Goal: Task Accomplishment & Management: Manage account settings

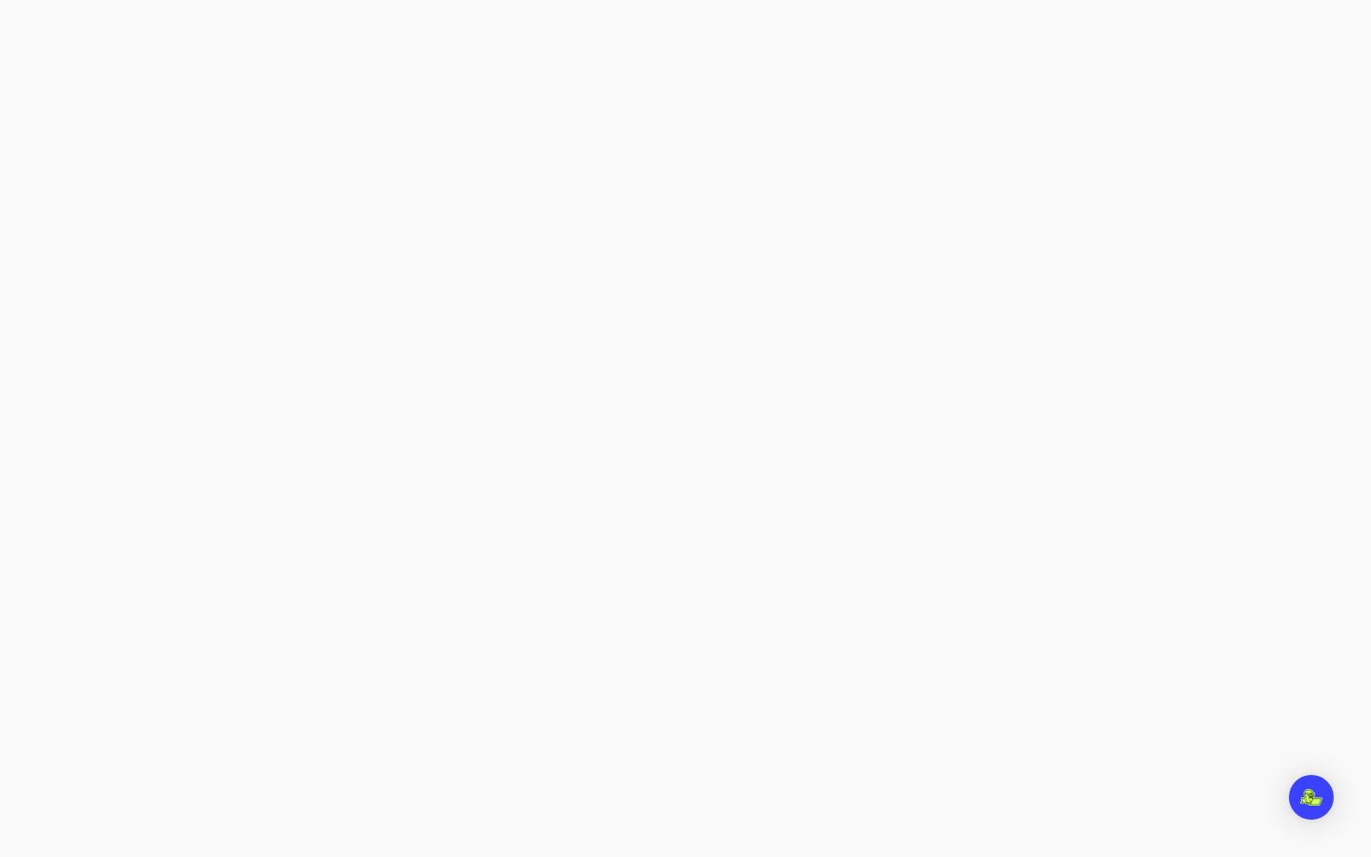
select select "****"
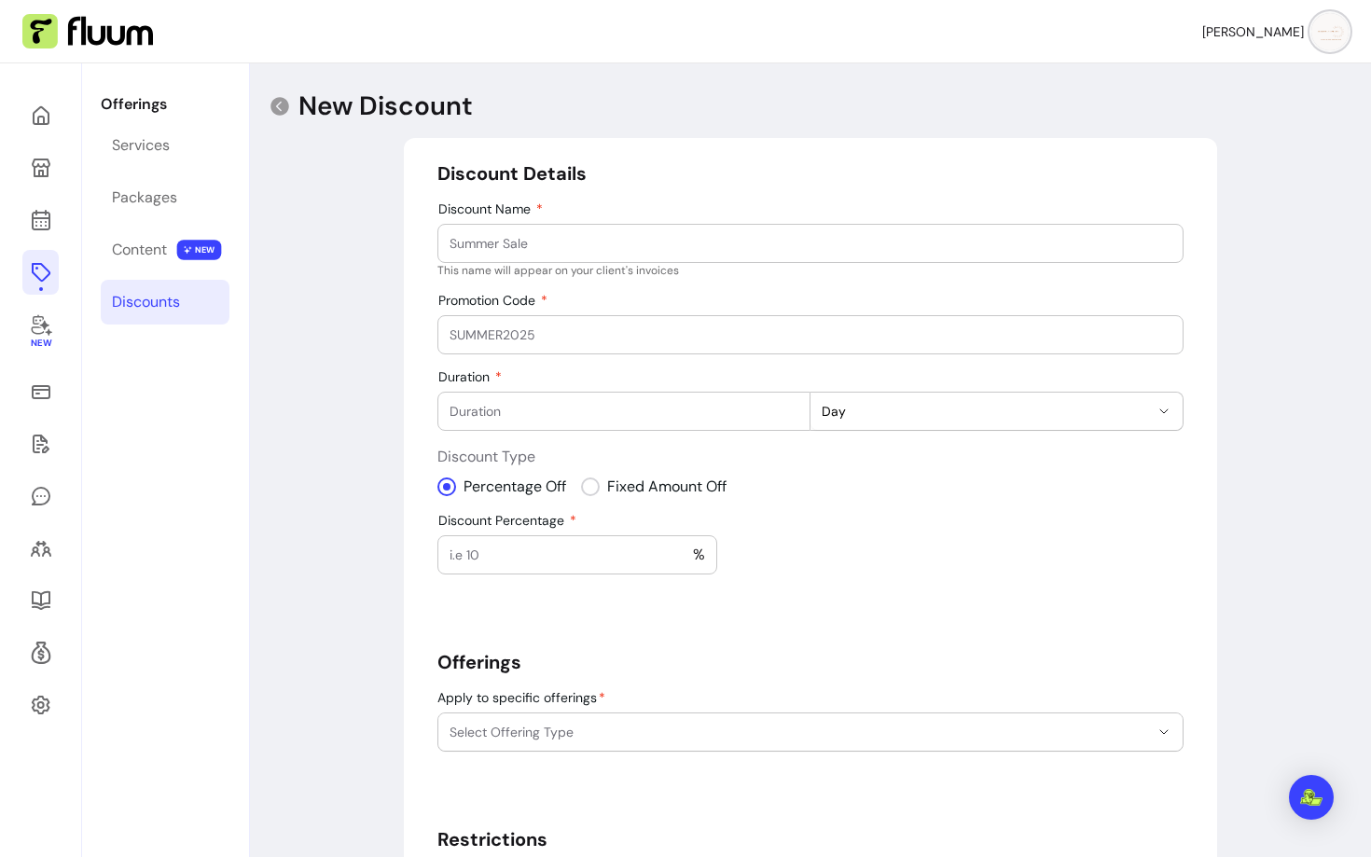
click at [497, 239] on input "Discount Name" at bounding box center [811, 243] width 722 height 19
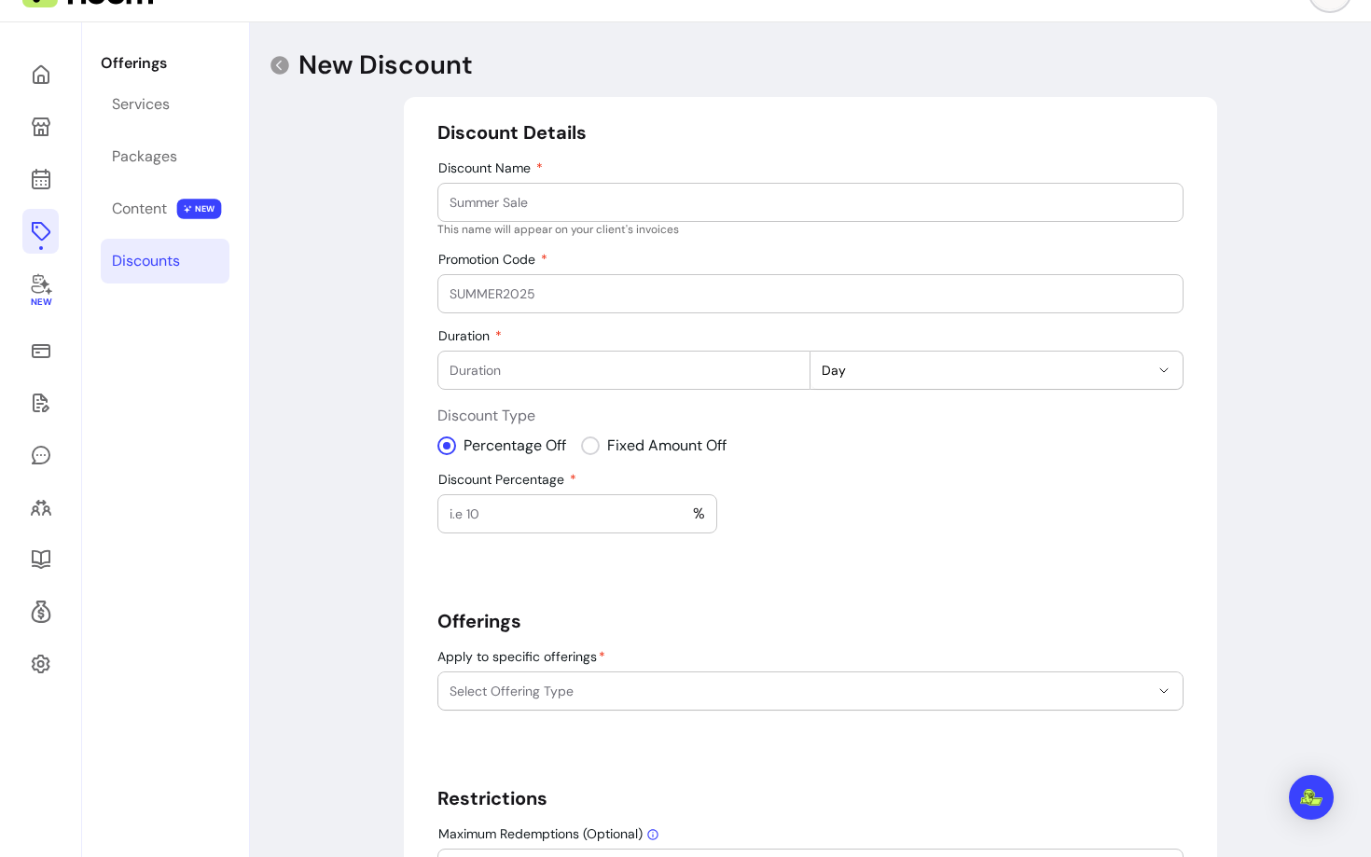
scroll to position [30, 0]
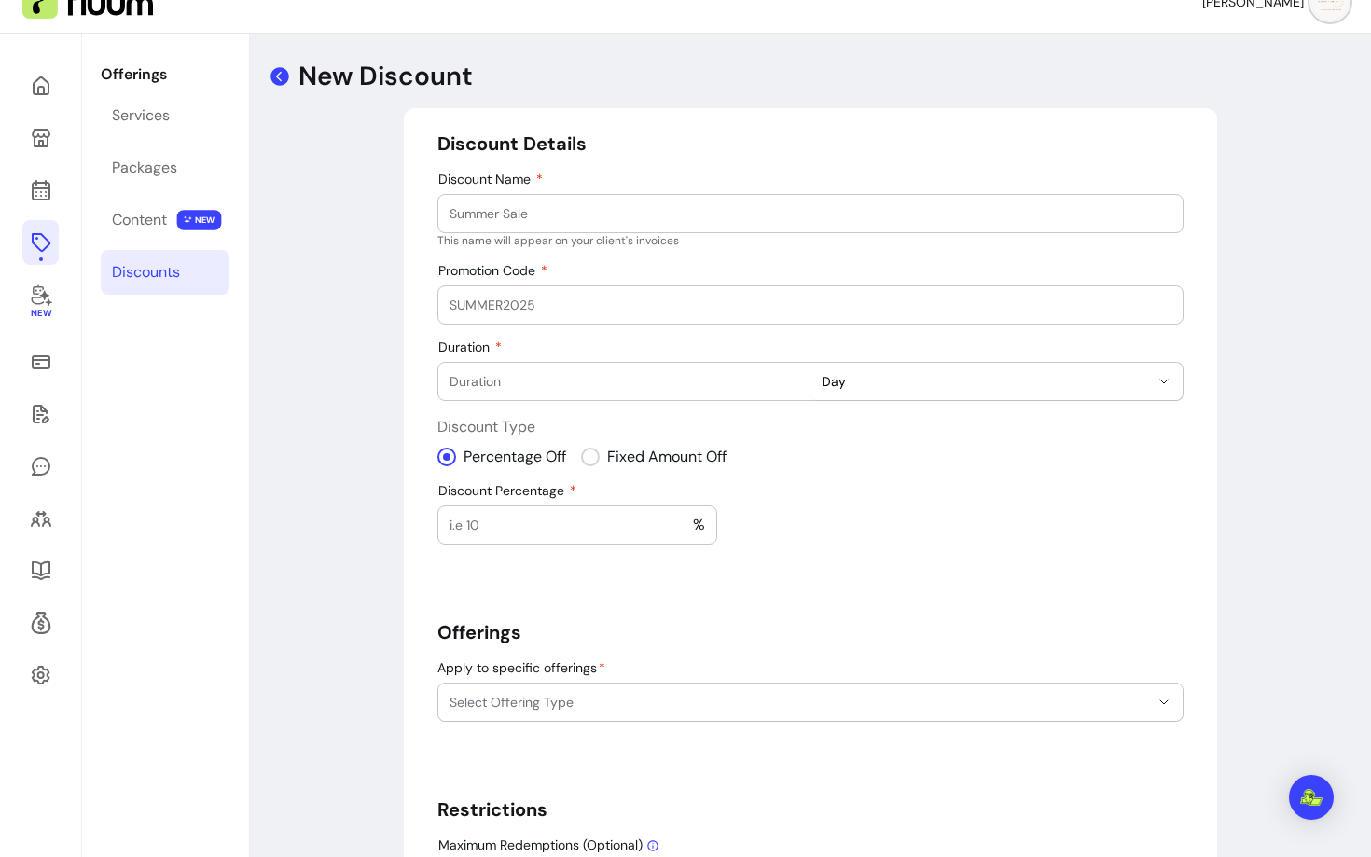
click at [279, 80] on icon at bounding box center [280, 76] width 19 height 19
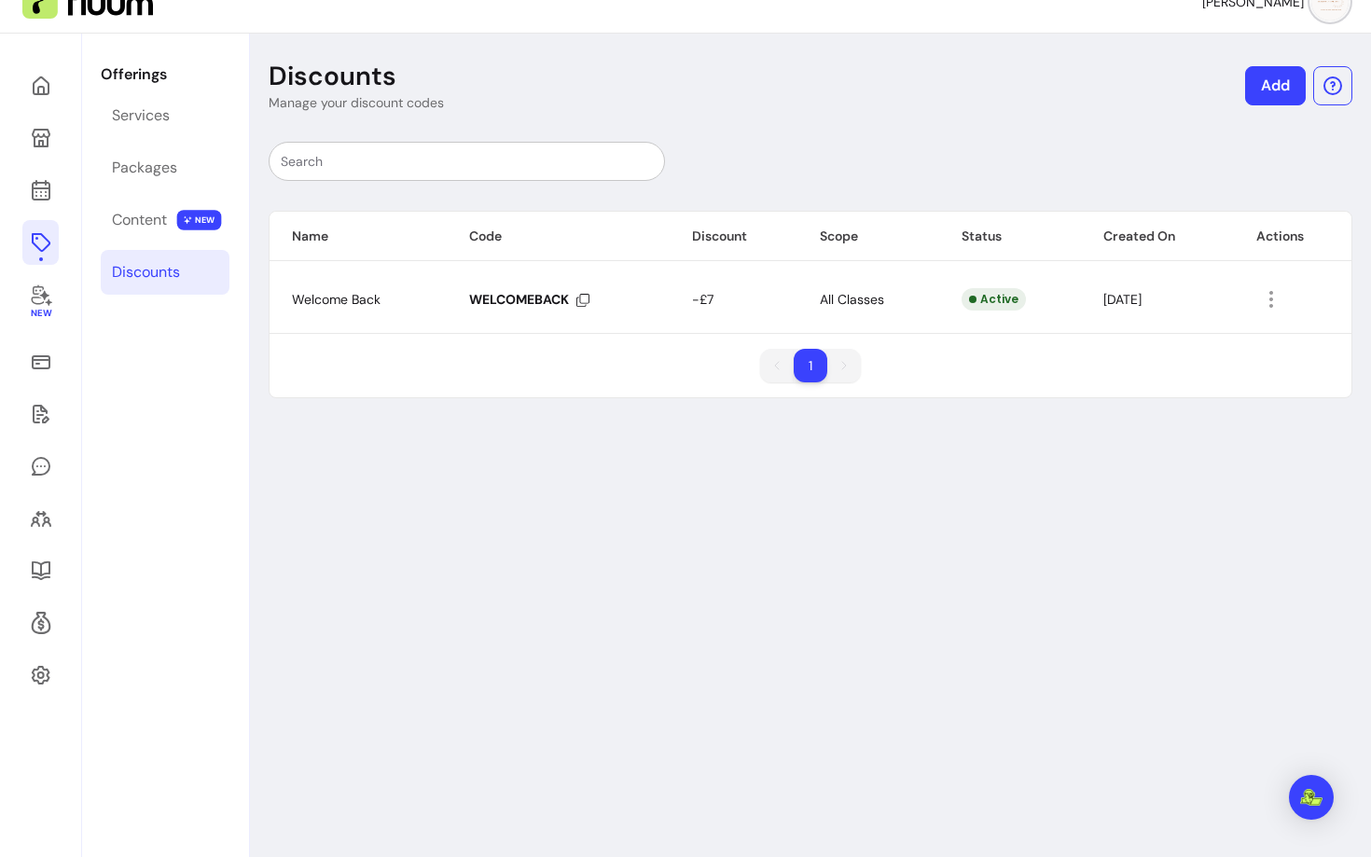
click at [1260, 80] on link "Add" at bounding box center [1275, 85] width 61 height 39
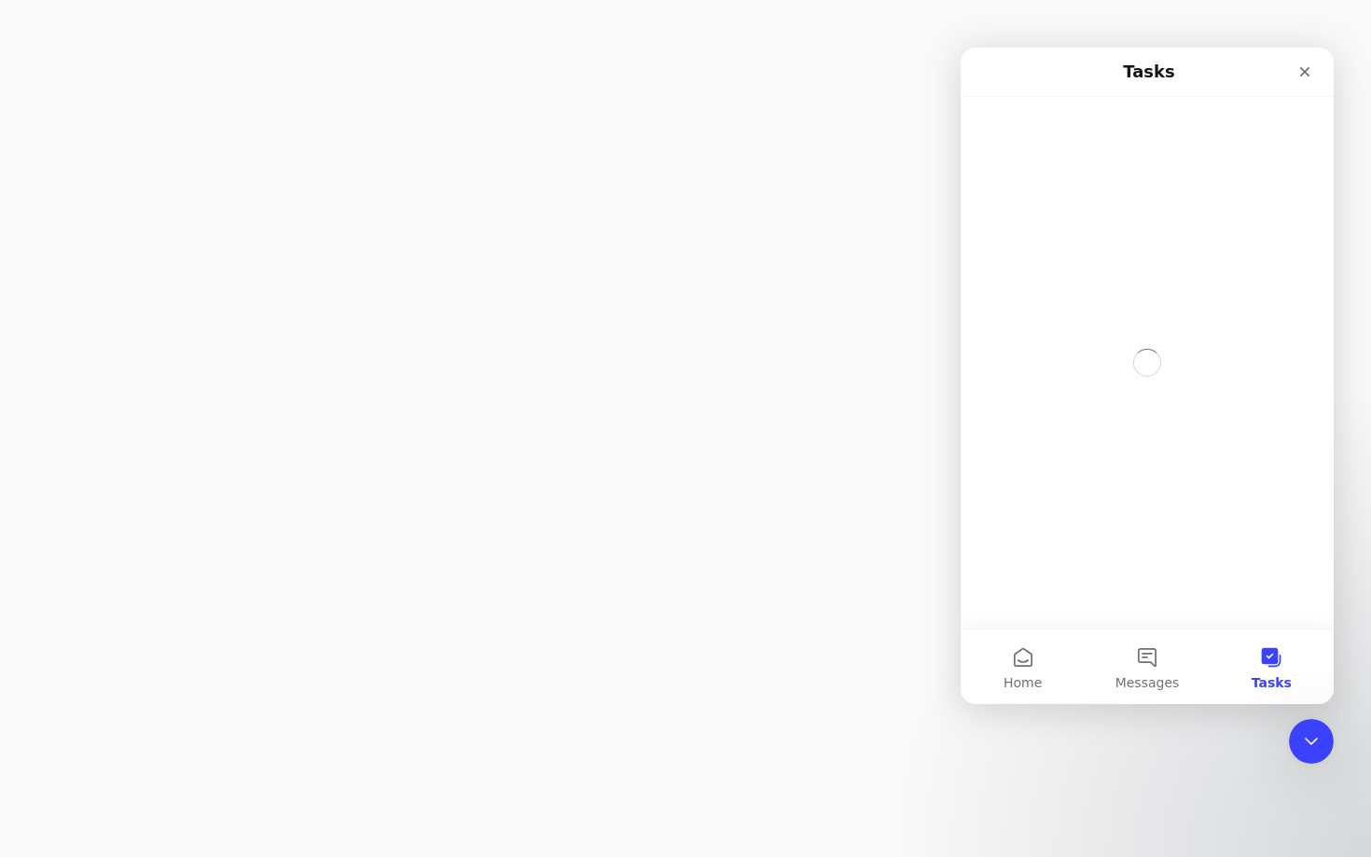
select select "****"
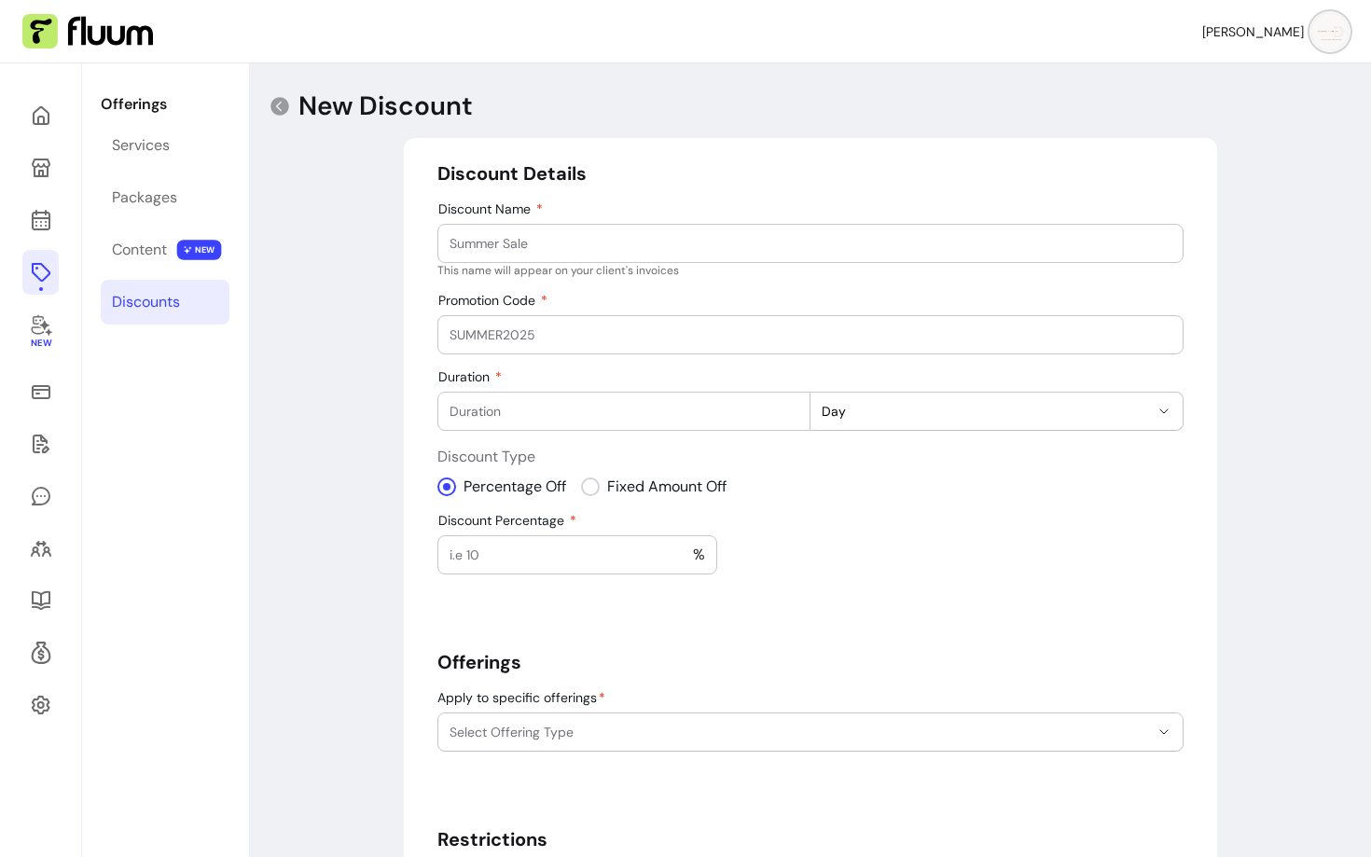
click at [712, 257] on div at bounding box center [811, 243] width 722 height 37
type input "Drop in Pass"
click at [634, 338] on input "Promotion Code" at bounding box center [811, 335] width 722 height 19
click at [605, 409] on input "Duration" at bounding box center [624, 411] width 349 height 19
type input "1"
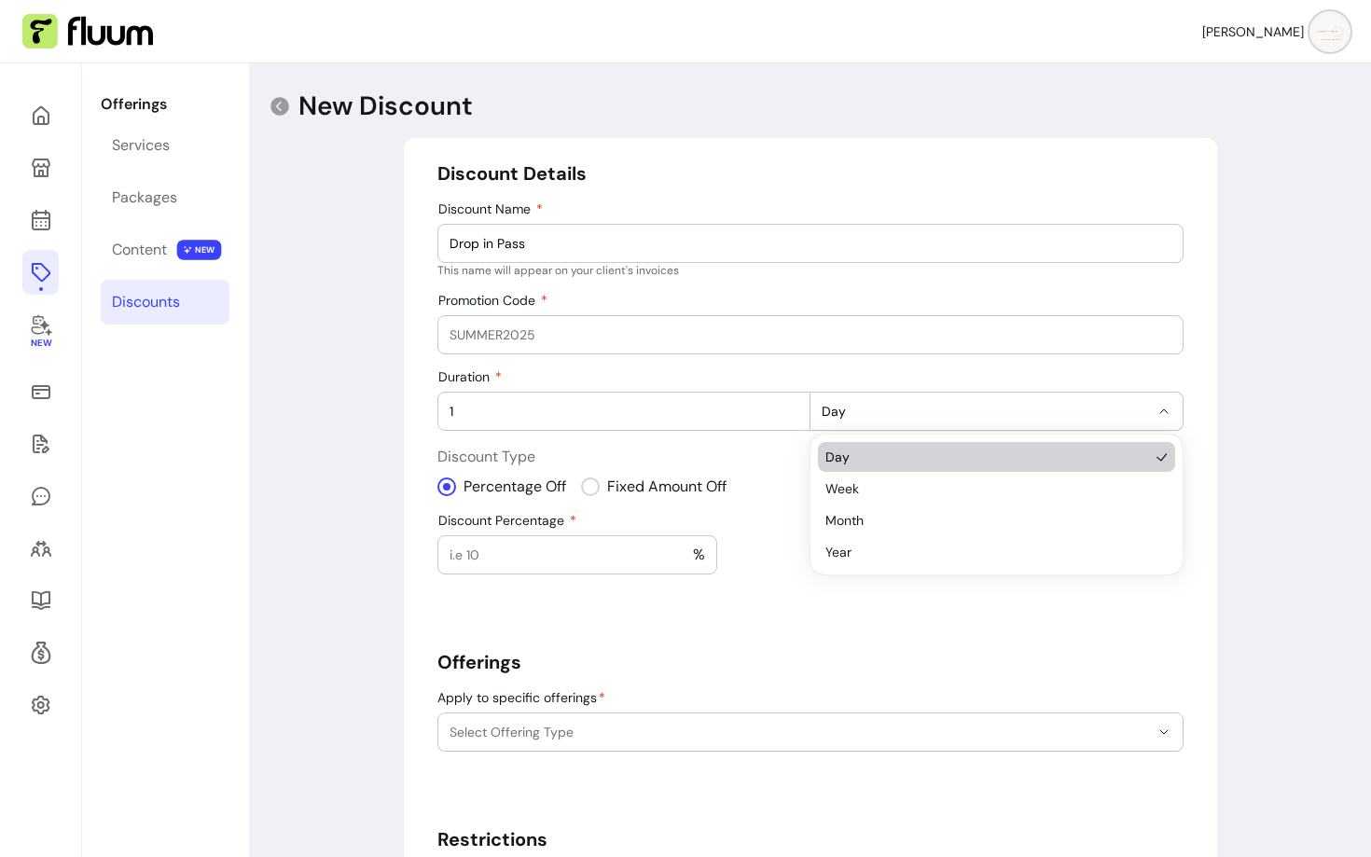
click at [835, 421] on button "Day" at bounding box center [997, 411] width 372 height 37
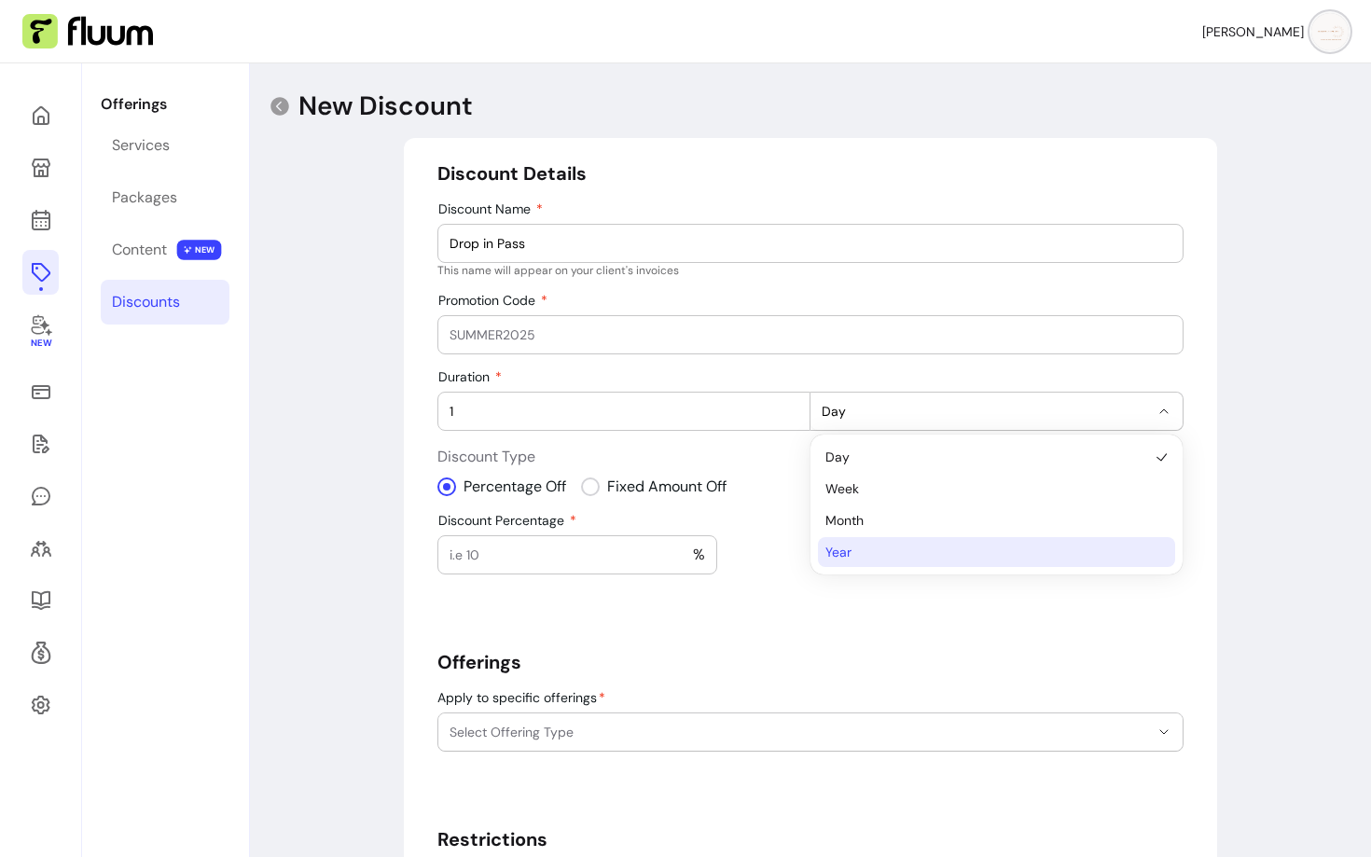
click at [869, 548] on span "Year" at bounding box center [988, 552] width 324 height 19
select select "*****"
select select "***"
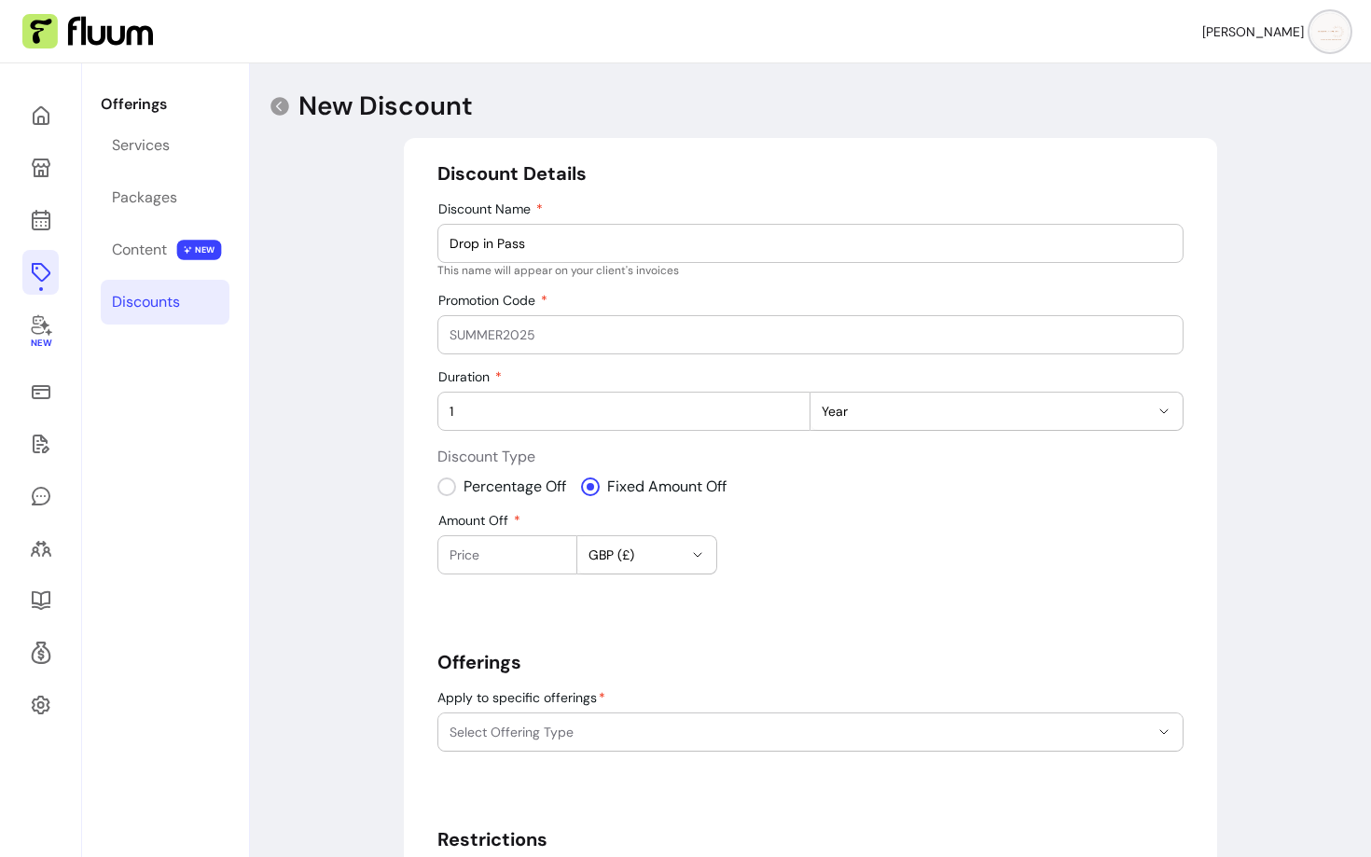
click at [513, 560] on input "Amount Off" at bounding box center [508, 555] width 116 height 19
type input "10"
click at [525, 338] on input "Promotion Code" at bounding box center [811, 335] width 722 height 19
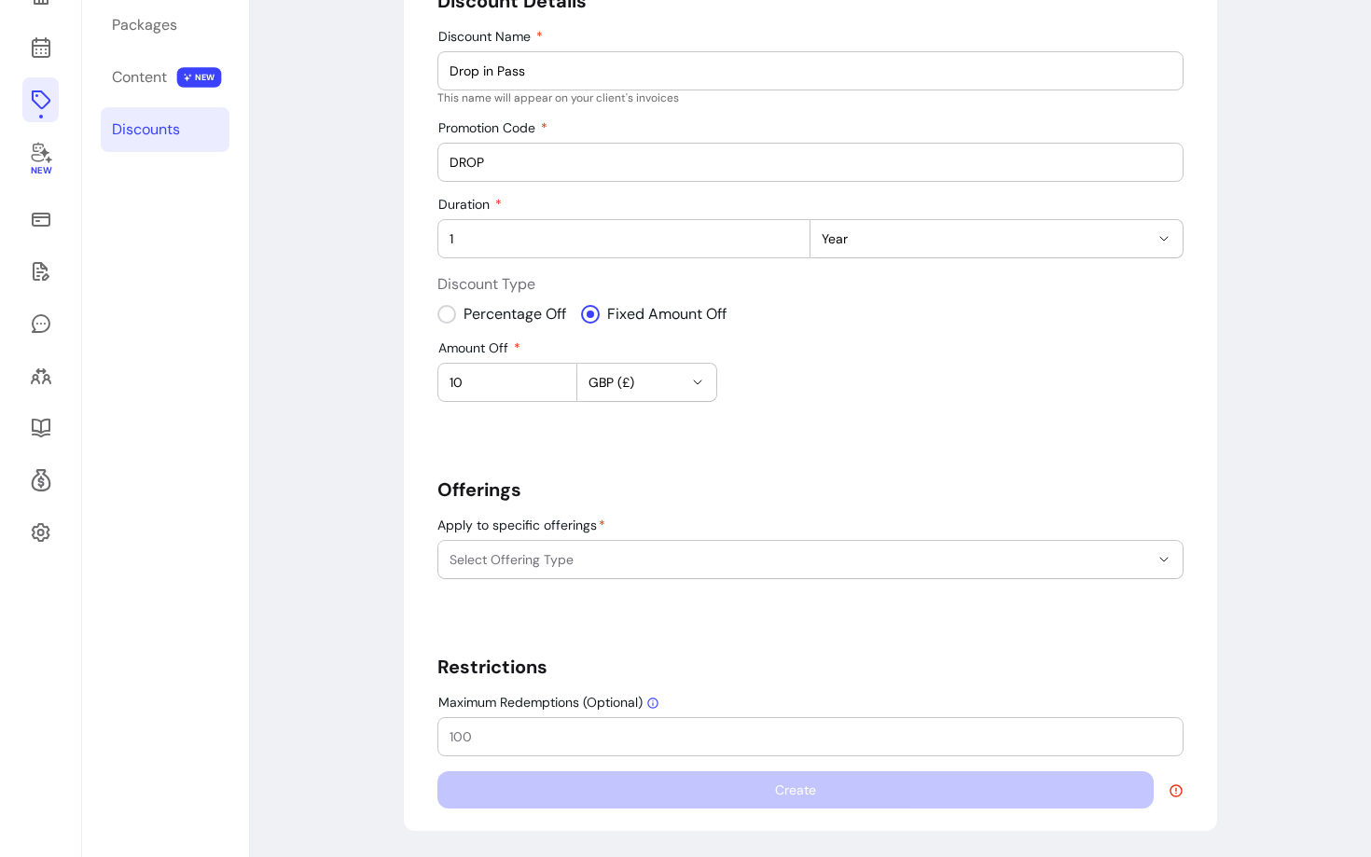
type input "DROP"
click at [680, 552] on span "Select Offering Type" at bounding box center [800, 559] width 700 height 19
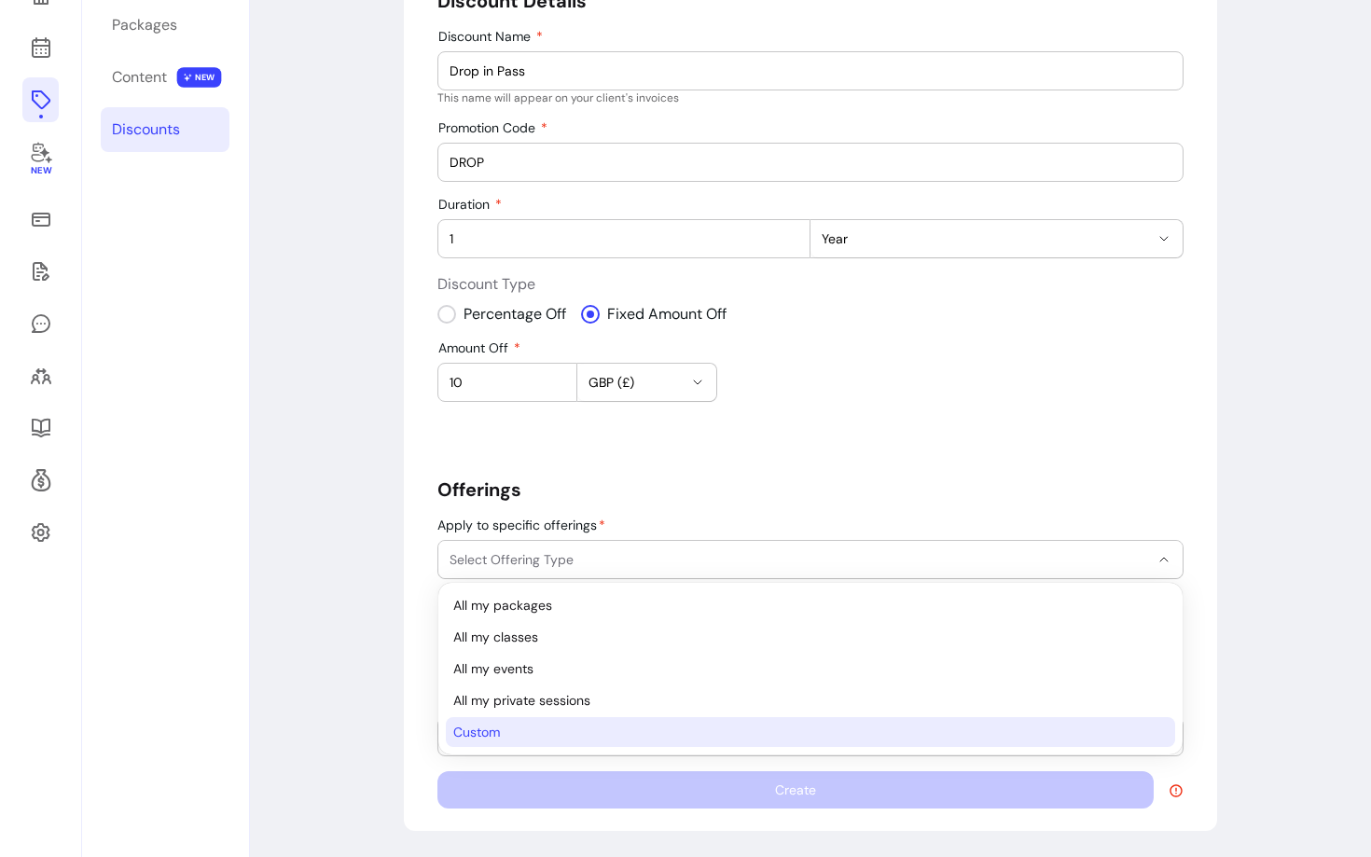
click at [497, 736] on span "Custom" at bounding box center [801, 732] width 696 height 19
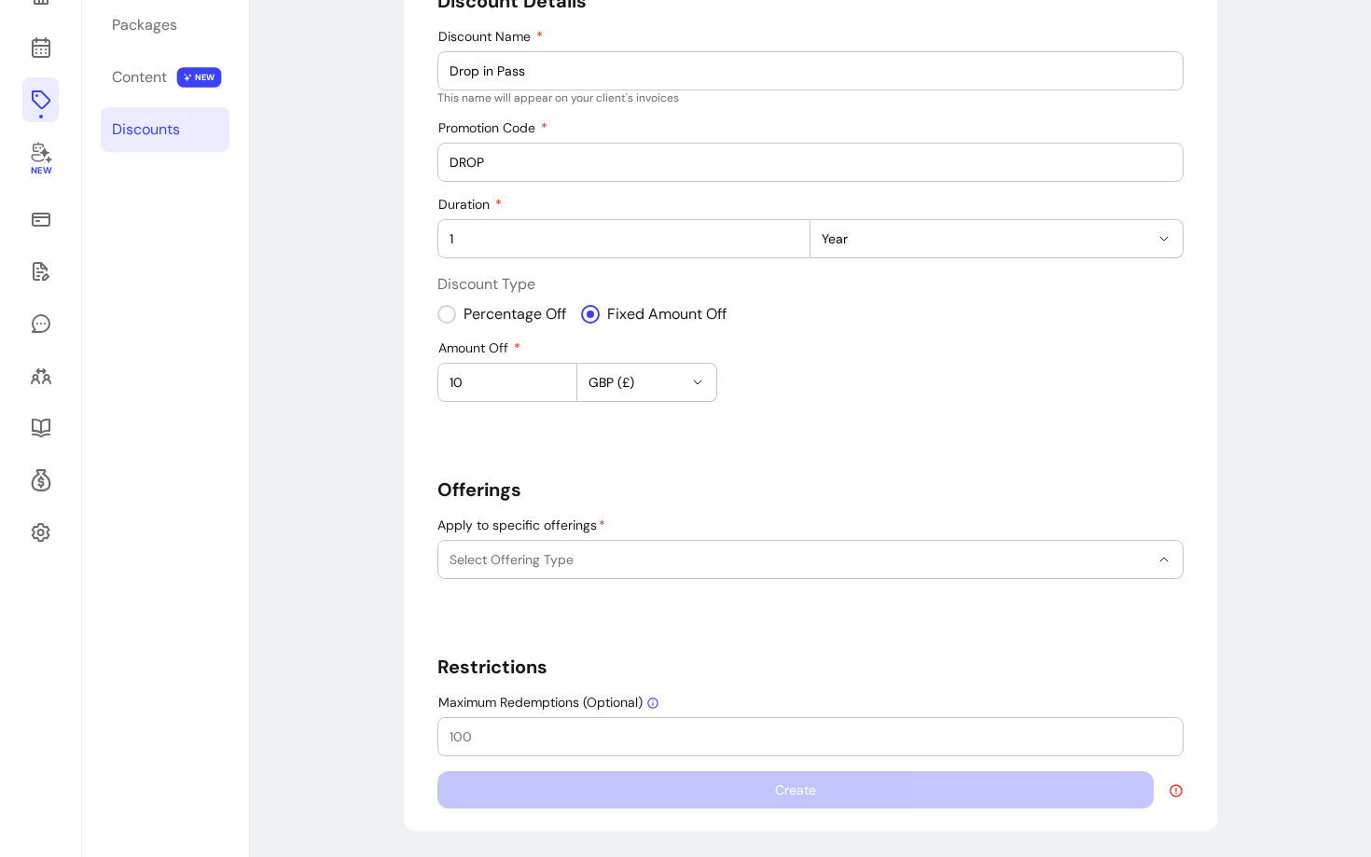
select select "******"
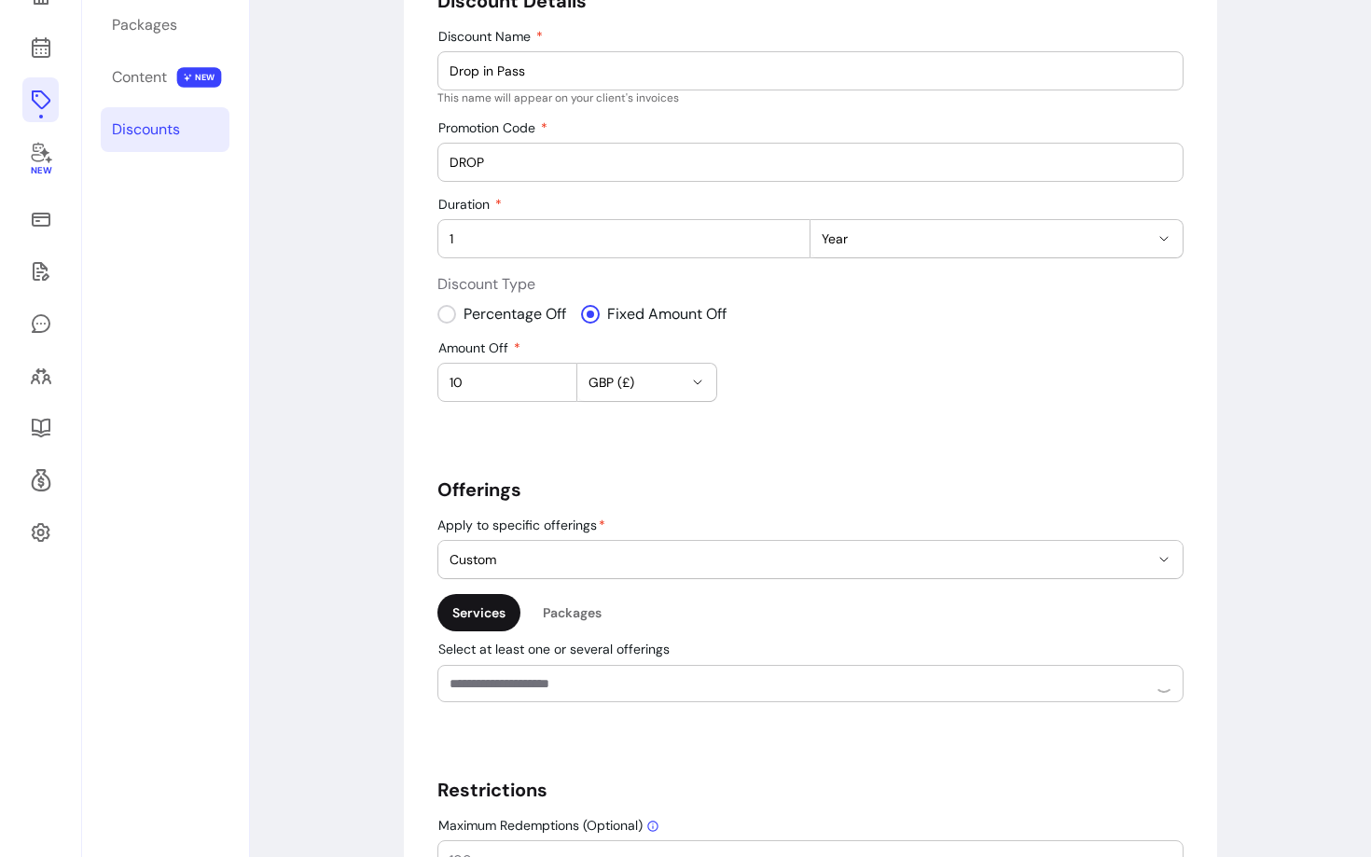
scroll to position [38, 0]
click at [534, 688] on input "Select at least one or several offerings" at bounding box center [785, 683] width 670 height 19
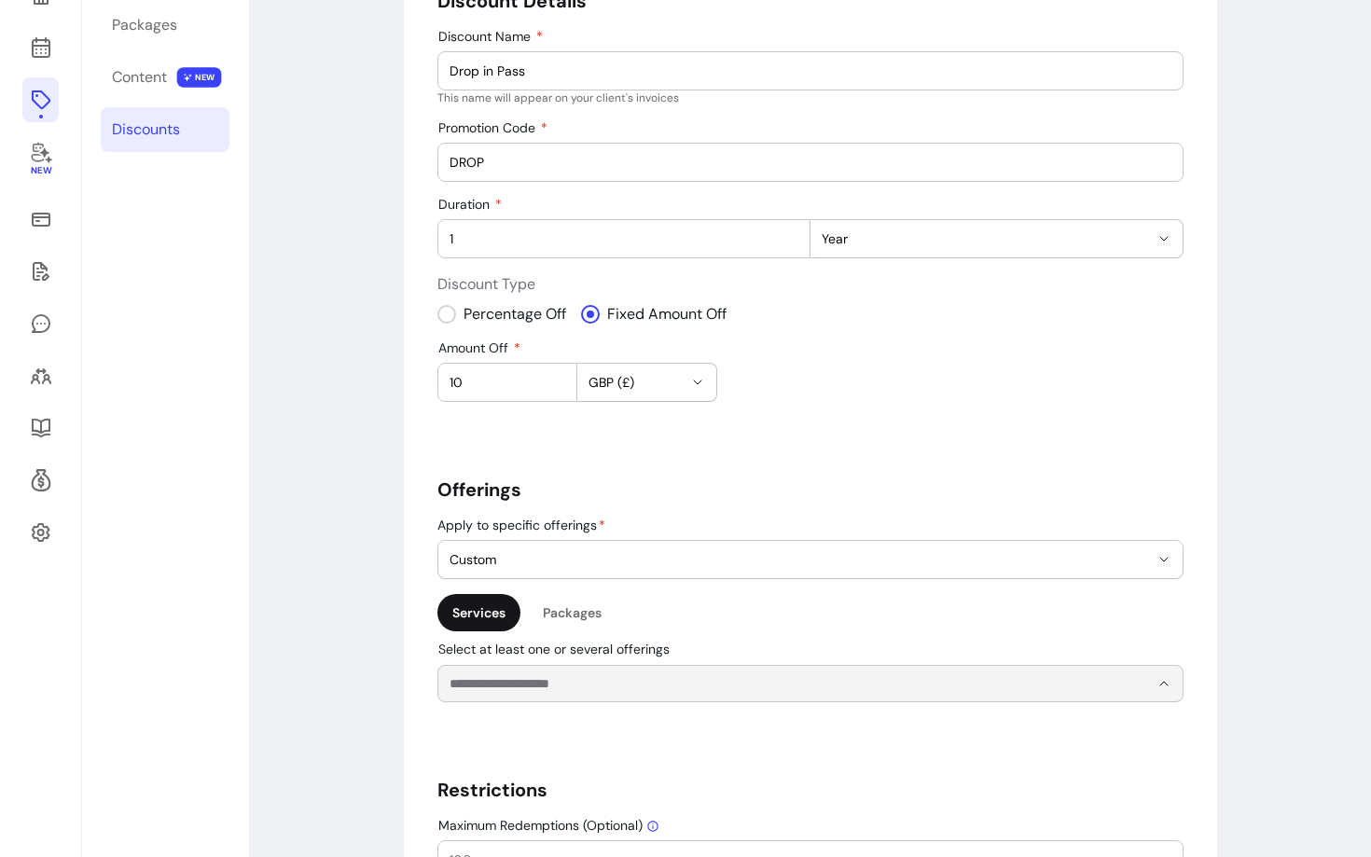
click at [513, 734] on div "**********" at bounding box center [811, 460] width 746 height 944
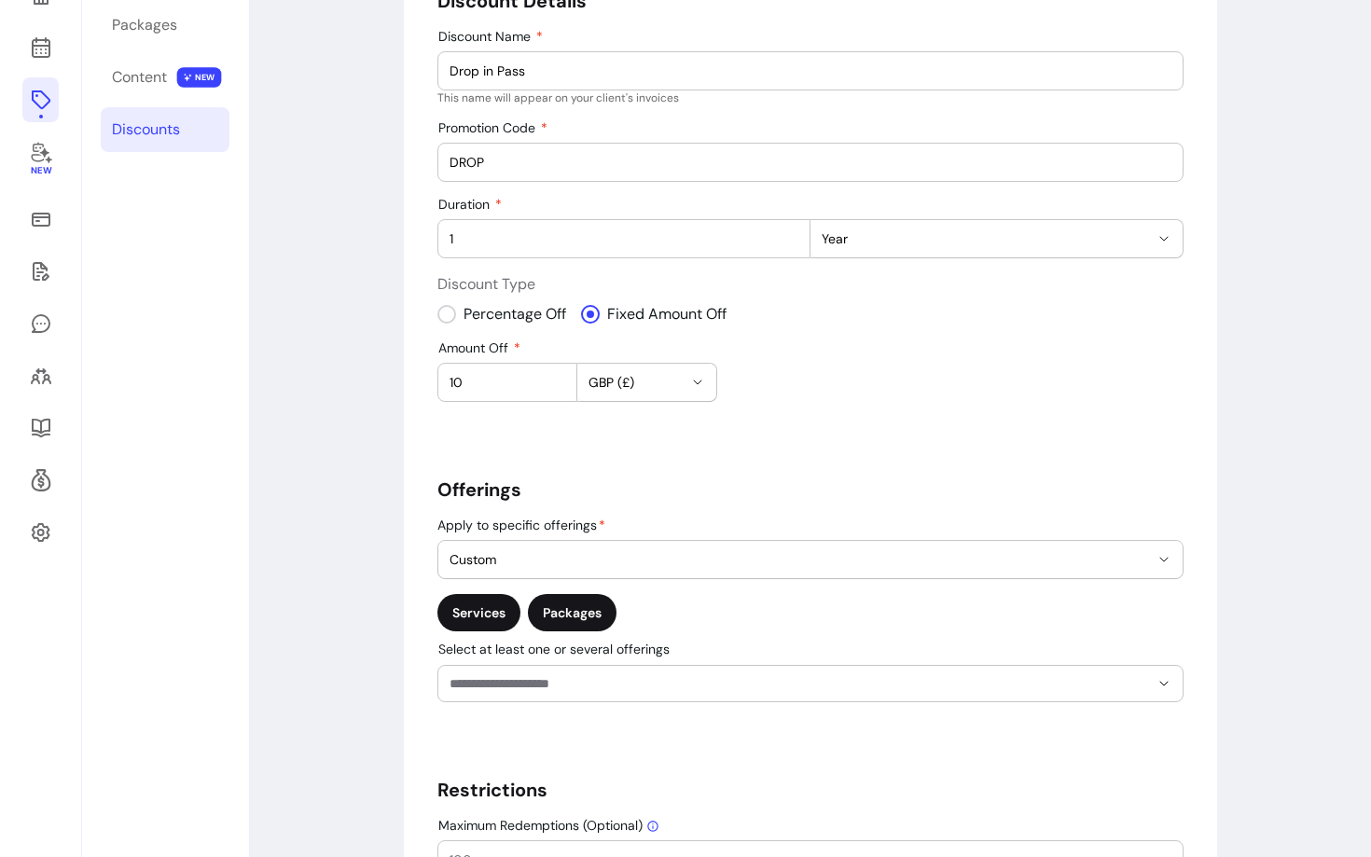
click at [570, 613] on div "Packages" at bounding box center [572, 612] width 89 height 37
click at [517, 697] on div at bounding box center [811, 683] width 722 height 35
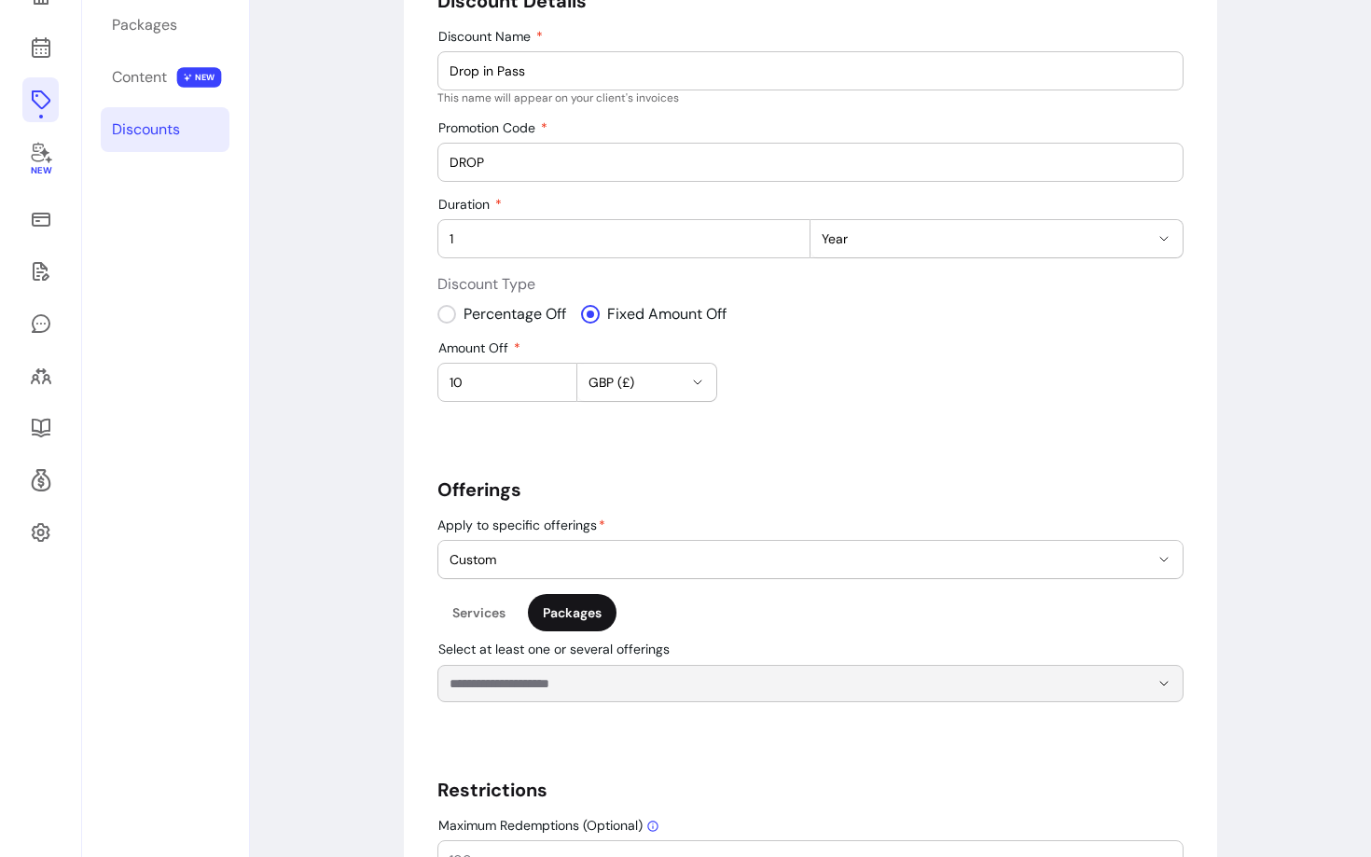
scroll to position [296, 0]
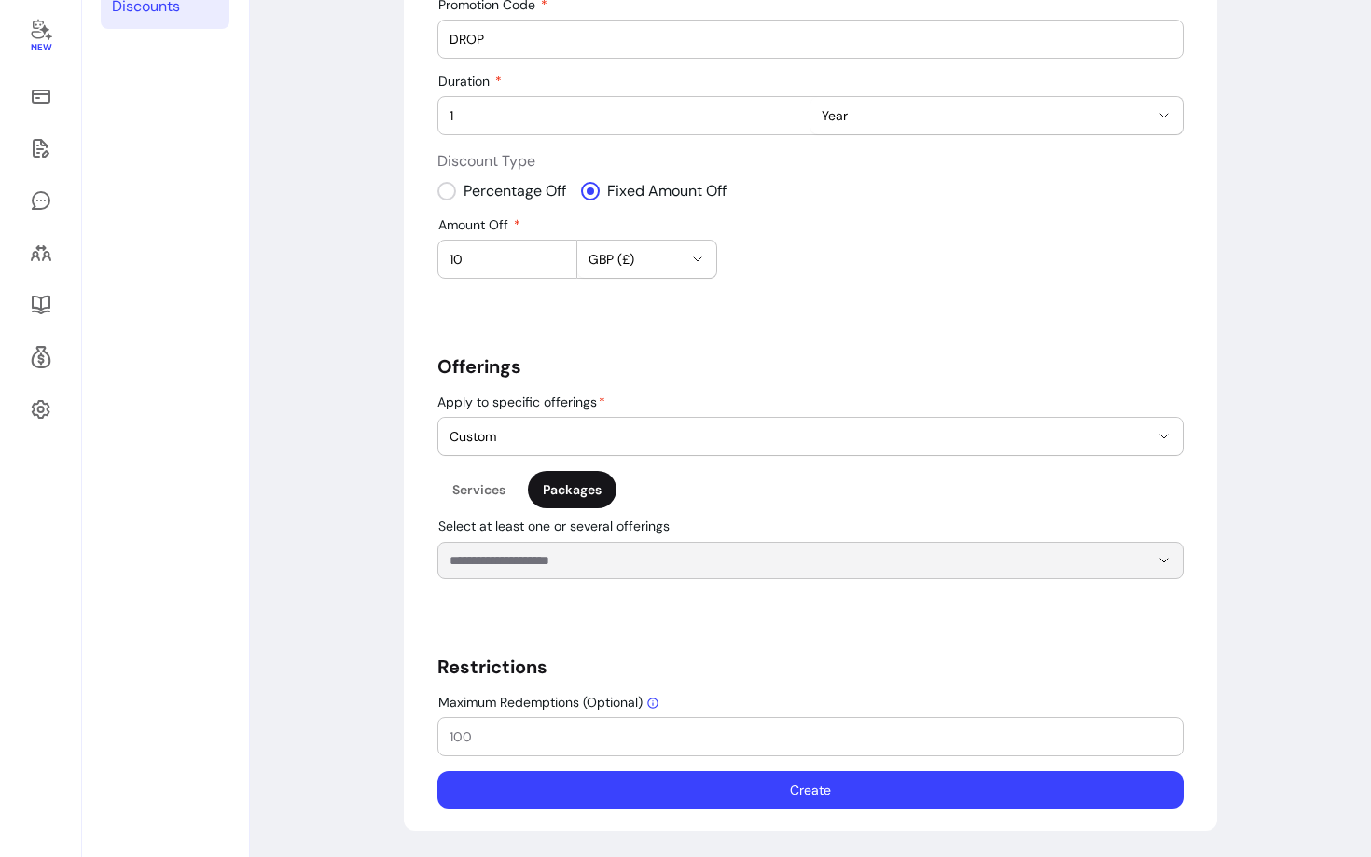
click at [531, 566] on input "Select at least one or several offerings" at bounding box center [785, 560] width 670 height 19
click at [535, 550] on div at bounding box center [811, 560] width 722 height 35
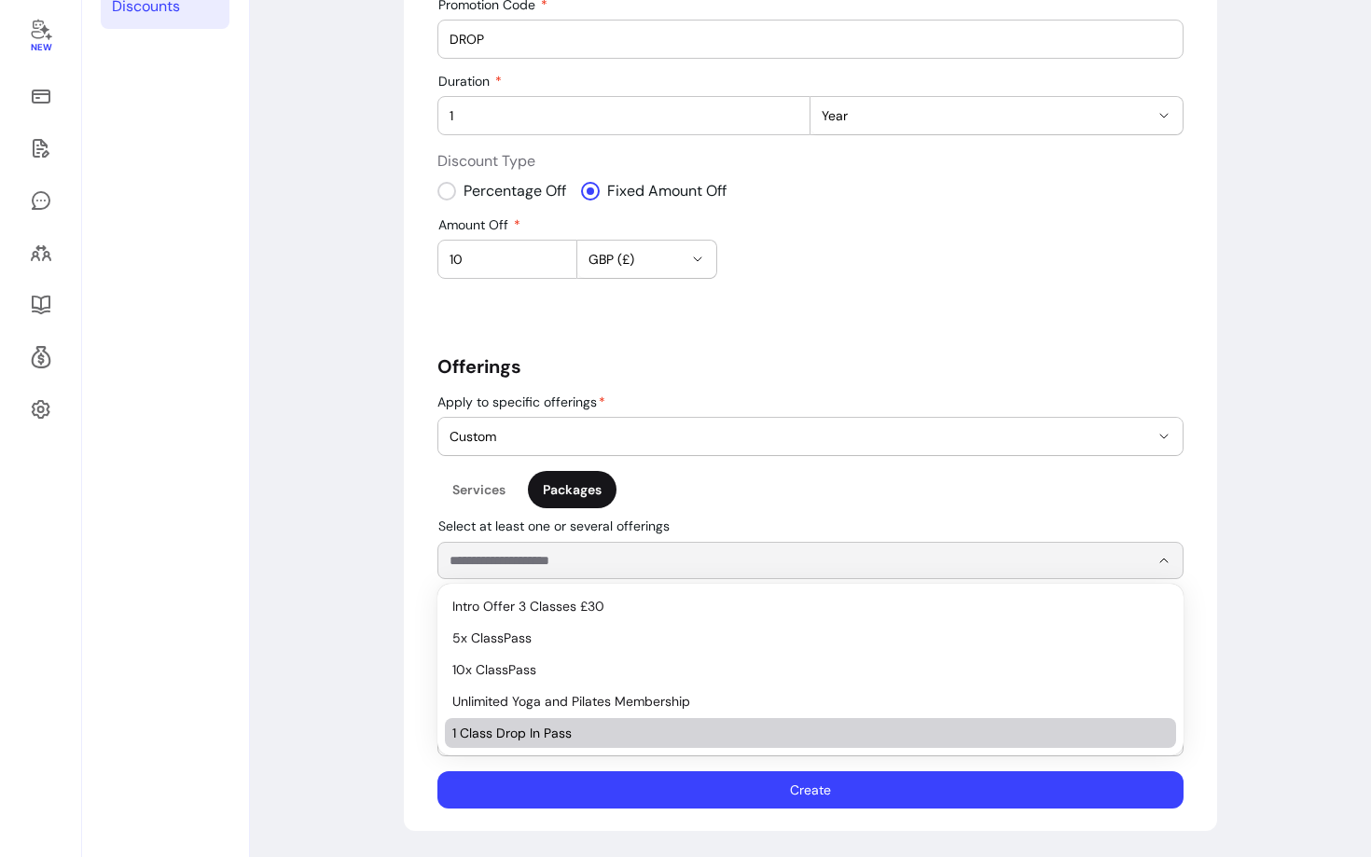
click at [505, 738] on span "1 Class Drop In Pass" at bounding box center [801, 733] width 698 height 19
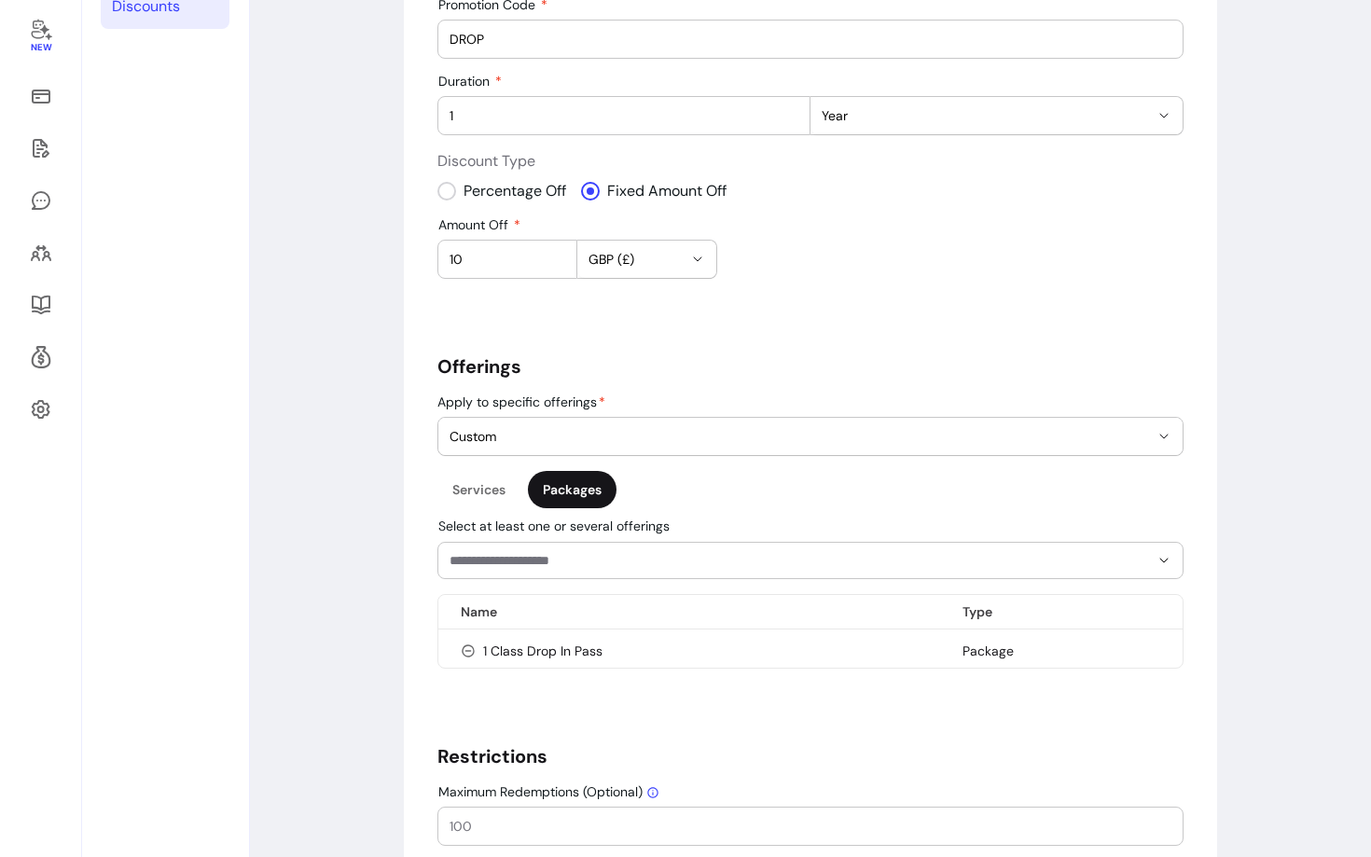
scroll to position [385, 0]
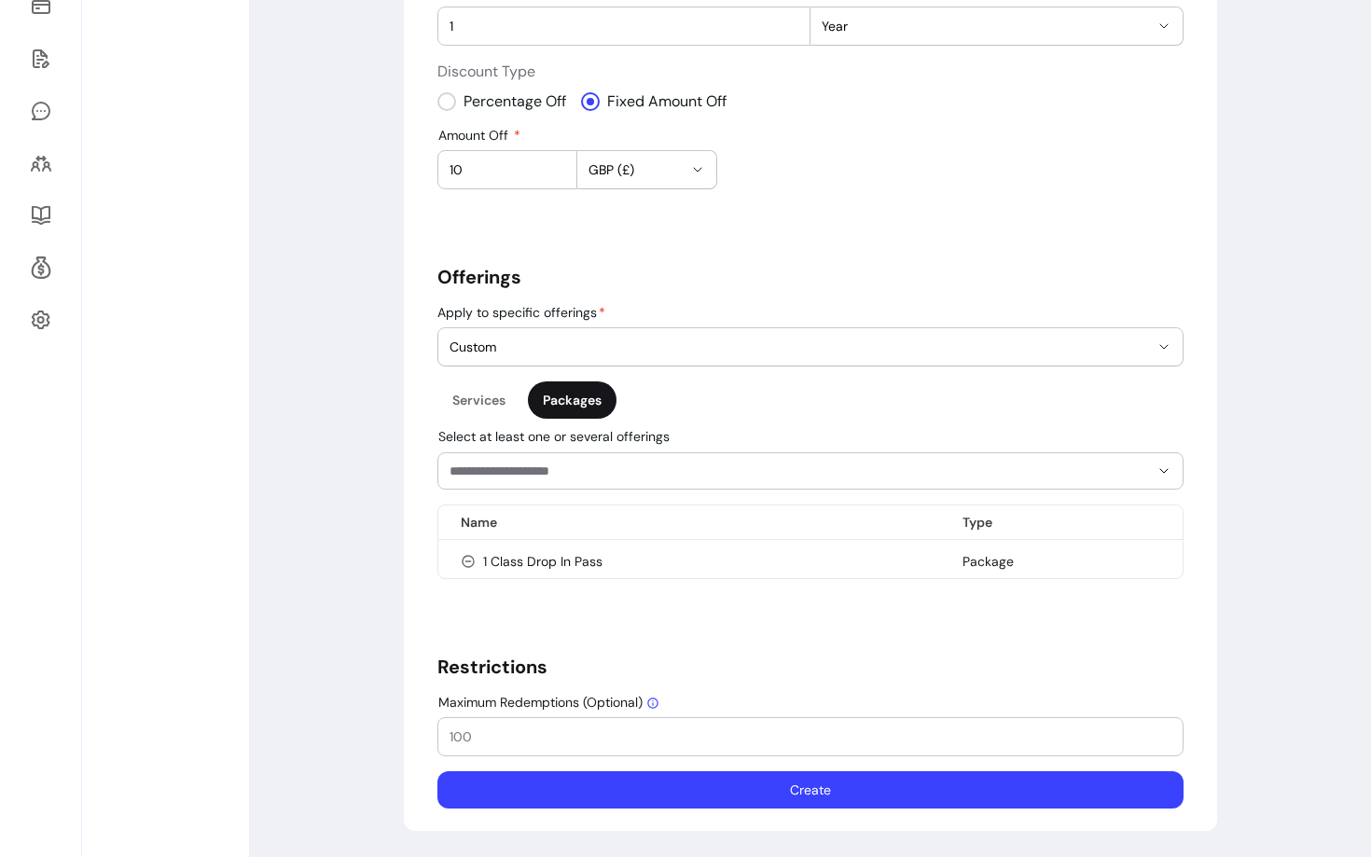
click at [558, 734] on input "Maximum Redemptions (Optional)" at bounding box center [811, 737] width 722 height 19
type input "1"
click at [644, 740] on input "1" at bounding box center [811, 737] width 722 height 19
type input "10"
click at [716, 665] on div "Define how many times this code can be used across all your clients. Leave blan…" at bounding box center [933, 676] width 573 height 22
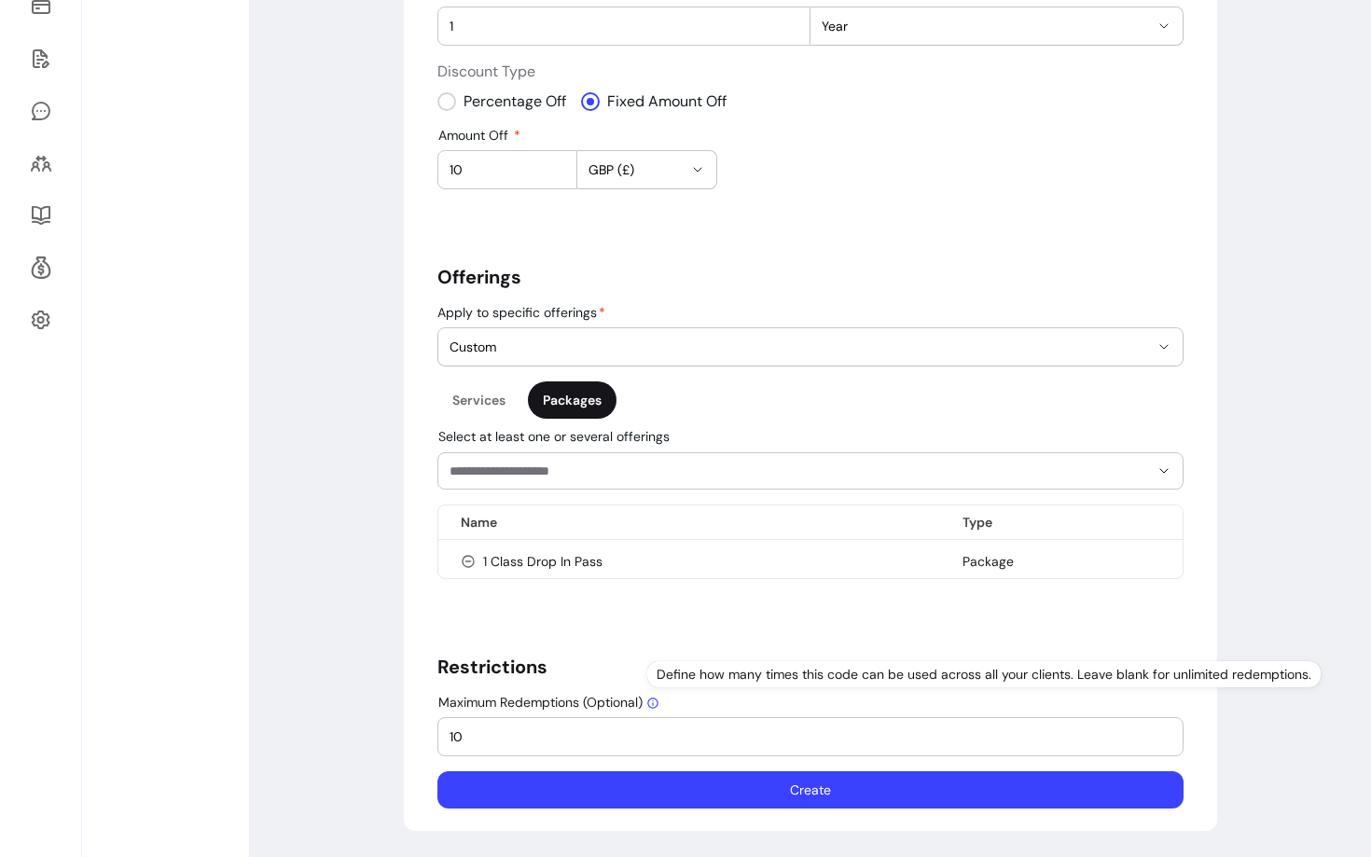
click at [630, 642] on div "**********" at bounding box center [811, 292] width 746 height 1034
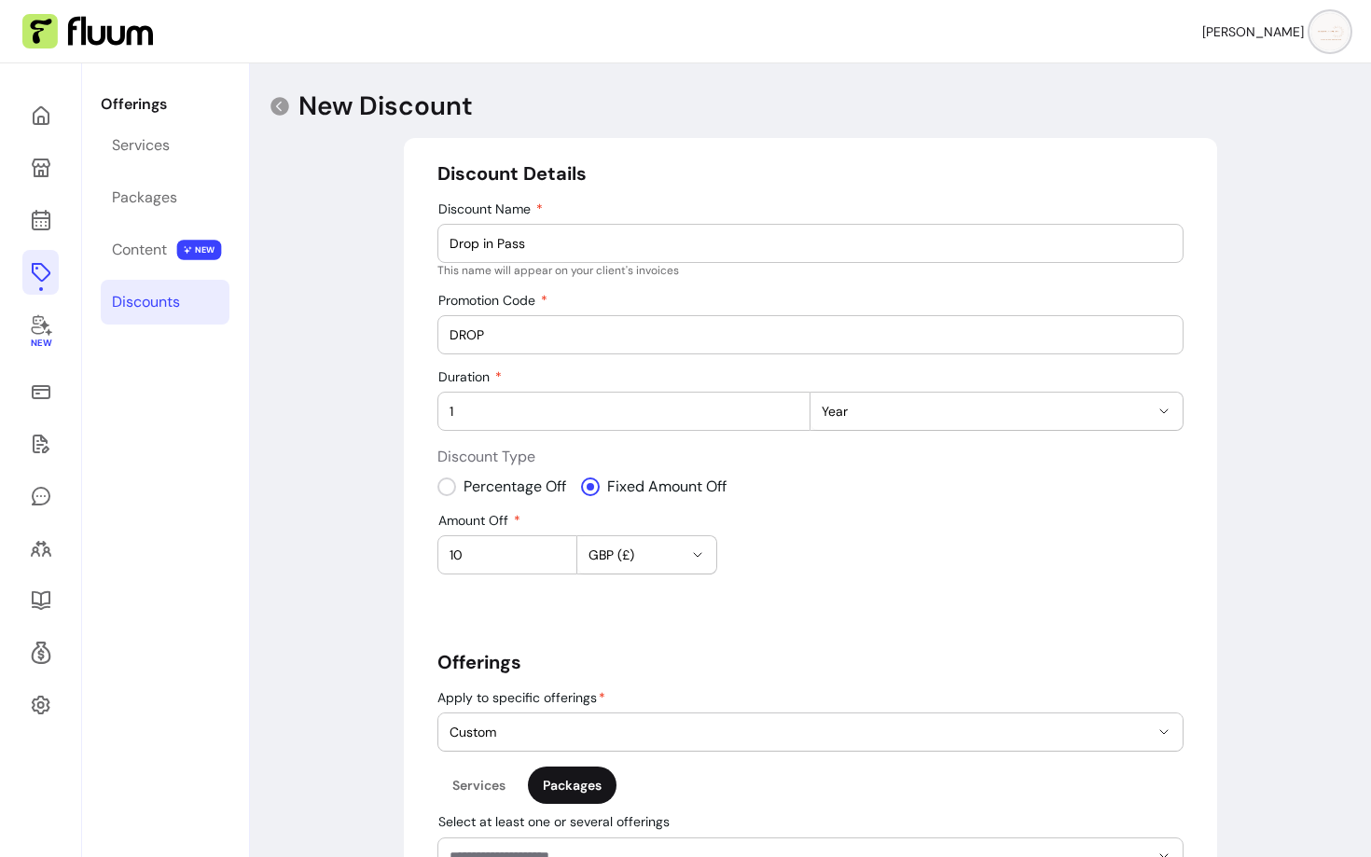
scroll to position [6, 0]
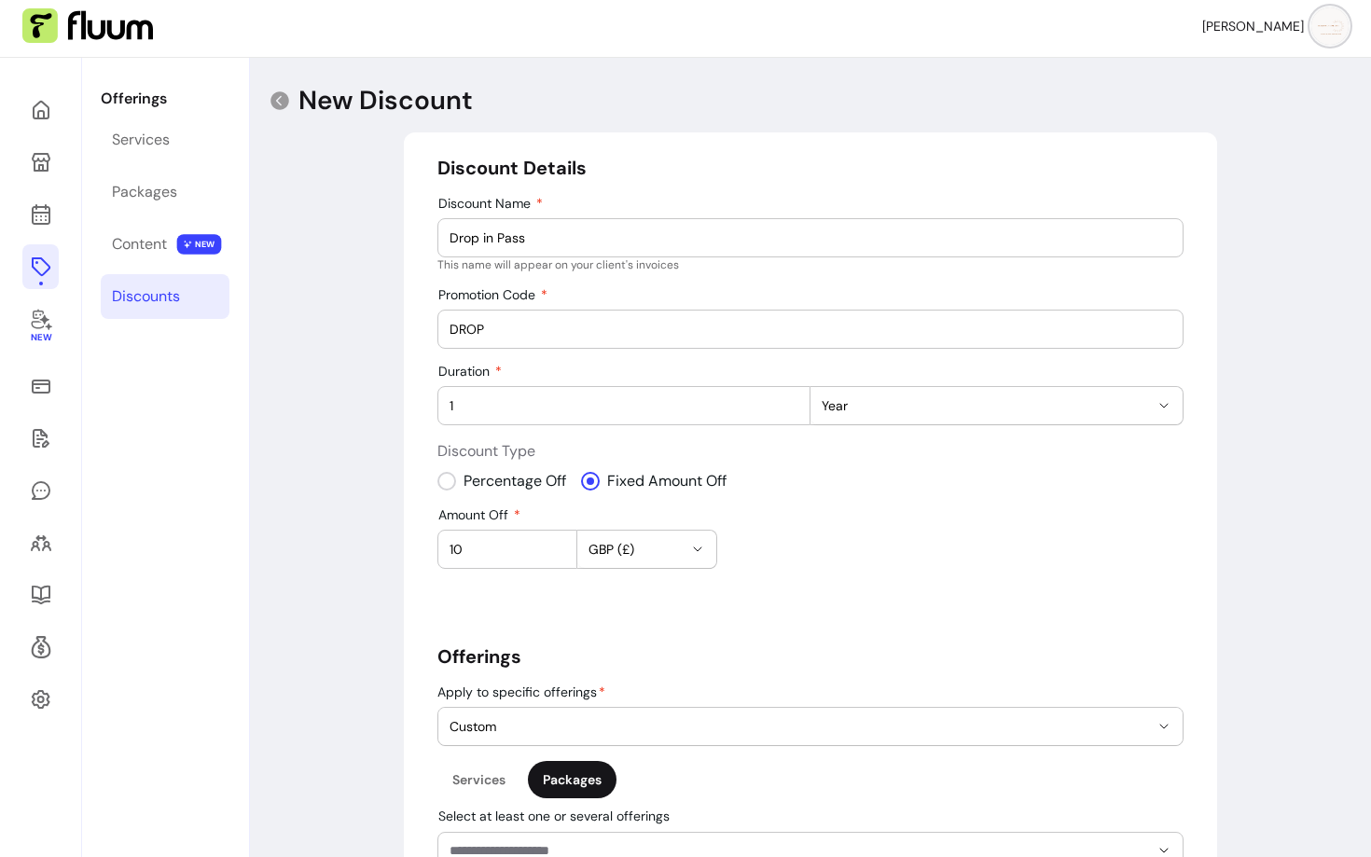
click at [488, 555] on input "10" at bounding box center [508, 549] width 116 height 19
type input "1"
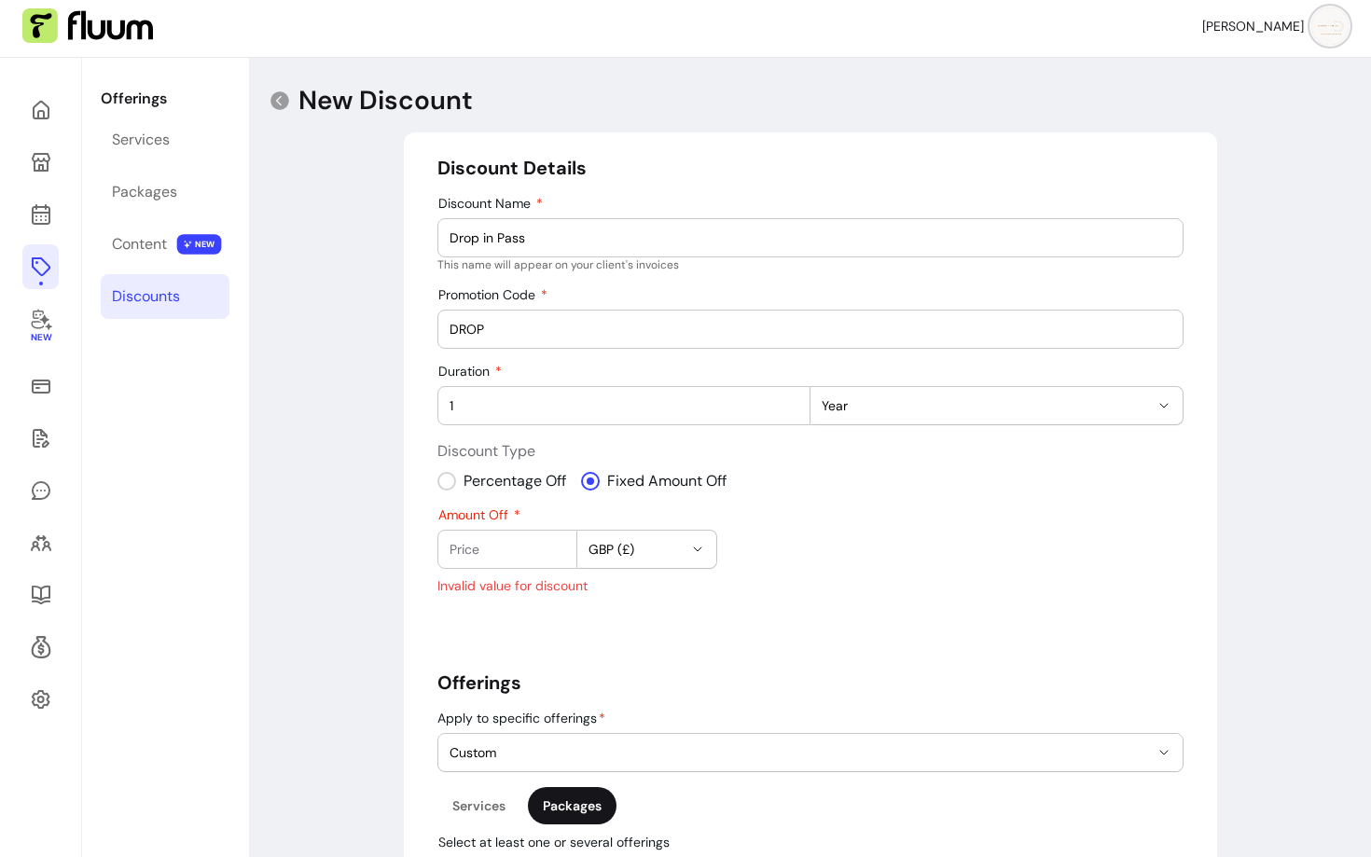
type input "7"
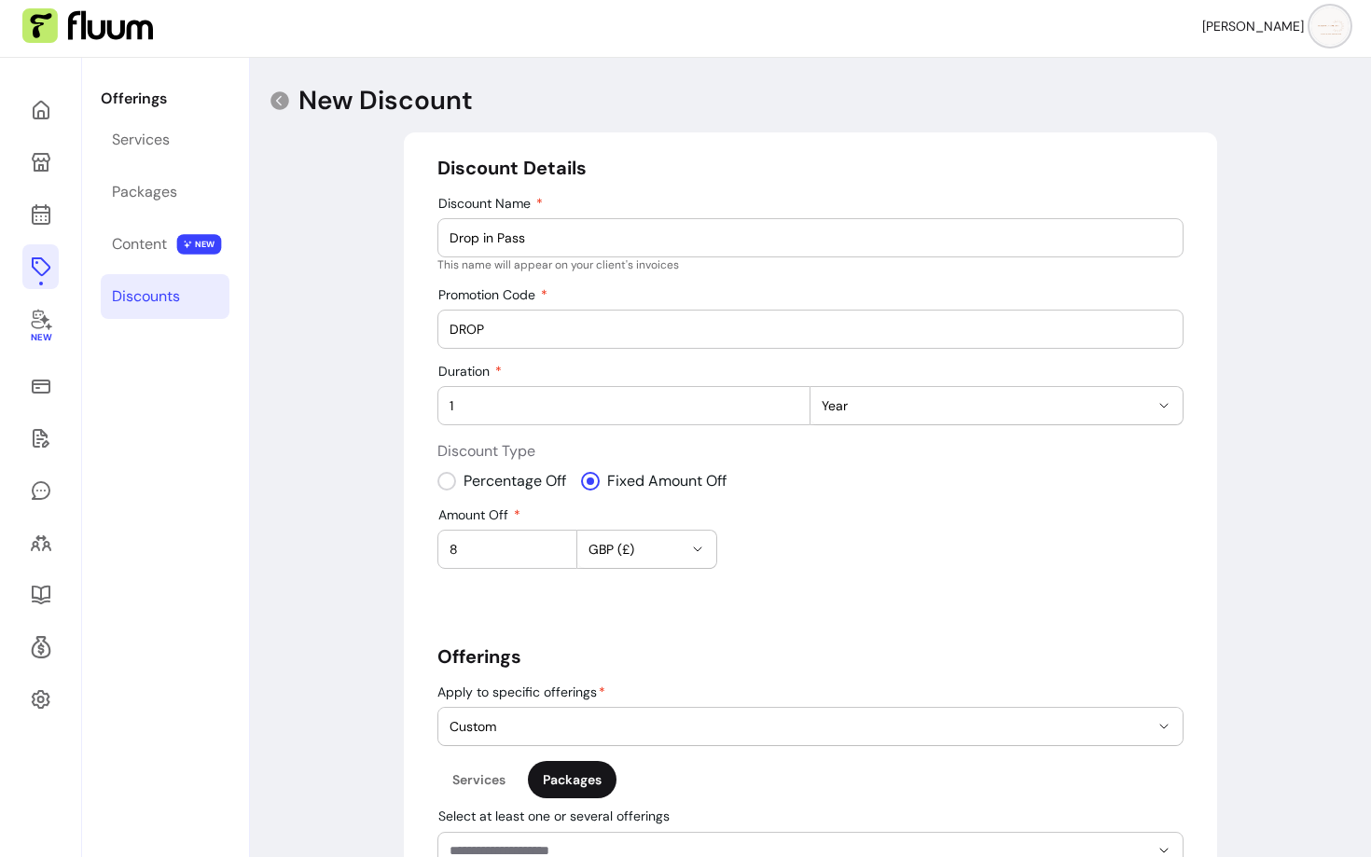
type input "8"
click at [868, 602] on div "**********" at bounding box center [811, 672] width 746 height 1034
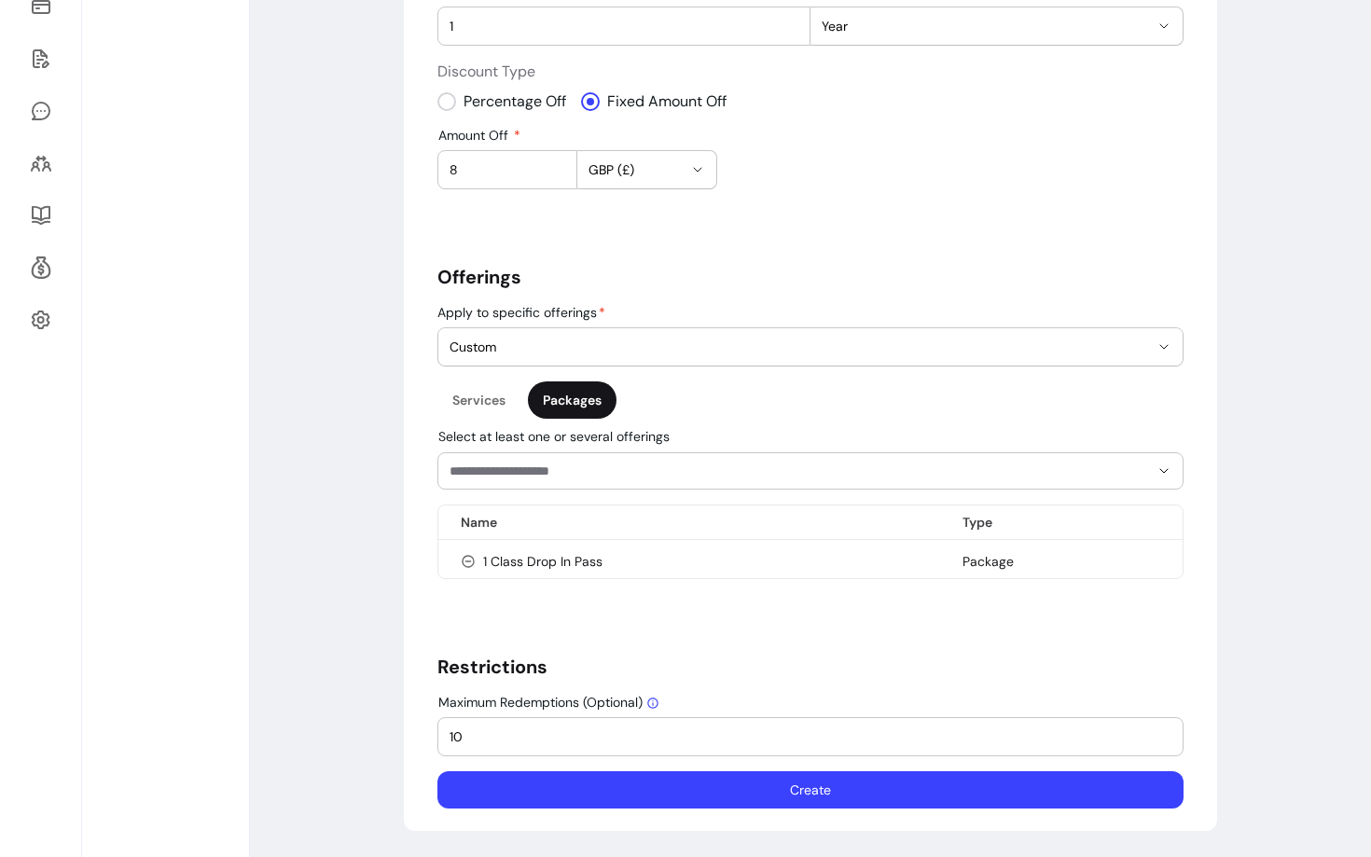
scroll to position [384, 0]
click at [1080, 790] on button "Create" at bounding box center [811, 791] width 724 height 36
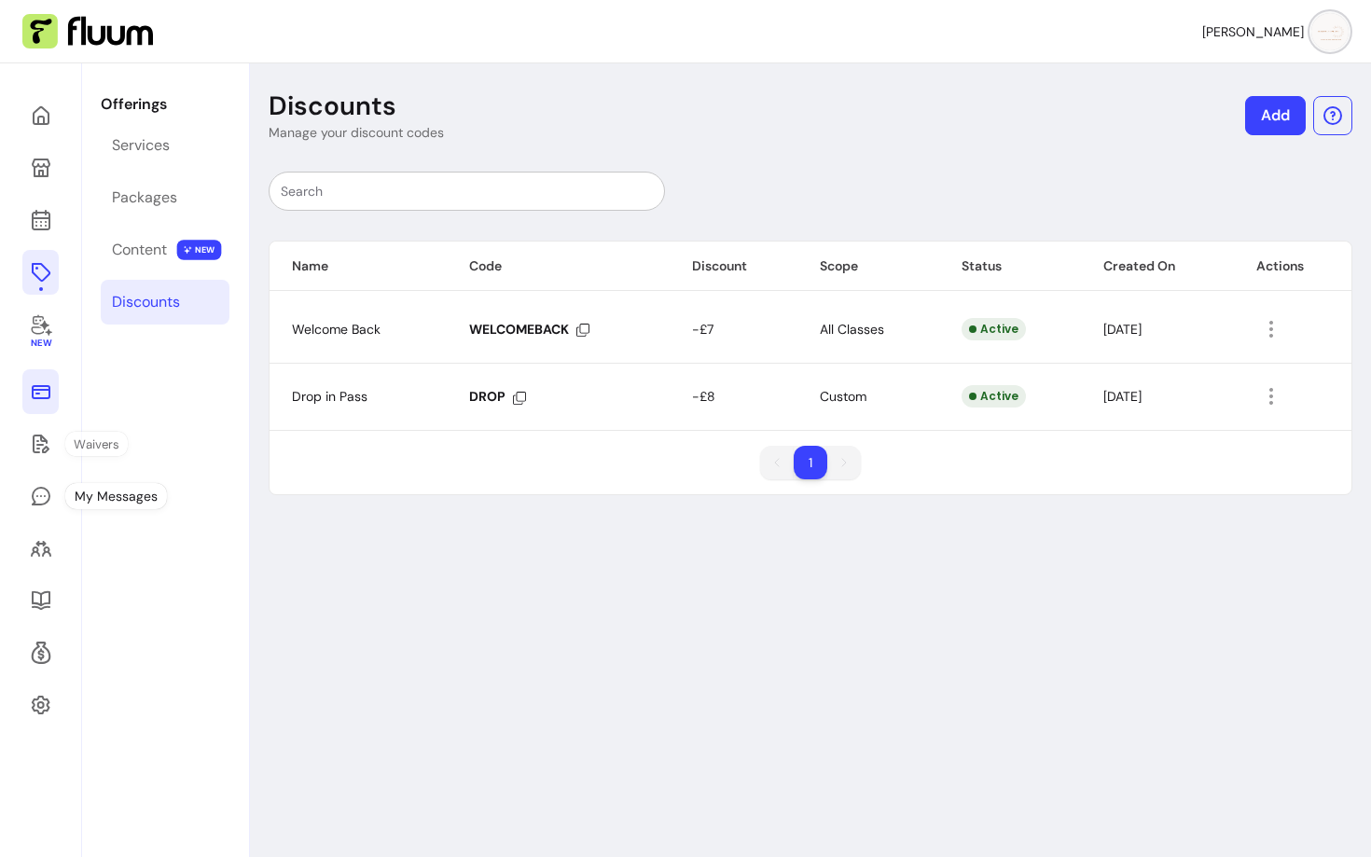
click at [37, 388] on icon at bounding box center [41, 392] width 22 height 22
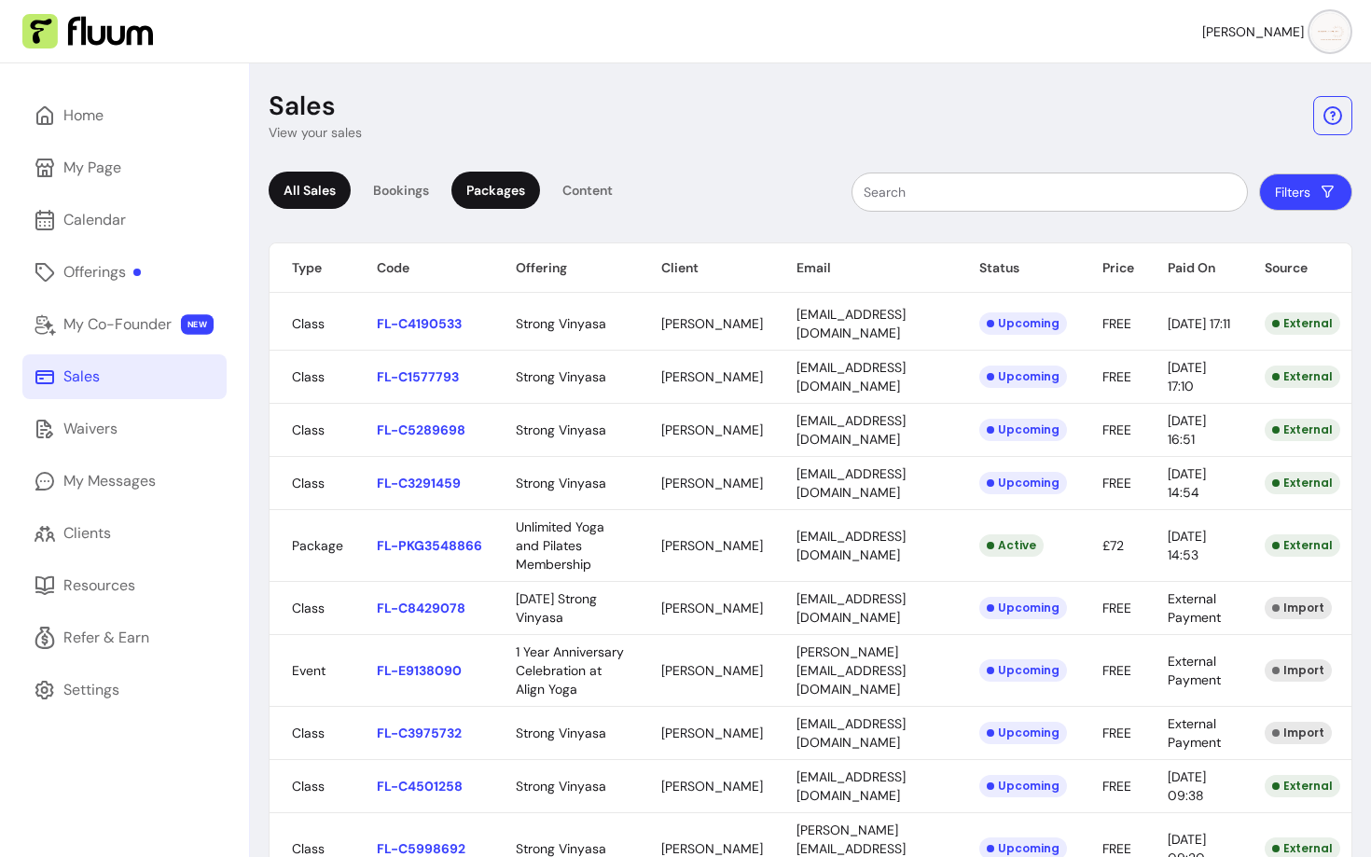
click at [517, 191] on div "Packages" at bounding box center [496, 190] width 89 height 37
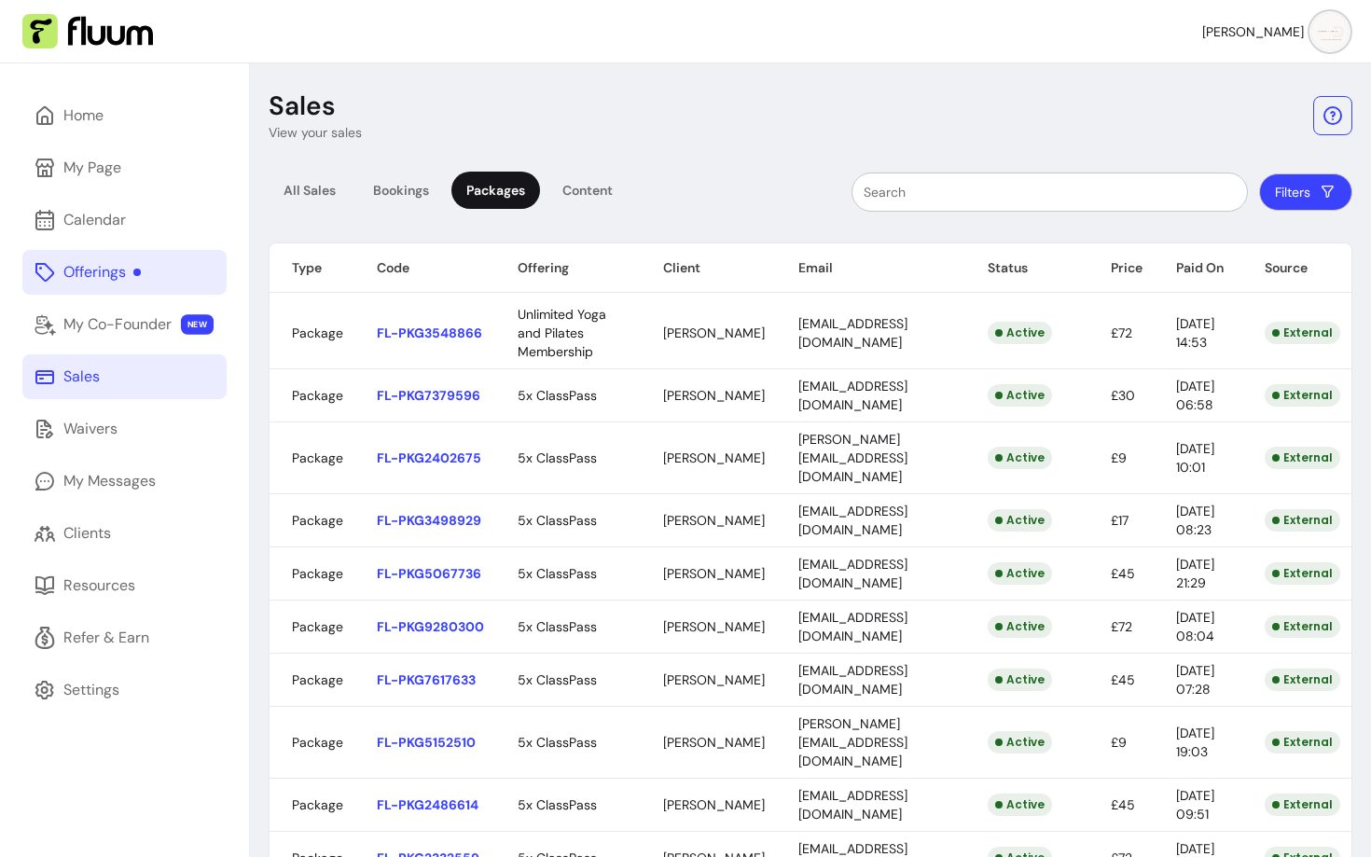
click at [109, 265] on div "Offerings" at bounding box center [101, 272] width 77 height 22
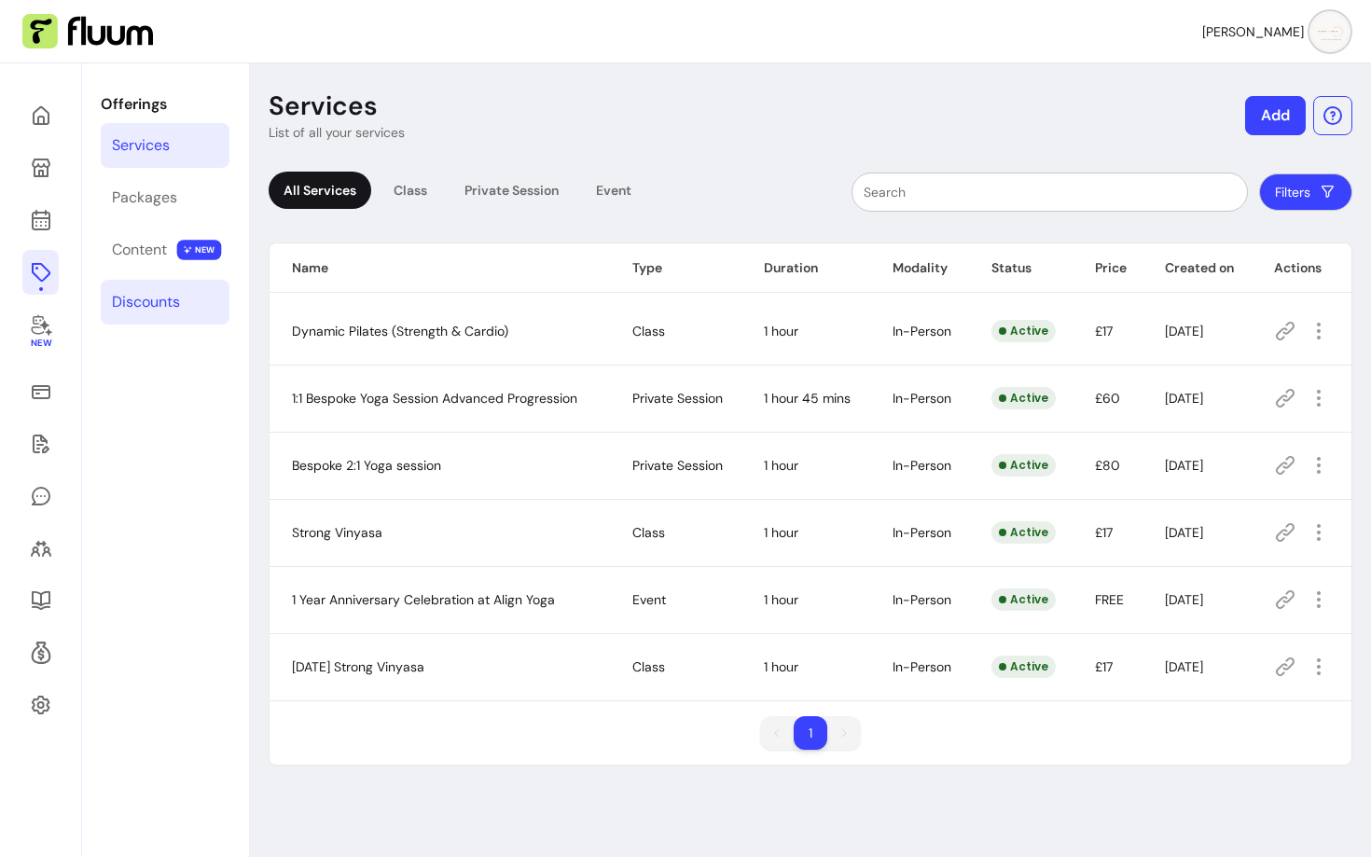
click at [162, 303] on div "Discounts" at bounding box center [146, 302] width 68 height 22
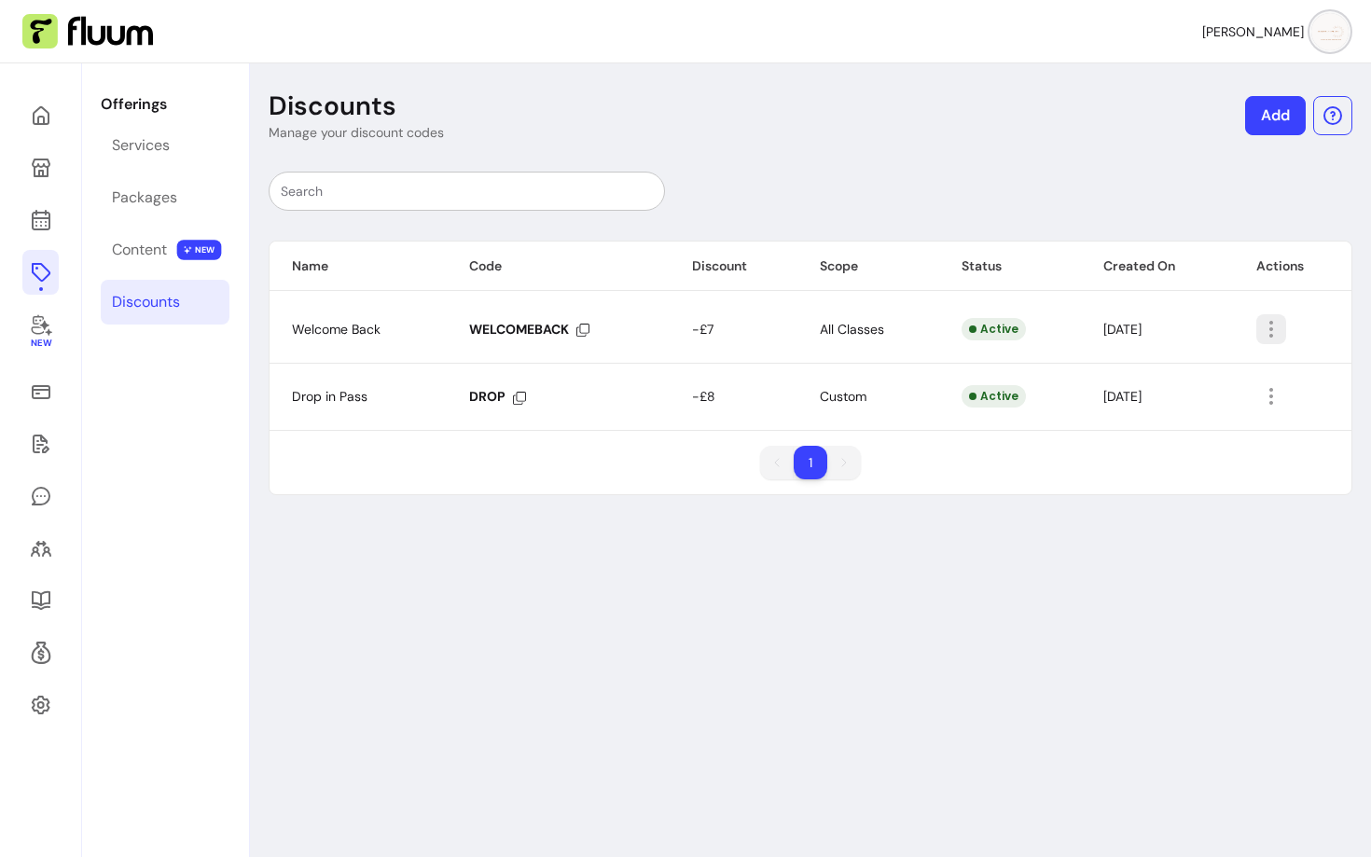
click at [1282, 327] on icon "button" at bounding box center [1271, 329] width 22 height 22
click at [1144, 408] on span "Delete" at bounding box center [1204, 404] width 136 height 19
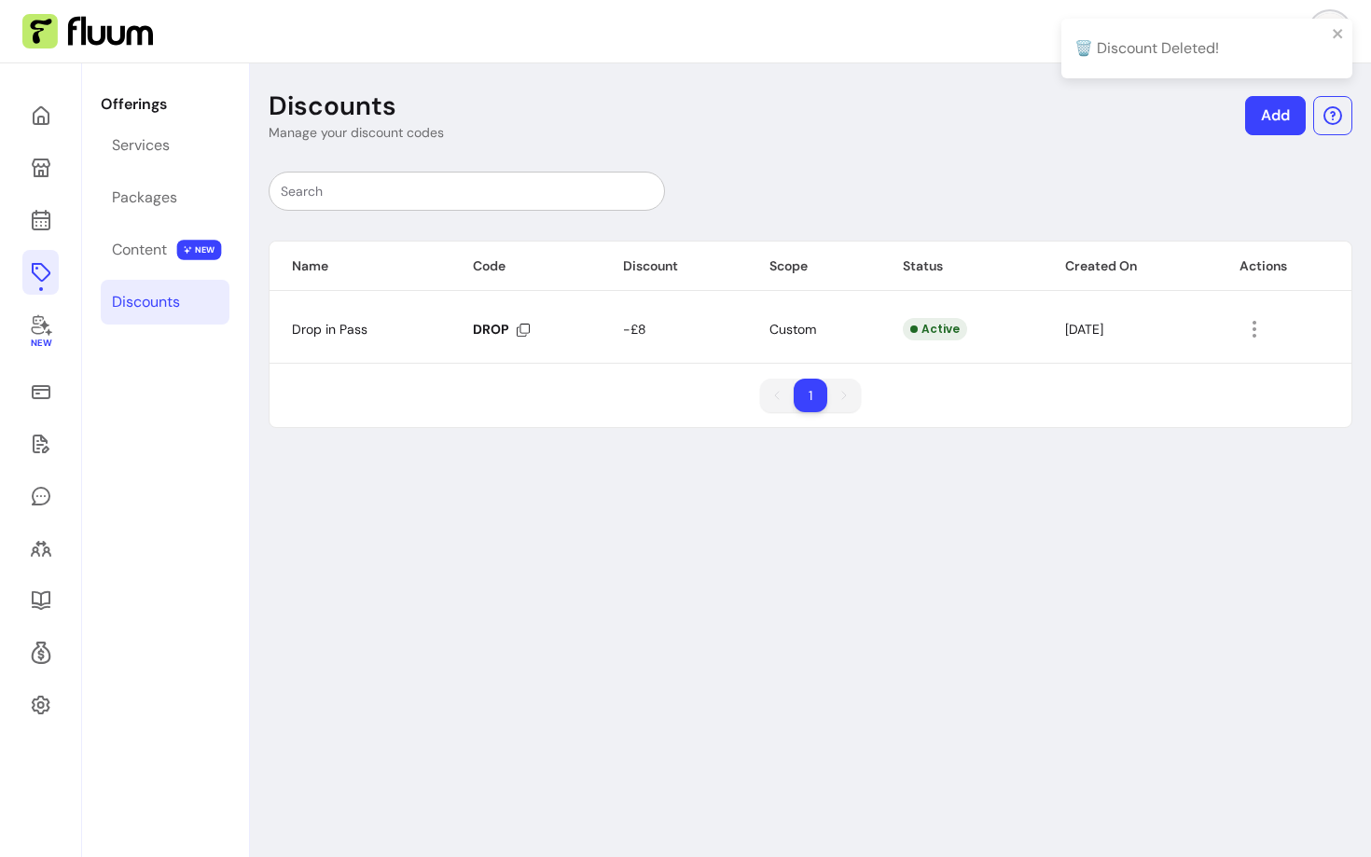
click at [1258, 122] on link "Add" at bounding box center [1275, 115] width 61 height 39
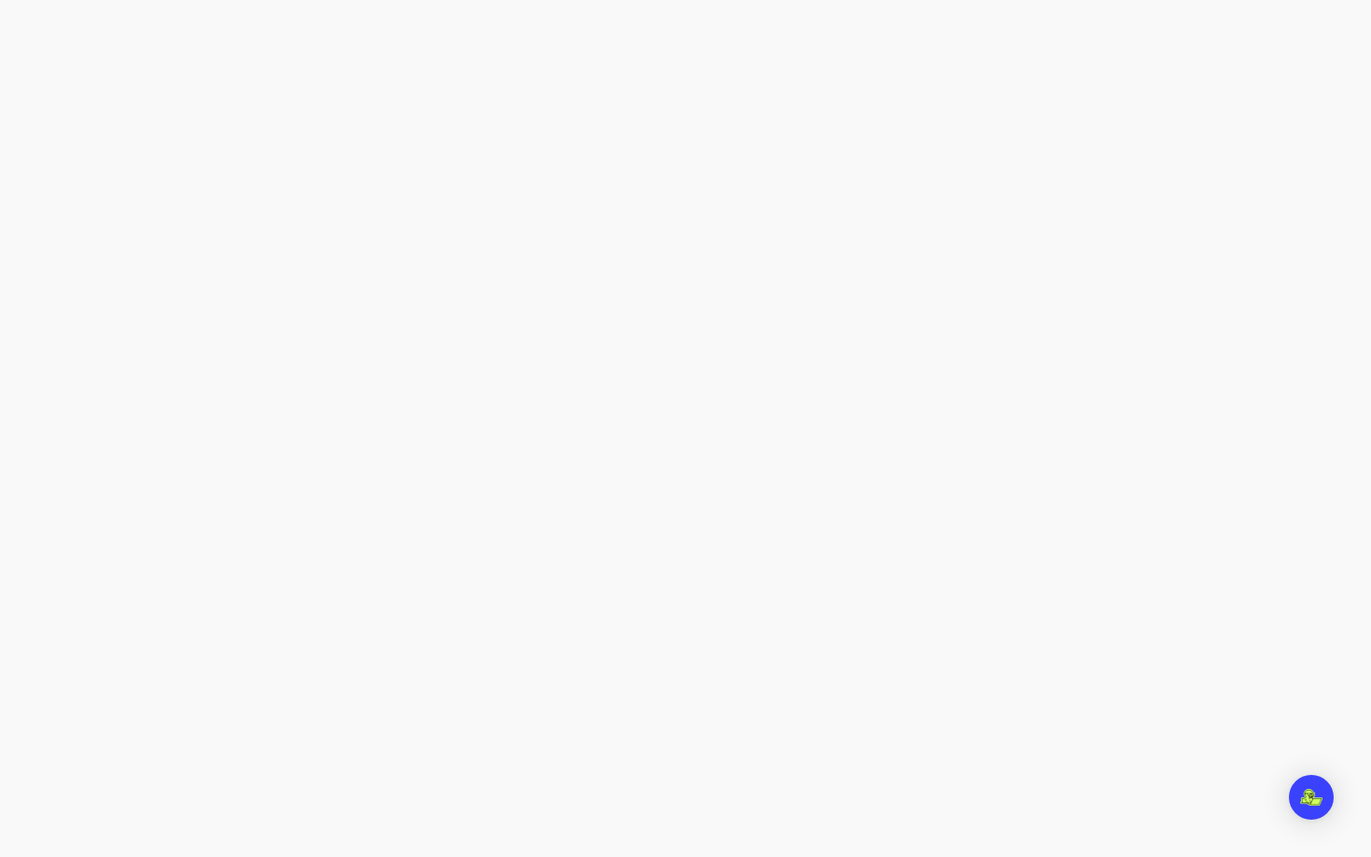
select select "****"
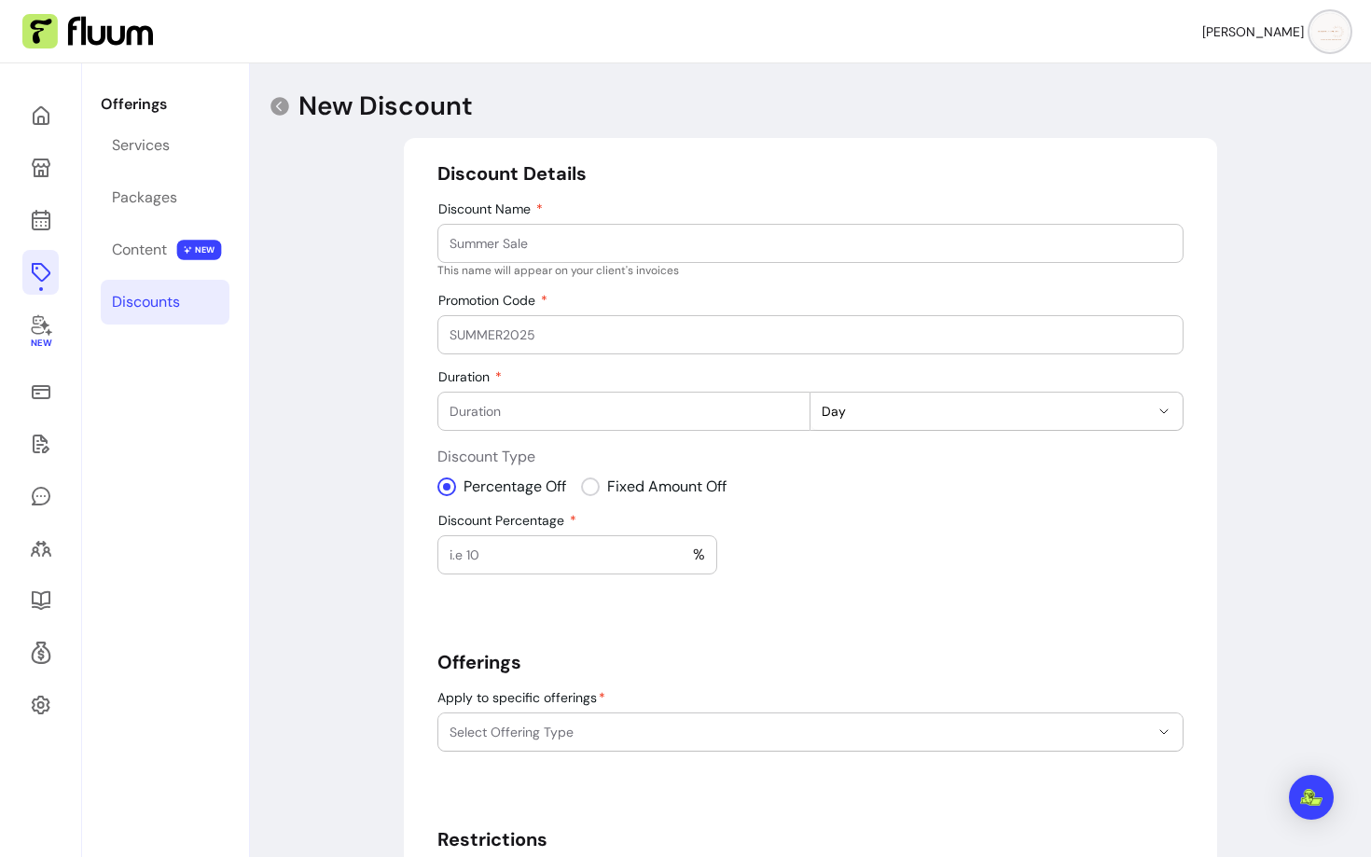
click at [551, 238] on input "Discount Name" at bounding box center [811, 243] width 722 height 19
type input "Welcome Back"
click at [533, 335] on input "Promotion Code" at bounding box center [811, 335] width 722 height 19
type input "WELCOMEBACK"
click at [527, 401] on div at bounding box center [624, 411] width 349 height 37
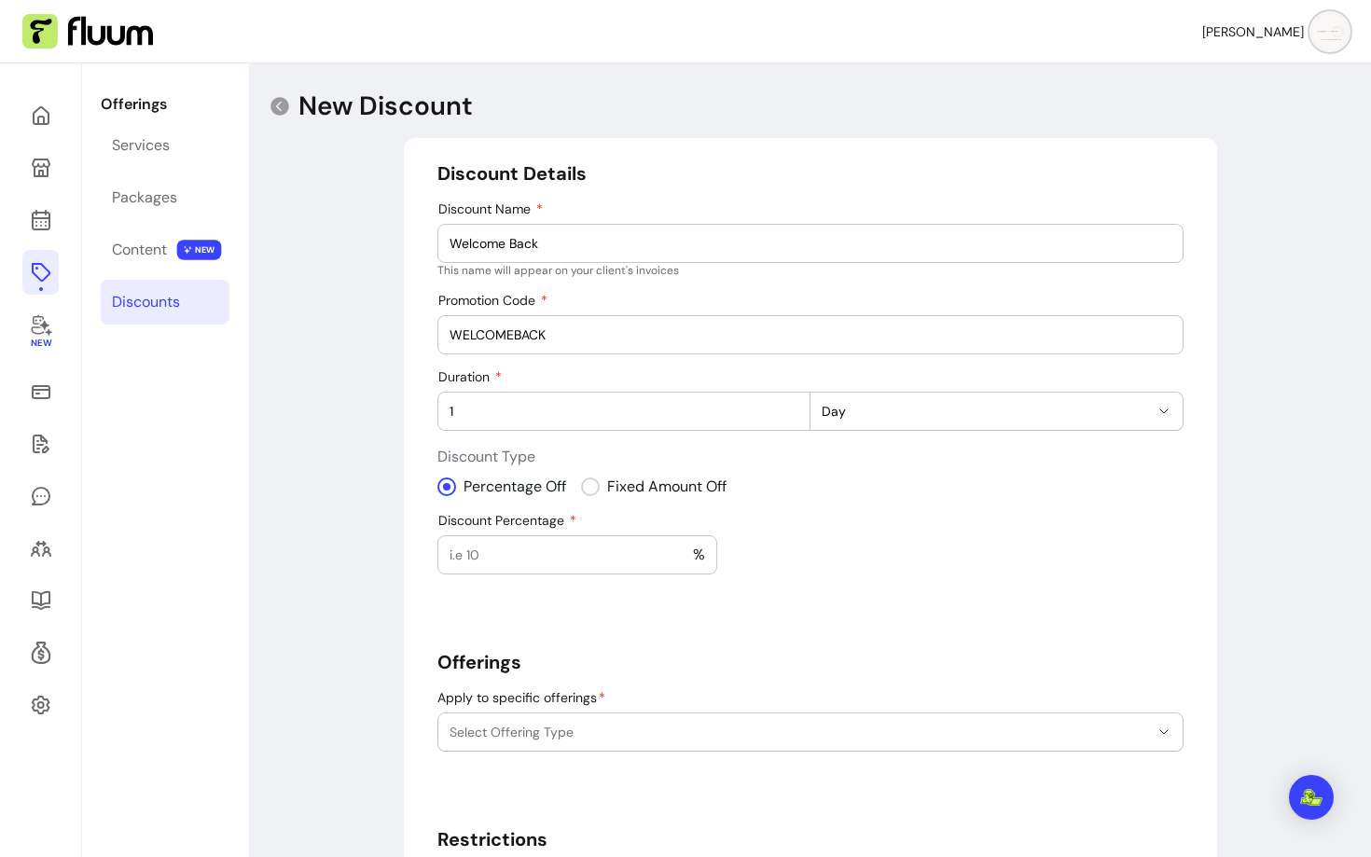
type input "1"
click at [944, 412] on span "Day" at bounding box center [985, 411] width 327 height 19
click at [898, 516] on span "Month" at bounding box center [988, 520] width 324 height 19
select select "******"
click at [542, 556] on input "Discount Percentage" at bounding box center [571, 555] width 243 height 19
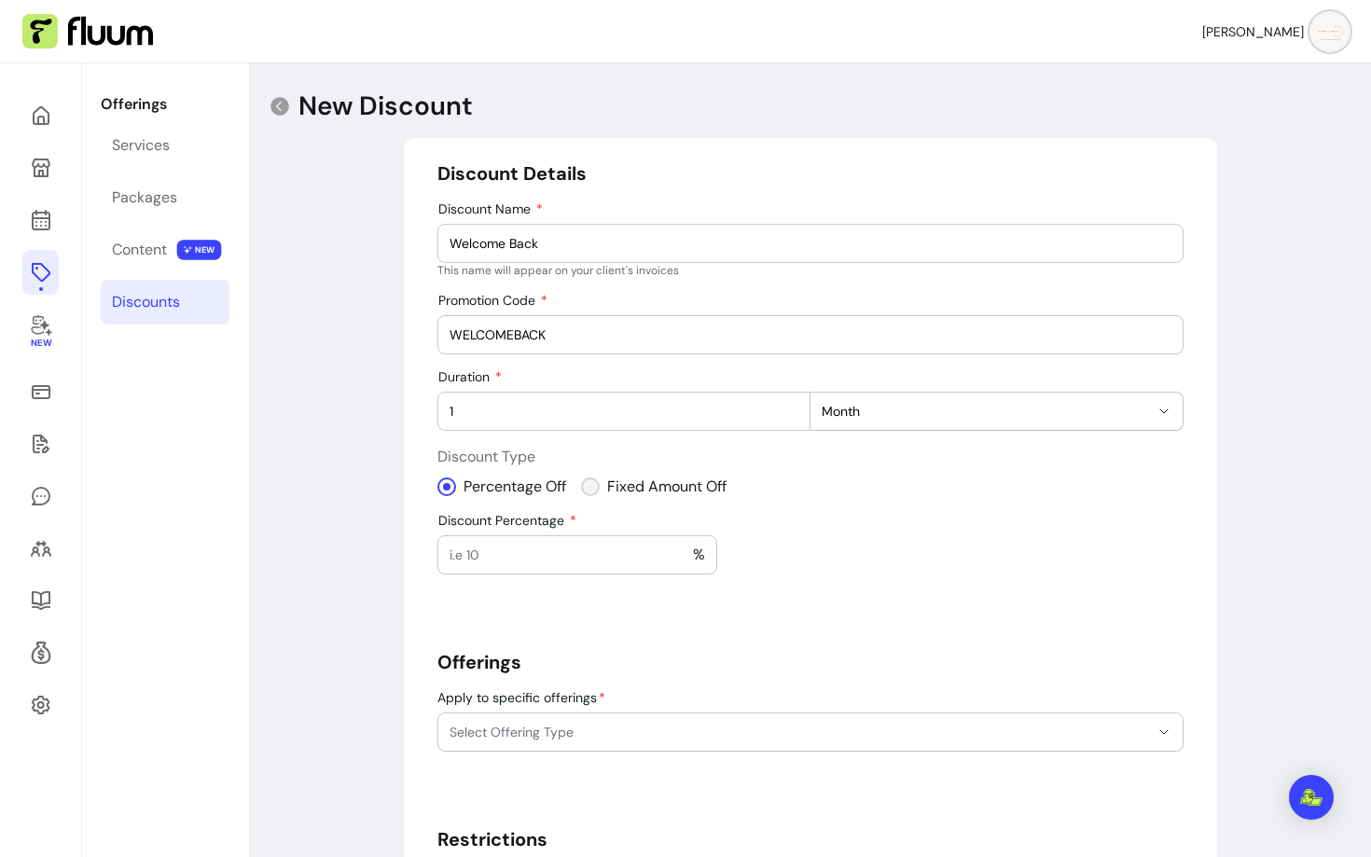
select select "***"
click at [537, 561] on input "Amount Off" at bounding box center [508, 555] width 116 height 19
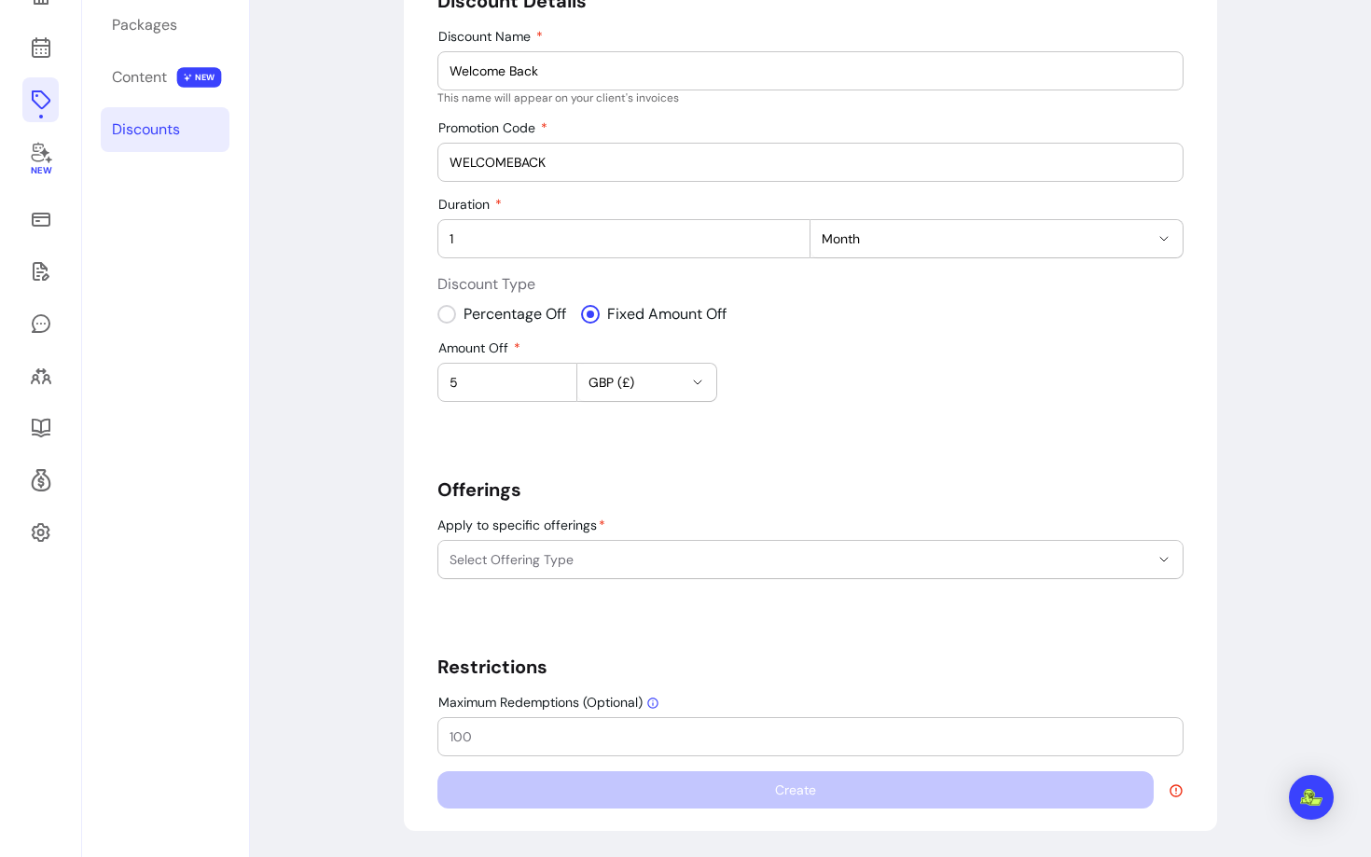
type input "5"
click at [529, 559] on span "Select Offering Type" at bounding box center [800, 559] width 700 height 19
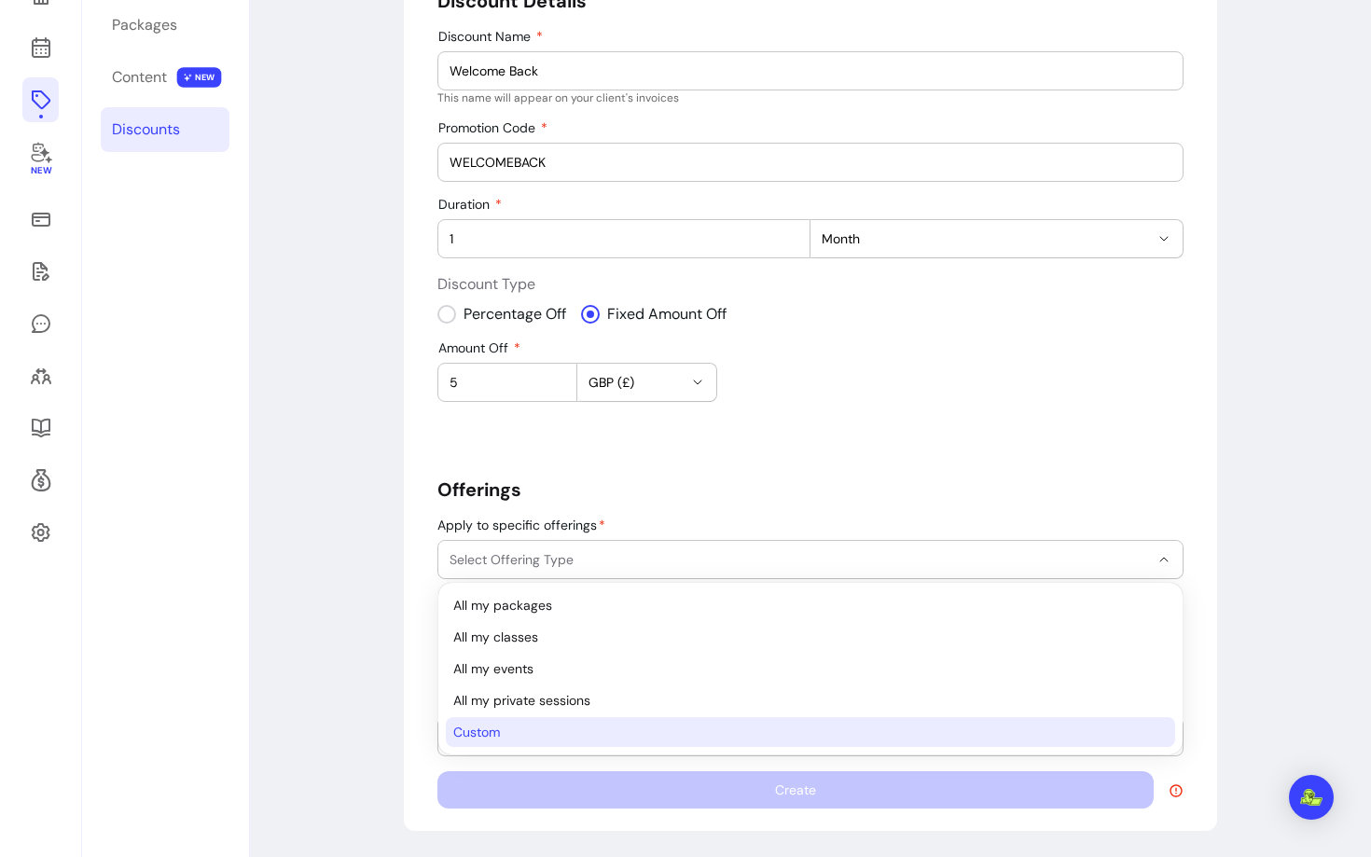
click at [507, 719] on li "Custom" at bounding box center [811, 732] width 730 height 30
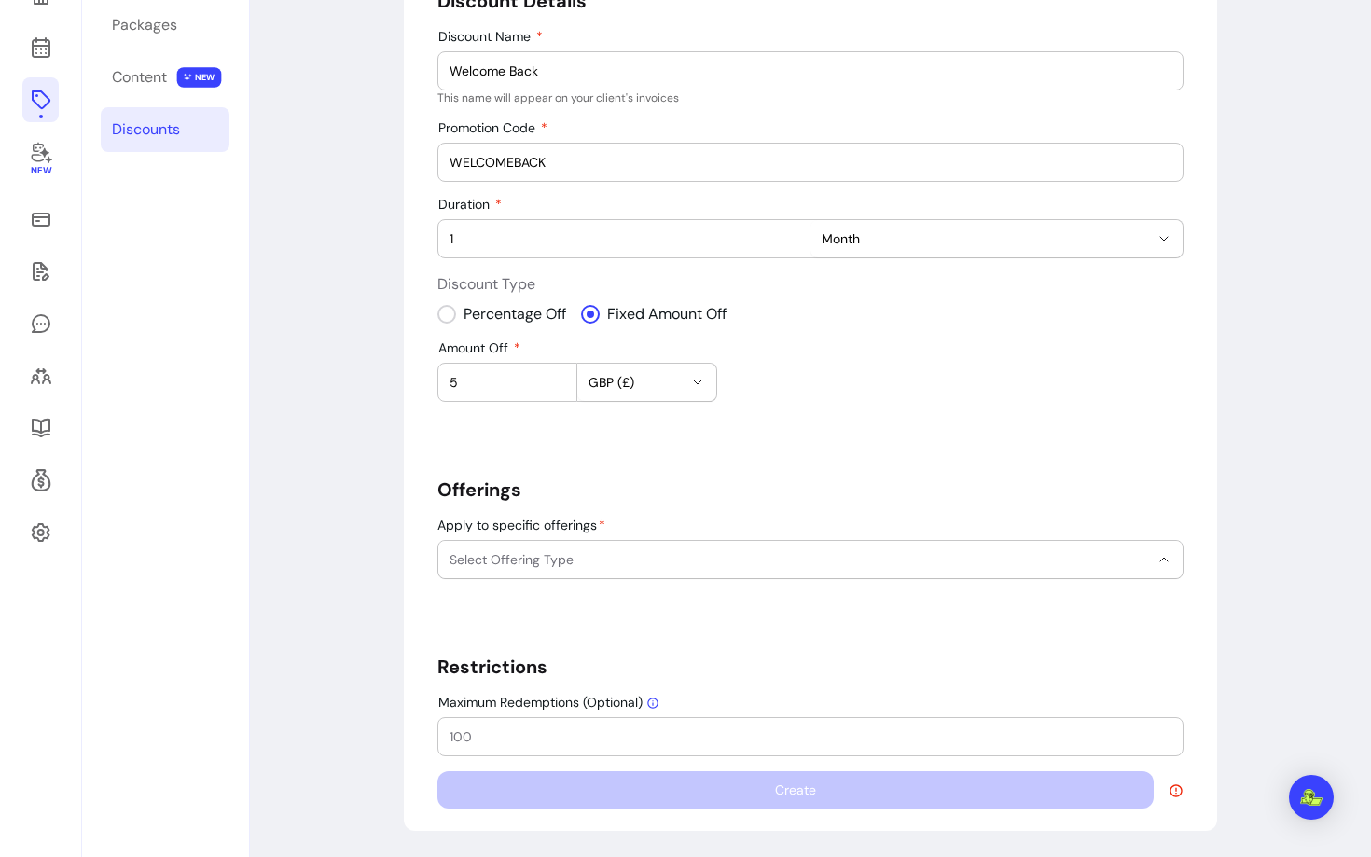
select select "******"
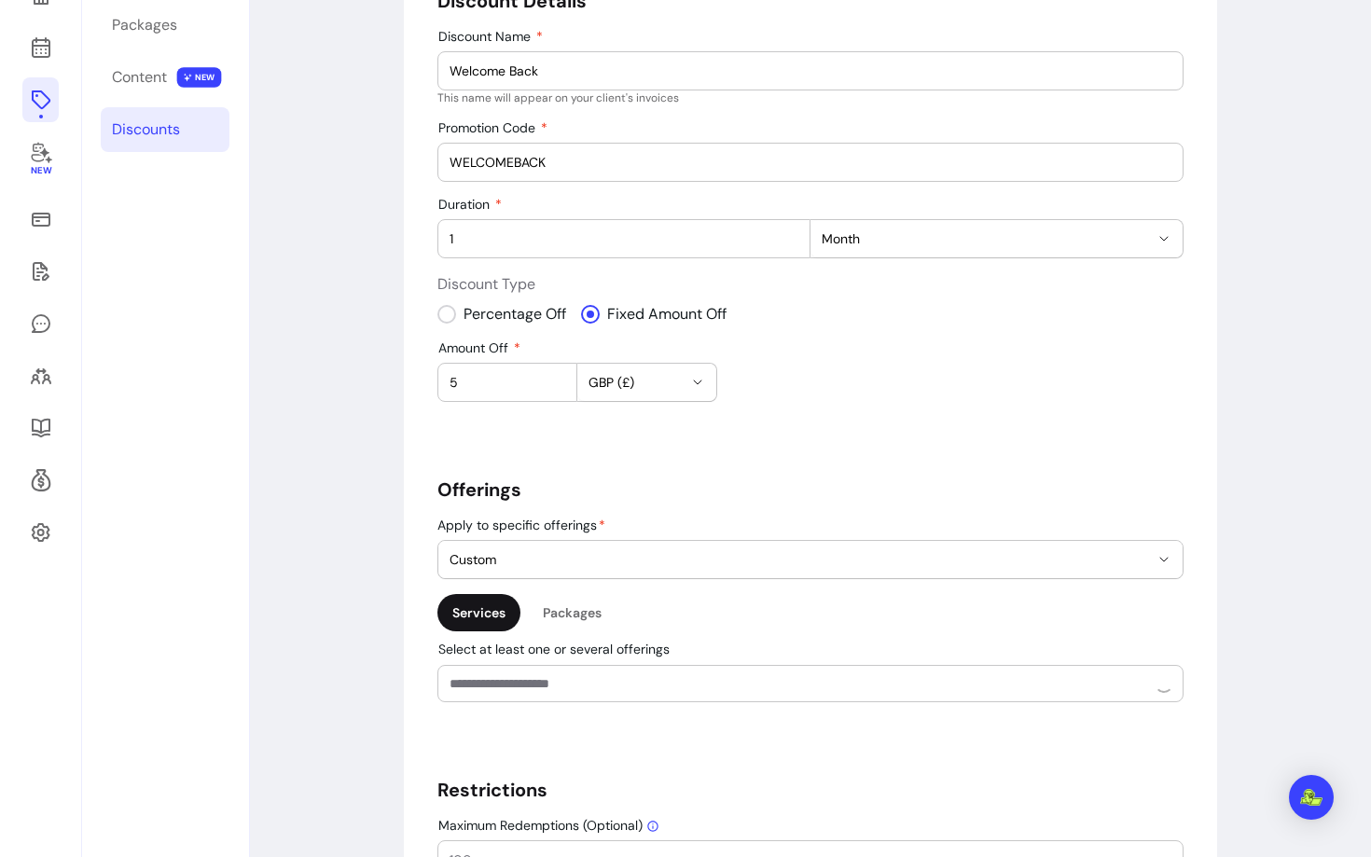
scroll to position [38, 0]
click at [596, 601] on div "Packages" at bounding box center [572, 612] width 89 height 37
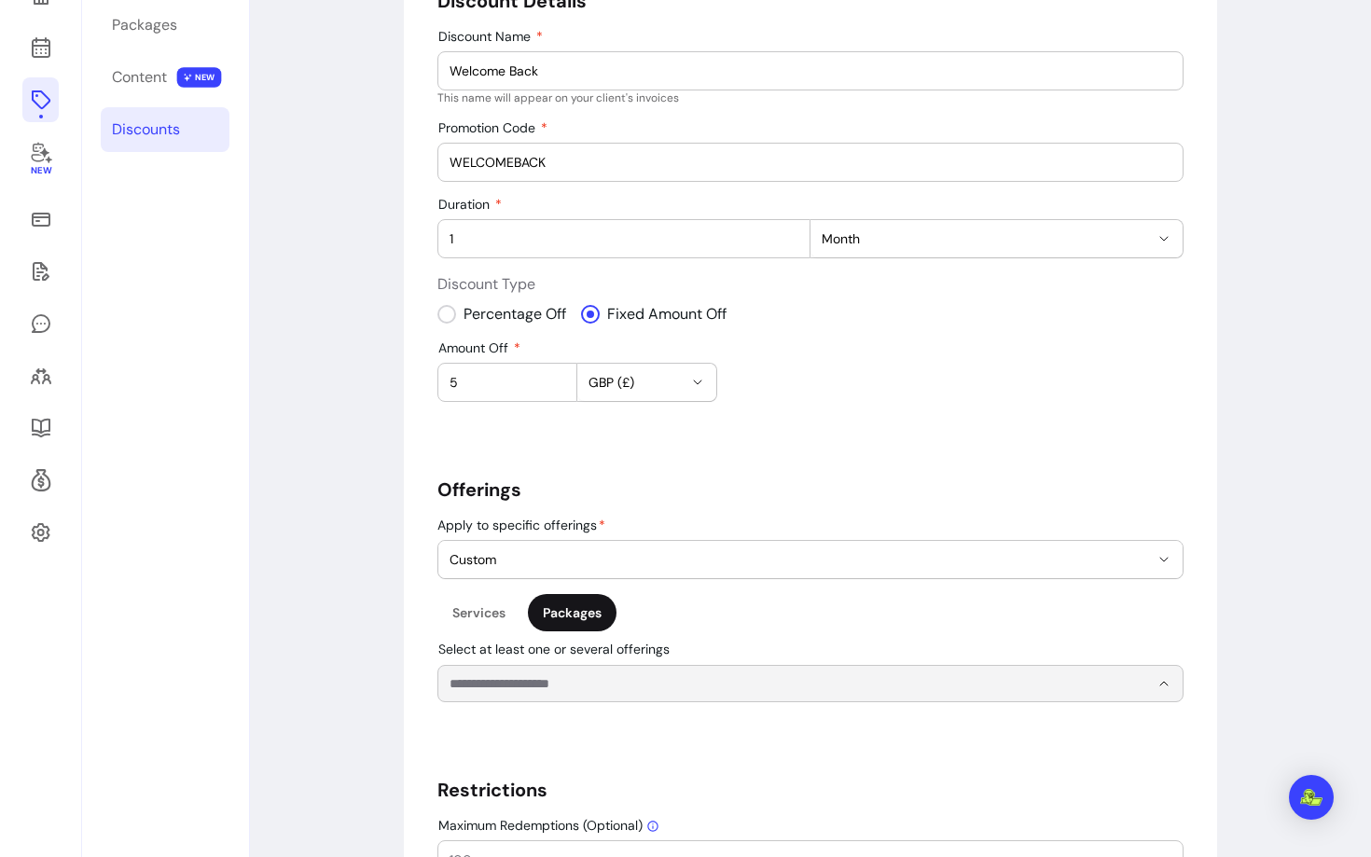
click at [563, 679] on input "Select at least one or several offerings" at bounding box center [785, 683] width 670 height 19
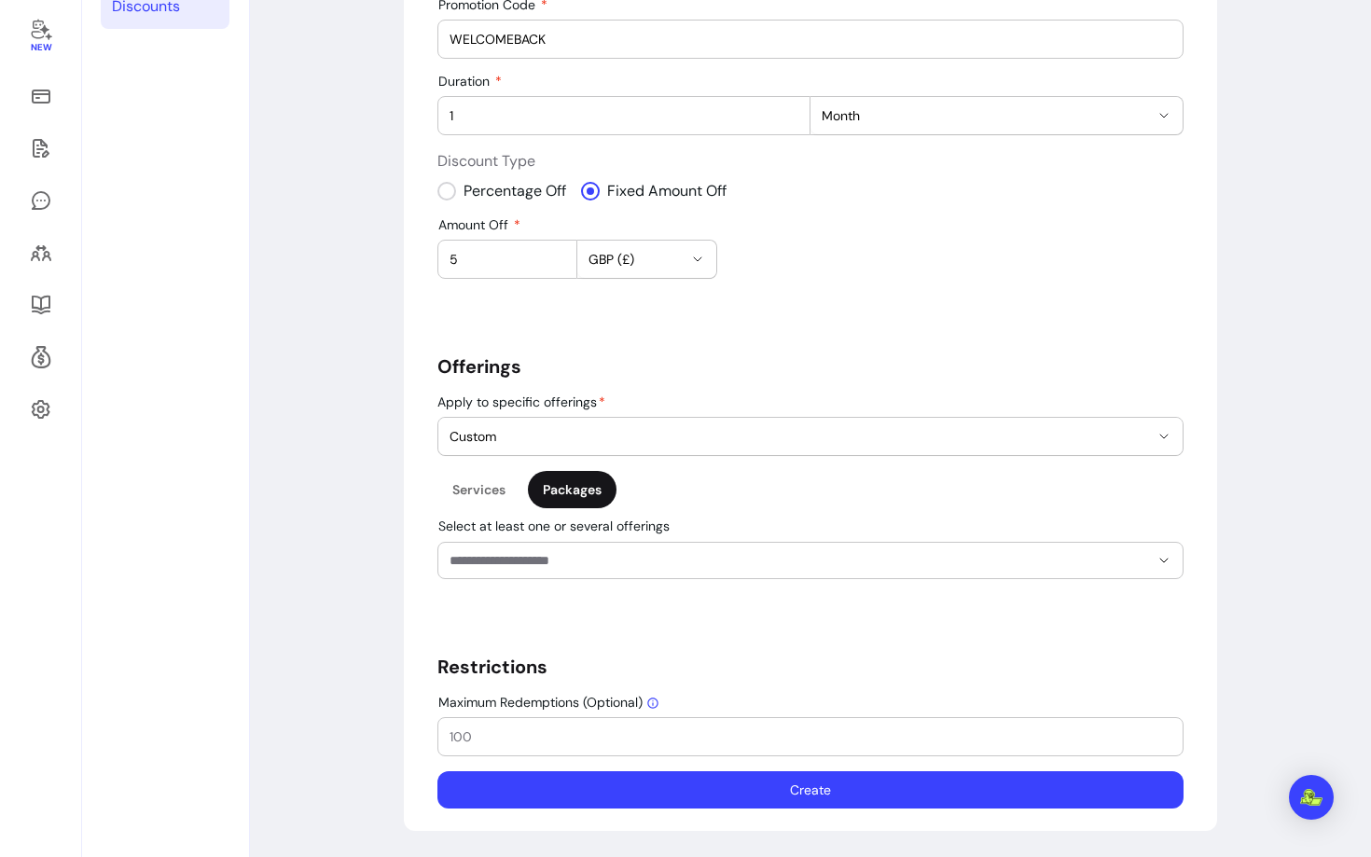
click at [571, 543] on div at bounding box center [811, 560] width 722 height 35
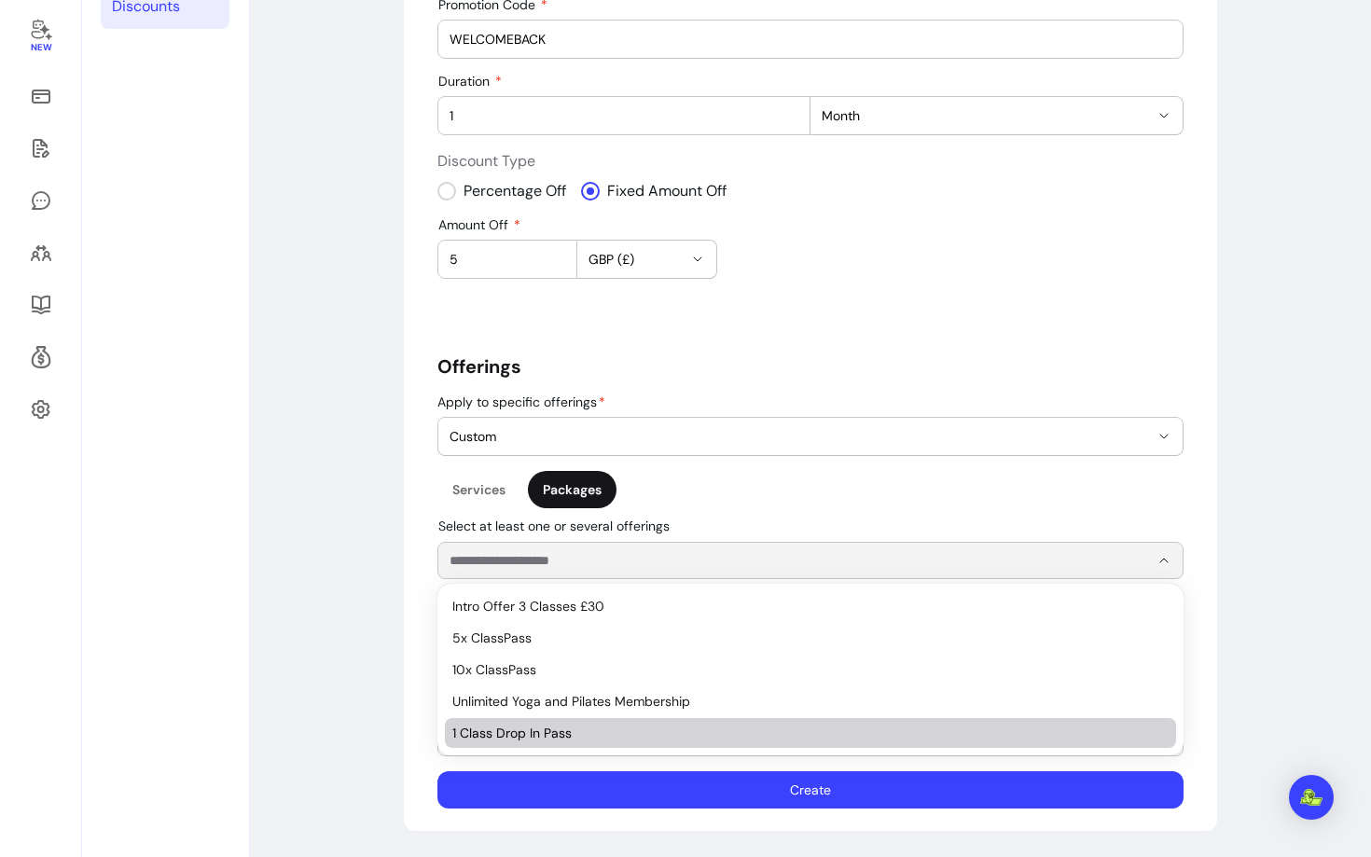
click at [507, 732] on span "1 Class Drop In Pass" at bounding box center [801, 733] width 698 height 19
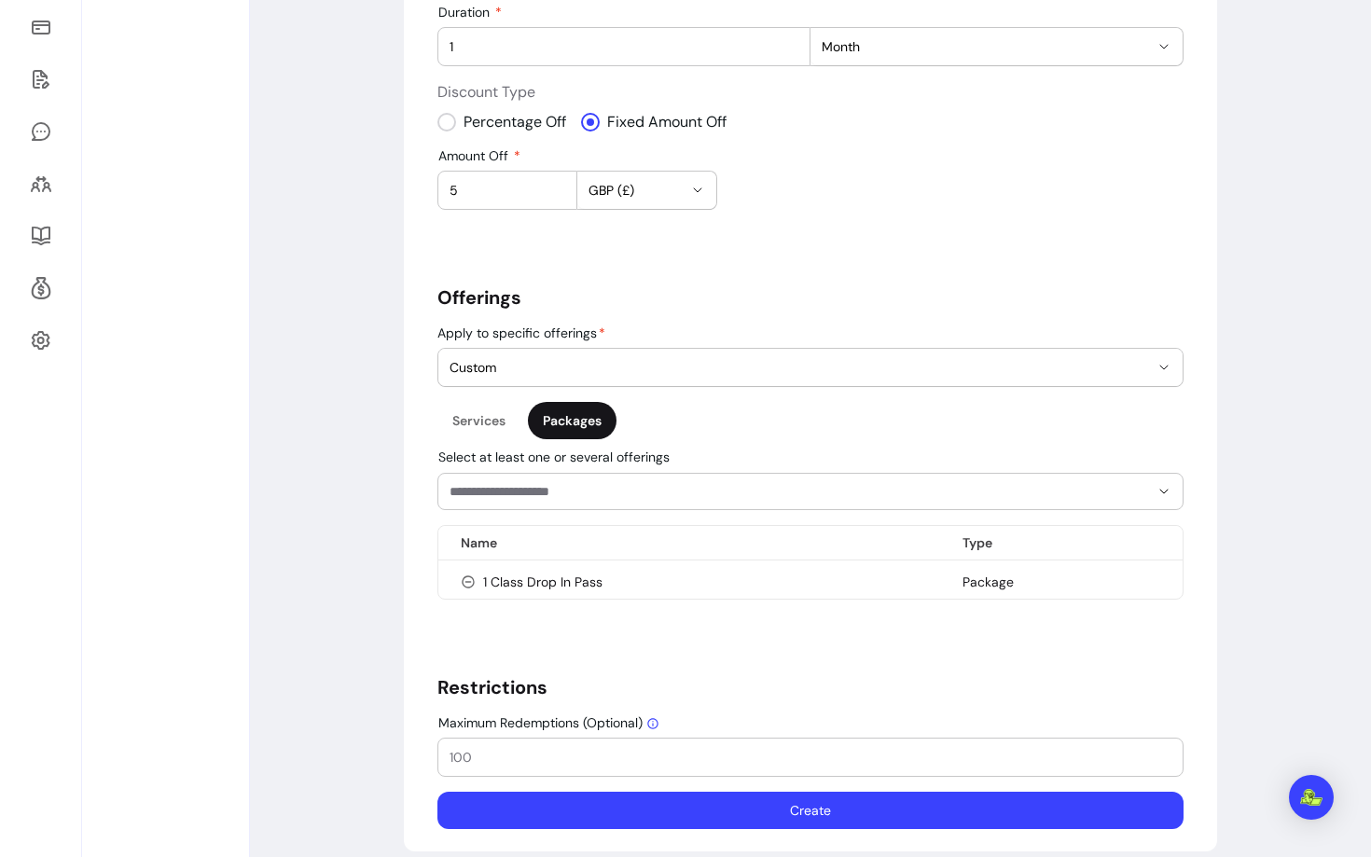
scroll to position [385, 0]
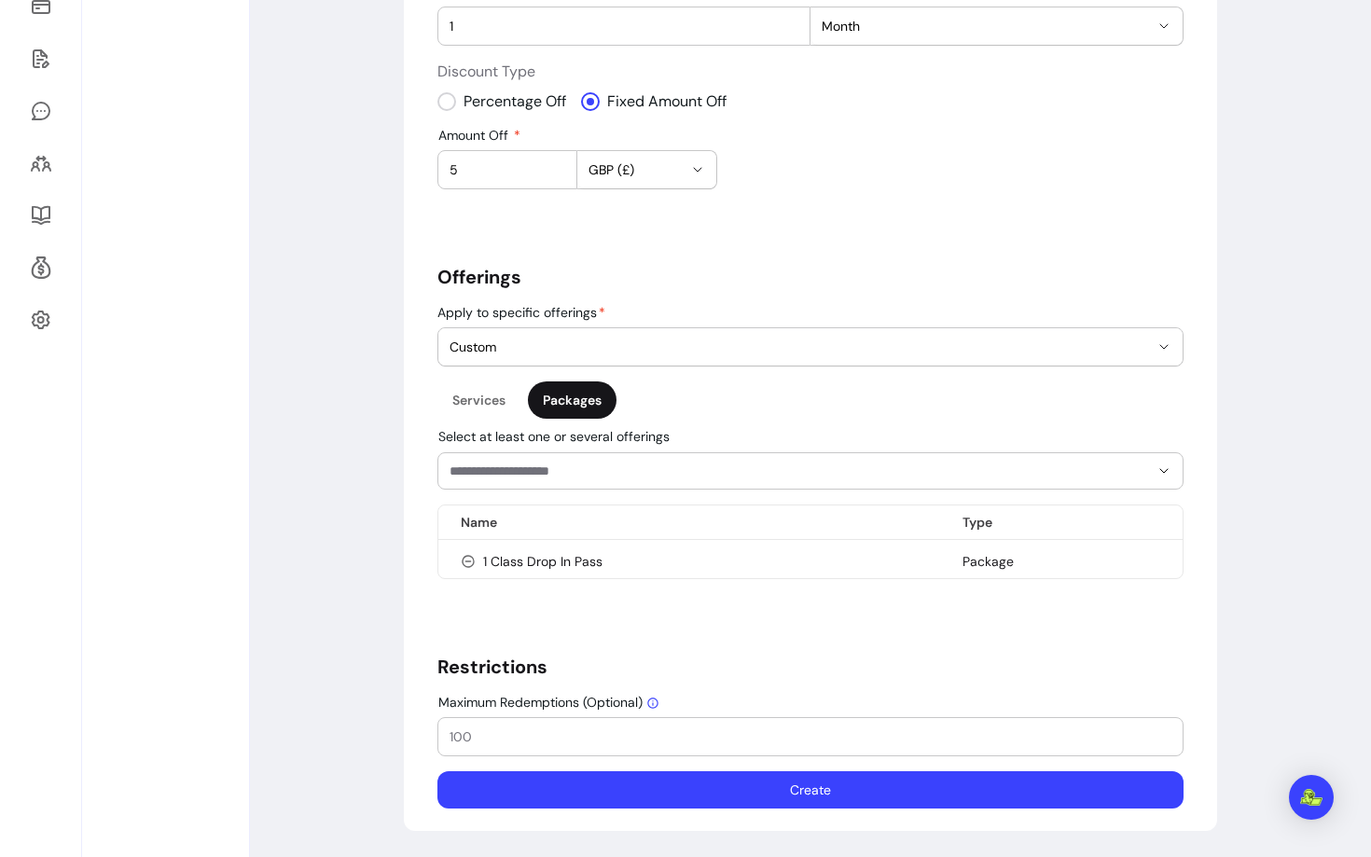
click at [505, 714] on div "**********" at bounding box center [811, 292] width 746 height 1034
click at [507, 731] on input "Maximum Redemptions (Optional)" at bounding box center [811, 737] width 722 height 19
type input "5"
click at [552, 815] on div "**********" at bounding box center [810, 292] width 813 height 1078
click at [549, 792] on button "Create" at bounding box center [811, 790] width 746 height 37
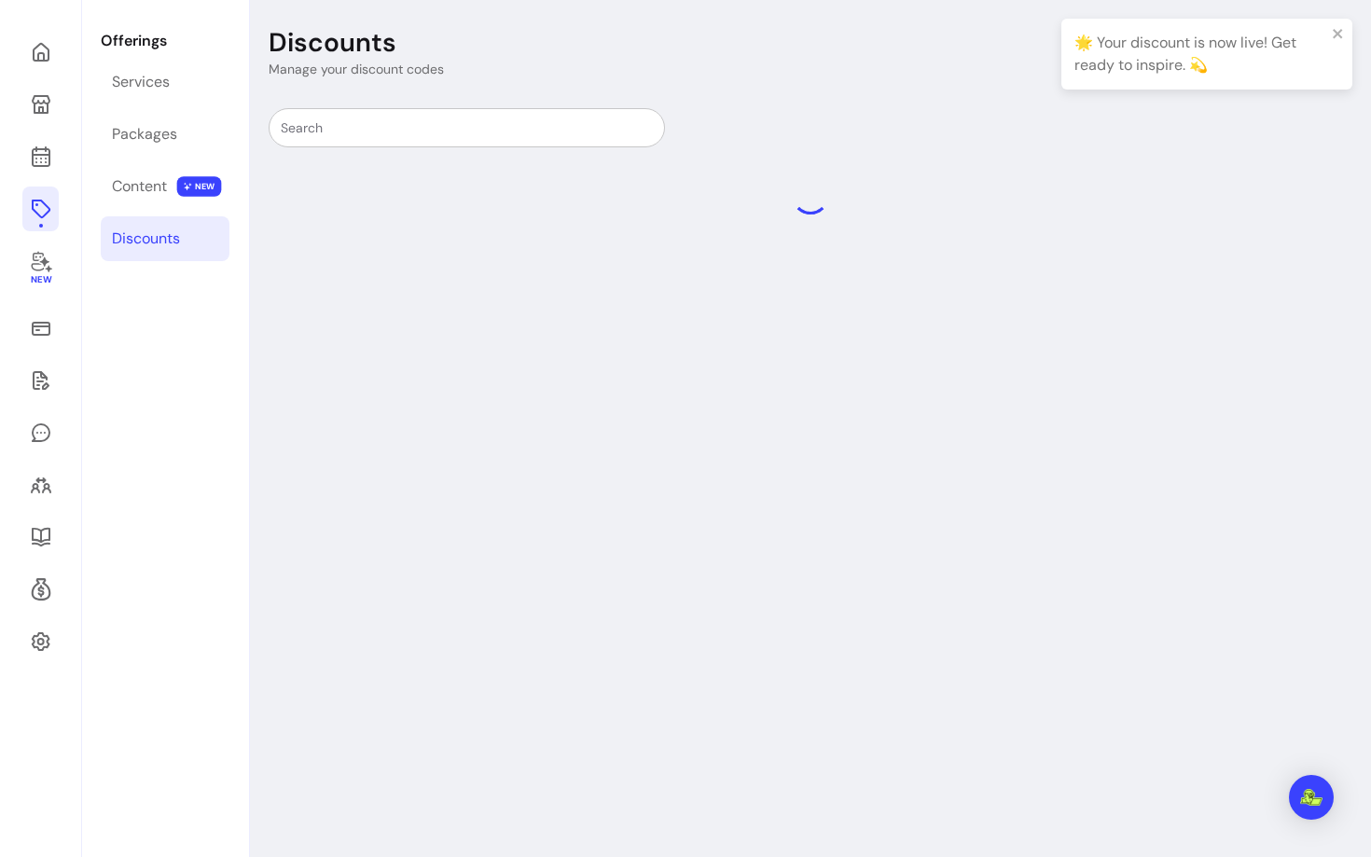
scroll to position [63, 0]
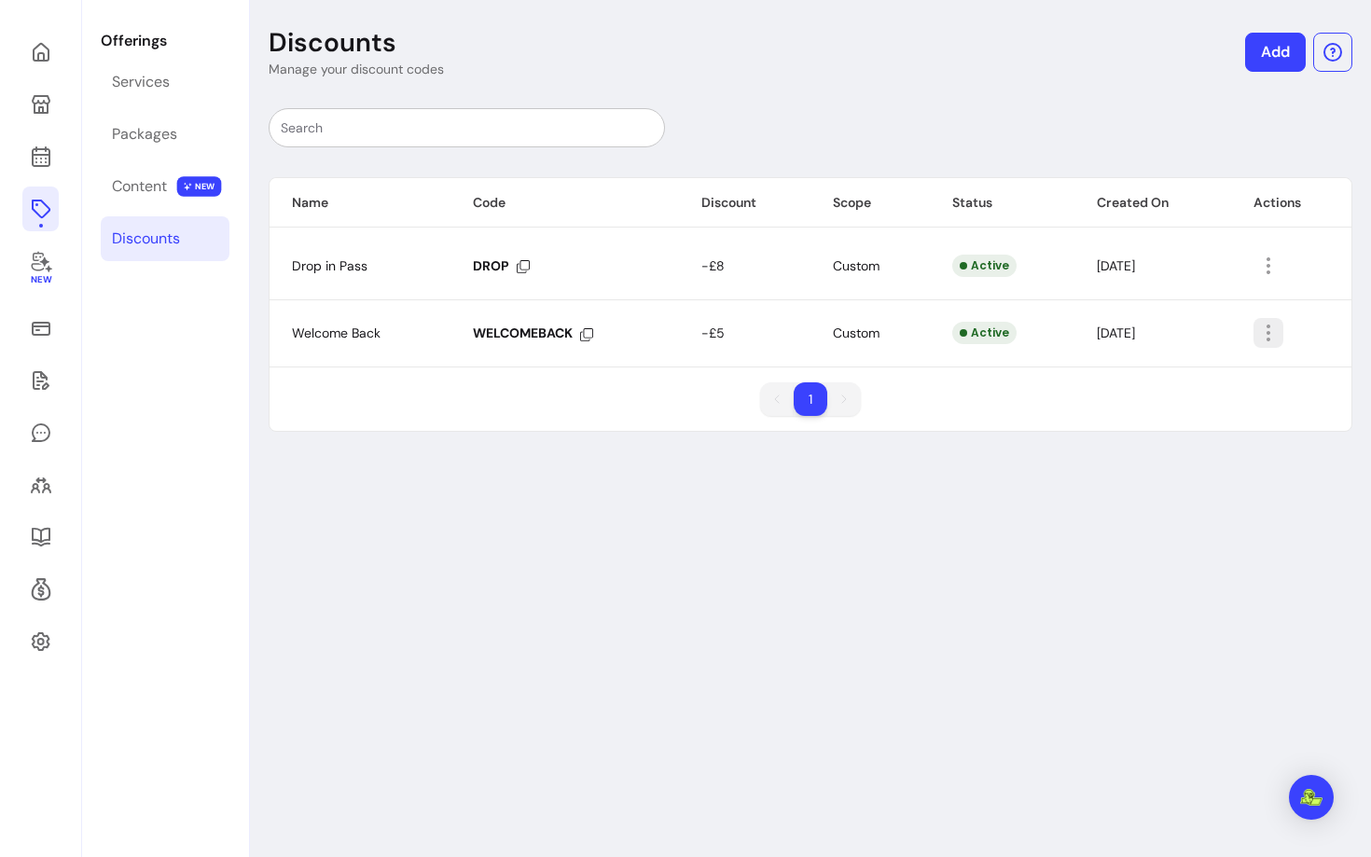
click at [1270, 341] on icon "button" at bounding box center [1368, 358] width 316 height 266
click at [1176, 372] on span "Amend" at bounding box center [1201, 377] width 136 height 19
select select "******"
select select "***"
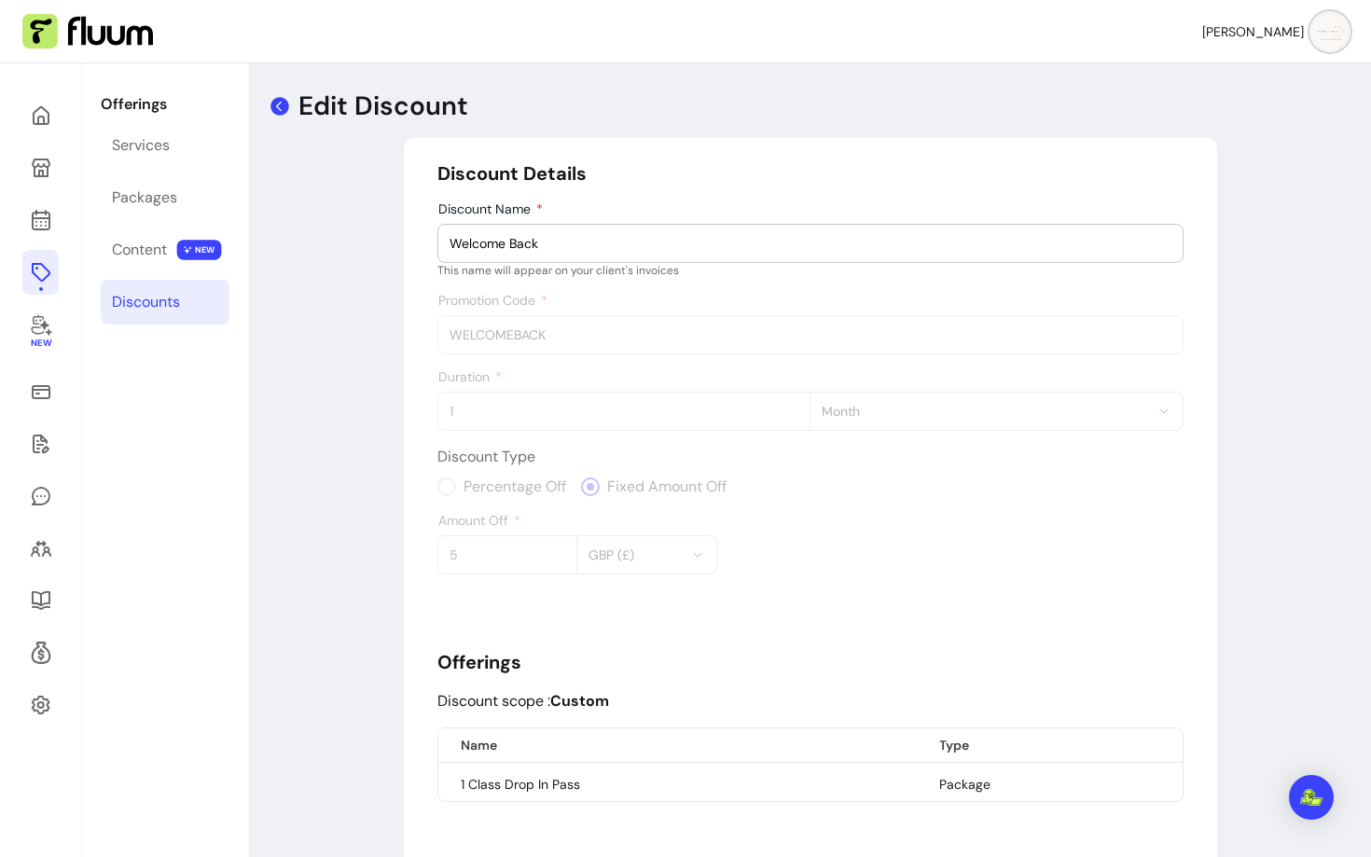
click at [277, 114] on icon at bounding box center [280, 106] width 19 height 19
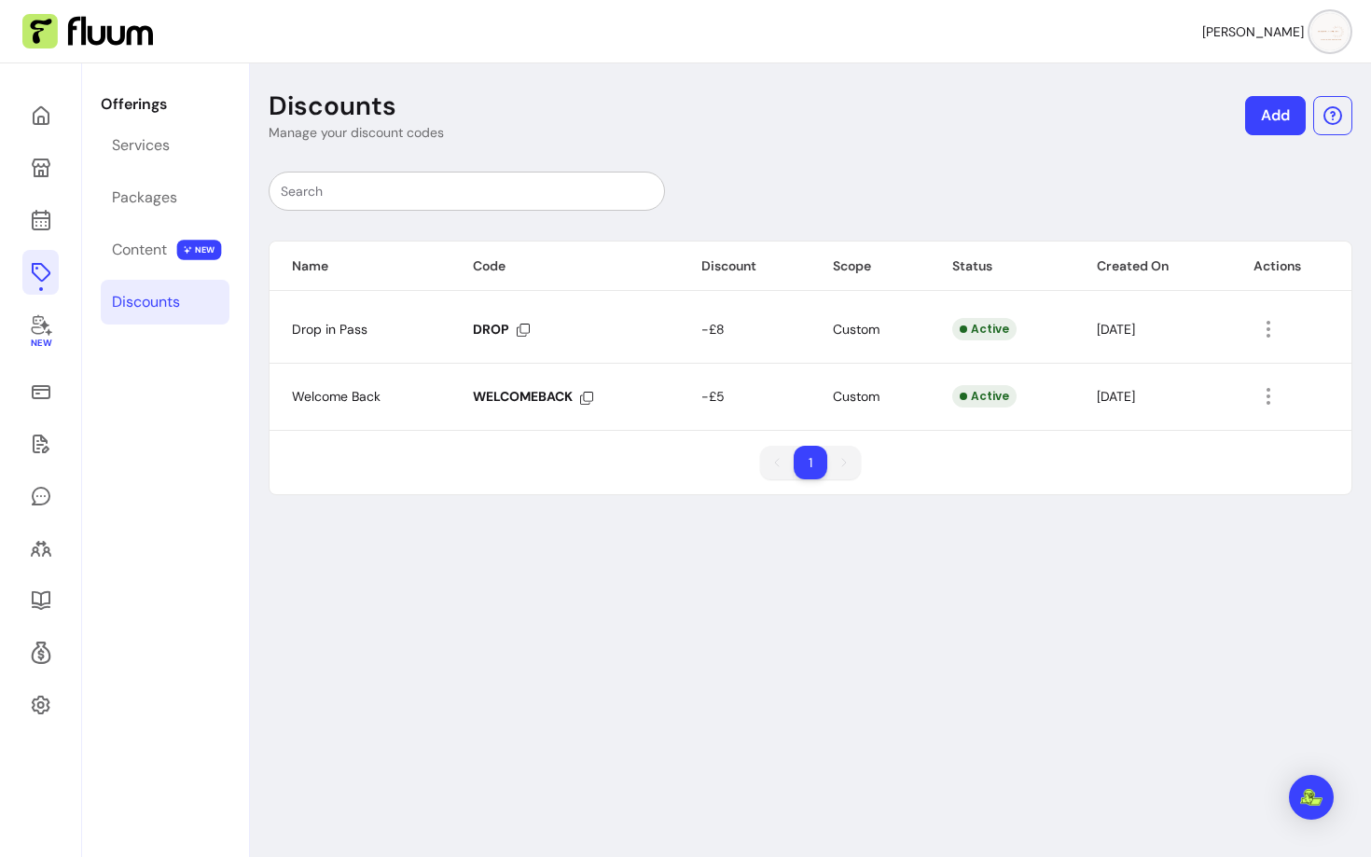
click at [1258, 392] on button "button" at bounding box center [1269, 397] width 30 height 30
click at [1190, 470] on span "Delete" at bounding box center [1201, 471] width 136 height 19
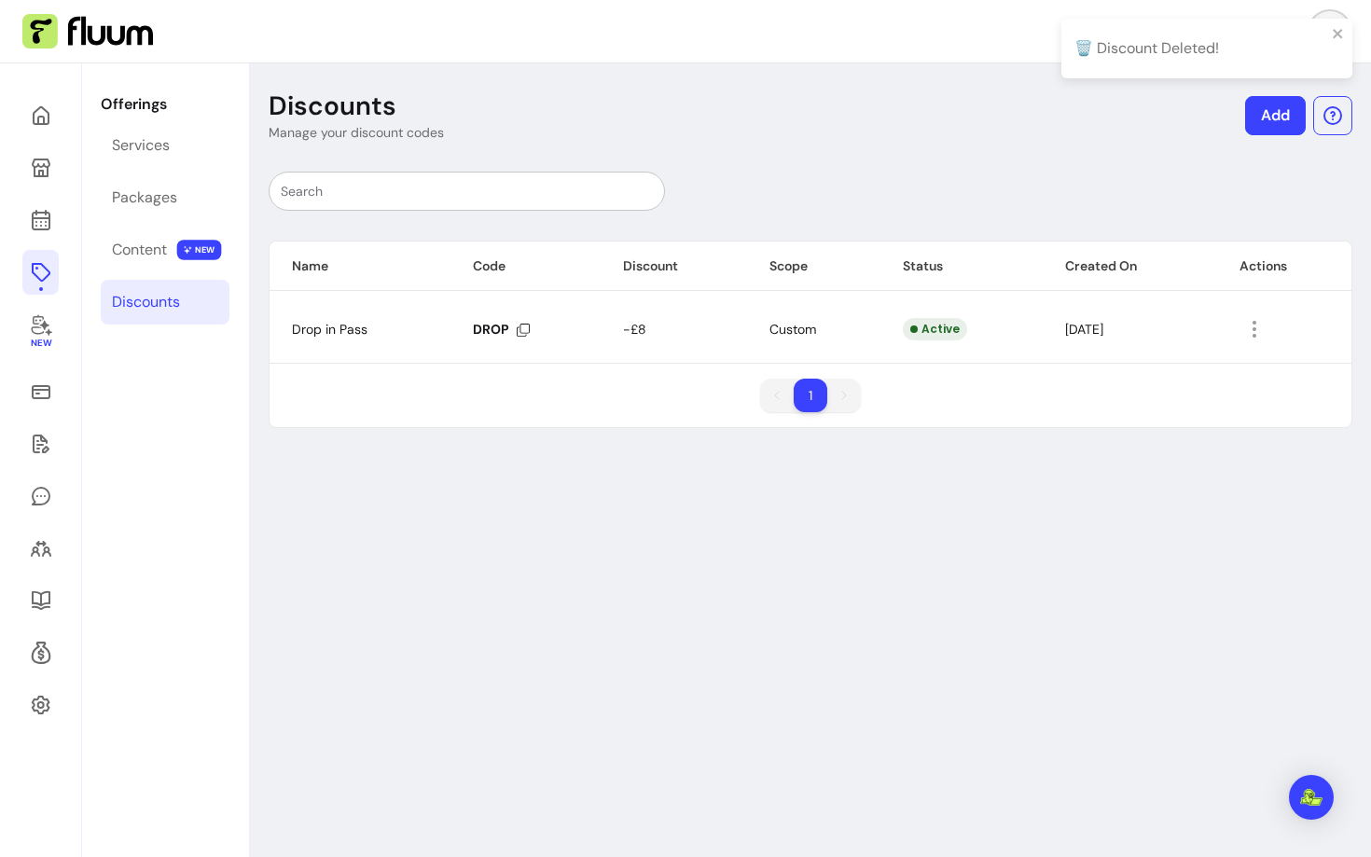
click at [1274, 116] on link "Add" at bounding box center [1275, 115] width 61 height 39
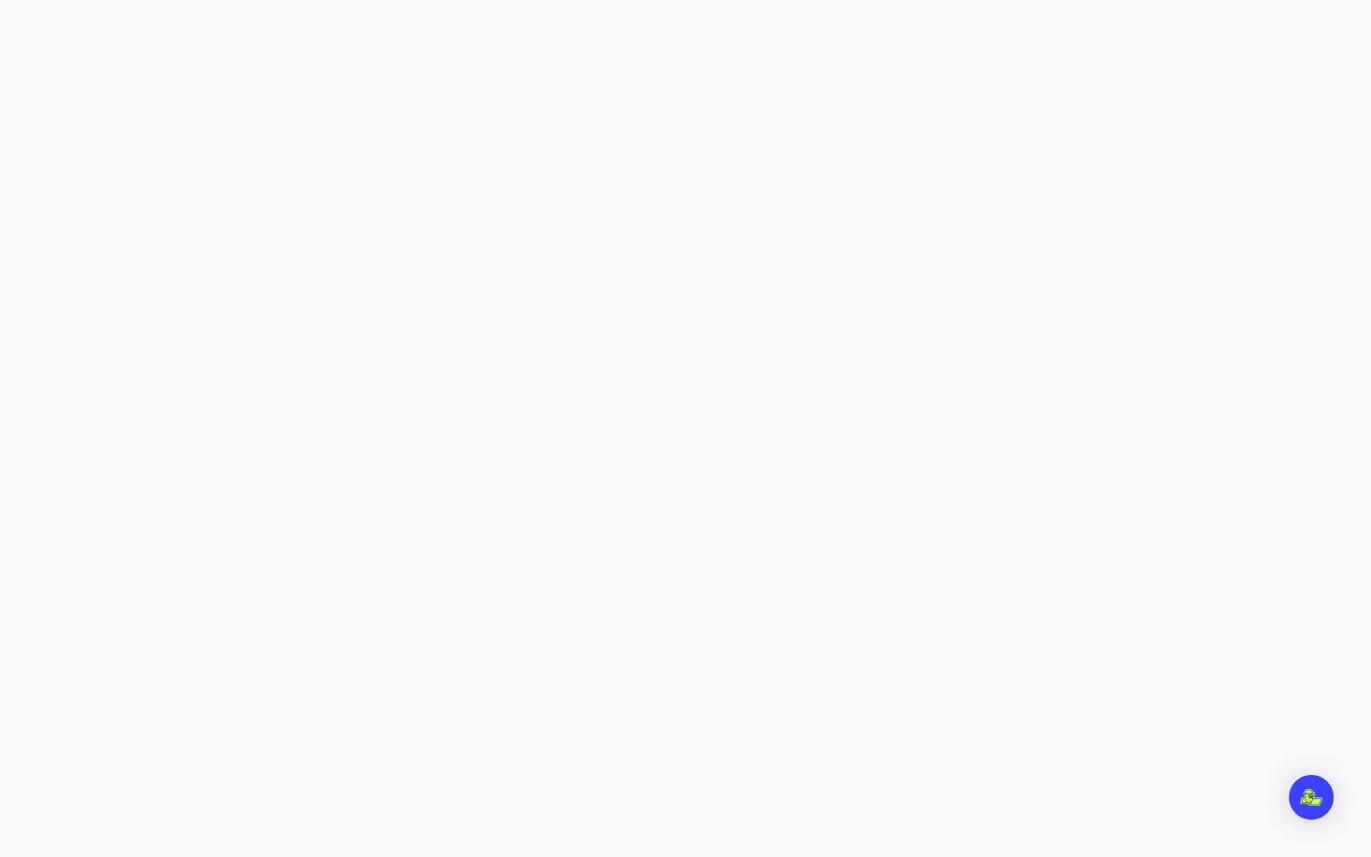
select select "****"
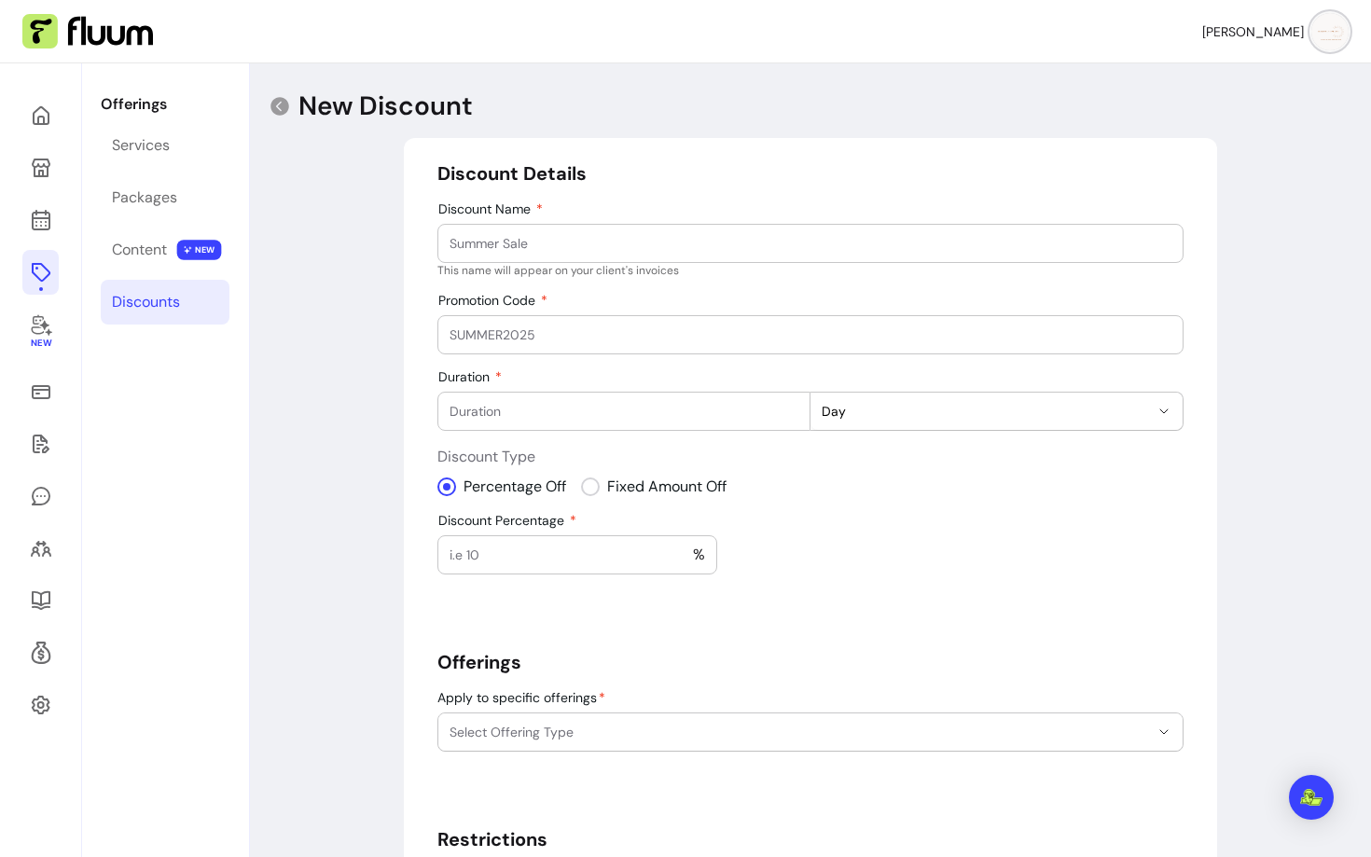
click at [809, 246] on input "Discount Name" at bounding box center [811, 243] width 722 height 19
type input "Welcome Back"
select select "***"
click at [497, 551] on input "Amount Off" at bounding box center [508, 555] width 116 height 19
type input "7"
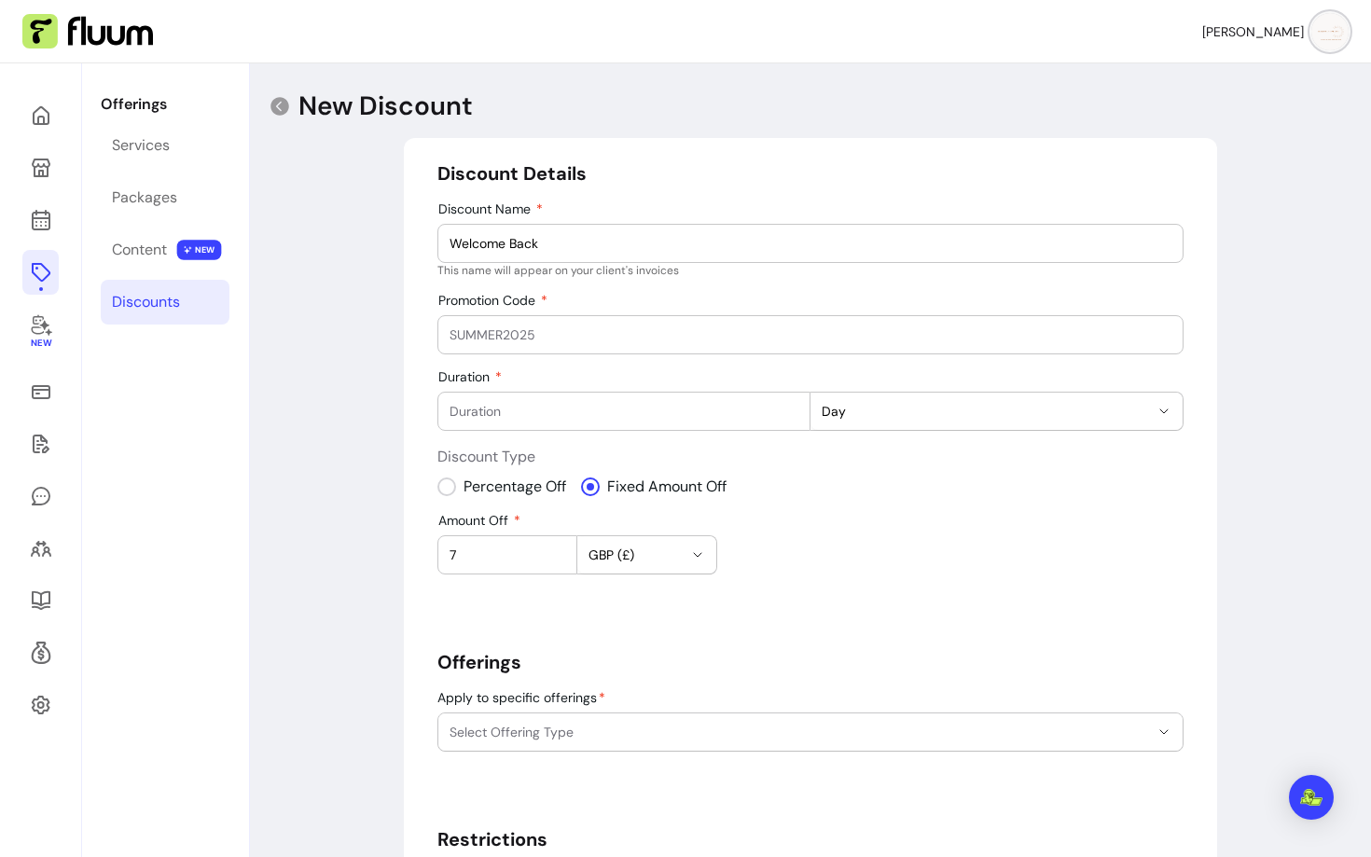
click at [842, 547] on div "Amount Off 7 GBP (£)" at bounding box center [811, 544] width 746 height 62
click at [623, 389] on div "Duration *** **** ***** **** Day" at bounding box center [811, 400] width 746 height 62
click at [618, 403] on input "Duration" at bounding box center [624, 411] width 349 height 19
type input "1"
click at [910, 410] on span "Day" at bounding box center [985, 411] width 327 height 19
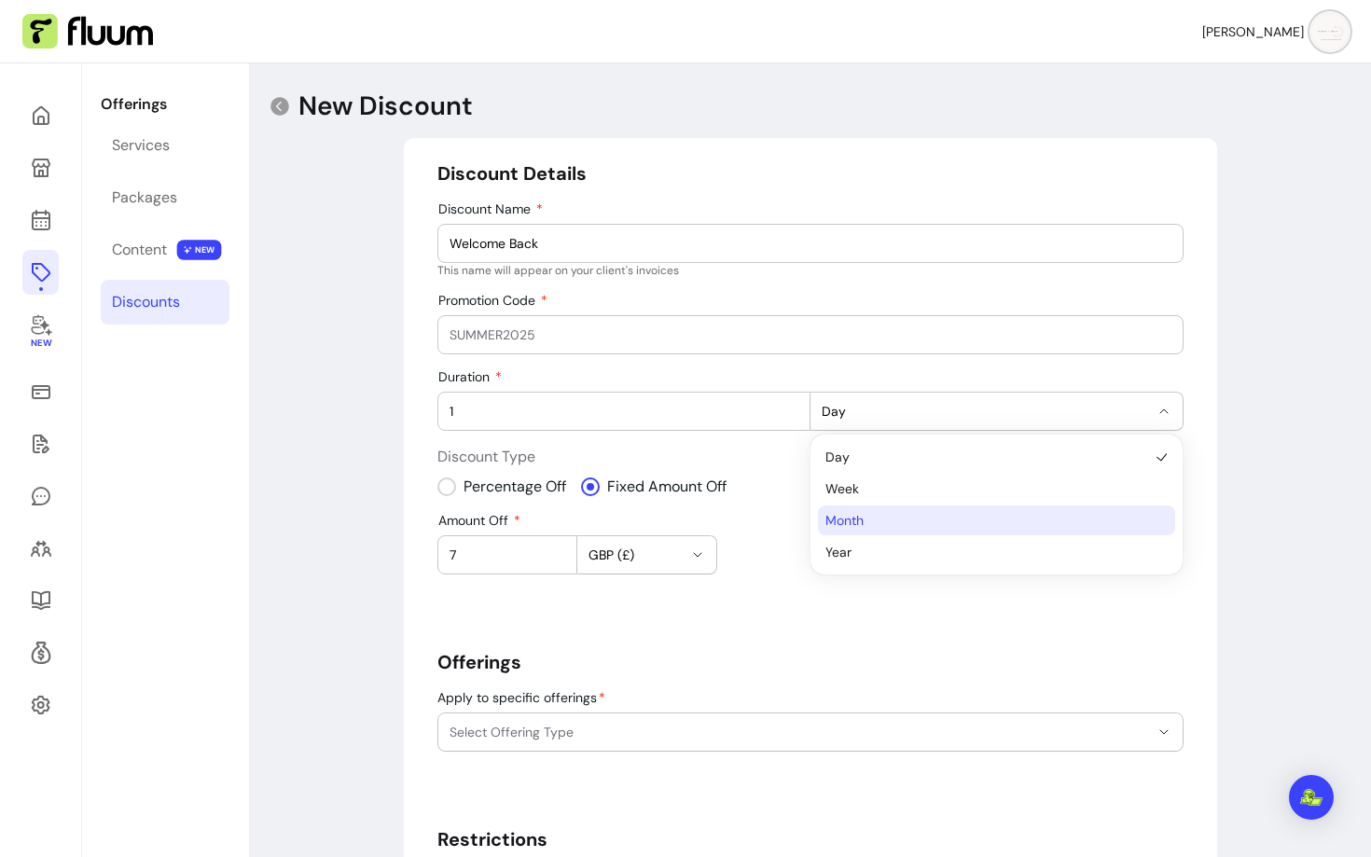
drag, startPoint x: 863, startPoint y: 483, endPoint x: 859, endPoint y: 519, distance: 35.6
click at [859, 520] on ul "Day Week Month Year" at bounding box center [996, 504] width 357 height 125
select select "******"
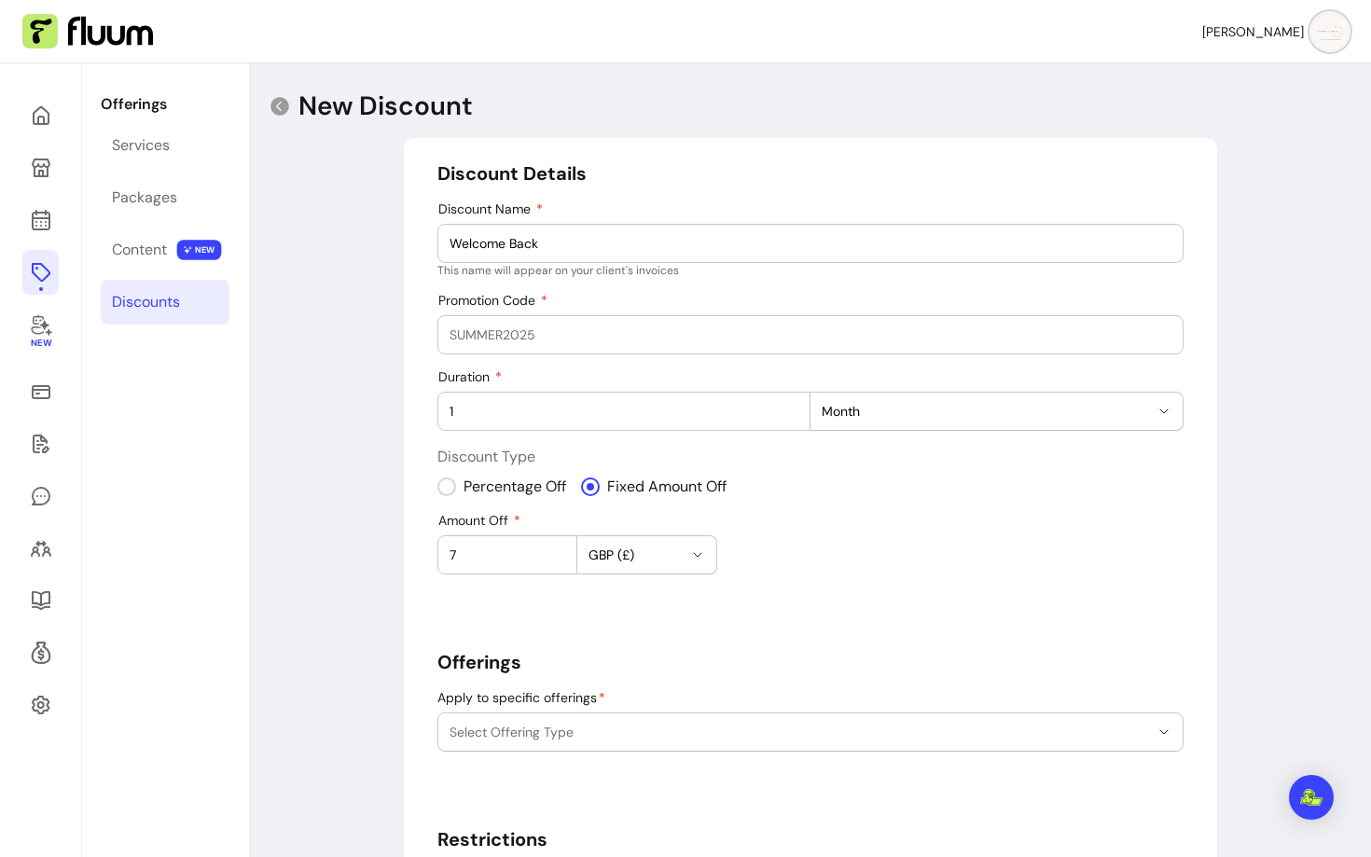
click at [759, 343] on input "Promotion Code" at bounding box center [811, 335] width 722 height 19
type input "WELCOMEBACK"
click at [688, 743] on button "Select Offering Type" at bounding box center [810, 732] width 744 height 37
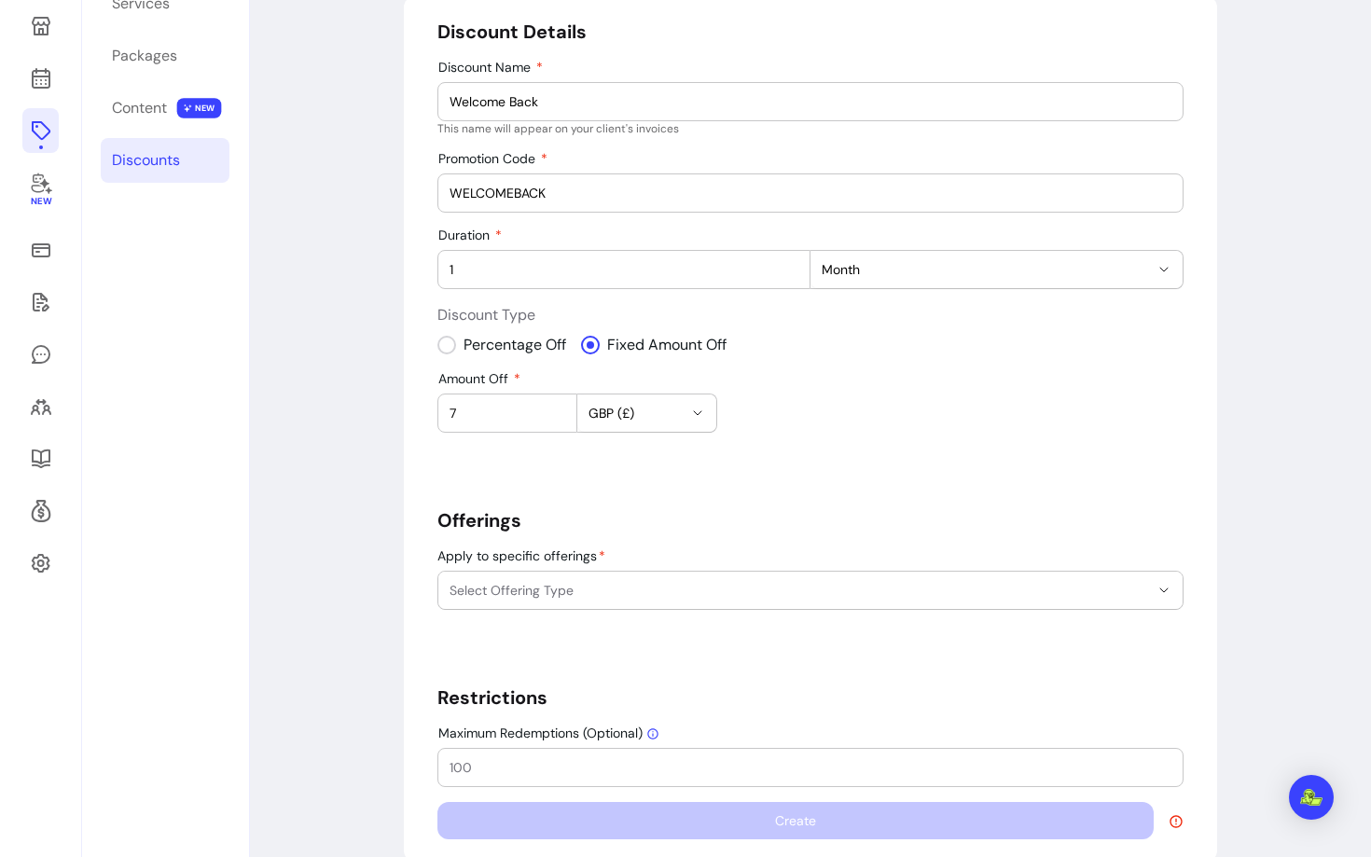
scroll to position [149, 0]
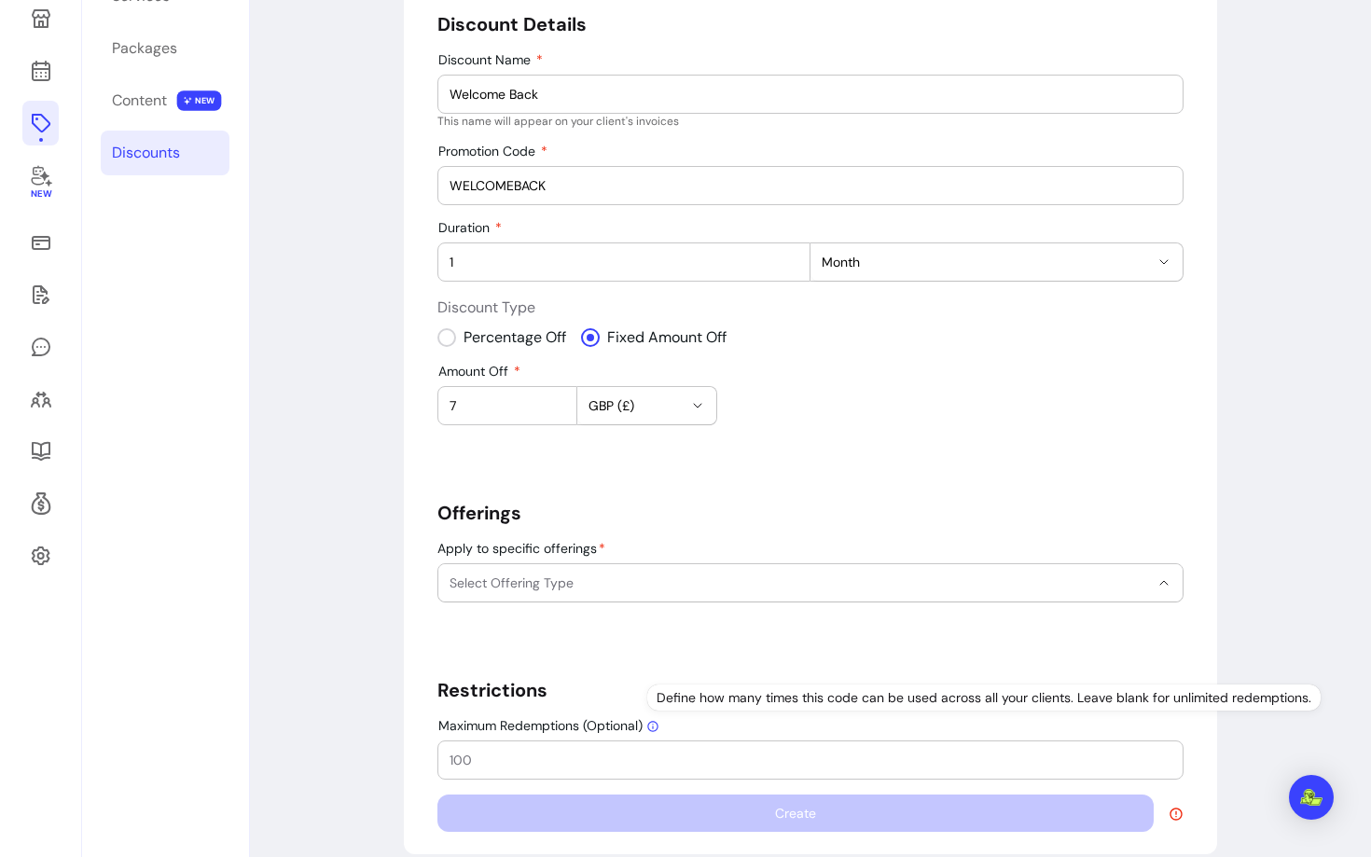
click at [536, 589] on span "Select Offering Type" at bounding box center [800, 583] width 700 height 19
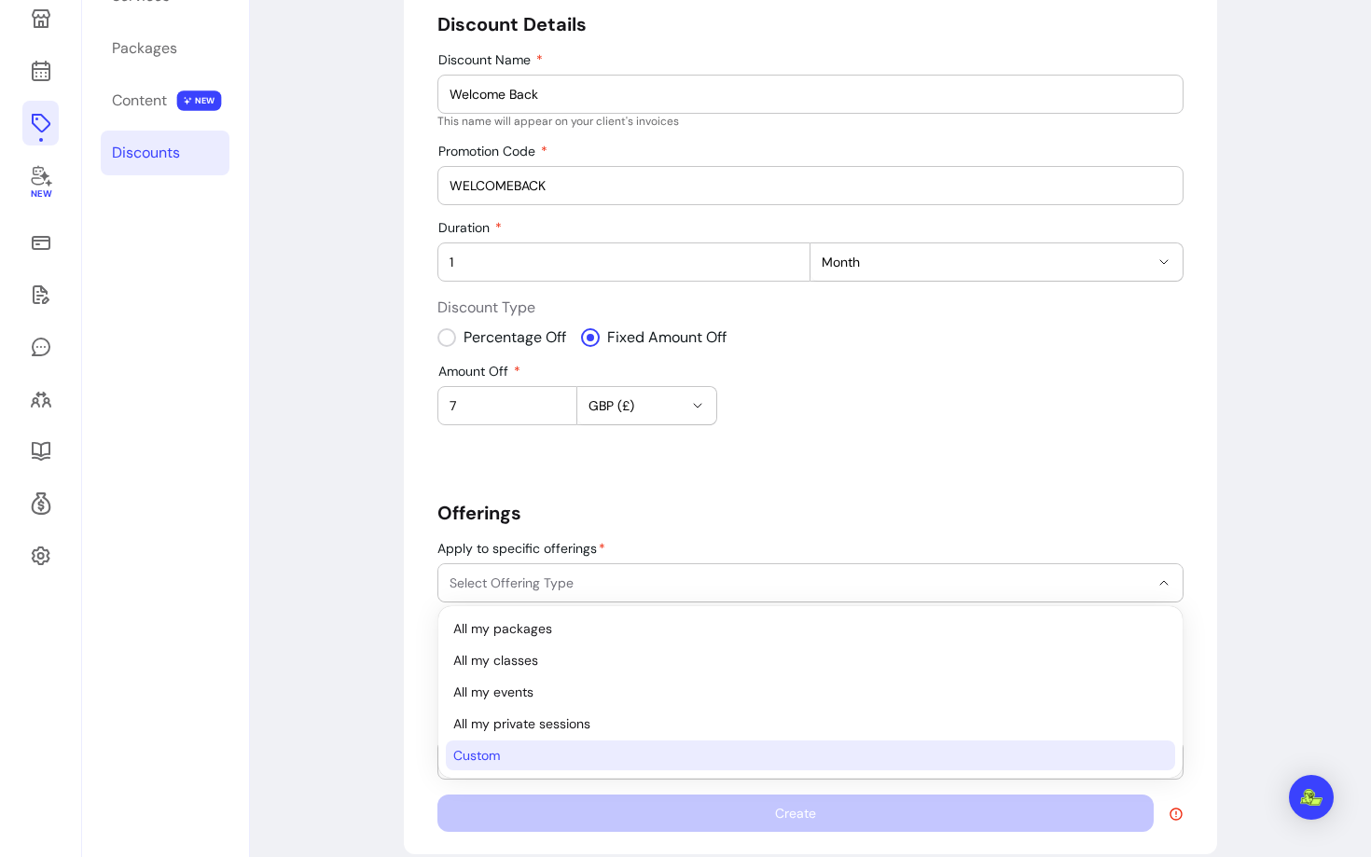
click at [465, 761] on span "Custom" at bounding box center [801, 755] width 696 height 19
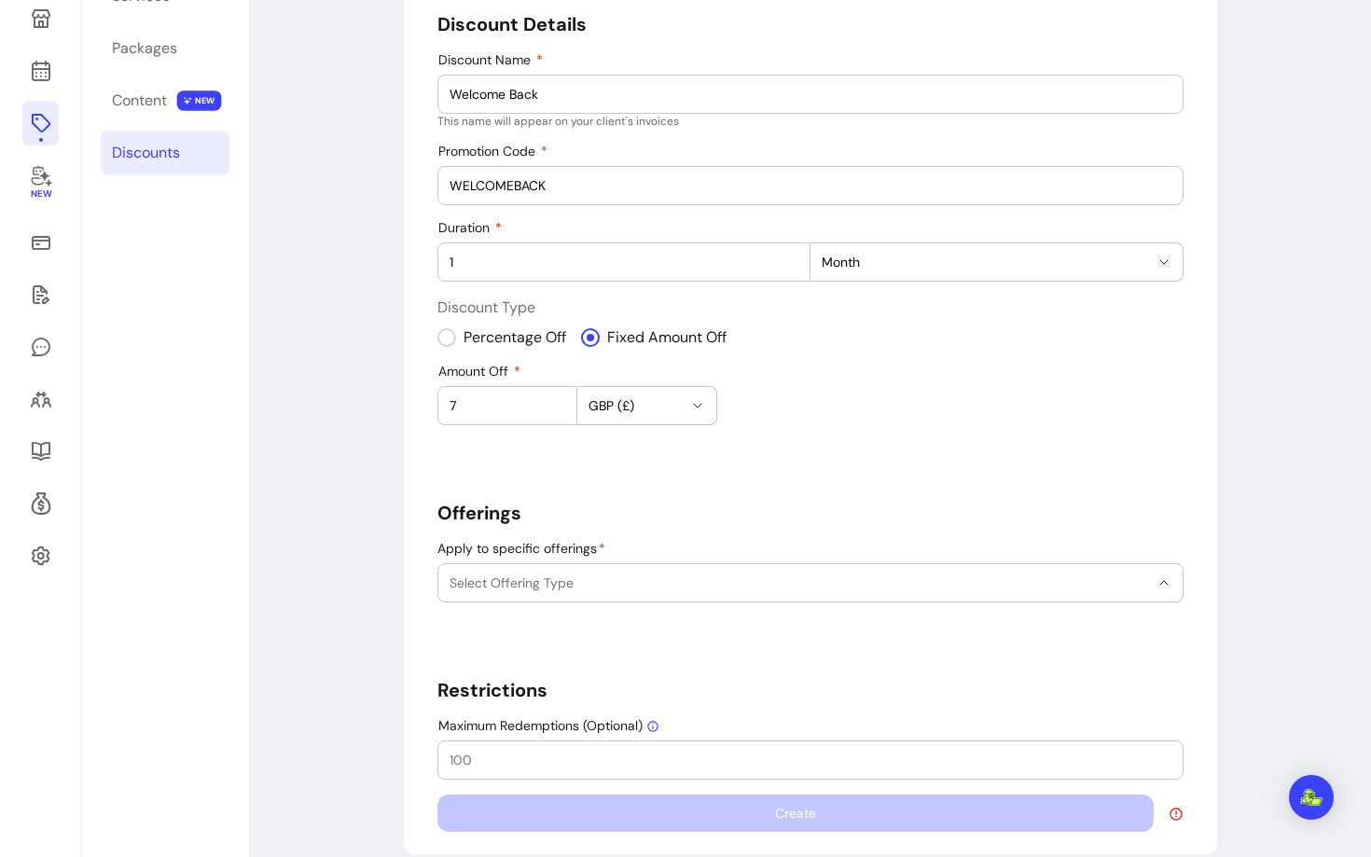
select select "******"
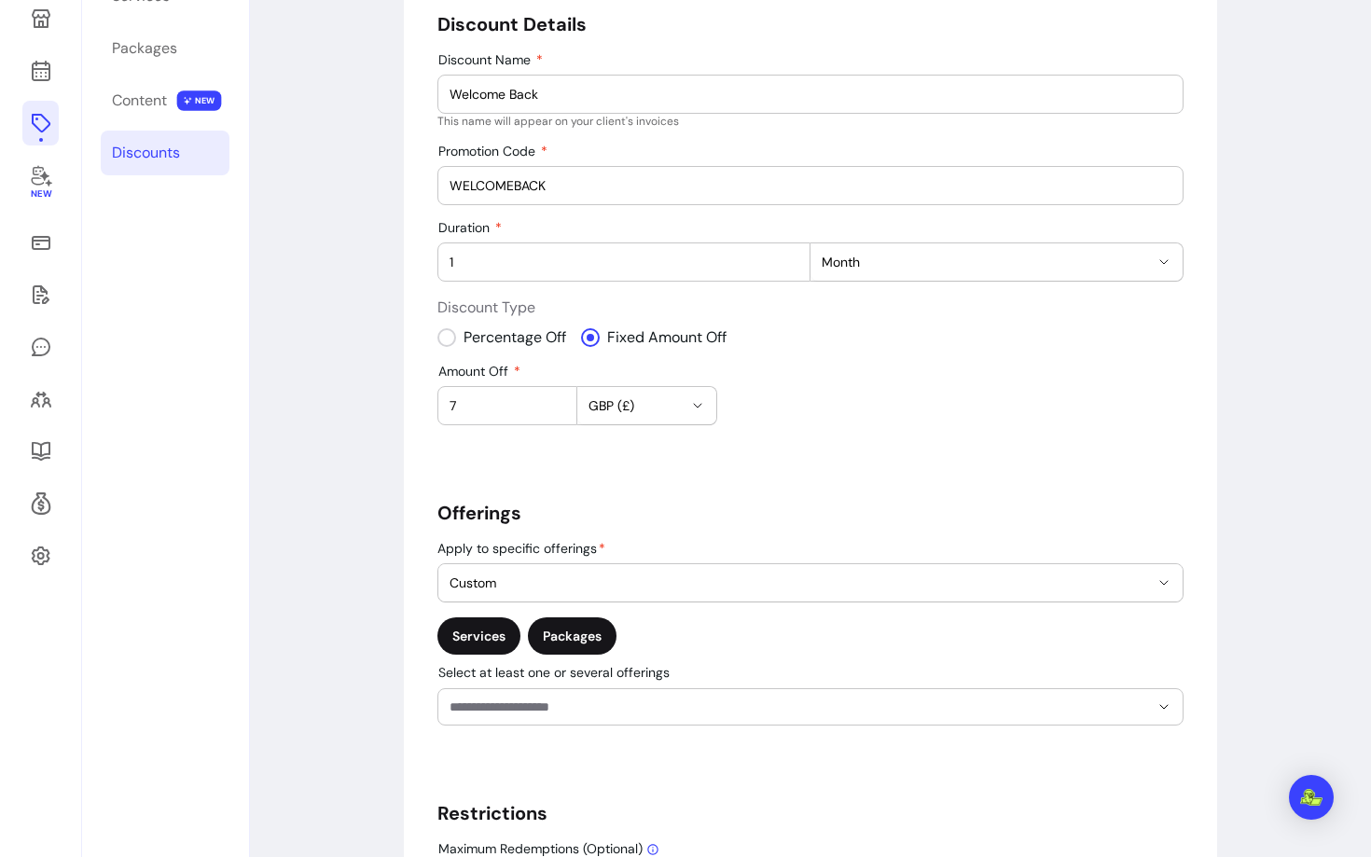
click at [575, 642] on div "Packages" at bounding box center [572, 636] width 89 height 37
click at [565, 708] on input "Select at least one or several offerings" at bounding box center [785, 707] width 670 height 19
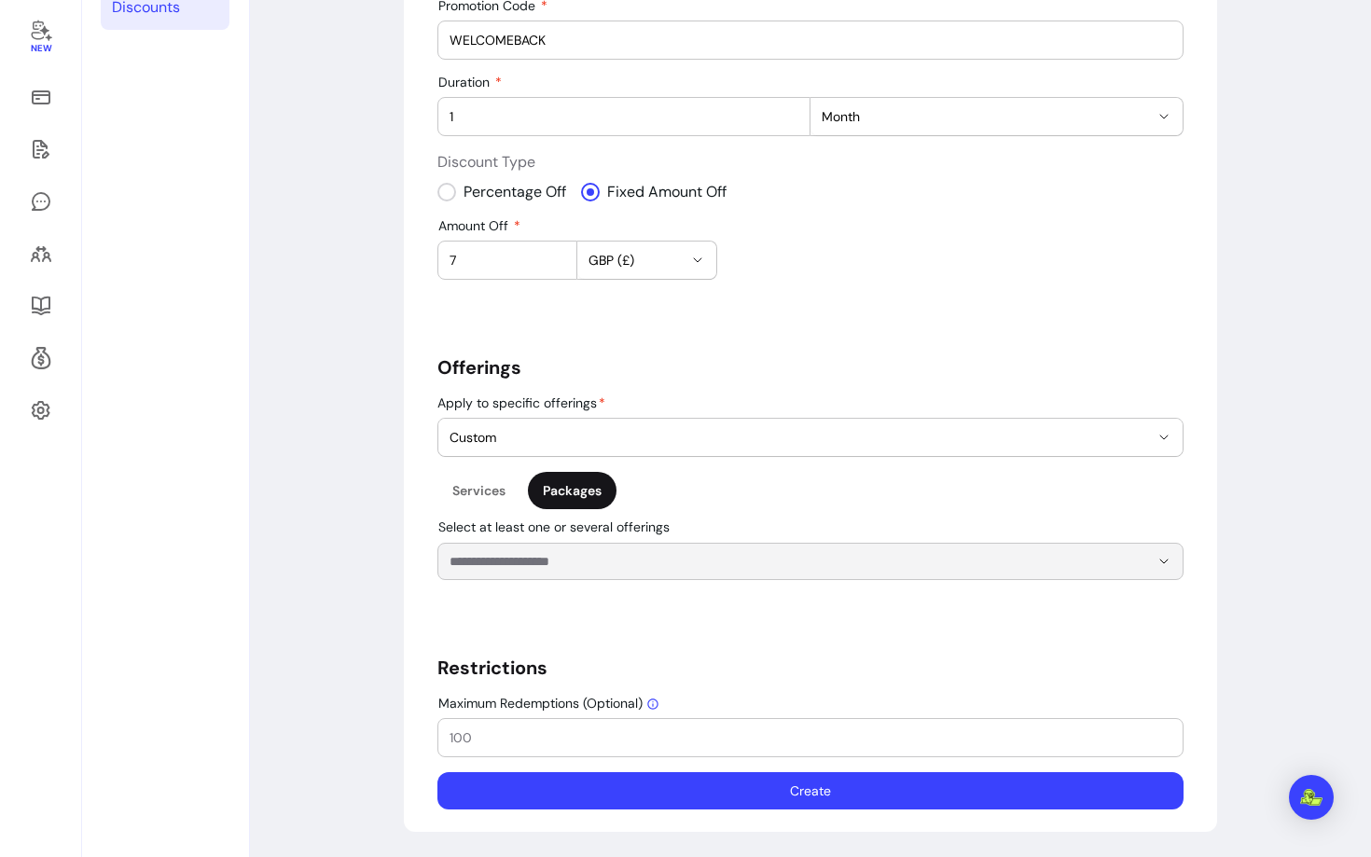
scroll to position [293, 0]
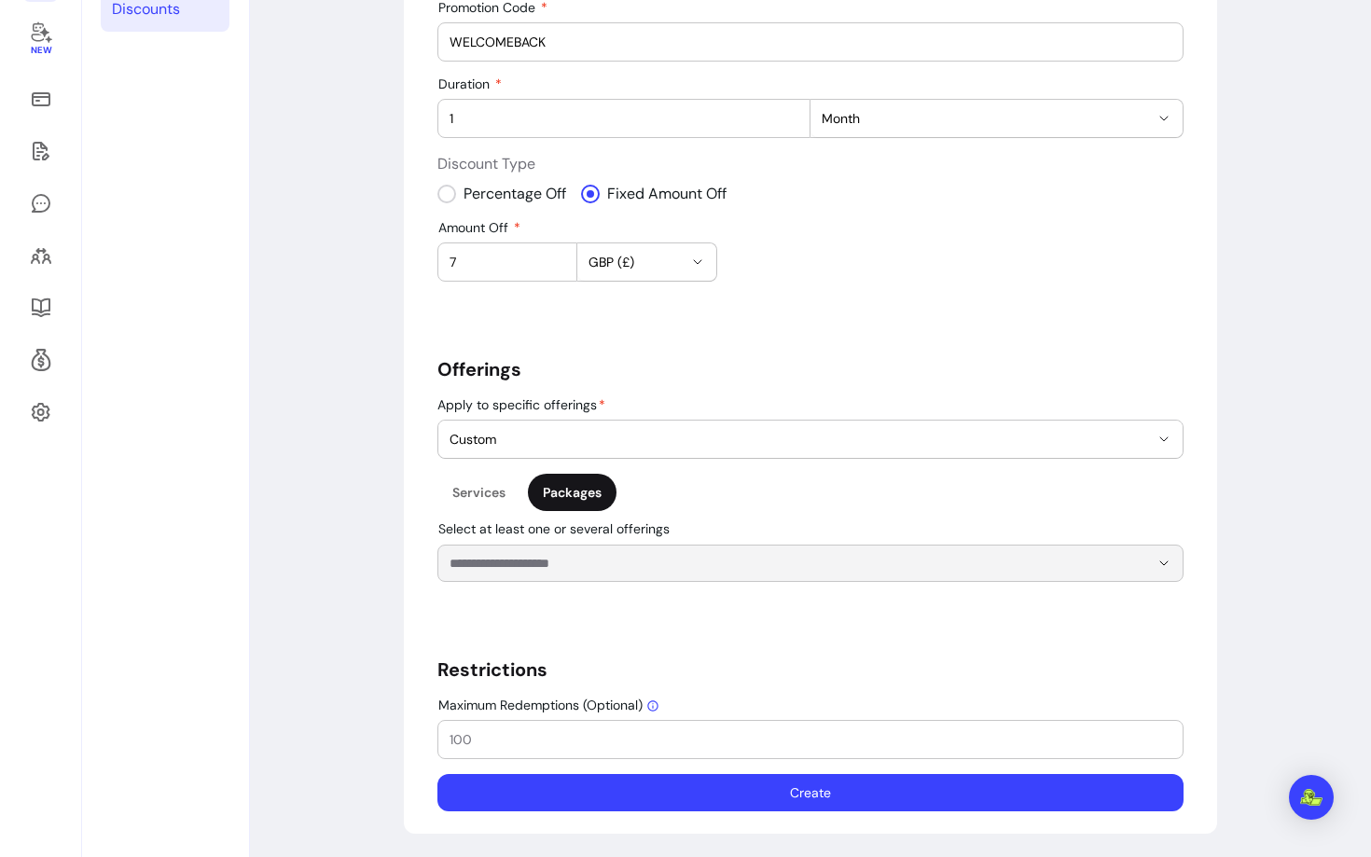
click at [569, 579] on div at bounding box center [811, 563] width 722 height 35
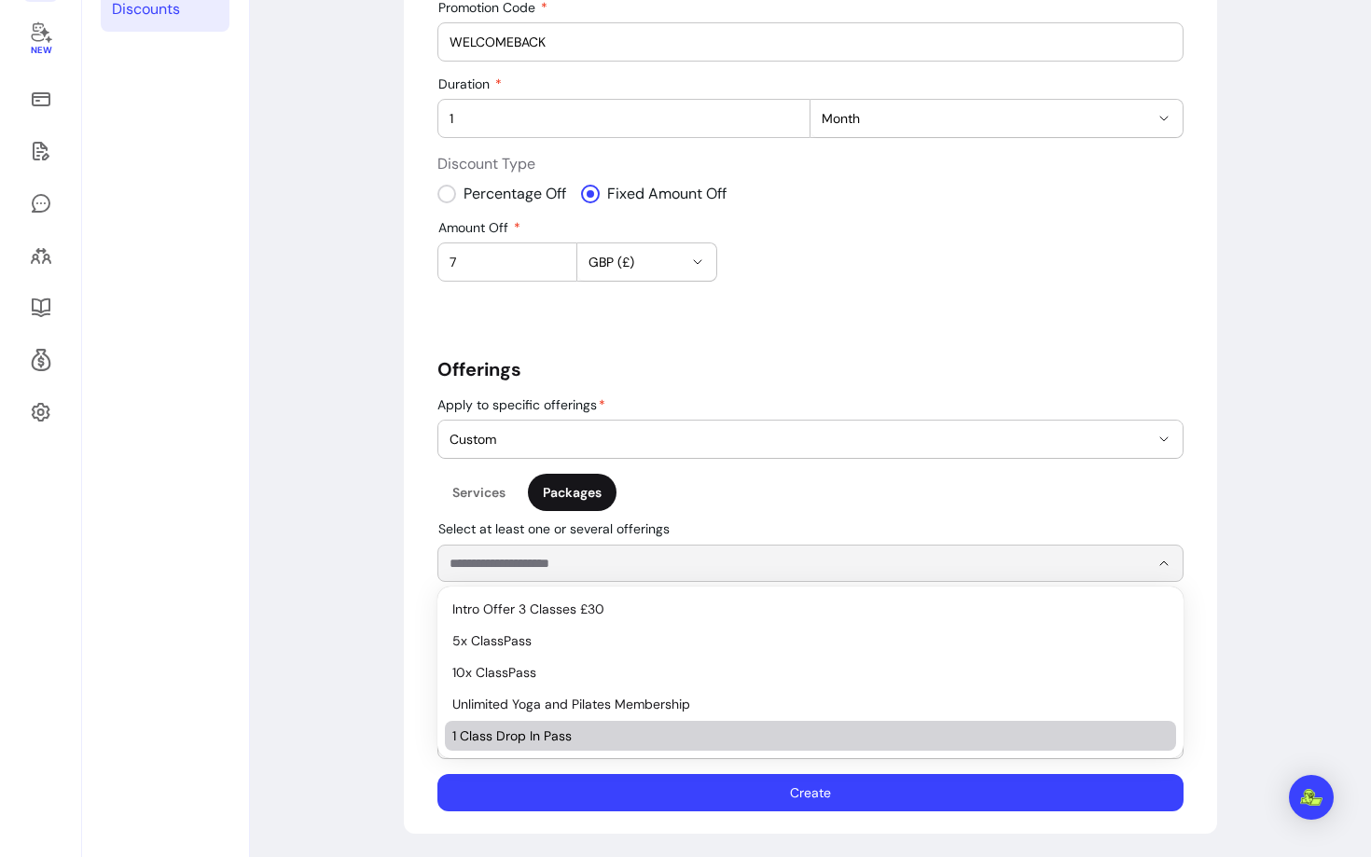
click at [494, 721] on li "1 Class Drop In Pass" at bounding box center [810, 736] width 731 height 30
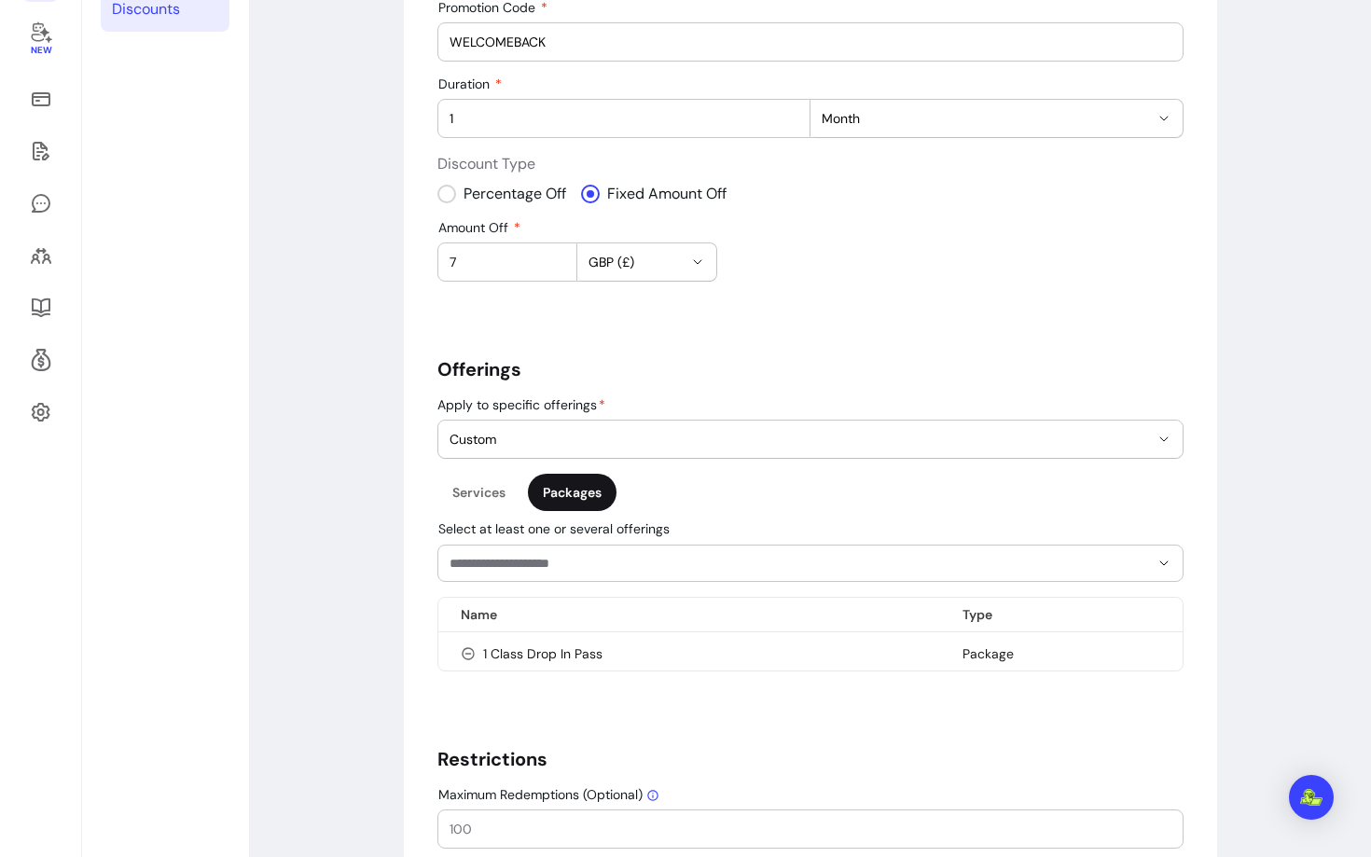
click at [524, 829] on input "Maximum Redemptions (Optional)" at bounding box center [811, 829] width 722 height 19
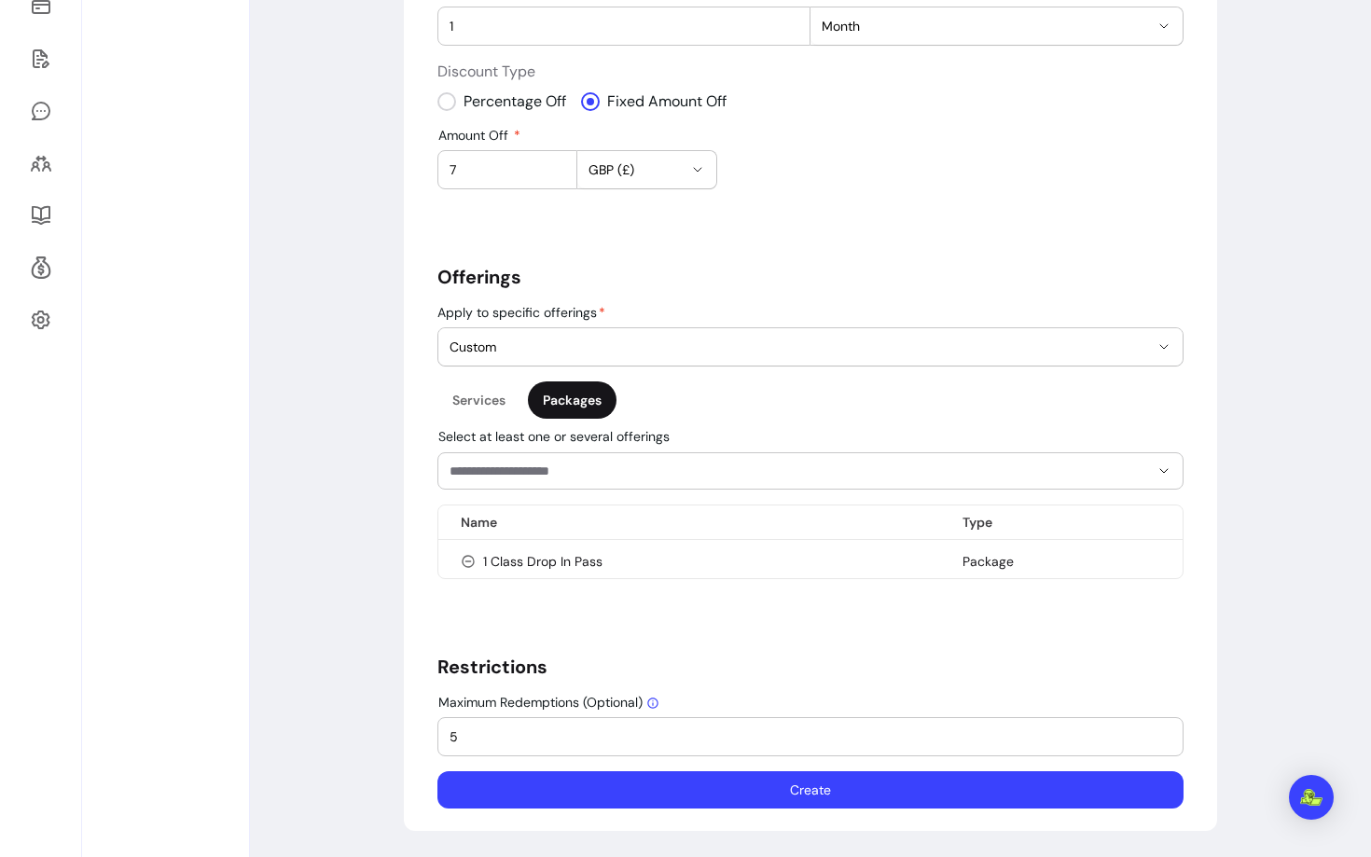
scroll to position [384, 0]
type input "5"
click at [759, 644] on div "**********" at bounding box center [811, 293] width 746 height 1034
click at [727, 798] on button "Create" at bounding box center [811, 790] width 746 height 37
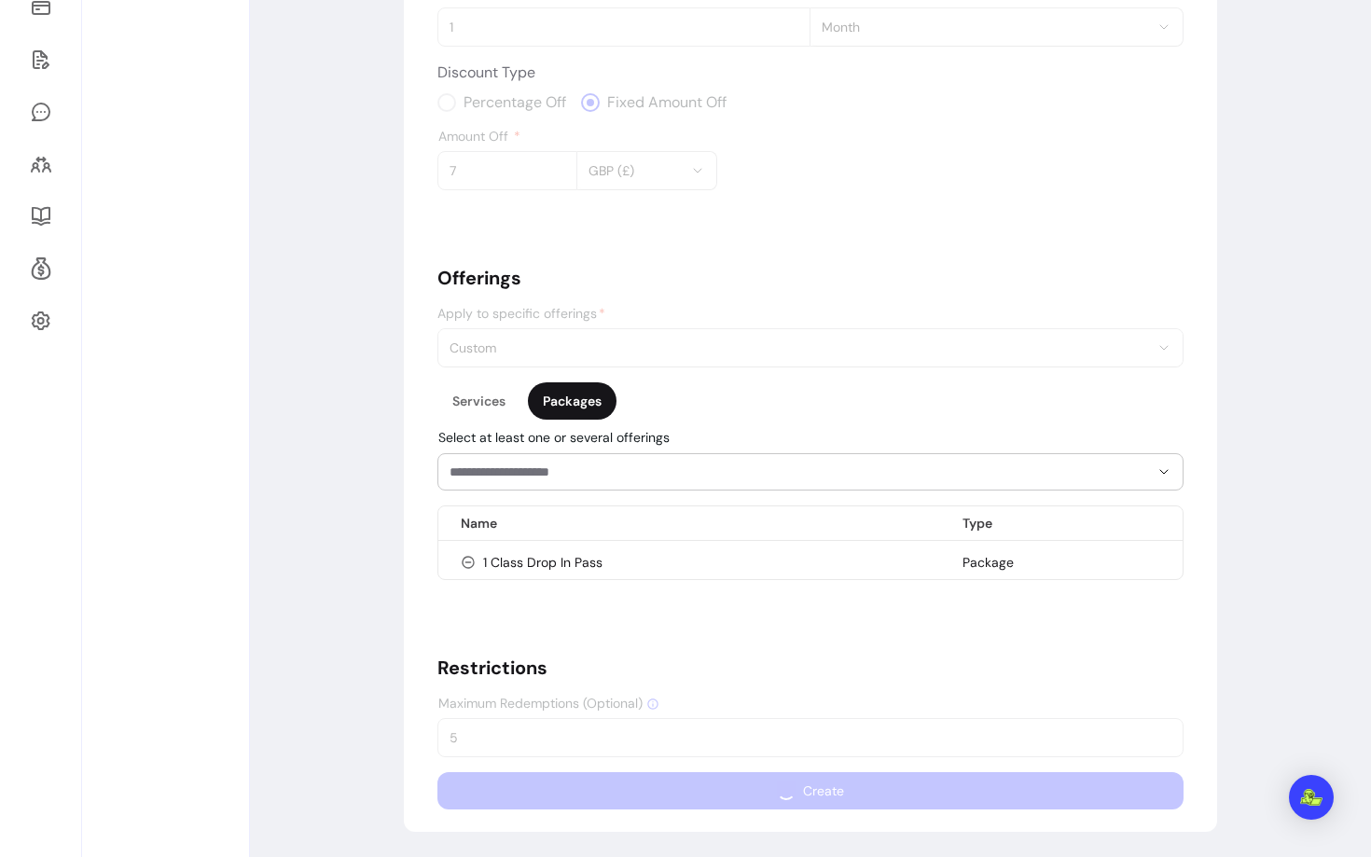
scroll to position [63, 0]
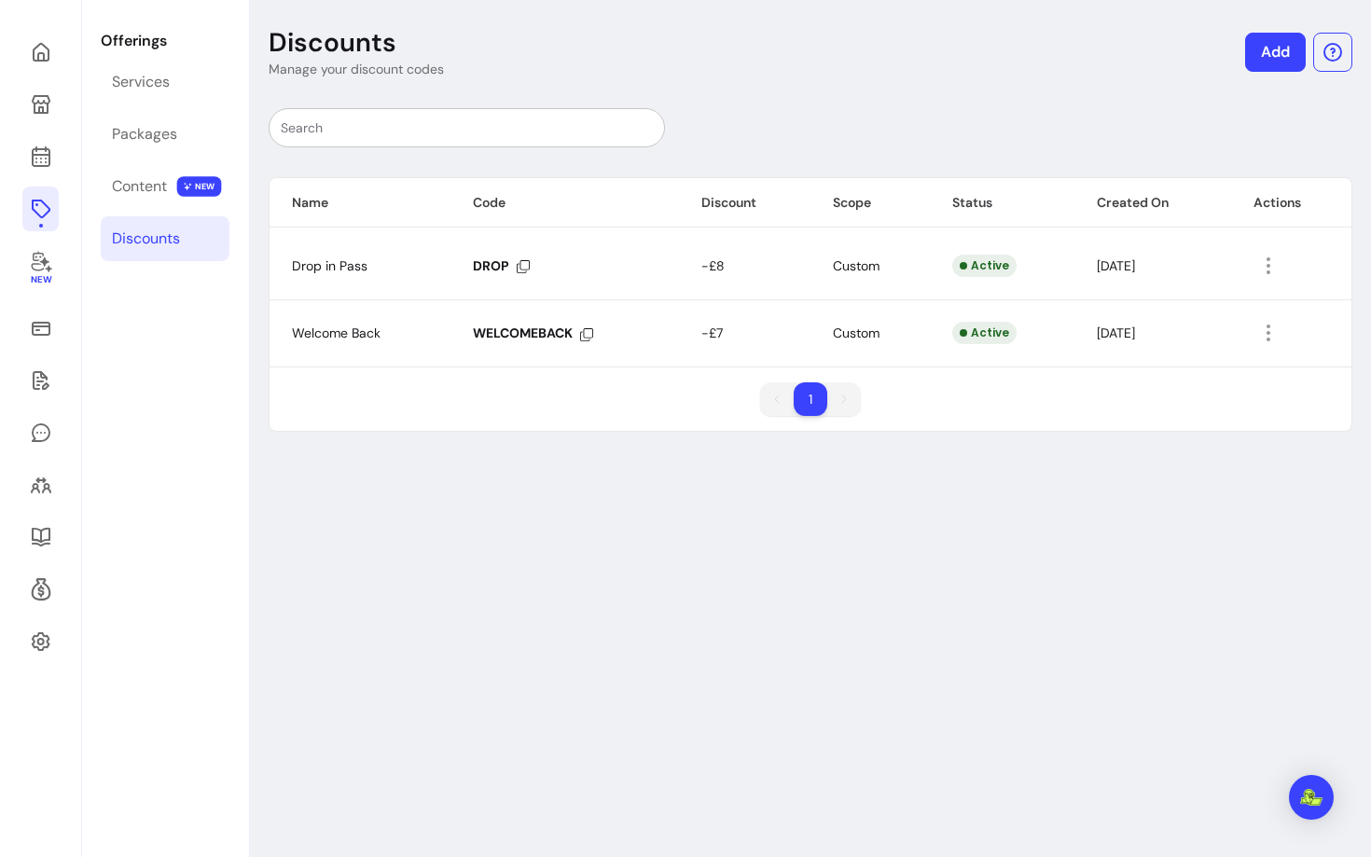
click at [36, 215] on icon at bounding box center [41, 209] width 22 height 22
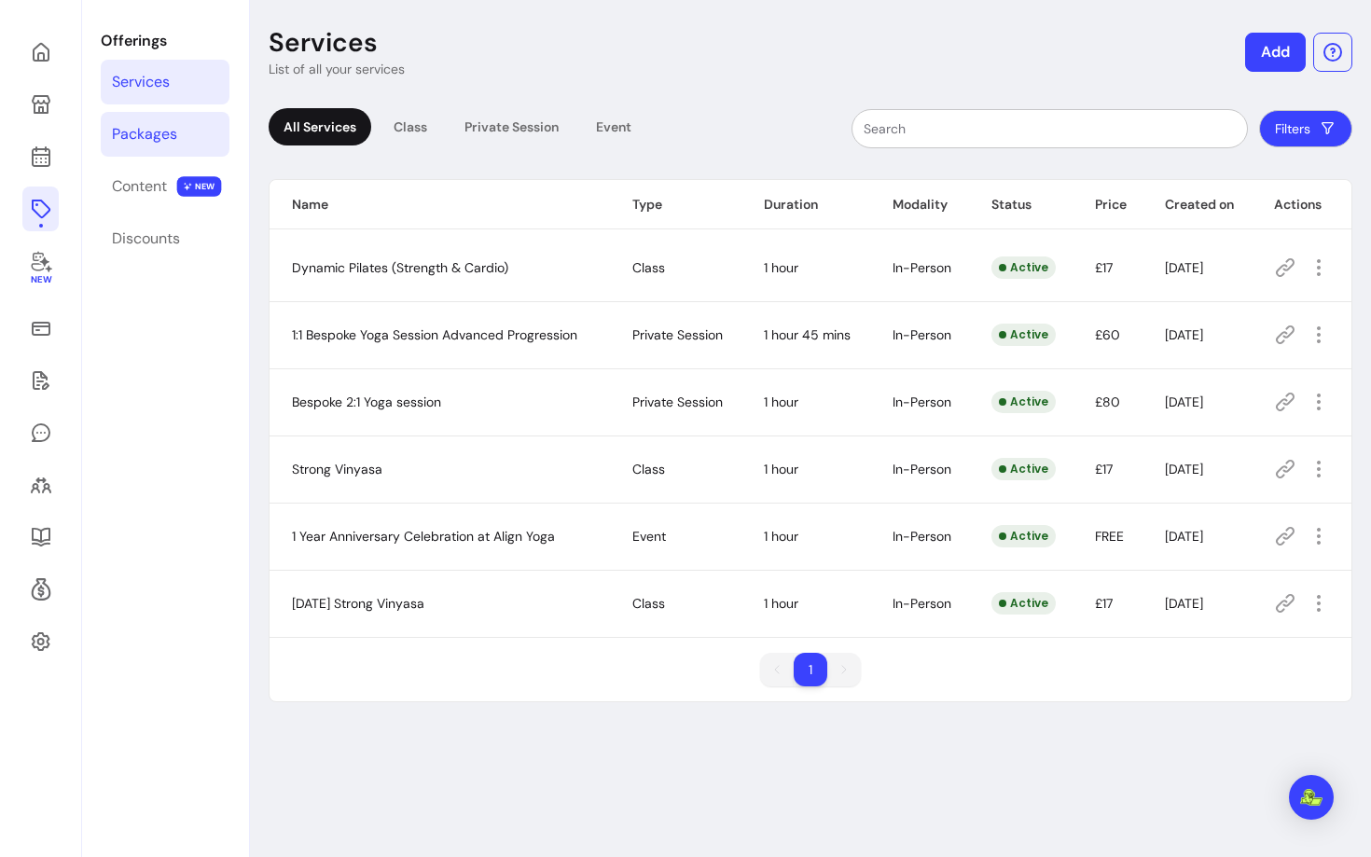
click at [172, 134] on div "Packages" at bounding box center [144, 134] width 65 height 22
click at [130, 127] on div "Packages" at bounding box center [144, 134] width 65 height 22
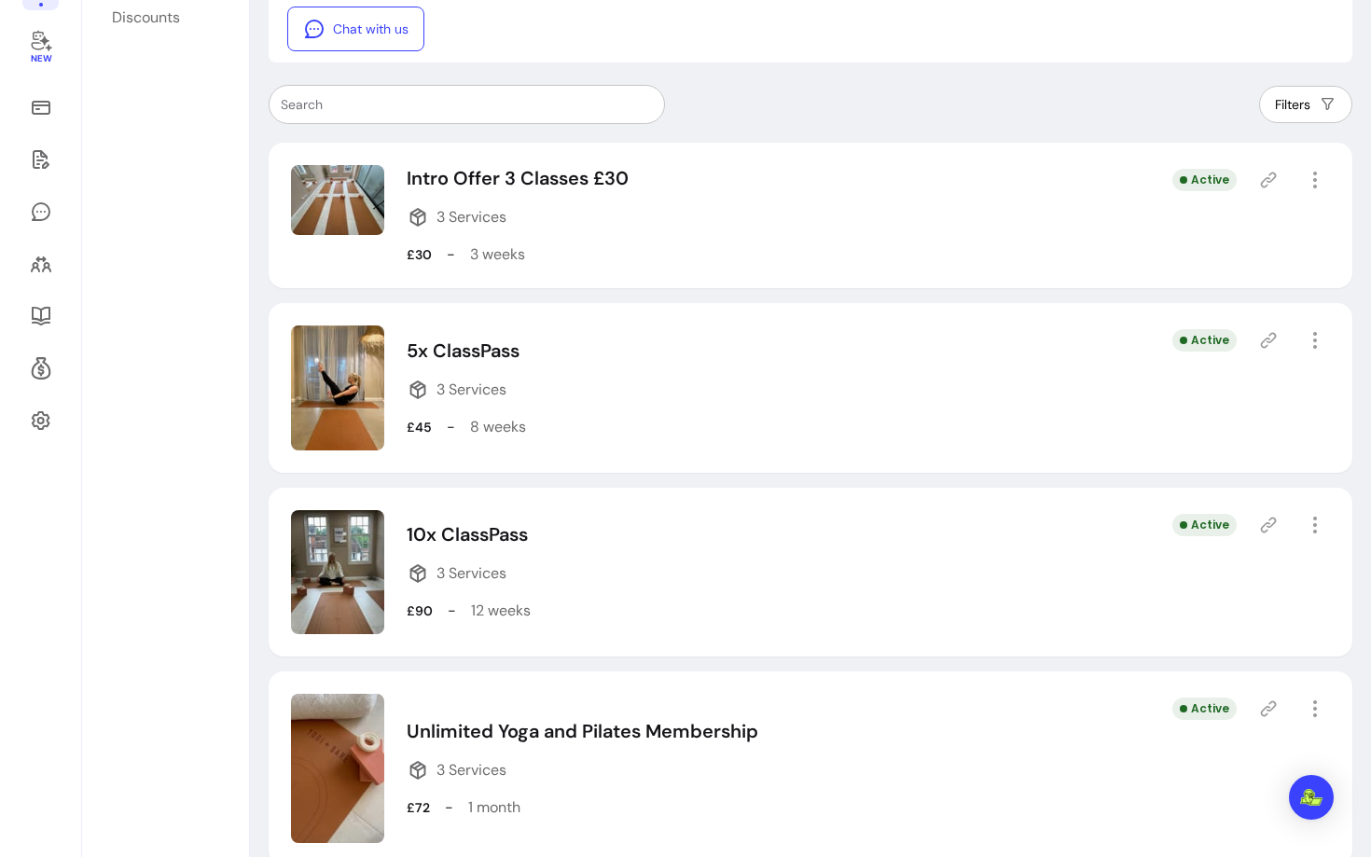
scroll to position [330, 0]
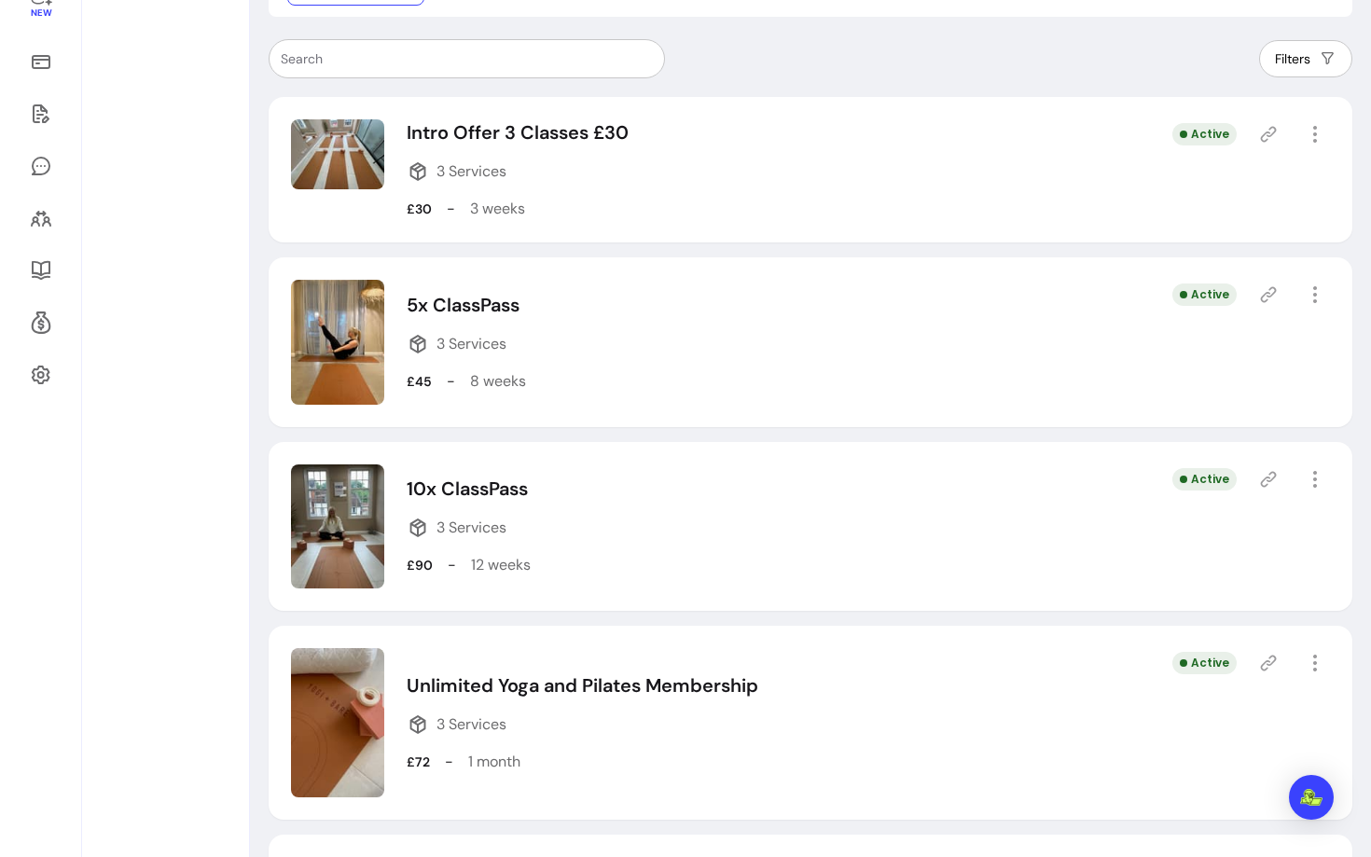
click at [1270, 295] on icon at bounding box center [1268, 294] width 19 height 19
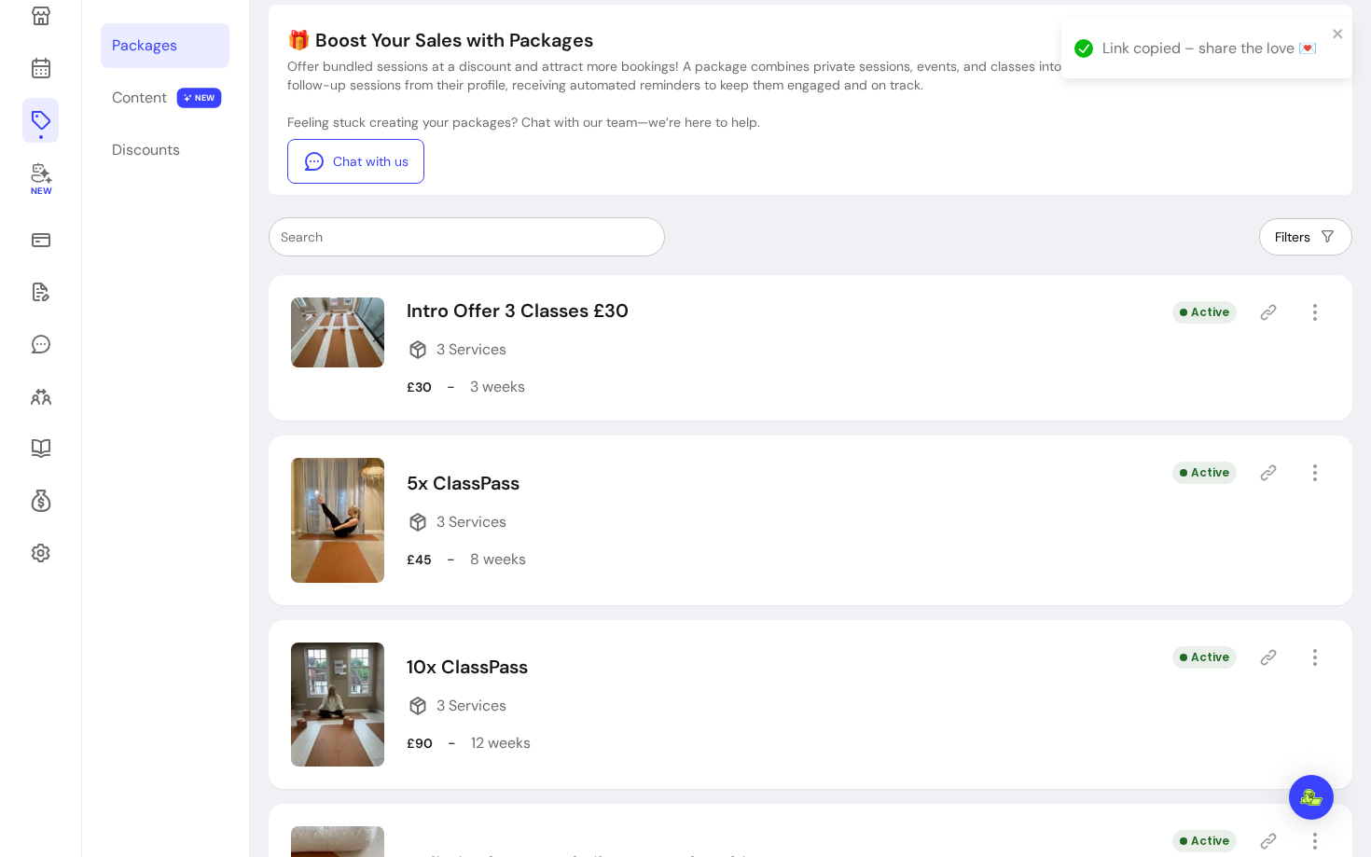
scroll to position [121, 0]
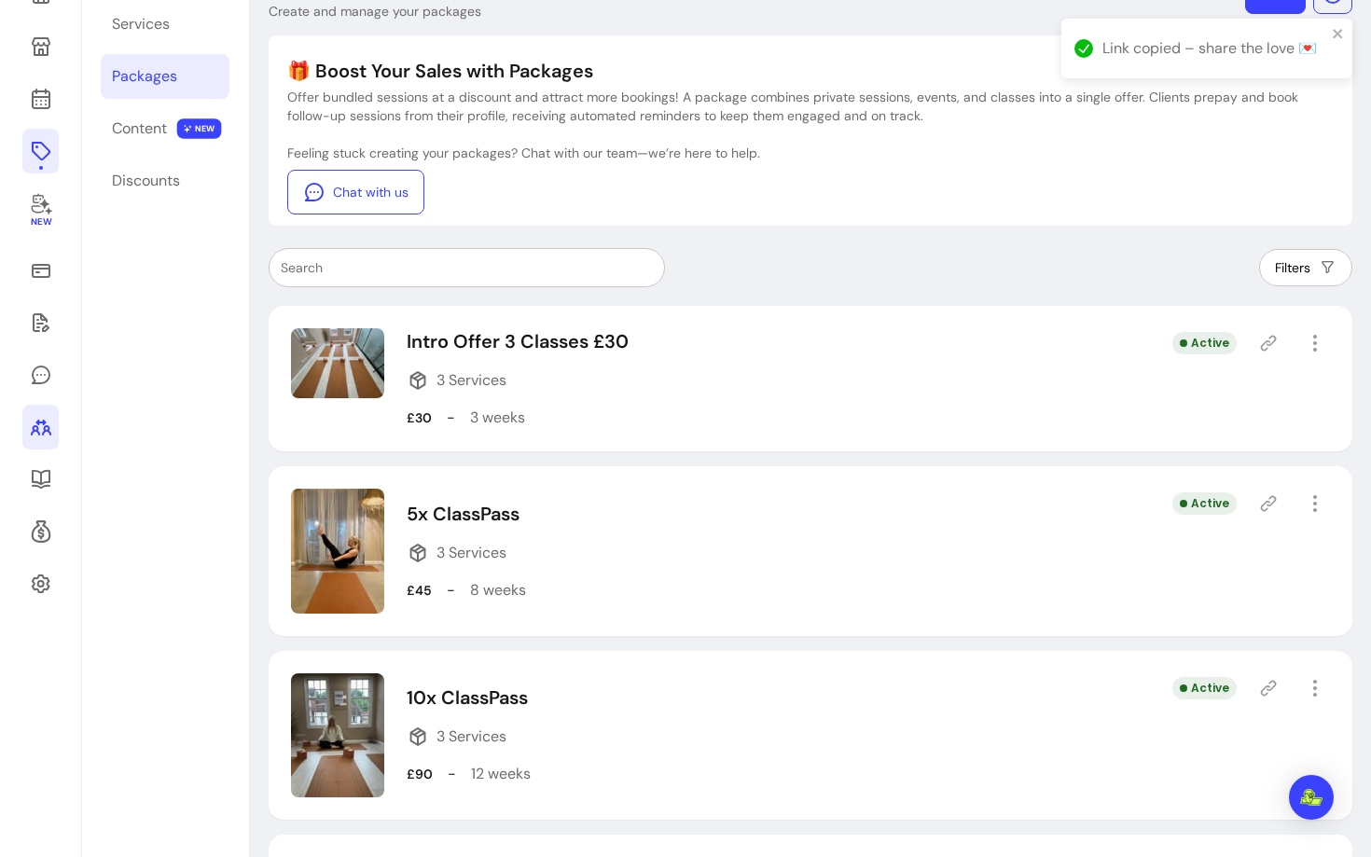
click at [42, 428] on icon at bounding box center [41, 427] width 22 height 22
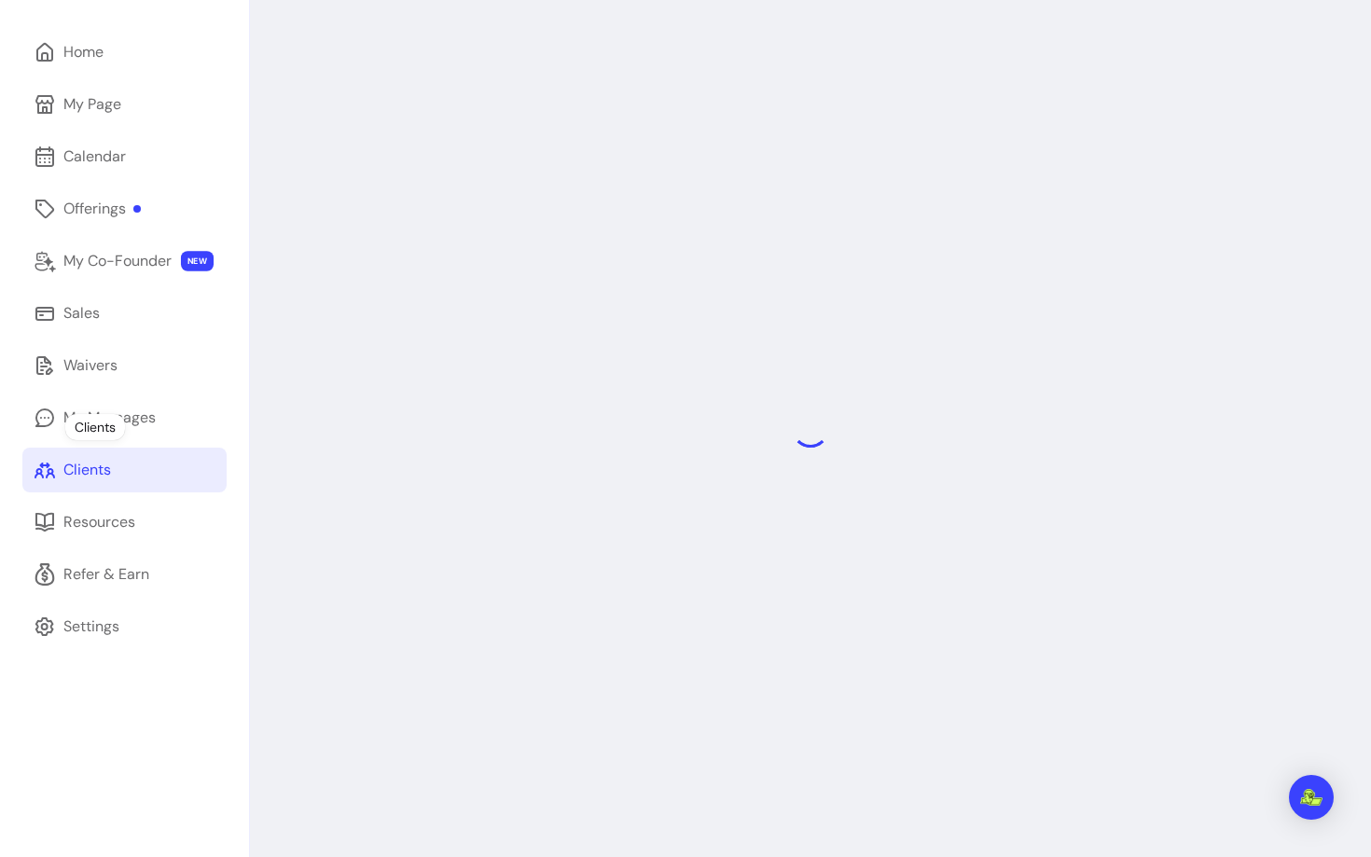
scroll to position [63, 0]
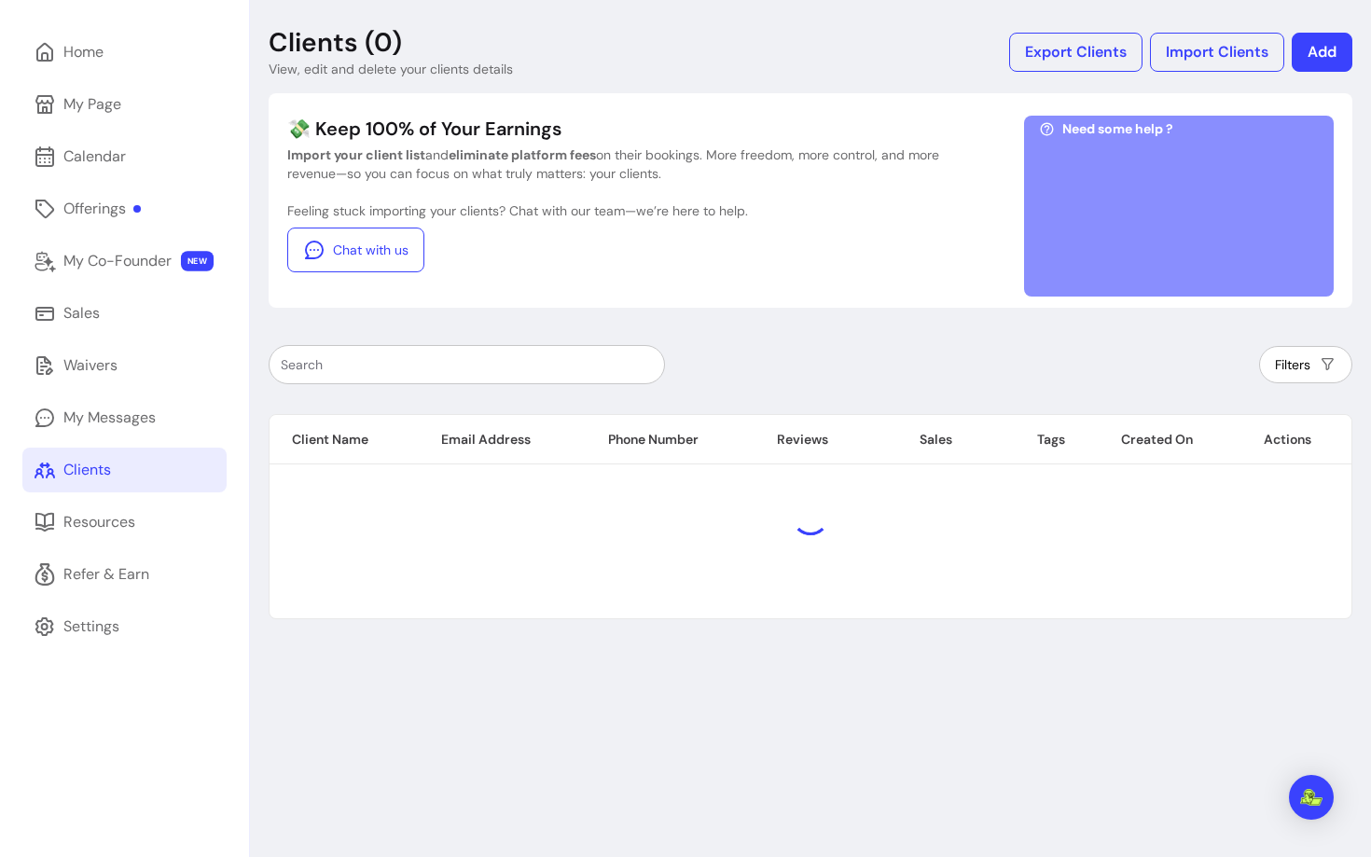
click at [527, 363] on input "text" at bounding box center [467, 364] width 372 height 19
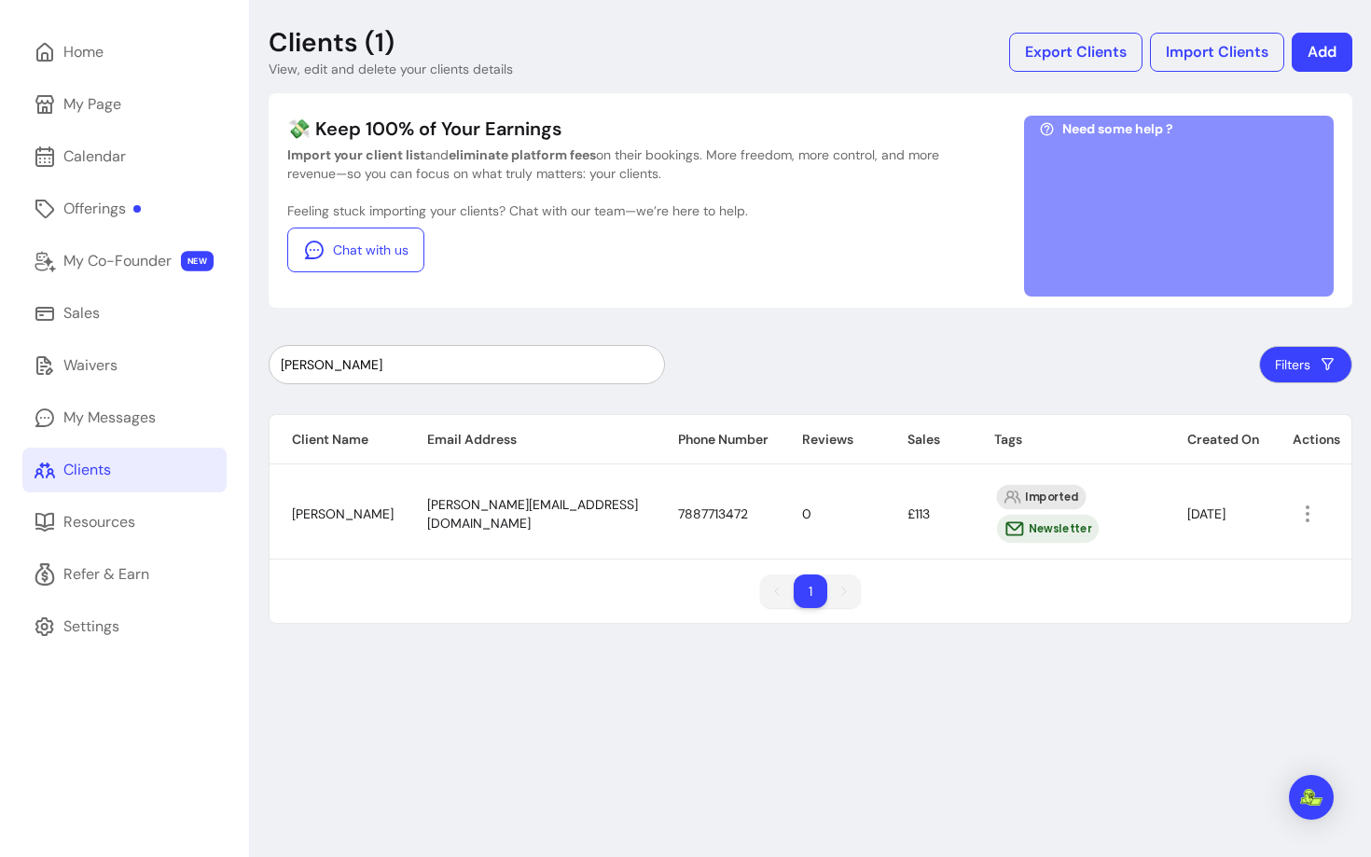
click at [480, 515] on span "racheljdawson@hotmail.com" at bounding box center [532, 513] width 211 height 35
copy span "racheljdawson@hotmail.com"
click at [505, 366] on input "rachel" at bounding box center [467, 364] width 372 height 19
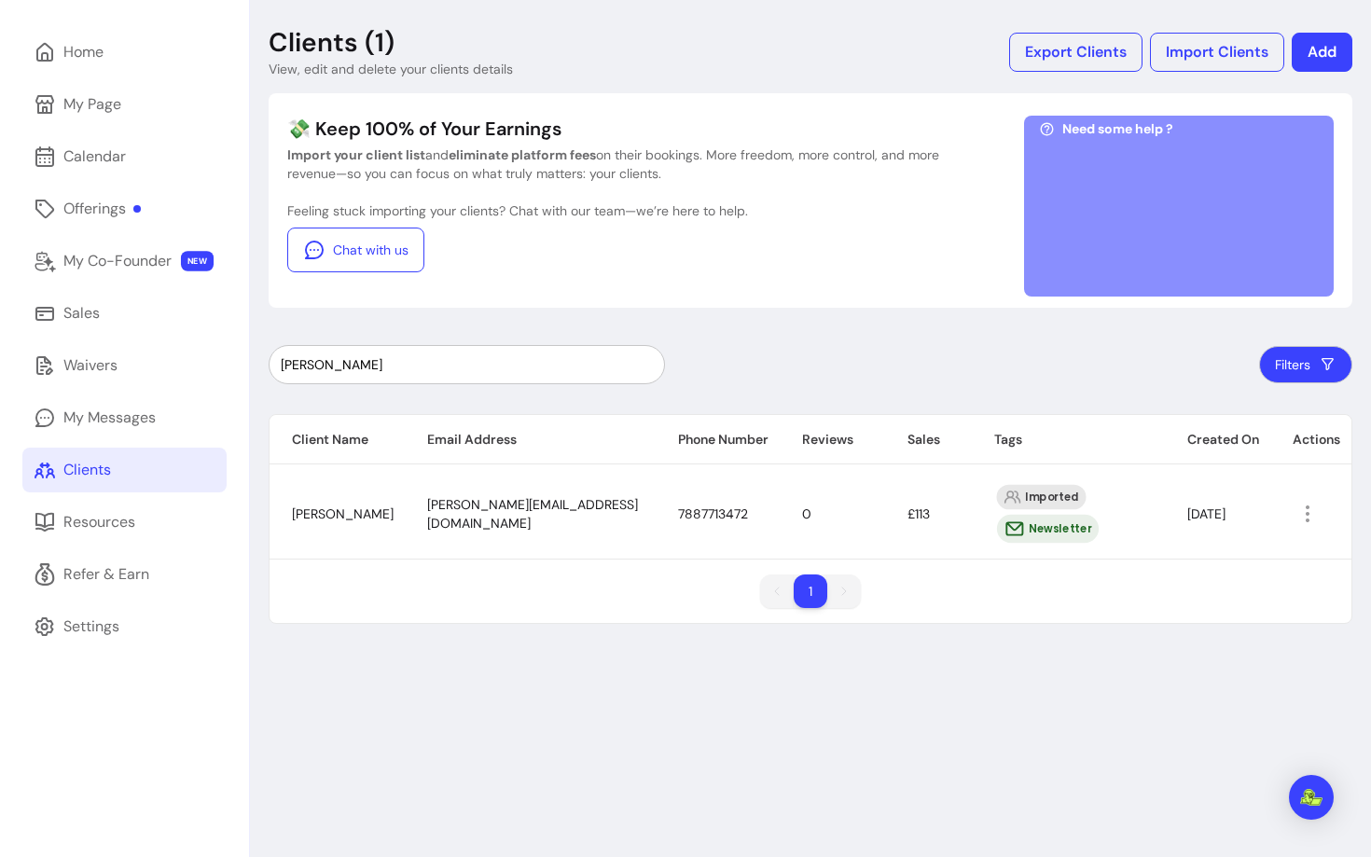
click at [505, 366] on input "rachel" at bounding box center [467, 364] width 372 height 19
paste input "Alison Mason"
click at [455, 506] on span "masonalison68@gmail.com" at bounding box center [481, 513] width 109 height 35
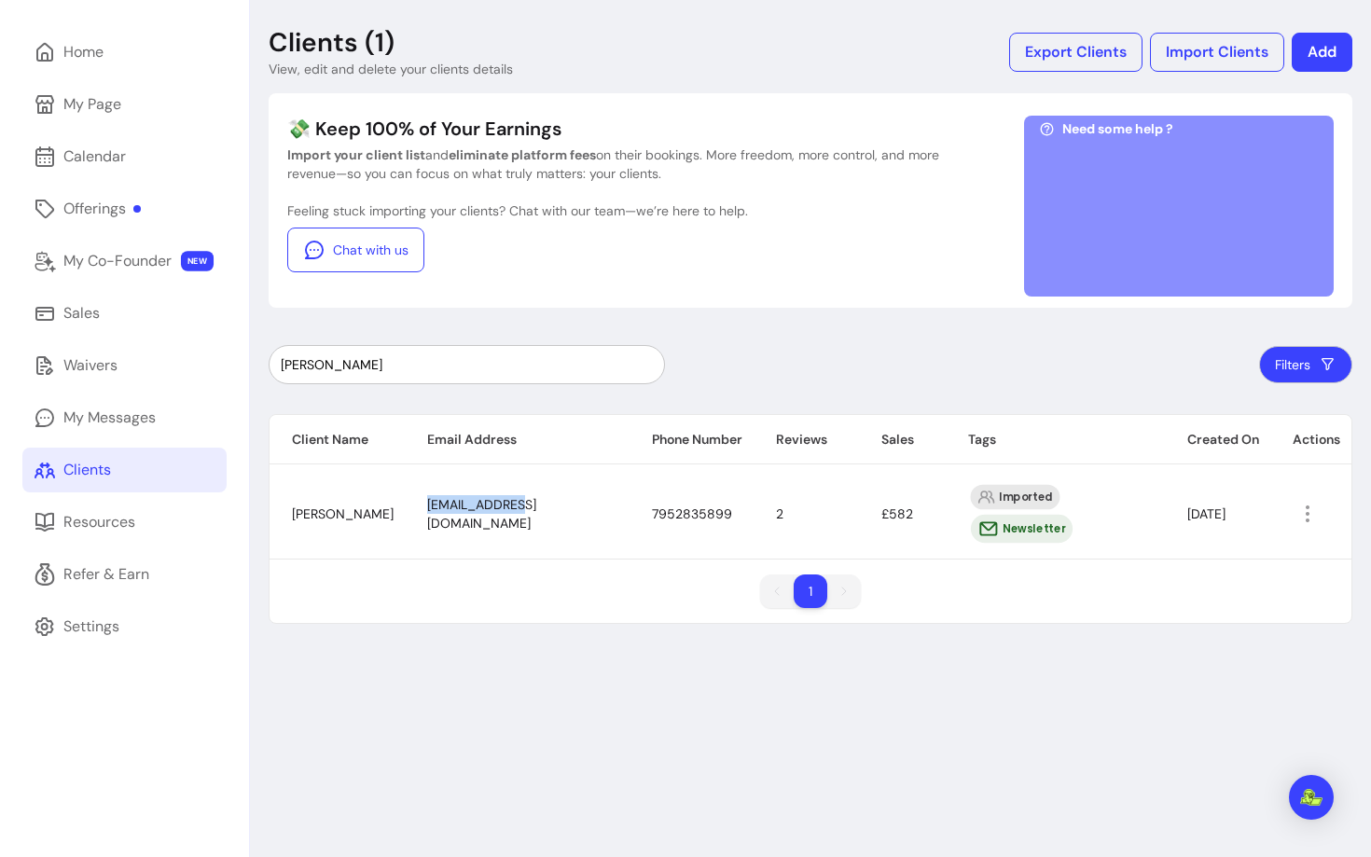
click at [455, 506] on span "masonalison68@gmail.com" at bounding box center [481, 513] width 109 height 35
copy span "masonalison68@gmail.com"
click at [445, 362] on input "Alison Mason" at bounding box center [467, 364] width 372 height 19
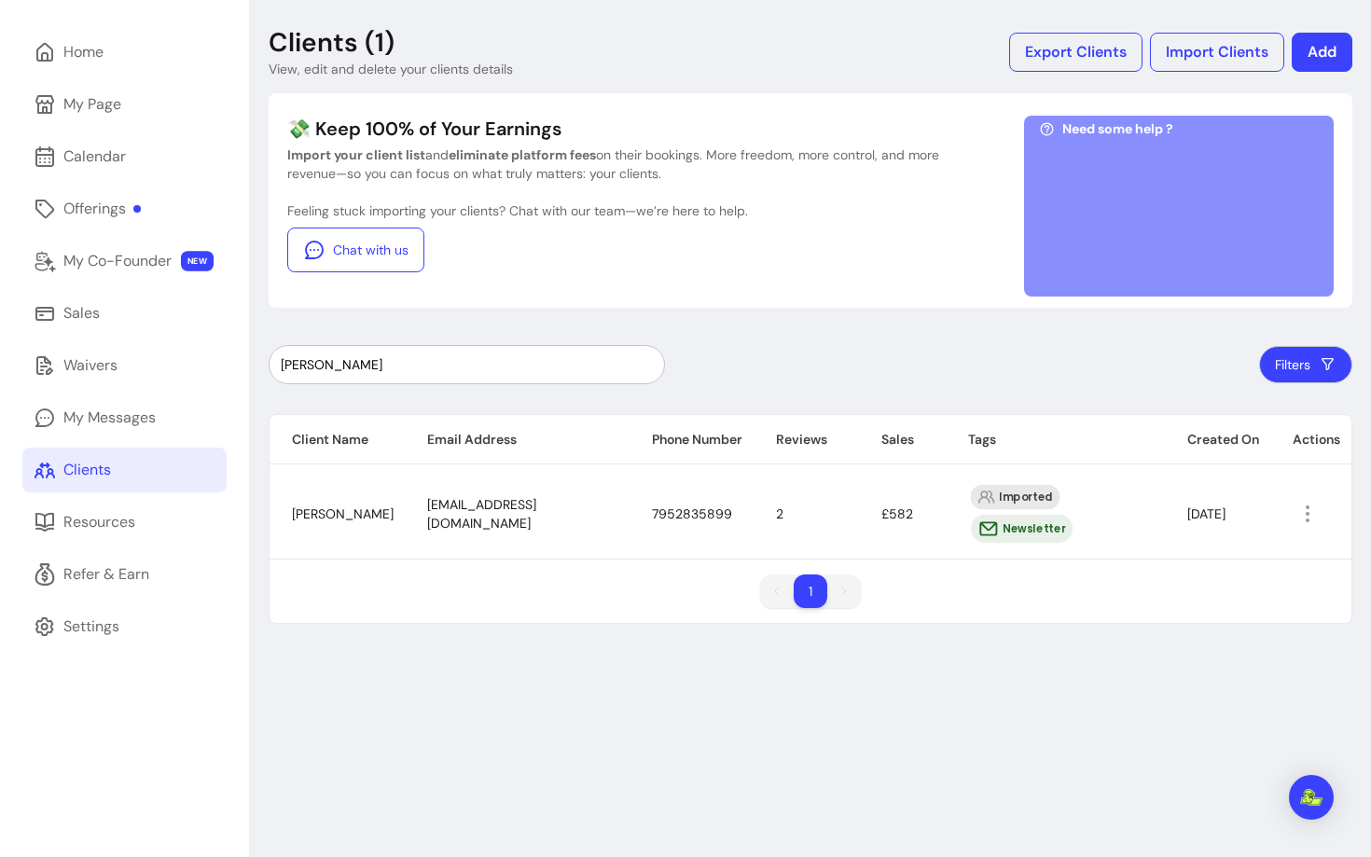
click at [445, 362] on input "Alison Mason" at bounding box center [467, 364] width 372 height 19
paste input "Claire Gree"
type input "Claire Green"
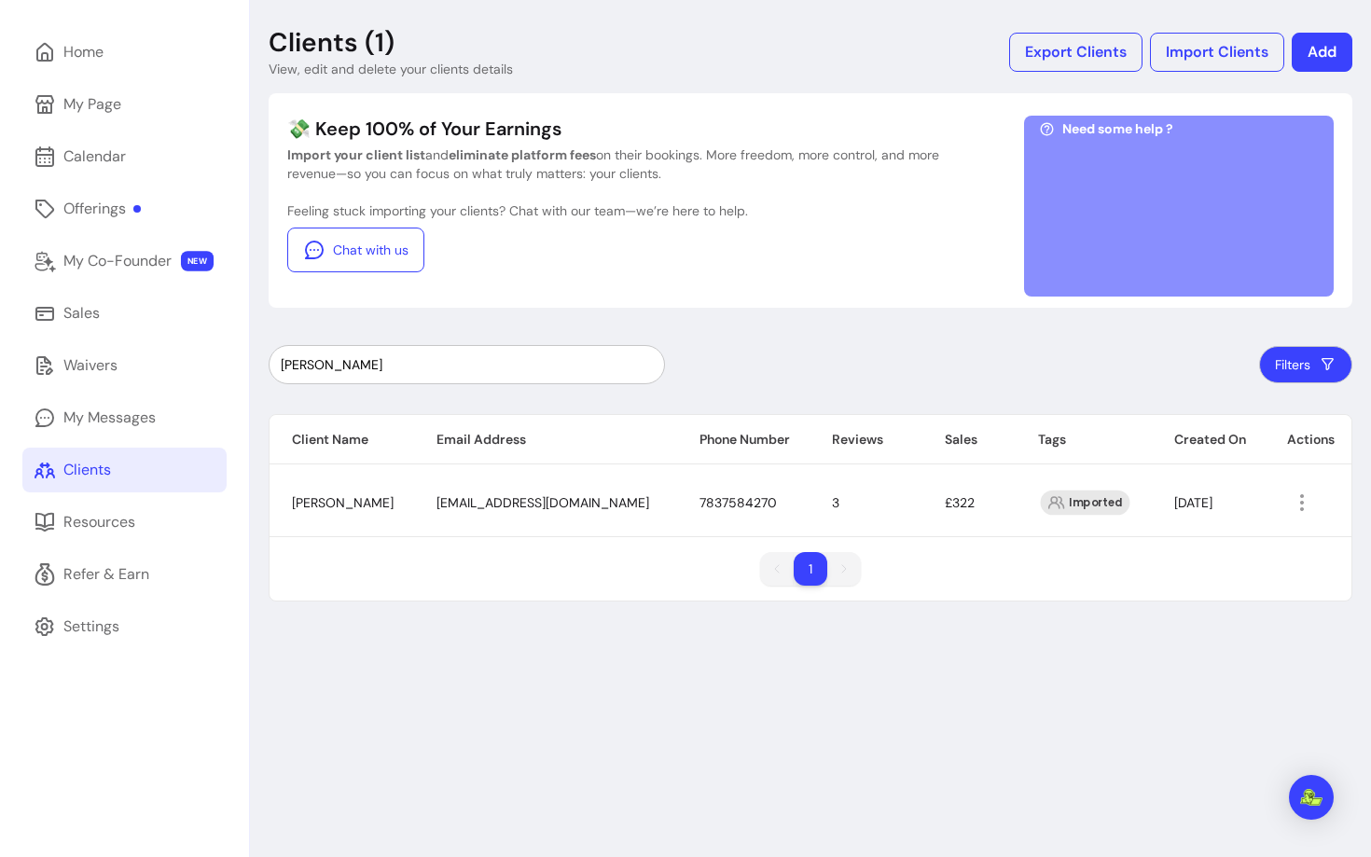
click at [508, 499] on span "cmgreen158@gmail.com" at bounding box center [543, 502] width 213 height 17
copy span "cmgreen158@gmail.com"
click at [591, 360] on input "Claire Green" at bounding box center [467, 364] width 372 height 19
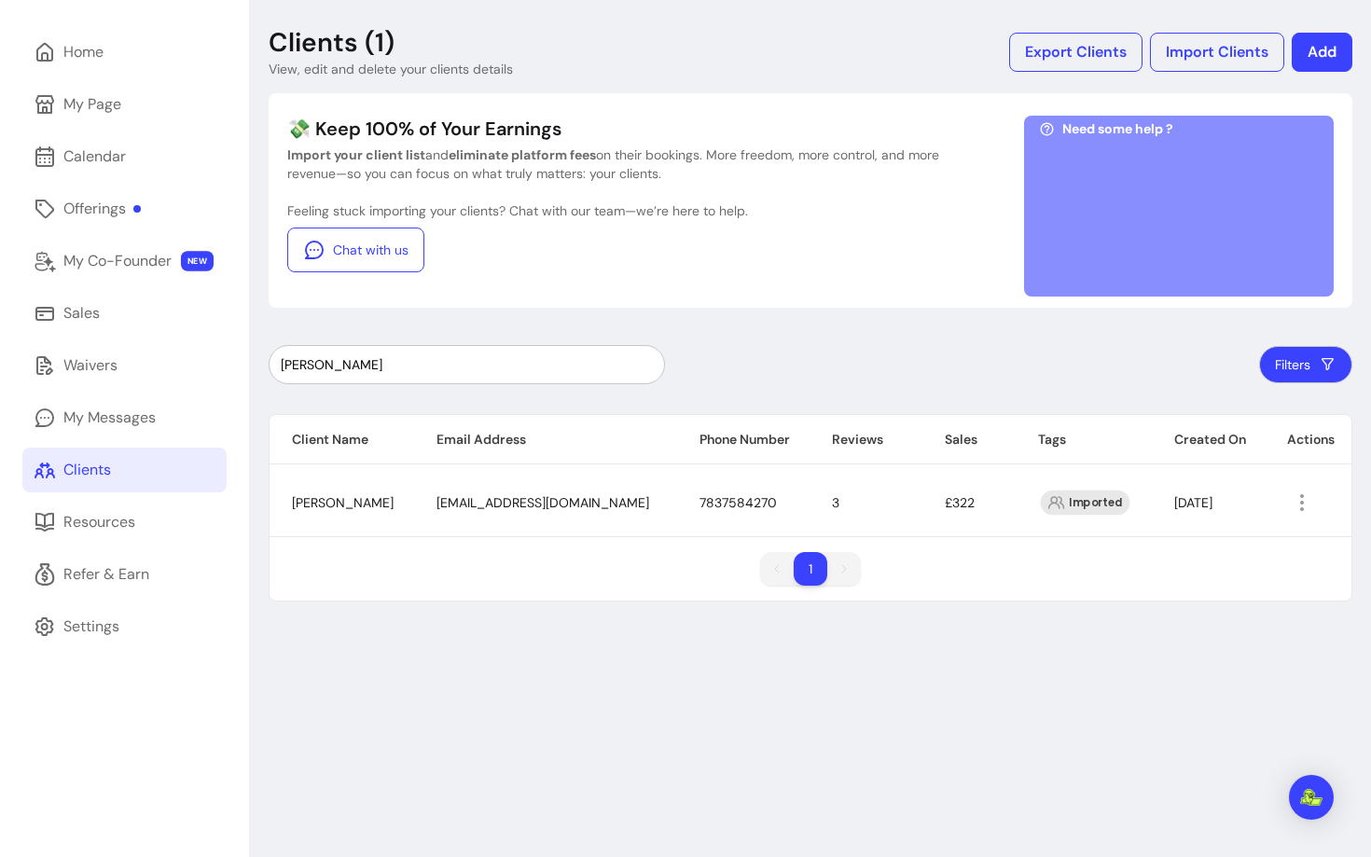
click at [591, 360] on input "Claire Green" at bounding box center [467, 364] width 372 height 19
paste input "Dawn Harrington"
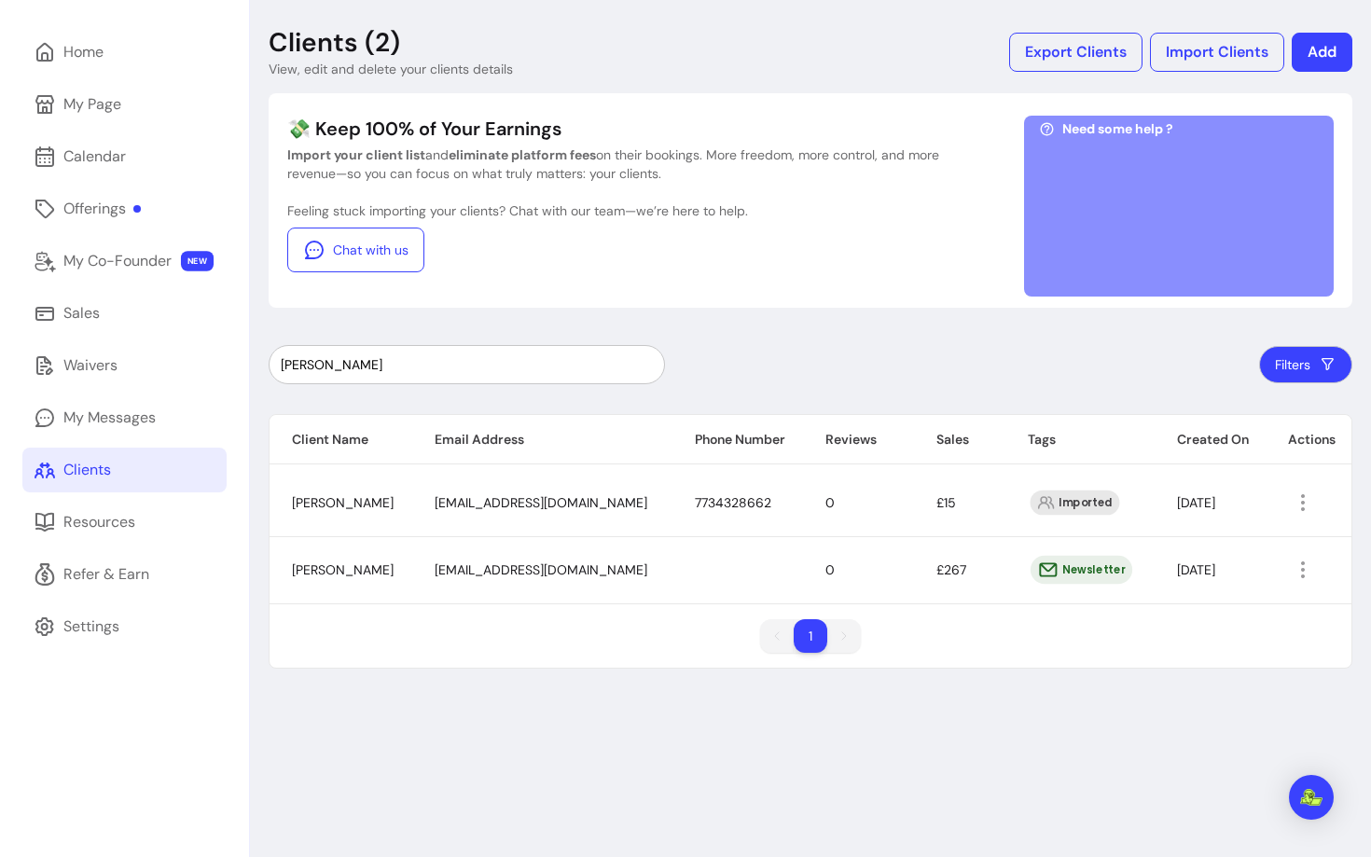
click at [521, 569] on span "dawn_harrington@hotmail.co.uk" at bounding box center [541, 570] width 213 height 17
click at [521, 571] on span "dawn_harrington@hotmail.co.uk" at bounding box center [541, 570] width 213 height 17
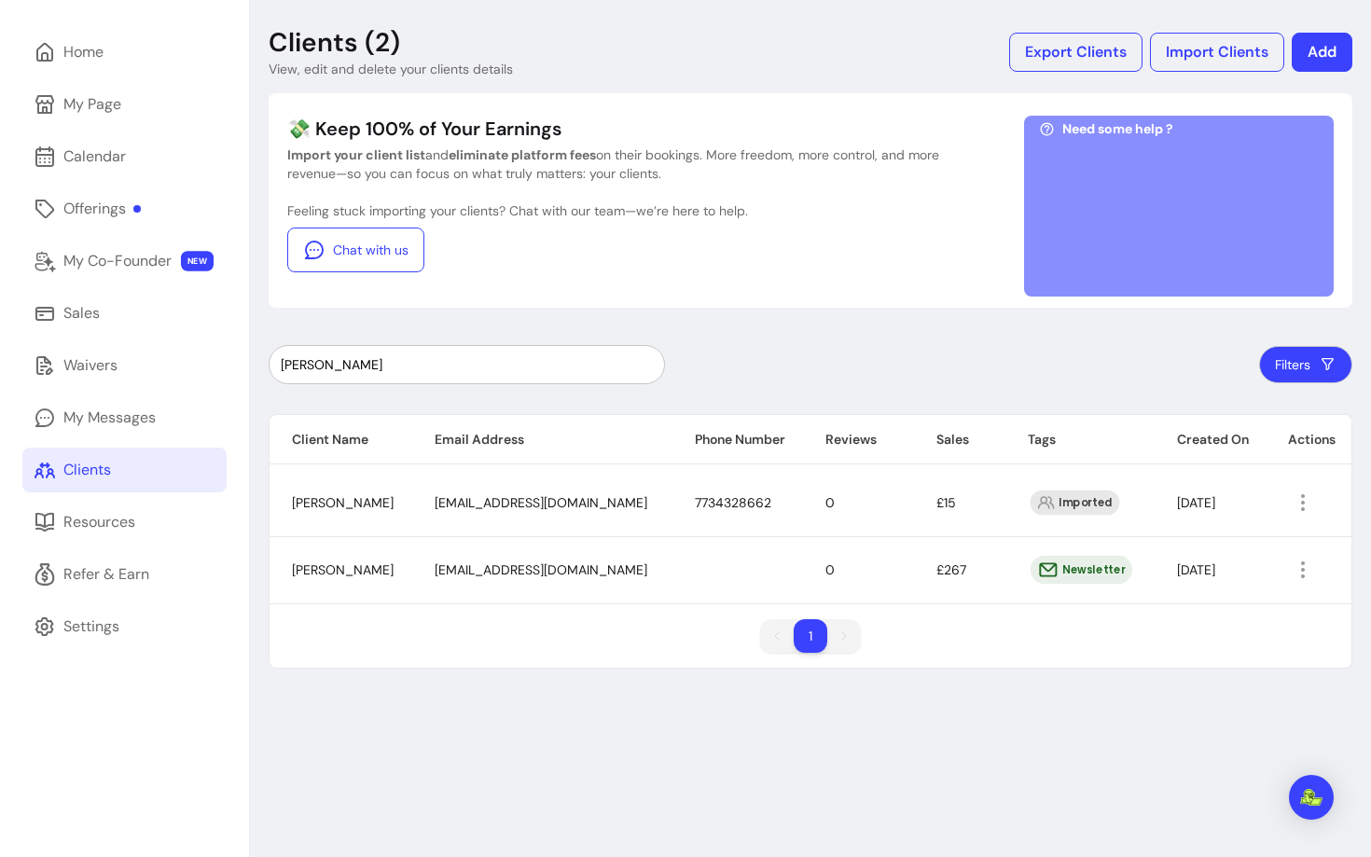
click at [409, 373] on input "Dawn Harrington" at bounding box center [467, 364] width 372 height 19
paste input "Lucy Cap"
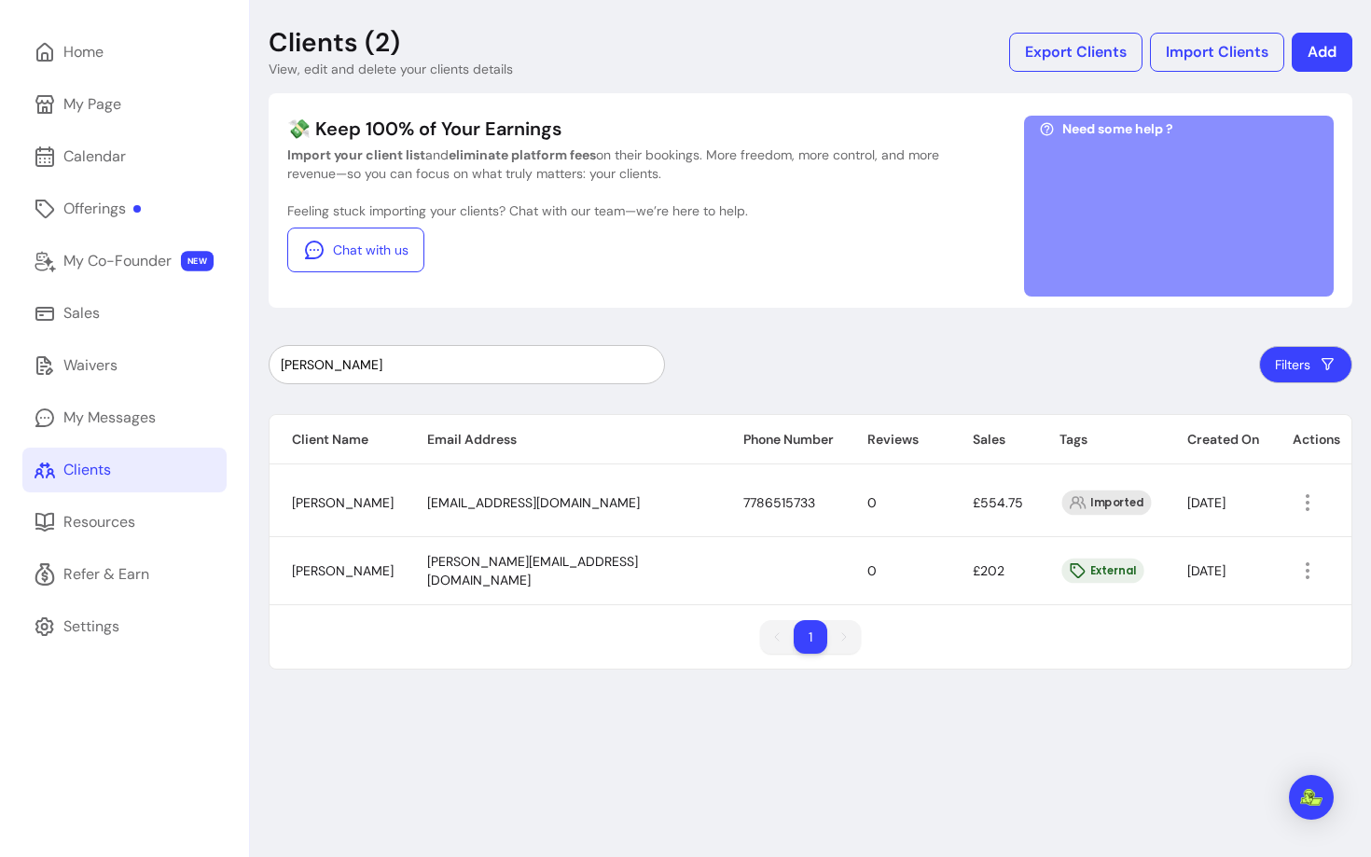
click at [482, 569] on span "lucy.capon@btinternet.com" at bounding box center [532, 570] width 211 height 35
copy span "lucy.capon@btinternet.com"
click at [498, 373] on input "Lucy Capon" at bounding box center [467, 364] width 372 height 19
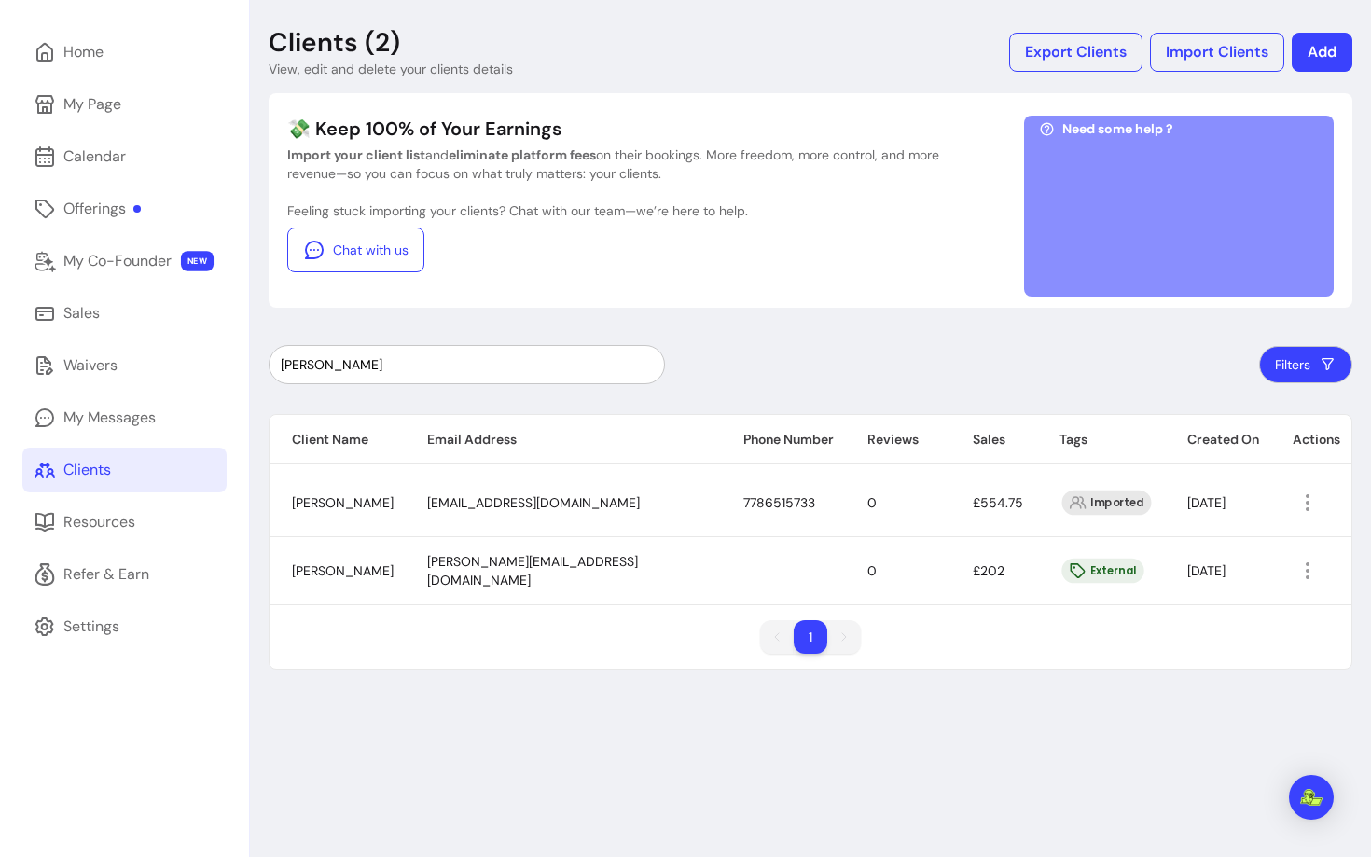
click at [498, 373] on input "Lucy Capon" at bounding box center [467, 364] width 372 height 19
paste input "Monique"
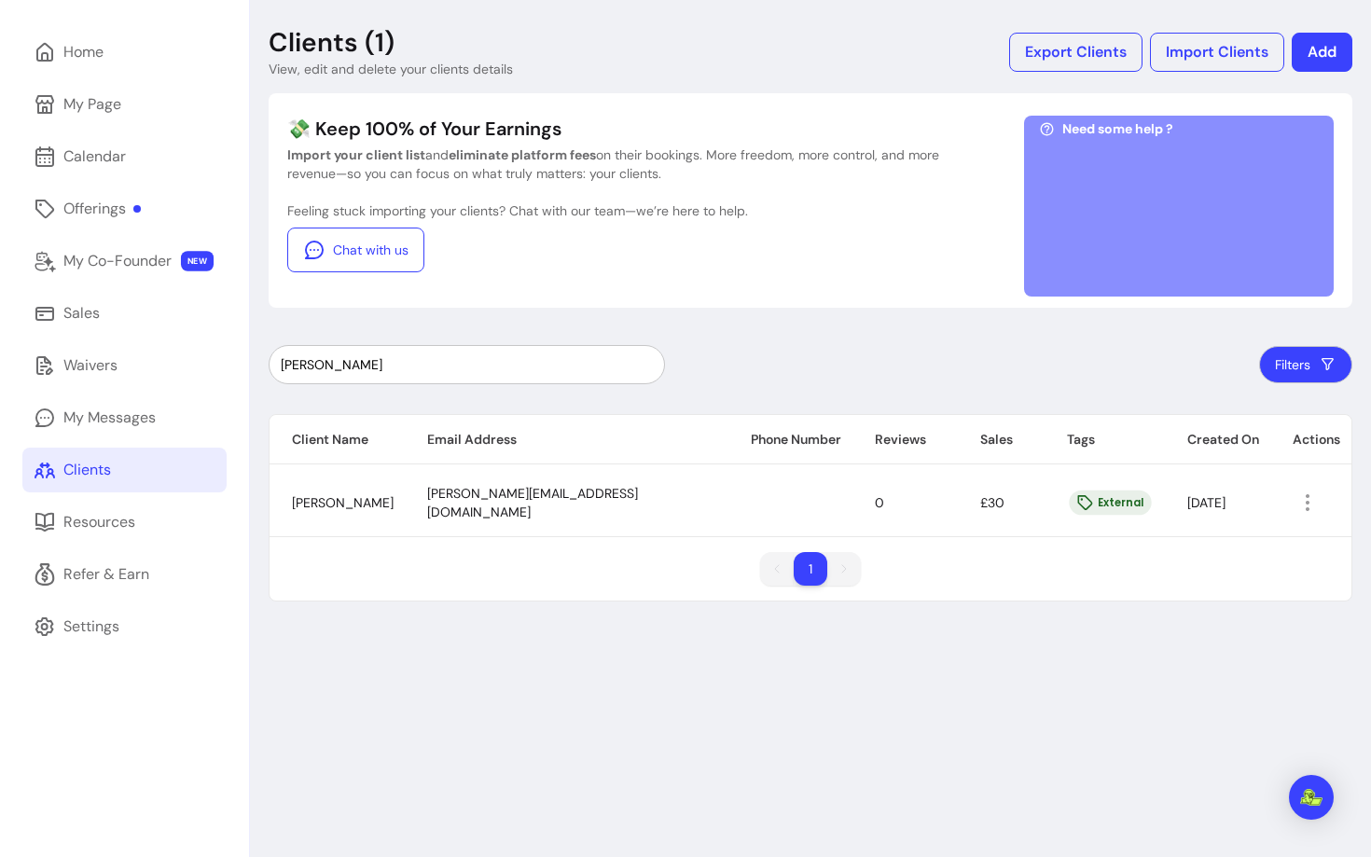
click at [519, 502] on span "monique_digiovine@hotmail.co.uk" at bounding box center [532, 502] width 211 height 35
copy span "monique_digiovine@hotmail.co.uk"
click at [456, 349] on div "Monique" at bounding box center [467, 364] width 372 height 37
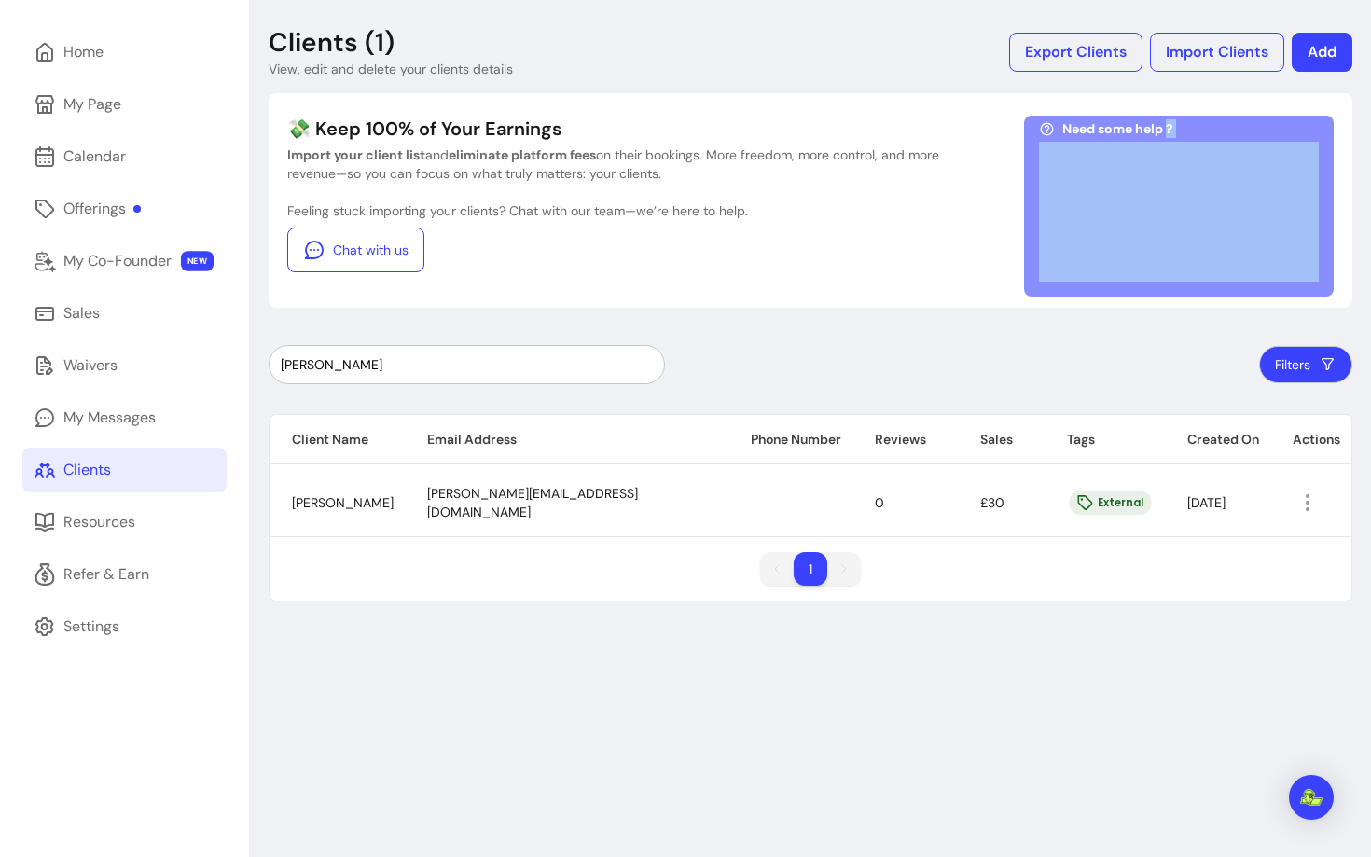
click at [456, 349] on div "Monique" at bounding box center [467, 364] width 372 height 37
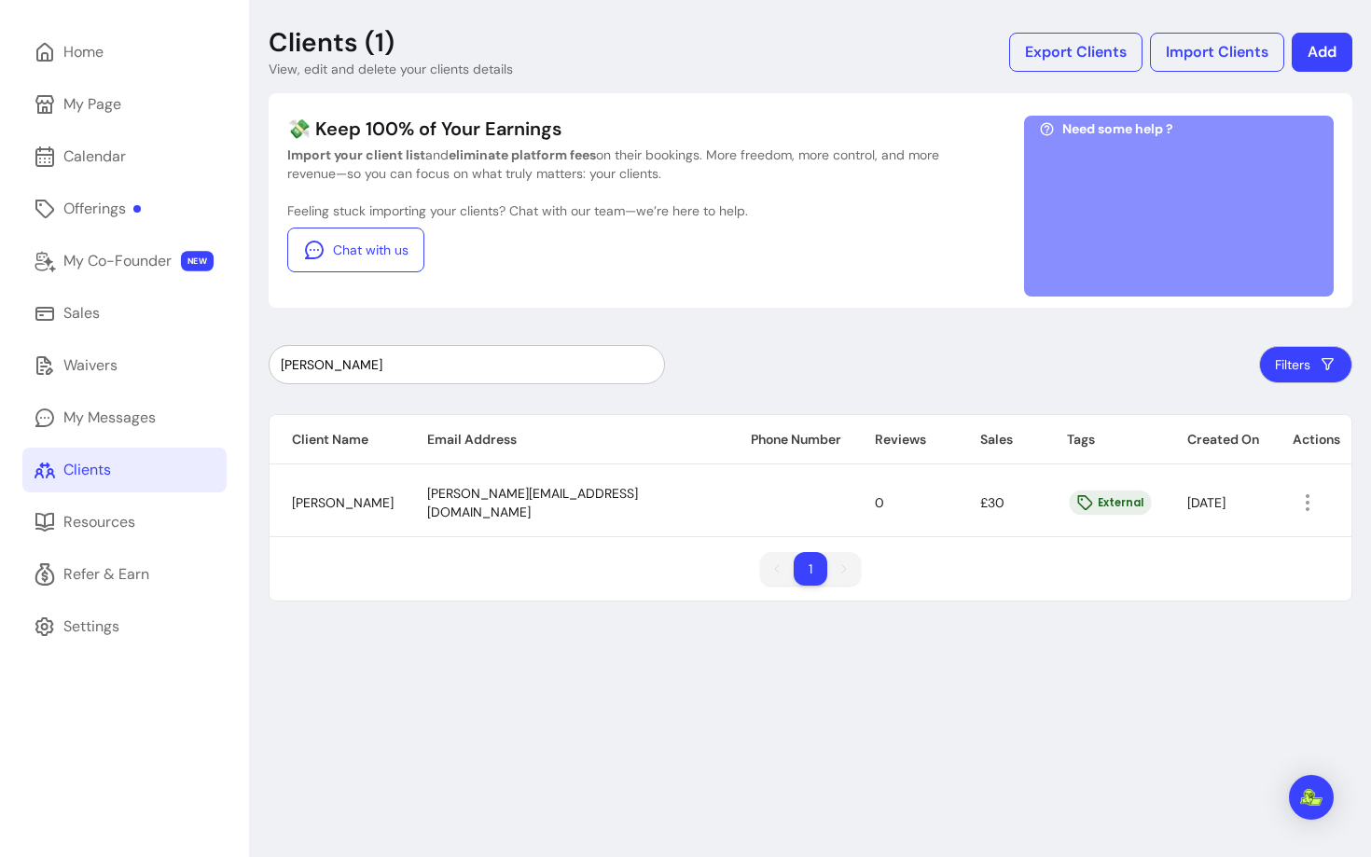
click at [424, 374] on div "Monique" at bounding box center [467, 364] width 372 height 37
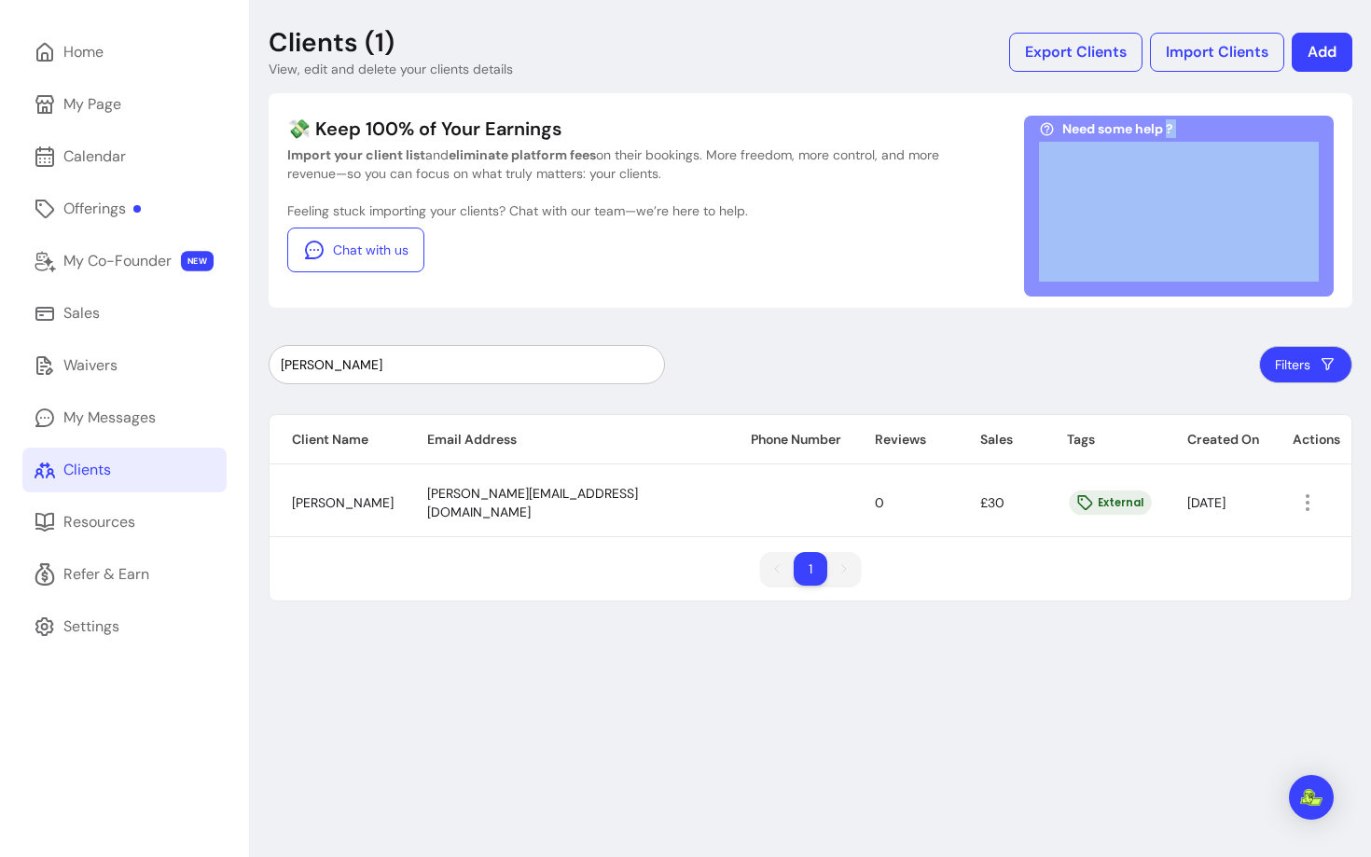
click at [424, 374] on div "Monique" at bounding box center [467, 364] width 372 height 37
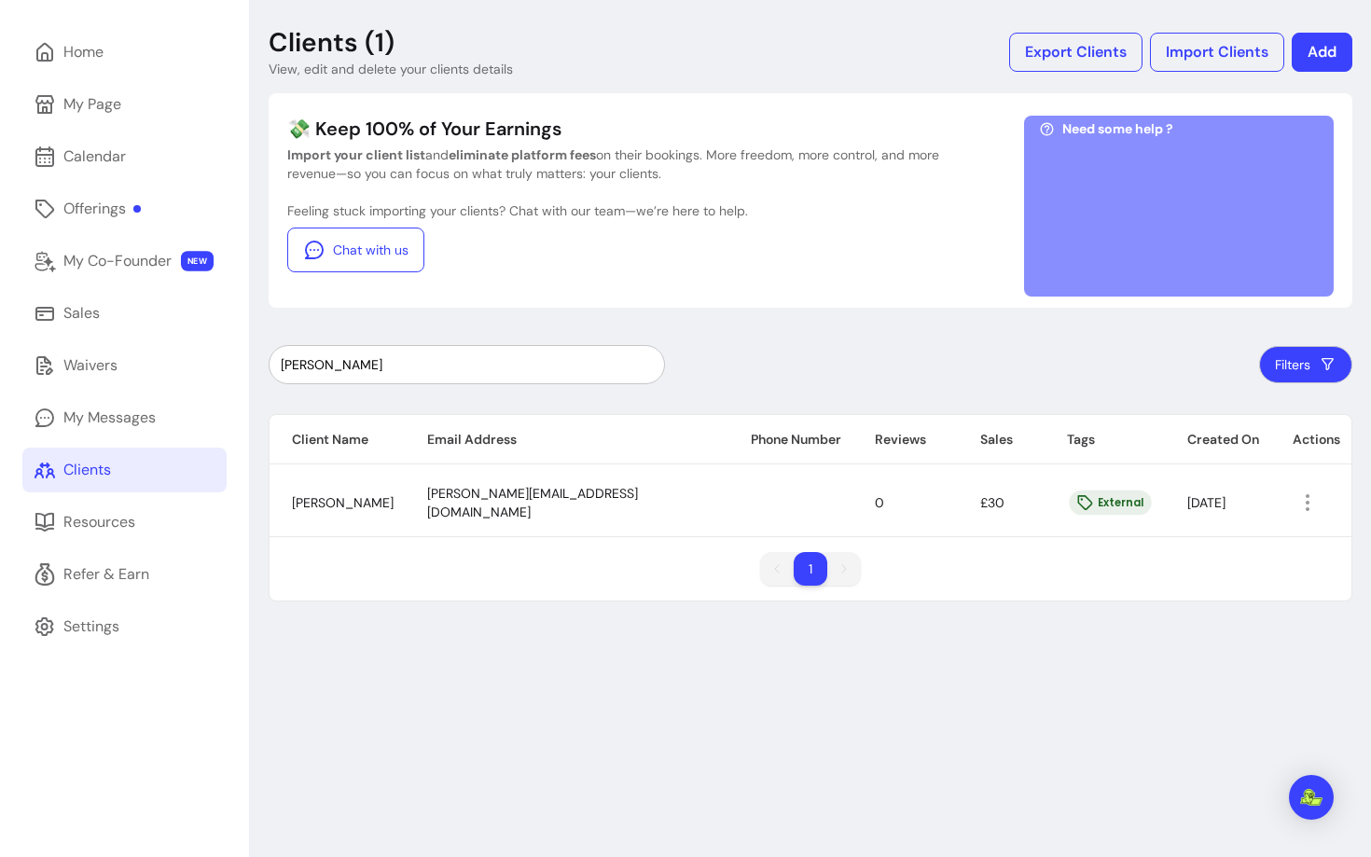
click at [345, 364] on input "Monique" at bounding box center [467, 364] width 372 height 19
paste input "Shannon"
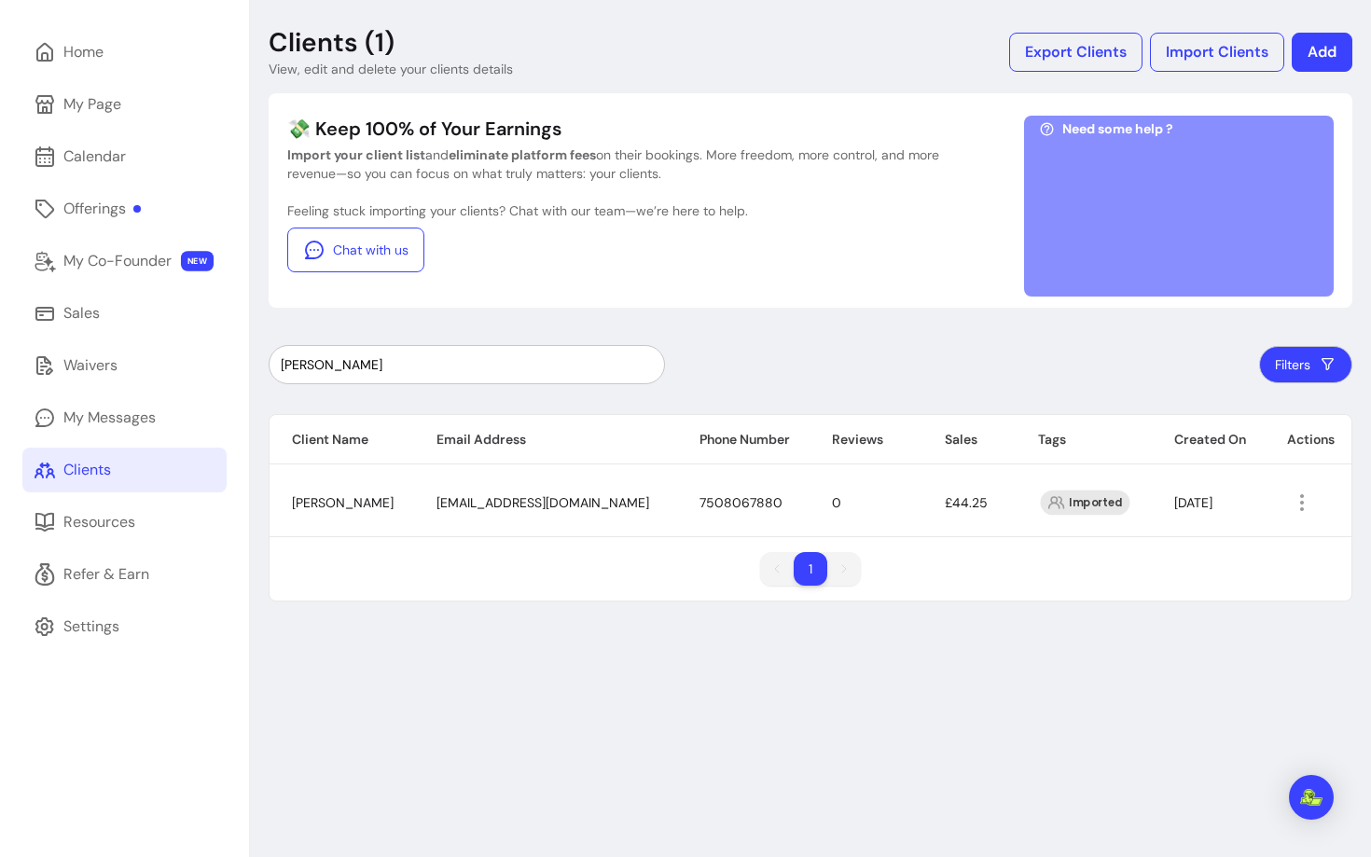
click at [532, 495] on span "shannon_palser98@outlook.com" at bounding box center [543, 502] width 213 height 17
copy span "shannon_palser98@outlook.com"
click at [389, 363] on input "Shannon" at bounding box center [467, 364] width 372 height 19
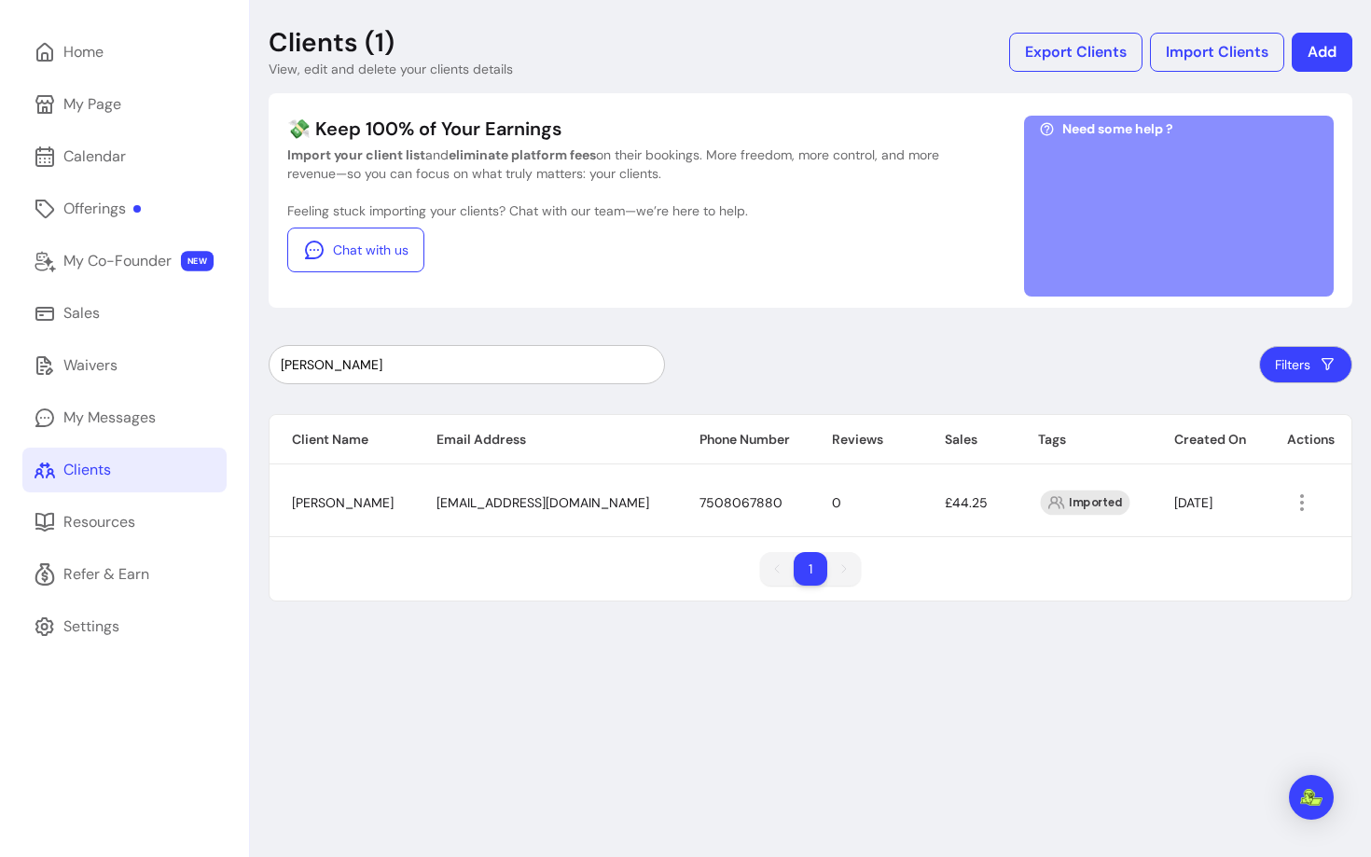
click at [389, 363] on input "Shannon" at bounding box center [467, 364] width 372 height 19
paste input "Louise"
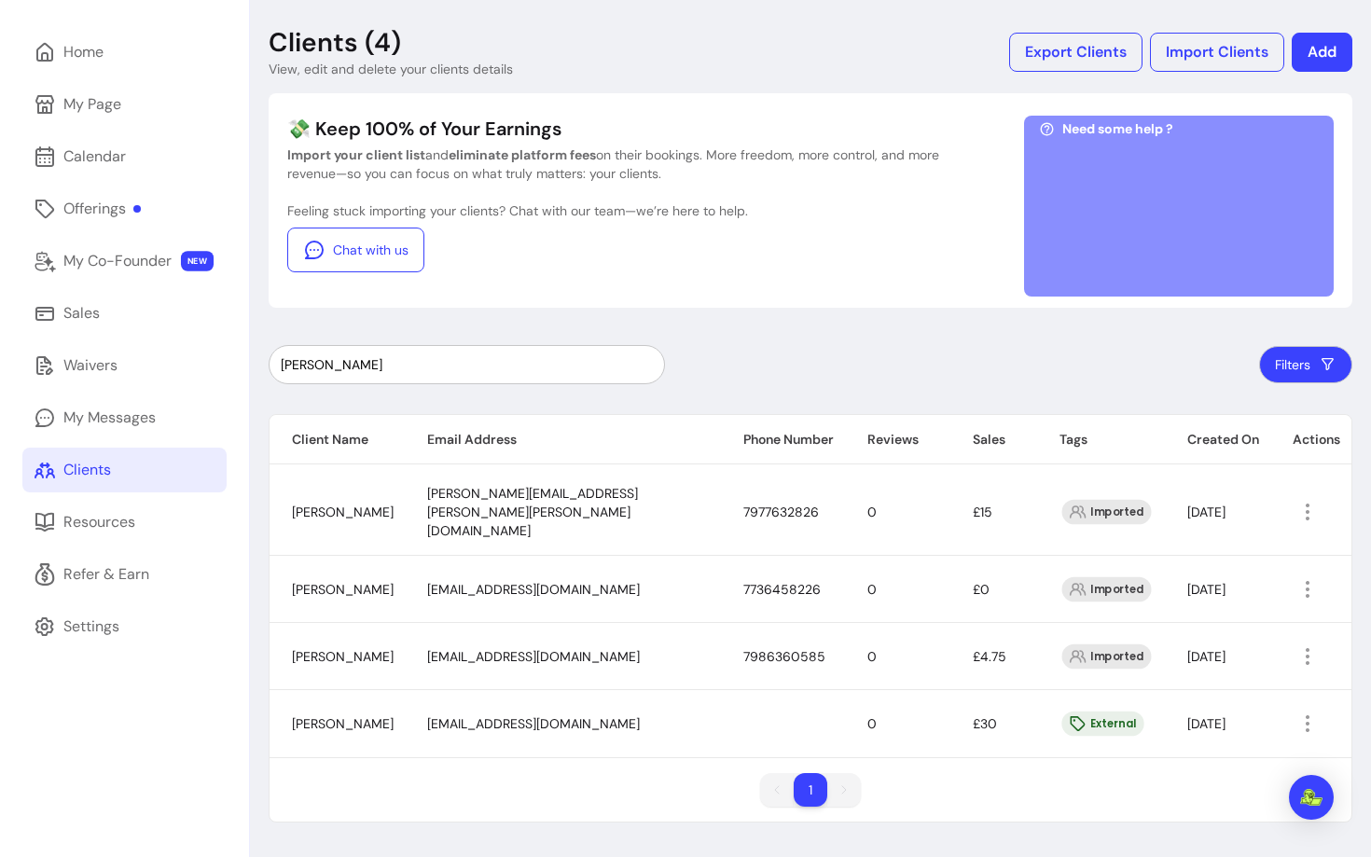
click at [501, 716] on span "lmackay24874@gmail.com" at bounding box center [533, 724] width 213 height 17
copy span "lmackay24874@gmail.com"
click at [395, 371] on input "Louise" at bounding box center [467, 364] width 372 height 19
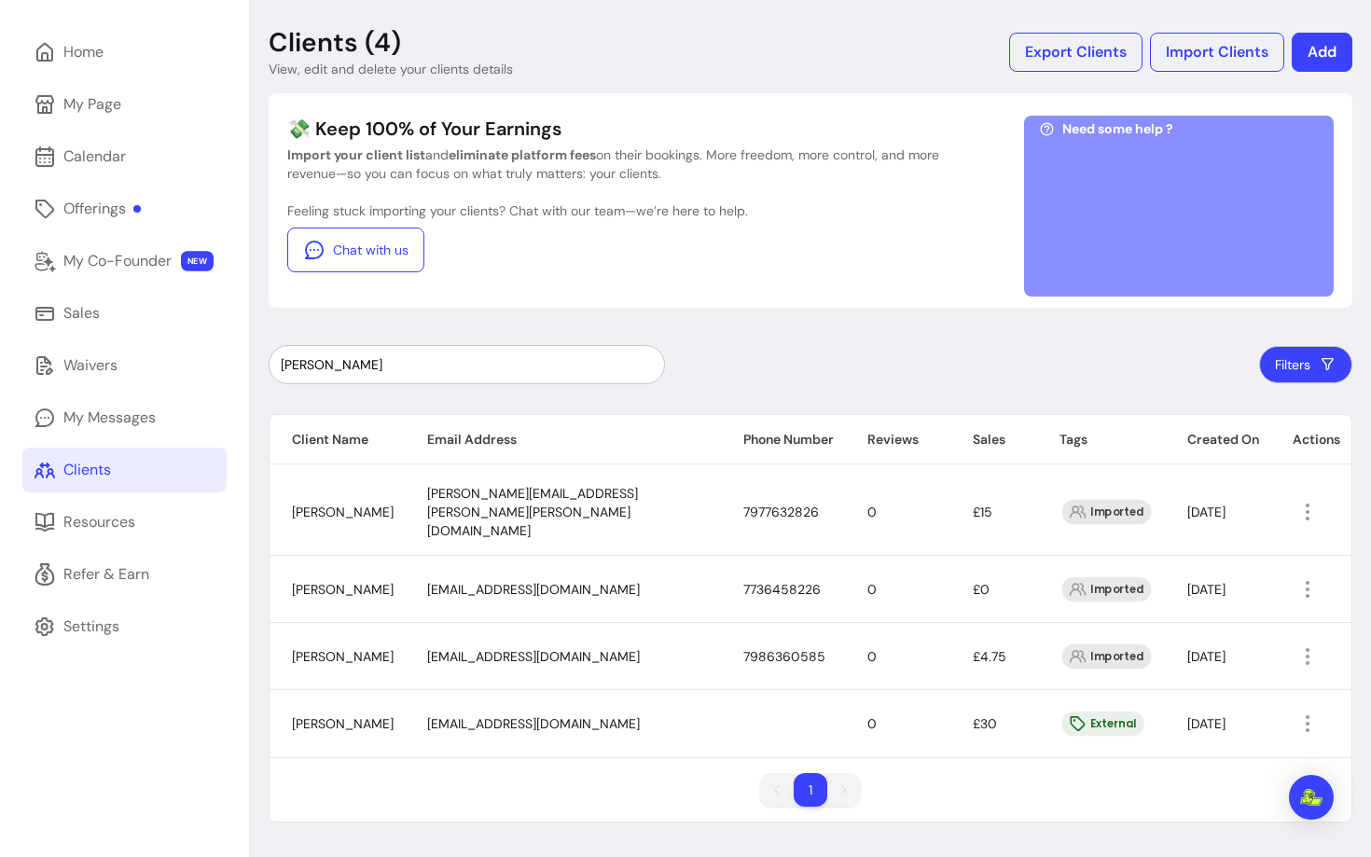
click at [395, 371] on input "Louise" at bounding box center [467, 364] width 372 height 19
paste input "Charmain"
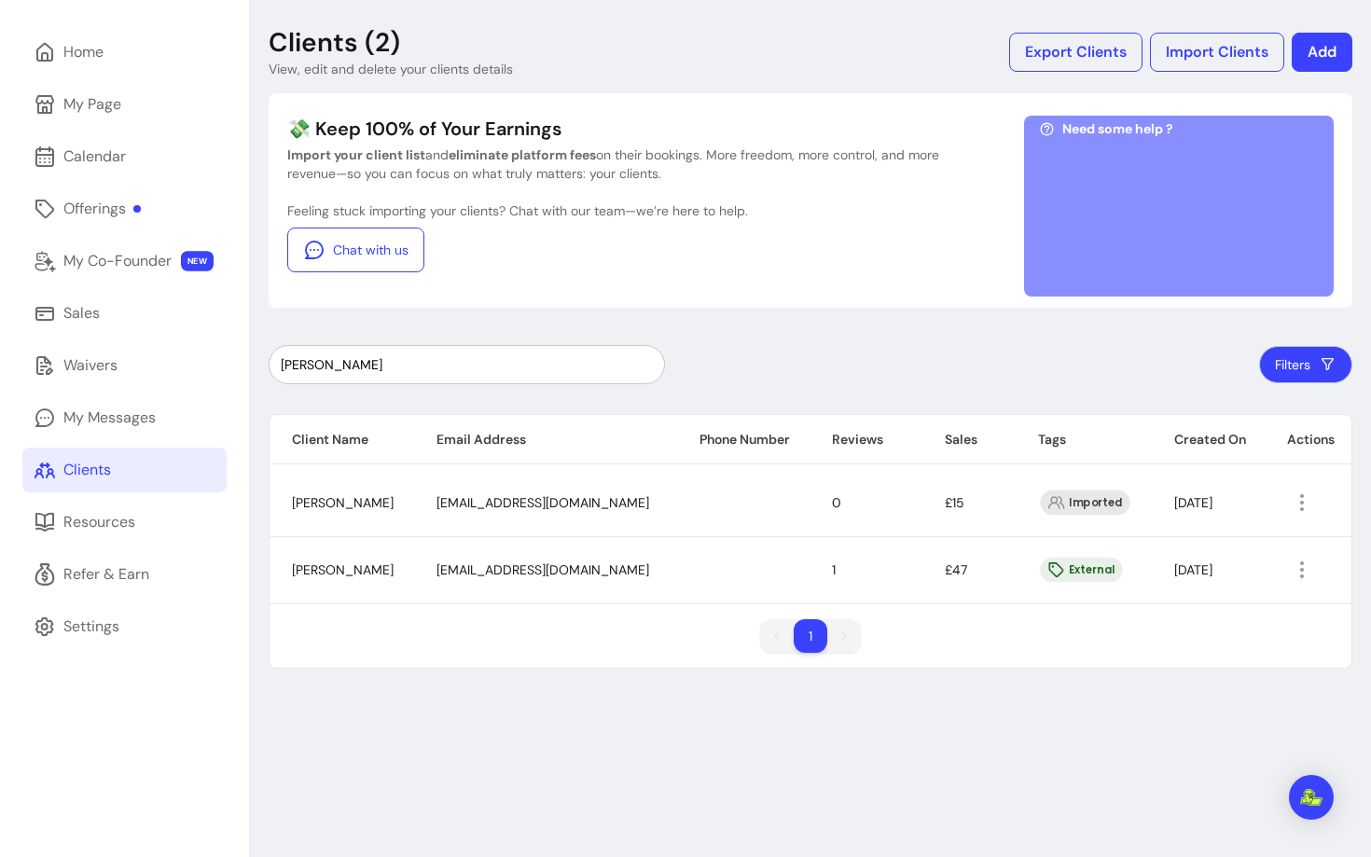
type input "Charmaine"
click at [475, 577] on span "charmainejli@gmail.com" at bounding box center [543, 570] width 213 height 17
copy span "charmainejli@gmail.com"
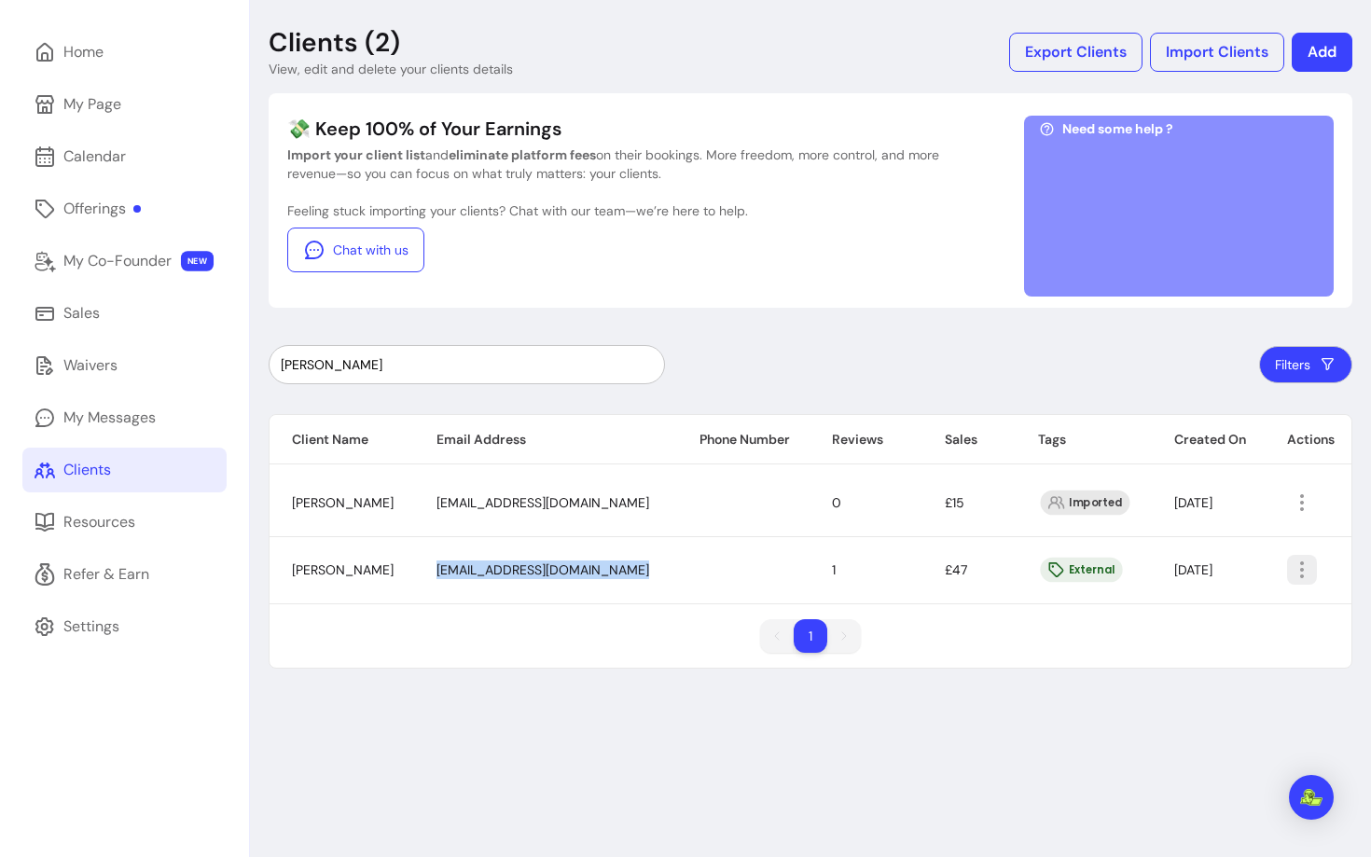
click at [1309, 565] on icon "button" at bounding box center [1302, 570] width 22 height 22
click at [1156, 616] on icon at bounding box center [1152, 613] width 13 height 13
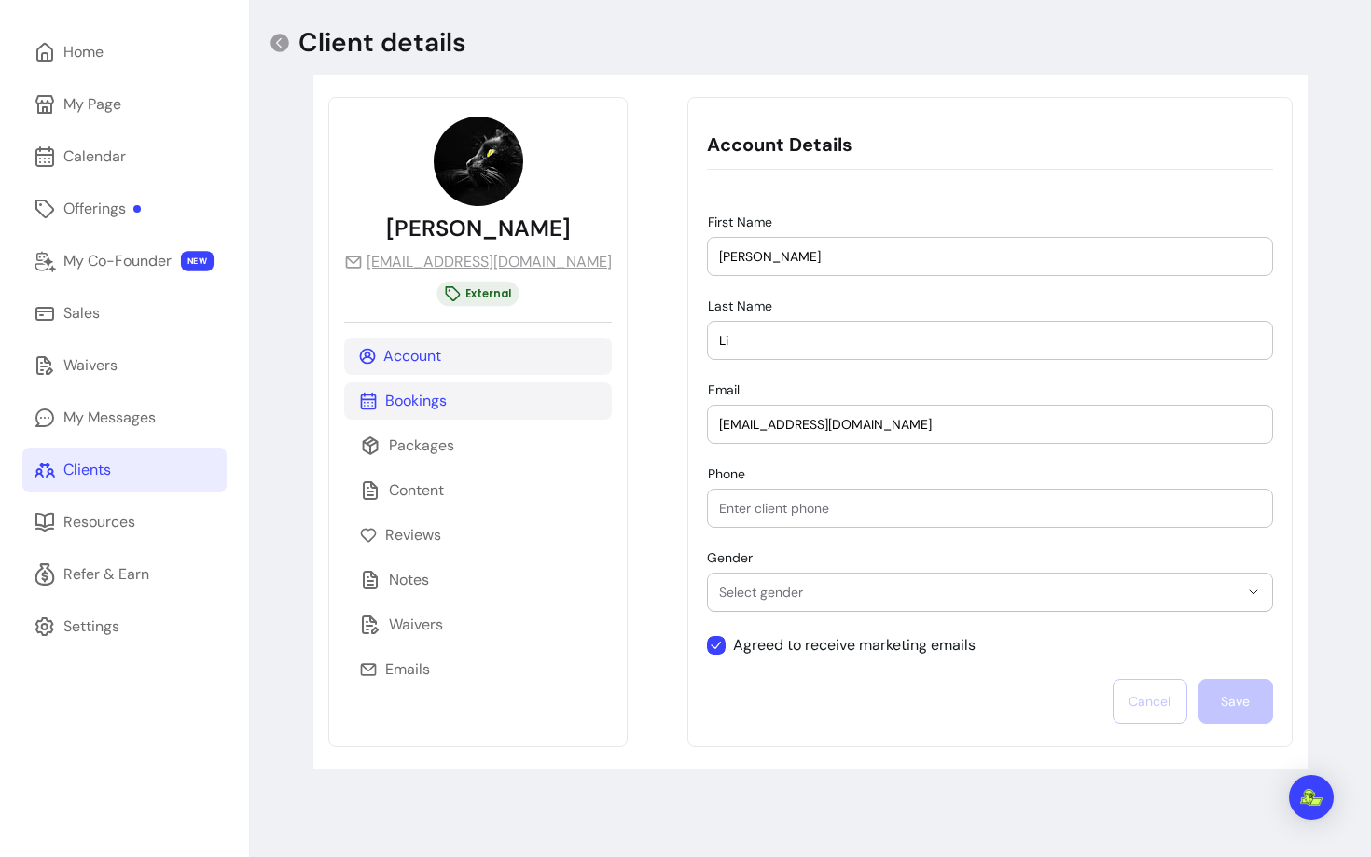
click at [398, 400] on p "Bookings" at bounding box center [416, 401] width 62 height 22
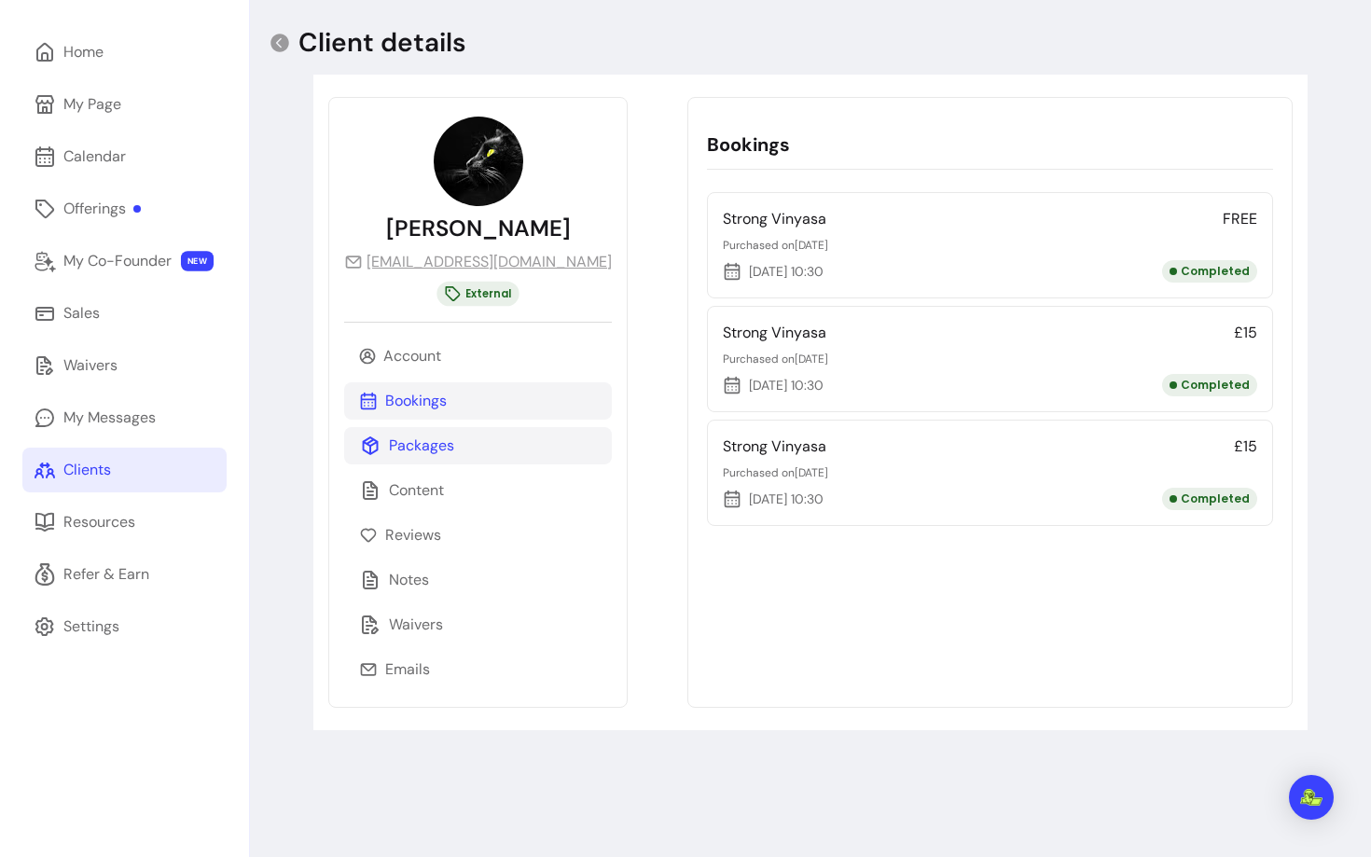
click at [400, 444] on p "Packages" at bounding box center [421, 446] width 65 height 22
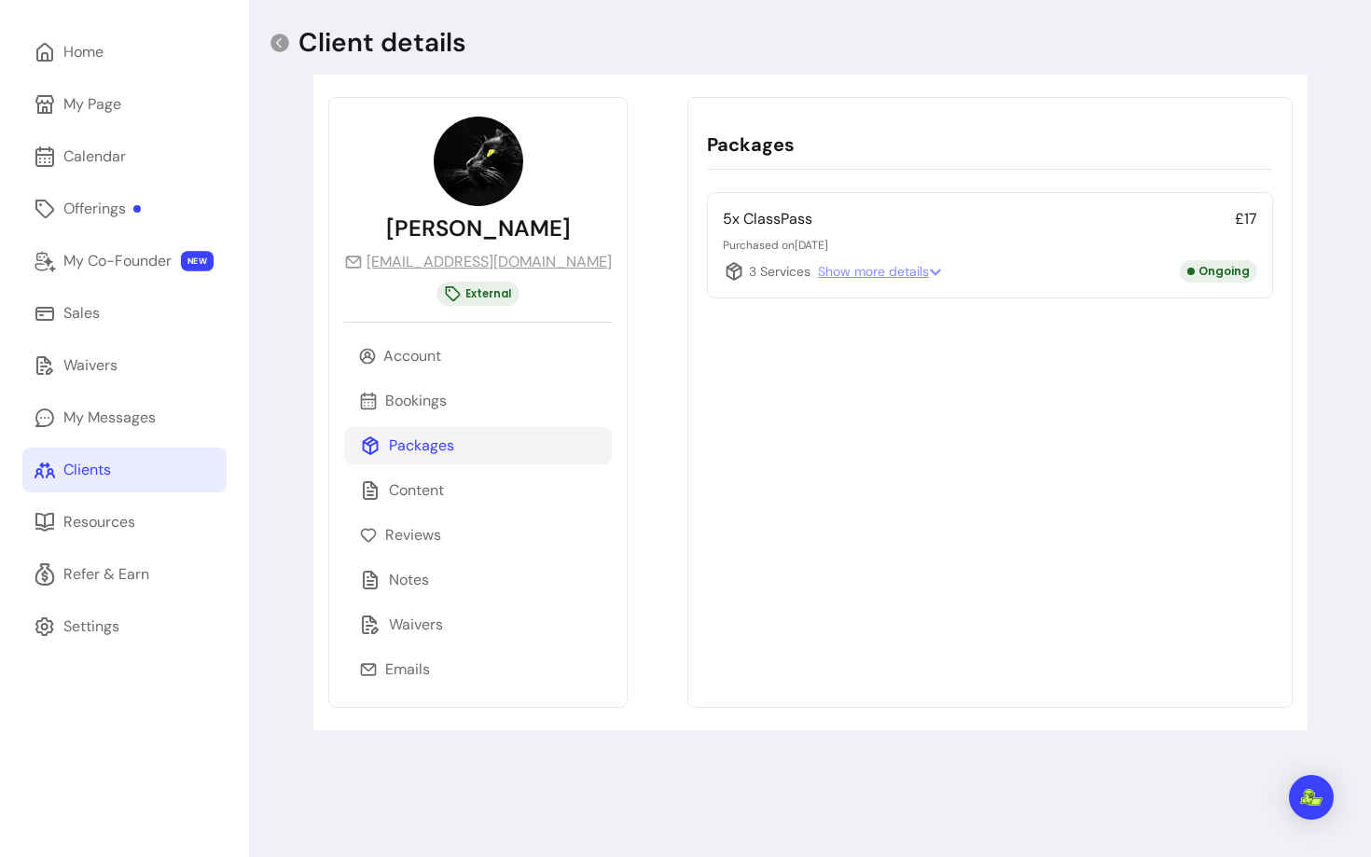
click at [930, 271] on icon at bounding box center [935, 273] width 11 height 7
click at [395, 406] on p "Bookings" at bounding box center [416, 401] width 62 height 22
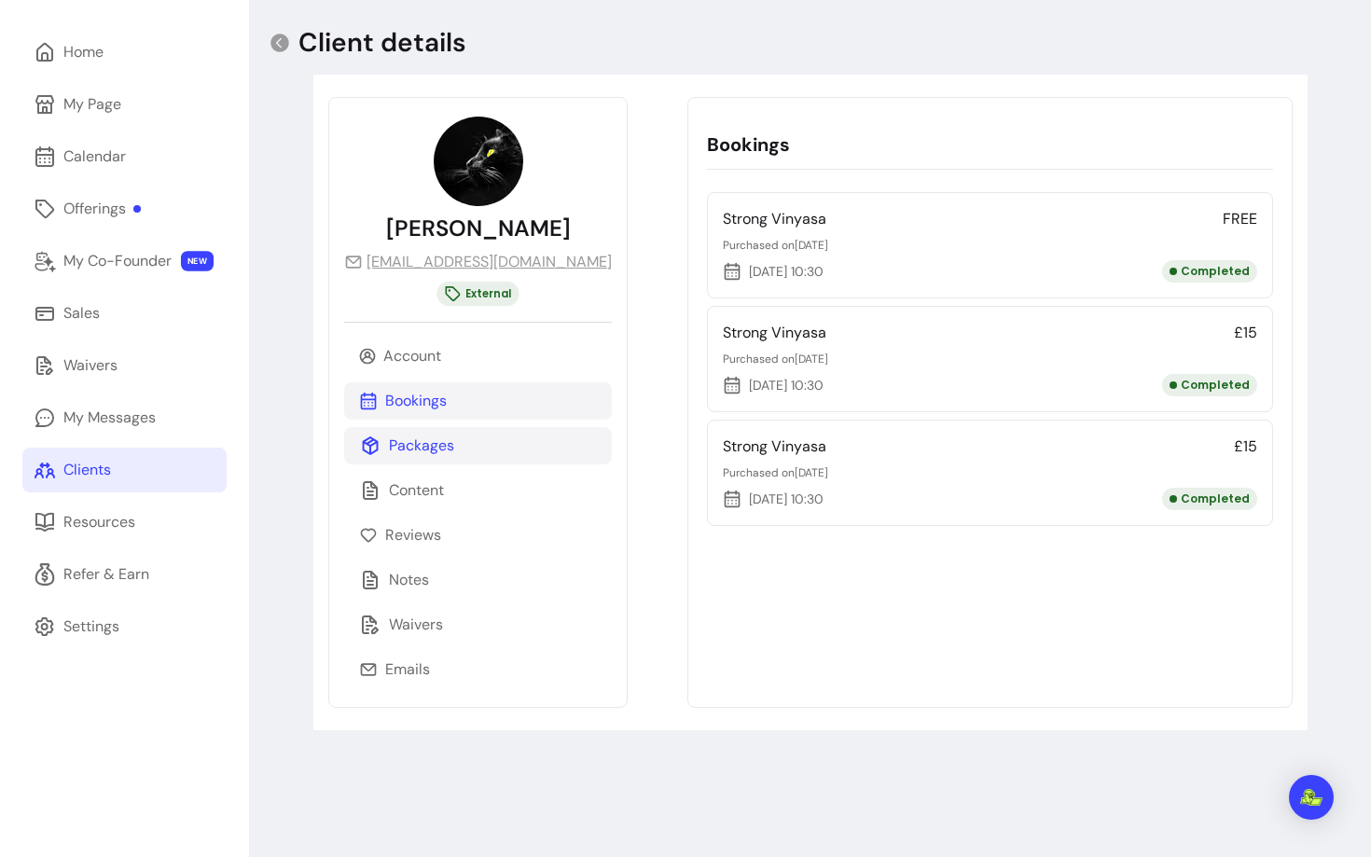
click at [439, 446] on p "Packages" at bounding box center [421, 446] width 65 height 22
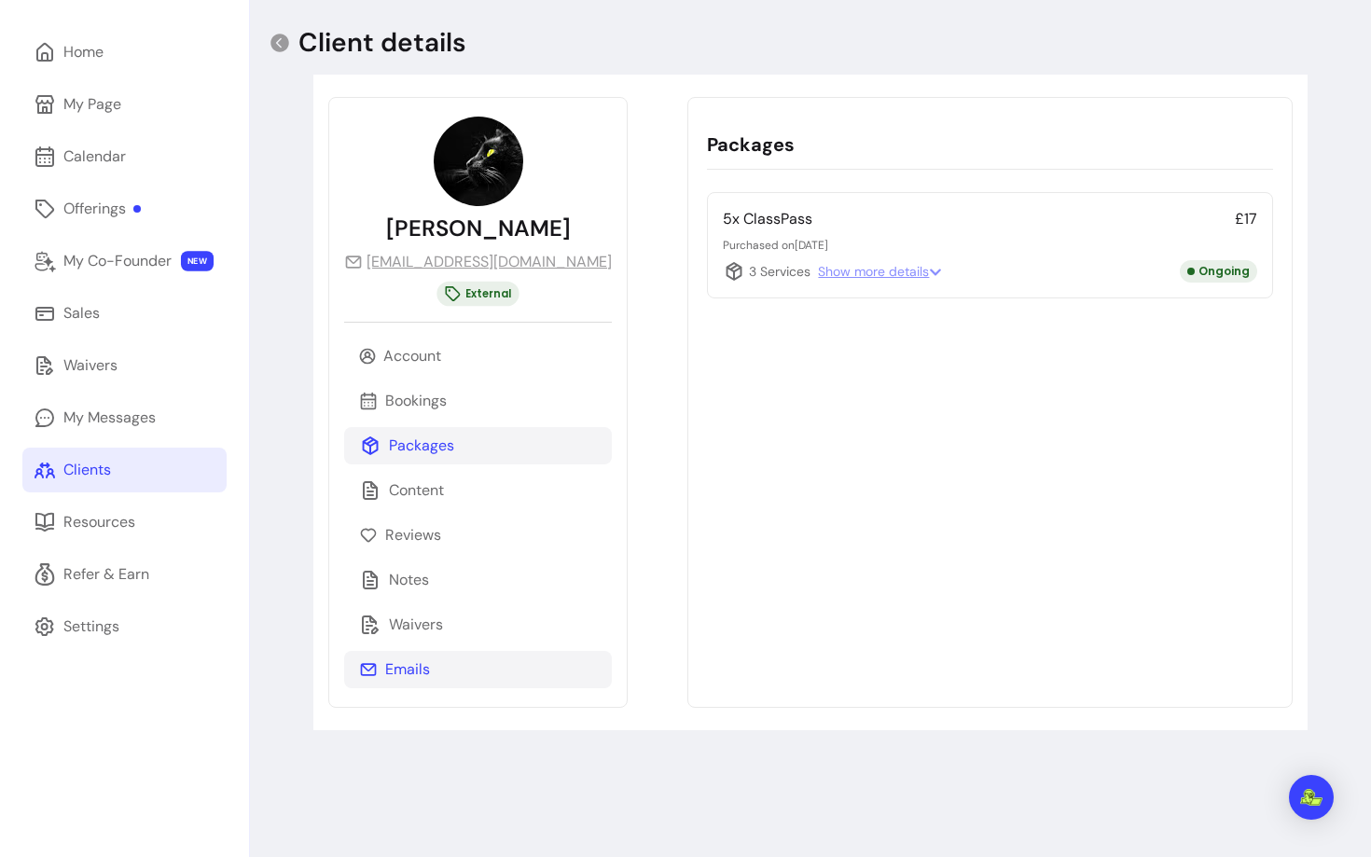
click at [385, 666] on p "Emails" at bounding box center [407, 670] width 45 height 22
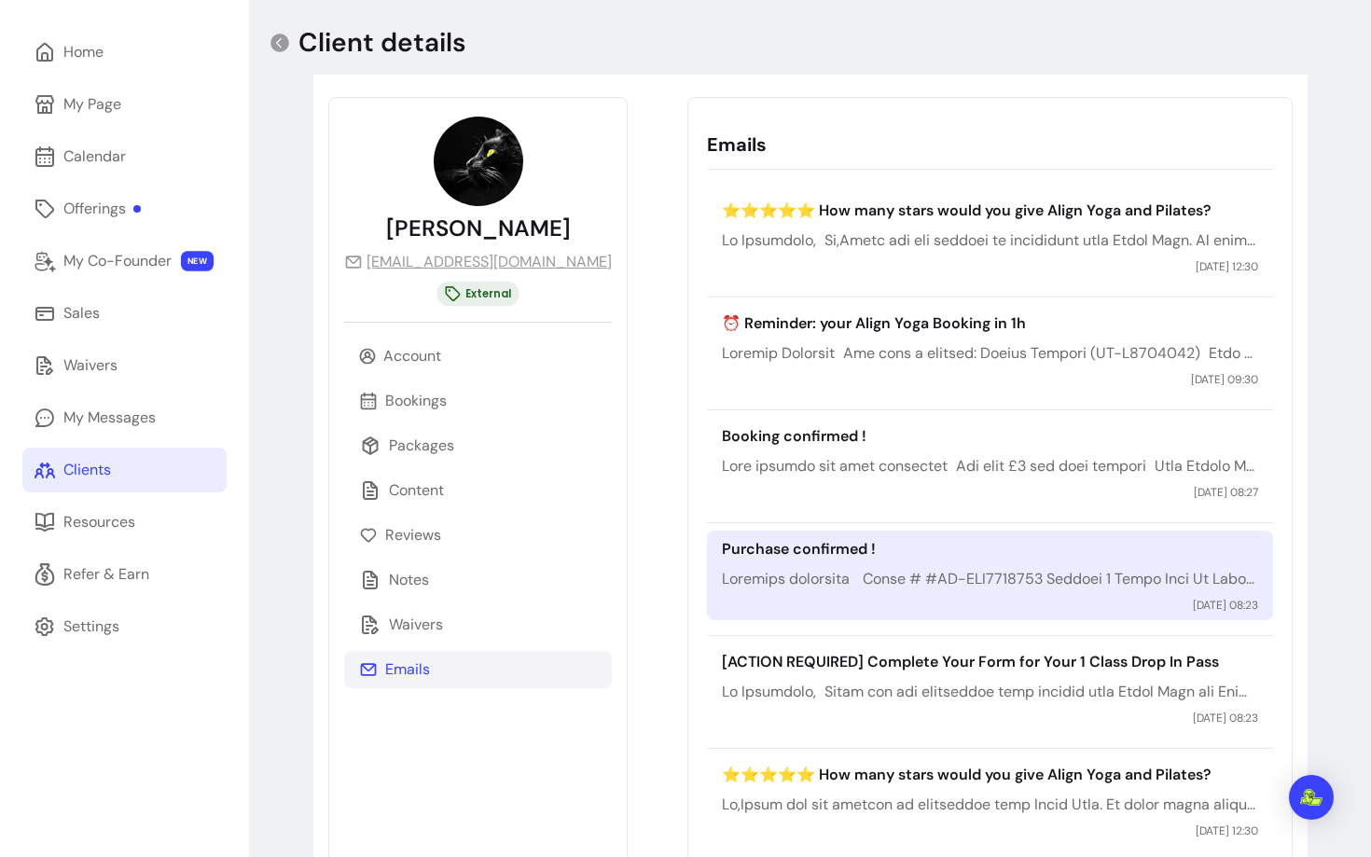
click at [799, 540] on p "Purchase confirmed !" at bounding box center [989, 549] width 535 height 22
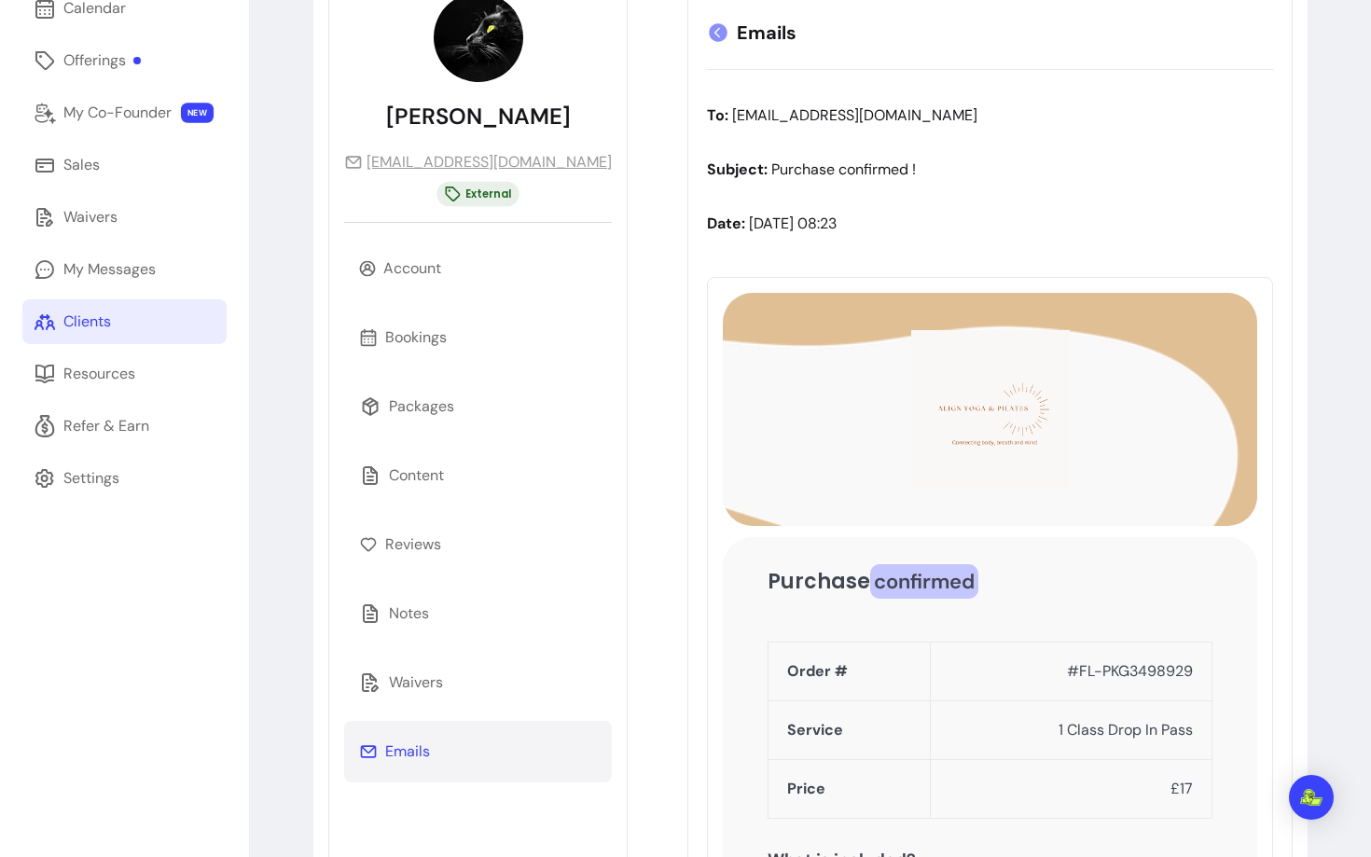
scroll to position [228, 0]
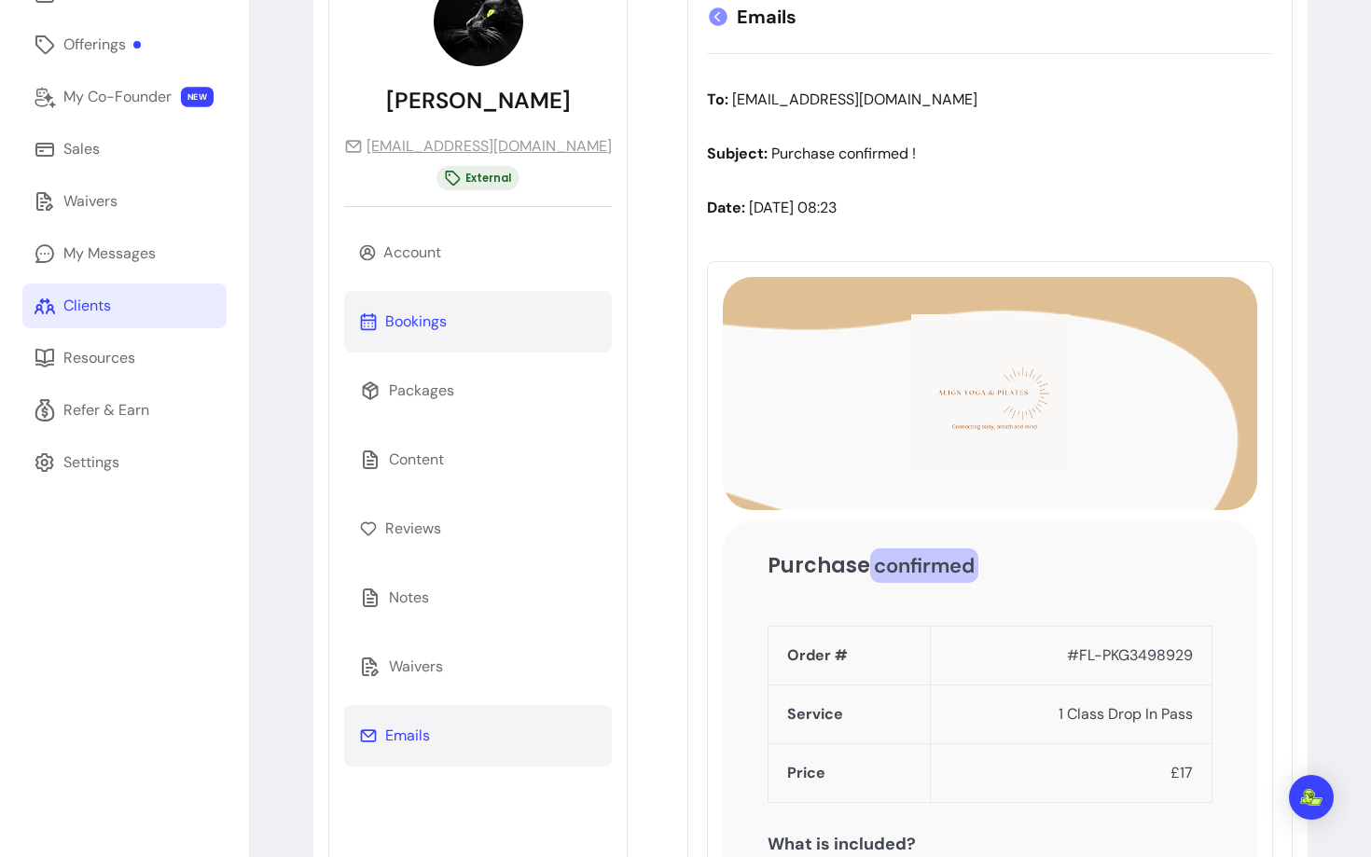
click at [431, 317] on p "Bookings" at bounding box center [416, 322] width 62 height 22
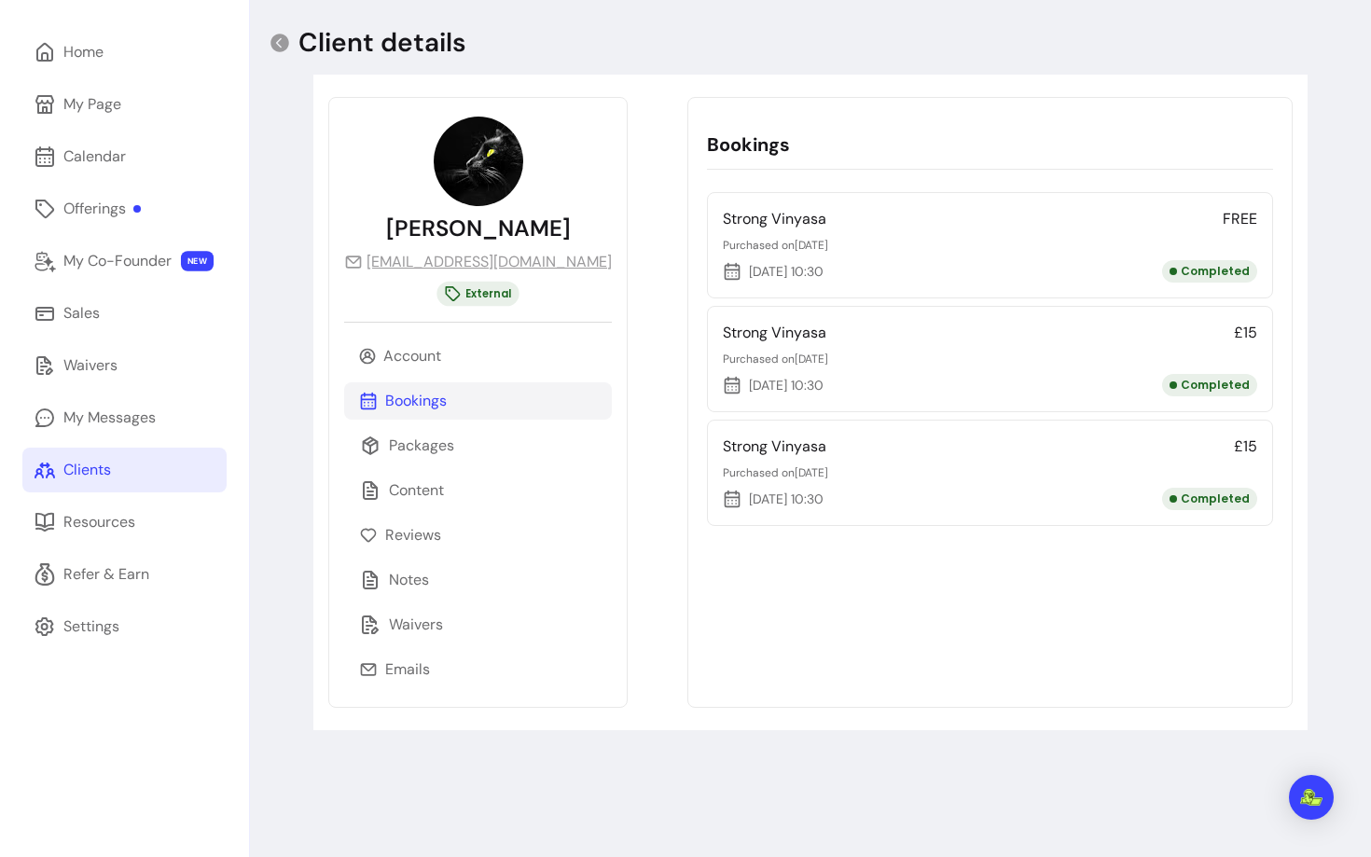
scroll to position [63, 0]
click at [395, 457] on div "Packages" at bounding box center [478, 445] width 268 height 37
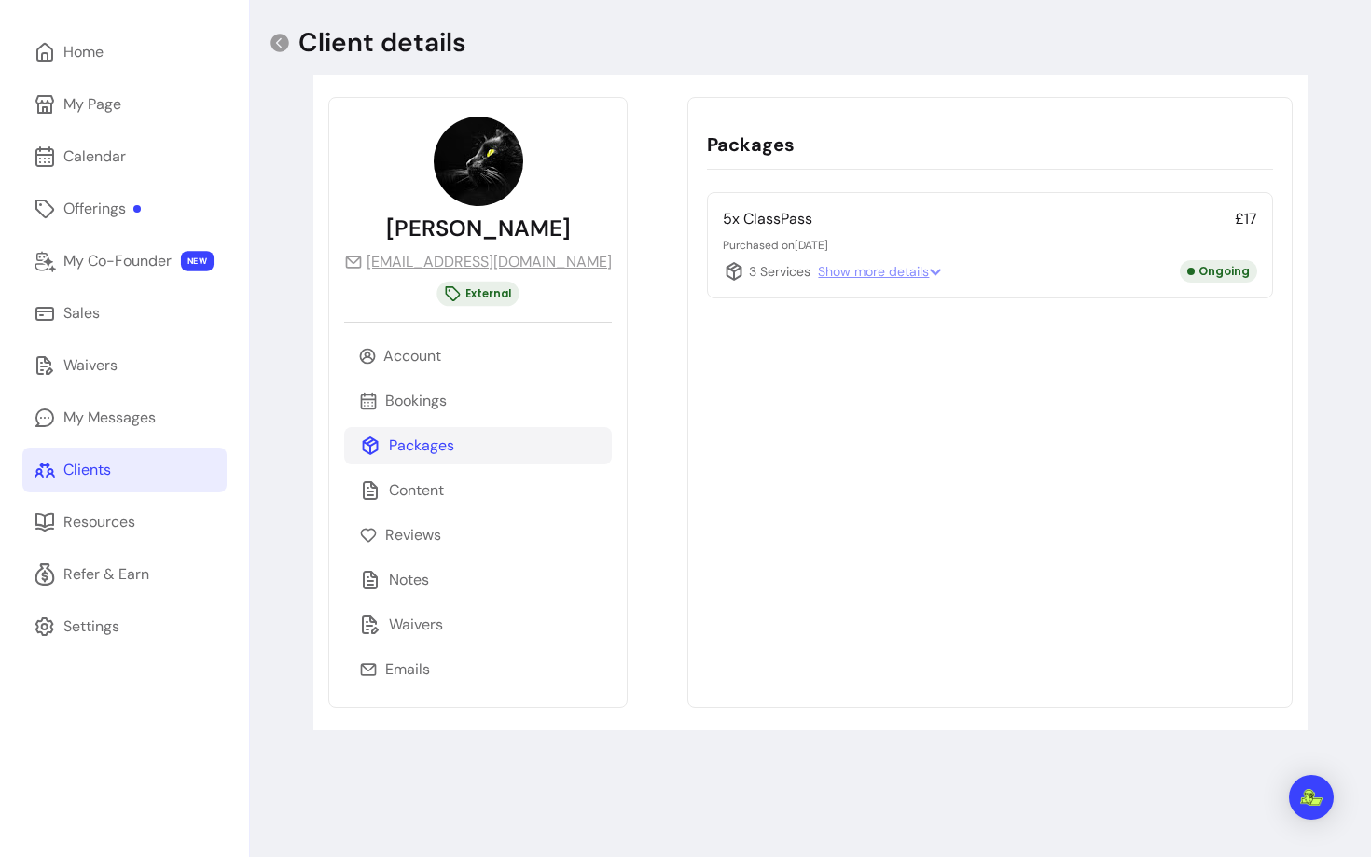
click at [829, 270] on span "Show more details" at bounding box center [880, 271] width 124 height 19
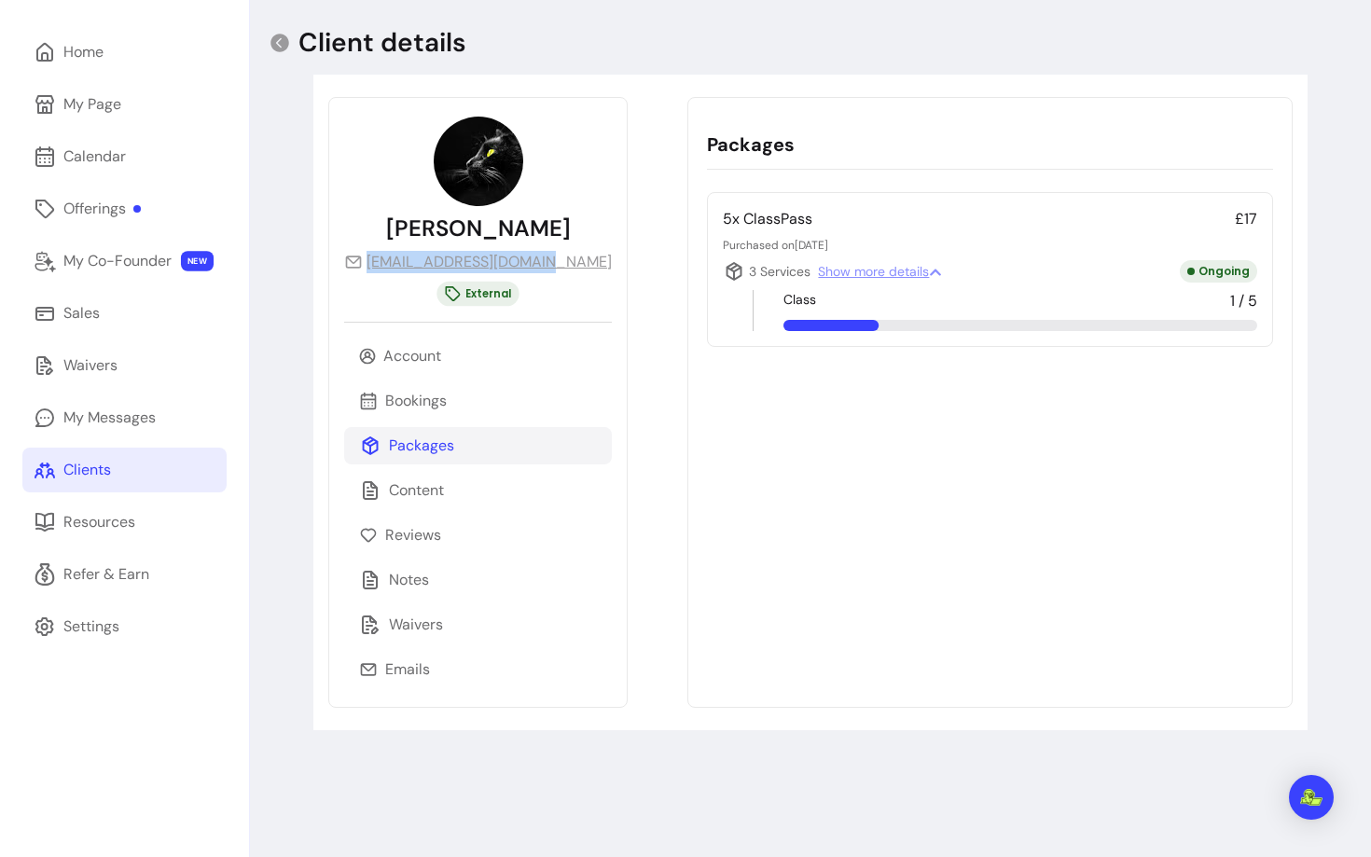
drag, startPoint x: 545, startPoint y: 258, endPoint x: 535, endPoint y: 260, distance: 10.4
click at [535, 260] on div "Charmaine Li charmainejli@gmail.com External Account Bookings Packages Content …" at bounding box center [477, 402] width 299 height 611
copy link "charmainejli@gmail.com"
click at [283, 49] on icon at bounding box center [280, 43] width 19 height 19
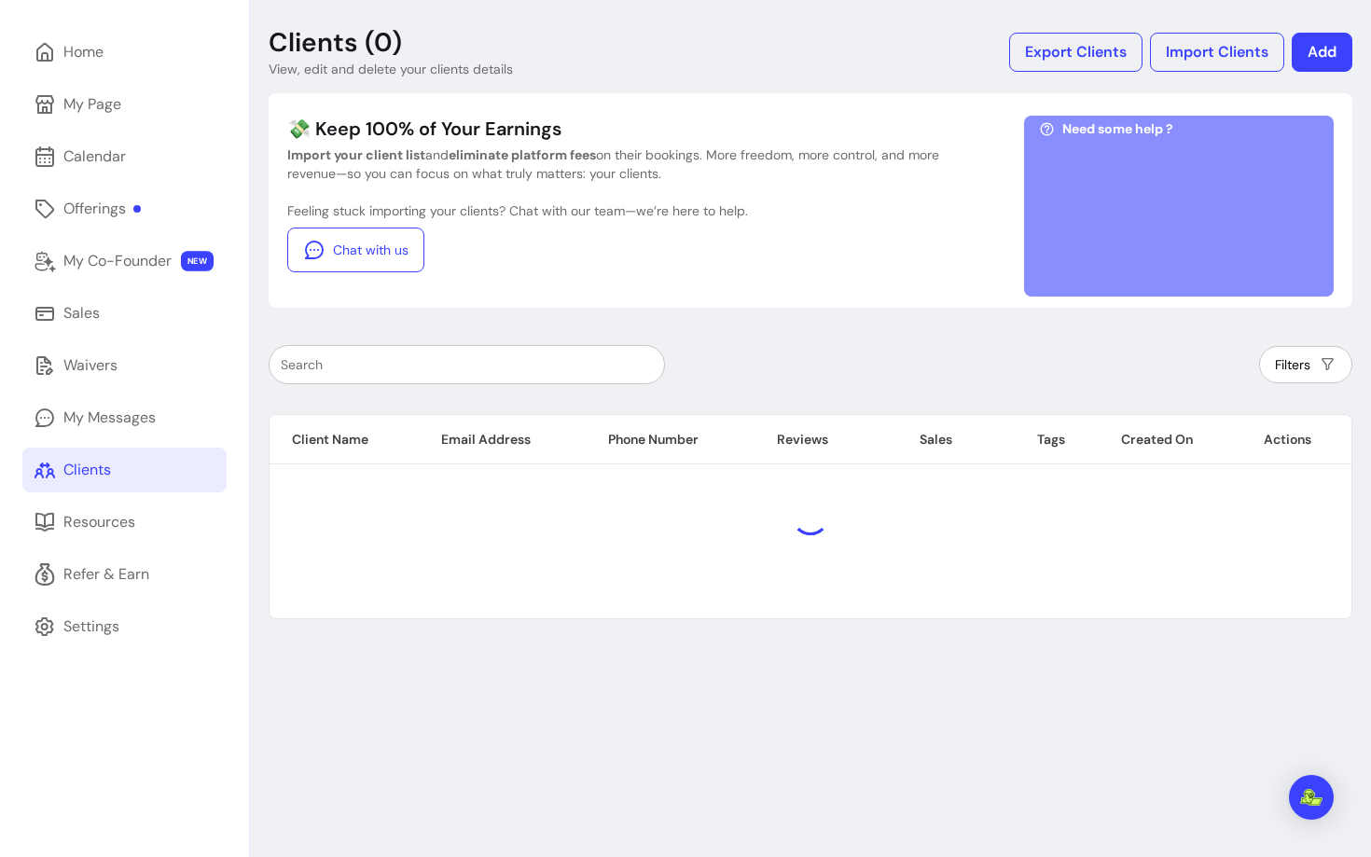
click at [503, 368] on input "text" at bounding box center [467, 364] width 372 height 19
paste input "Stephen Brown"
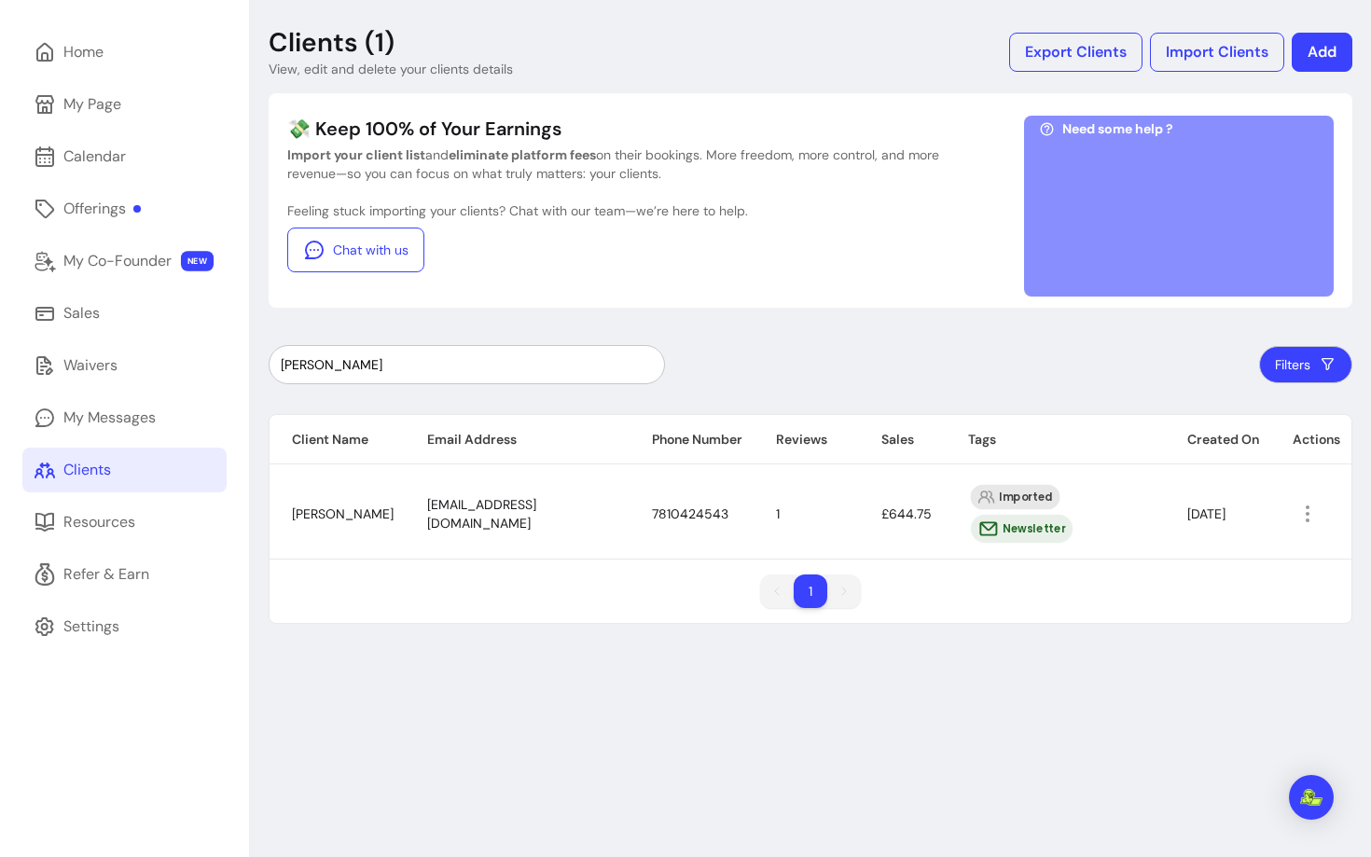
type input "Stephen Brown"
click at [516, 507] on span "frenchblues@hotmail.co.uk" at bounding box center [481, 513] width 109 height 35
copy span "frenchblues@hotmail.co.uk"
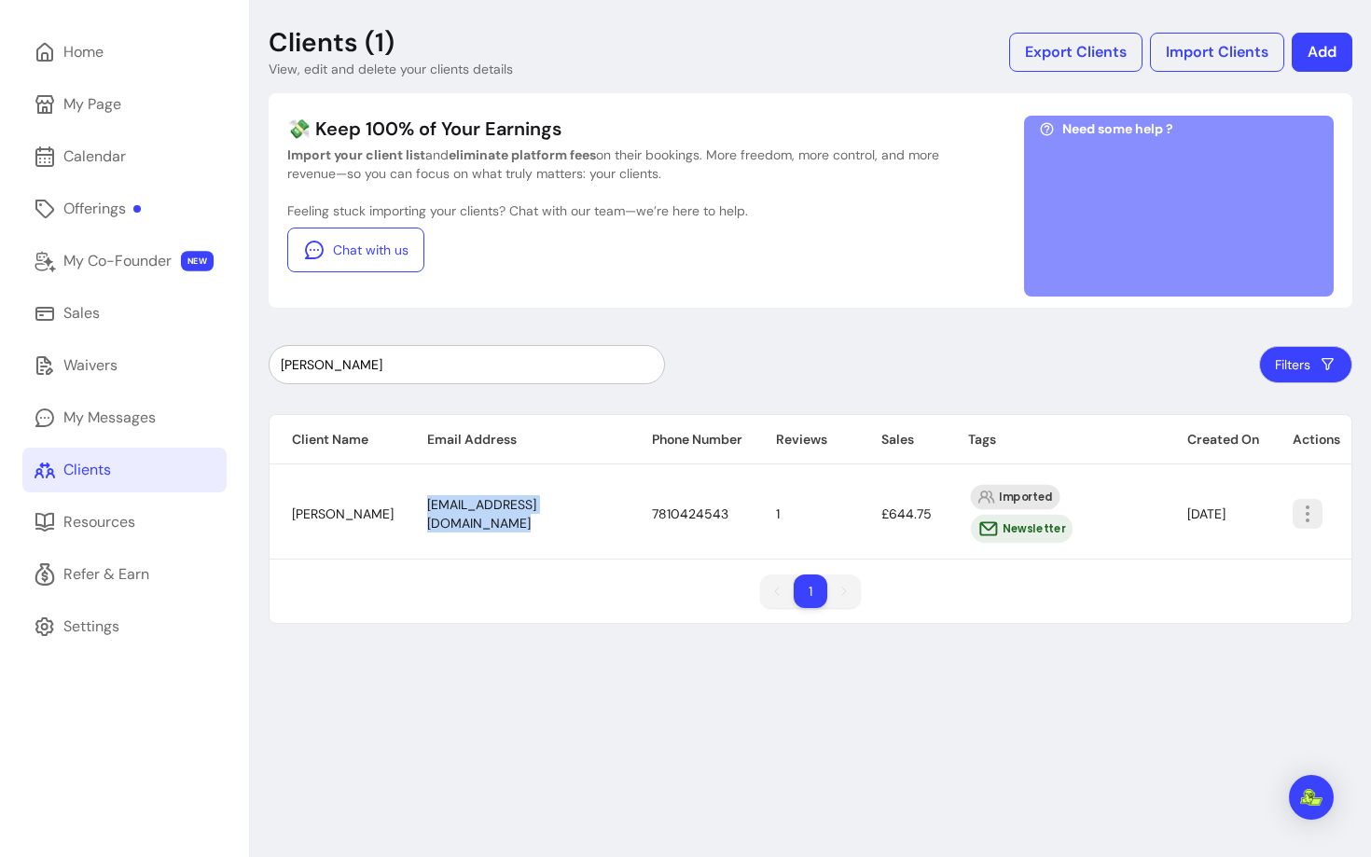
click at [1299, 503] on icon "button" at bounding box center [1308, 514] width 22 height 22
click at [1232, 548] on span "Amend" at bounding box center [1238, 545] width 136 height 19
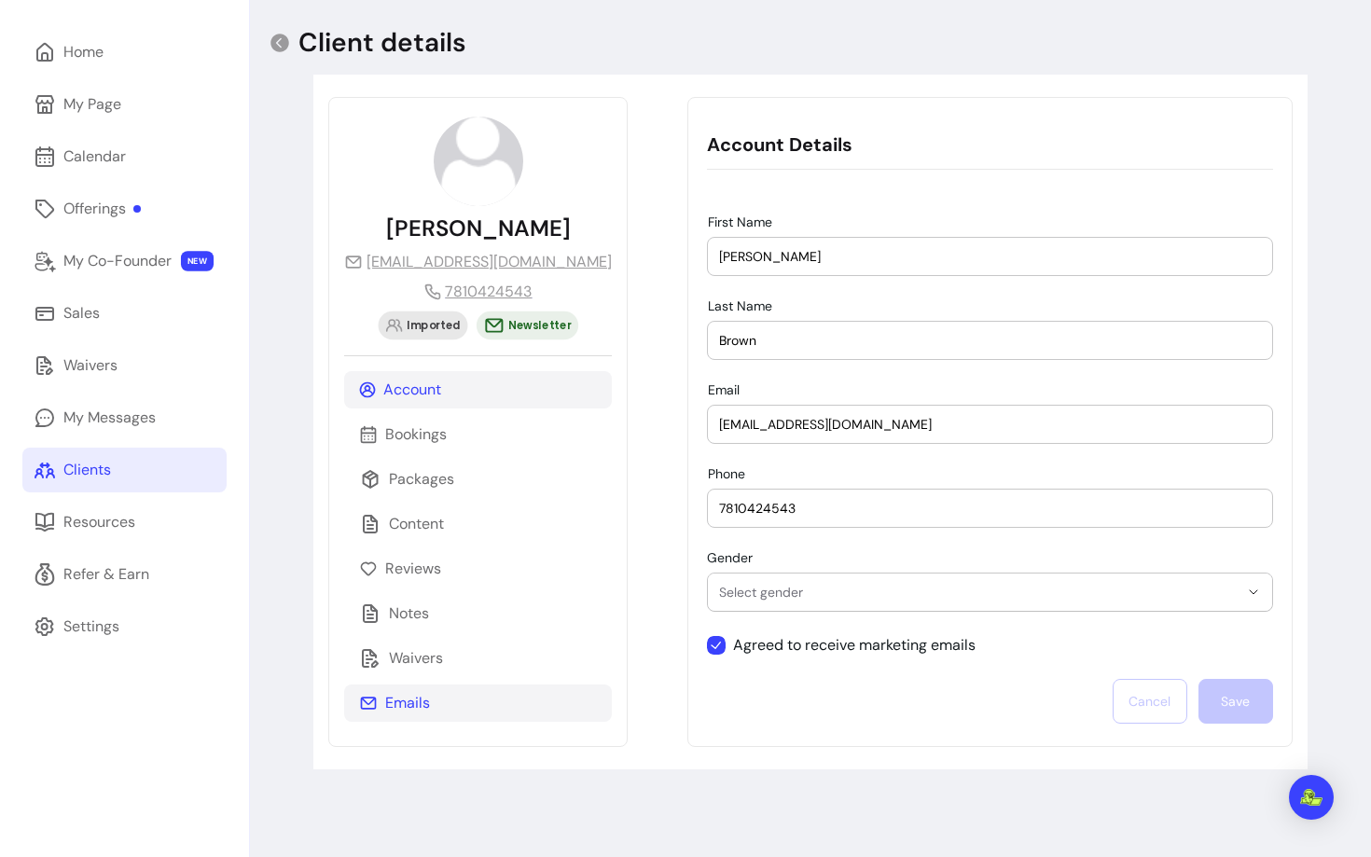
click at [392, 698] on p "Emails" at bounding box center [407, 703] width 45 height 22
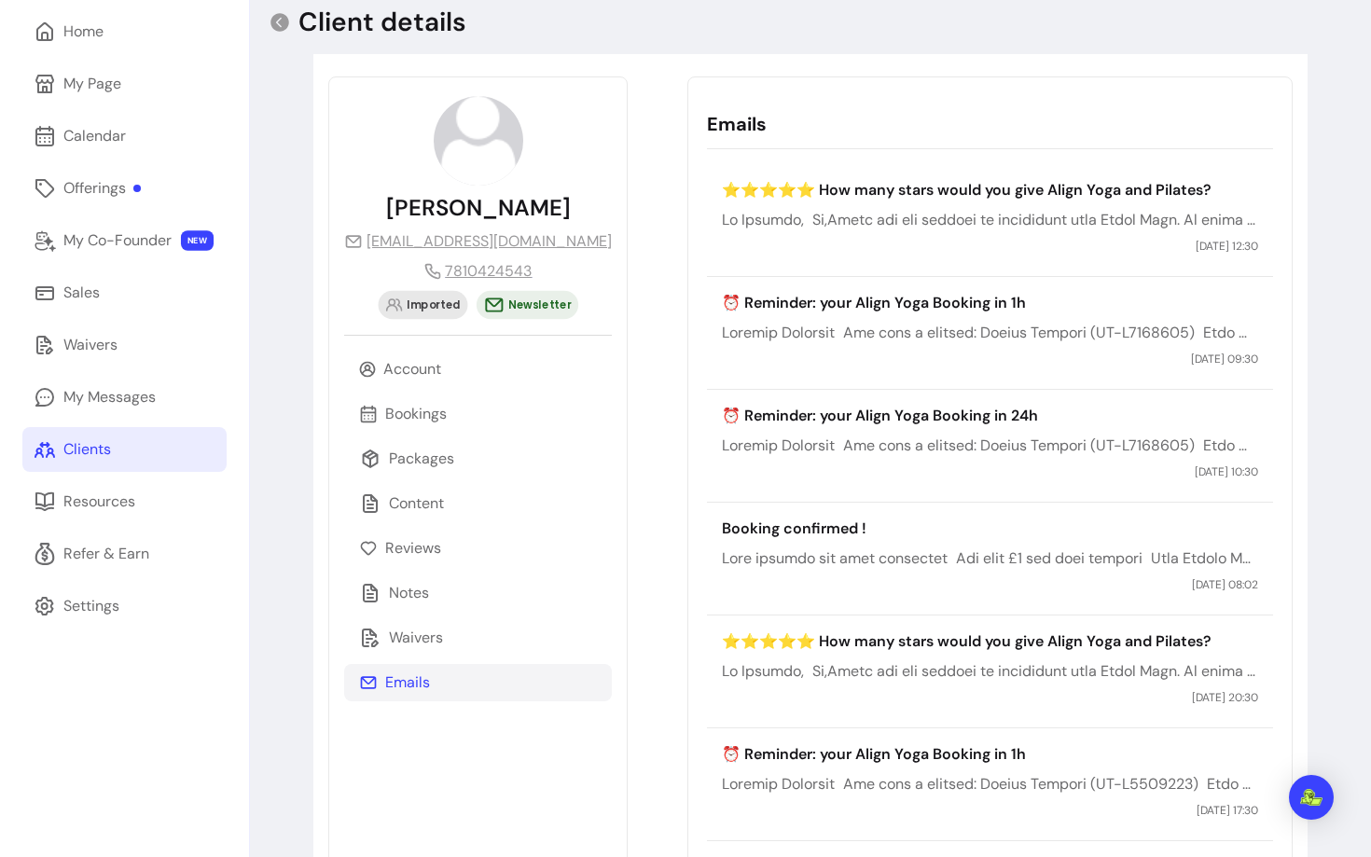
scroll to position [82, 0]
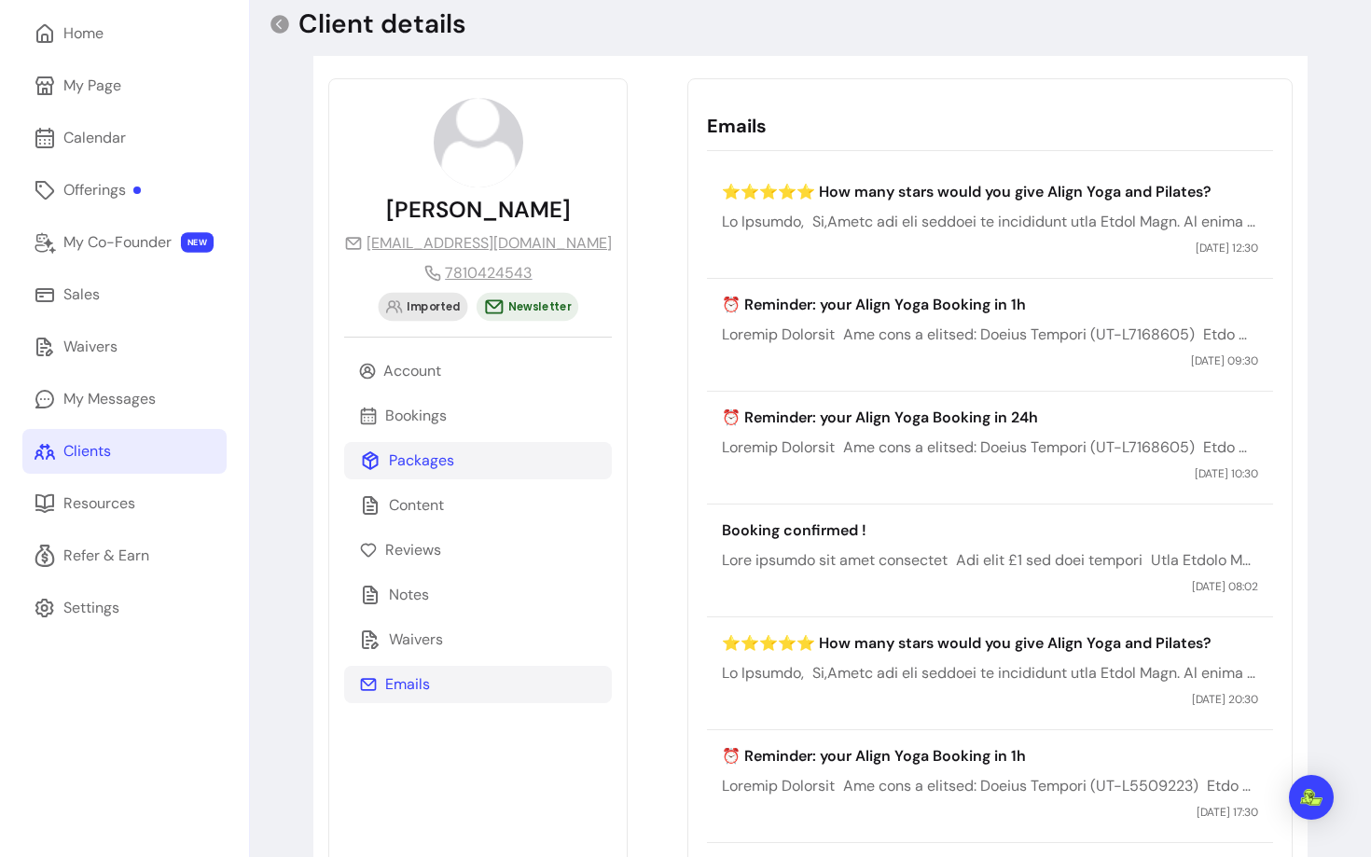
click at [395, 448] on div "Packages" at bounding box center [478, 460] width 268 height 37
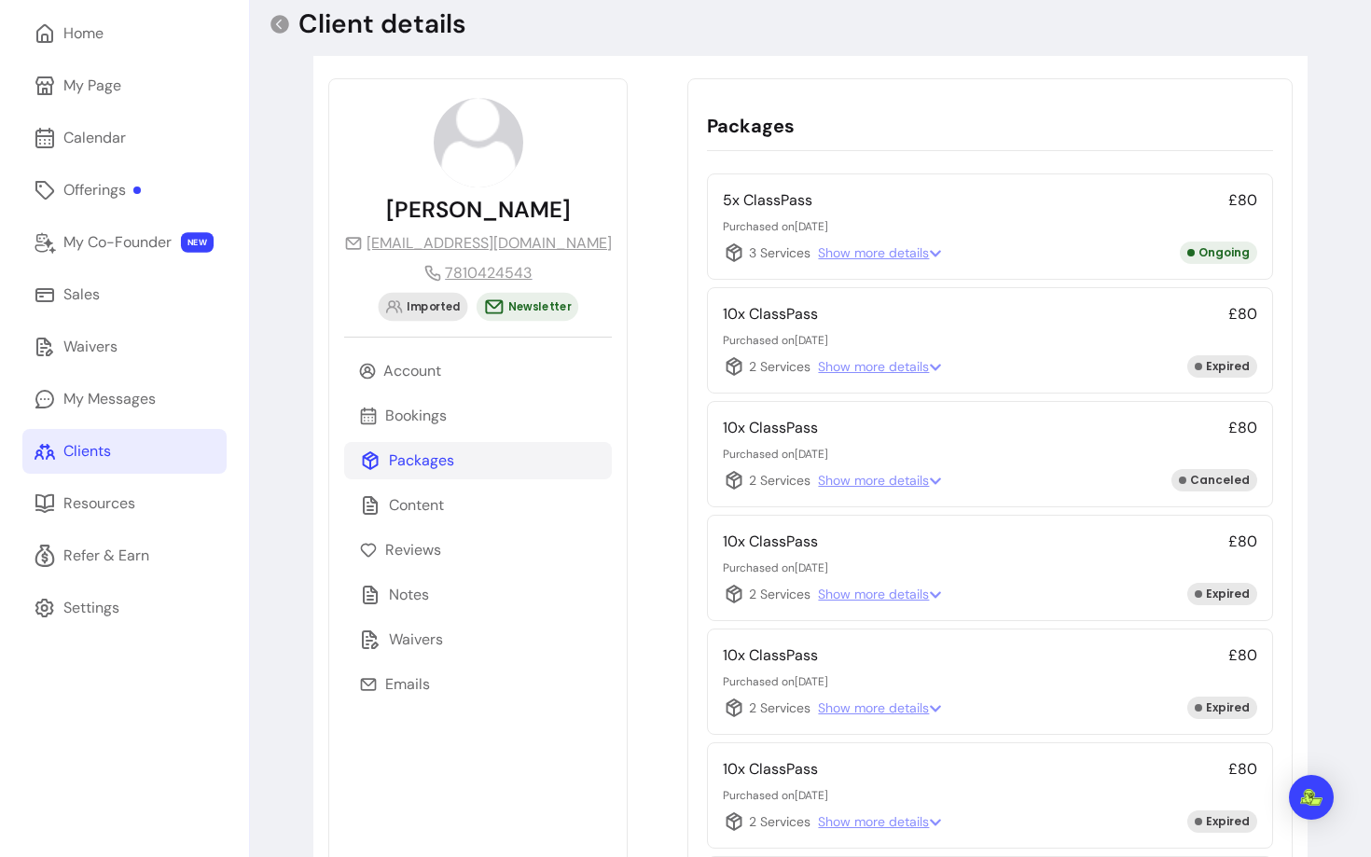
click at [860, 249] on span "Show more details" at bounding box center [880, 252] width 124 height 19
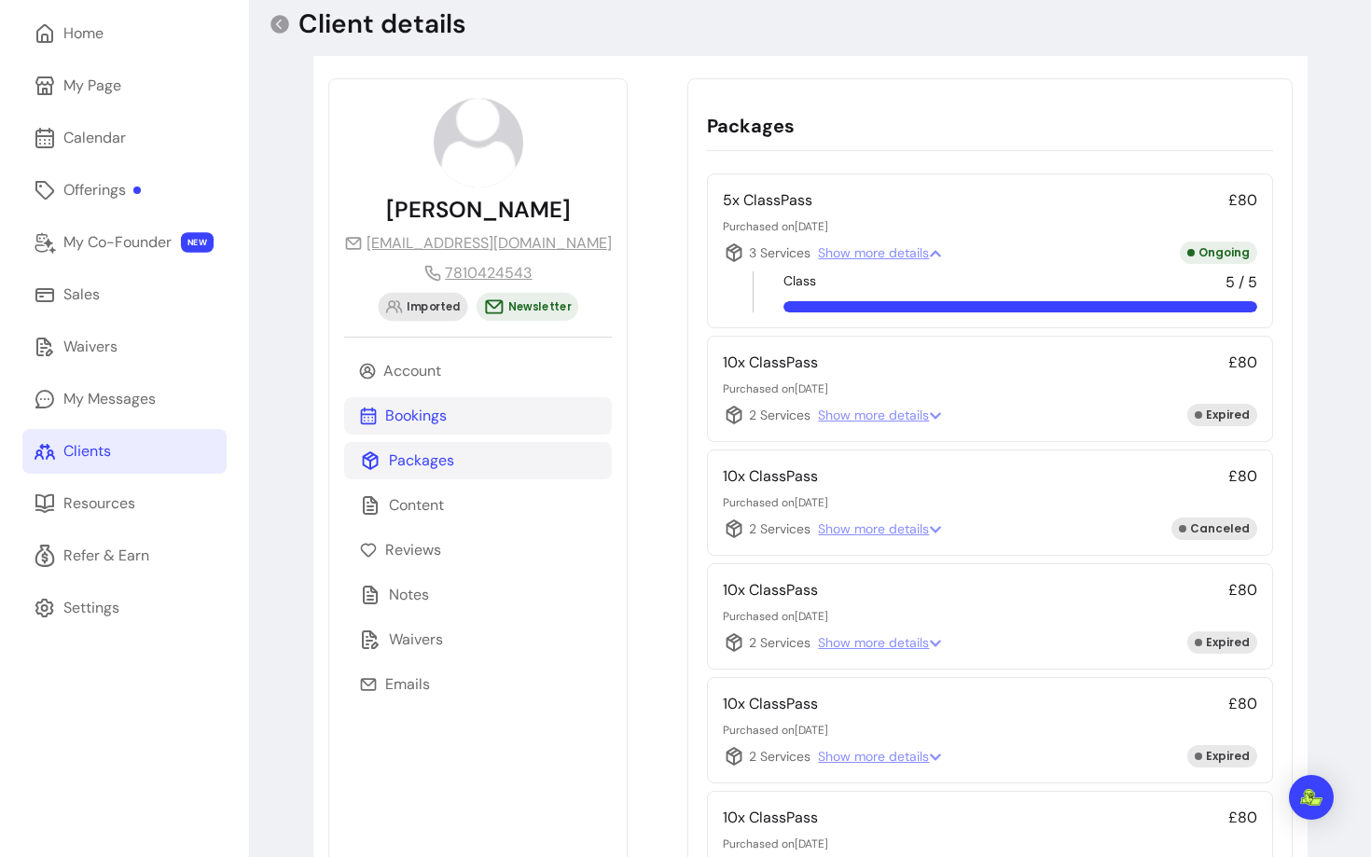
click at [475, 416] on div "Bookings" at bounding box center [478, 415] width 268 height 37
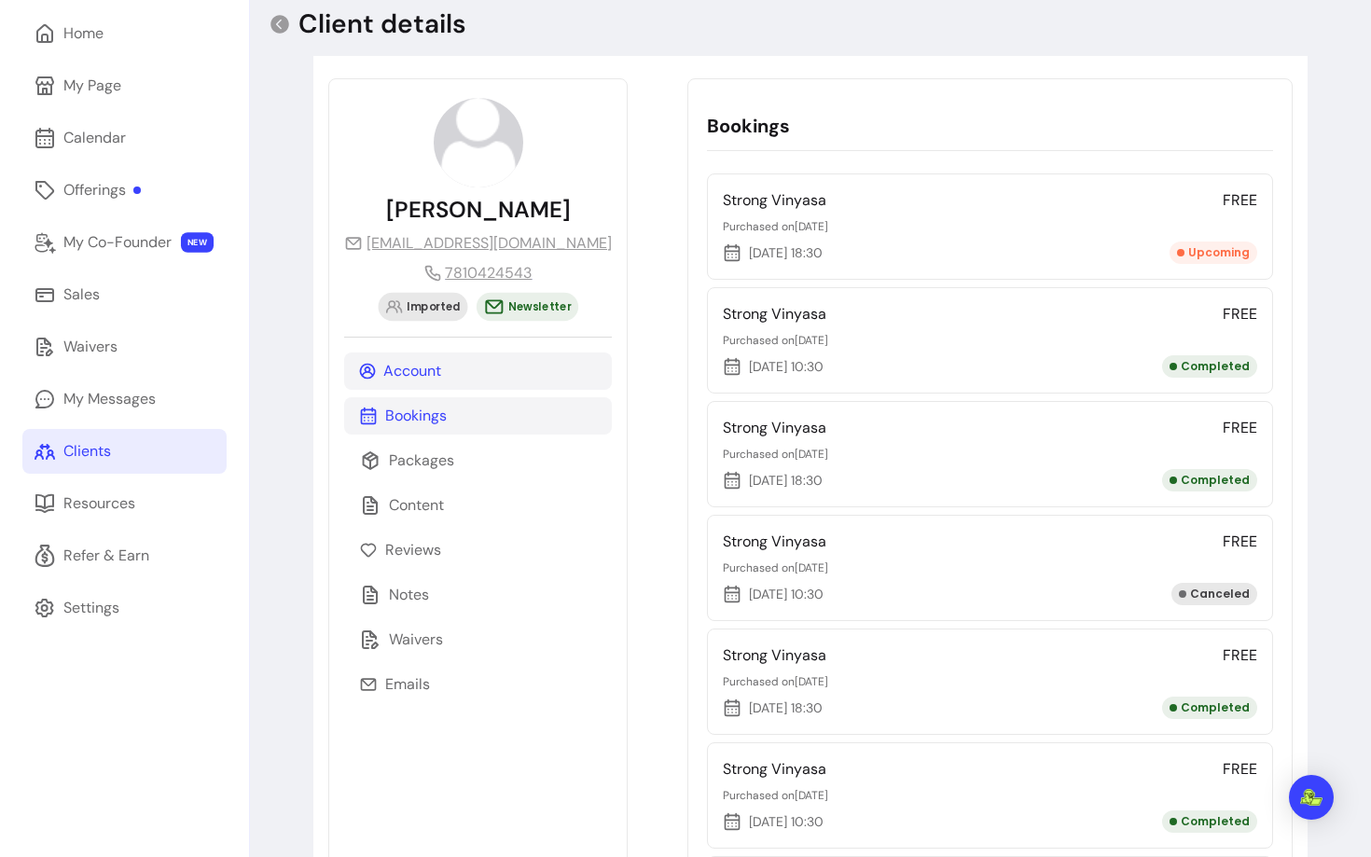
click at [424, 376] on p "Account" at bounding box center [412, 371] width 58 height 22
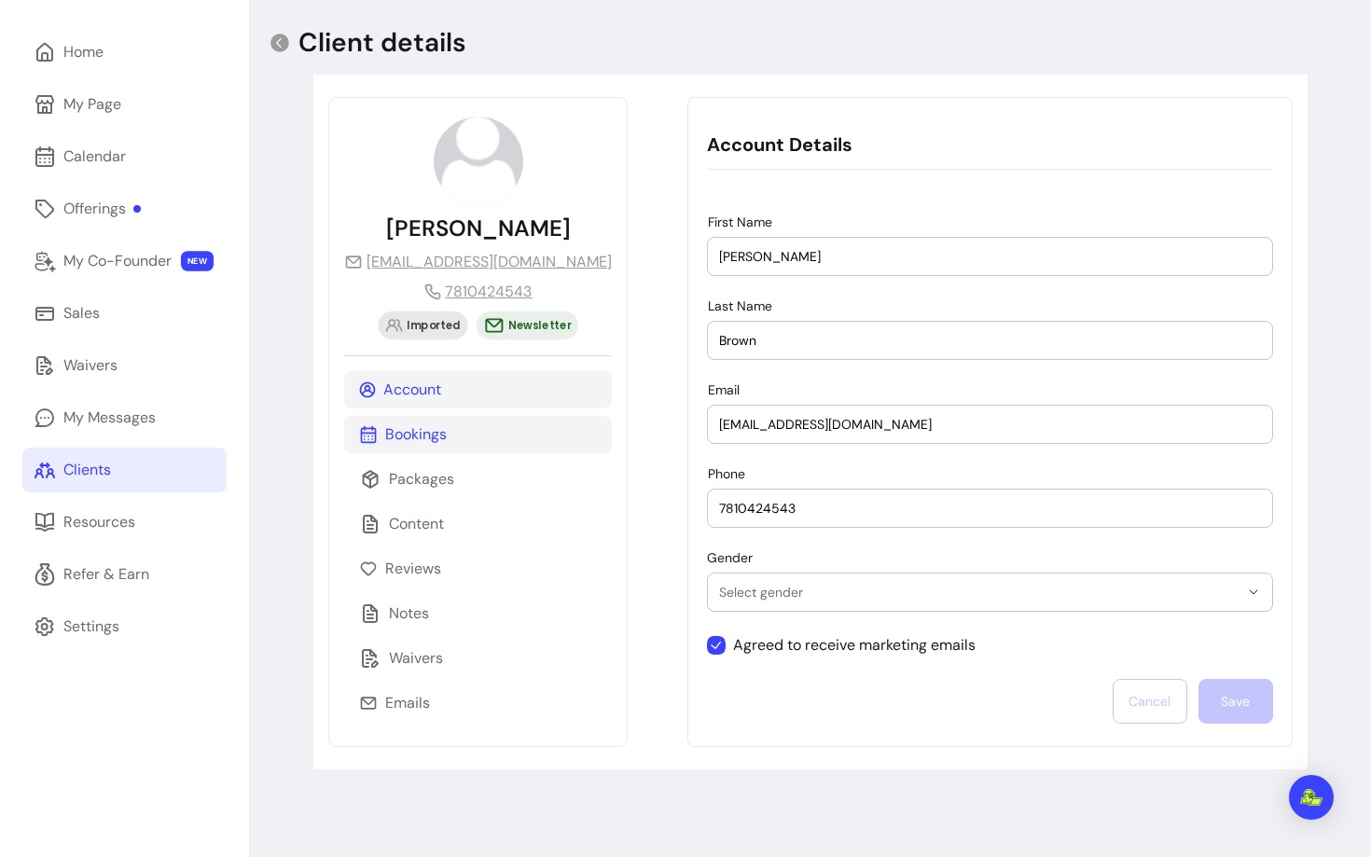
click at [419, 427] on p "Bookings" at bounding box center [416, 435] width 62 height 22
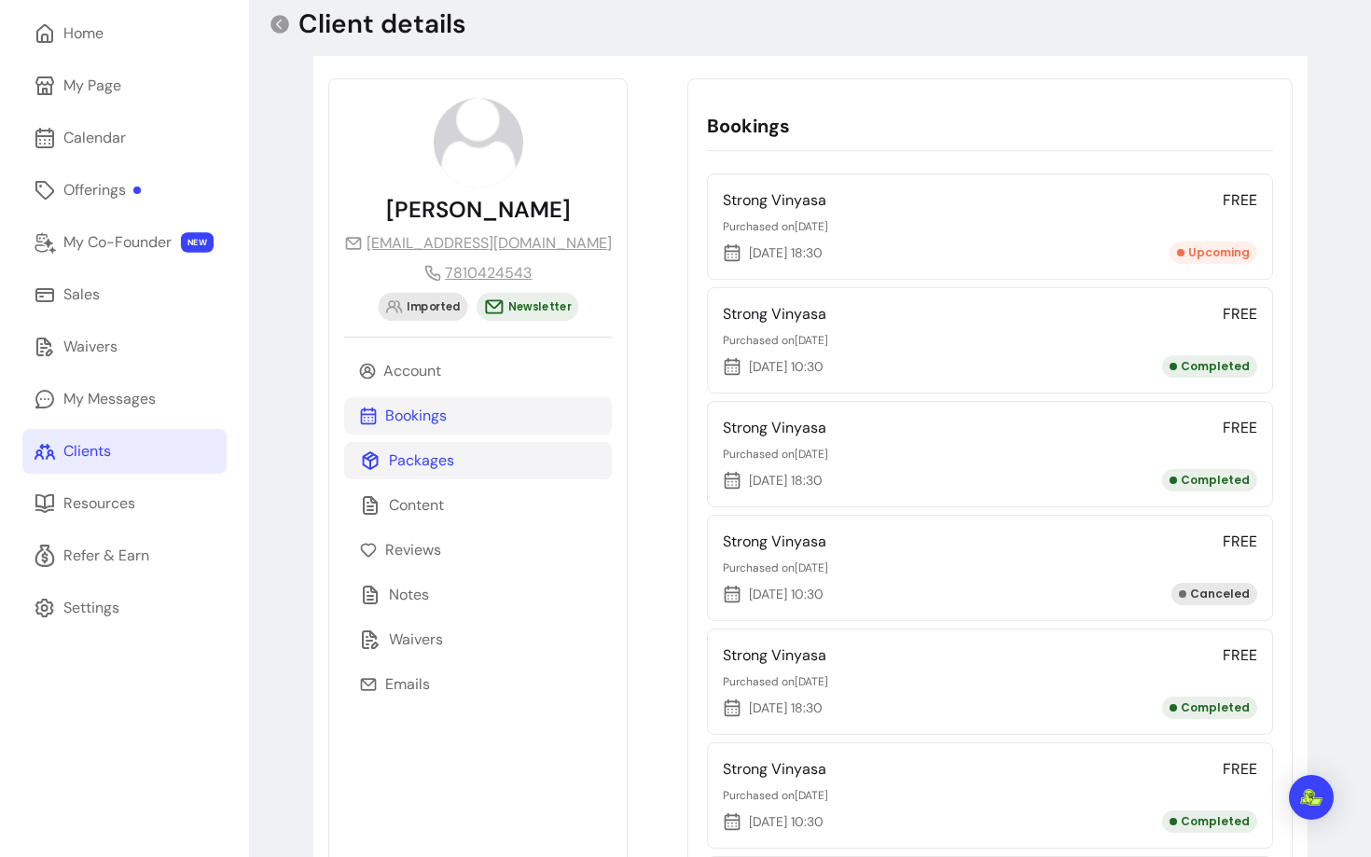
click at [419, 471] on p "Packages" at bounding box center [421, 461] width 65 height 22
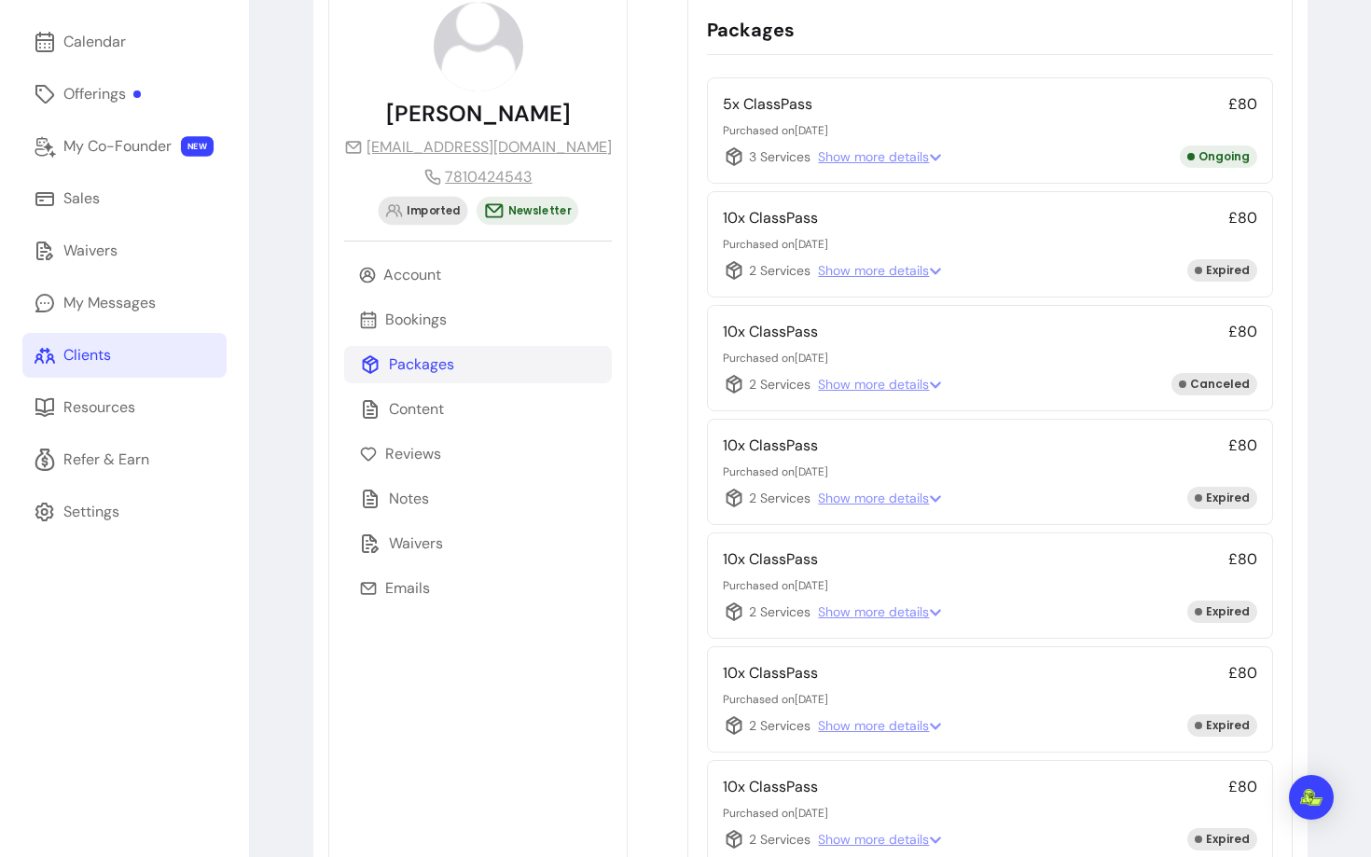
scroll to position [174, 0]
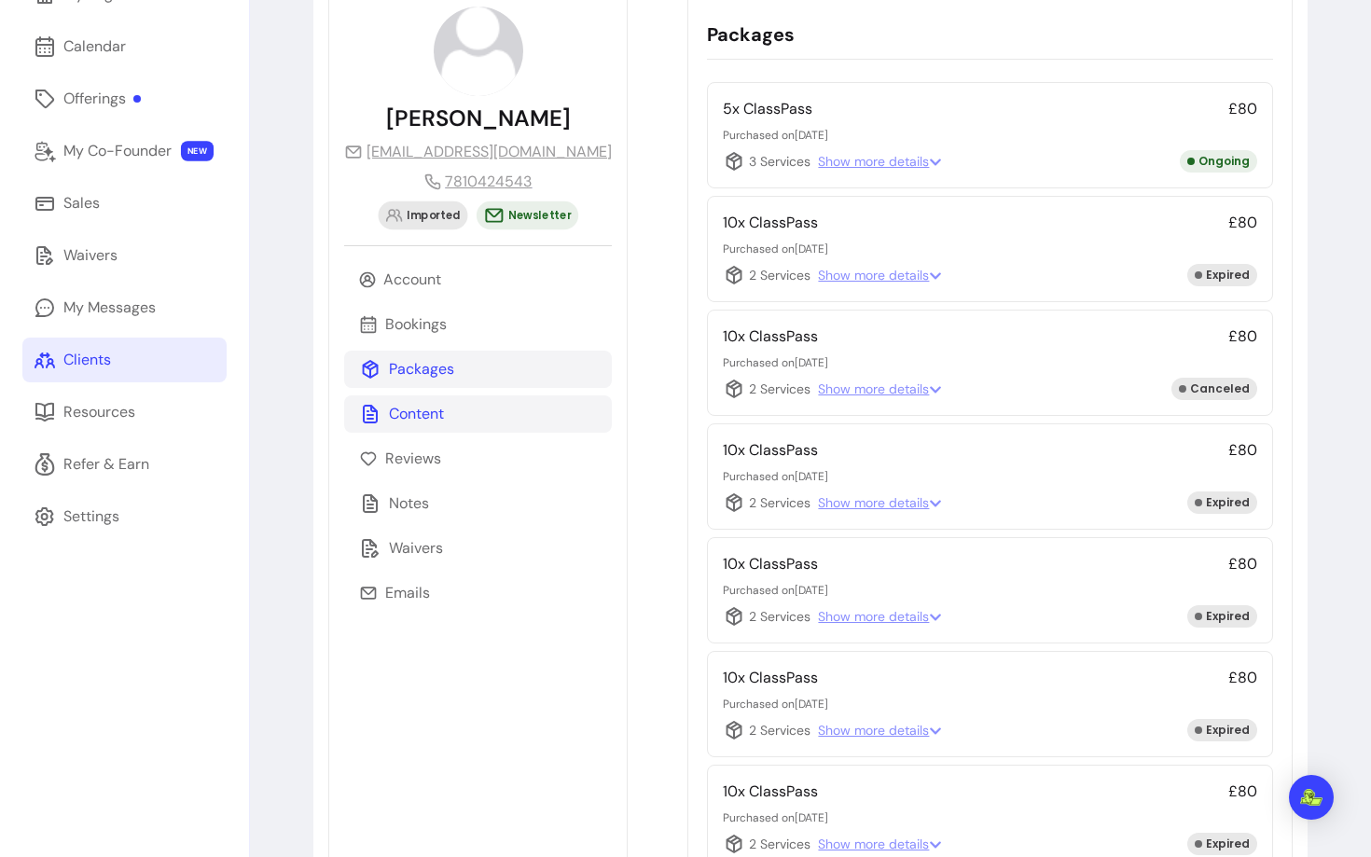
click at [417, 415] on p "Content" at bounding box center [416, 414] width 55 height 22
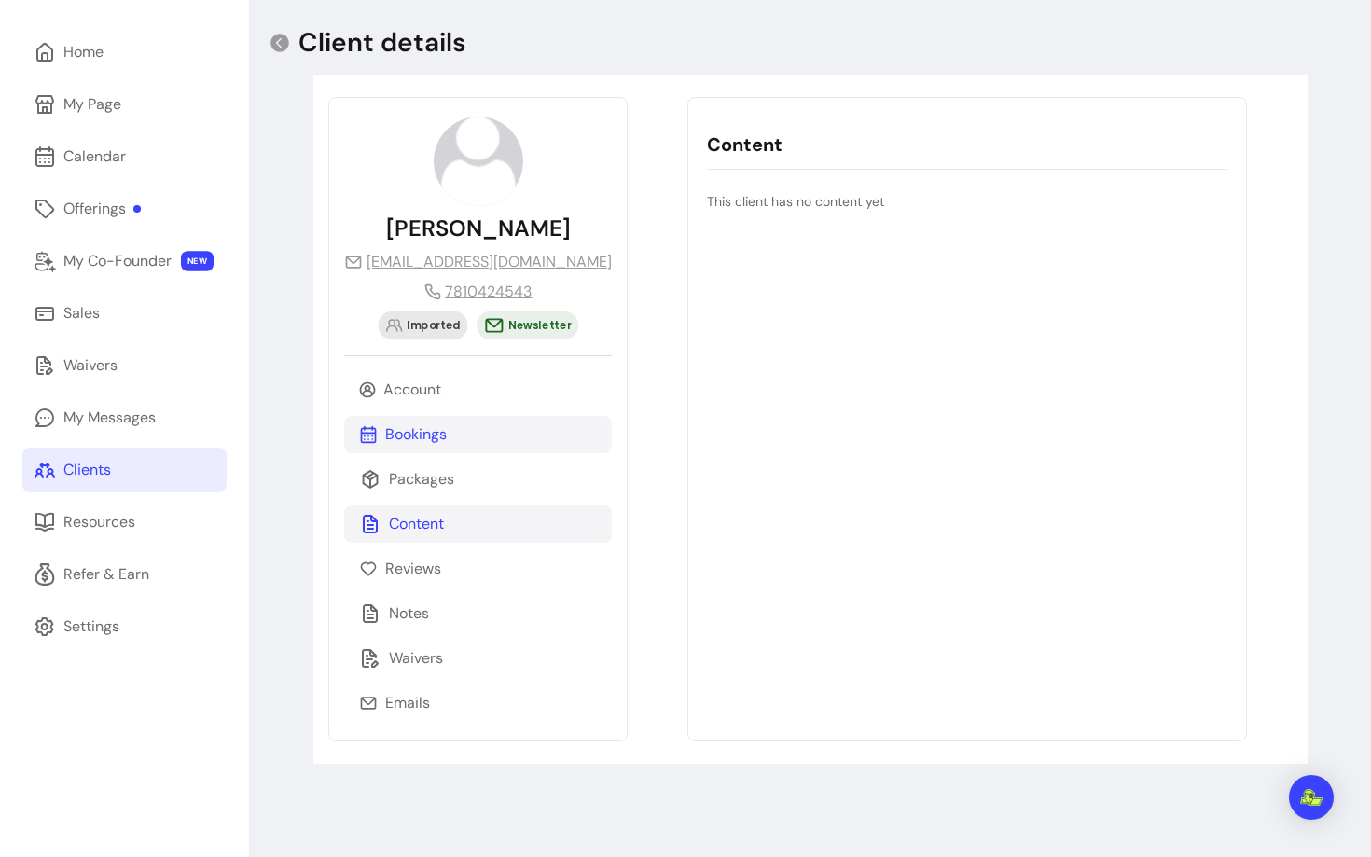
click at [419, 441] on p "Bookings" at bounding box center [416, 435] width 62 height 22
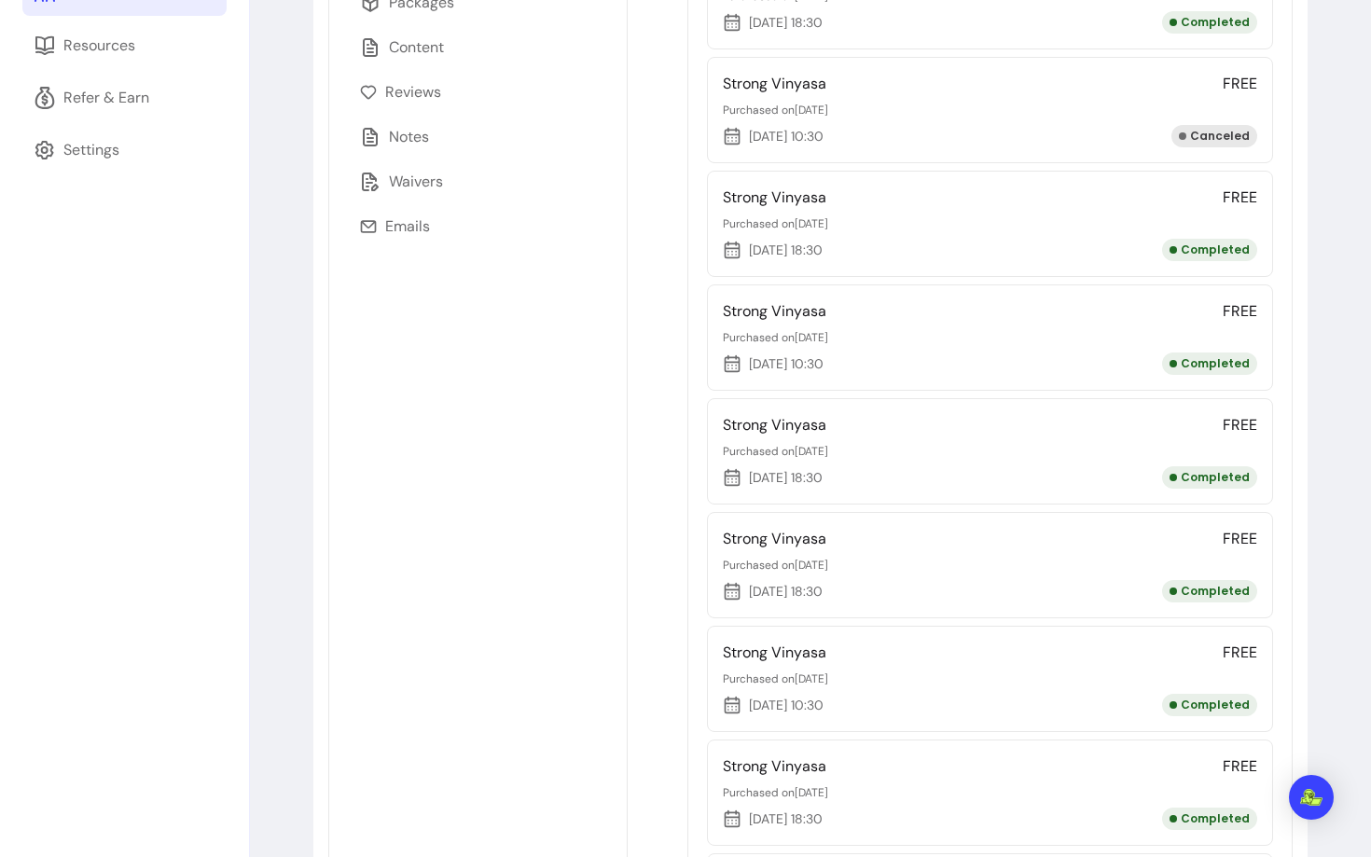
scroll to position [0, 0]
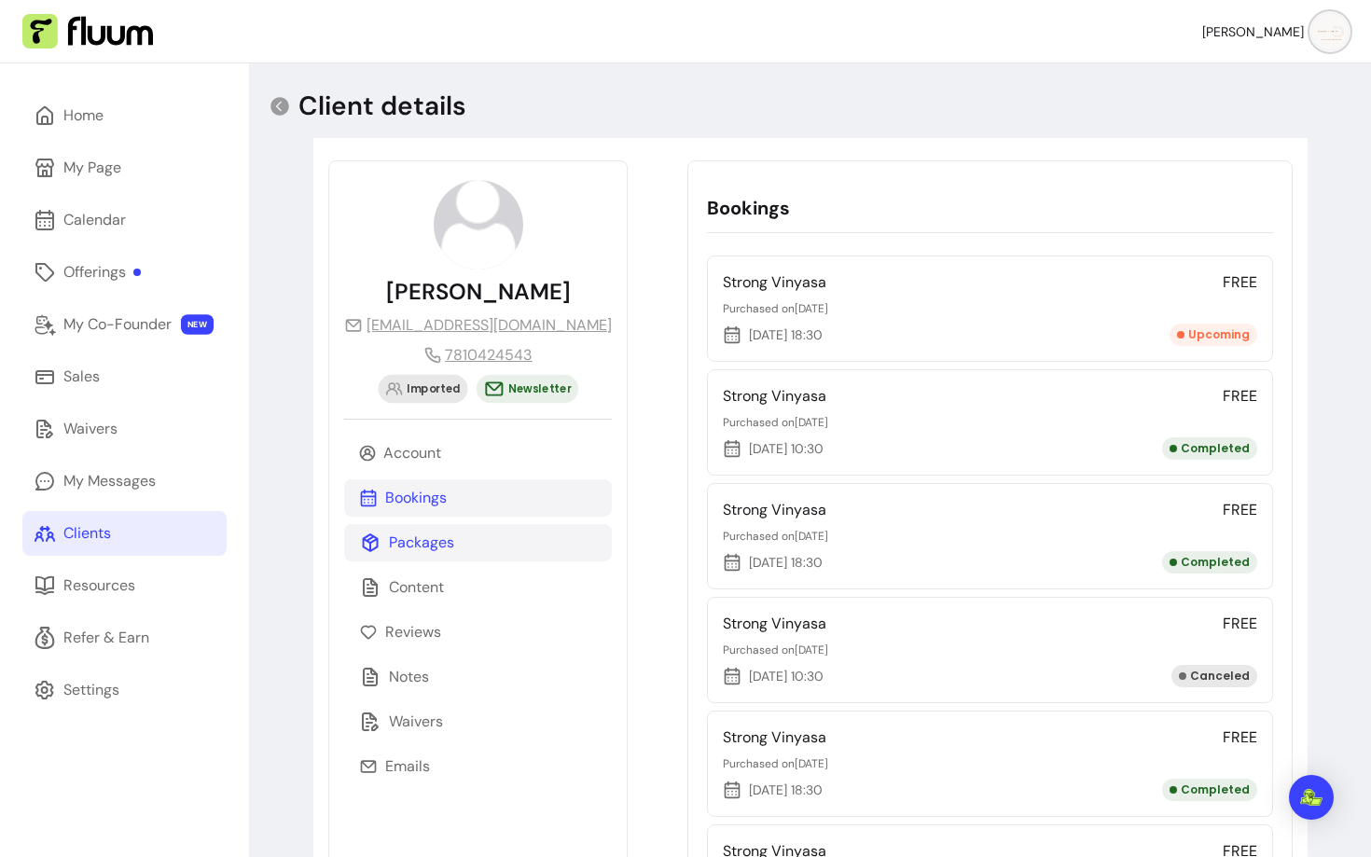
click at [423, 539] on p "Packages" at bounding box center [421, 543] width 65 height 22
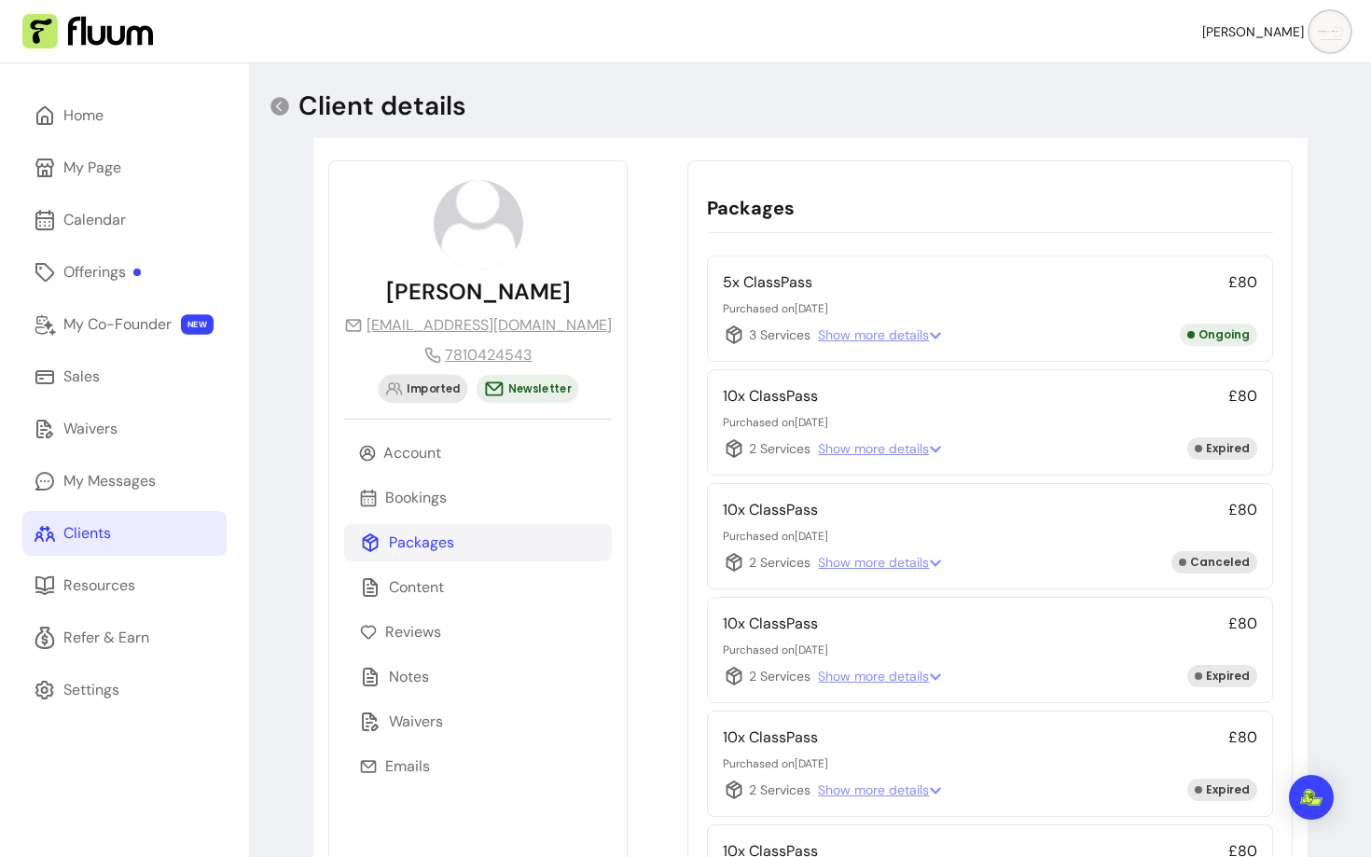
drag, startPoint x: 690, startPoint y: 424, endPoint x: 810, endPoint y: 423, distance: 119.4
click at [810, 423] on p "Purchased on 27/06/2025" at bounding box center [990, 422] width 534 height 15
click at [929, 335] on icon at bounding box center [935, 335] width 13 height 13
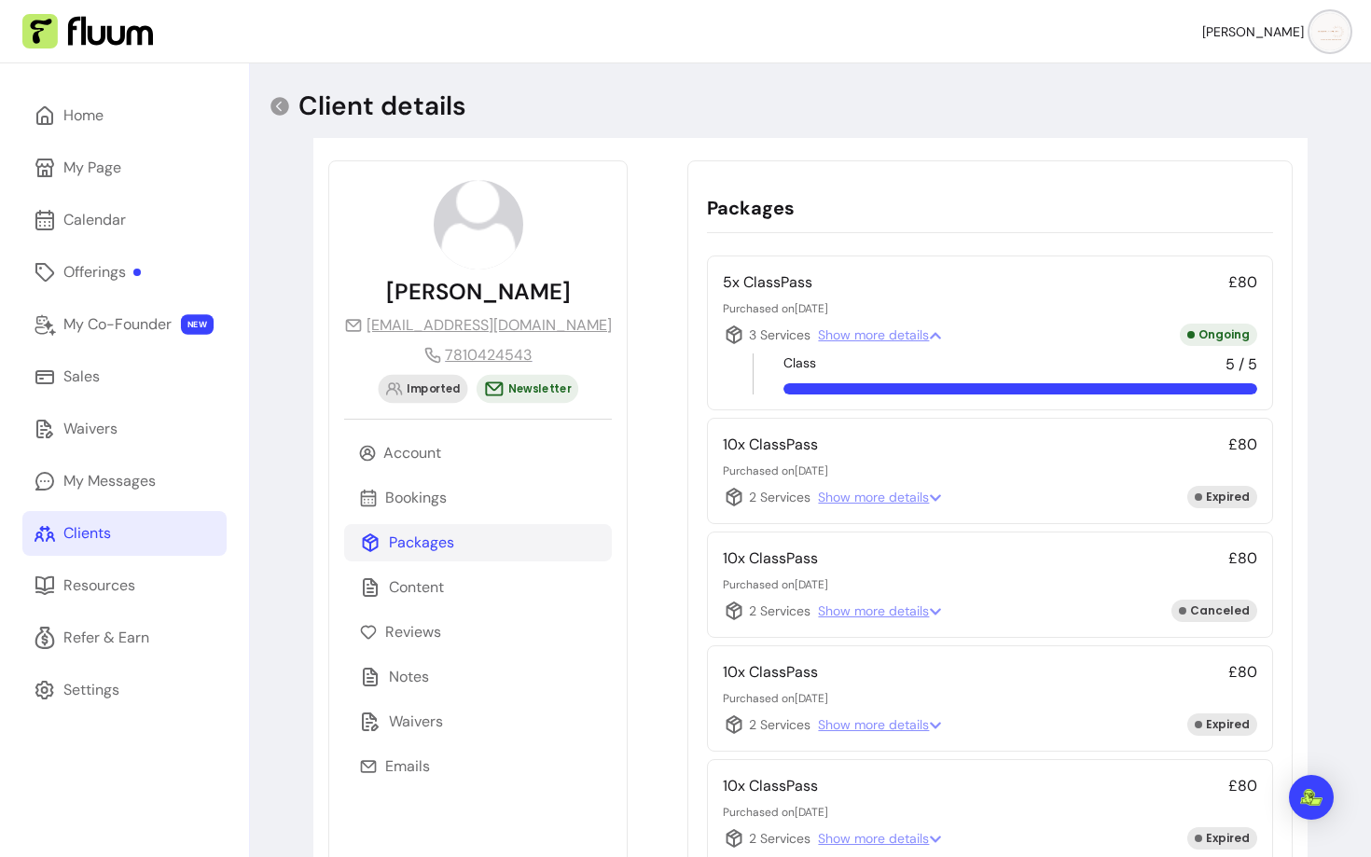
click at [929, 335] on icon at bounding box center [935, 335] width 13 height 13
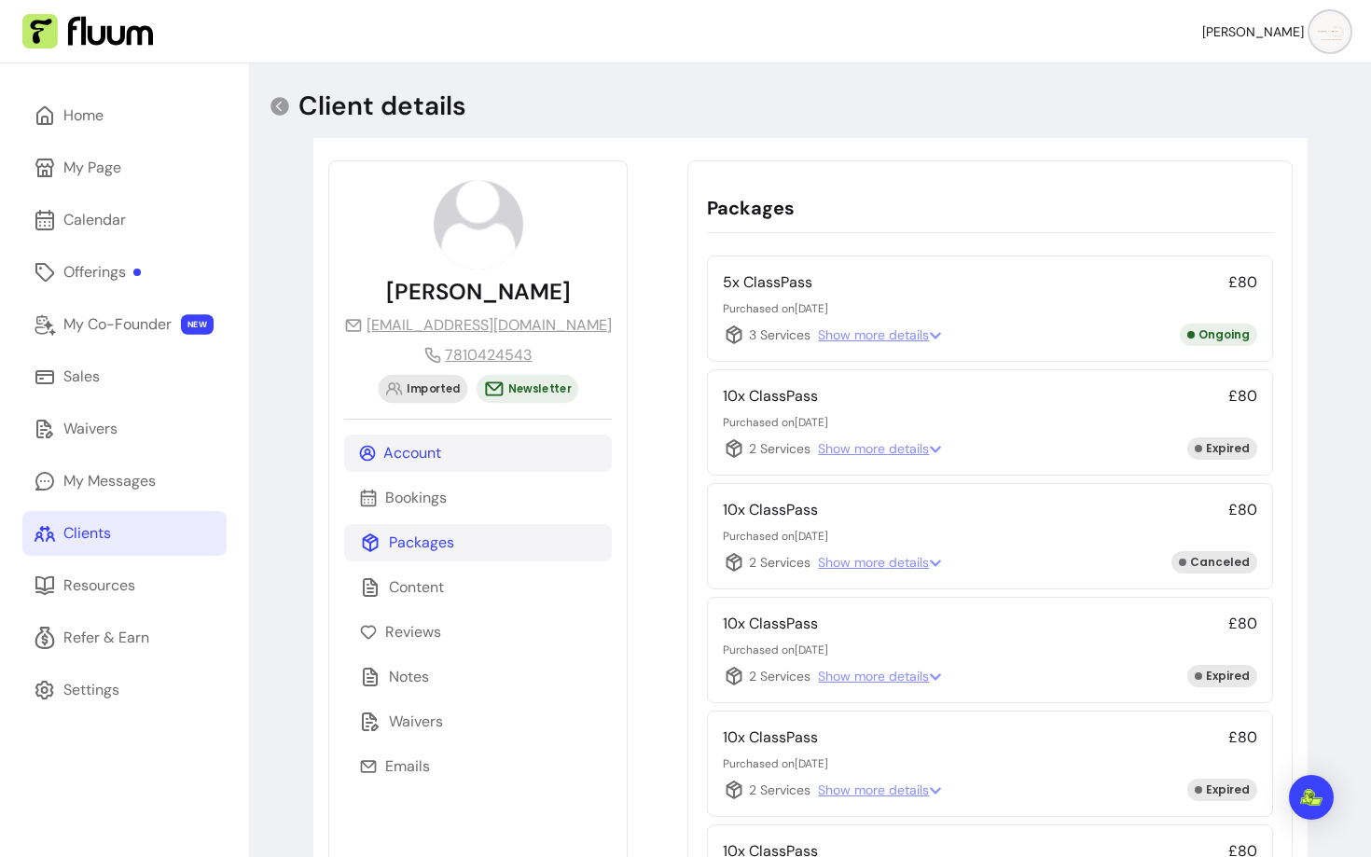
click at [430, 450] on p "Account" at bounding box center [412, 453] width 58 height 22
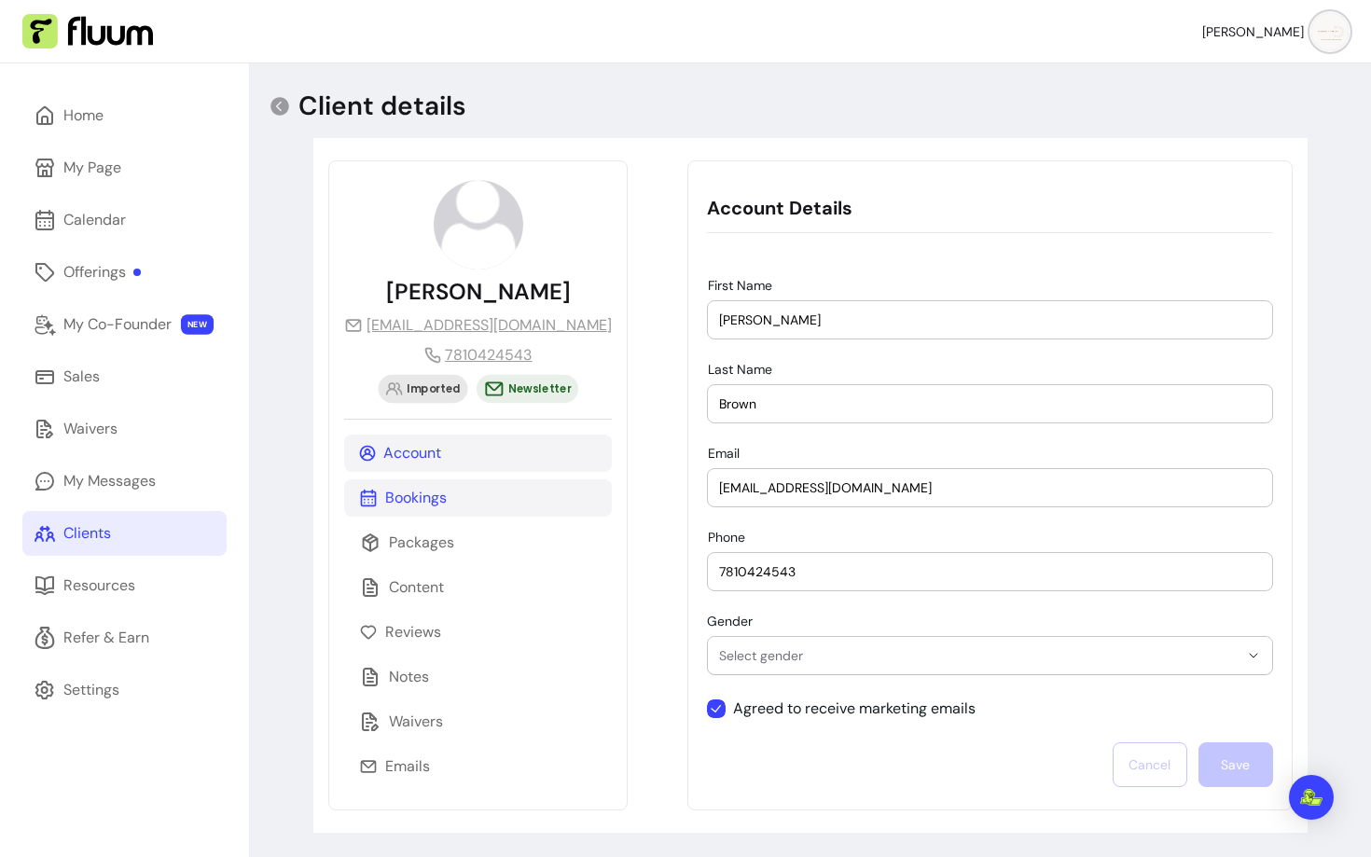
click at [450, 496] on div "Bookings" at bounding box center [478, 498] width 268 height 37
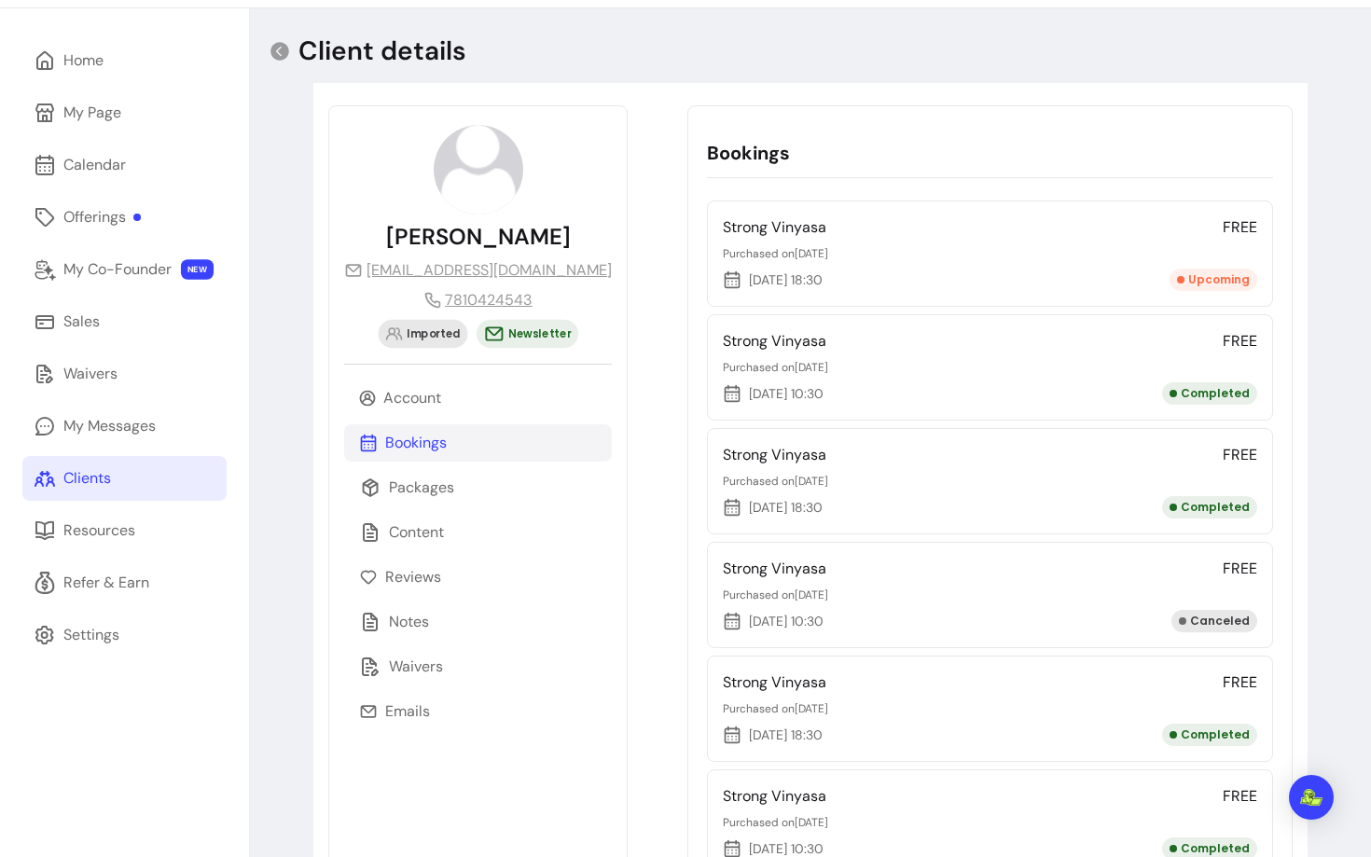
scroll to position [56, 0]
click at [419, 394] on p "Account" at bounding box center [412, 397] width 58 height 22
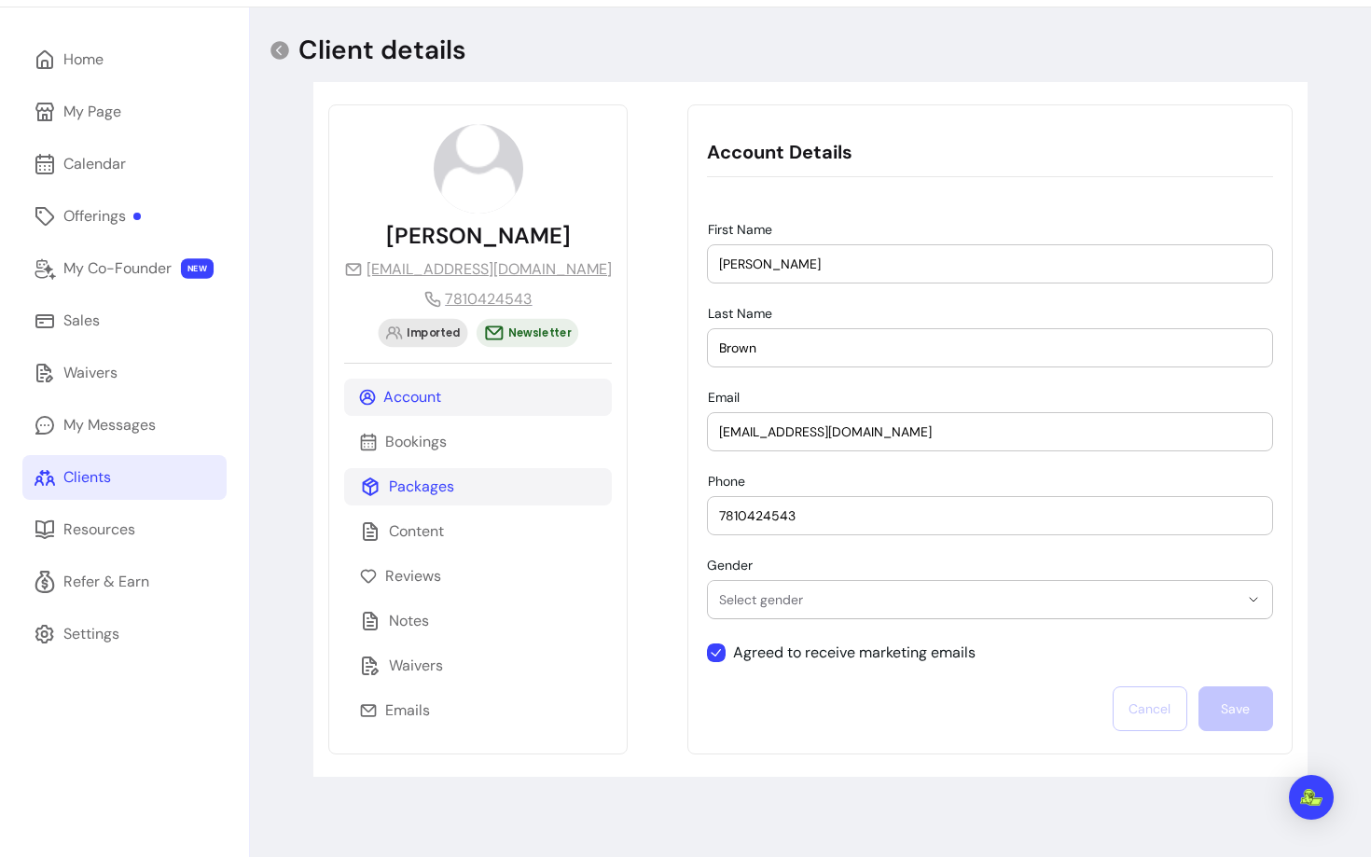
click at [440, 503] on div "Packages" at bounding box center [478, 486] width 268 height 37
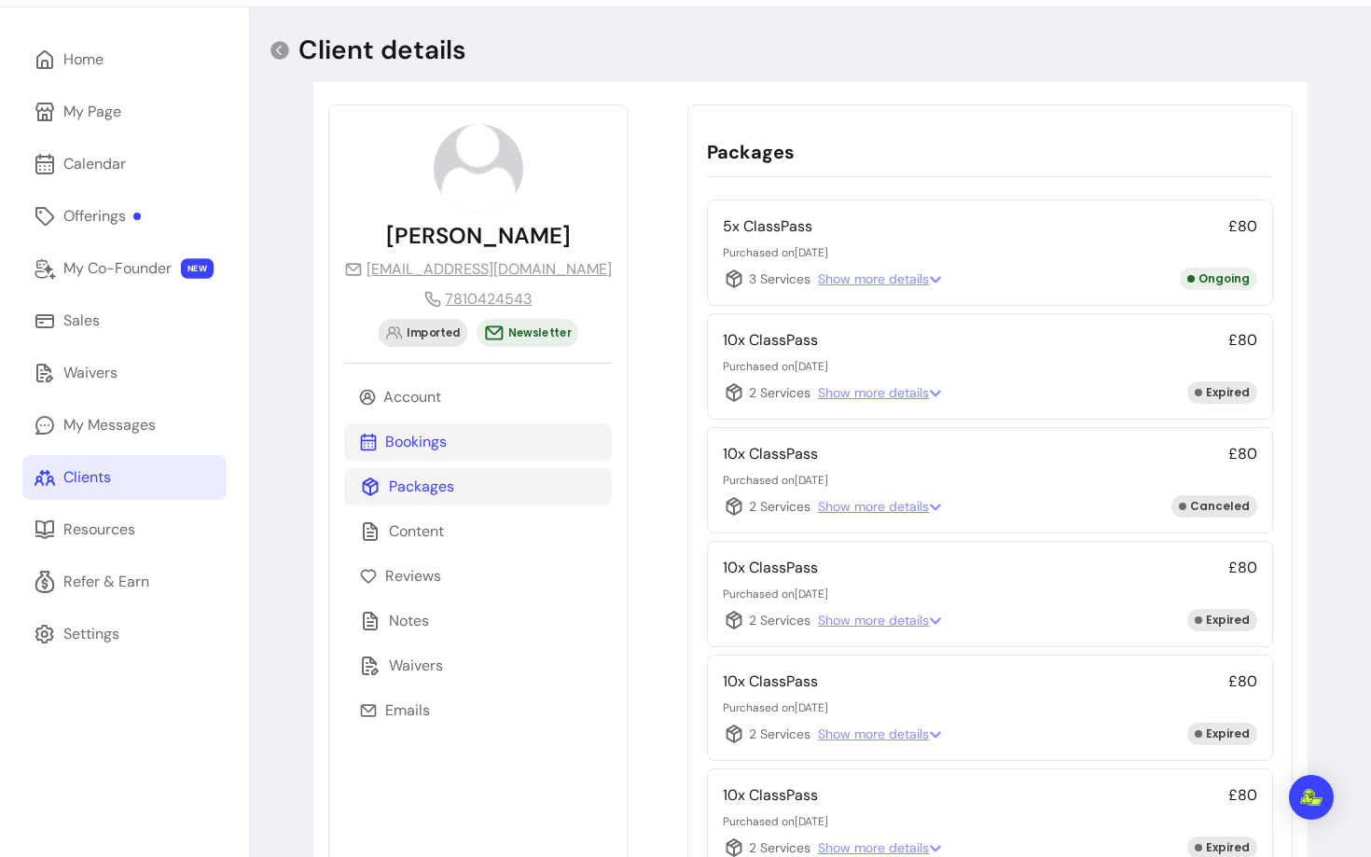
click at [435, 440] on p "Bookings" at bounding box center [416, 442] width 62 height 22
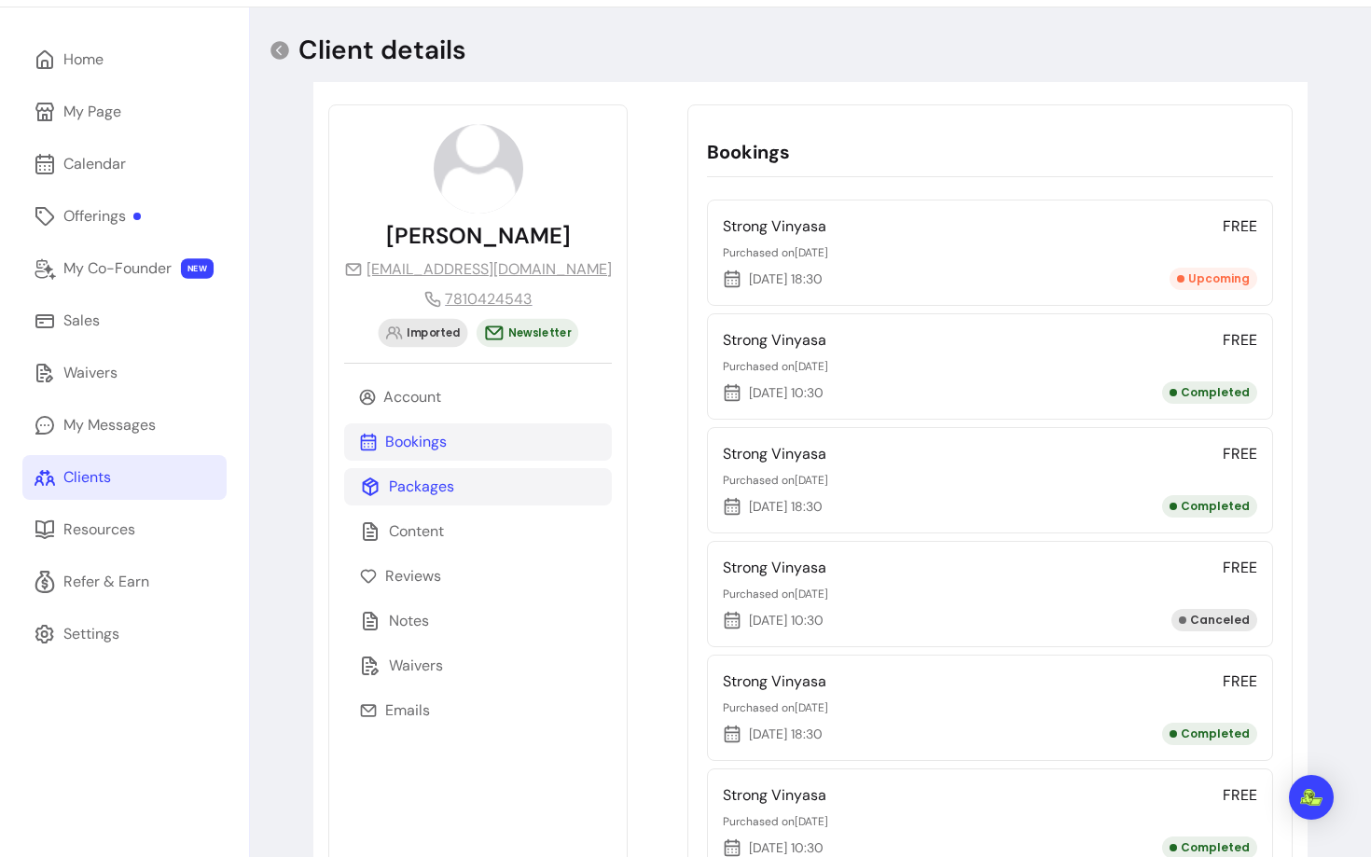
click at [411, 498] on div "Packages" at bounding box center [478, 486] width 268 height 37
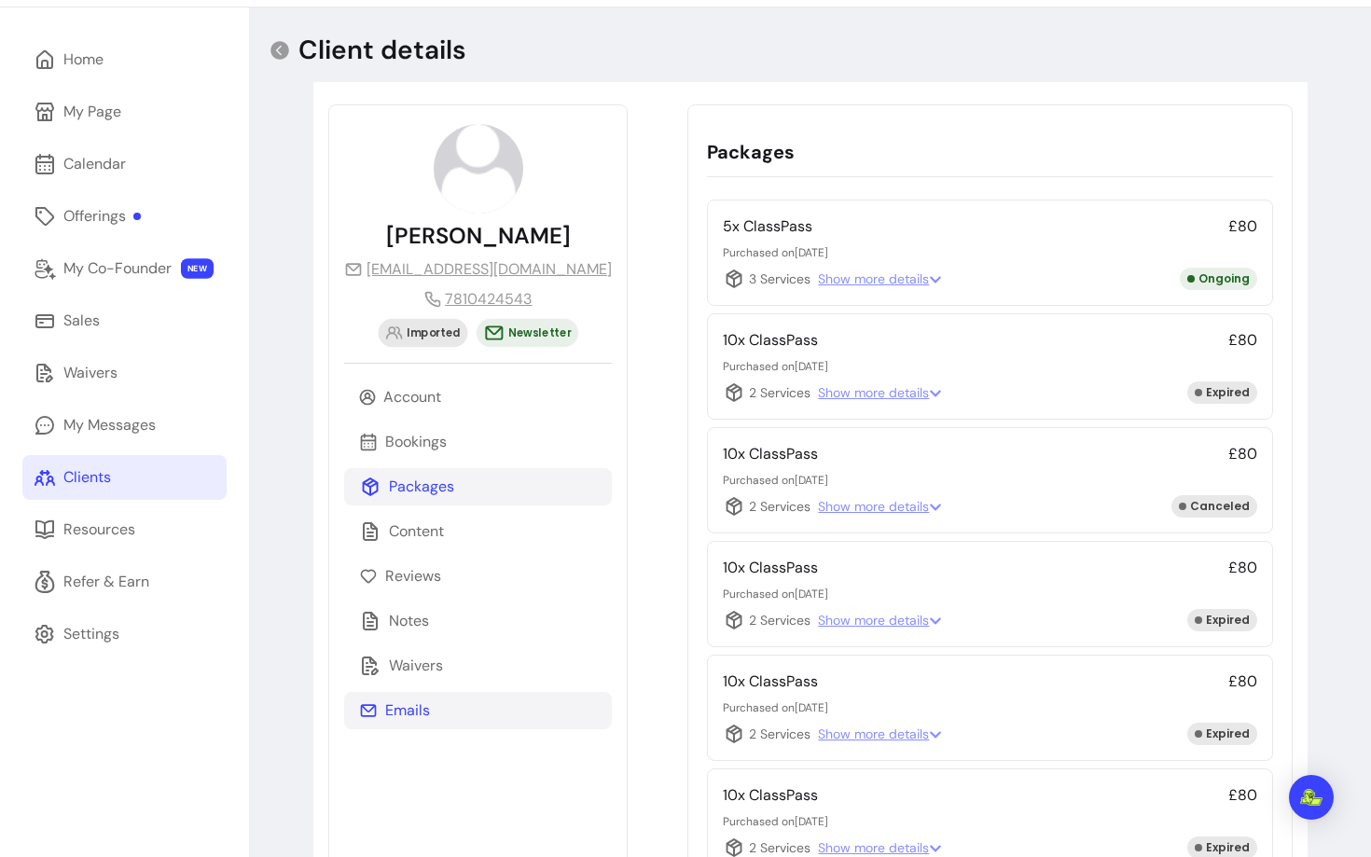
click at [417, 707] on p "Emails" at bounding box center [407, 711] width 45 height 22
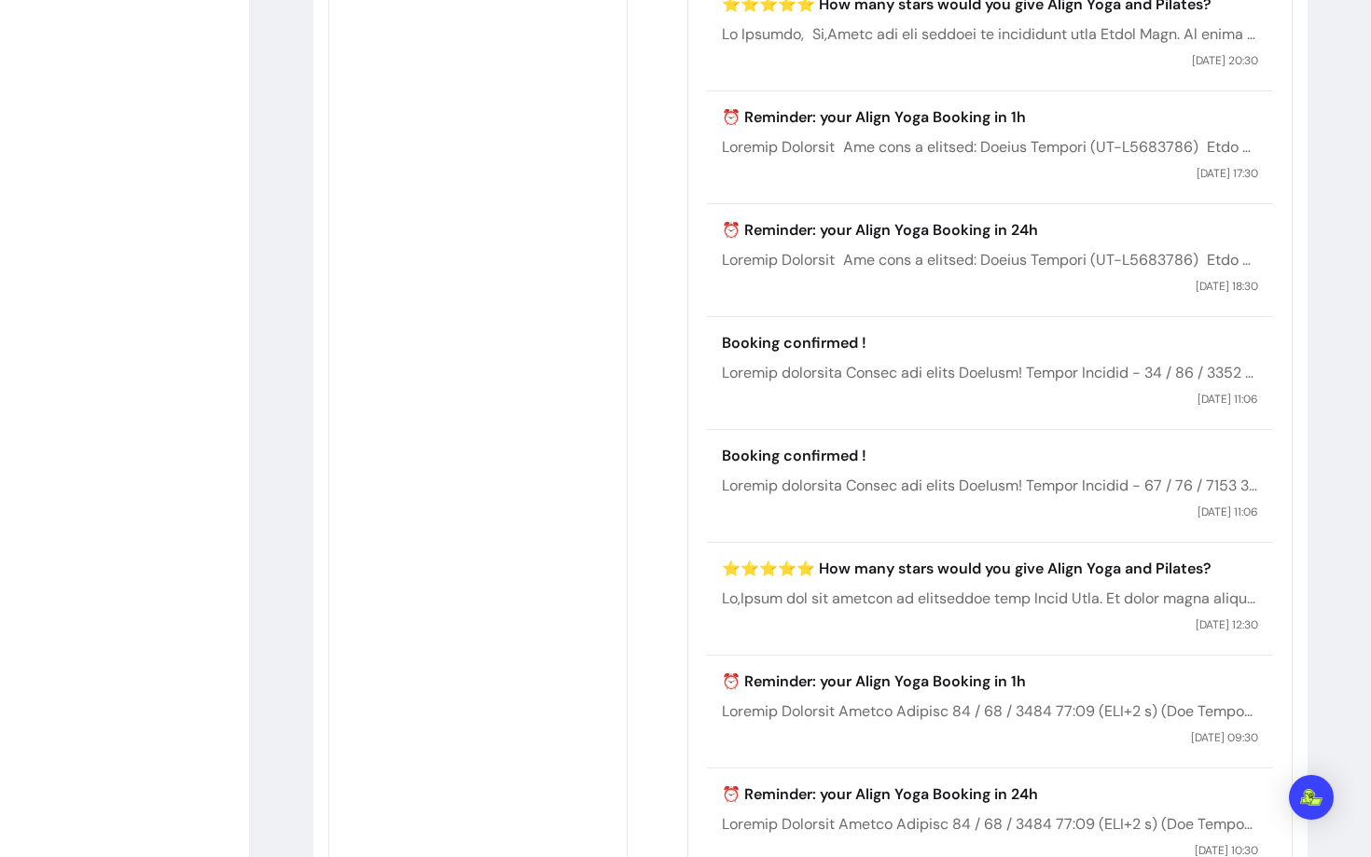
scroll to position [1786, 0]
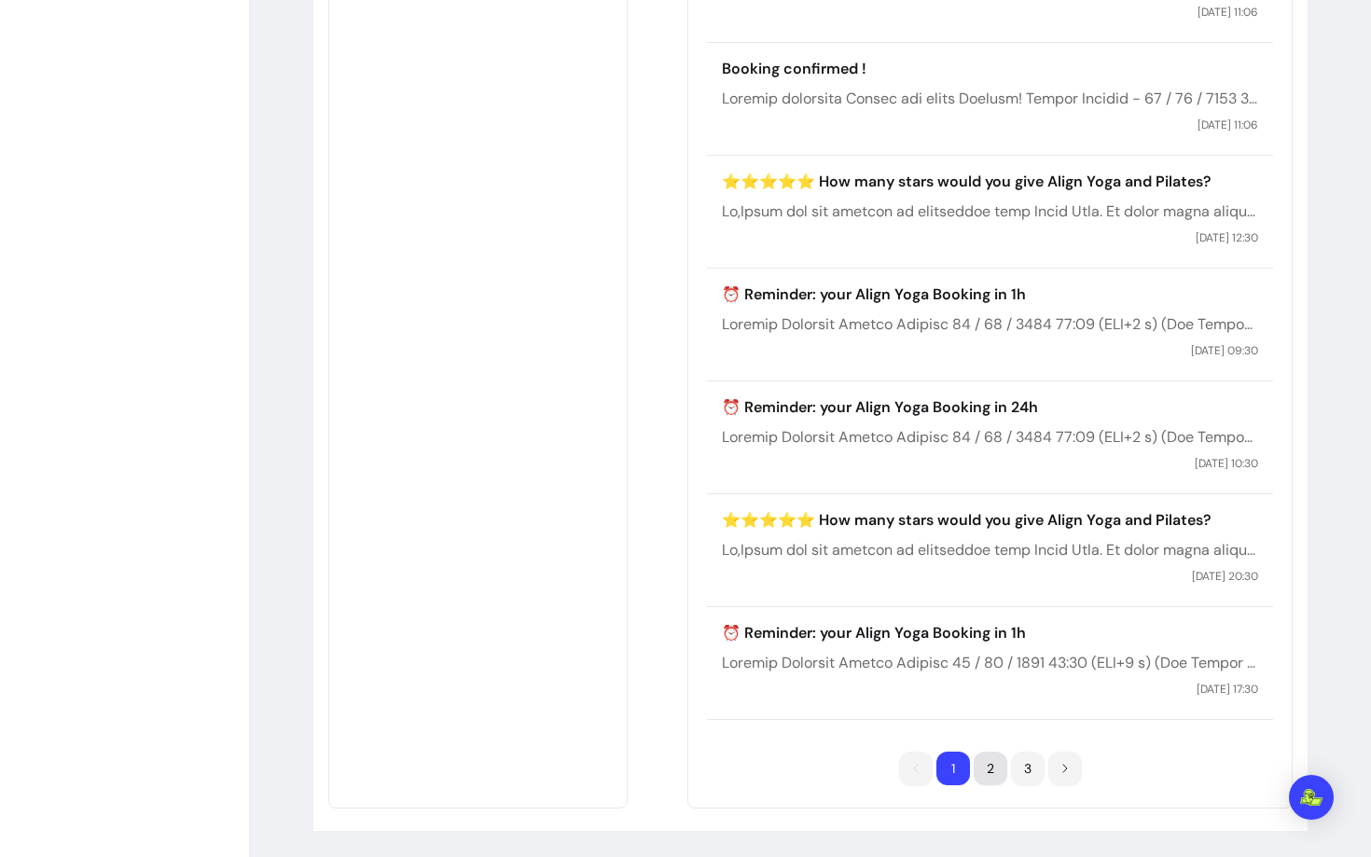
click at [974, 764] on li "2" at bounding box center [991, 769] width 34 height 34
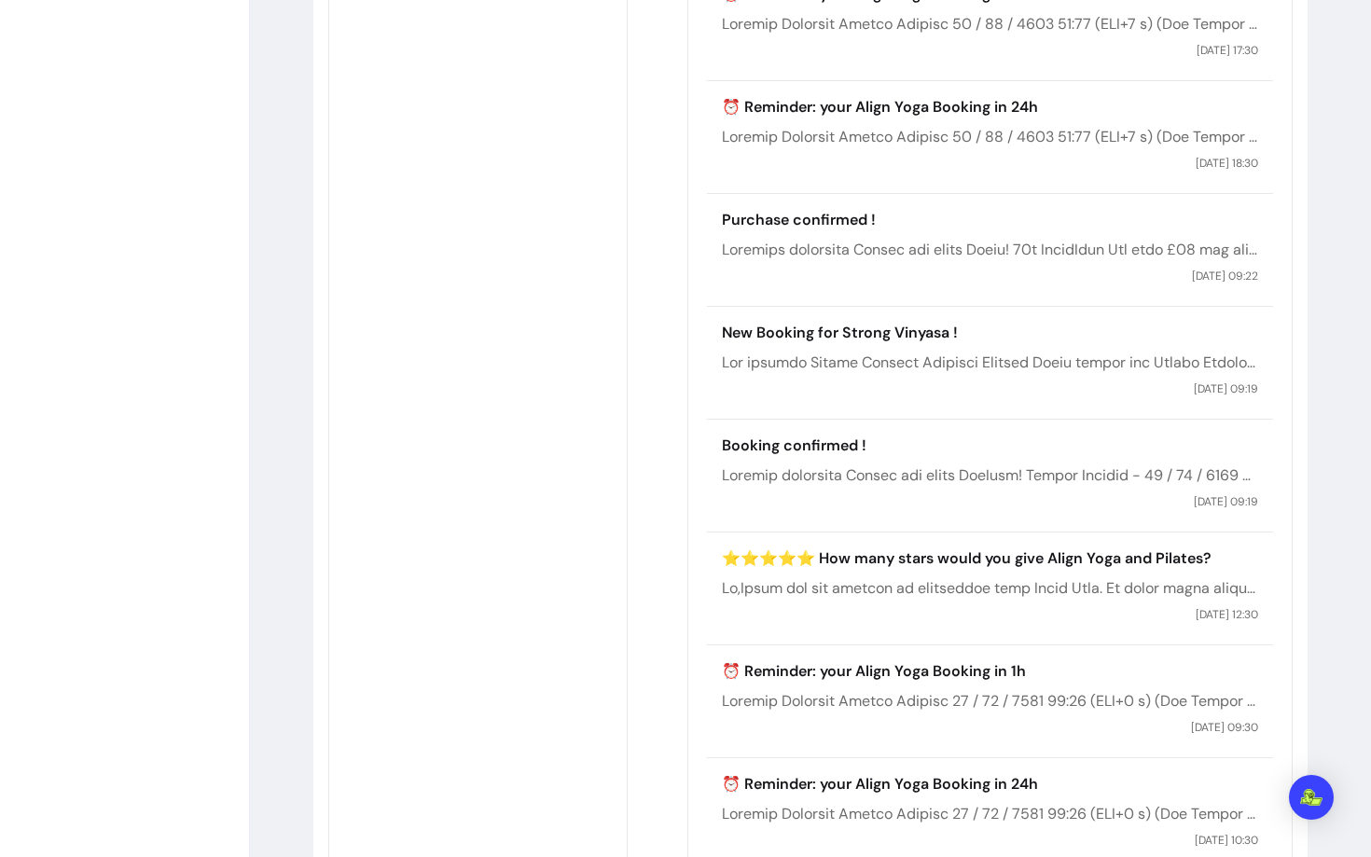
scroll to position [1509, 0]
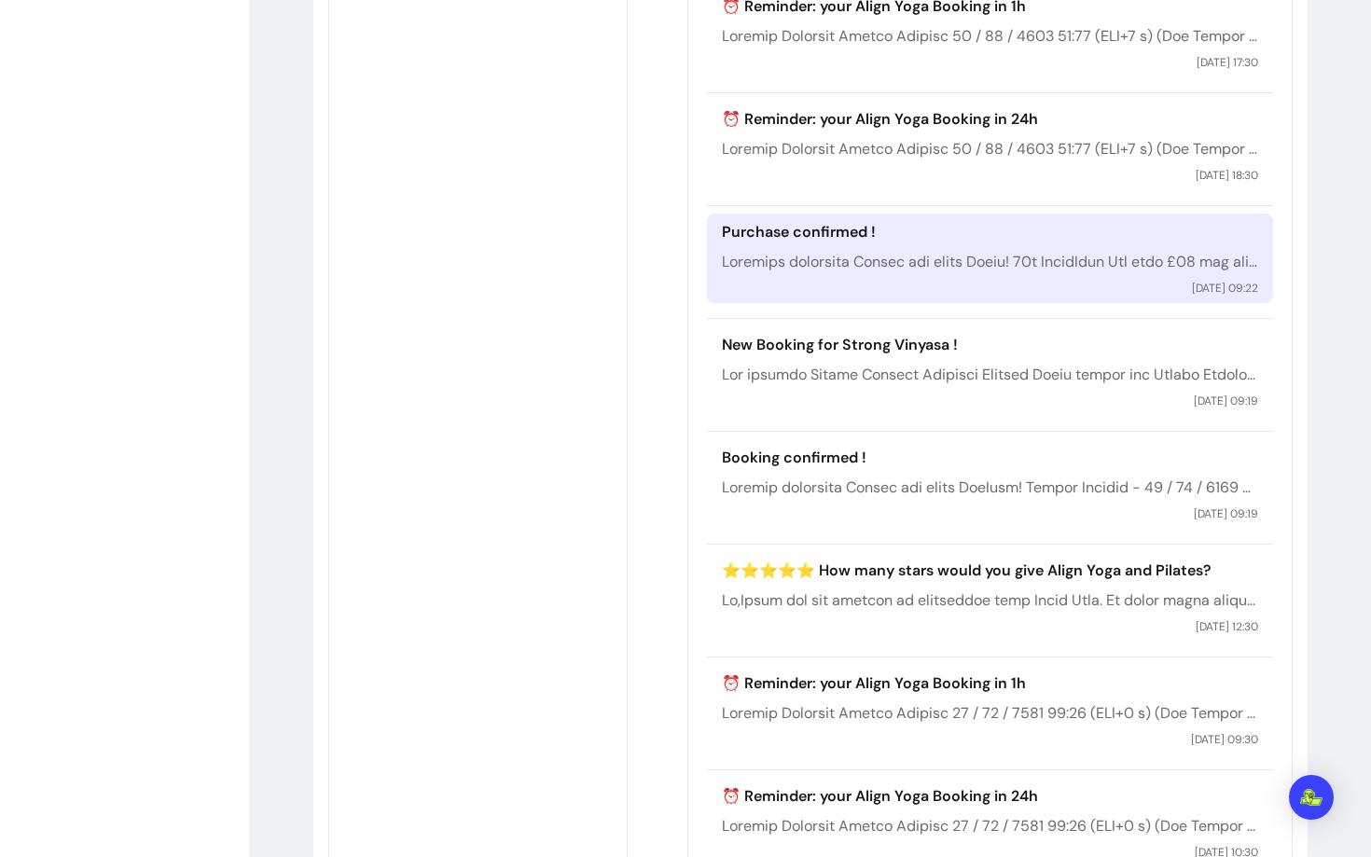
click at [841, 259] on p at bounding box center [989, 262] width 535 height 22
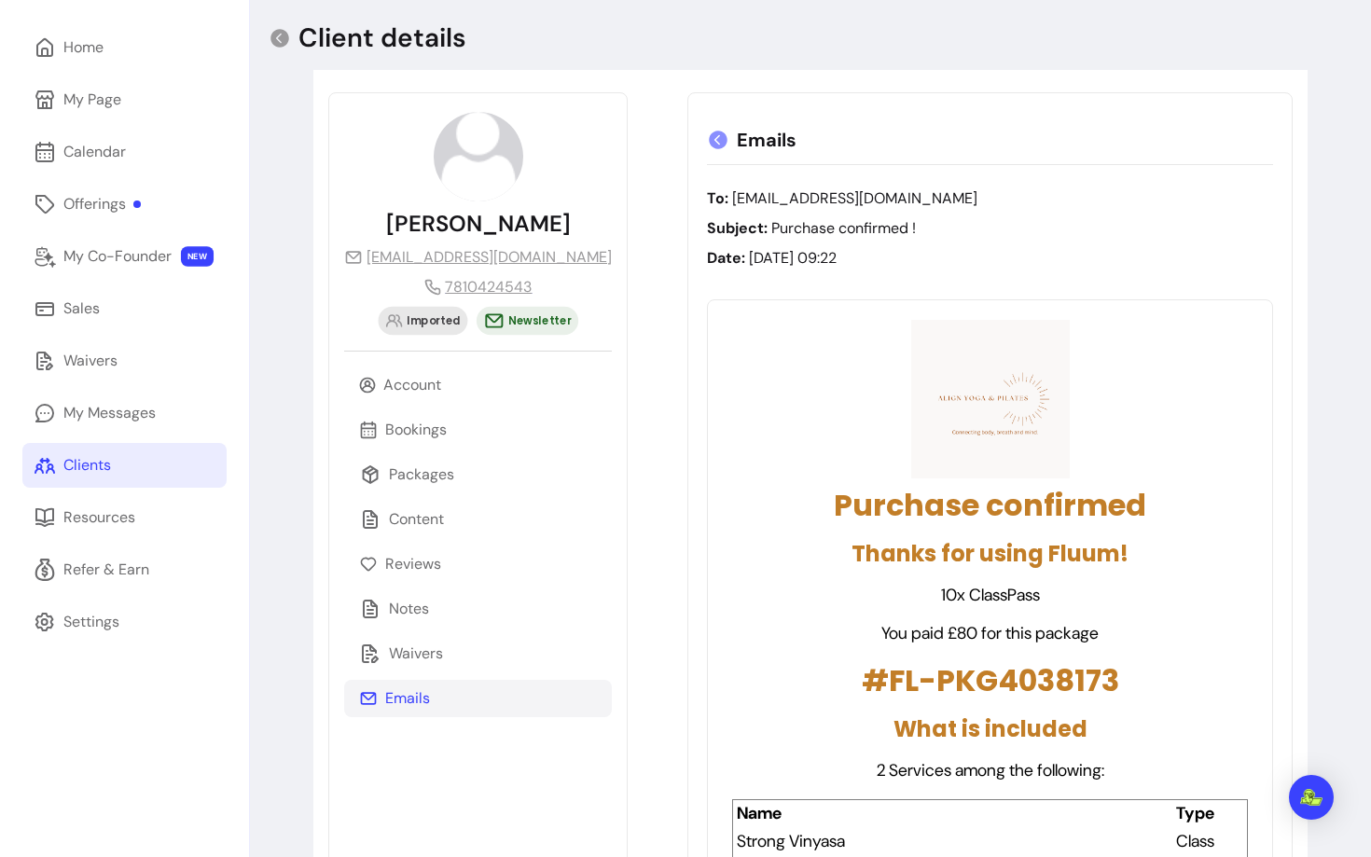
scroll to position [66, 0]
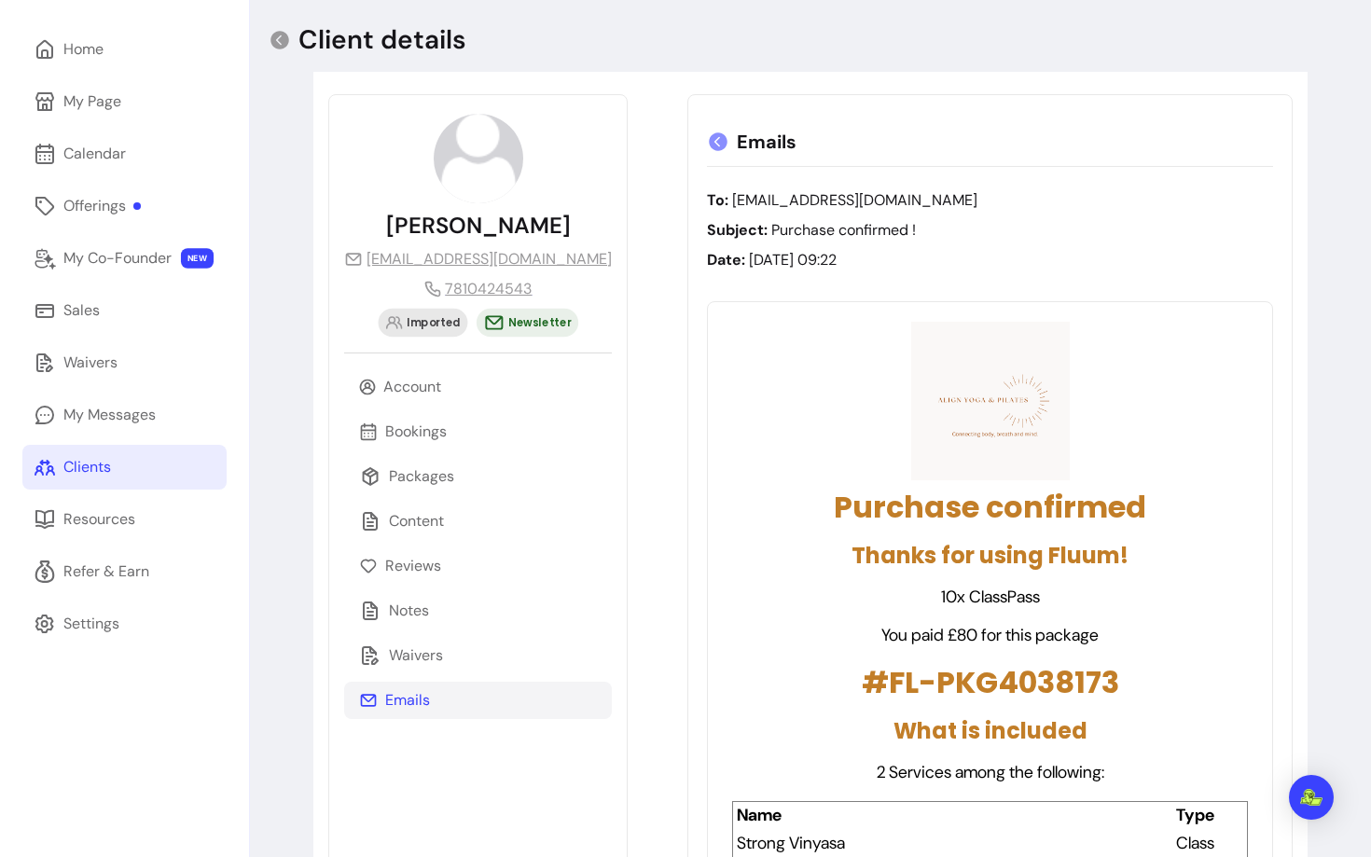
click at [710, 140] on icon at bounding box center [719, 141] width 19 height 19
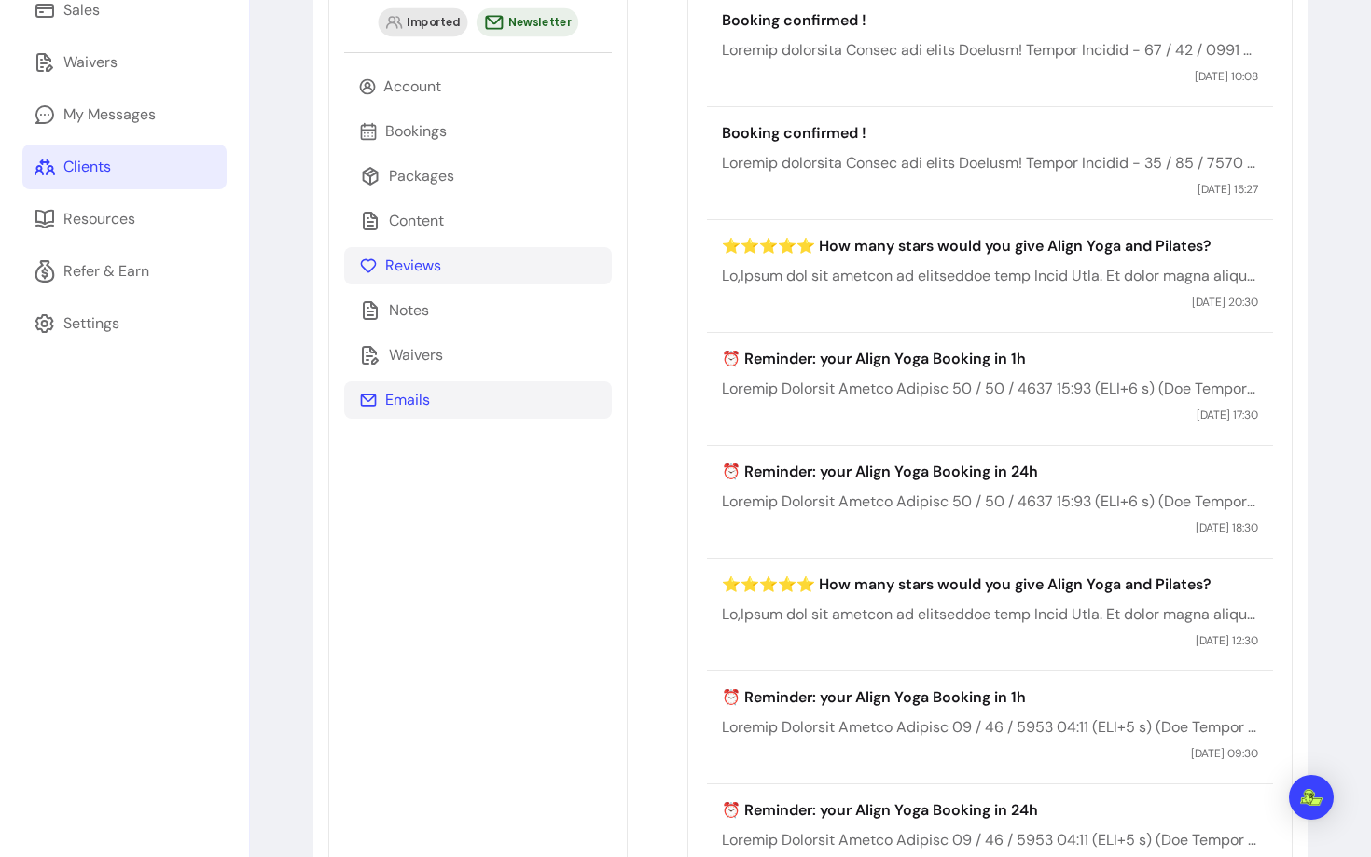
scroll to position [0, 0]
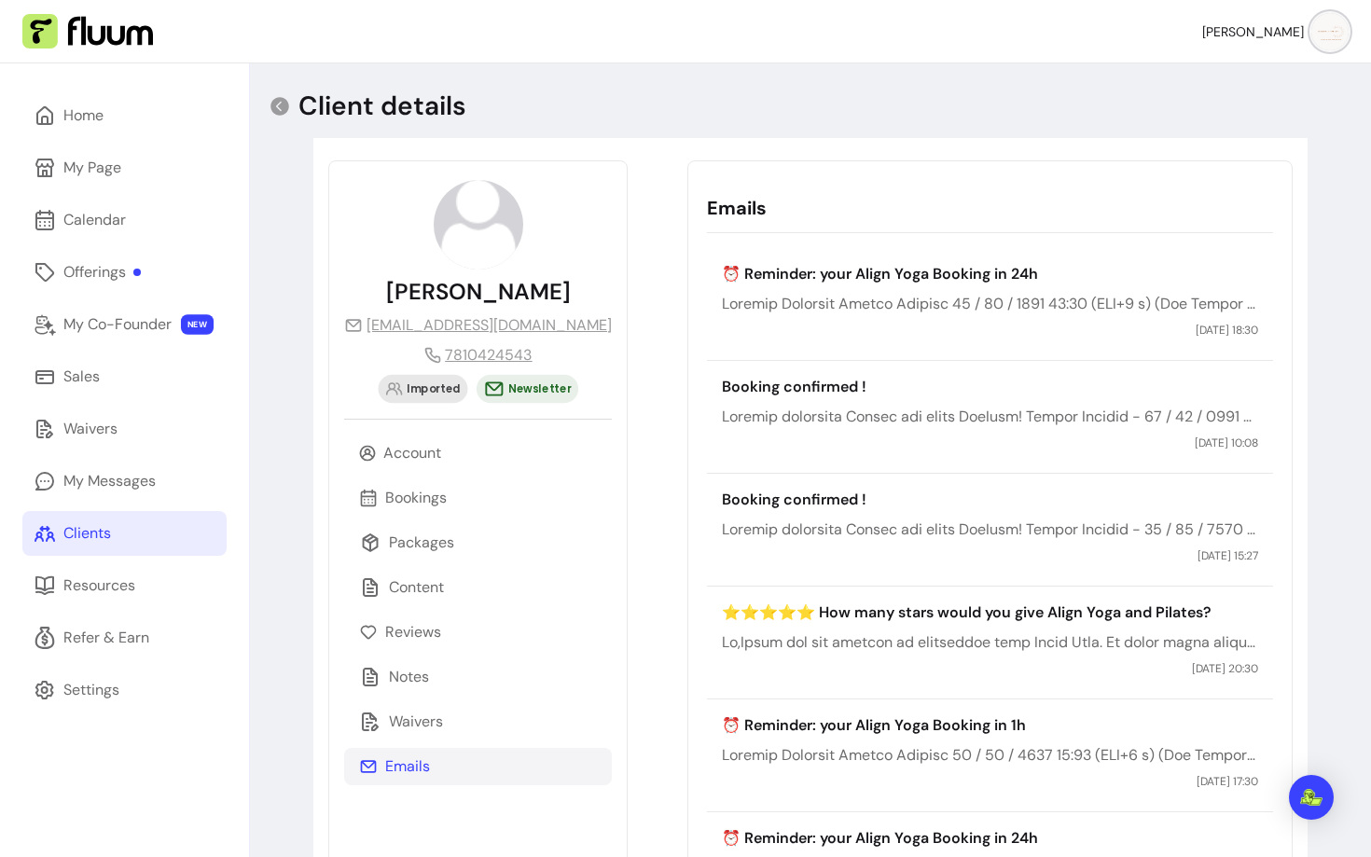
click at [102, 527] on div "Clients" at bounding box center [87, 533] width 48 height 22
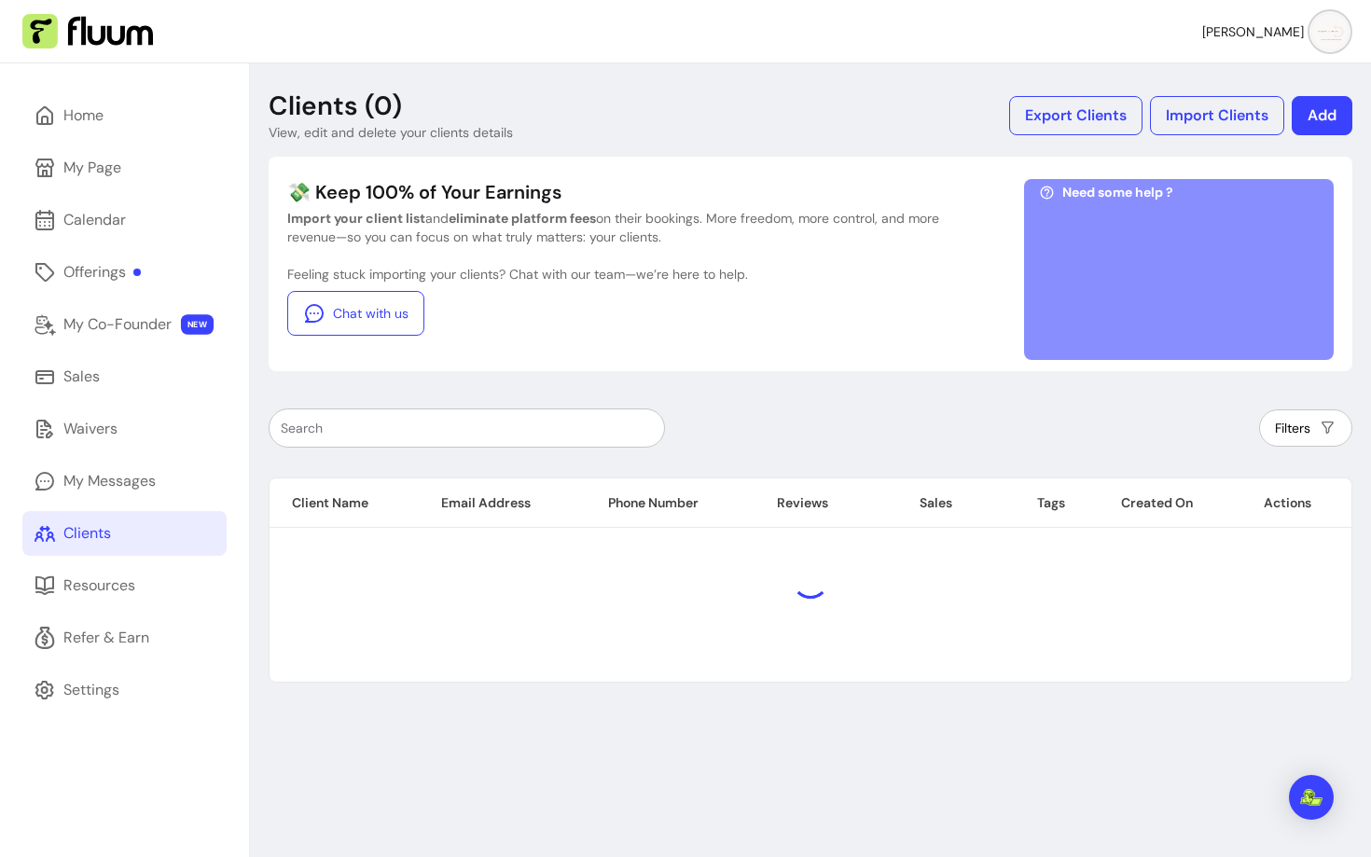
click at [374, 425] on input "text" at bounding box center [467, 428] width 372 height 19
paste input "lmackay24874@gmail.com"
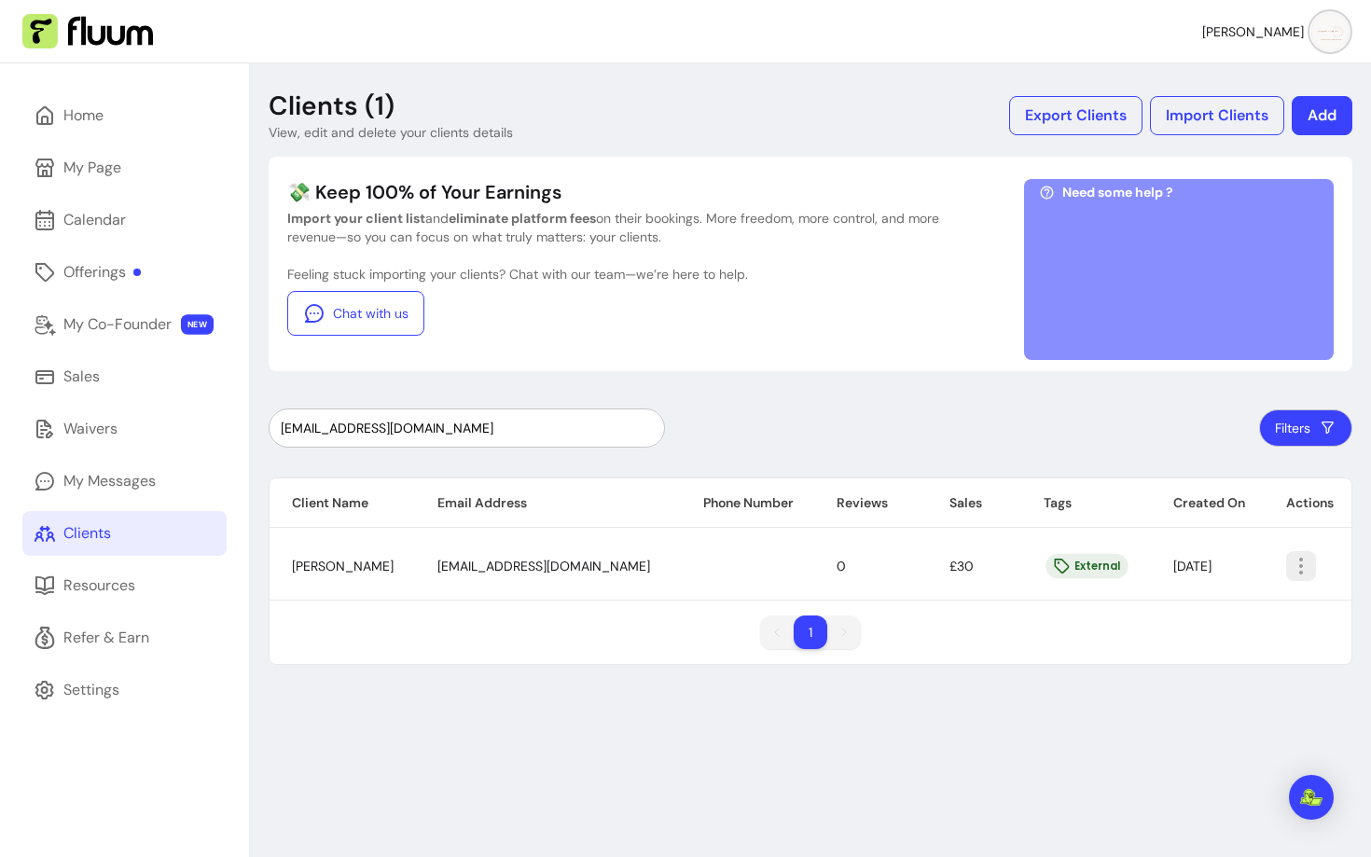
type input "lmackay24874@gmail.com"
click at [1295, 575] on icon "button" at bounding box center [1301, 566] width 22 height 22
click at [1199, 614] on span "Amend" at bounding box center [1228, 609] width 136 height 19
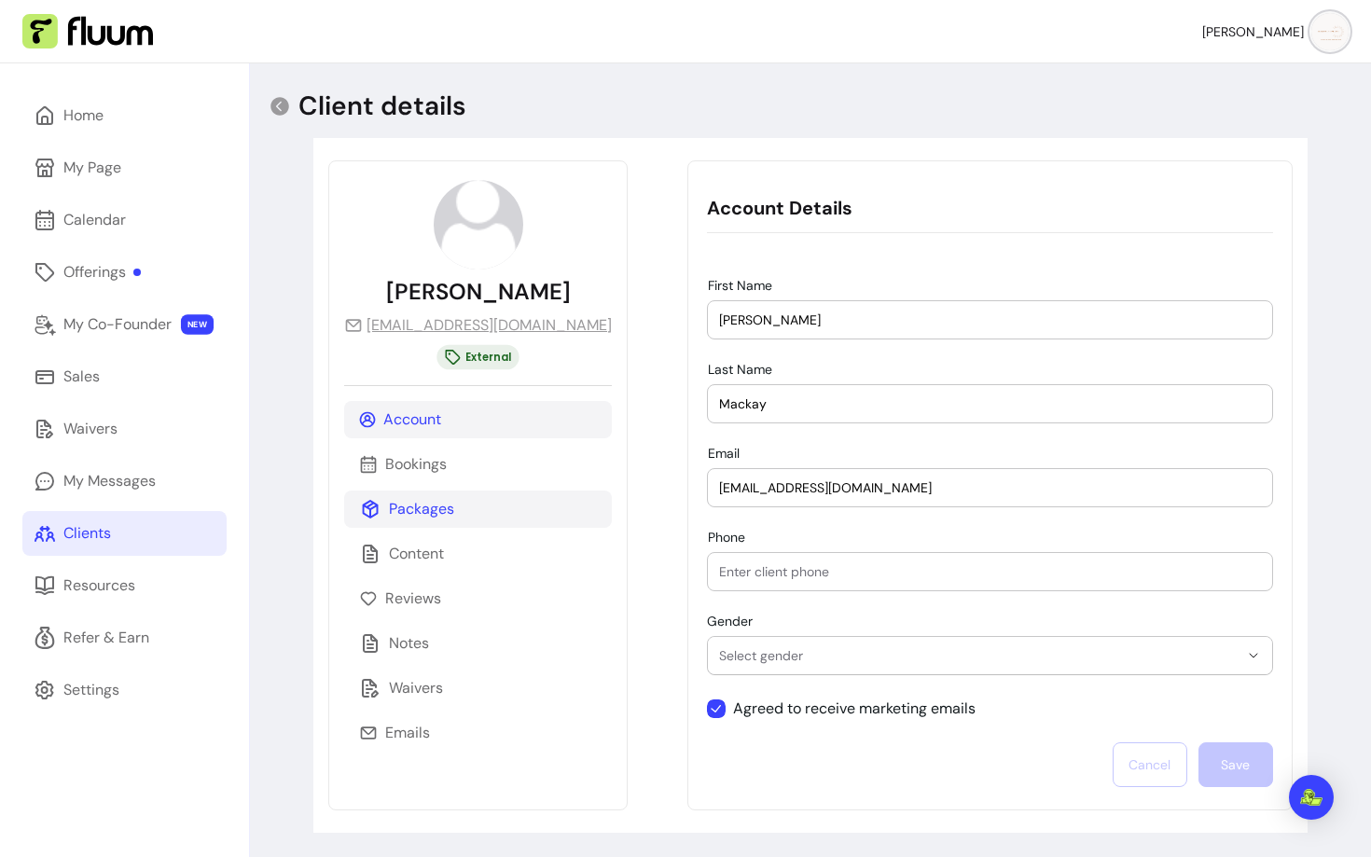
click at [464, 508] on div "Packages" at bounding box center [478, 509] width 268 height 37
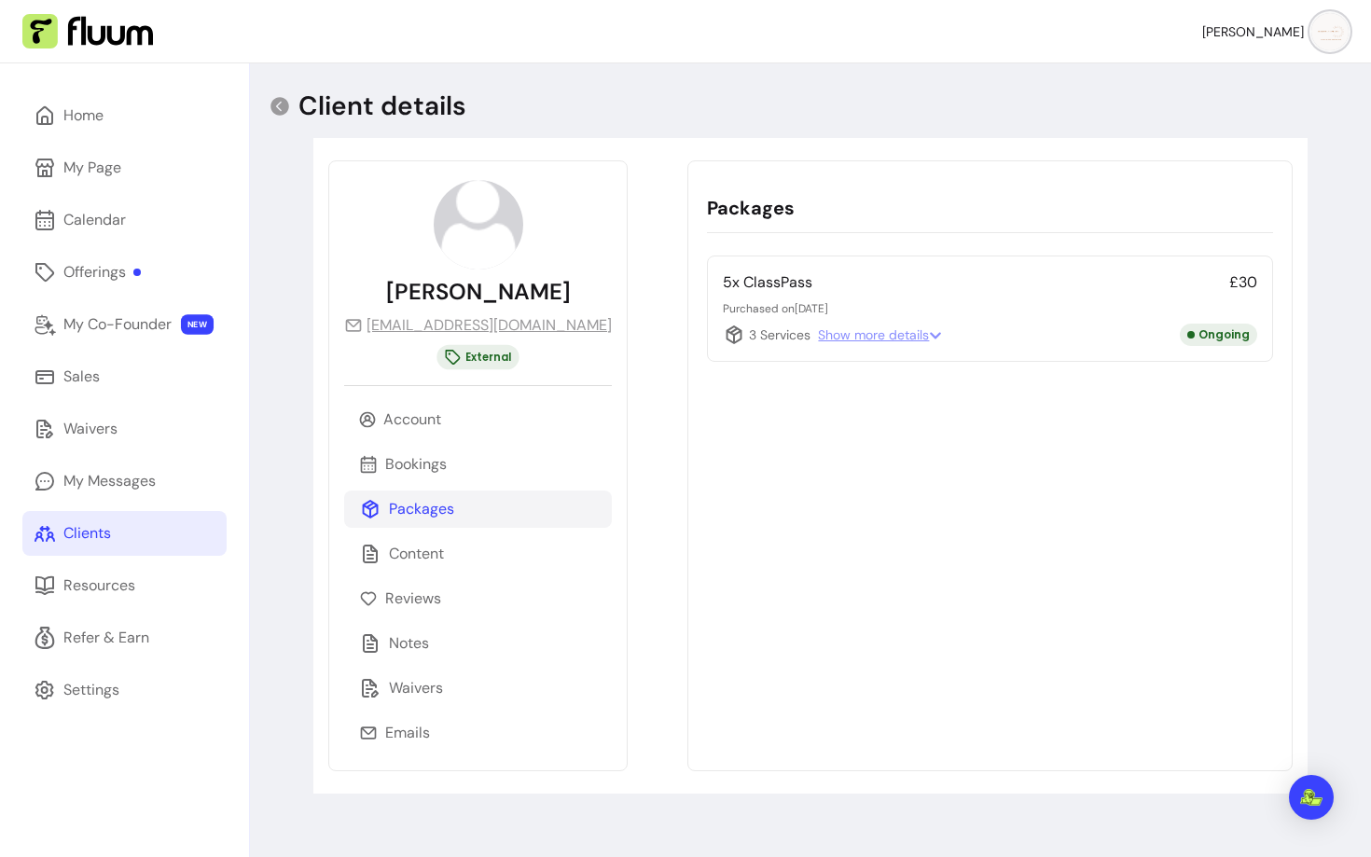
click at [824, 335] on span "Show more details" at bounding box center [880, 335] width 124 height 19
click at [438, 464] on p "Bookings" at bounding box center [416, 464] width 62 height 22
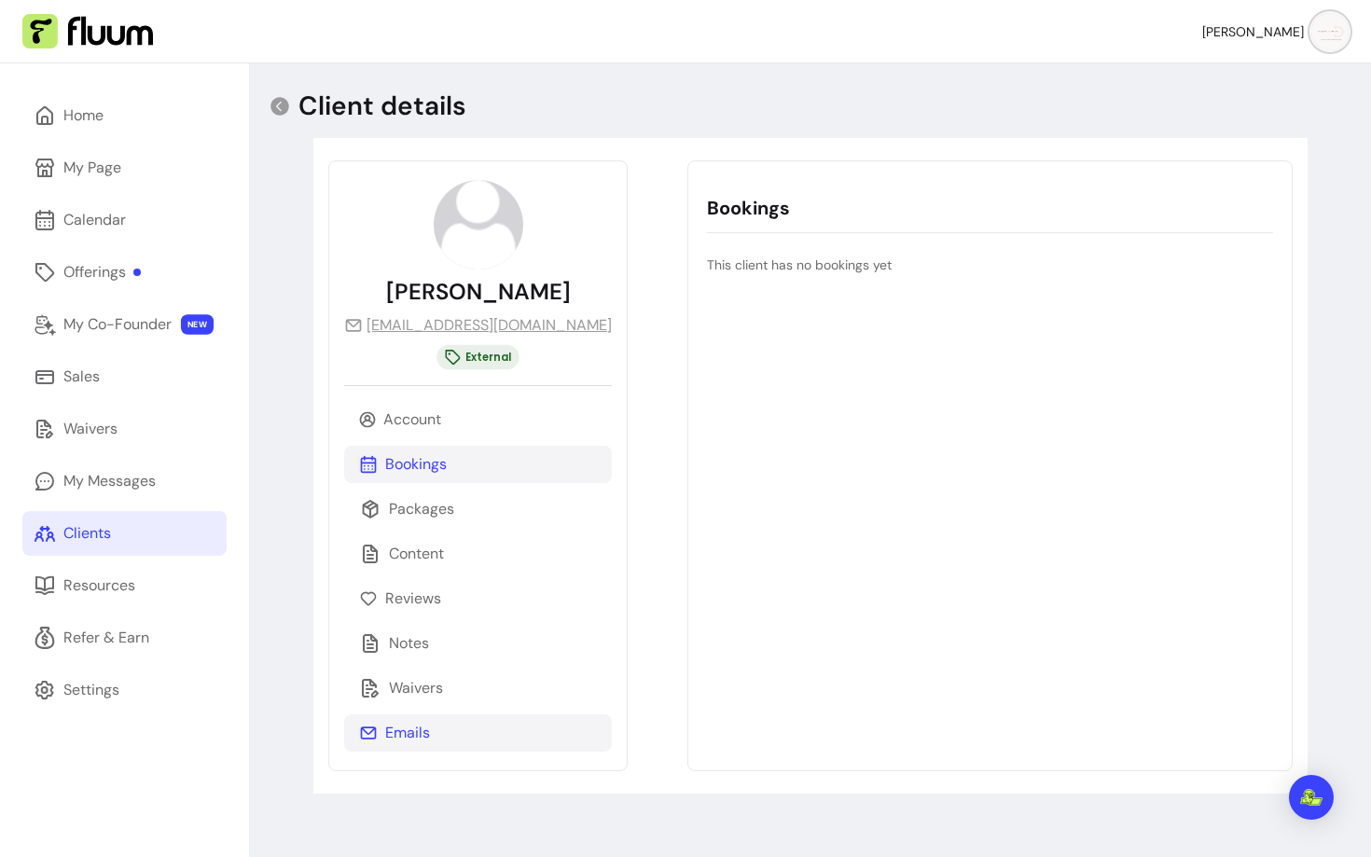
click at [420, 741] on p "Emails" at bounding box center [407, 733] width 45 height 22
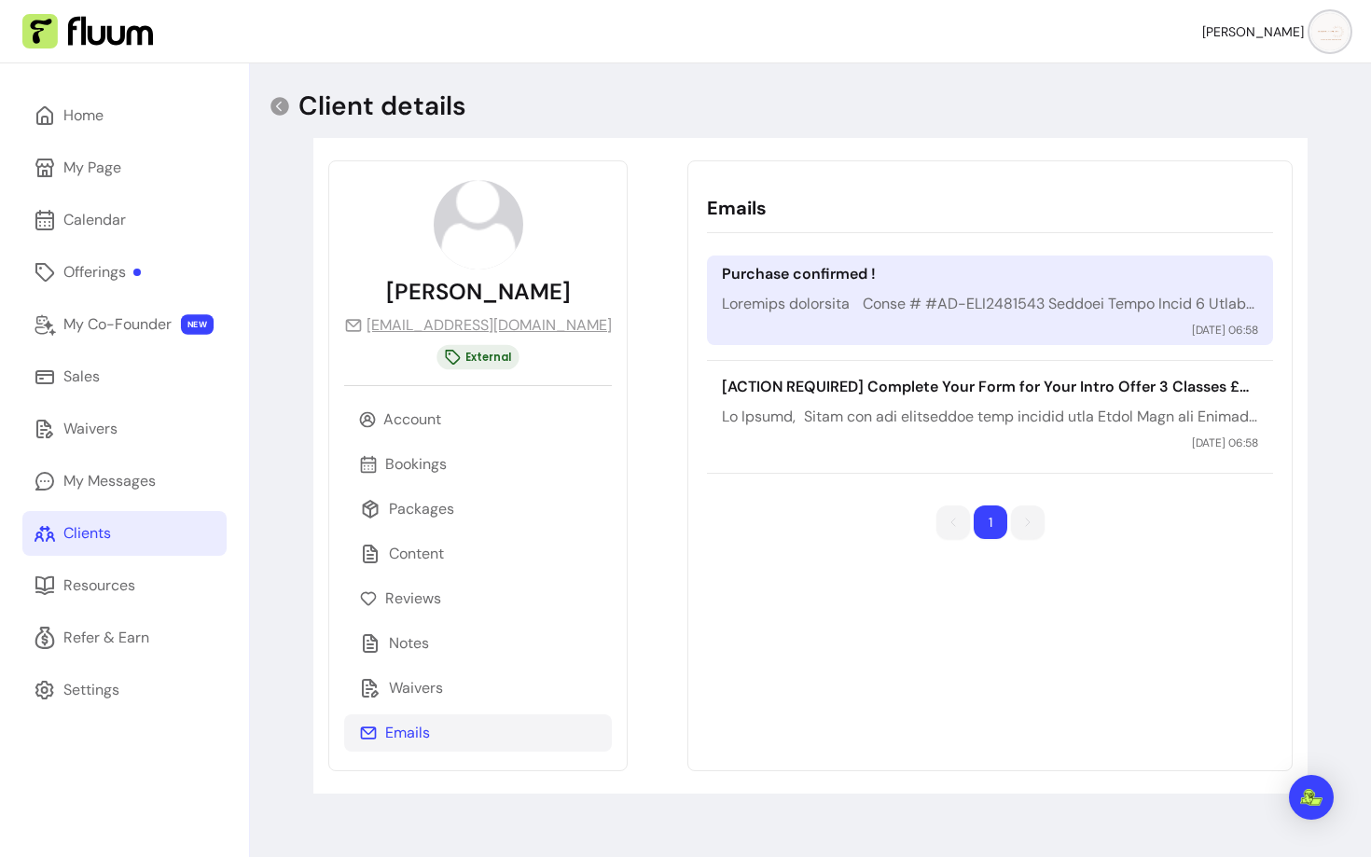
click at [827, 317] on div "Purchase confirmed ! 15 / 09 / 2025 06:58" at bounding box center [989, 301] width 565 height 90
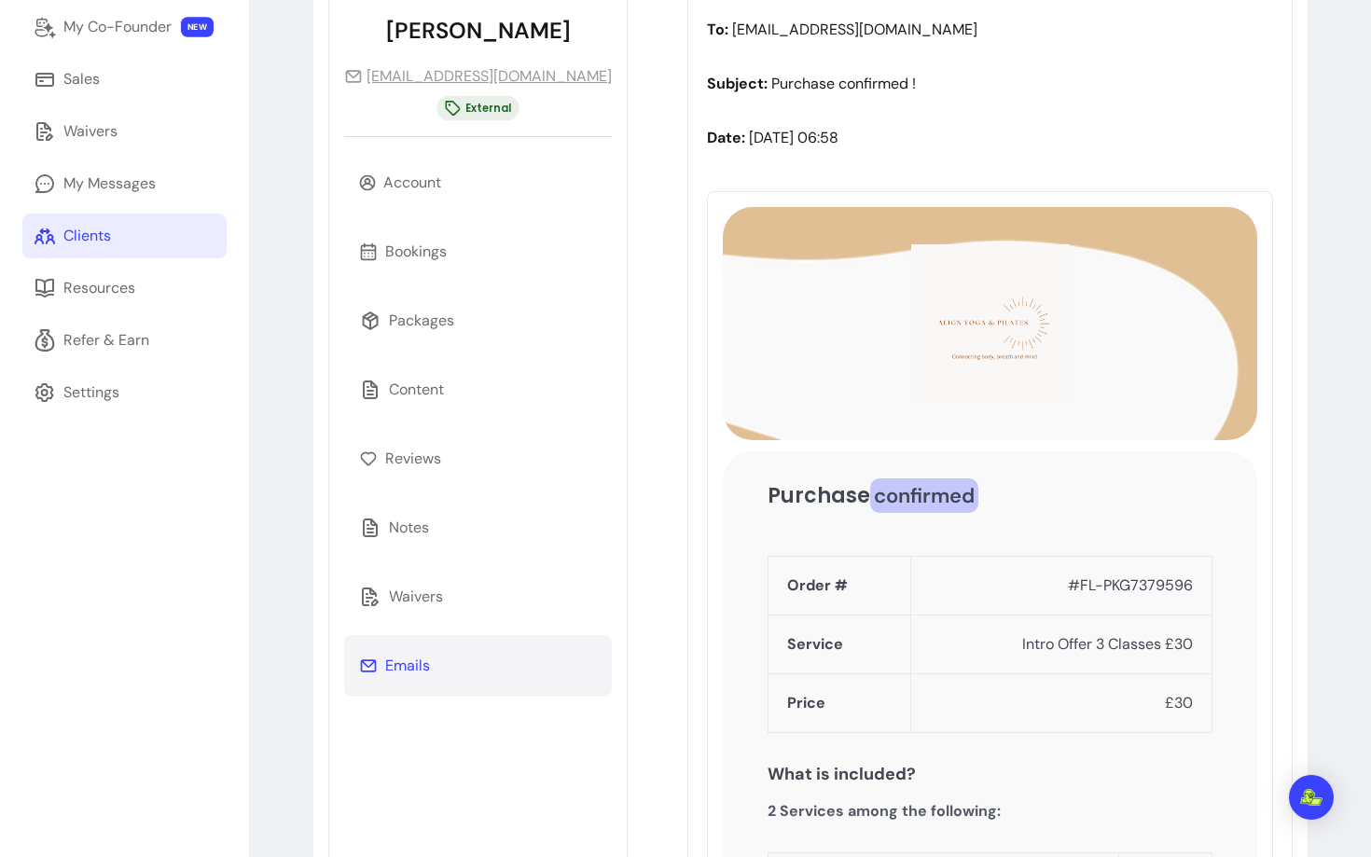
scroll to position [299, 0]
drag, startPoint x: 999, startPoint y: 641, endPoint x: 1175, endPoint y: 642, distance: 175.4
click at [1175, 642] on td "Intro Offer 3 Classes £30" at bounding box center [1061, 644] width 301 height 59
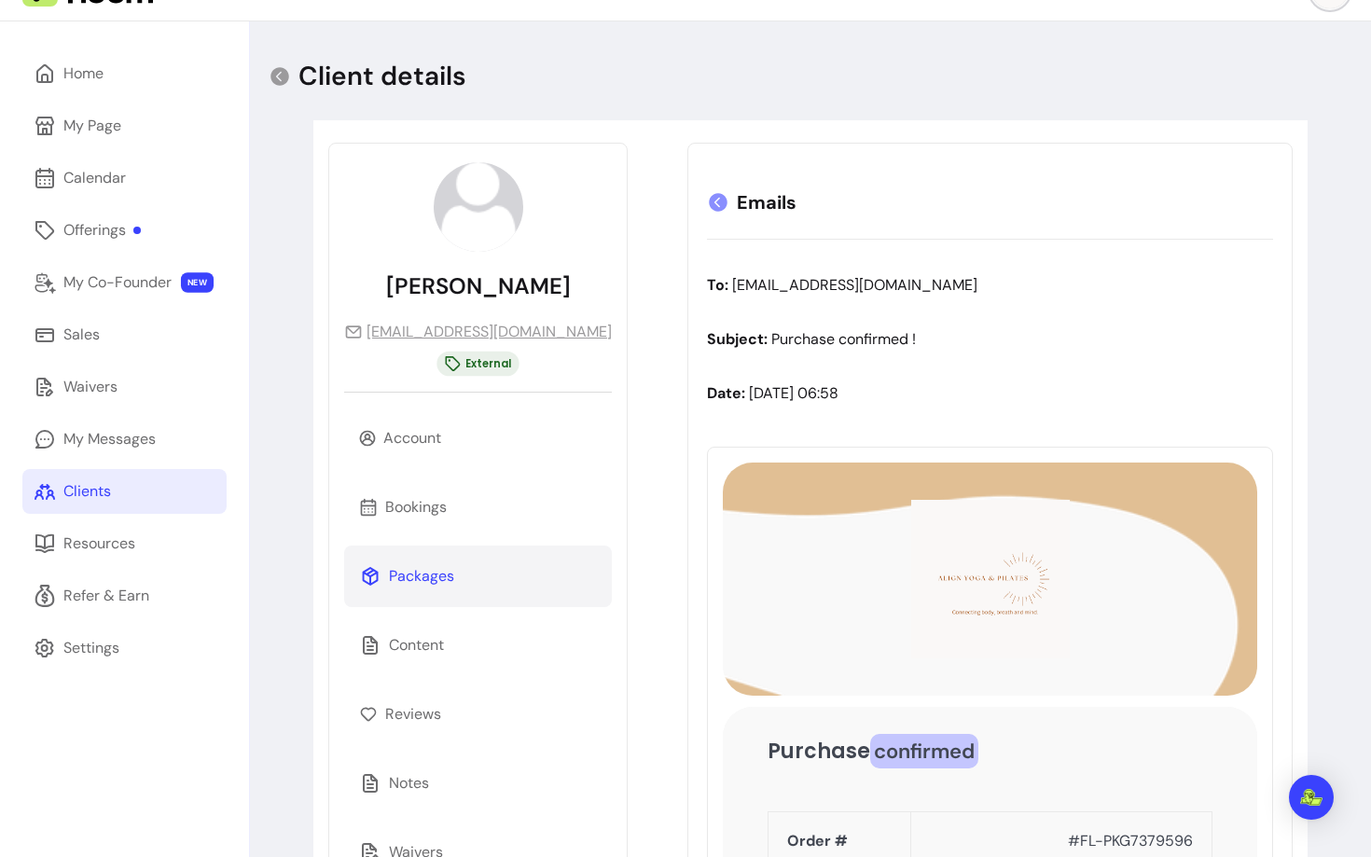
scroll to position [32, 0]
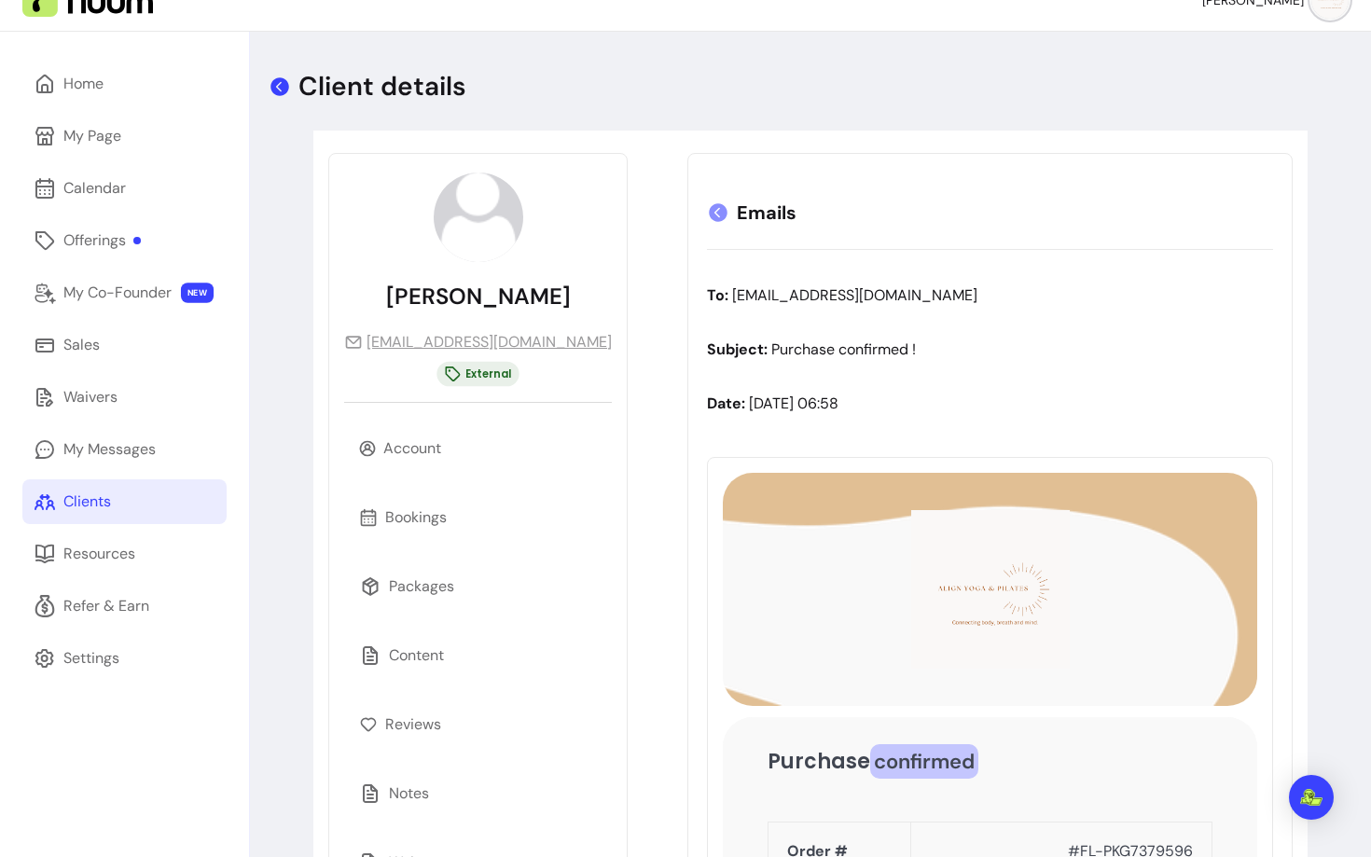
click at [283, 90] on icon at bounding box center [280, 86] width 19 height 19
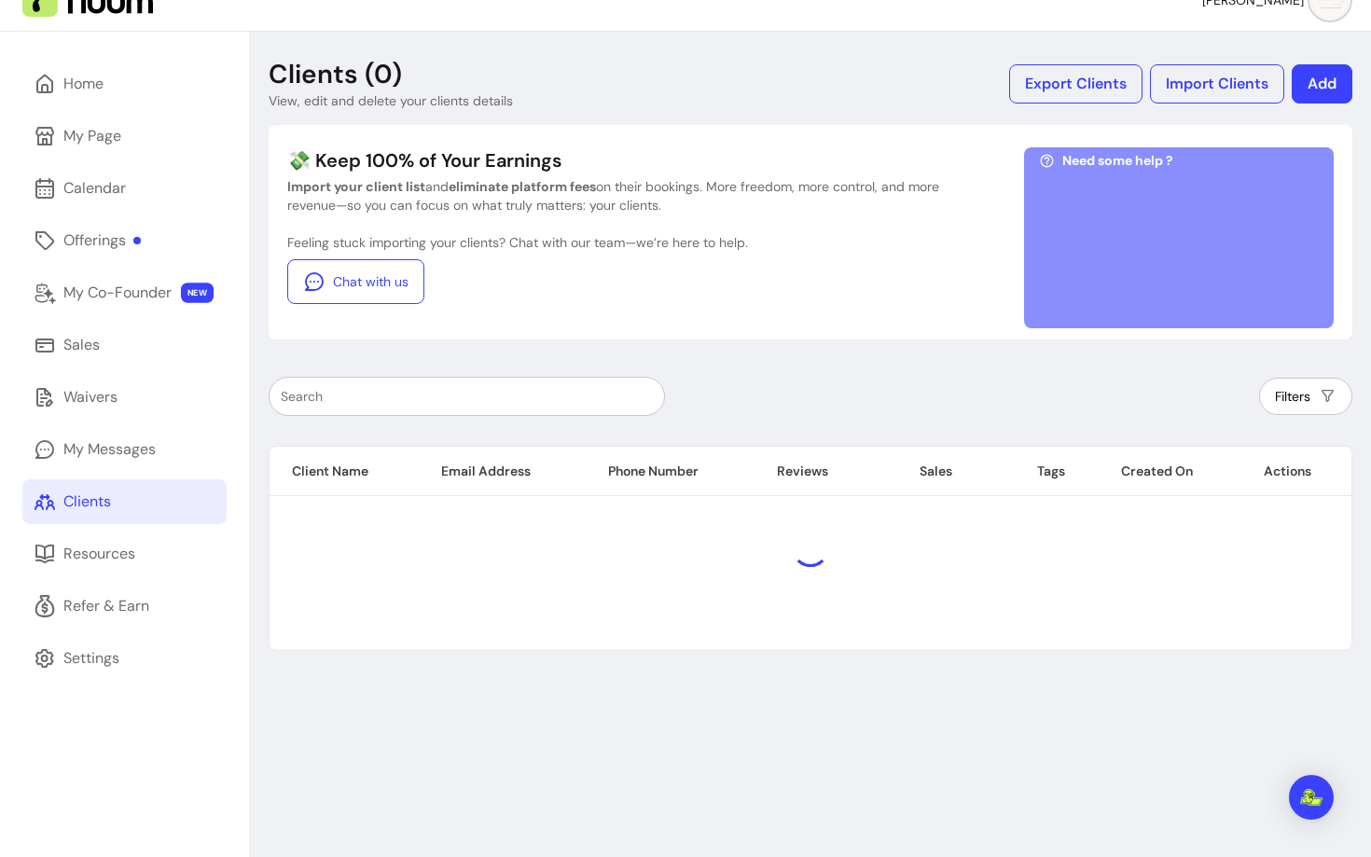
click at [422, 395] on input "text" at bounding box center [467, 396] width 372 height 19
paste input "shannon_palser98@outlook.com"
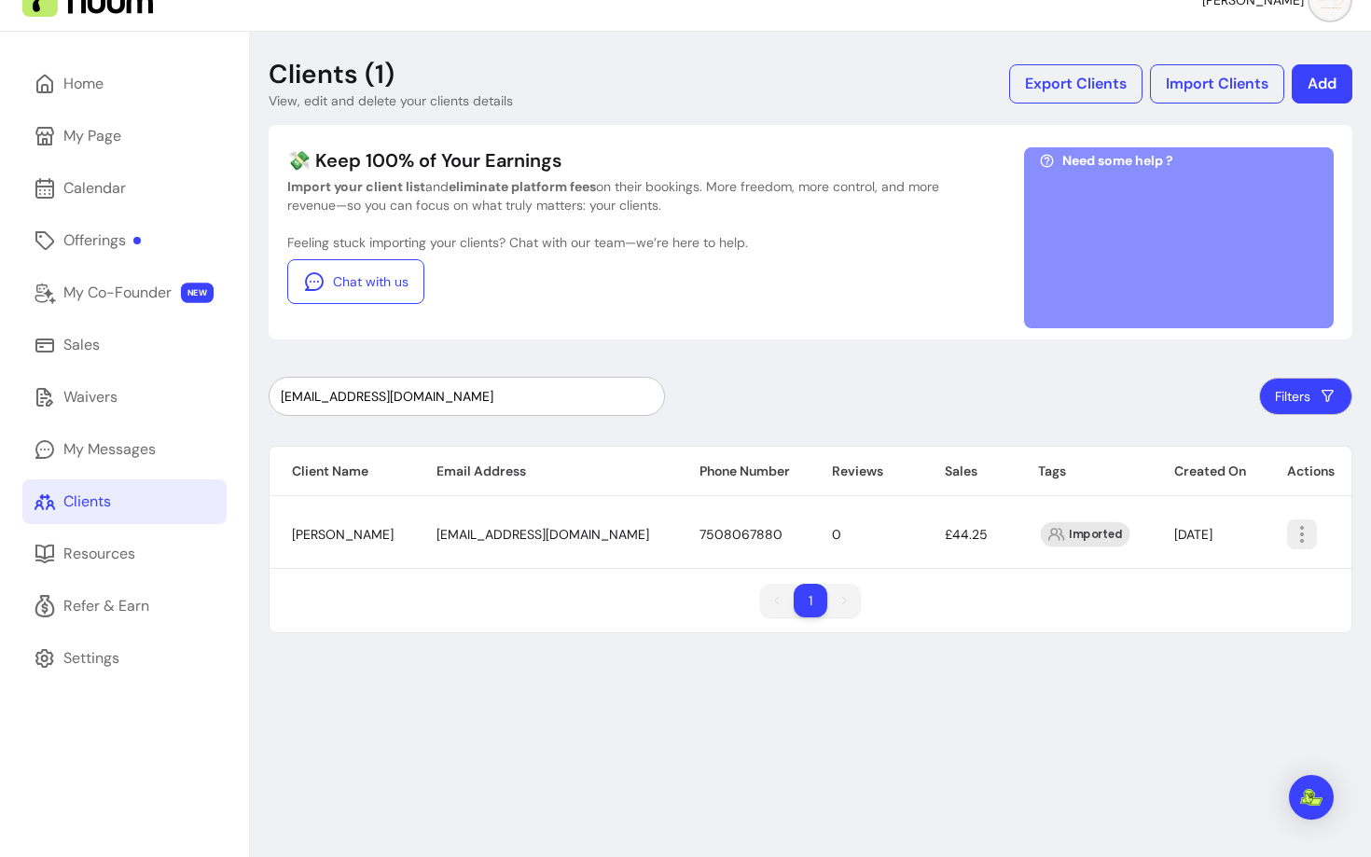
type input "shannon_palser98@outlook.com"
click at [1314, 536] on button "button" at bounding box center [1301, 534] width 29 height 29
click at [1204, 575] on span "Amend" at bounding box center [1232, 577] width 136 height 19
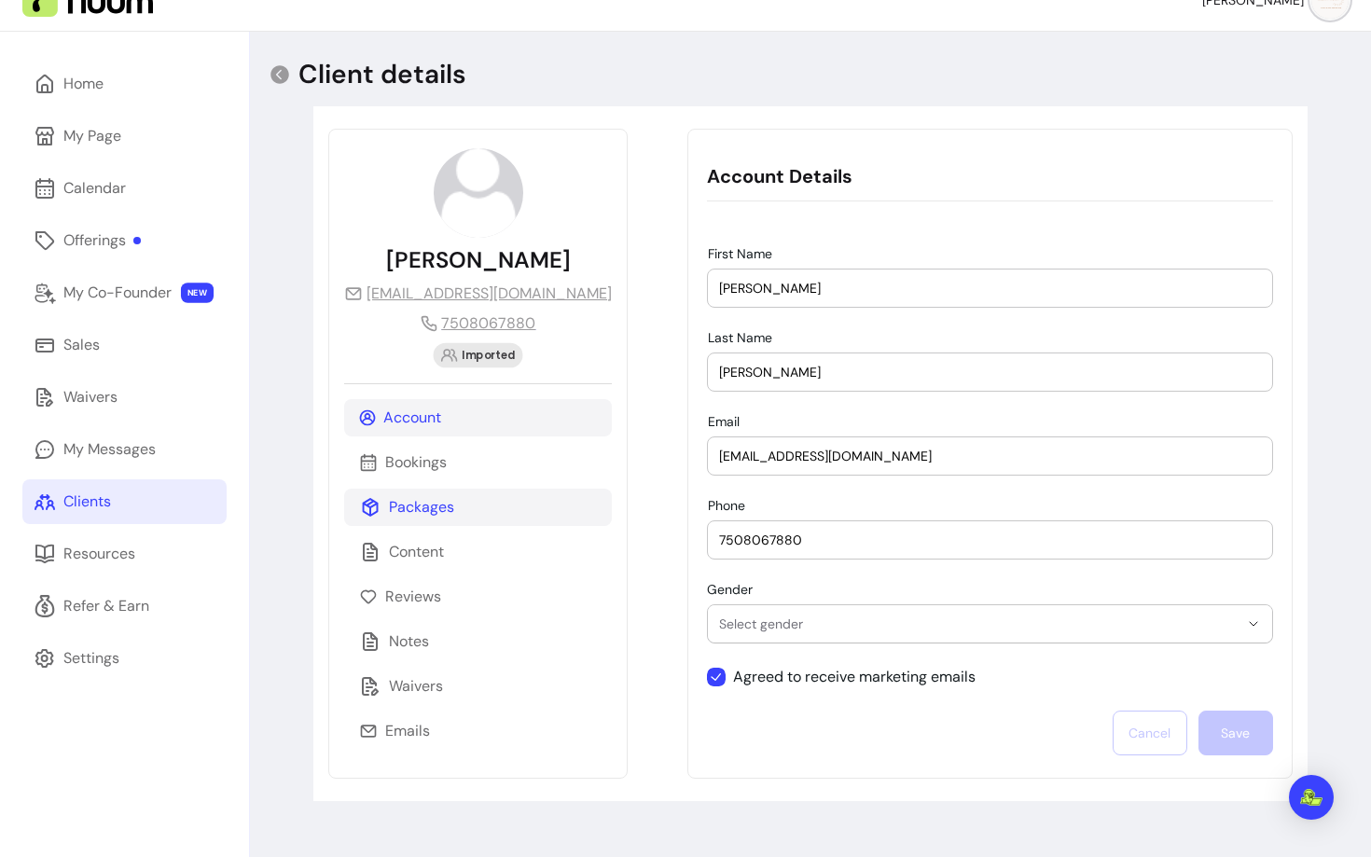
click at [417, 511] on p "Packages" at bounding box center [421, 507] width 65 height 22
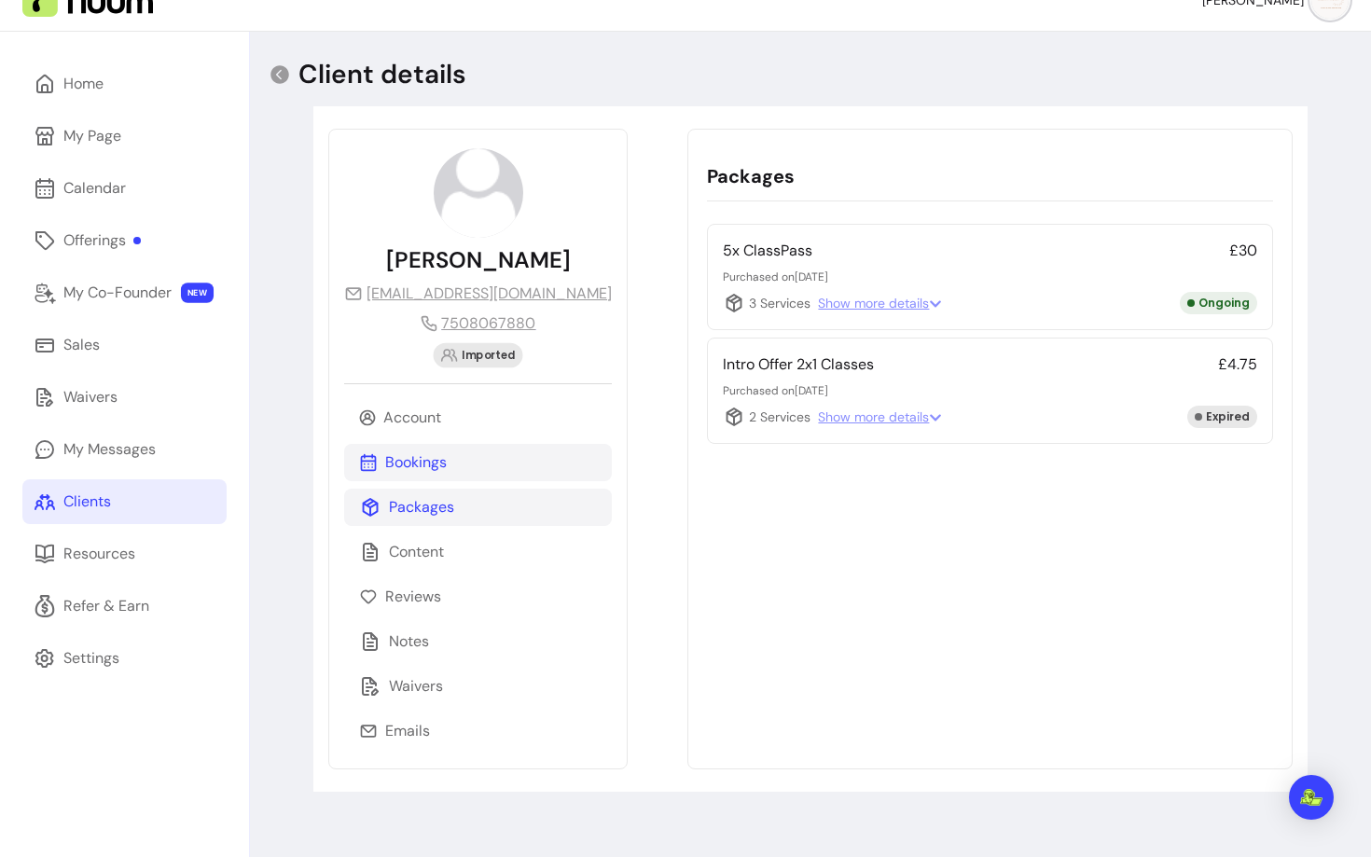
click at [419, 467] on p "Bookings" at bounding box center [416, 463] width 62 height 22
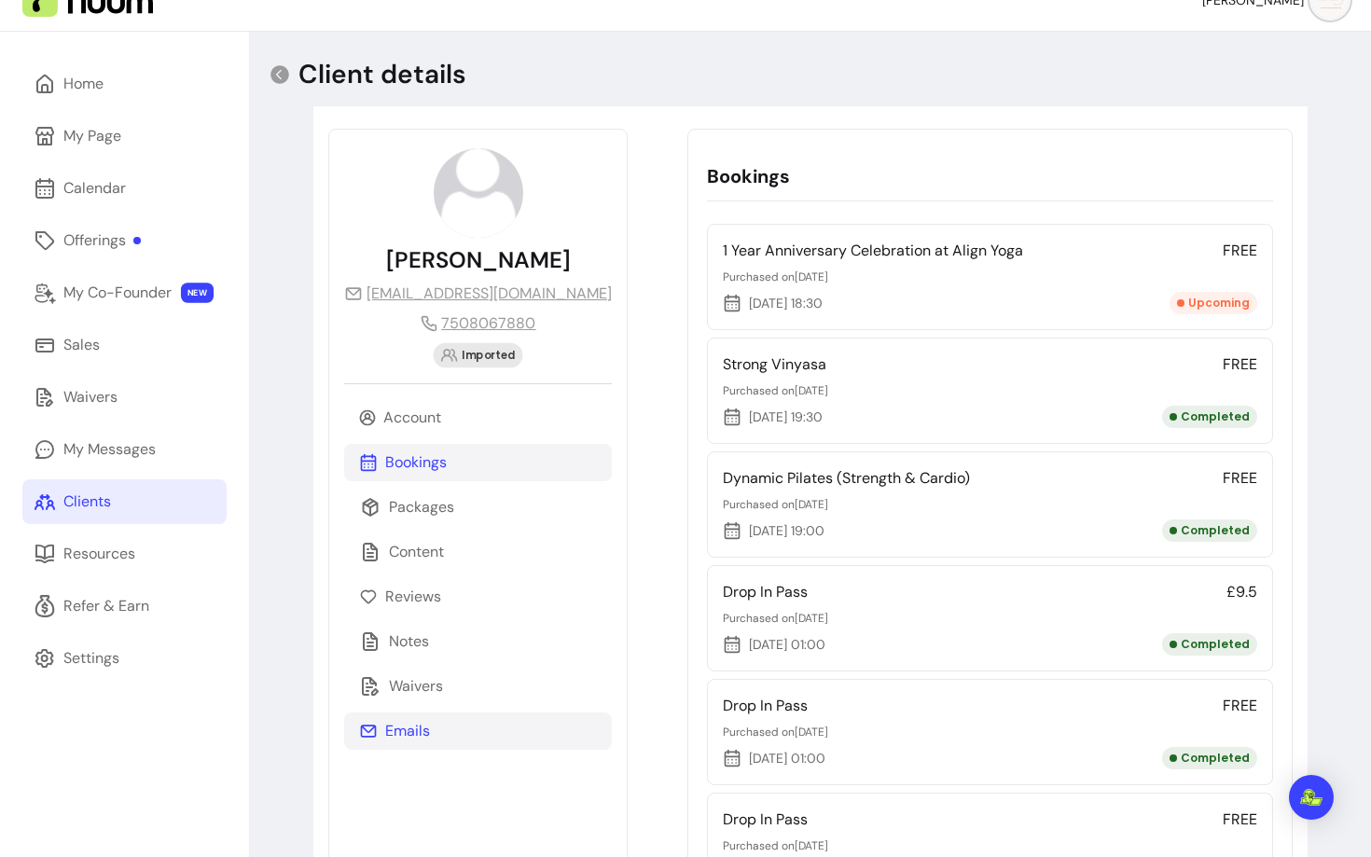
click at [423, 741] on p "Emails" at bounding box center [407, 731] width 45 height 22
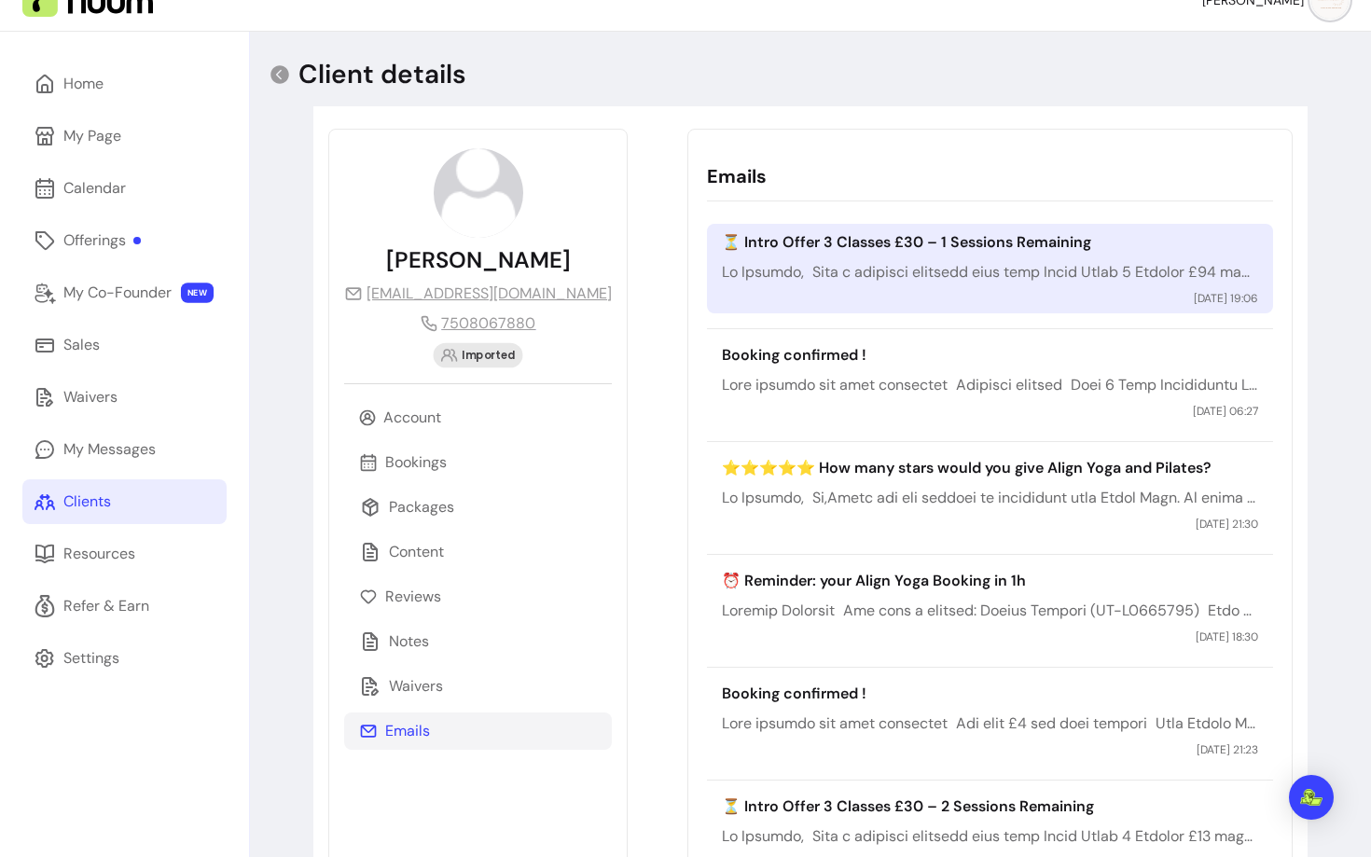
click at [951, 289] on div "⏳ Intro Offer 3 Classes £30 – 1 Sessions Remaining 14 / 09 / 2025 19:06" at bounding box center [989, 269] width 565 height 90
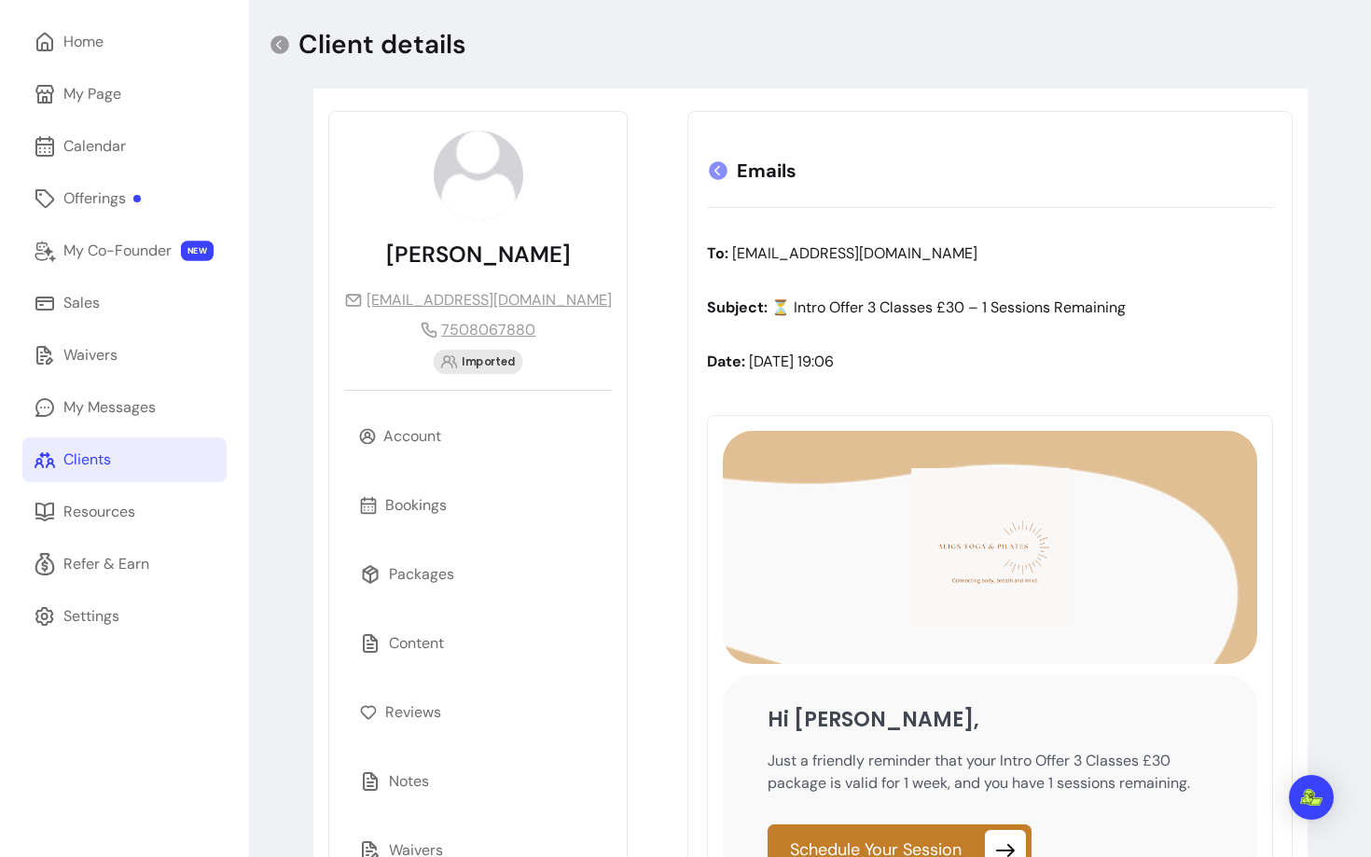
scroll to position [74, 0]
drag, startPoint x: 947, startPoint y: 300, endPoint x: 773, endPoint y: 303, distance: 173.5
click at [773, 303] on p "Subject: ⏳ Intro Offer 3 Classes £30 – 1 Sessions Remaining" at bounding box center [989, 308] width 565 height 22
click at [285, 47] on icon at bounding box center [280, 44] width 19 height 19
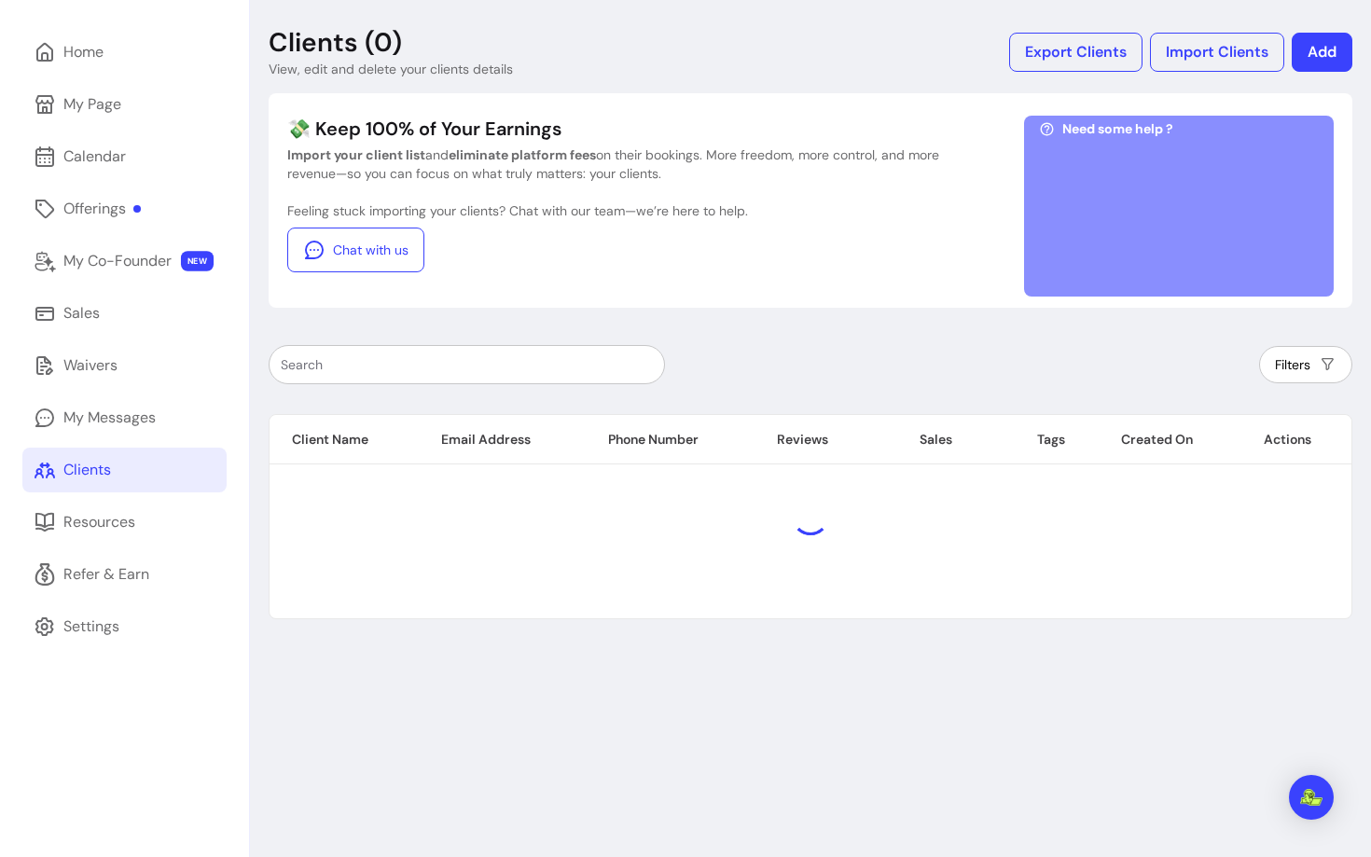
click at [418, 369] on input "text" at bounding box center [467, 364] width 372 height 19
paste input "monique_digiovine@hotmail.co.uk"
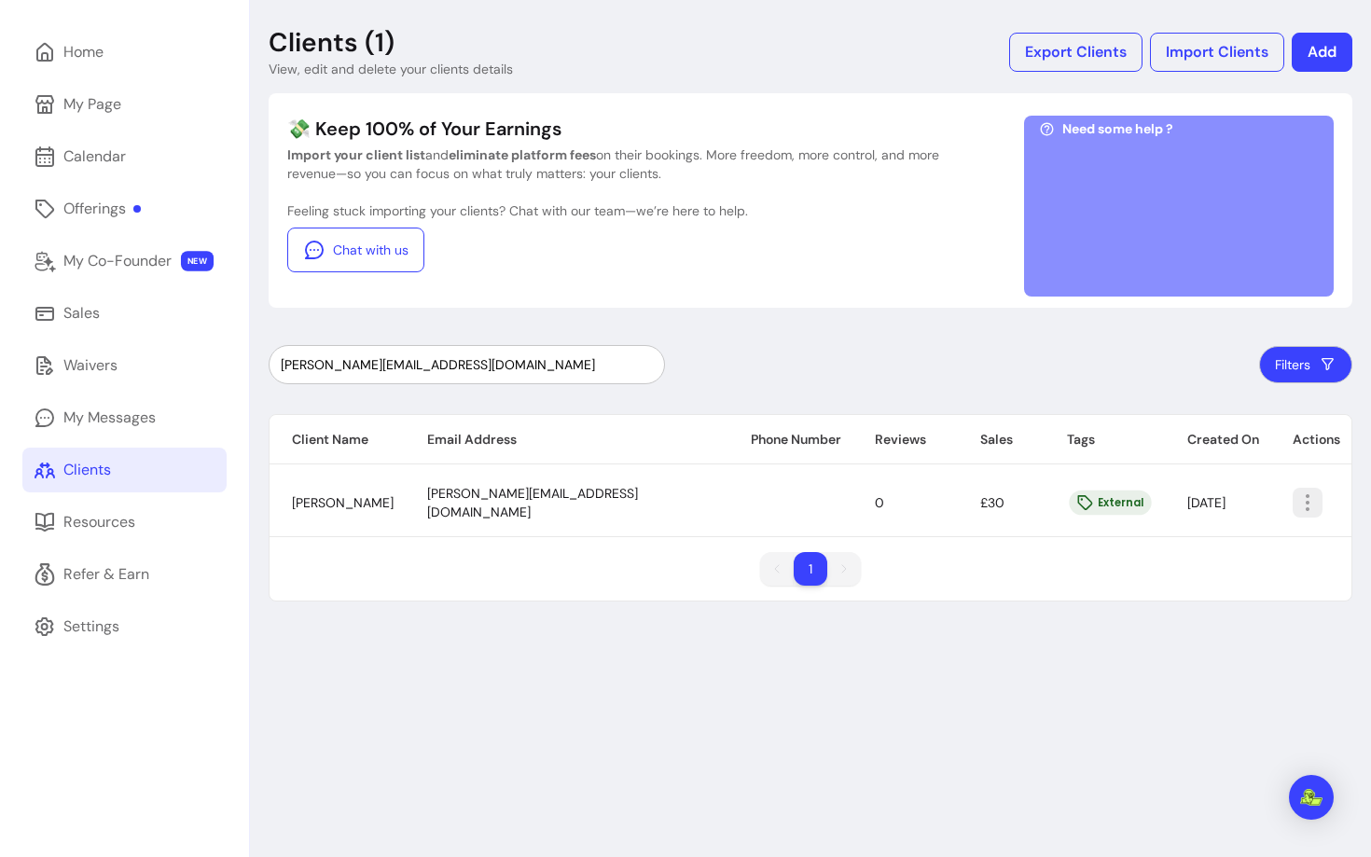
type input "monique_digiovine@hotmail.co.uk"
click at [1309, 507] on icon "button" at bounding box center [1308, 503] width 22 height 22
click at [1216, 542] on span "Amend" at bounding box center [1235, 545] width 136 height 19
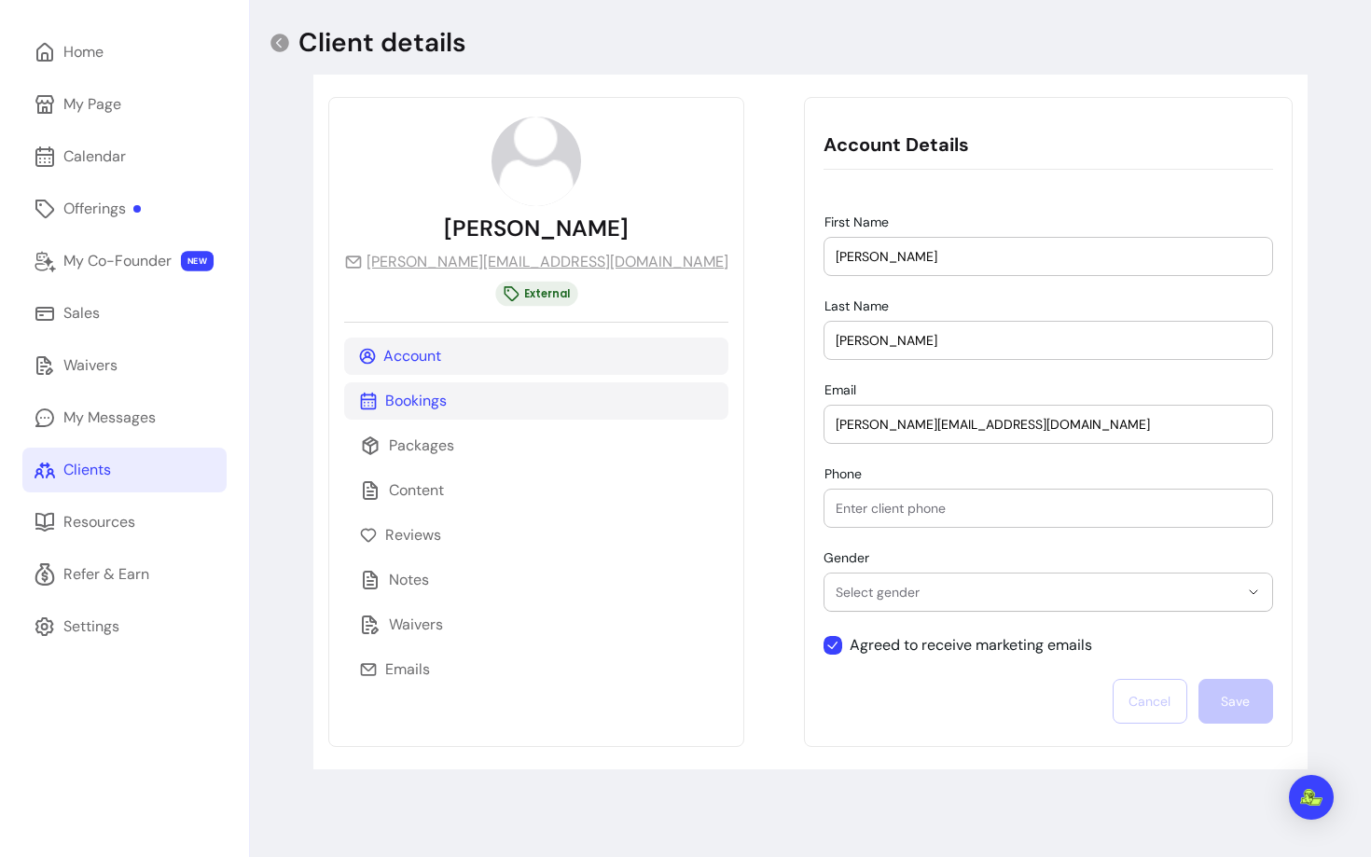
click at [428, 396] on p "Bookings" at bounding box center [416, 401] width 62 height 22
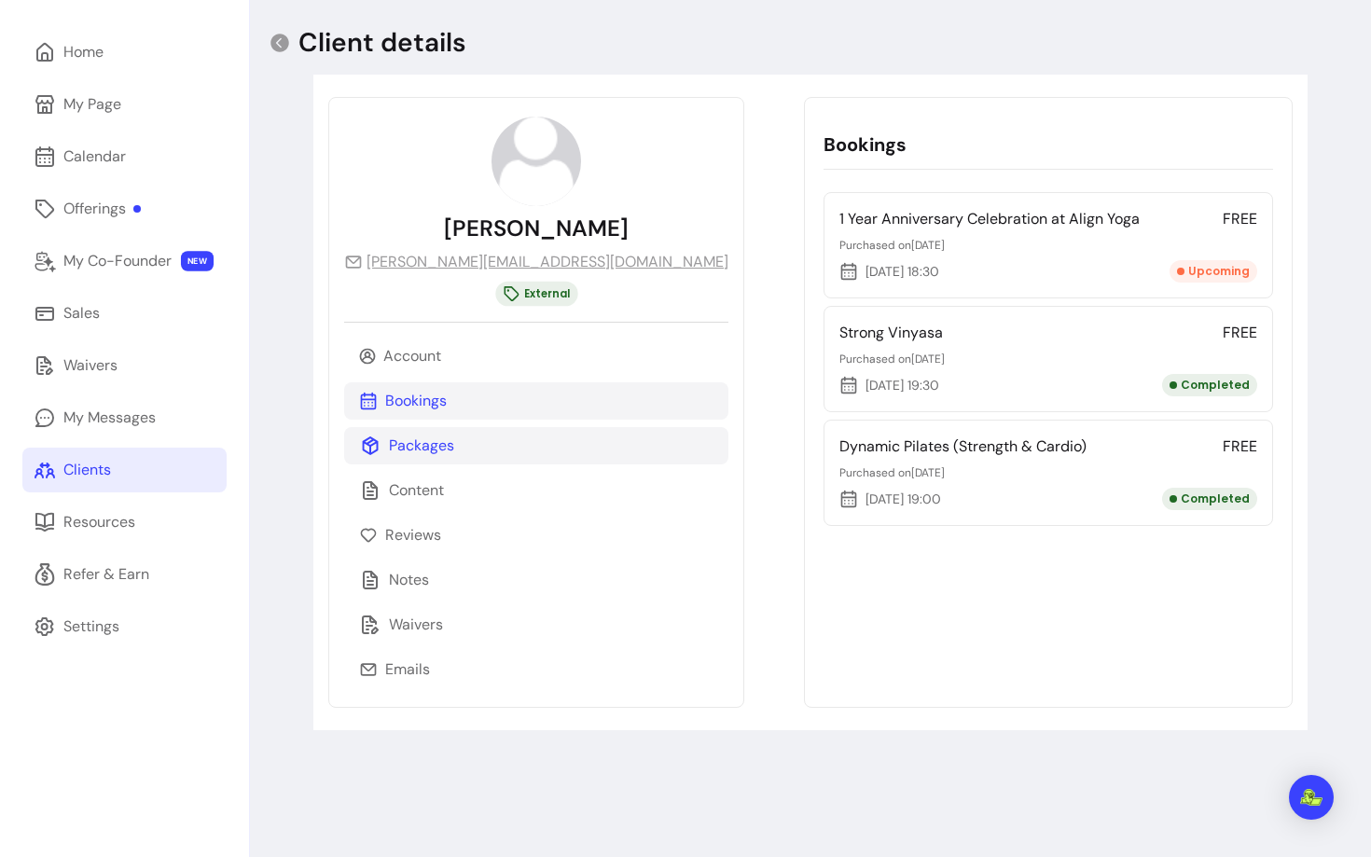
click at [430, 438] on p "Packages" at bounding box center [421, 446] width 65 height 22
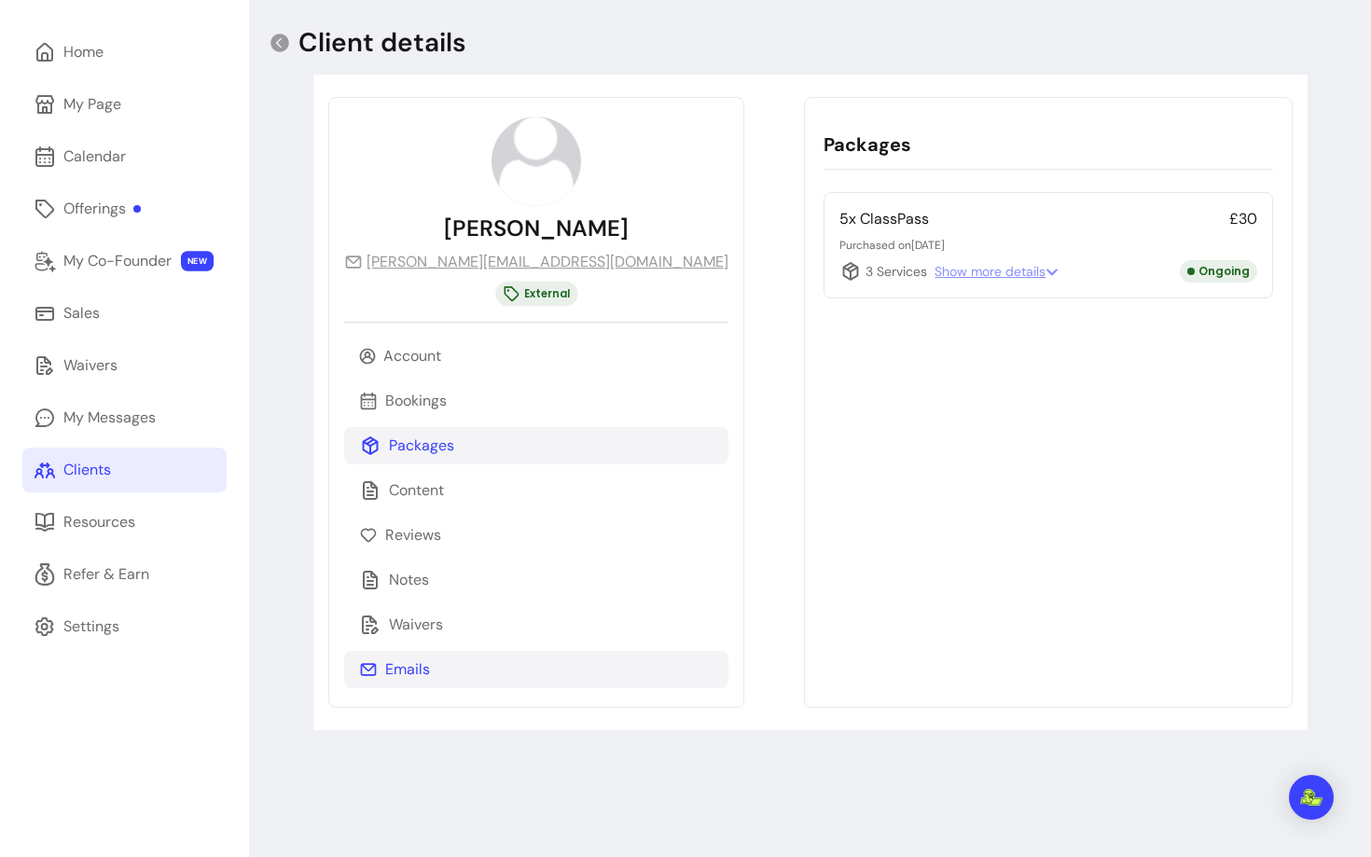
click at [424, 658] on div "Emails" at bounding box center [536, 669] width 384 height 37
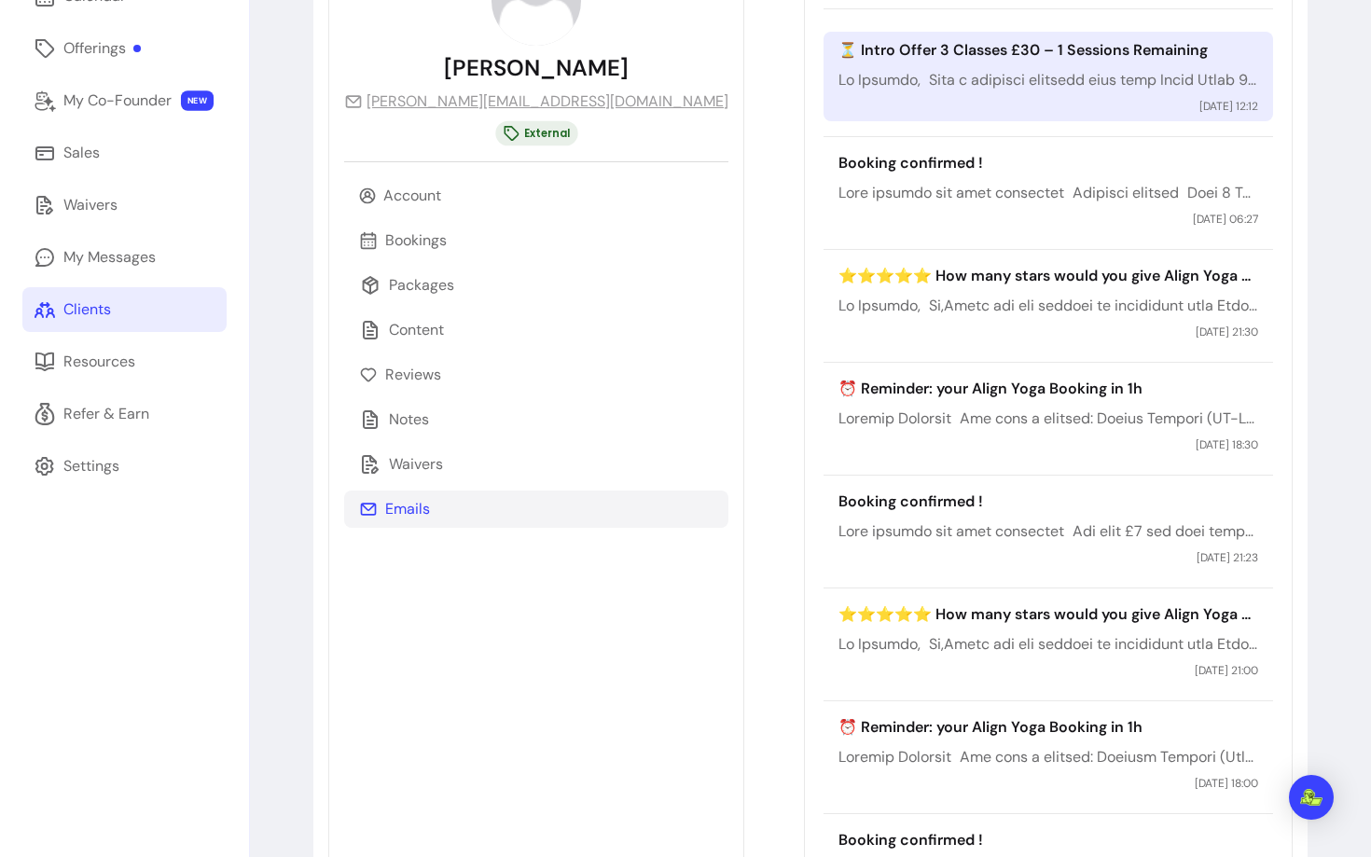
scroll to position [197, 0]
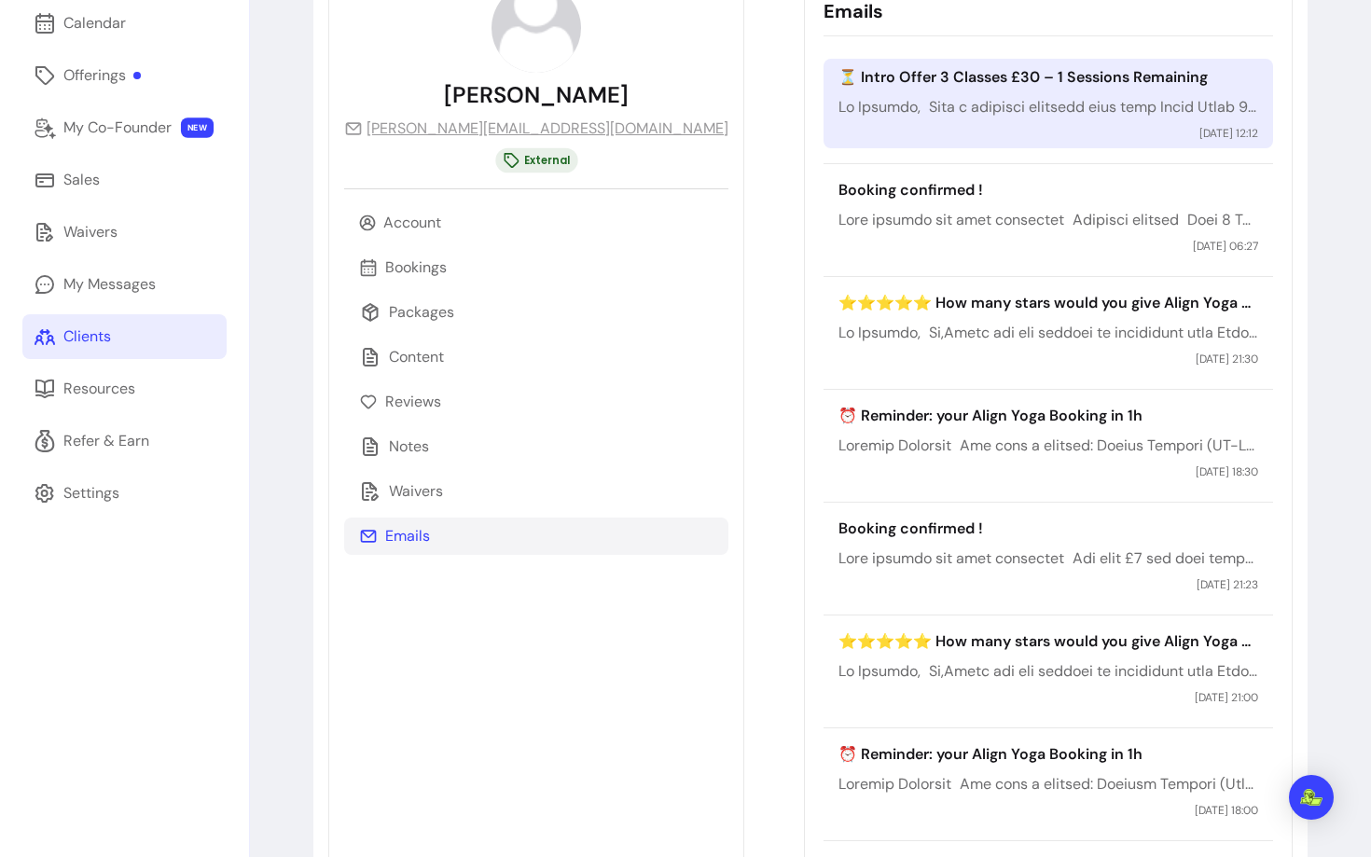
click at [882, 124] on div "⏳ Intro Offer 3 Classes £30 – 1 Sessions Remaining 10 / 09 / 2025 12:12" at bounding box center [1048, 104] width 449 height 90
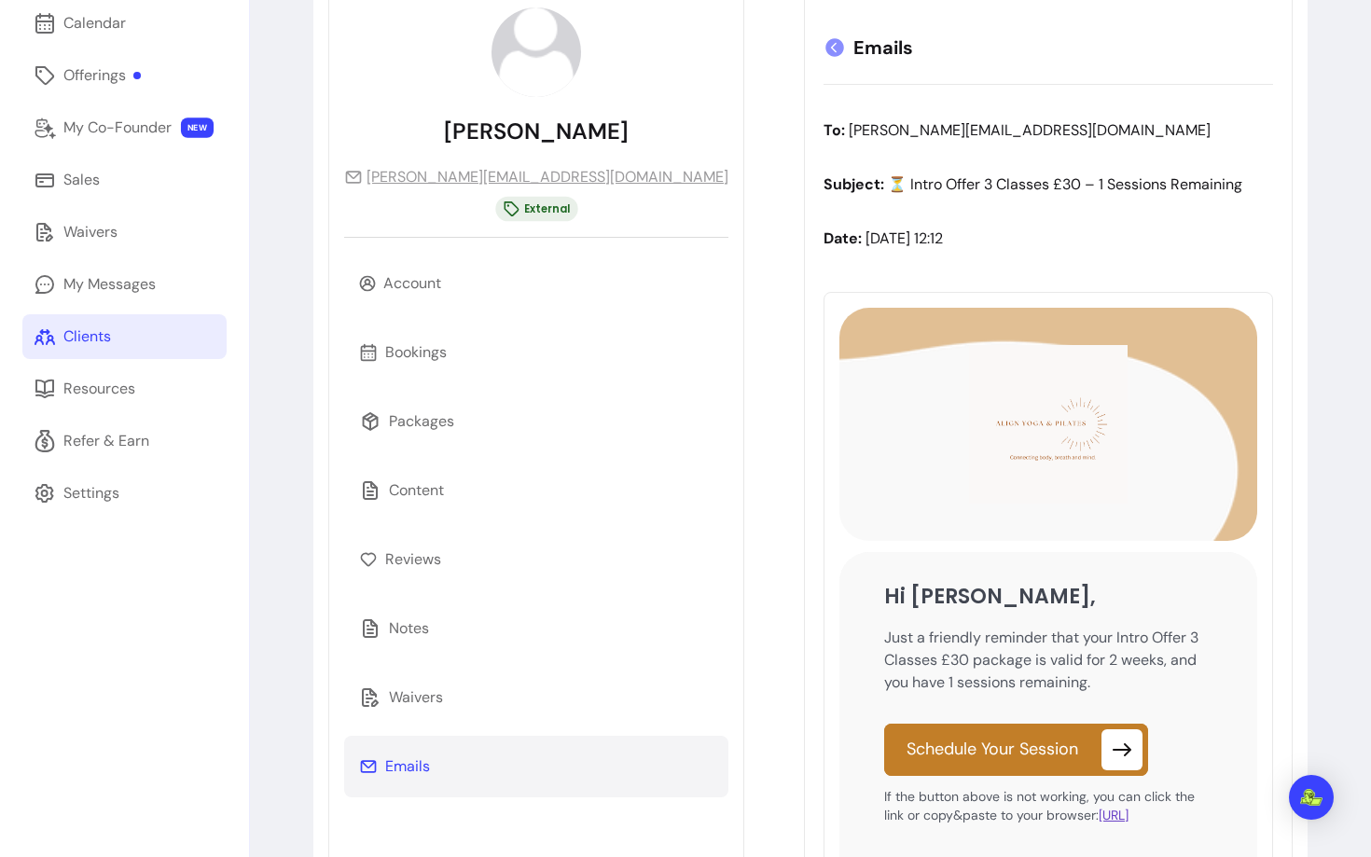
scroll to position [250, 0]
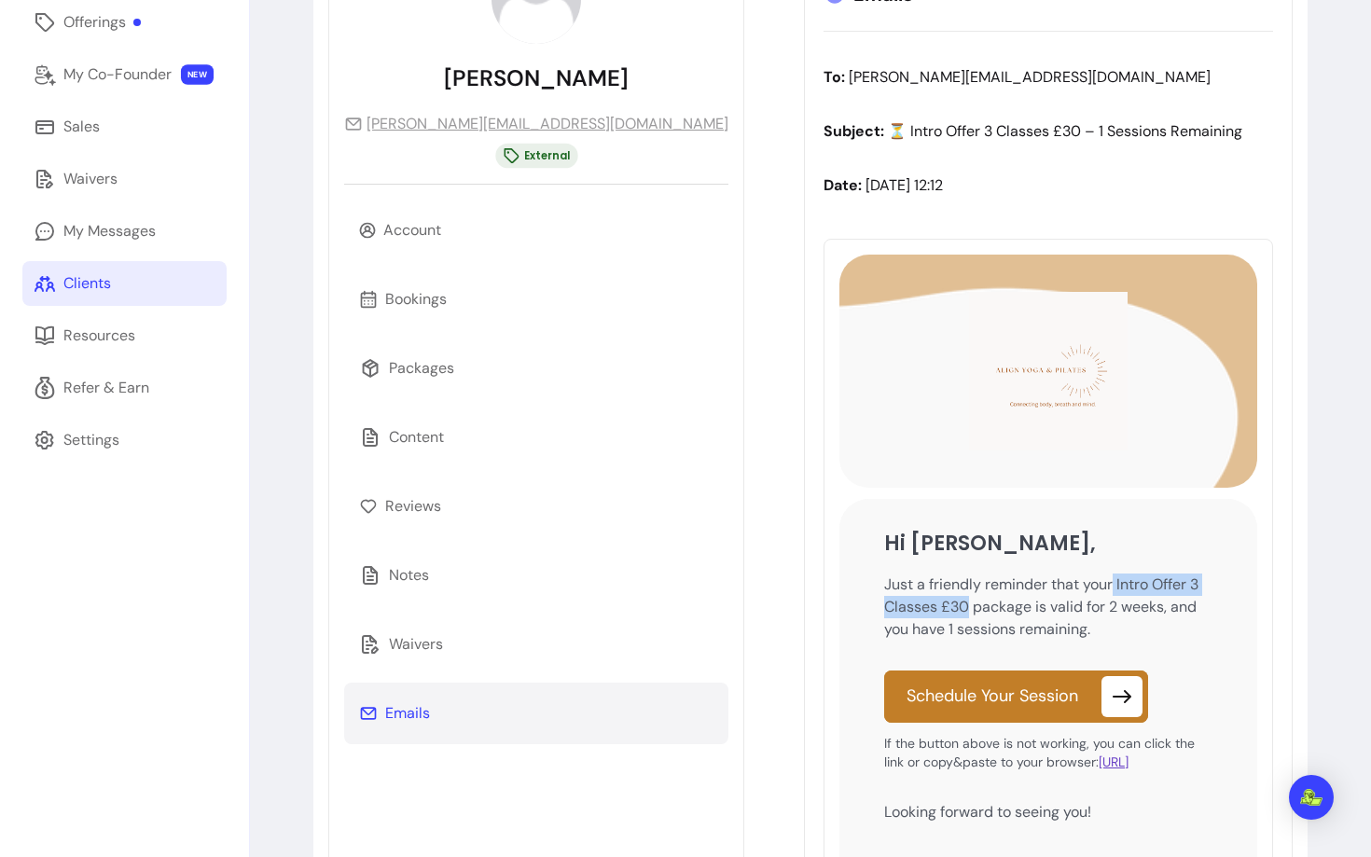
drag, startPoint x: 992, startPoint y: 587, endPoint x: 1168, endPoint y: 587, distance: 176.3
click at [1168, 587] on span "Just a friendly reminder that your Intro Offer 3 Classes £30 package is valid f…" at bounding box center [1041, 607] width 314 height 64
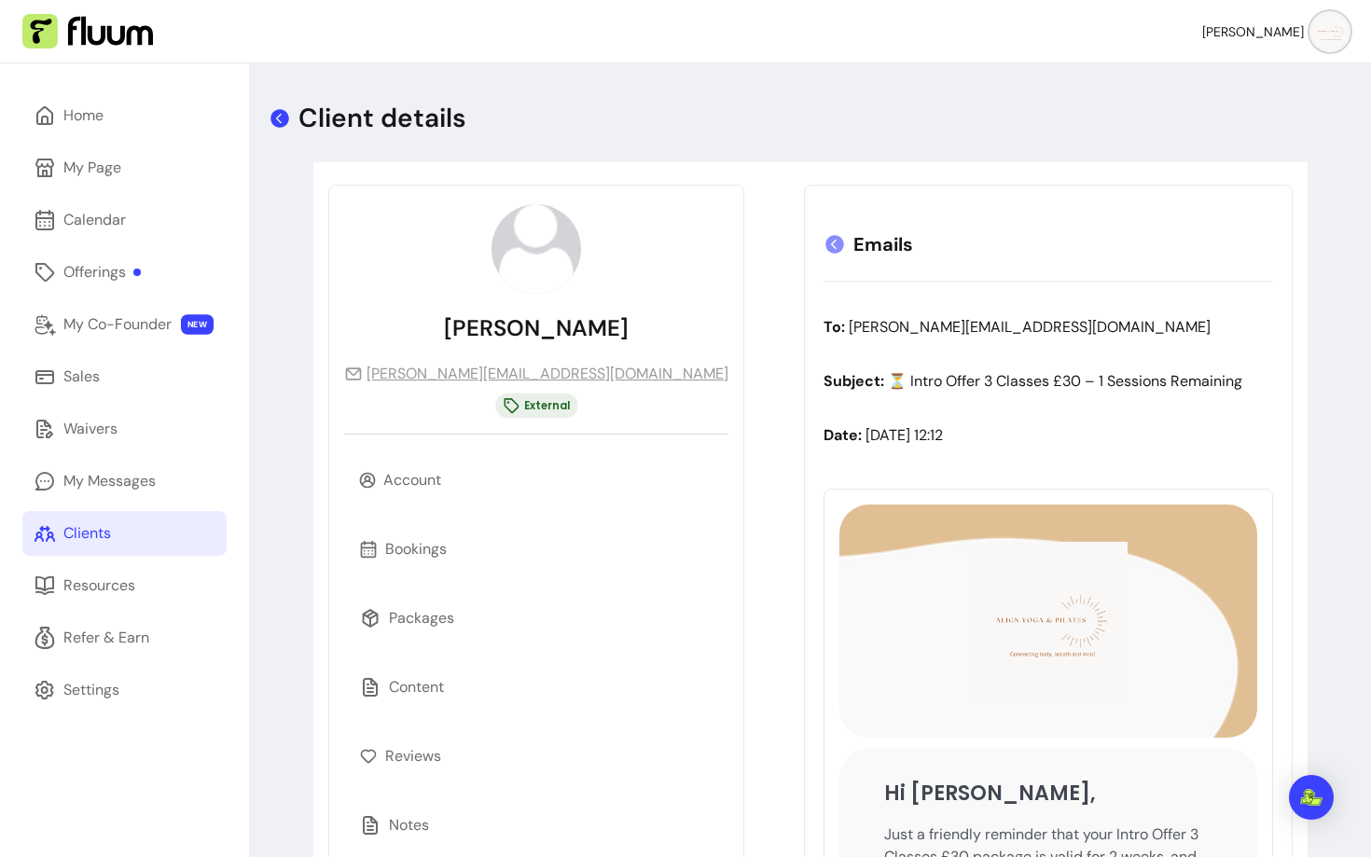
click at [284, 119] on icon at bounding box center [280, 118] width 19 height 19
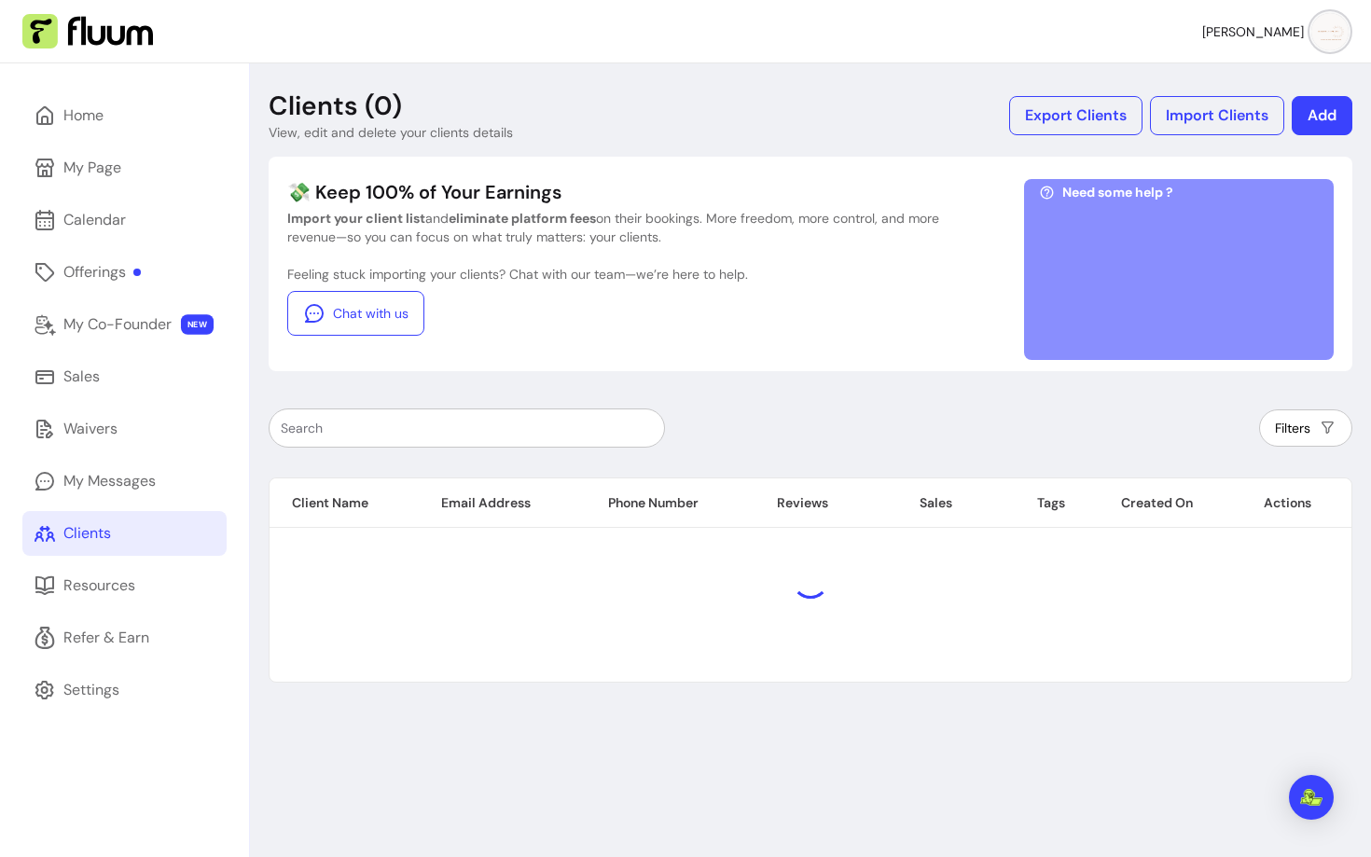
click at [460, 423] on input "text" at bounding box center [467, 428] width 372 height 19
paste input "lucy.capon@btinternet.com"
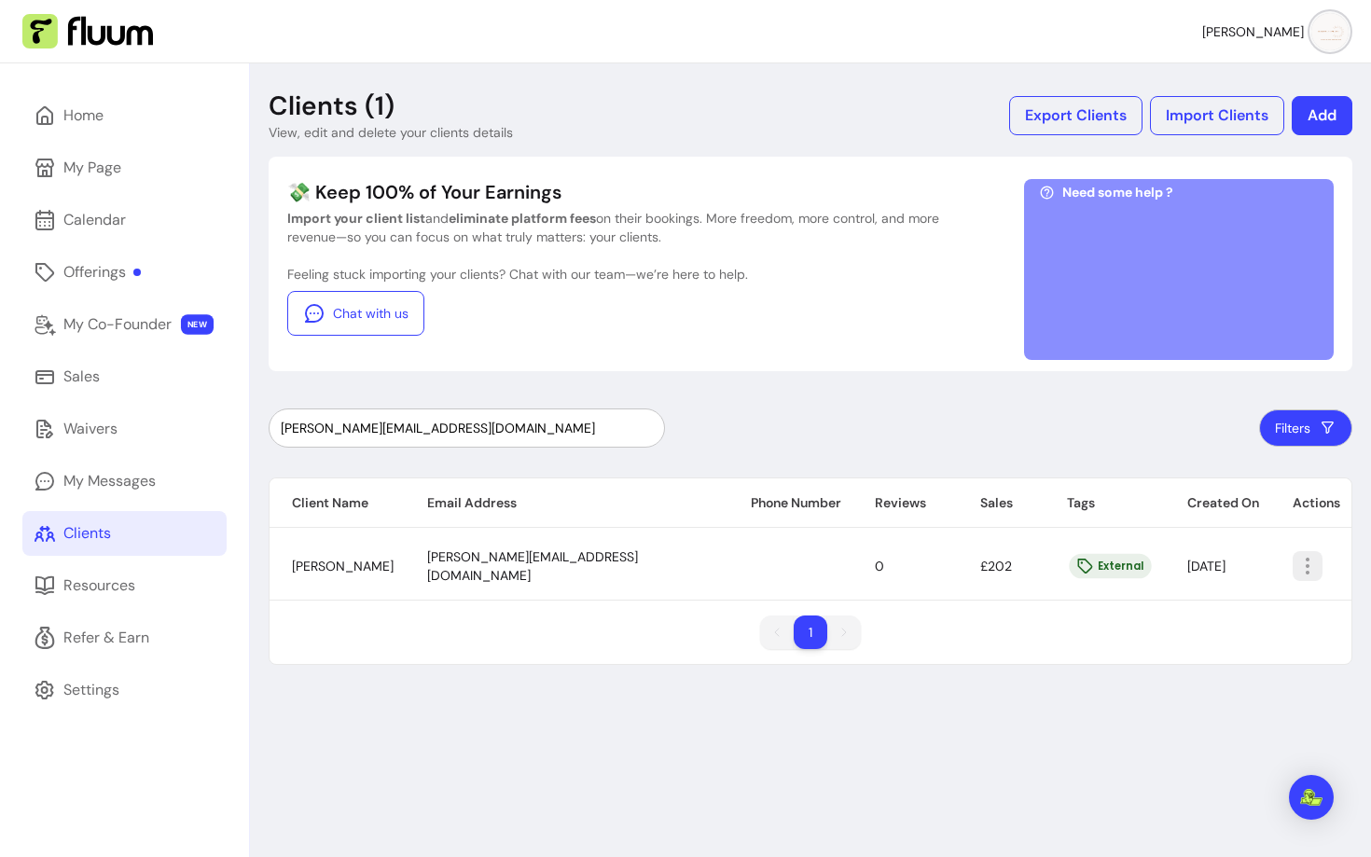
type input "lucy.capon@btinternet.com"
click at [1297, 563] on icon "button" at bounding box center [1308, 566] width 22 height 22
click at [1184, 612] on span "Amend" at bounding box center [1227, 609] width 136 height 19
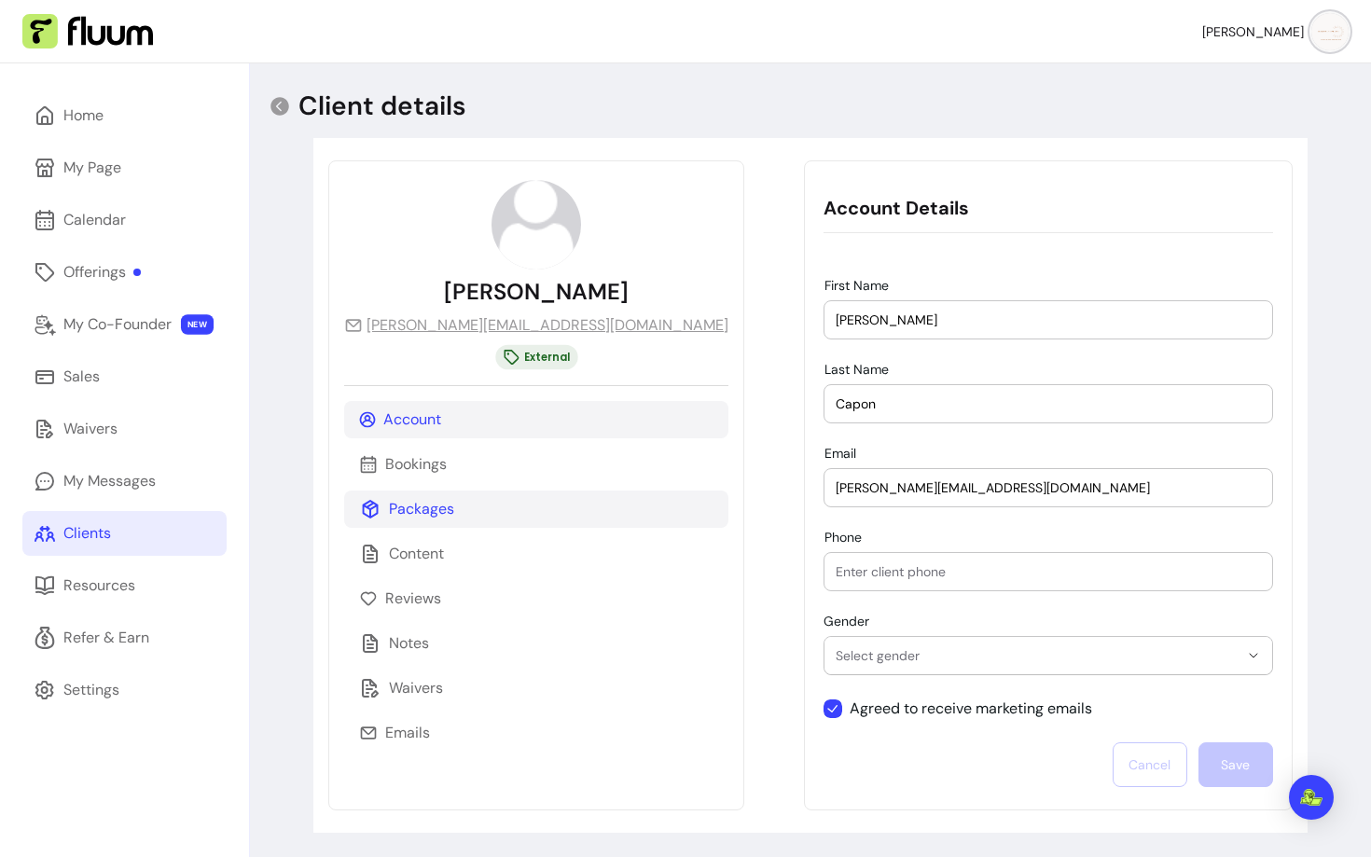
click at [437, 505] on p "Packages" at bounding box center [421, 509] width 65 height 22
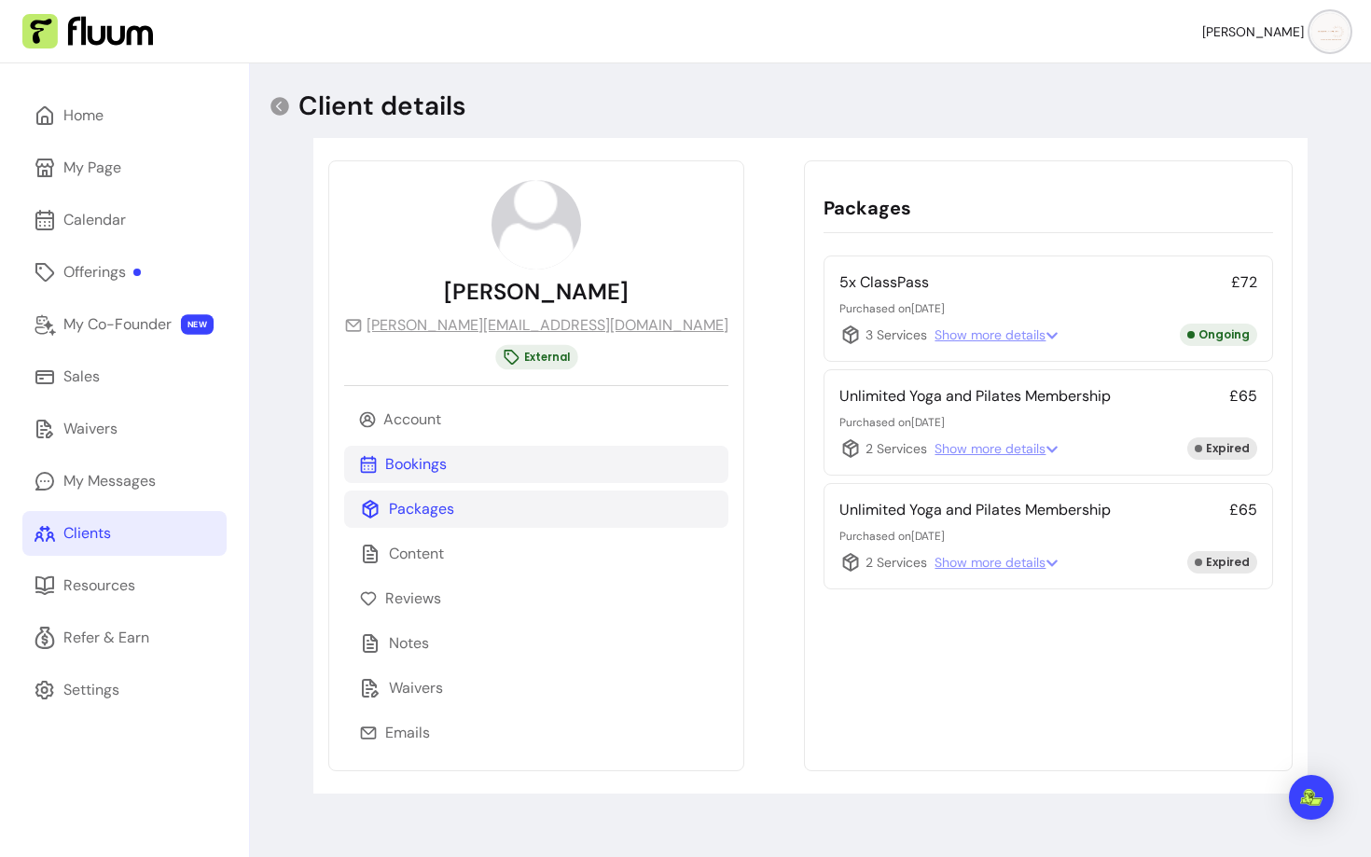
click at [430, 468] on p "Bookings" at bounding box center [416, 464] width 62 height 22
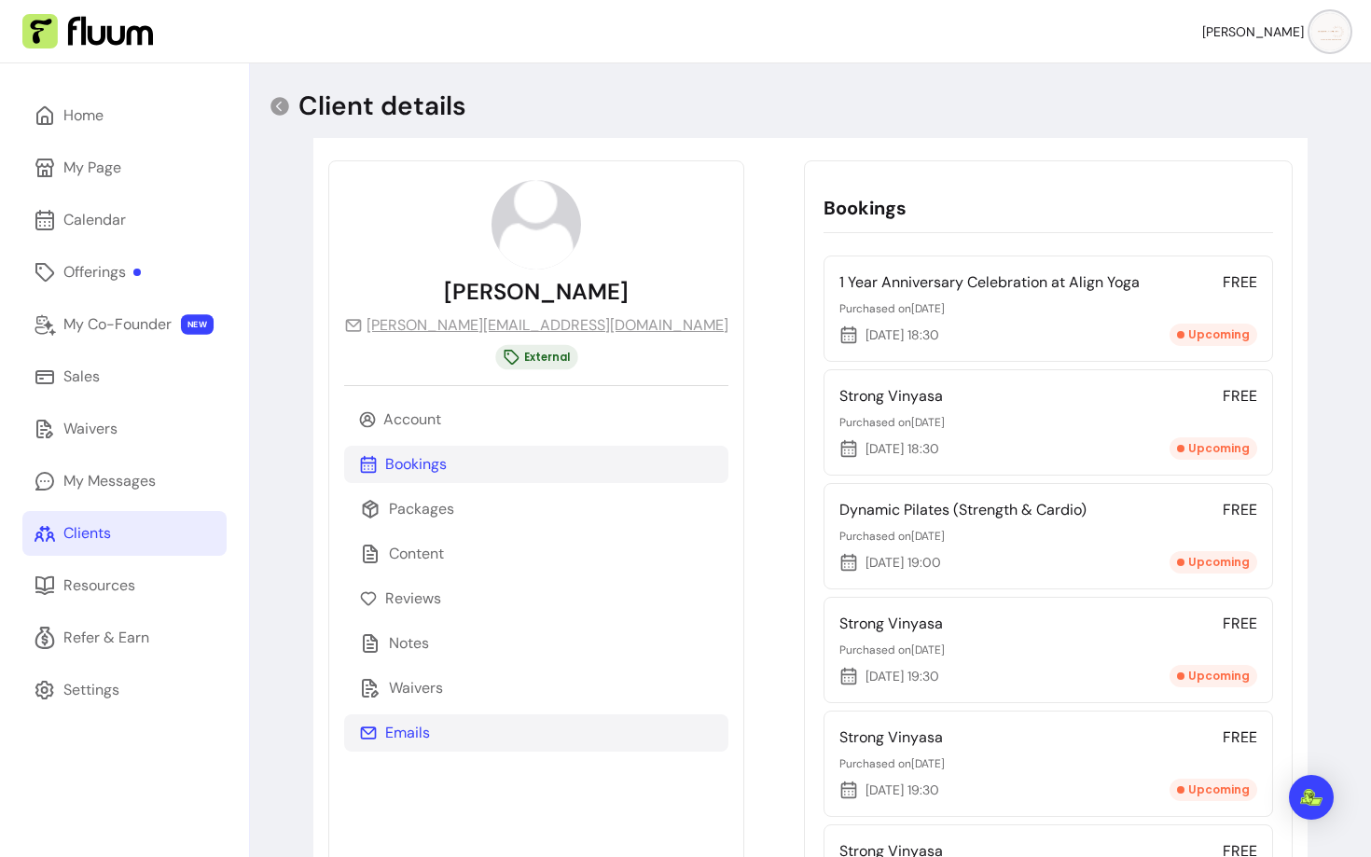
click at [410, 745] on div "Emails" at bounding box center [536, 733] width 384 height 37
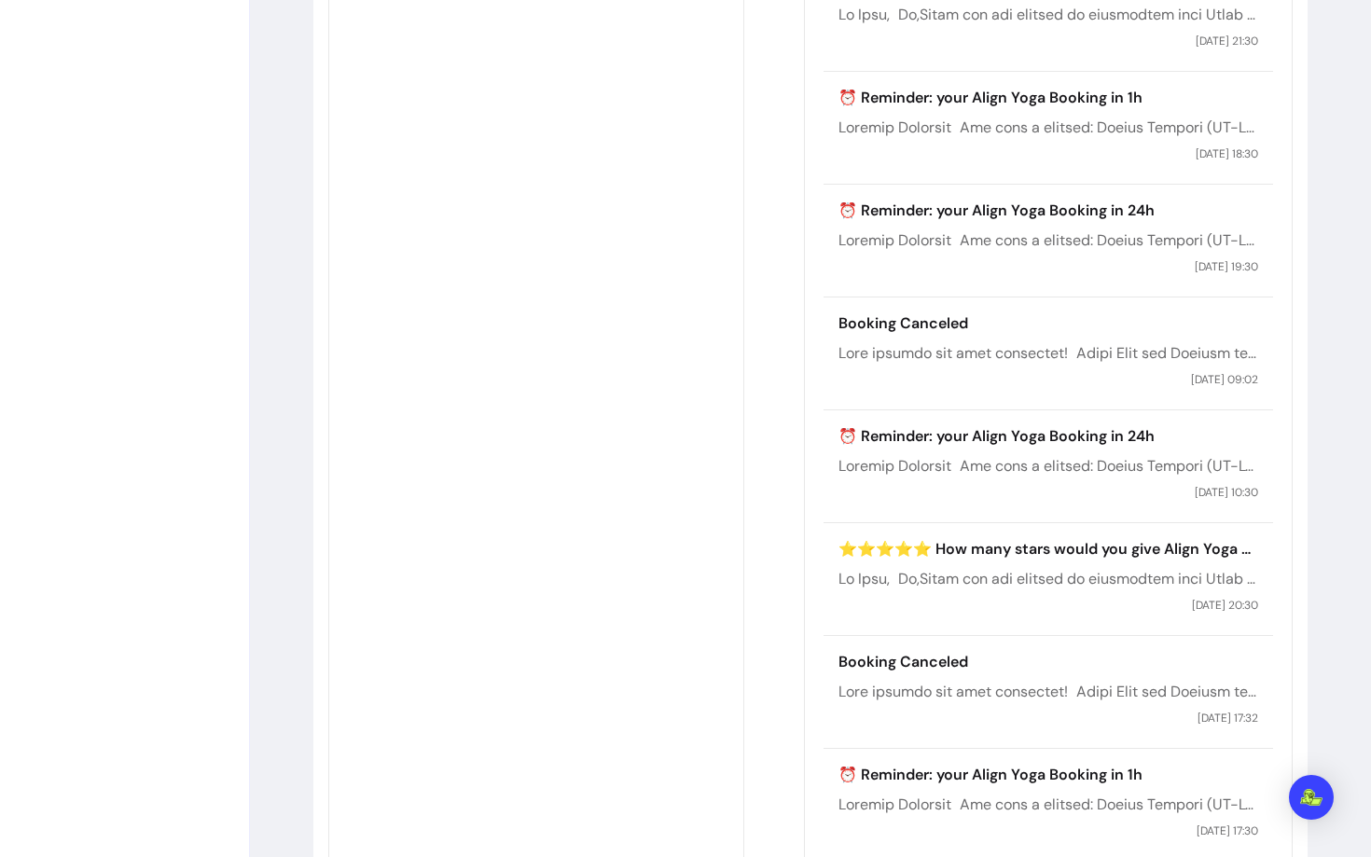
scroll to position [1786, 0]
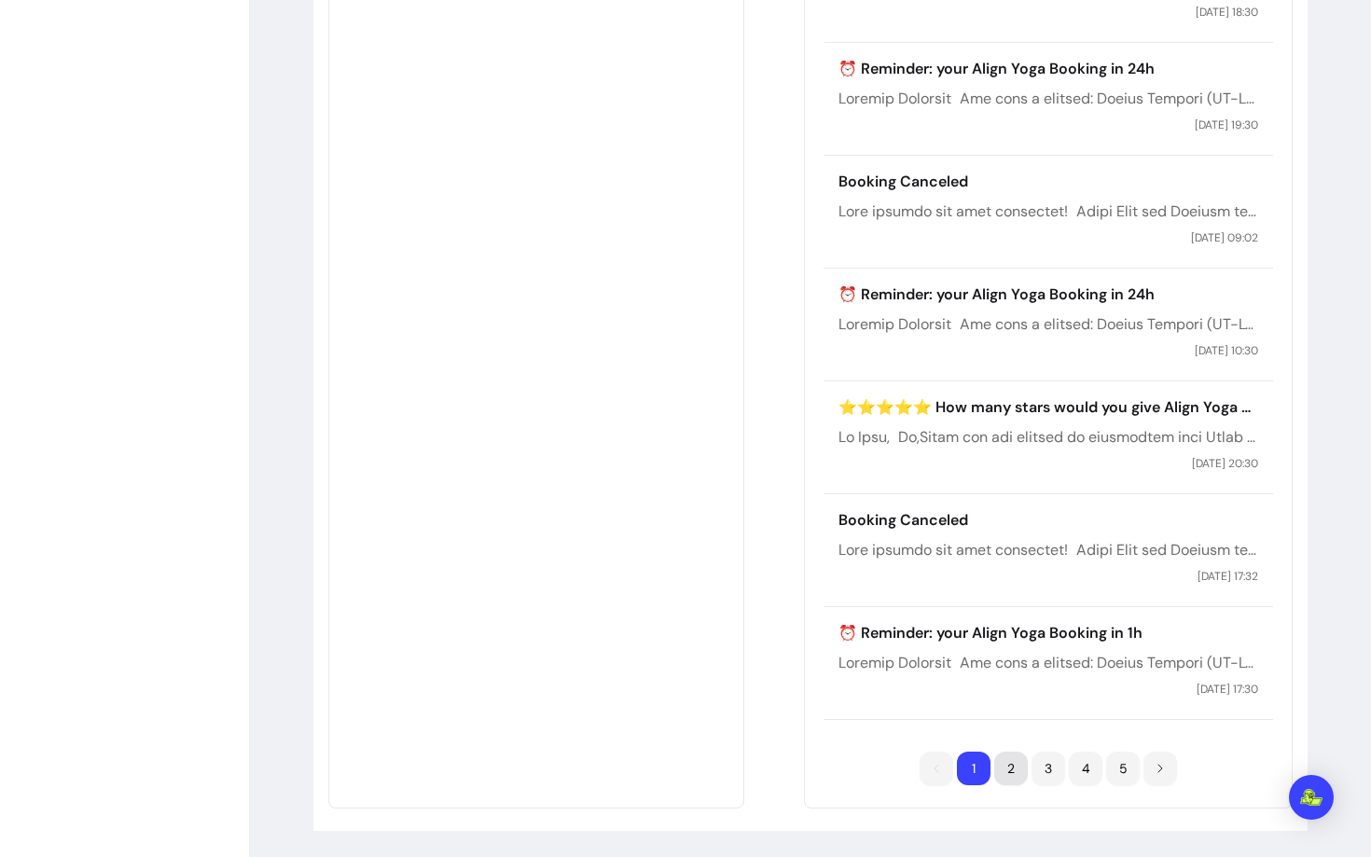
click at [994, 768] on li "2" at bounding box center [1011, 769] width 34 height 34
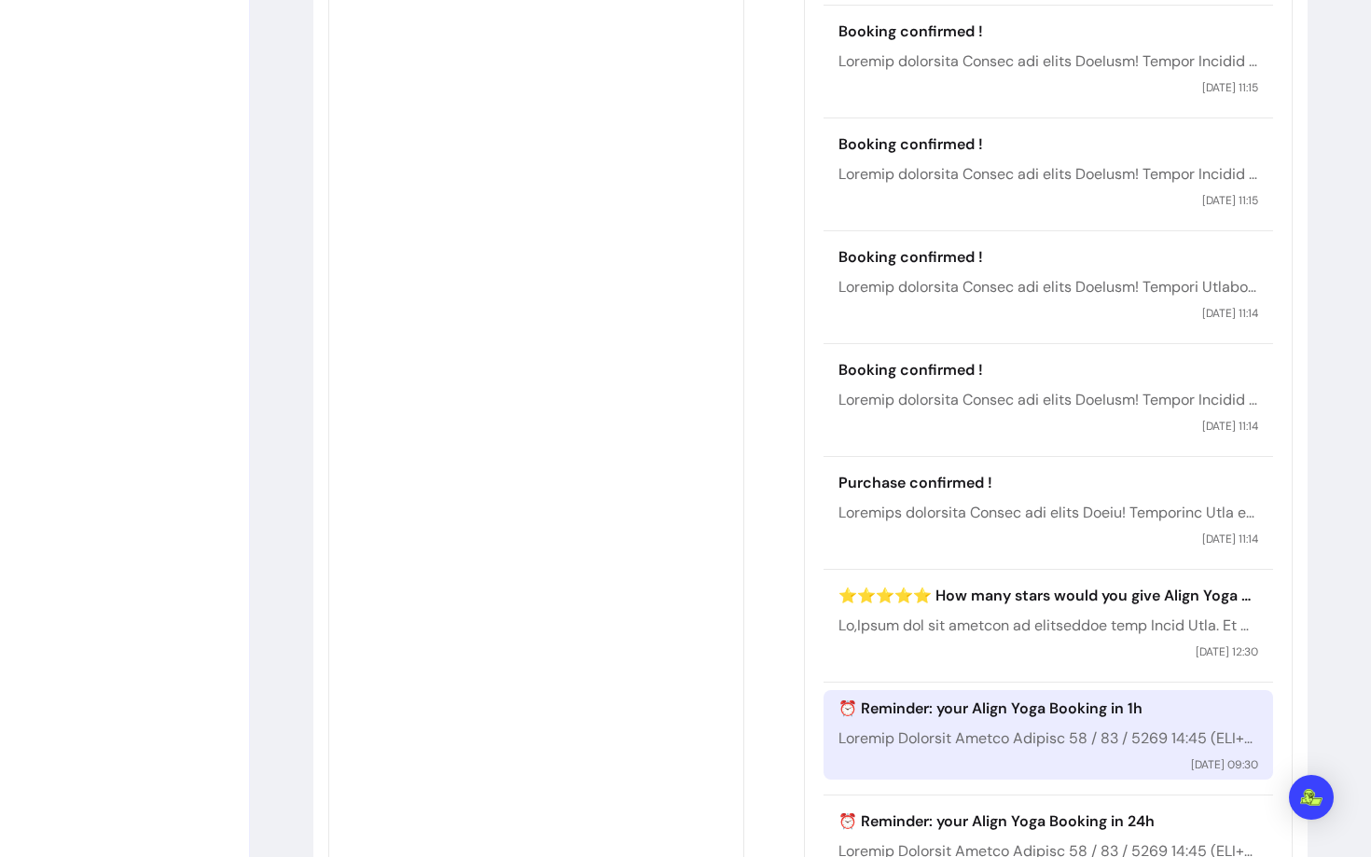
scroll to position [1592, 0]
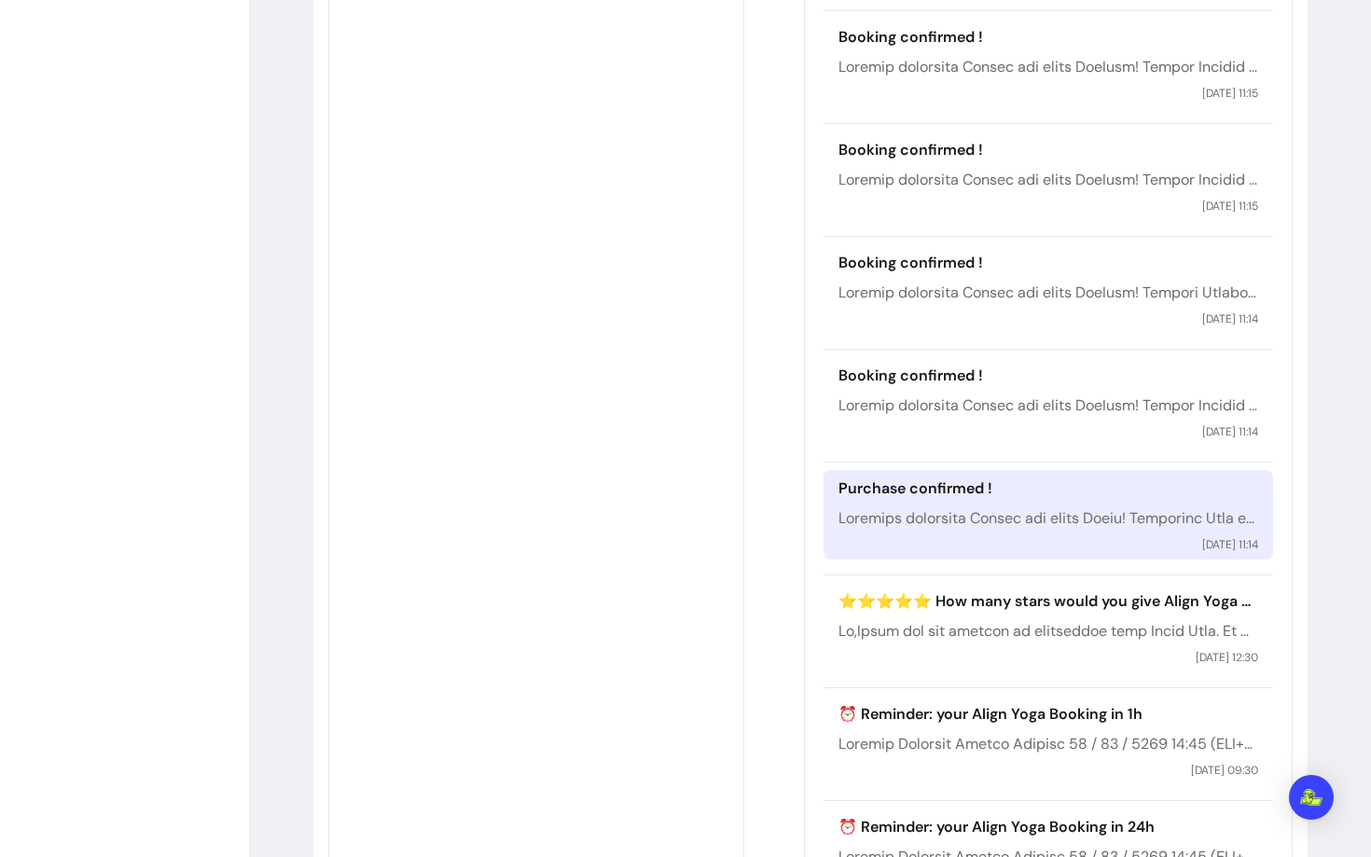
click at [857, 520] on p at bounding box center [1048, 518] width 419 height 22
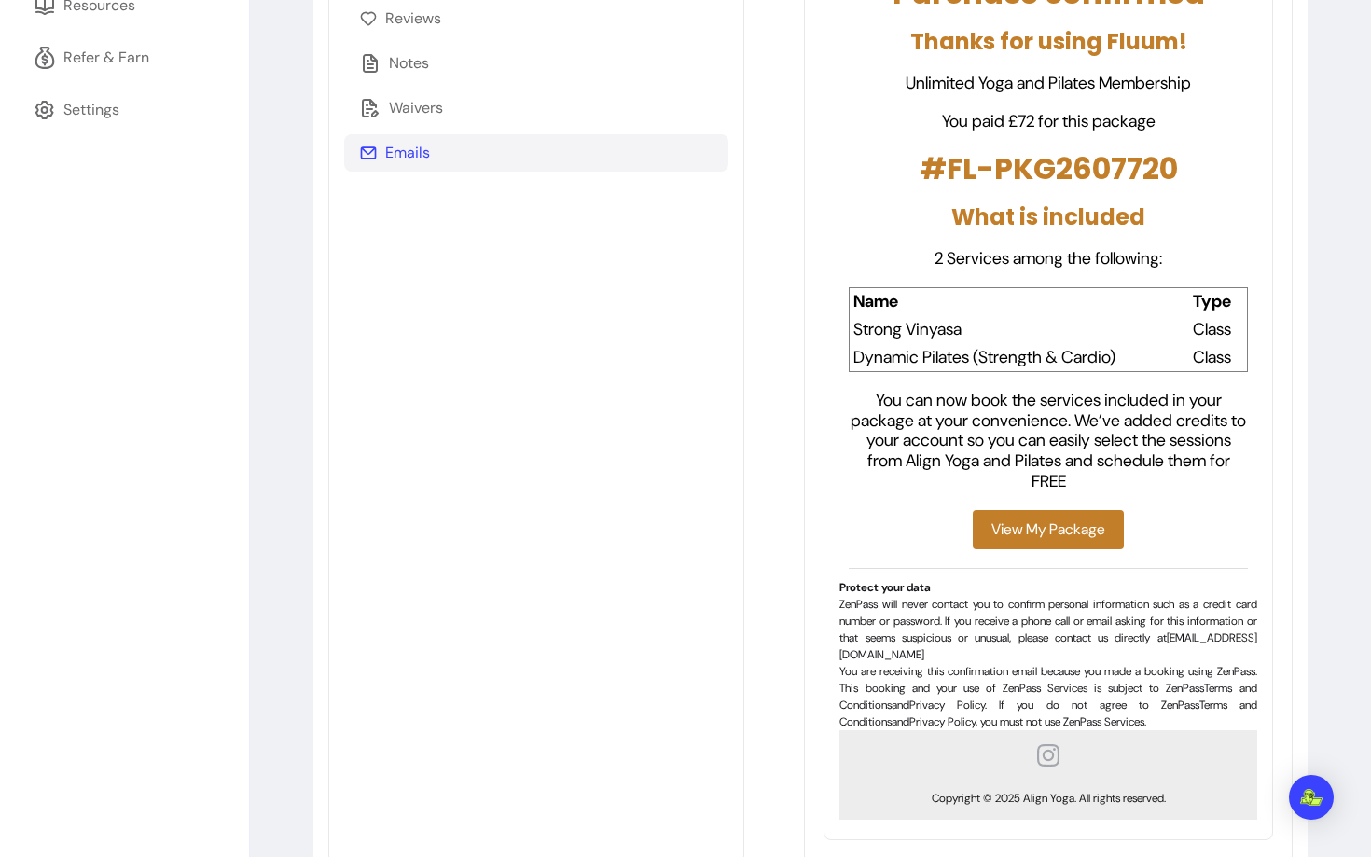
scroll to position [409, 0]
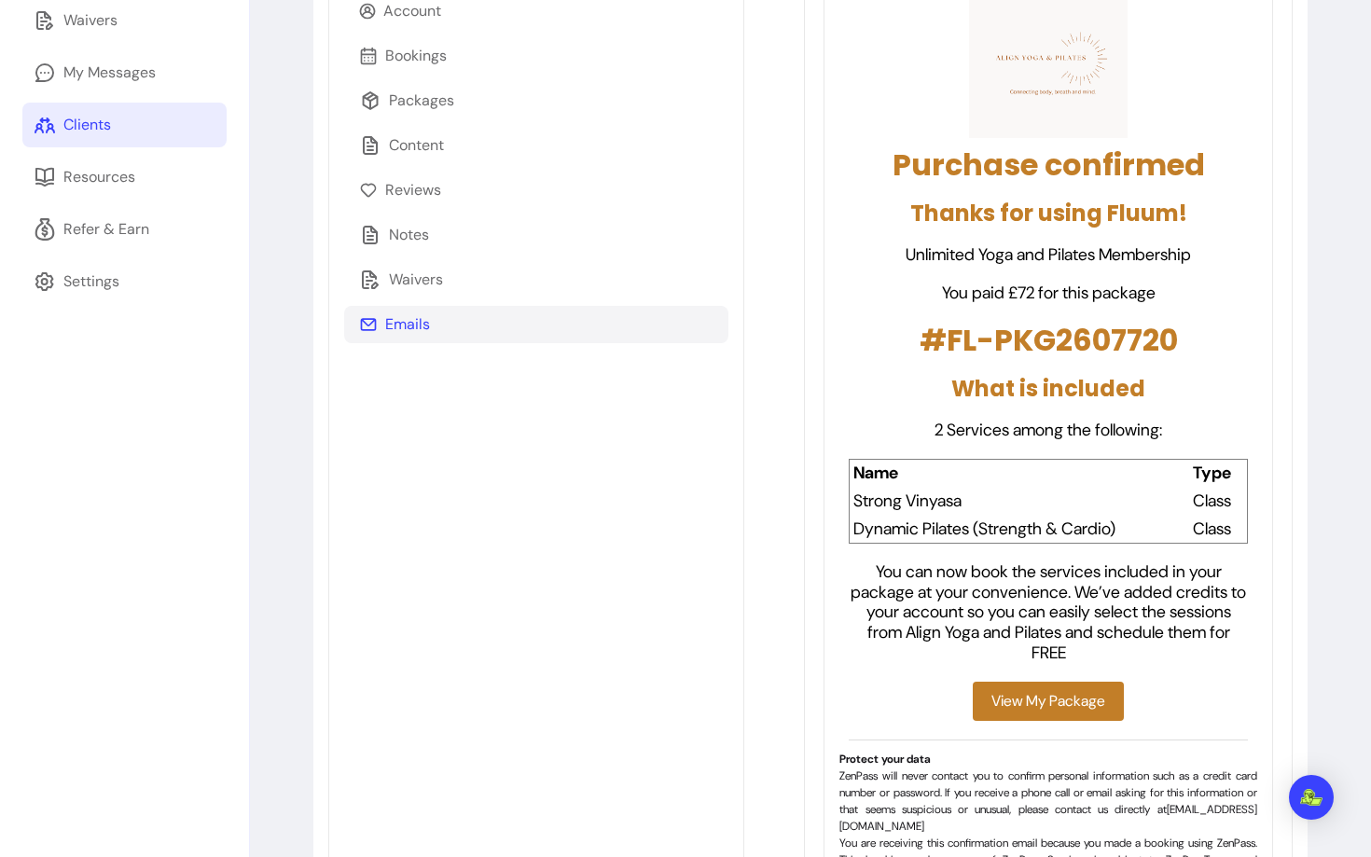
drag, startPoint x: 802, startPoint y: 254, endPoint x: 1166, endPoint y: 254, distance: 363.8
click at [1166, 254] on p "Unlimited Yoga and Pilates Membership" at bounding box center [1048, 255] width 398 height 21
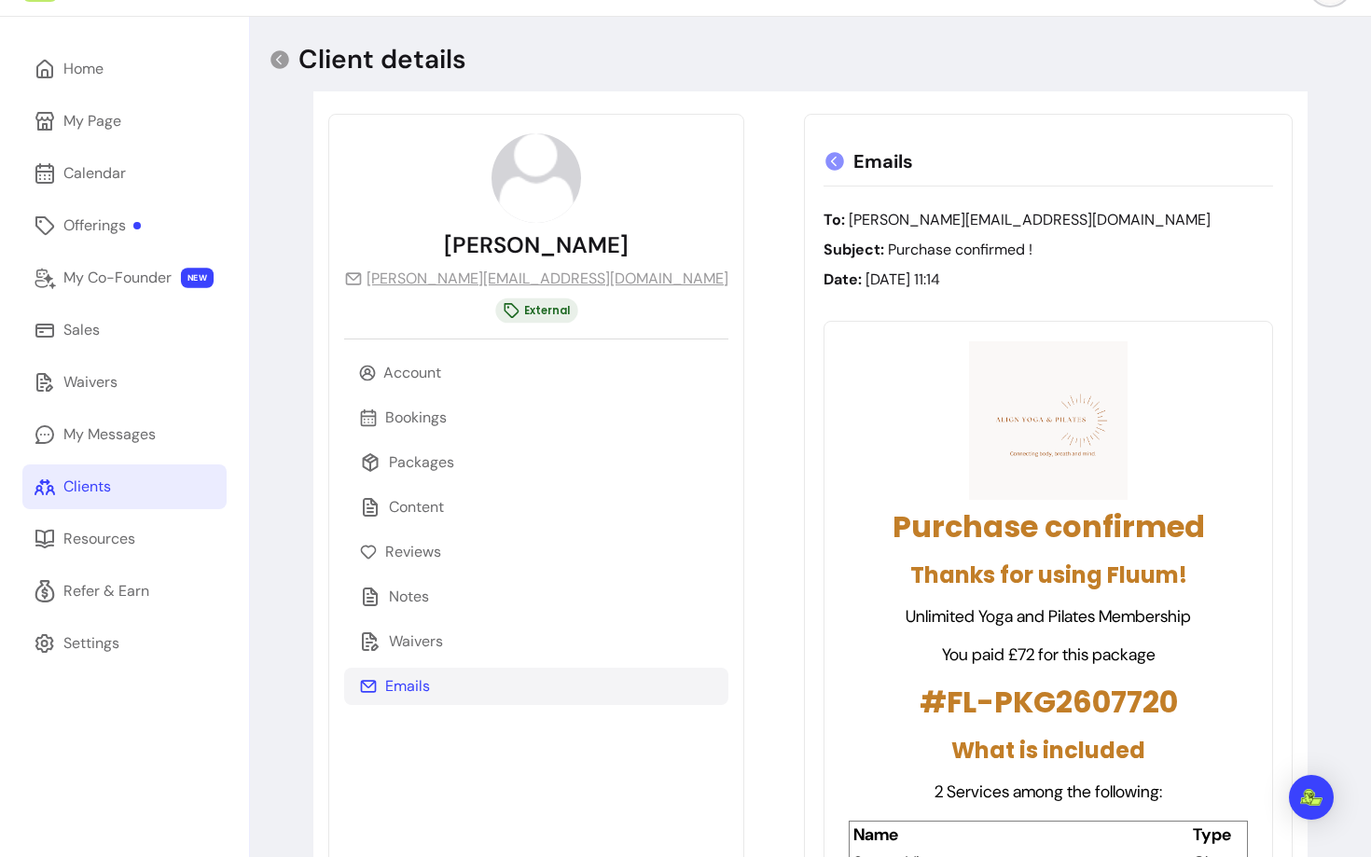
scroll to position [0, 0]
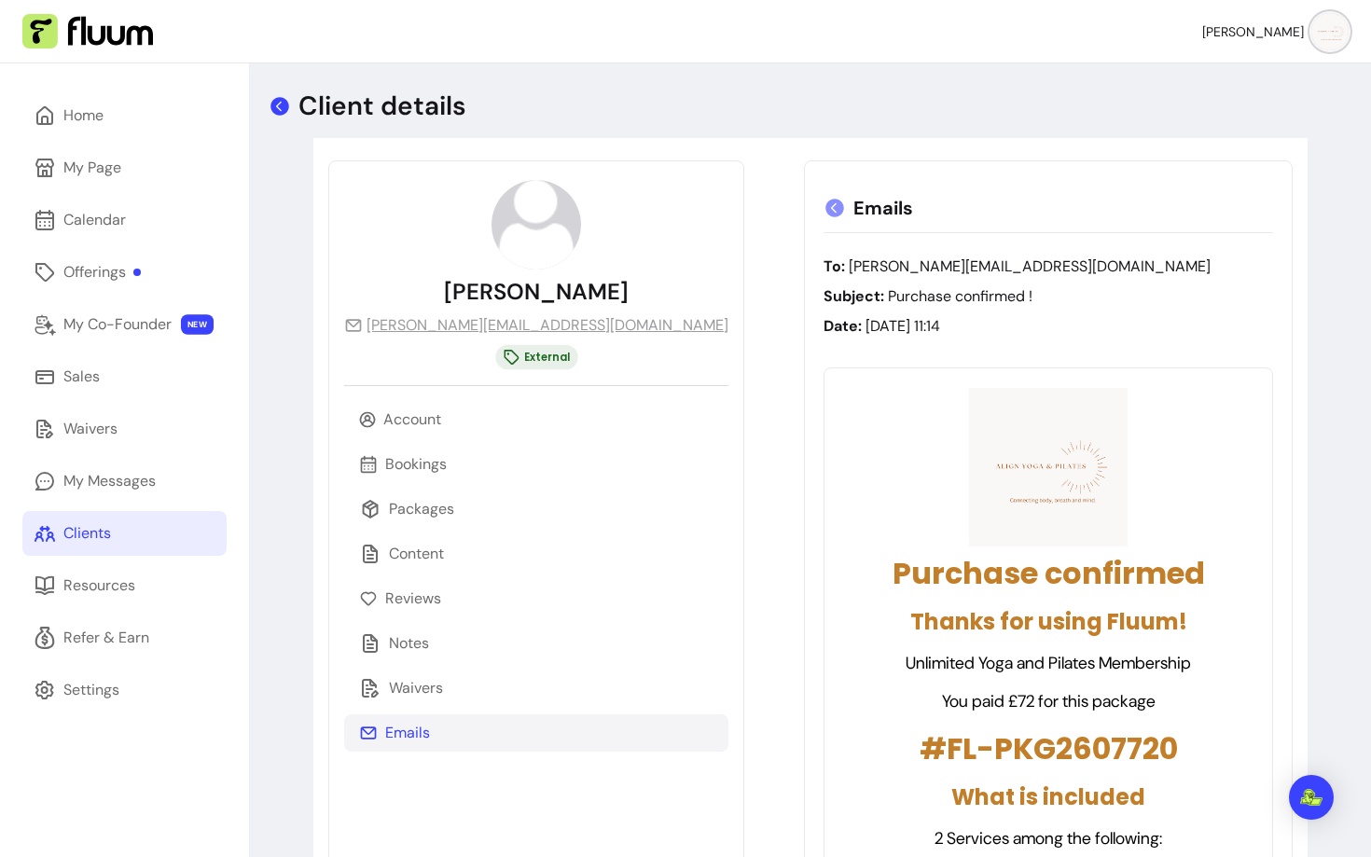
click at [279, 108] on icon at bounding box center [280, 106] width 22 height 22
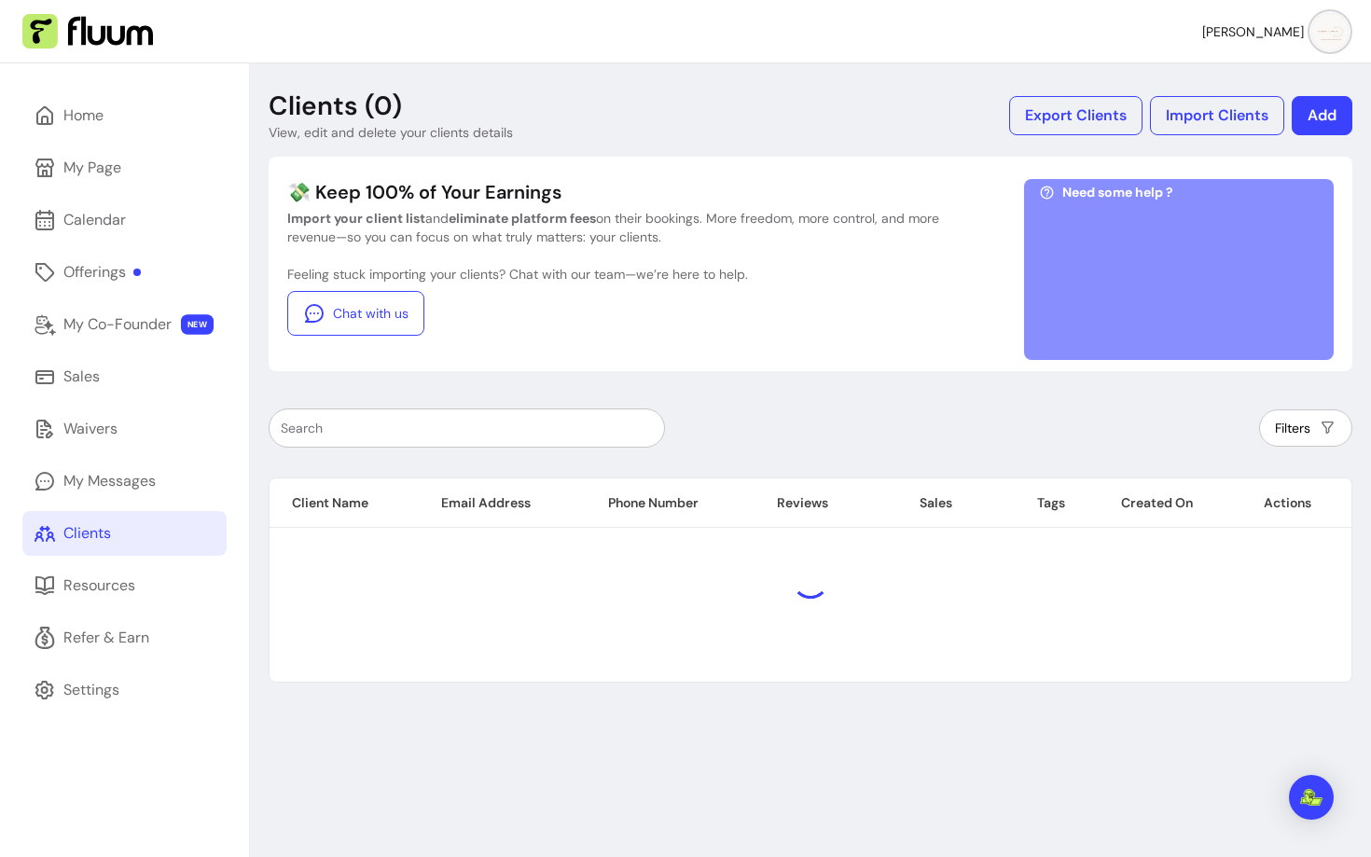
click at [462, 424] on input "text" at bounding box center [467, 428] width 372 height 19
paste input "dawn_harrington@hotmail.co.uk"
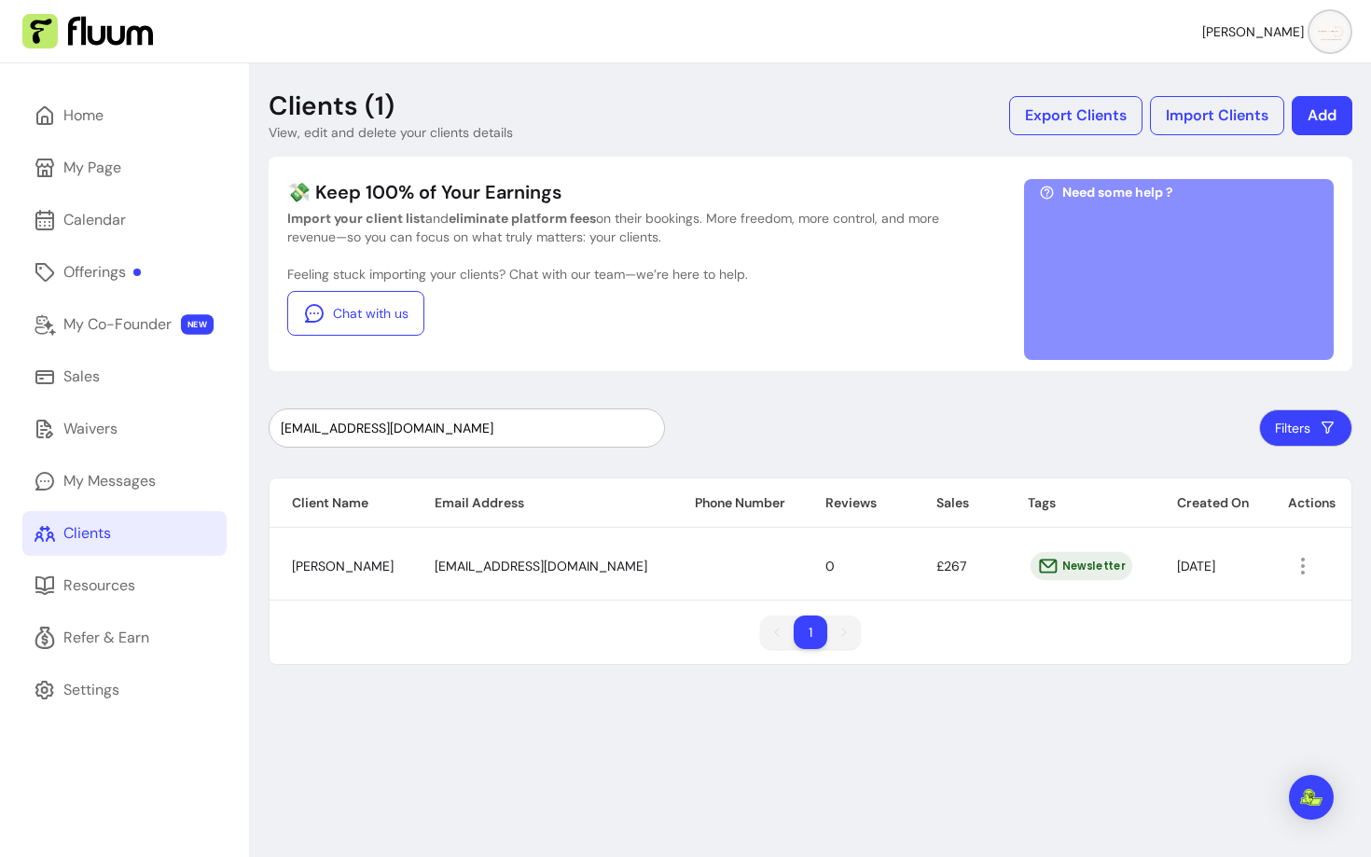
type input "dawn_harrington@hotmail.co.uk"
click at [1300, 575] on icon "button" at bounding box center [1303, 566] width 22 height 22
click at [1222, 612] on span "Amend" at bounding box center [1234, 609] width 136 height 19
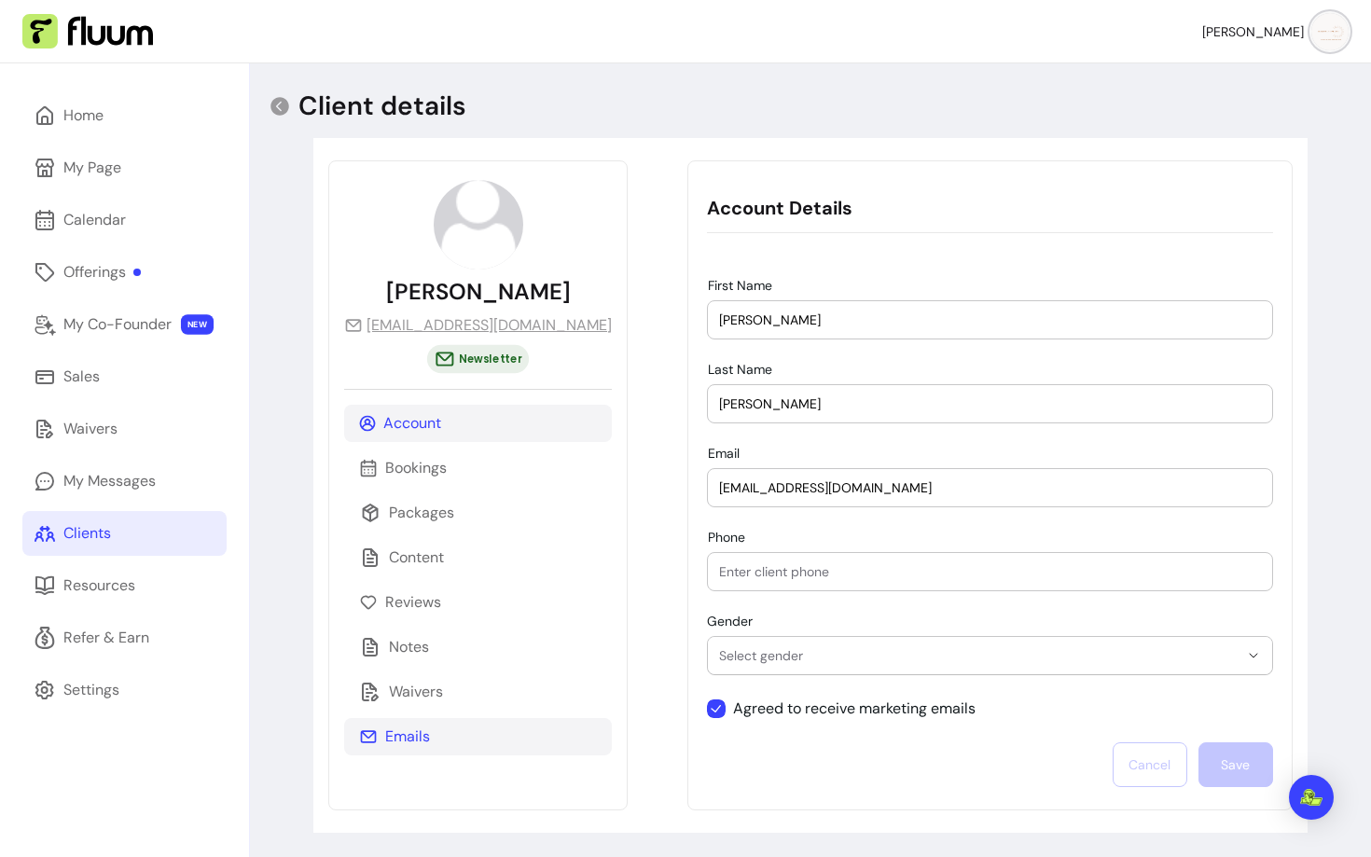
click at [421, 734] on p "Emails" at bounding box center [407, 737] width 45 height 22
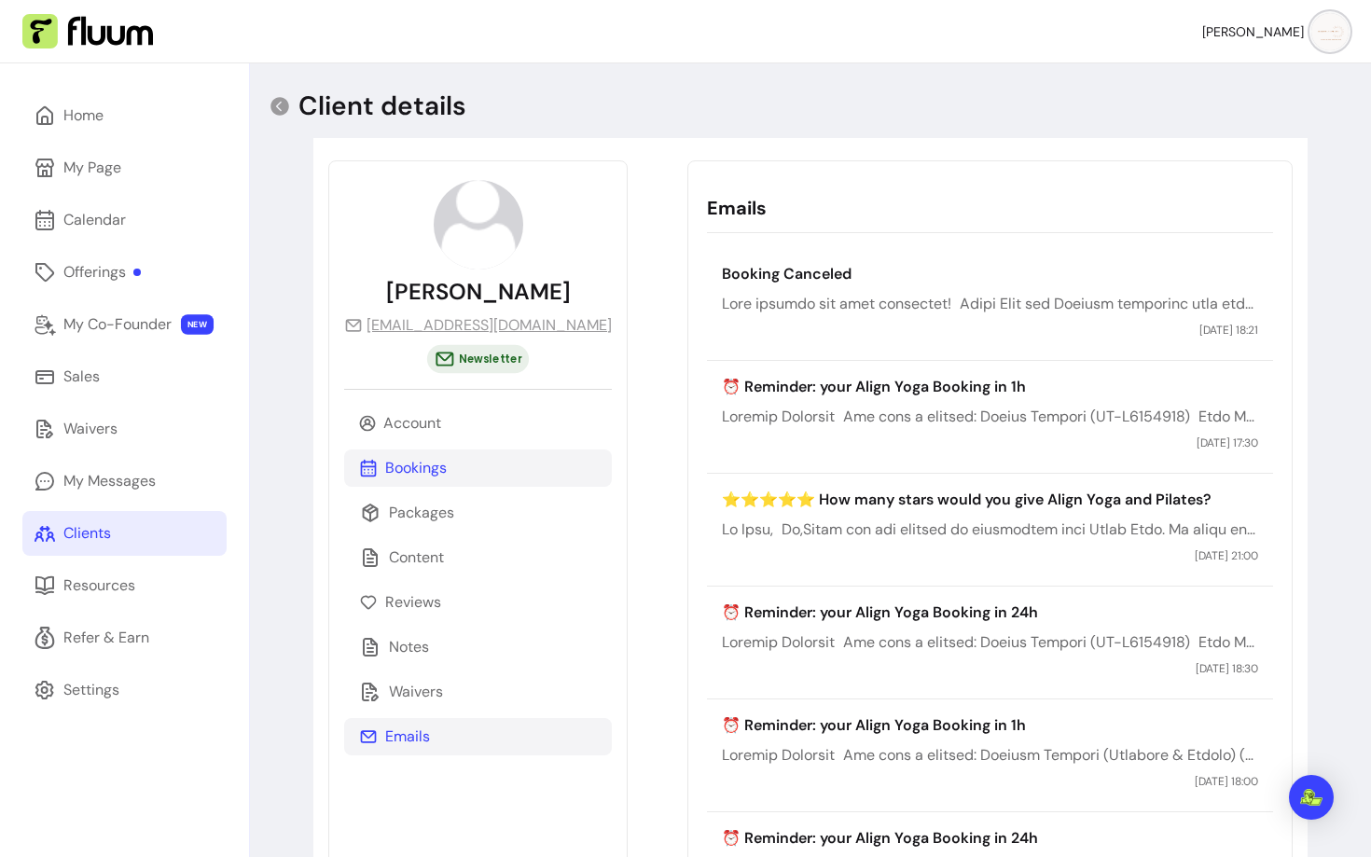
click at [404, 457] on p "Bookings" at bounding box center [416, 468] width 62 height 22
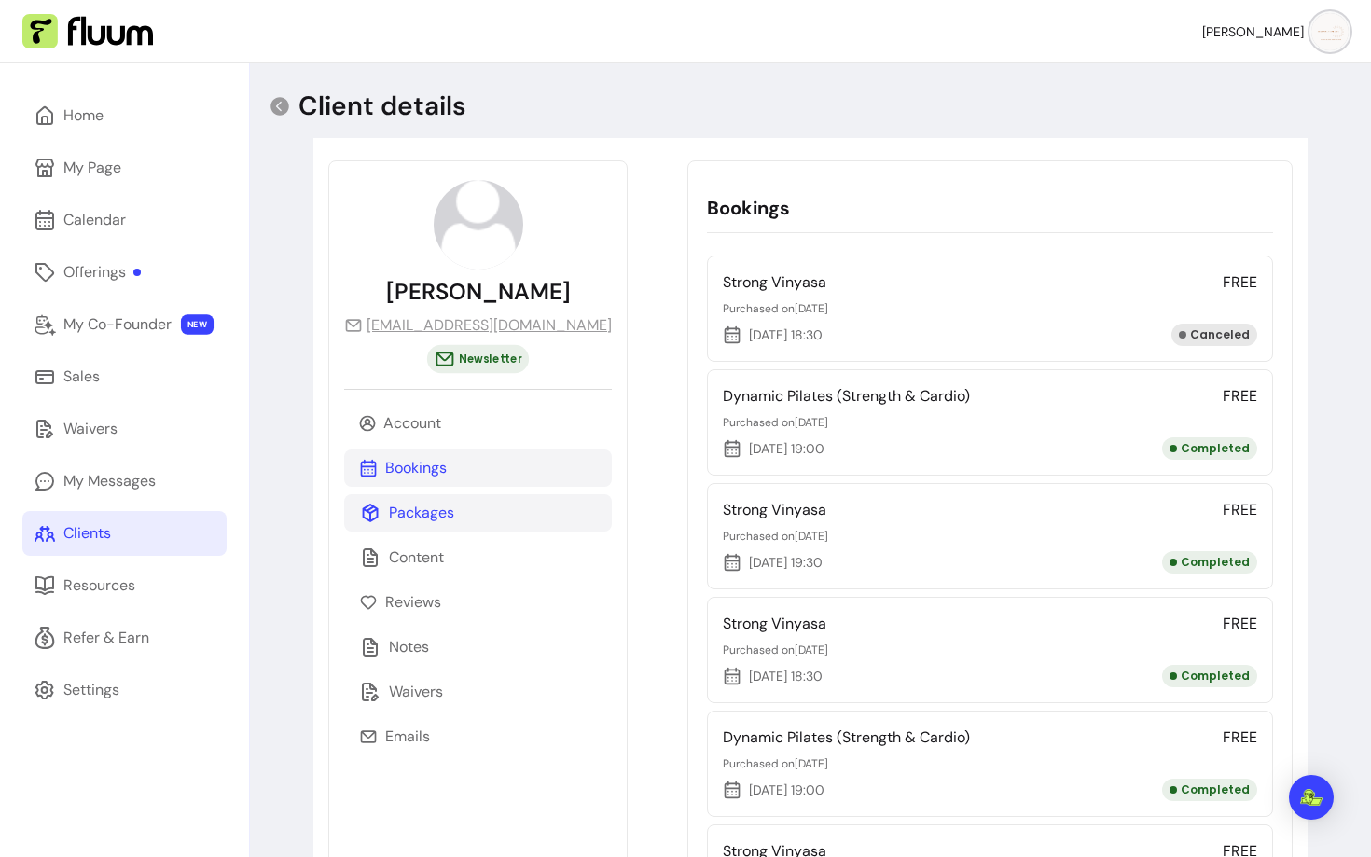
click at [414, 501] on div "Packages" at bounding box center [478, 512] width 268 height 37
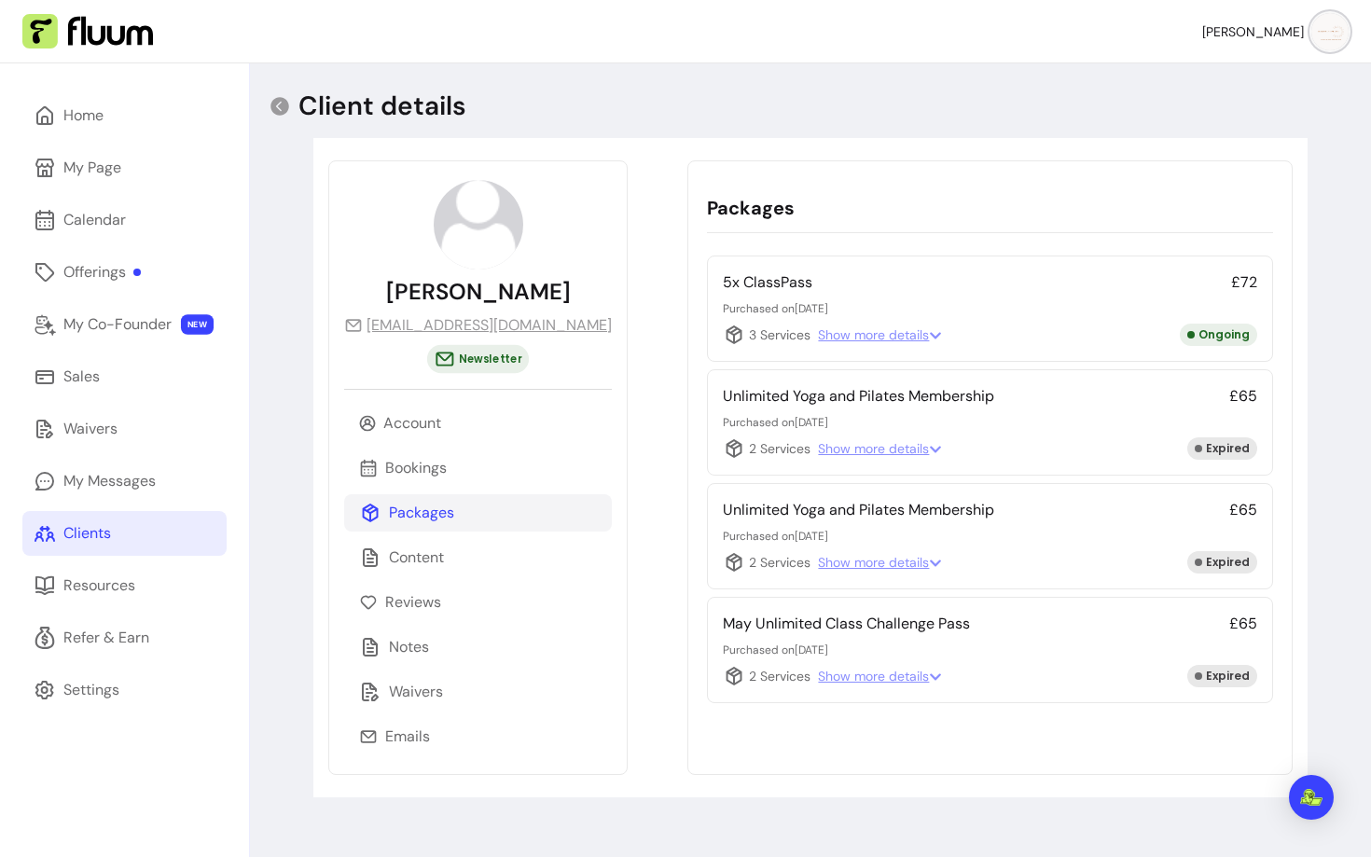
click at [739, 284] on p "5x ClassPass" at bounding box center [768, 282] width 90 height 22
drag, startPoint x: 971, startPoint y: 396, endPoint x: 669, endPoint y: 398, distance: 302.3
click at [688, 398] on div "Packages 5x ClassPass £72 Purchased on 06/09/2025 3 Services Show more details …" at bounding box center [990, 467] width 605 height 615
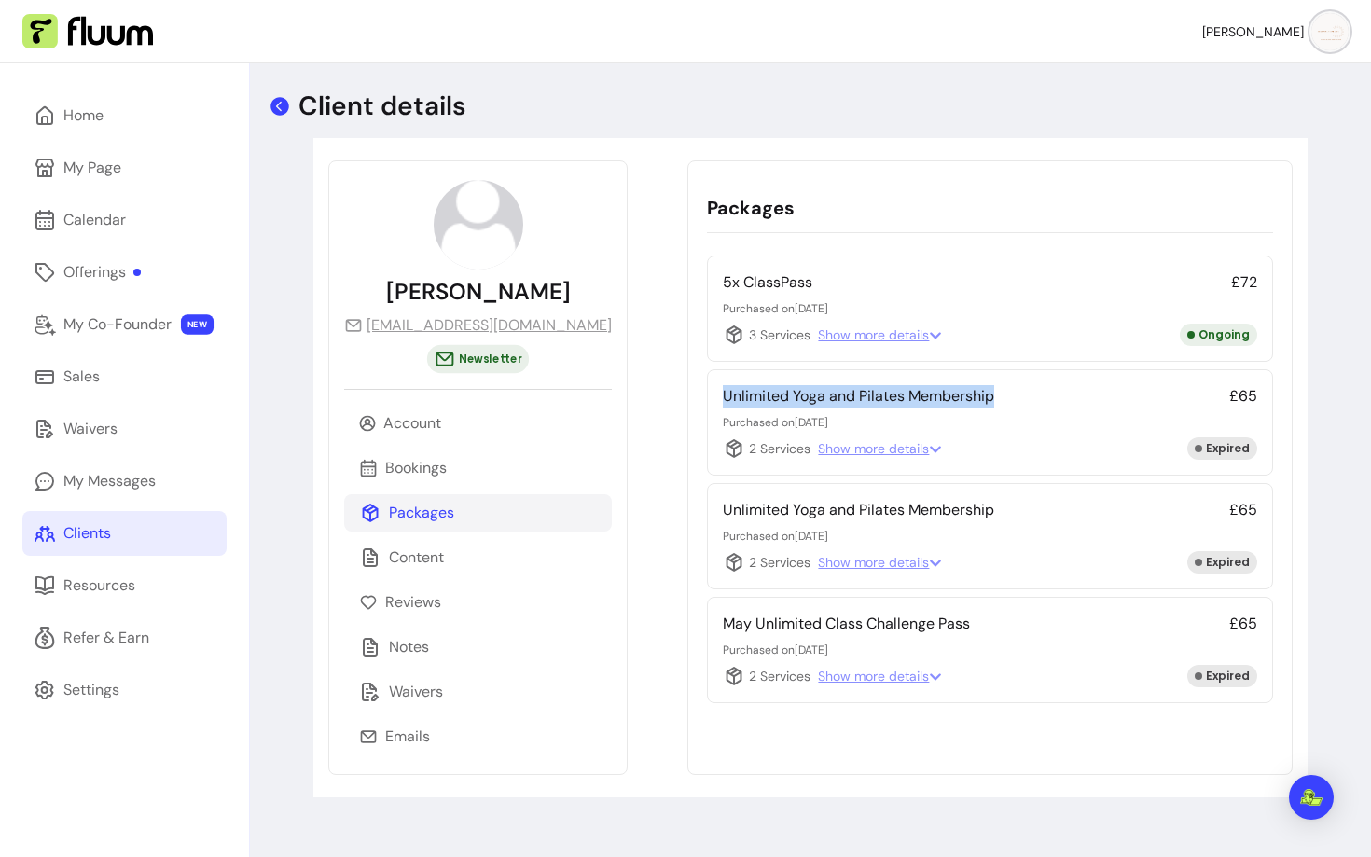
click at [288, 108] on icon at bounding box center [280, 106] width 19 height 19
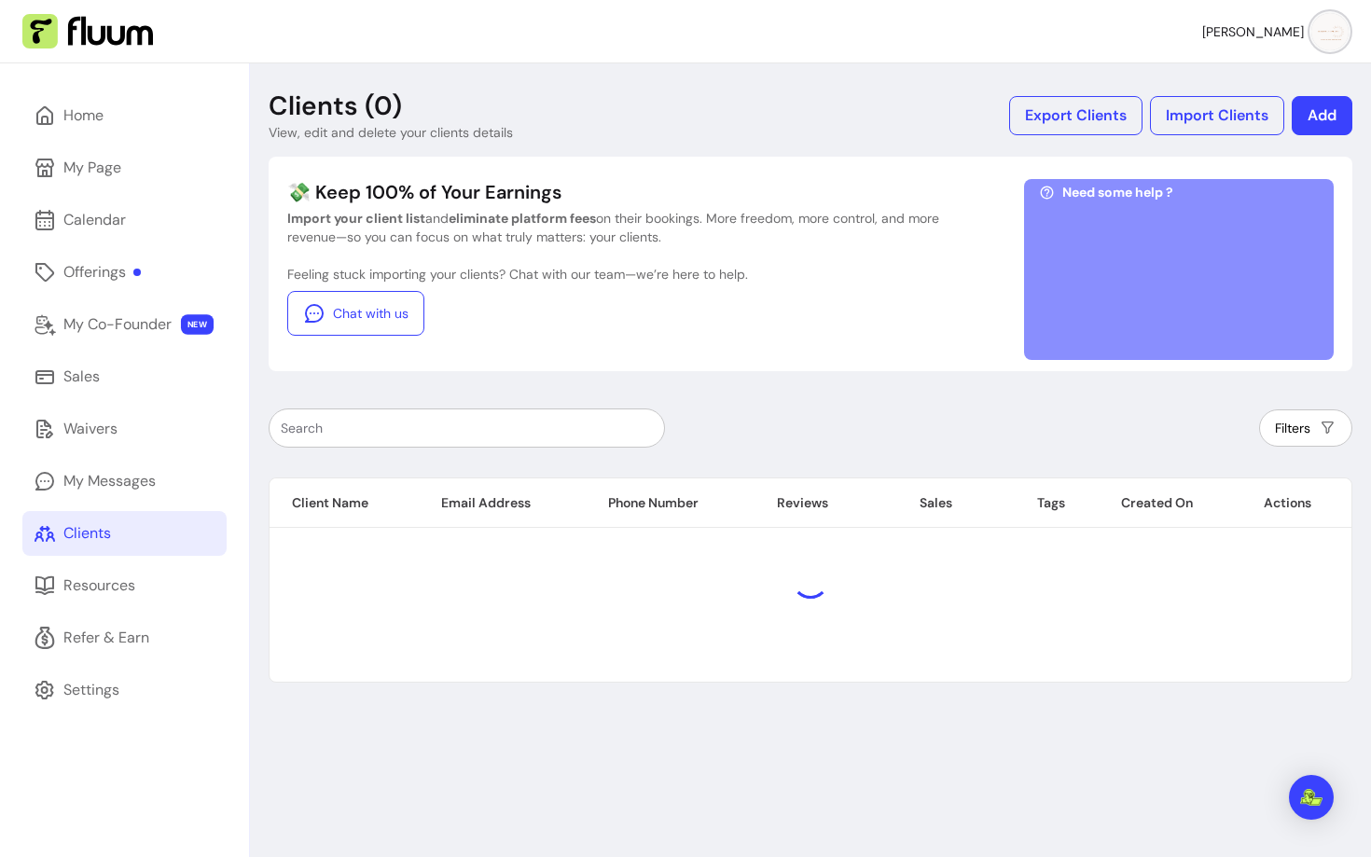
click at [456, 423] on input "text" at bounding box center [467, 428] width 372 height 19
paste input "cmgreen158@gmail.com"
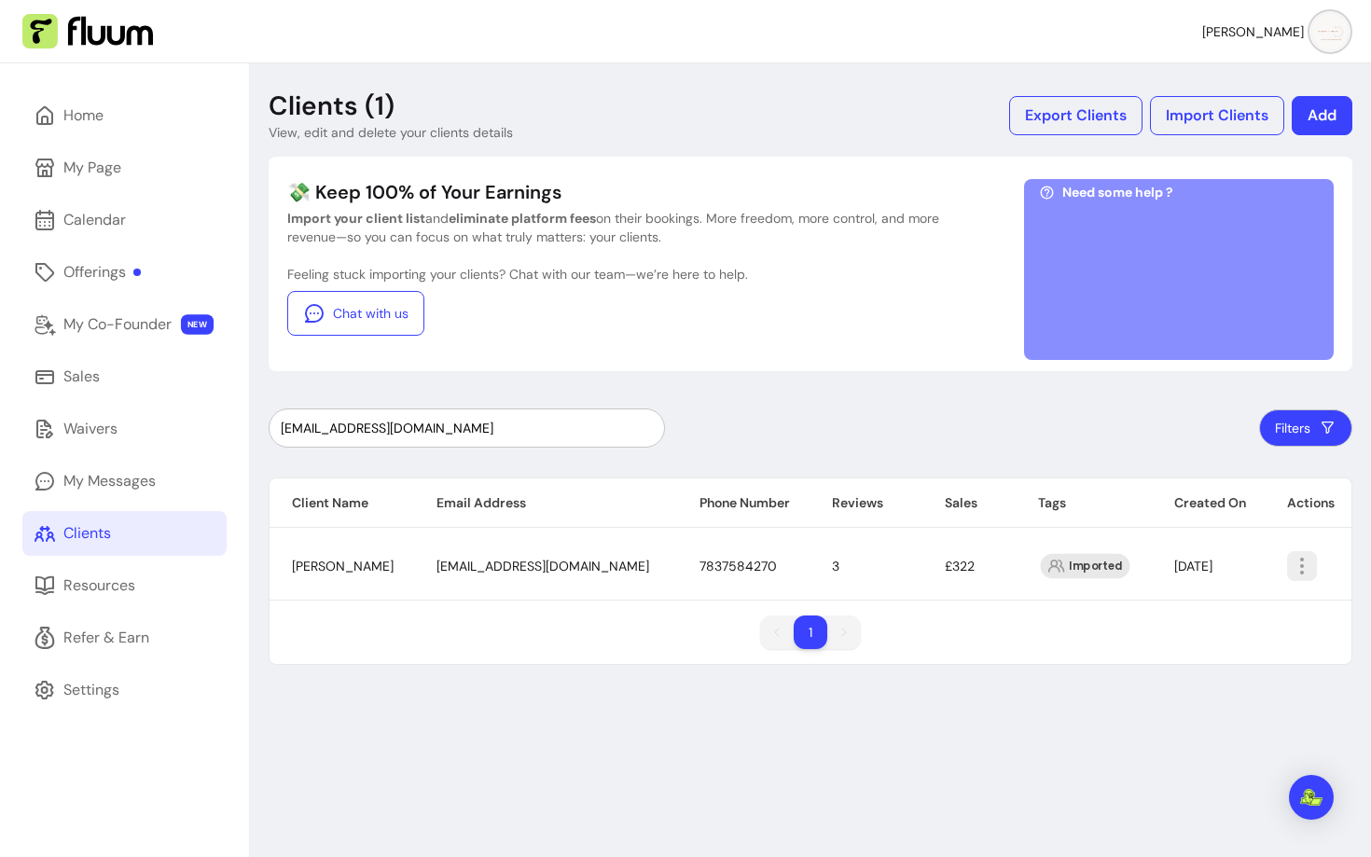
type input "cmgreen158@gmail.com"
click at [1291, 559] on icon "button" at bounding box center [1302, 566] width 22 height 22
click at [1220, 605] on span "Amend" at bounding box center [1227, 609] width 136 height 19
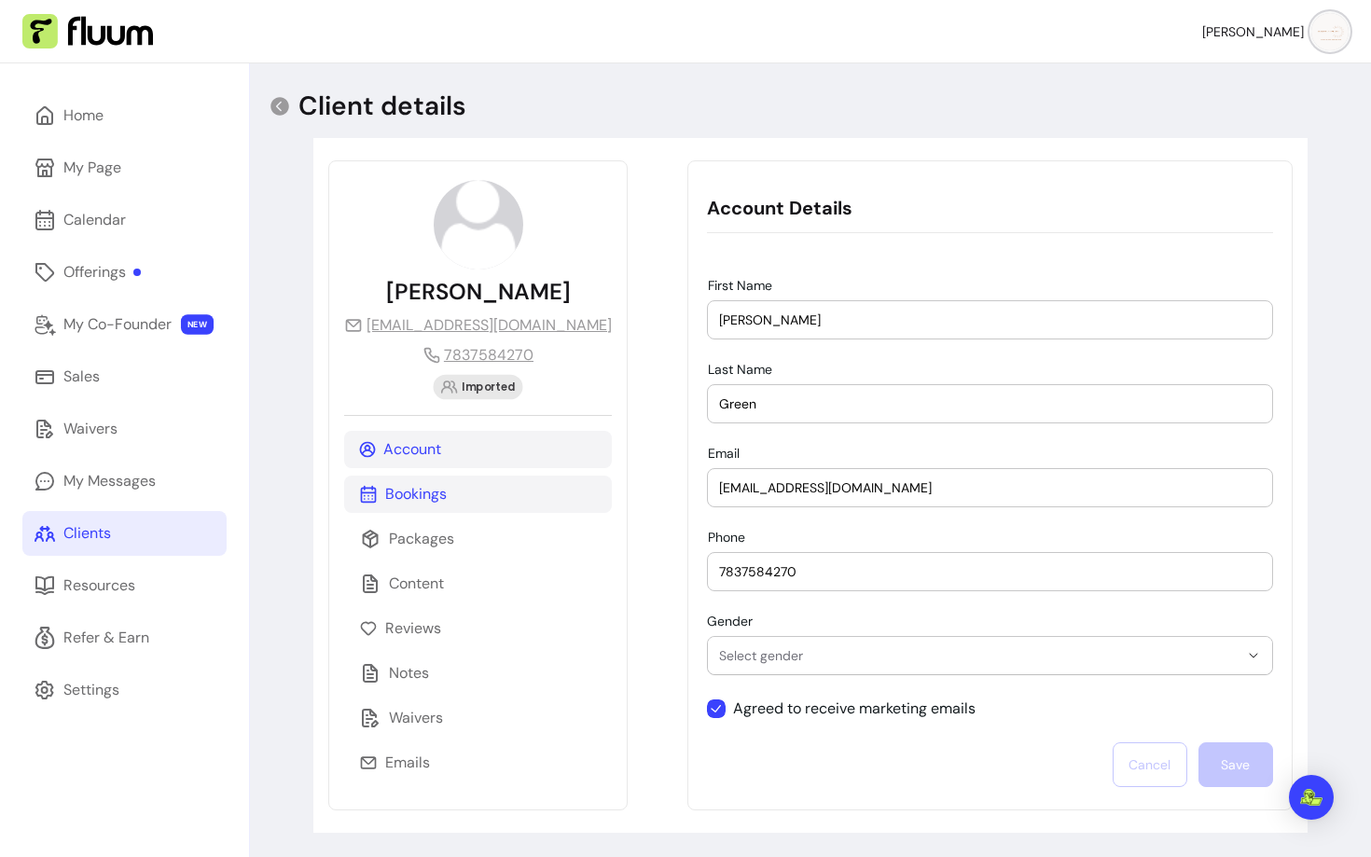
click at [401, 487] on p "Bookings" at bounding box center [416, 494] width 62 height 22
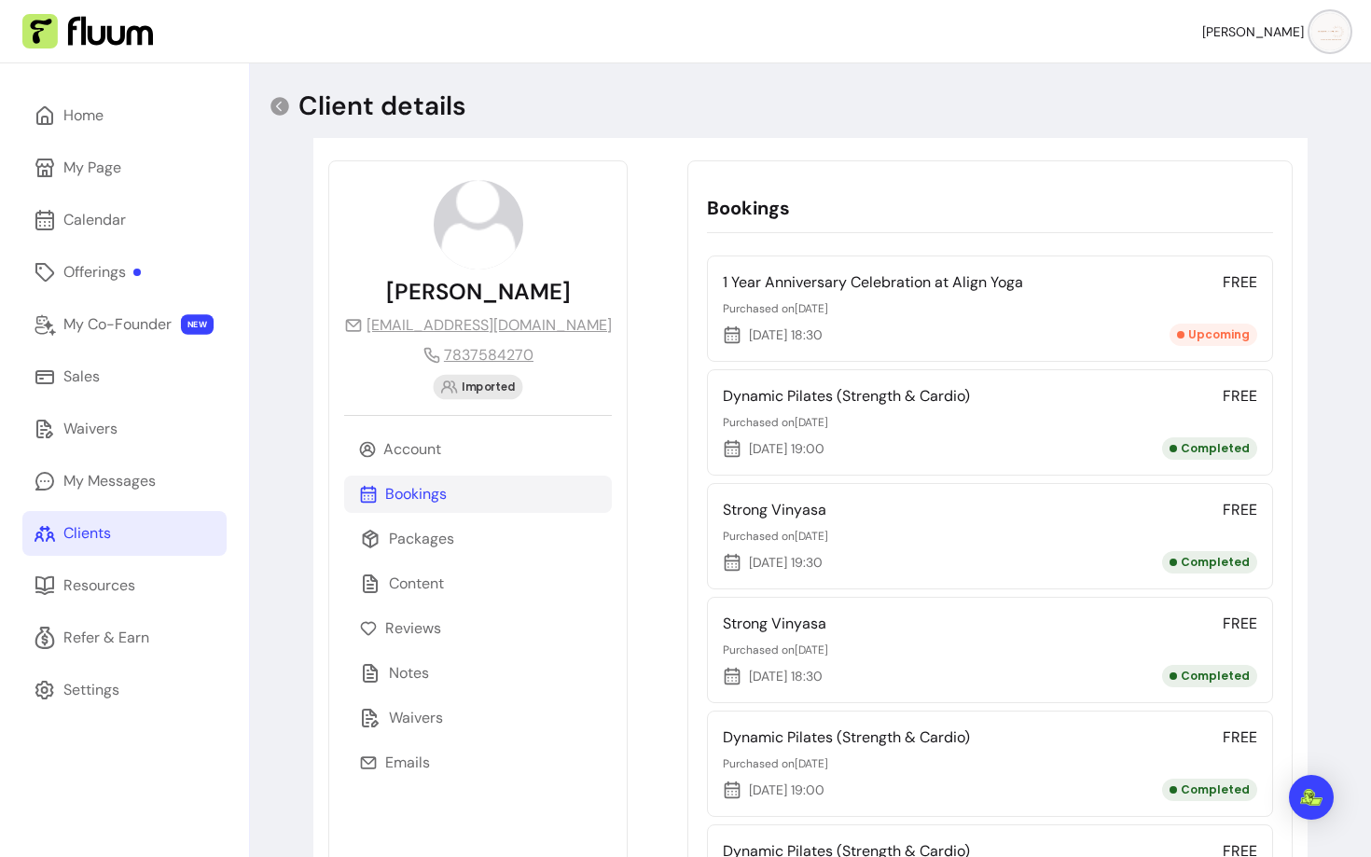
click at [414, 510] on div "Bookings" at bounding box center [478, 494] width 268 height 37
click at [414, 531] on p "Packages" at bounding box center [421, 539] width 65 height 22
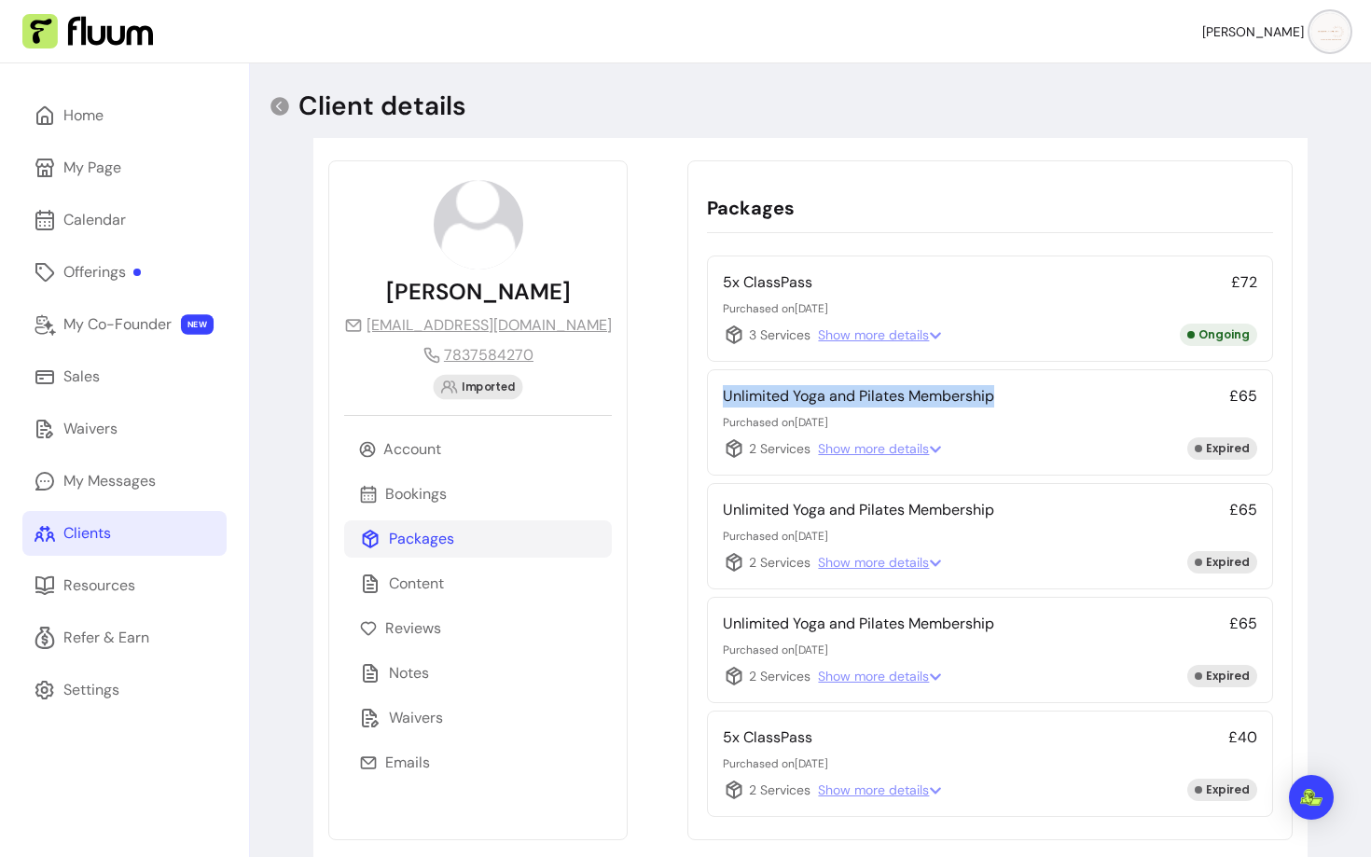
drag, startPoint x: 929, startPoint y: 394, endPoint x: 626, endPoint y: 395, distance: 303.2
click at [688, 395] on div "Packages 5x ClassPass £72 Purchased on 10/09/2025 3 Services Show more details …" at bounding box center [990, 500] width 605 height 680
click at [274, 103] on icon at bounding box center [280, 106] width 19 height 19
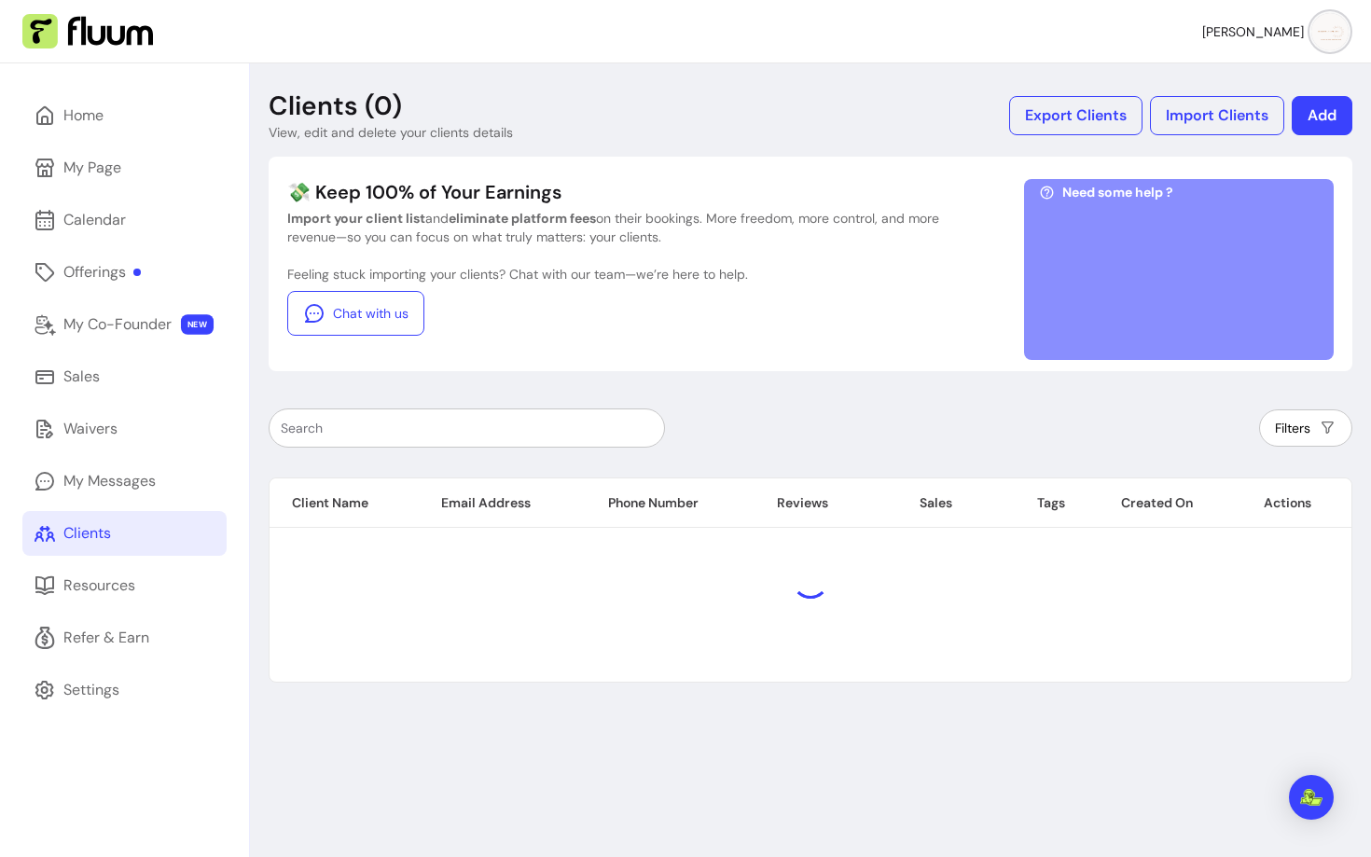
click at [409, 438] on div at bounding box center [467, 428] width 372 height 37
paste input "masonalison68@gmail.com"
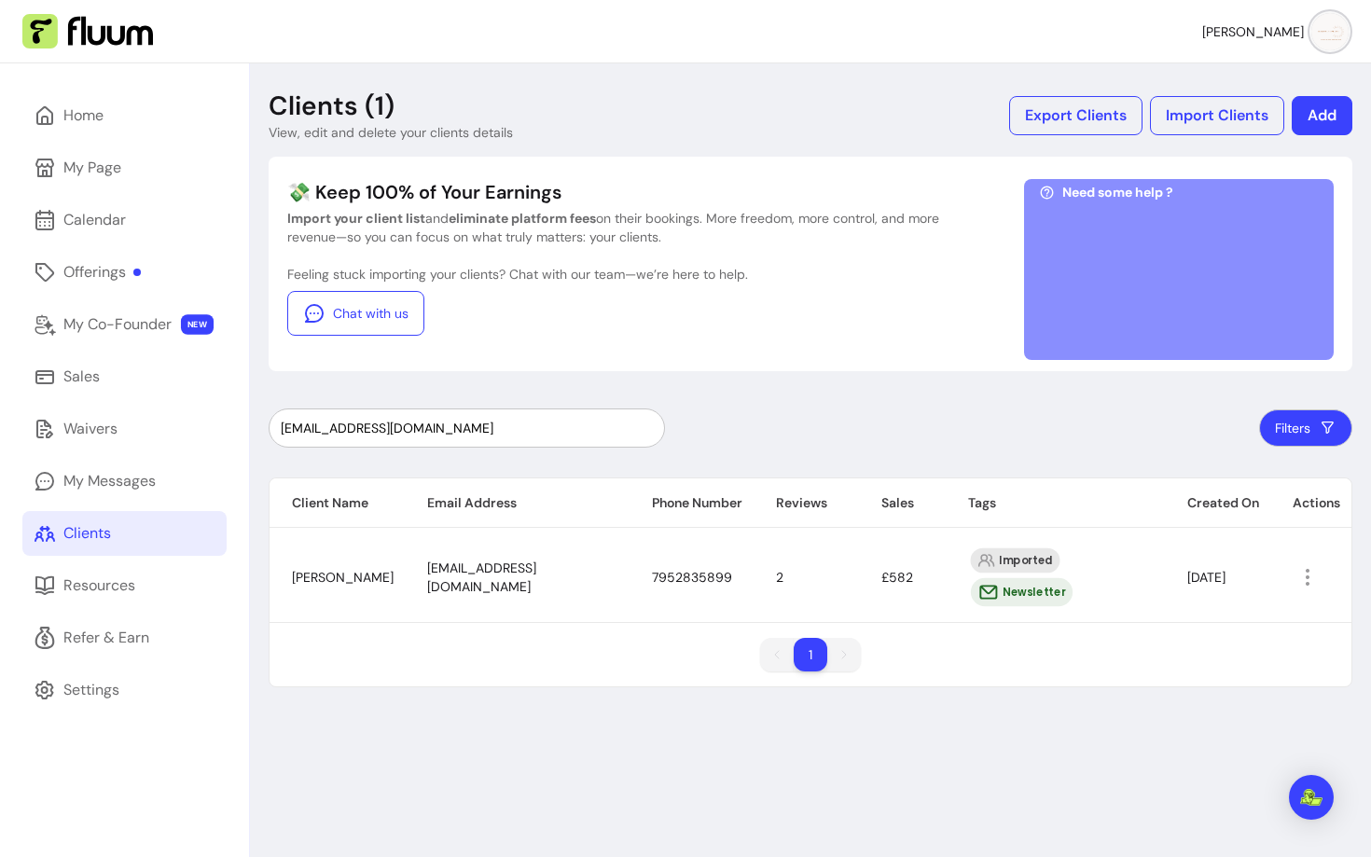
type input "masonalison68@gmail.com"
click at [1302, 569] on icon "button" at bounding box center [1307, 576] width 21 height 21
click at [1208, 607] on span "Amend" at bounding box center [1237, 609] width 136 height 19
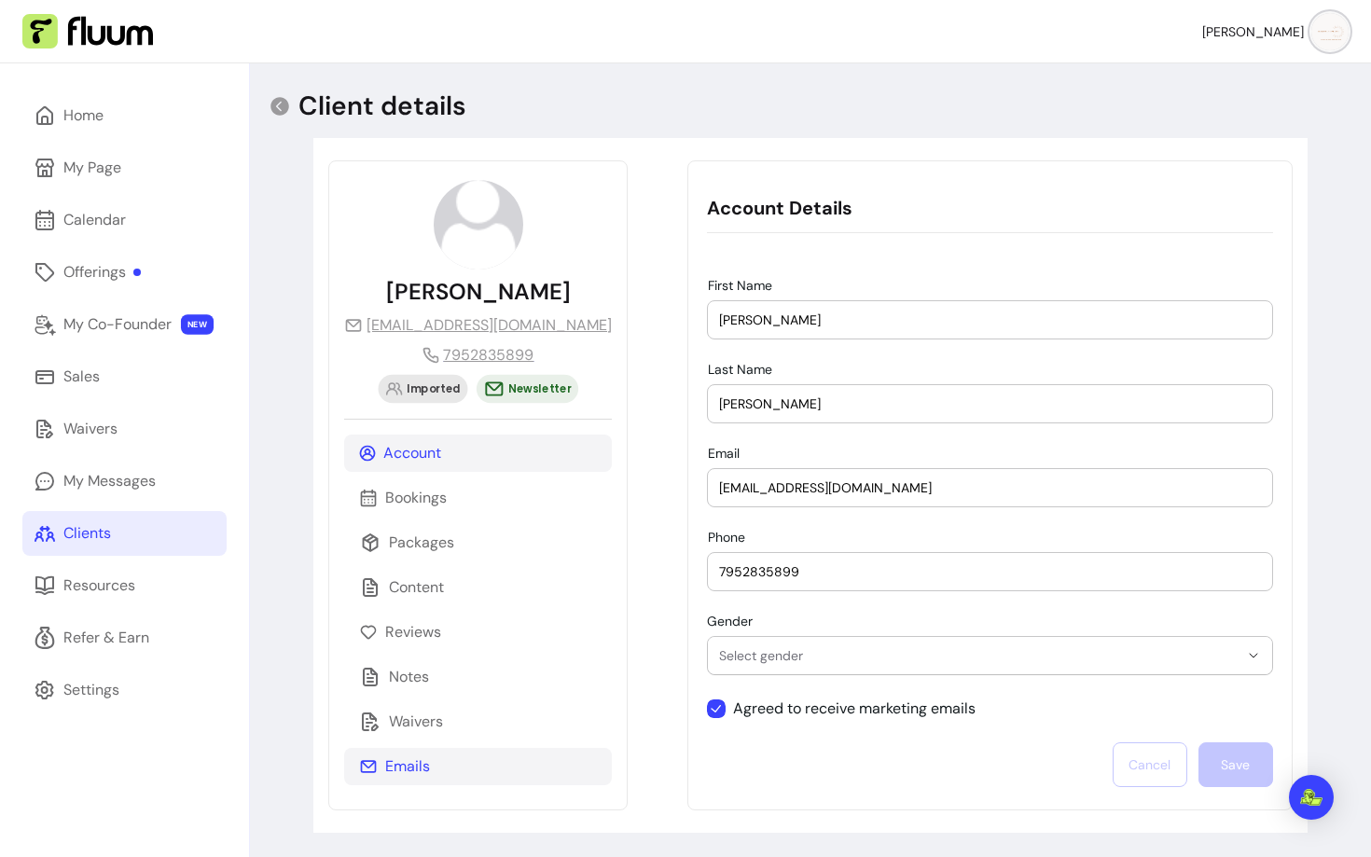
click at [405, 779] on div "Emails" at bounding box center [478, 766] width 268 height 37
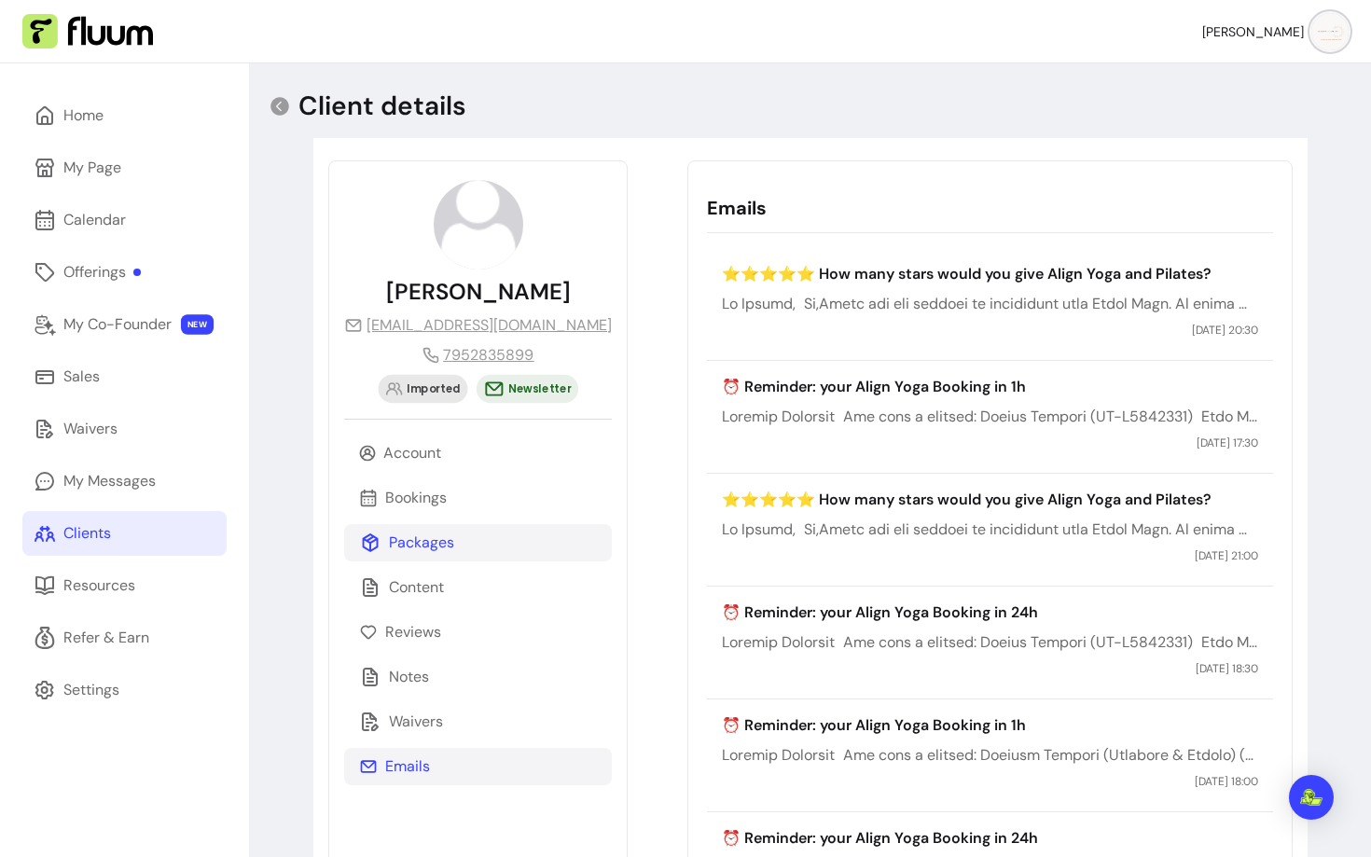
click at [396, 549] on p "Packages" at bounding box center [421, 543] width 65 height 22
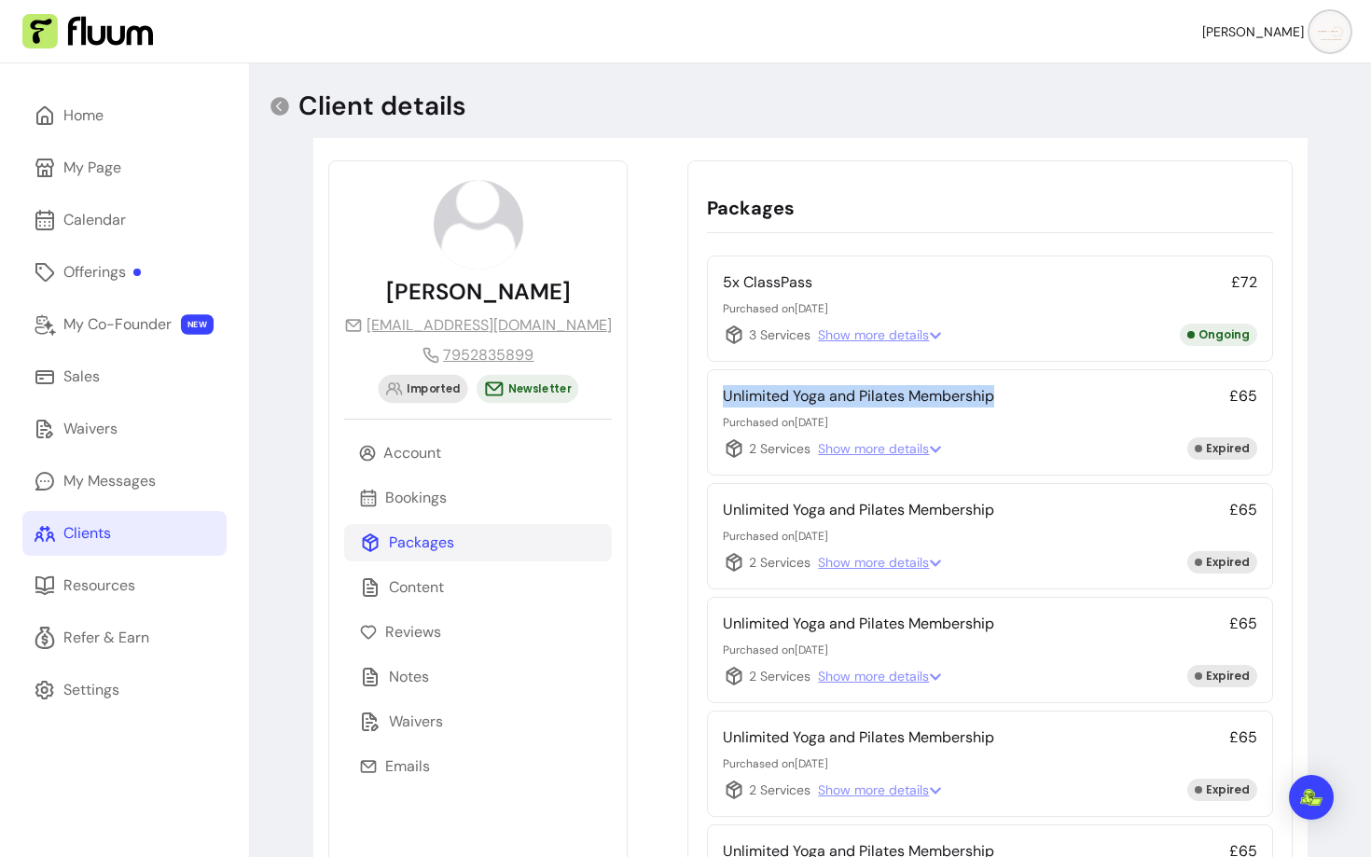
drag, startPoint x: 957, startPoint y: 393, endPoint x: 644, endPoint y: 397, distance: 313.5
click at [688, 397] on div "Packages 5x ClassPass £72 Purchased on 08/09/2025 3 Services Show more details …" at bounding box center [990, 784] width 605 height 1249
click at [280, 98] on icon at bounding box center [280, 106] width 19 height 19
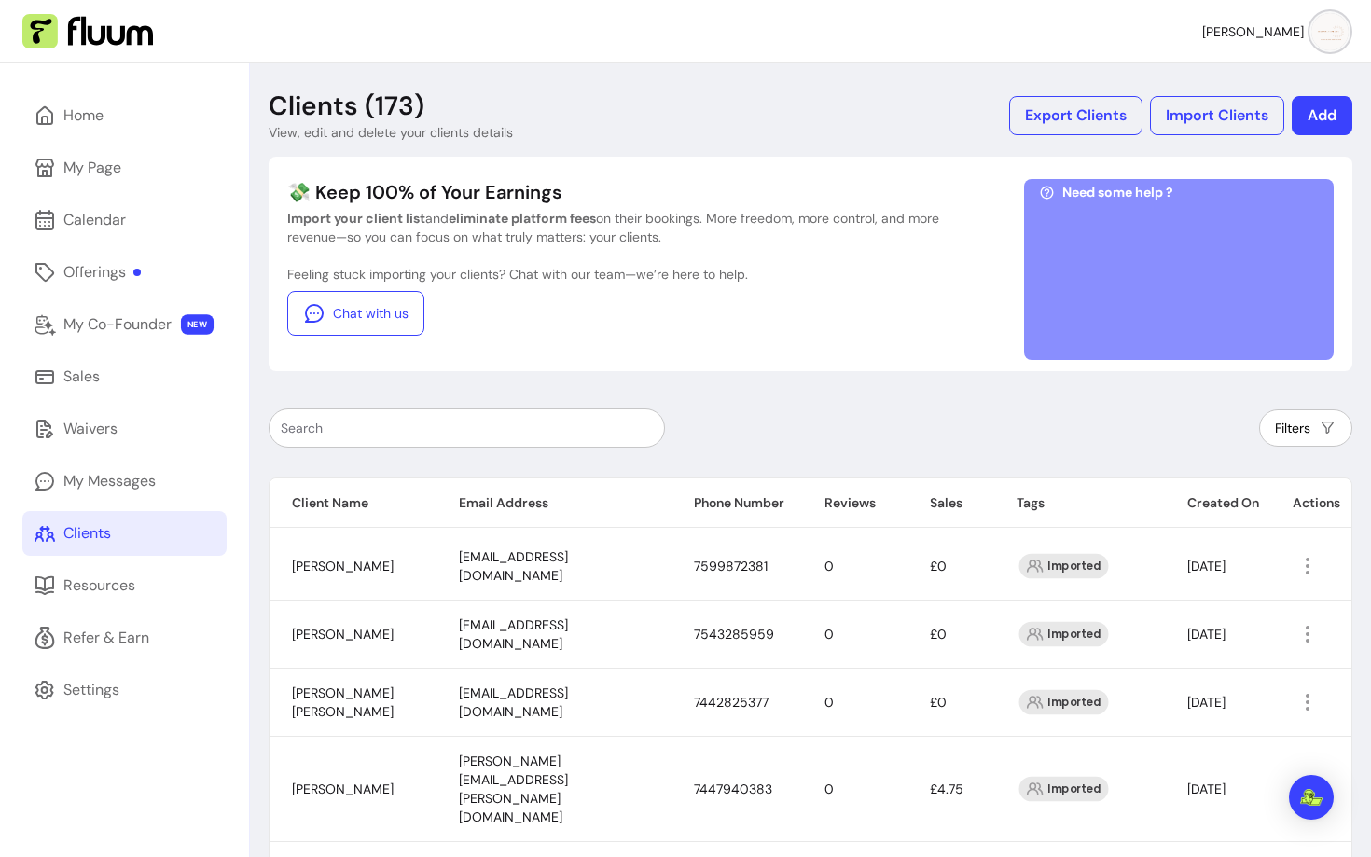
click at [323, 418] on div at bounding box center [467, 428] width 372 height 37
paste input "racheljdawson@hotmail.com"
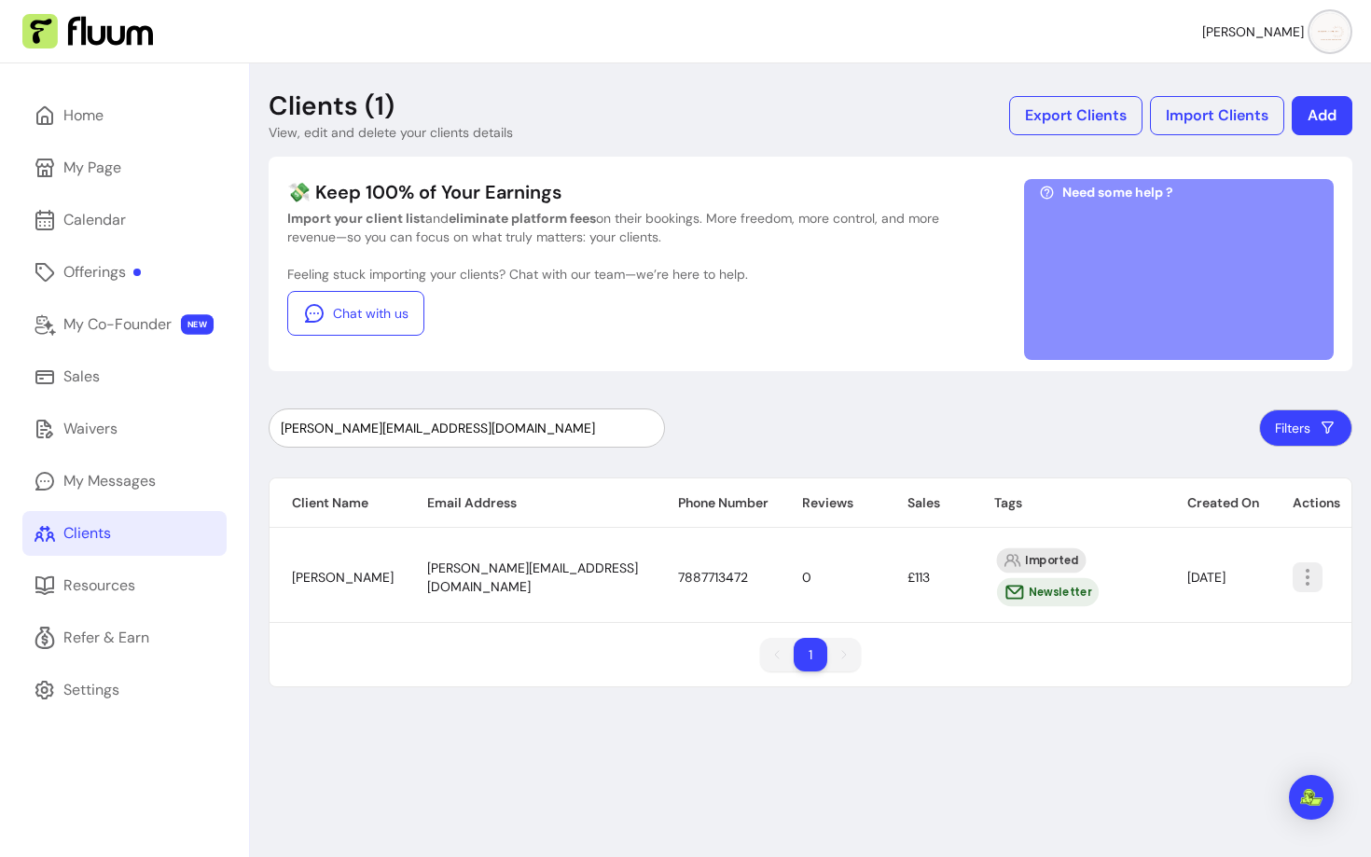
type input "racheljdawson@hotmail.com"
click at [1297, 579] on icon "button" at bounding box center [1308, 577] width 22 height 22
click at [1180, 613] on span "Amend" at bounding box center [1239, 620] width 136 height 19
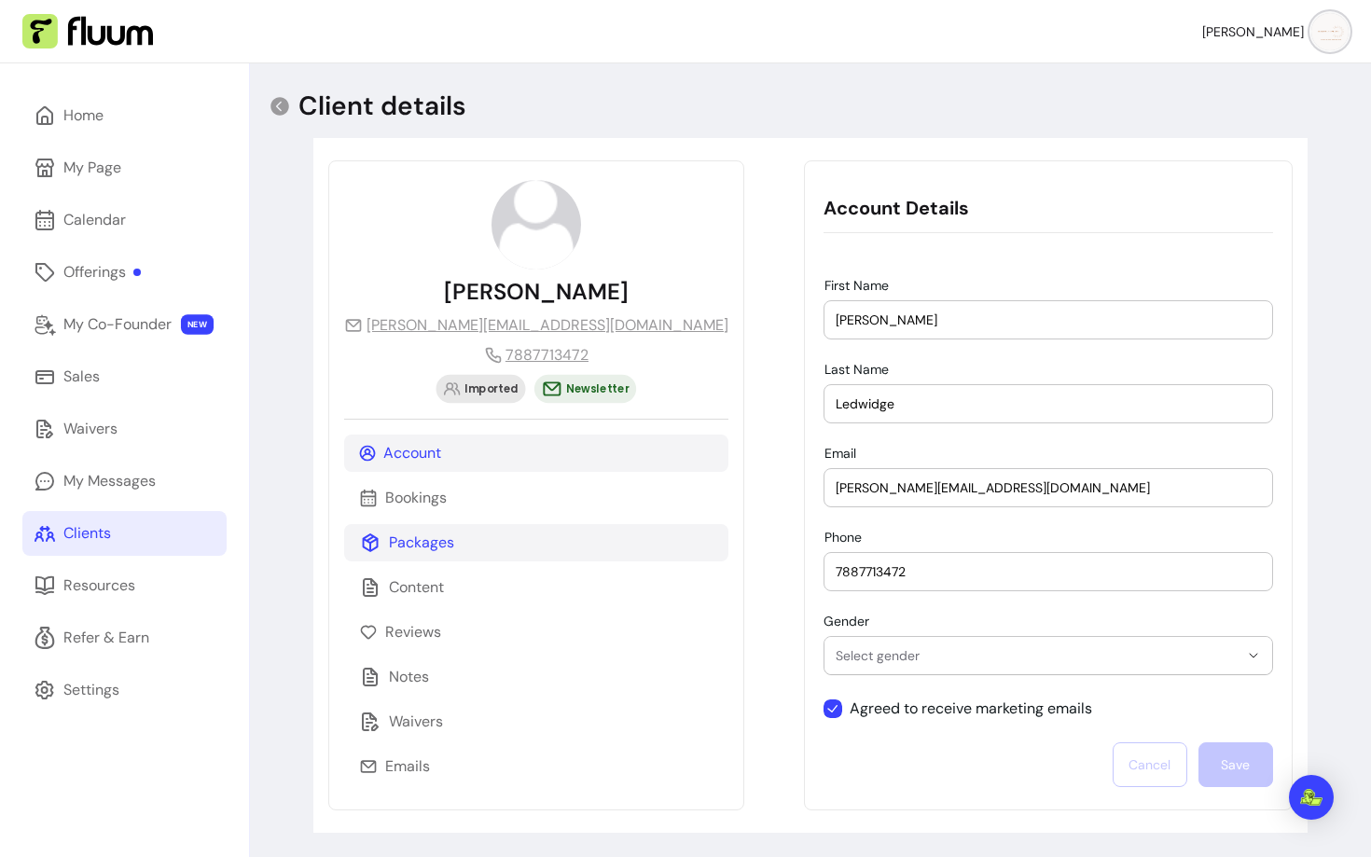
click at [432, 539] on p "Packages" at bounding box center [421, 543] width 65 height 22
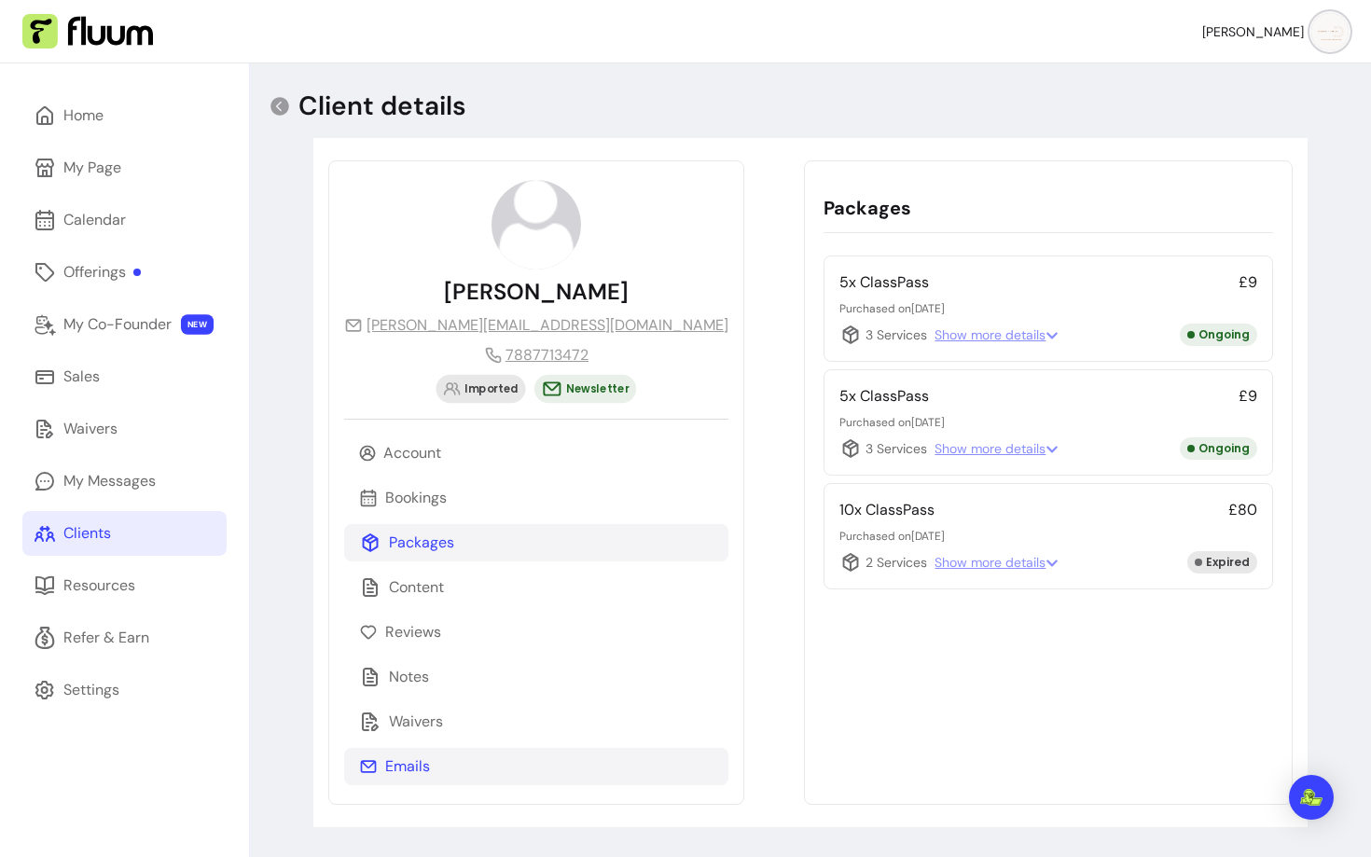
click at [439, 765] on div "Emails" at bounding box center [536, 766] width 384 height 37
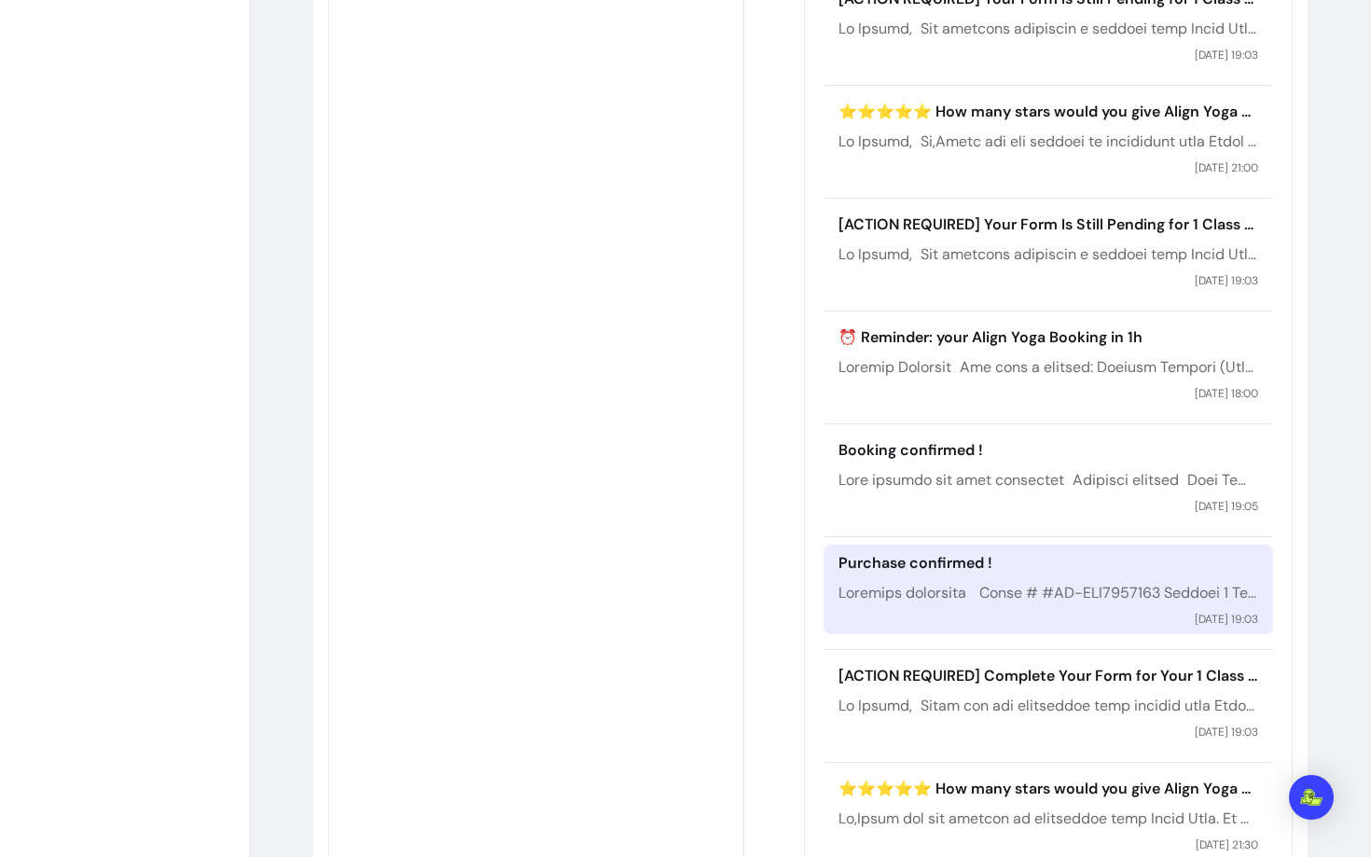
scroll to position [853, 0]
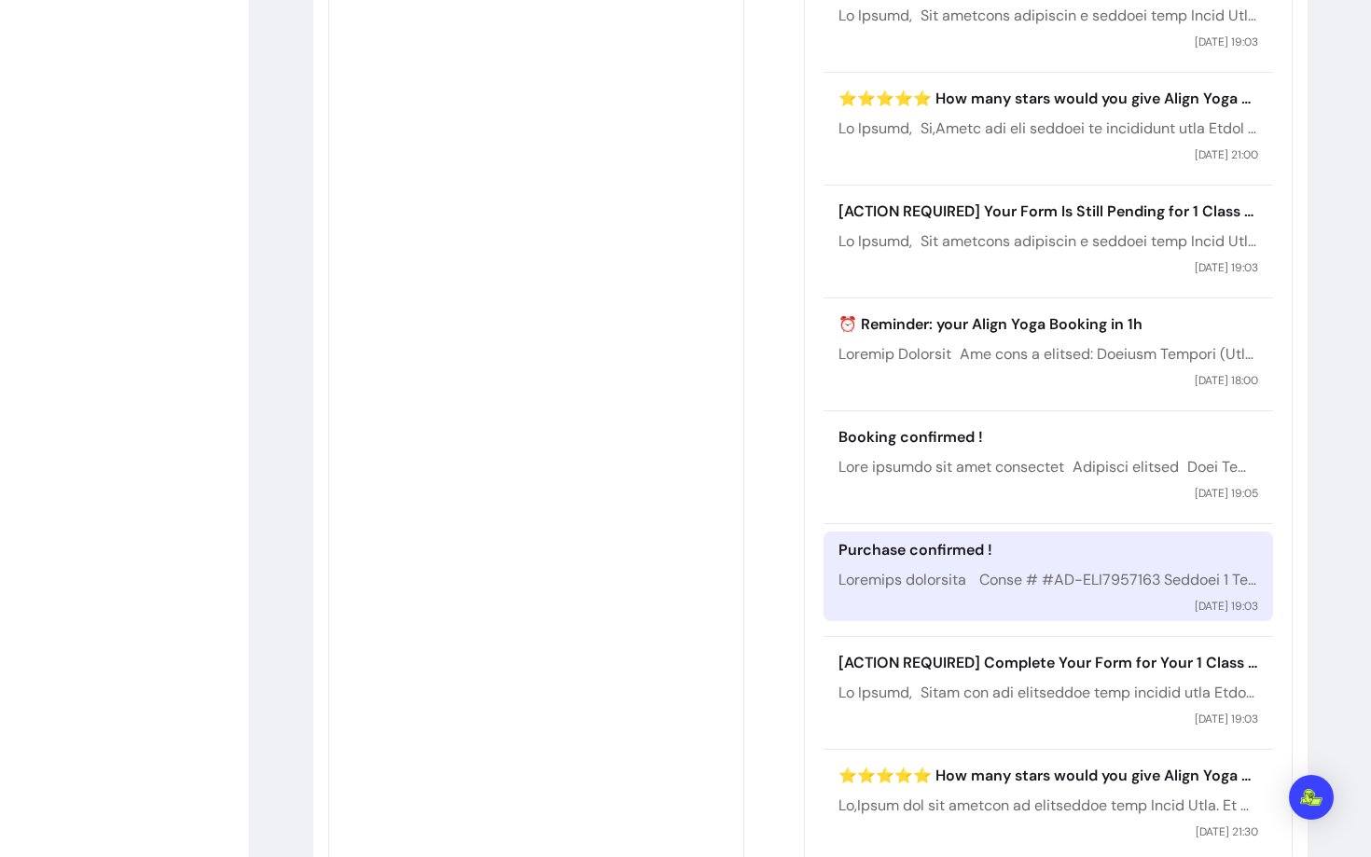
click at [824, 562] on div "Purchase confirmed ! 09 / 09 / 2025 19:03" at bounding box center [1048, 577] width 449 height 90
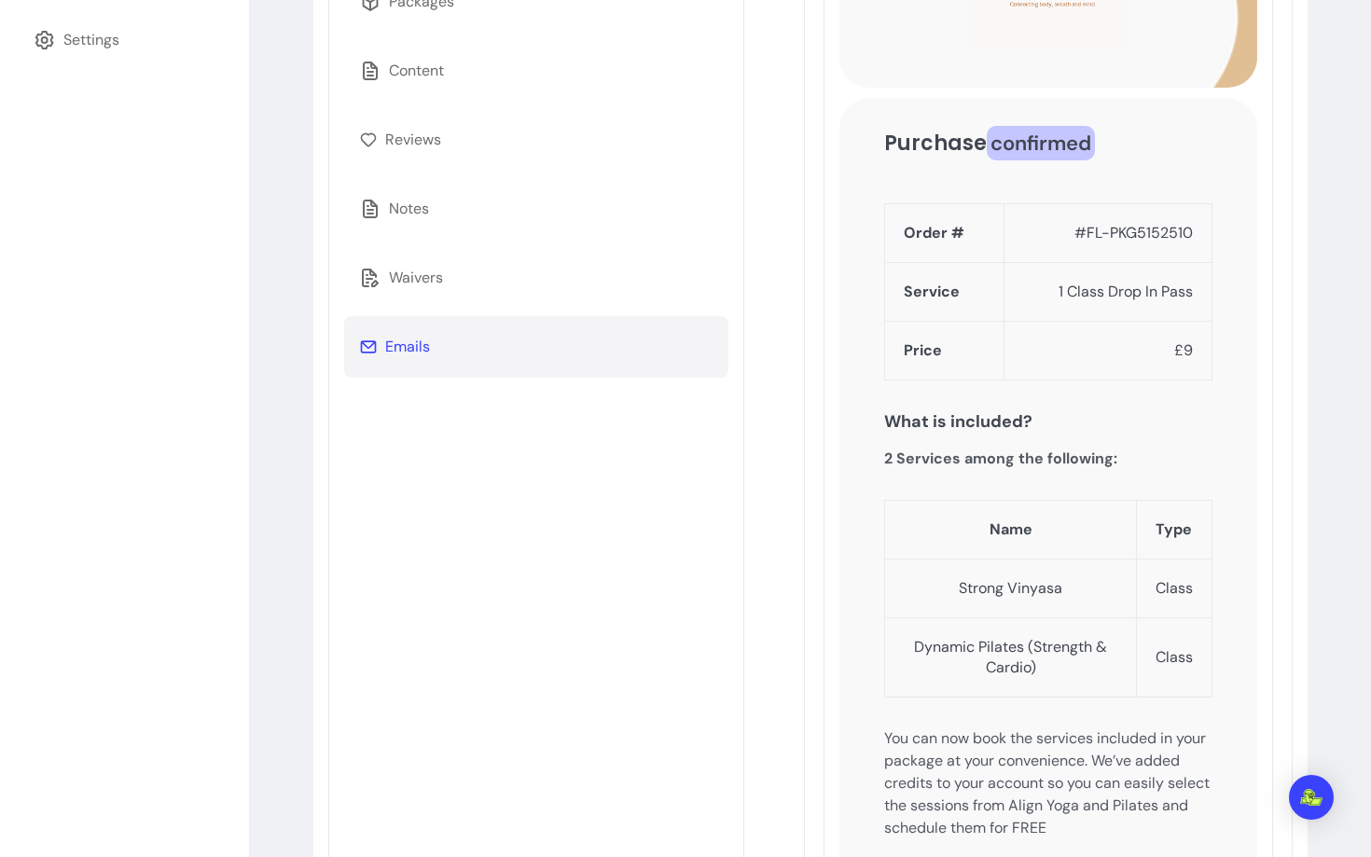
scroll to position [651, 0]
drag, startPoint x: 1040, startPoint y: 286, endPoint x: 1197, endPoint y: 291, distance: 156.8
click at [1197, 291] on td "1 Class Drop In Pass" at bounding box center [1108, 291] width 208 height 59
click at [1063, 272] on td "1 Class Drop In Pass" at bounding box center [1108, 291] width 208 height 59
drag, startPoint x: 1043, startPoint y: 291, endPoint x: 1187, endPoint y: 293, distance: 143.7
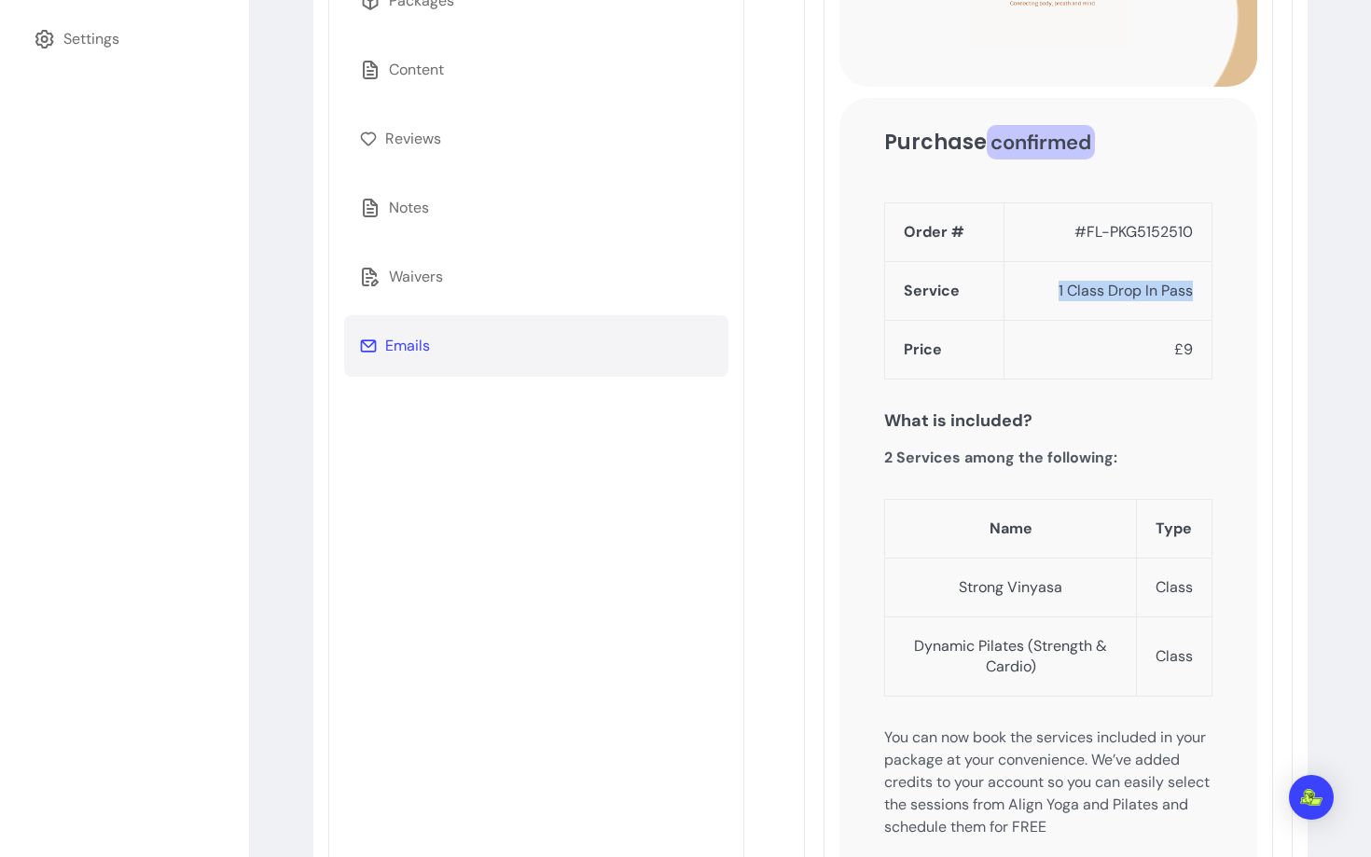
click at [1187, 293] on td "1 Class Drop In Pass" at bounding box center [1108, 291] width 208 height 59
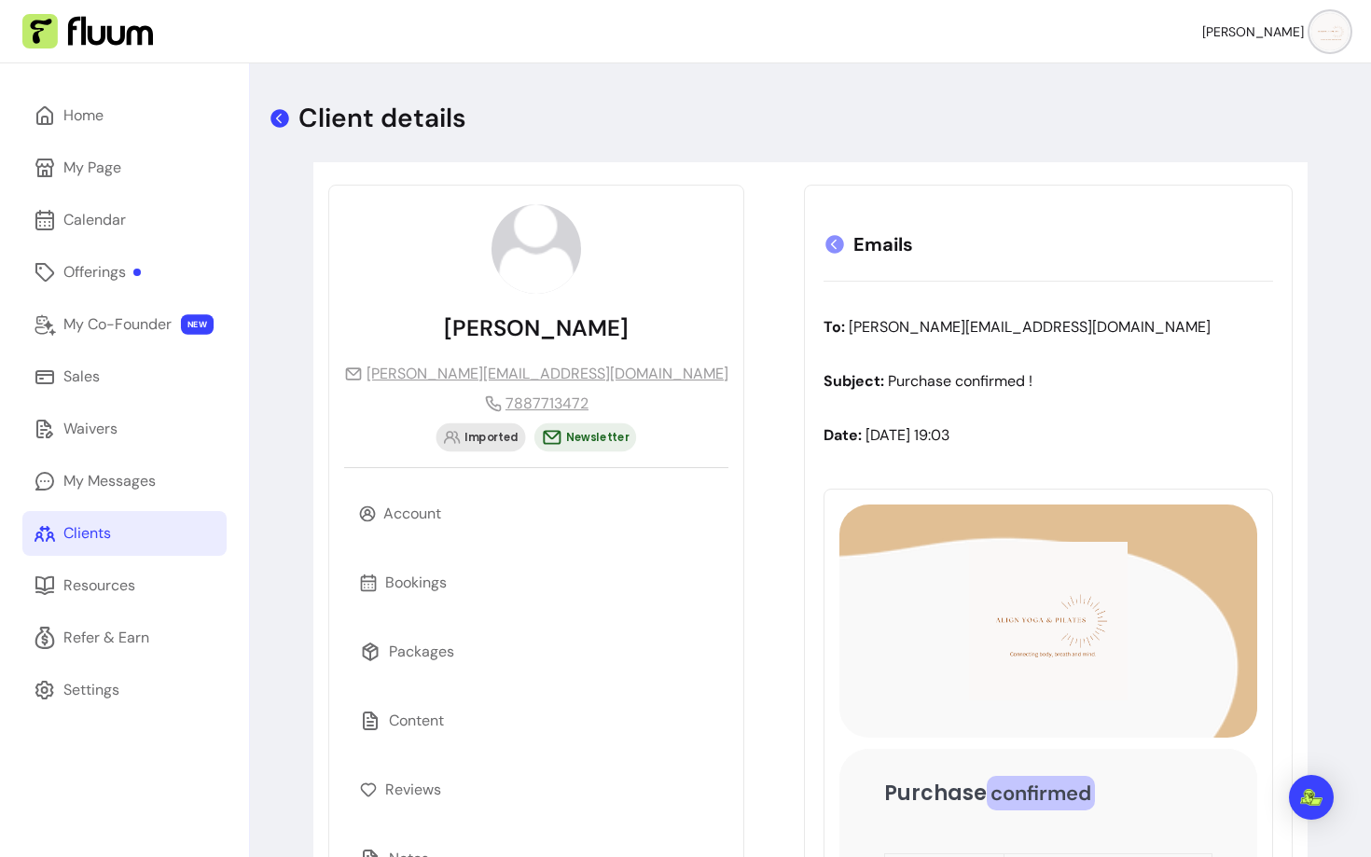
click at [283, 115] on icon at bounding box center [280, 118] width 19 height 19
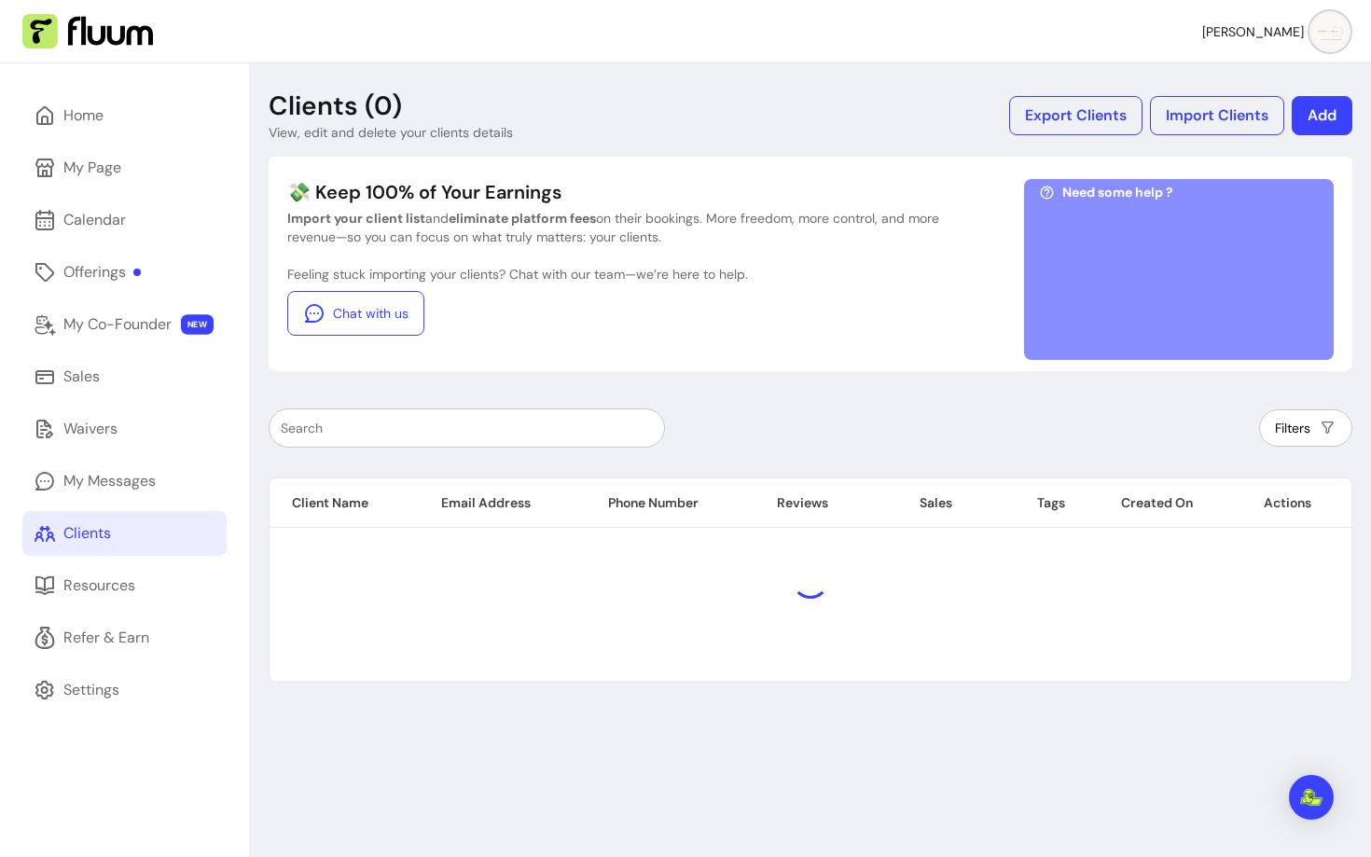
click at [342, 435] on input "text" at bounding box center [467, 428] width 372 height 19
paste input "Intro Offer 3 Classes £30"
type input "Intro Offer 3 Classes £30"
click at [388, 425] on input "Intro Offer 3 Classes £30" at bounding box center [467, 428] width 372 height 19
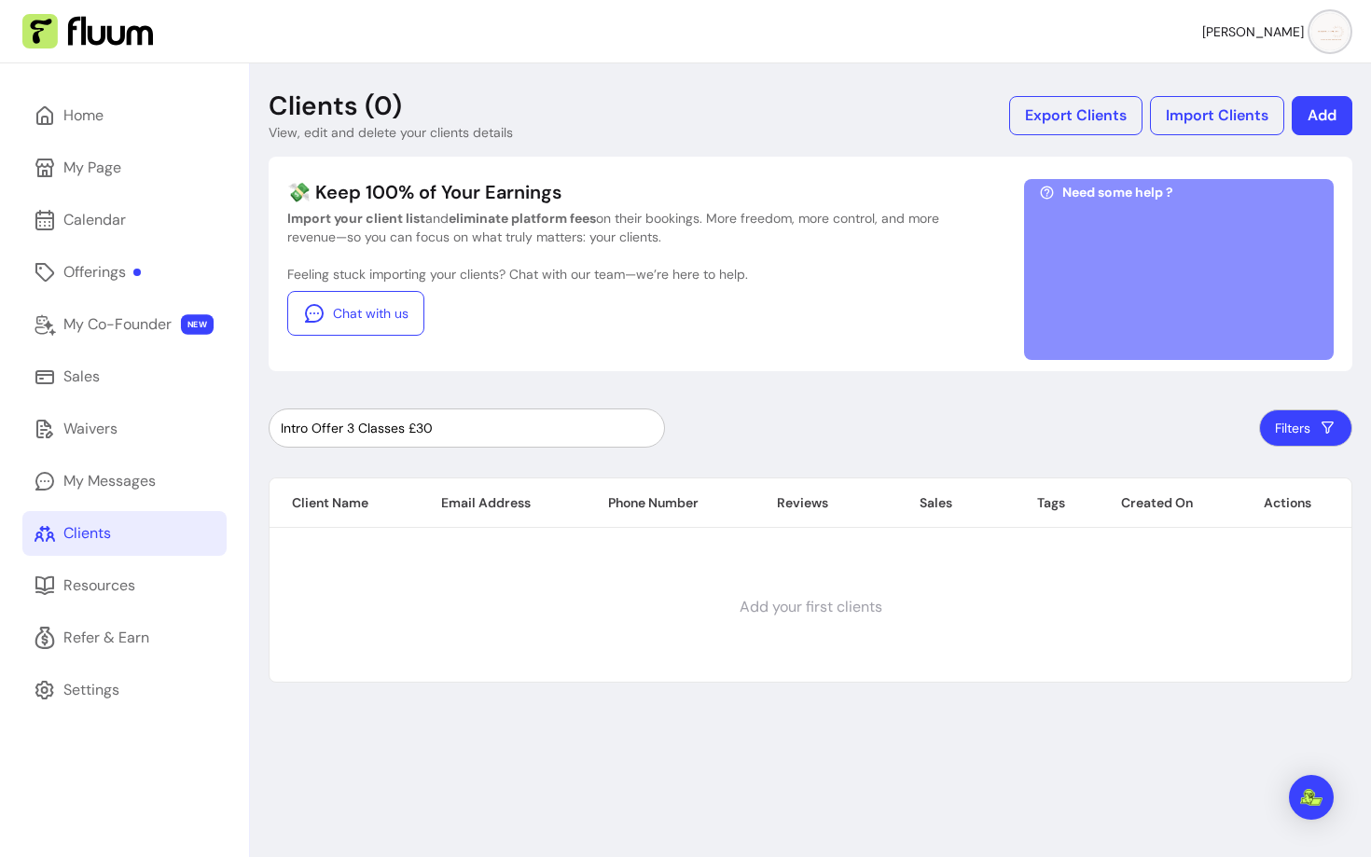
click at [388, 425] on input "Intro Offer 3 Classes £30" at bounding box center [467, 428] width 372 height 19
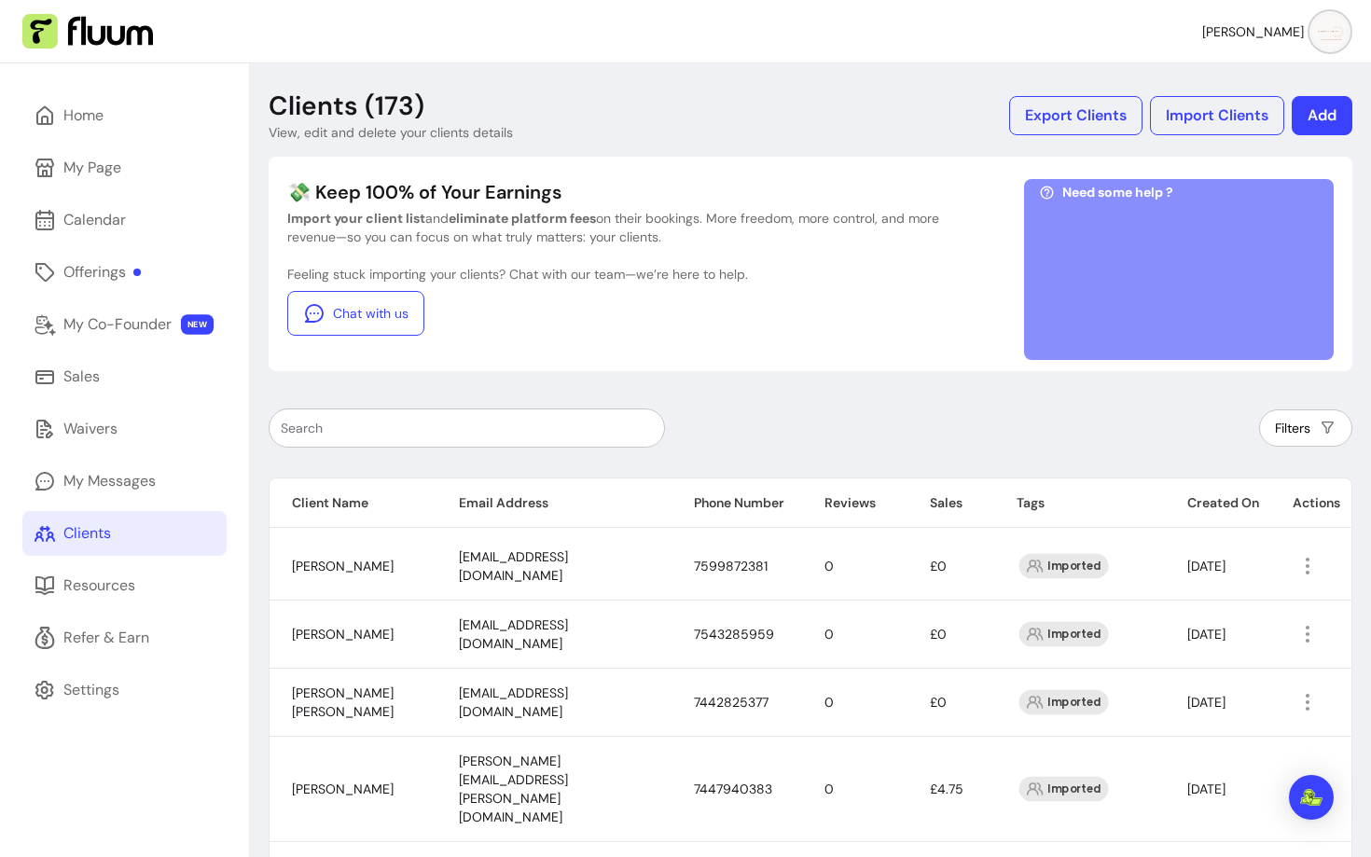
click at [563, 433] on input "text" at bounding box center [467, 428] width 372 height 19
paste input "octavia13@icloud.com"
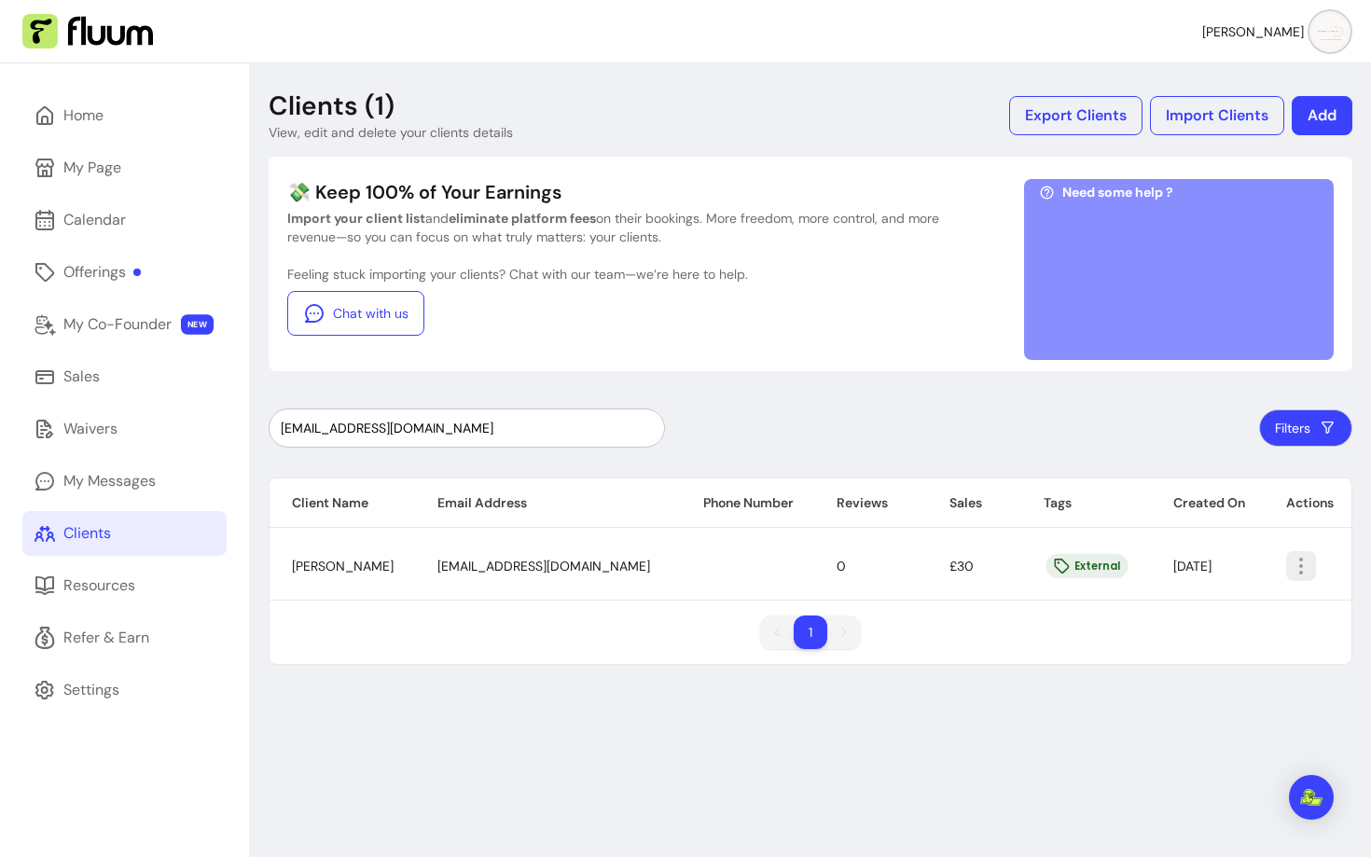
type input "octavia13@icloud.com"
click at [1300, 567] on icon "button" at bounding box center [1301, 566] width 22 height 22
click at [1195, 613] on span "Amend" at bounding box center [1228, 609] width 136 height 19
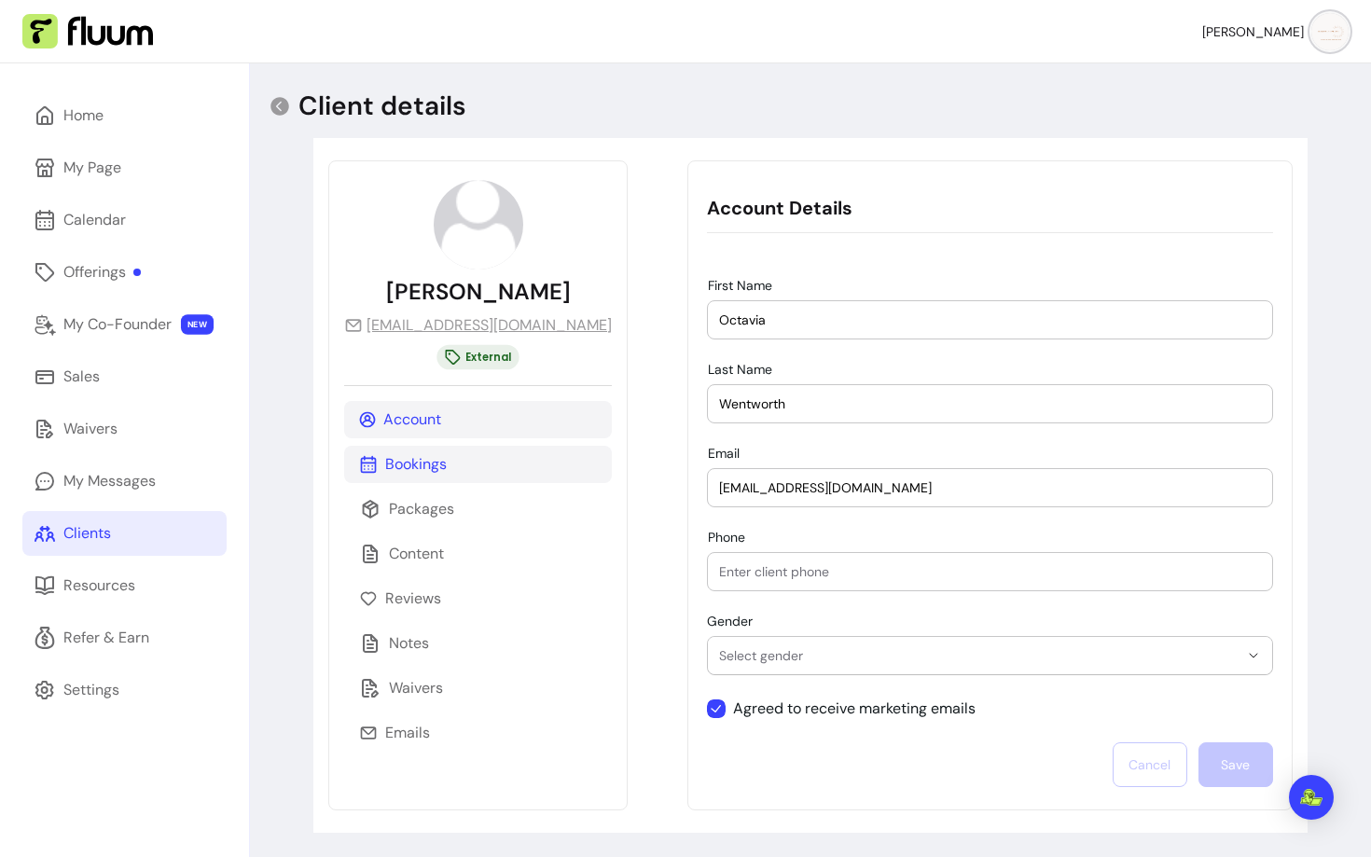
click at [424, 459] on p "Bookings" at bounding box center [416, 464] width 62 height 22
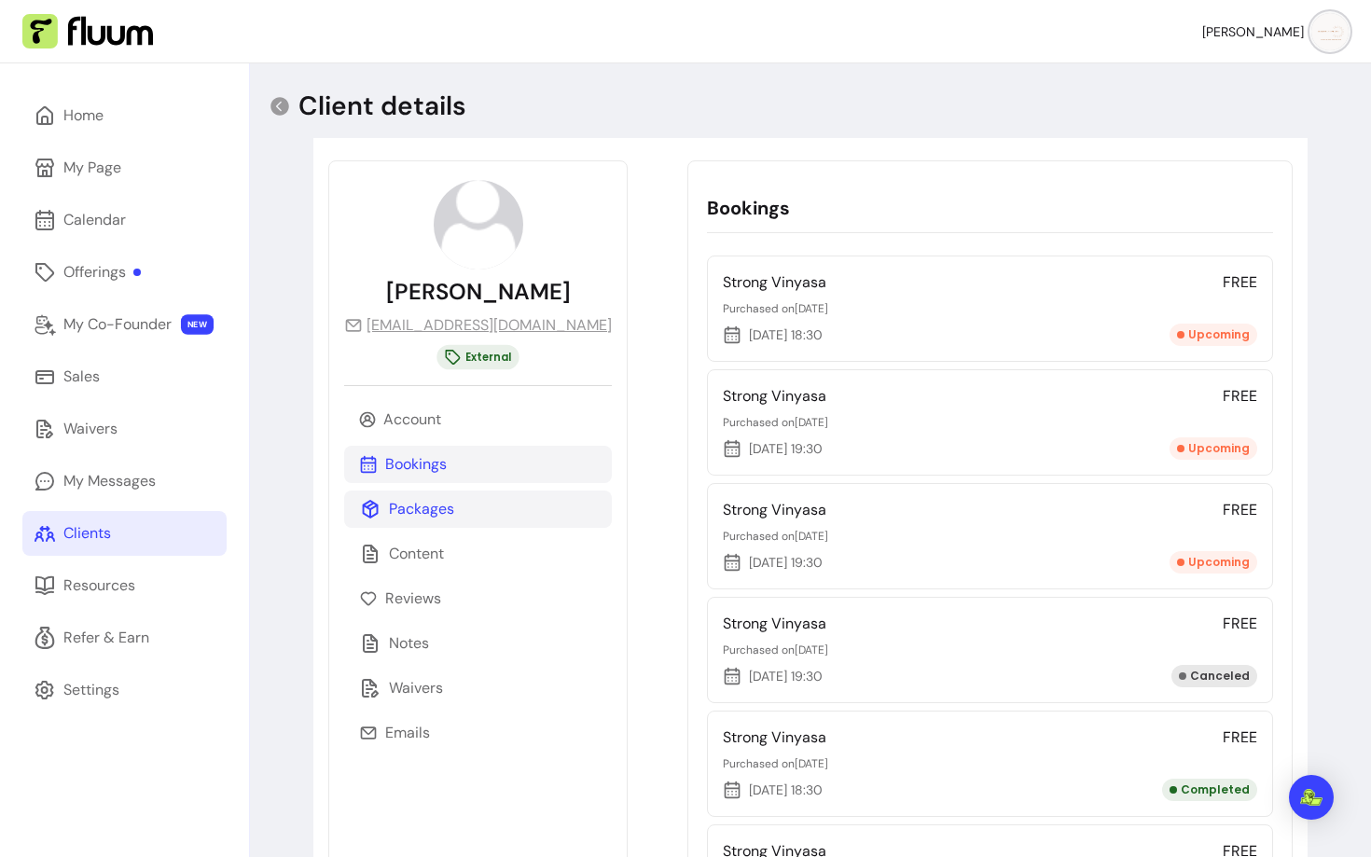
click at [435, 512] on p "Packages" at bounding box center [421, 509] width 65 height 22
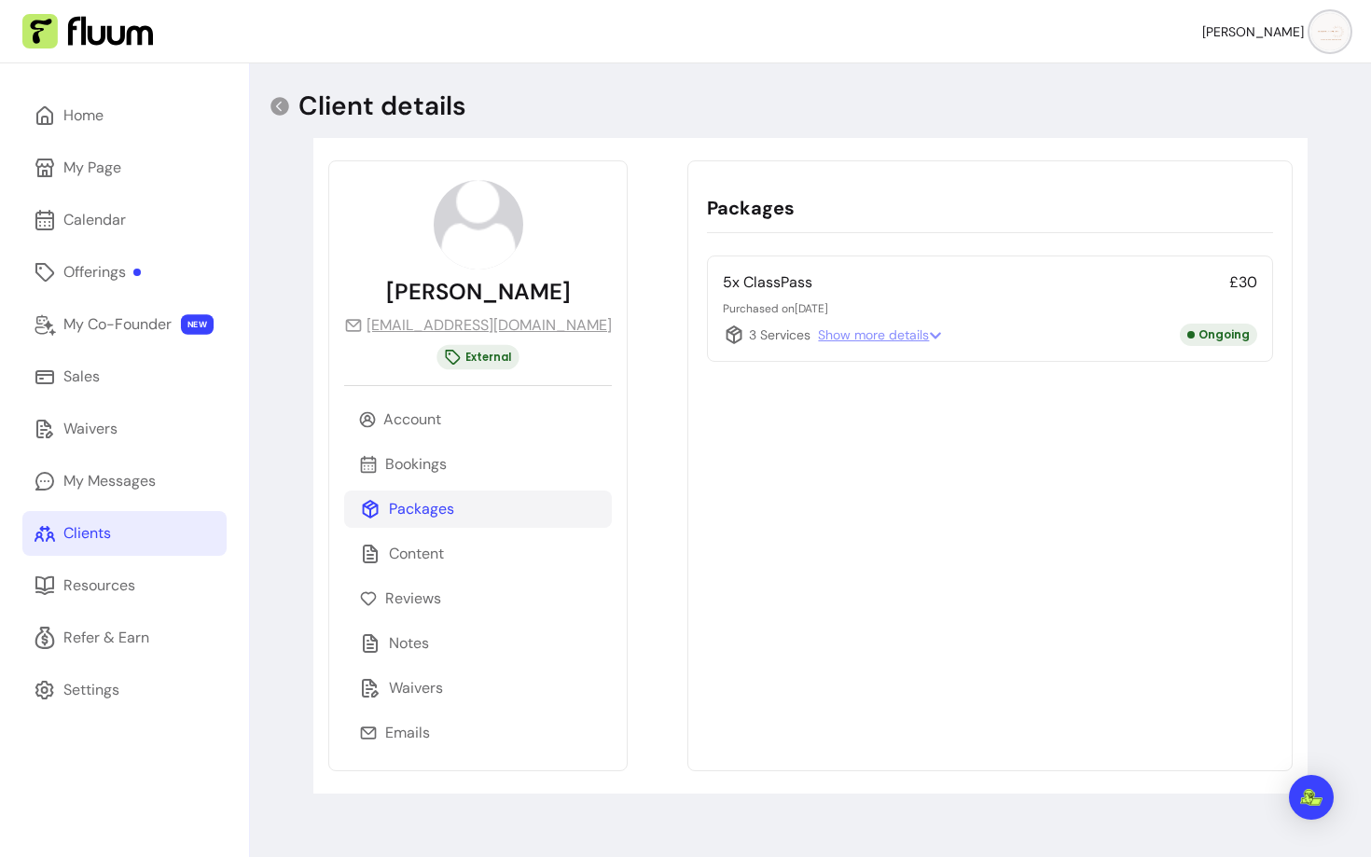
click at [827, 327] on span "Show more details" at bounding box center [880, 335] width 124 height 19
click at [285, 98] on icon at bounding box center [280, 106] width 22 height 22
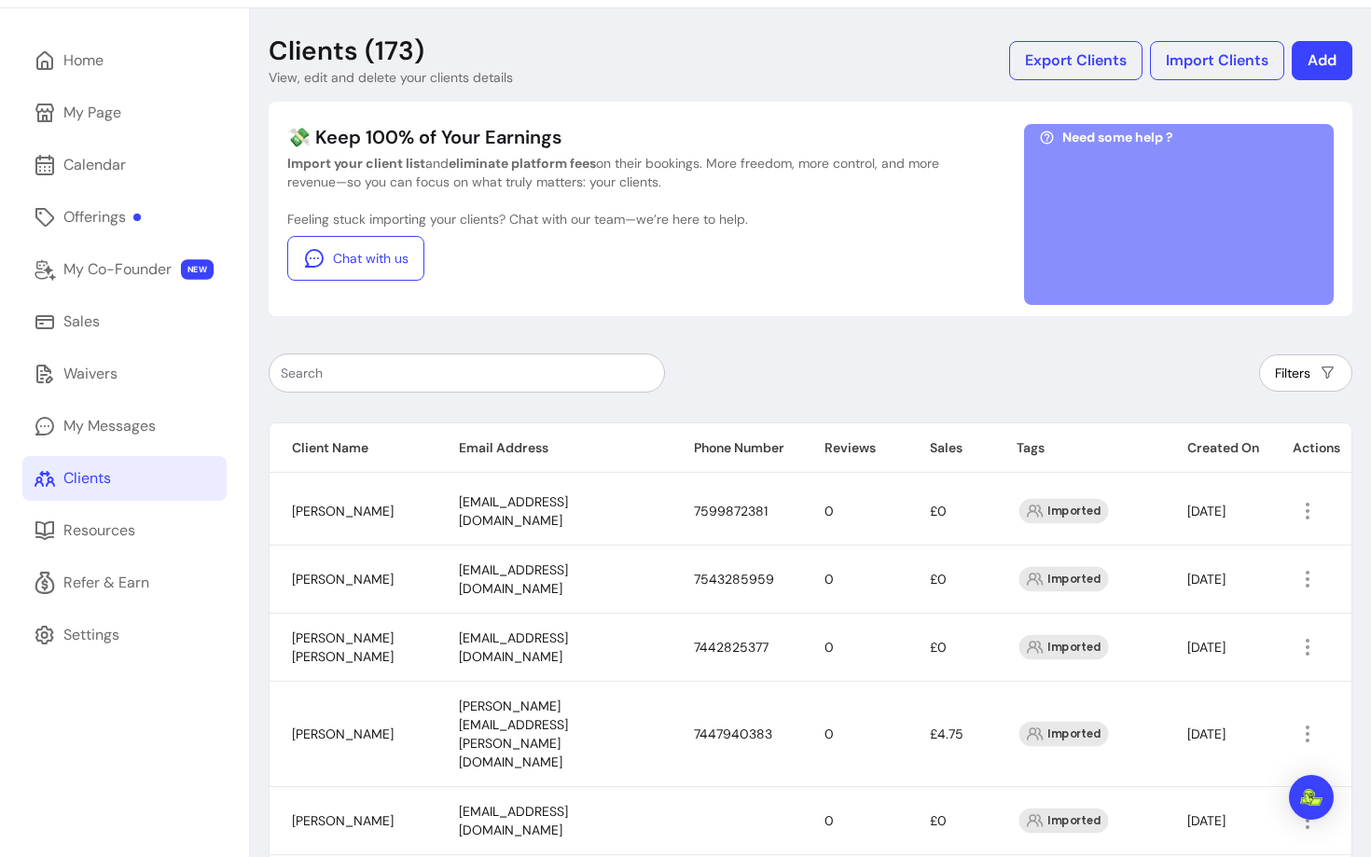
scroll to position [54, 0]
click at [373, 368] on input "text" at bounding box center [467, 374] width 372 height 19
paste input "smithcjts@gmail.com"
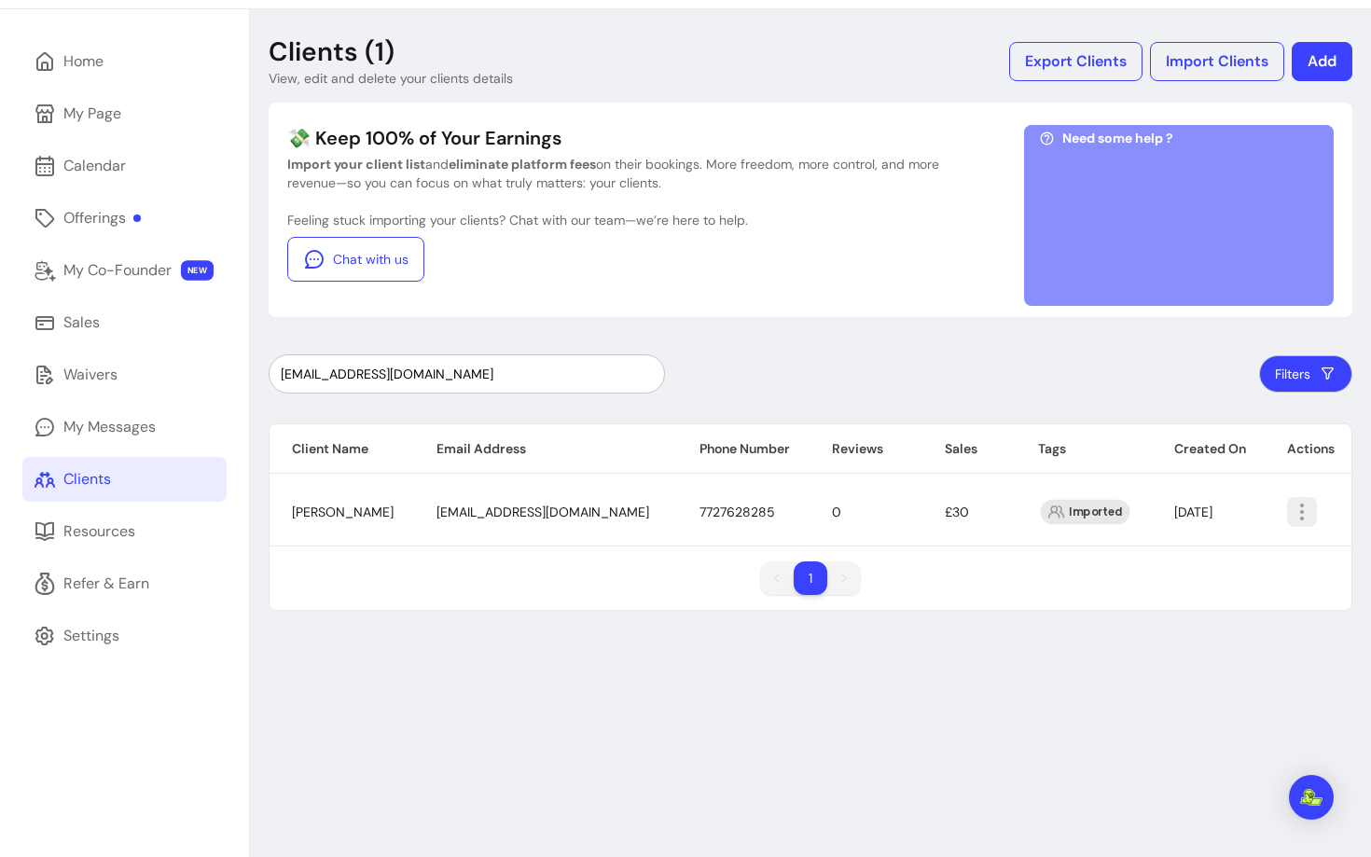
type input "smithcjts@gmail.com"
click at [1195, 561] on span "Amend" at bounding box center [1225, 555] width 136 height 19
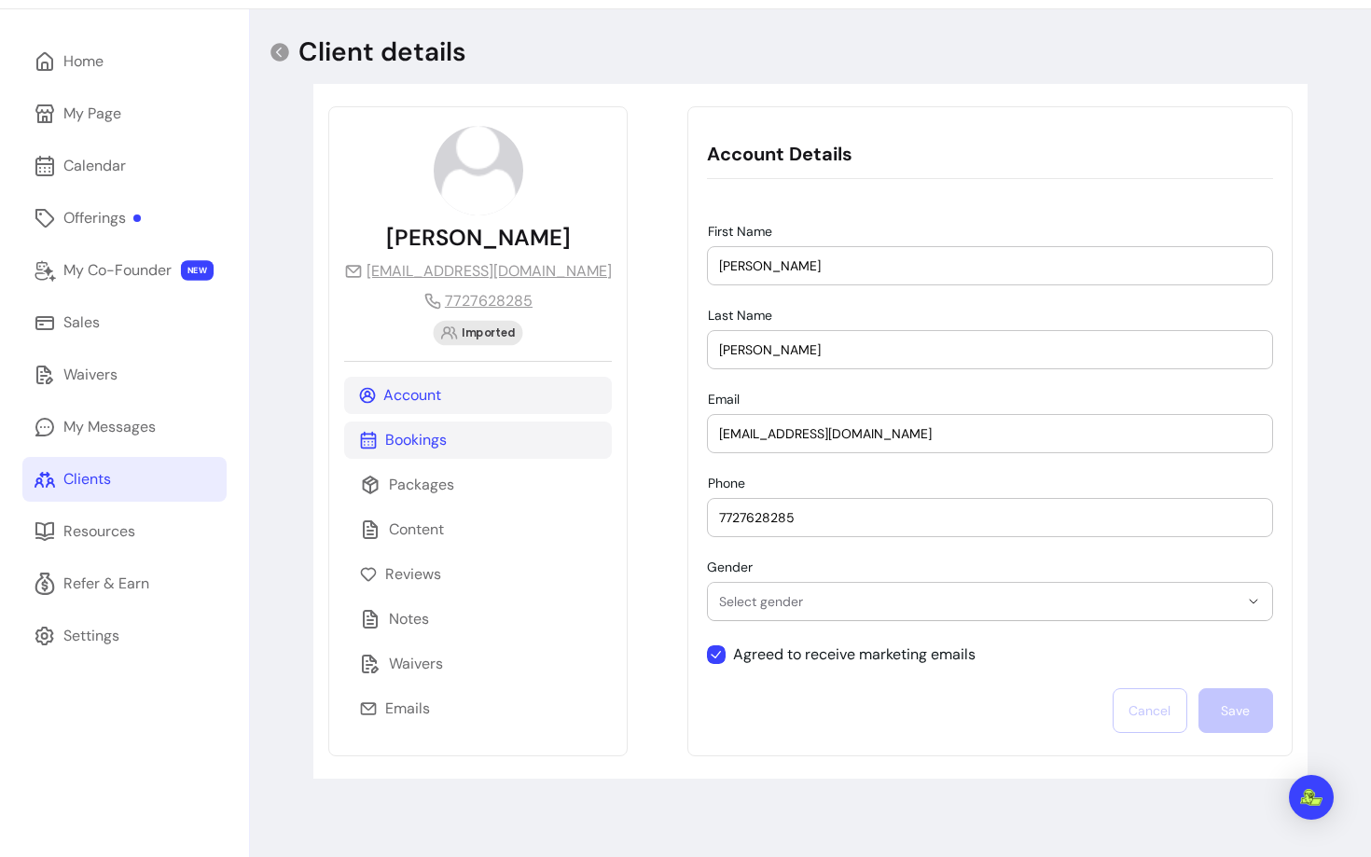
click at [397, 448] on p "Bookings" at bounding box center [416, 440] width 62 height 22
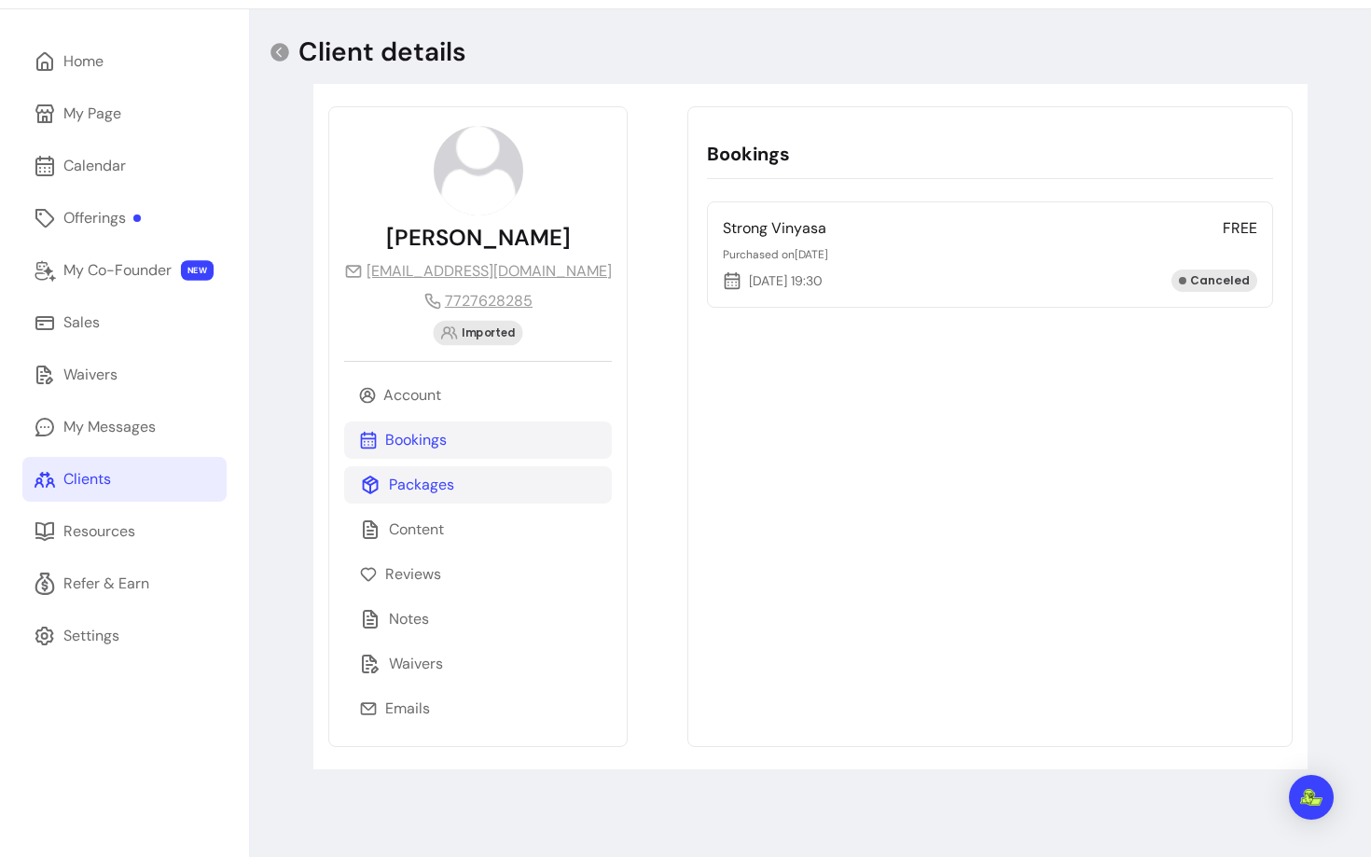
click at [407, 480] on p "Packages" at bounding box center [421, 485] width 65 height 22
click at [402, 443] on p "Bookings" at bounding box center [416, 440] width 62 height 22
click at [409, 478] on p "Packages" at bounding box center [421, 485] width 65 height 22
click at [280, 54] on icon at bounding box center [280, 52] width 19 height 19
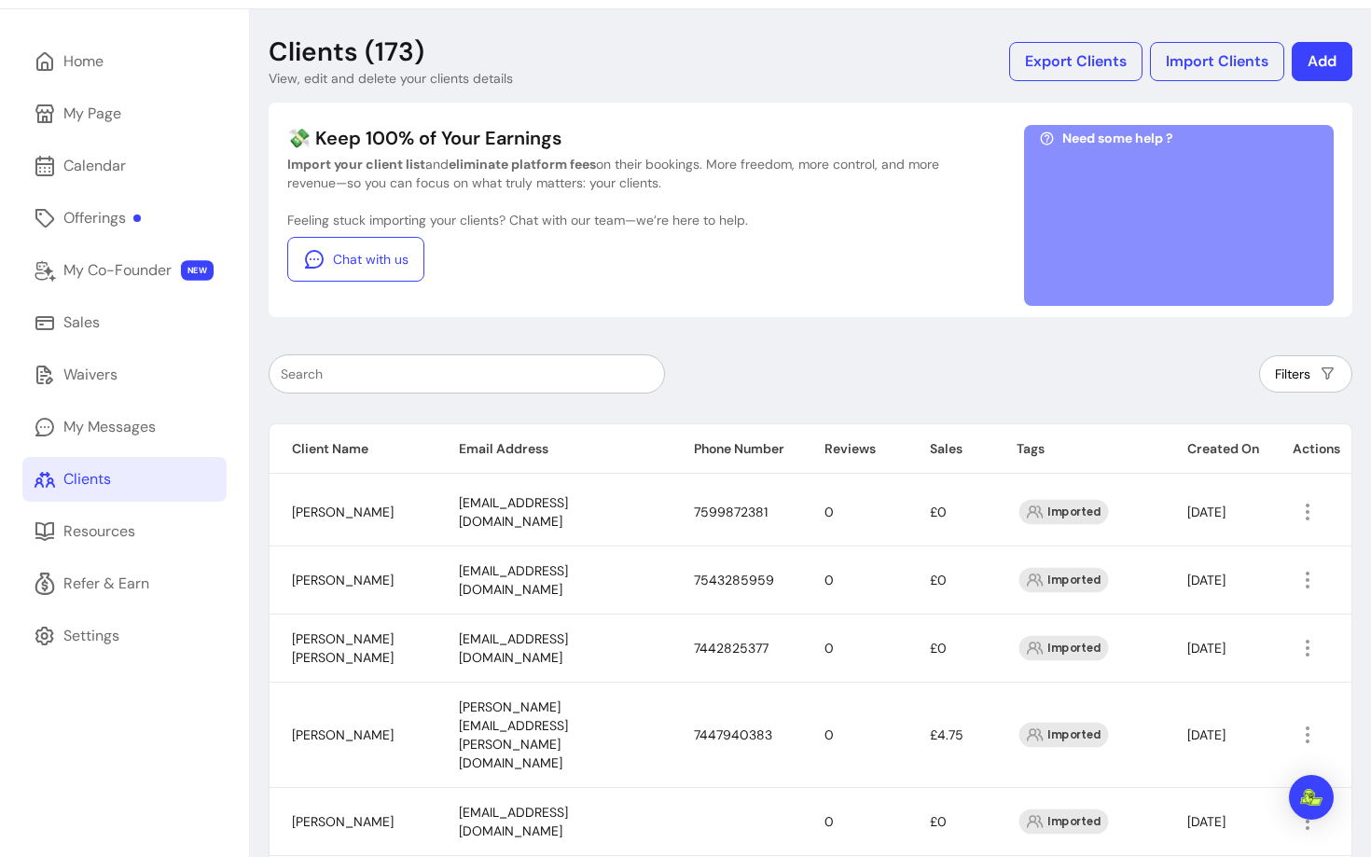
click at [418, 383] on div at bounding box center [467, 373] width 372 height 37
paste input "lagor2001@yahoo.com.ar"
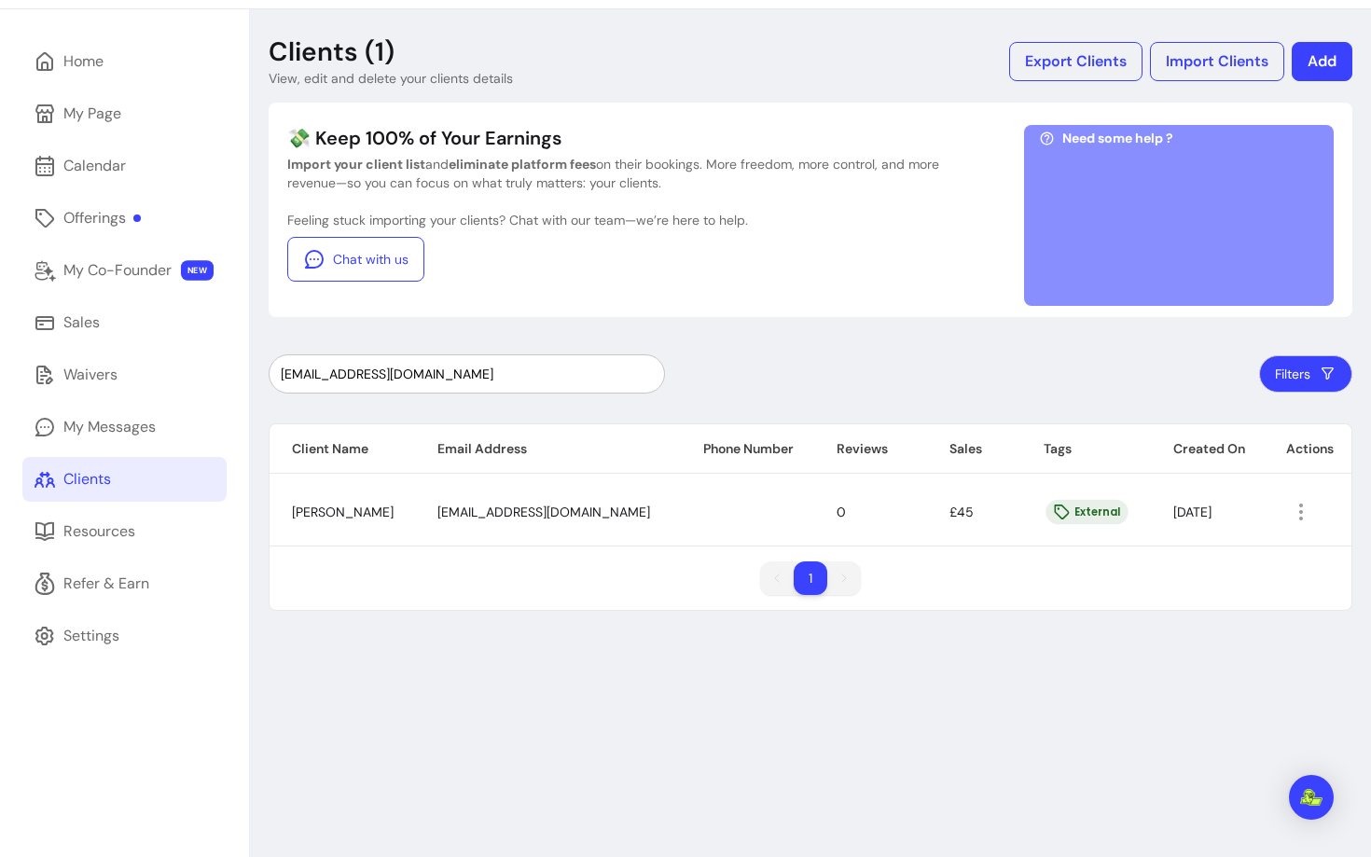
type input "lagor2001@yahoo.com.ar"
click at [1300, 517] on icon "button" at bounding box center [1301, 512] width 22 height 22
click at [1226, 554] on span "Amend" at bounding box center [1226, 555] width 136 height 19
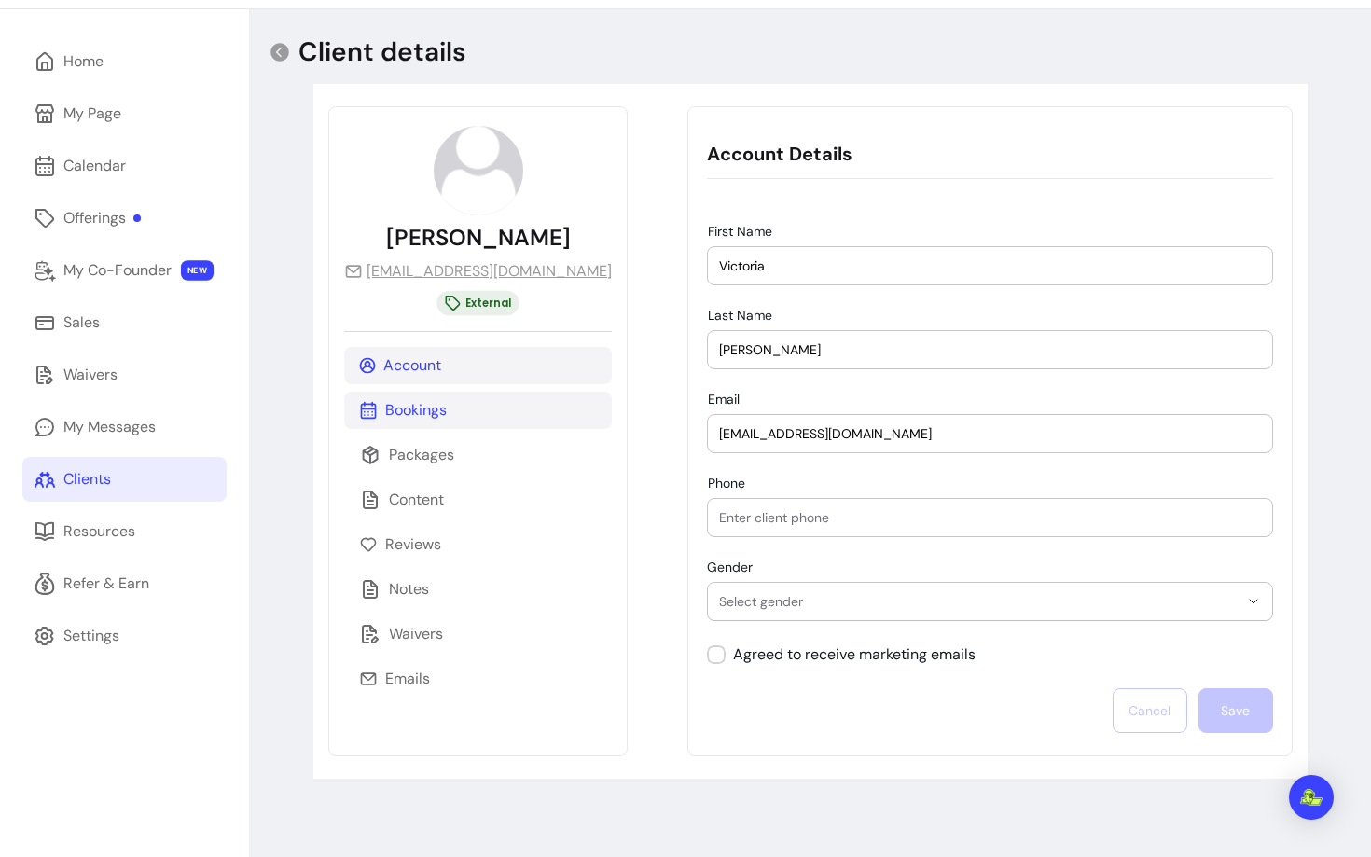
click at [396, 414] on p "Bookings" at bounding box center [416, 410] width 62 height 22
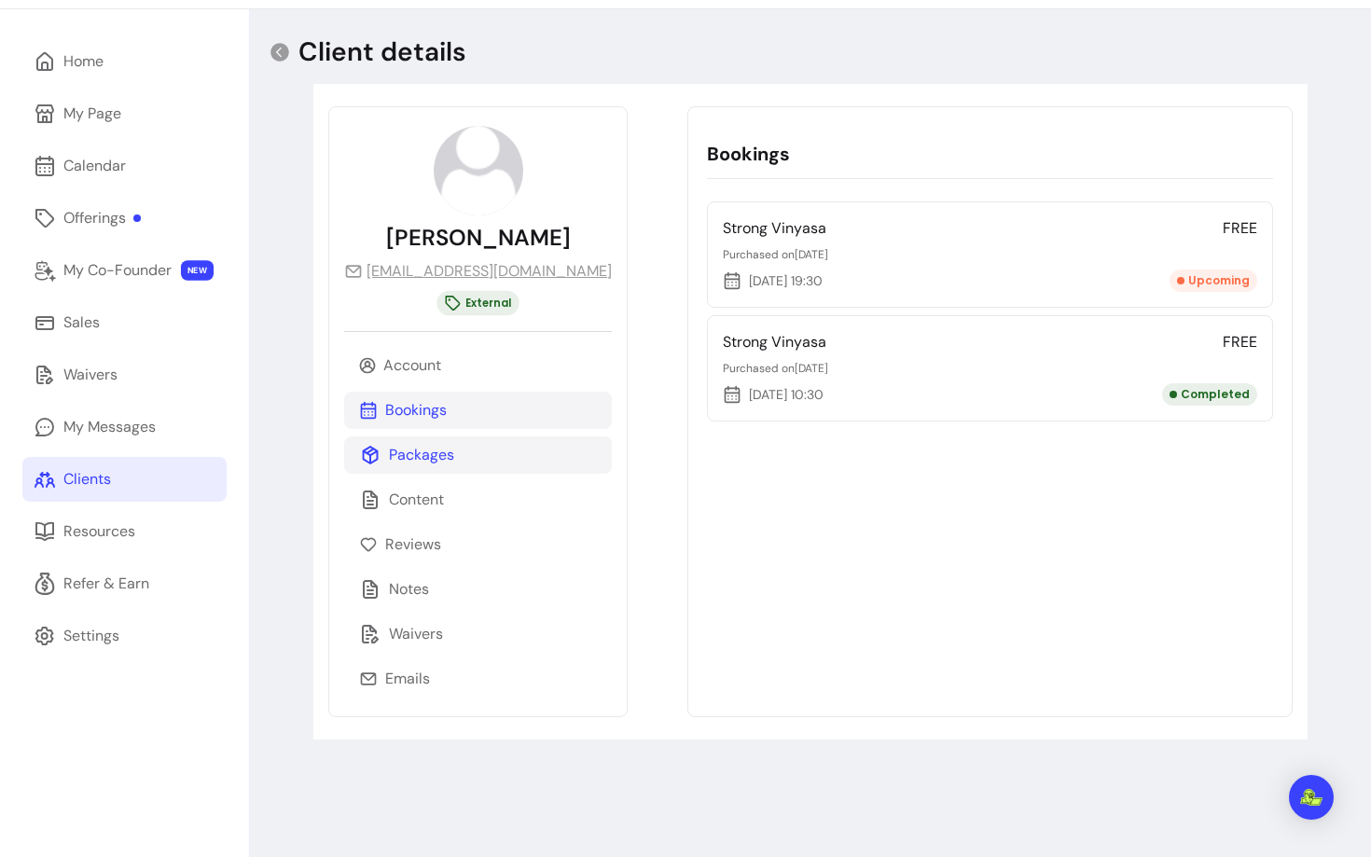
click at [423, 452] on p "Packages" at bounding box center [421, 455] width 65 height 22
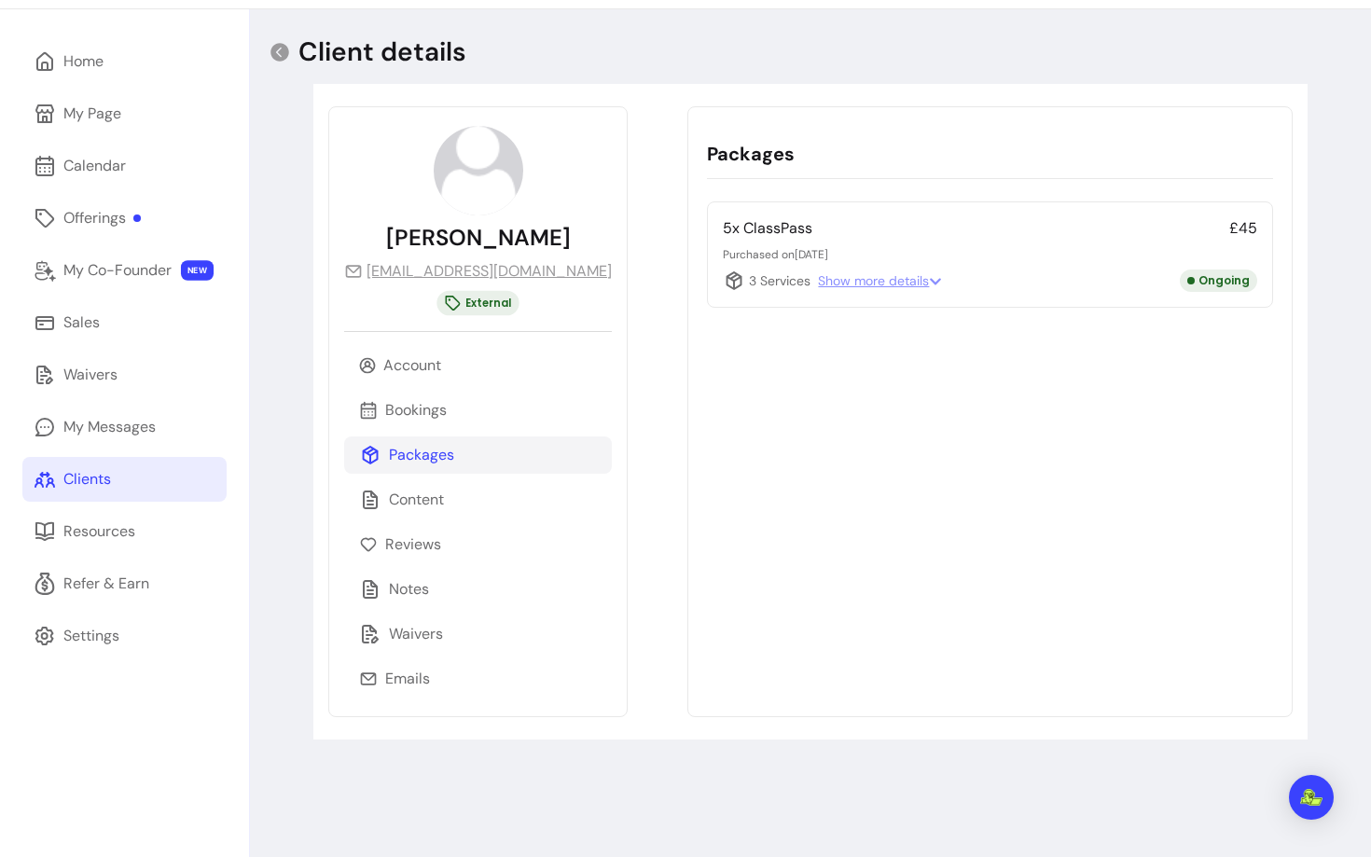
click at [850, 279] on span "Show more details" at bounding box center [880, 280] width 124 height 19
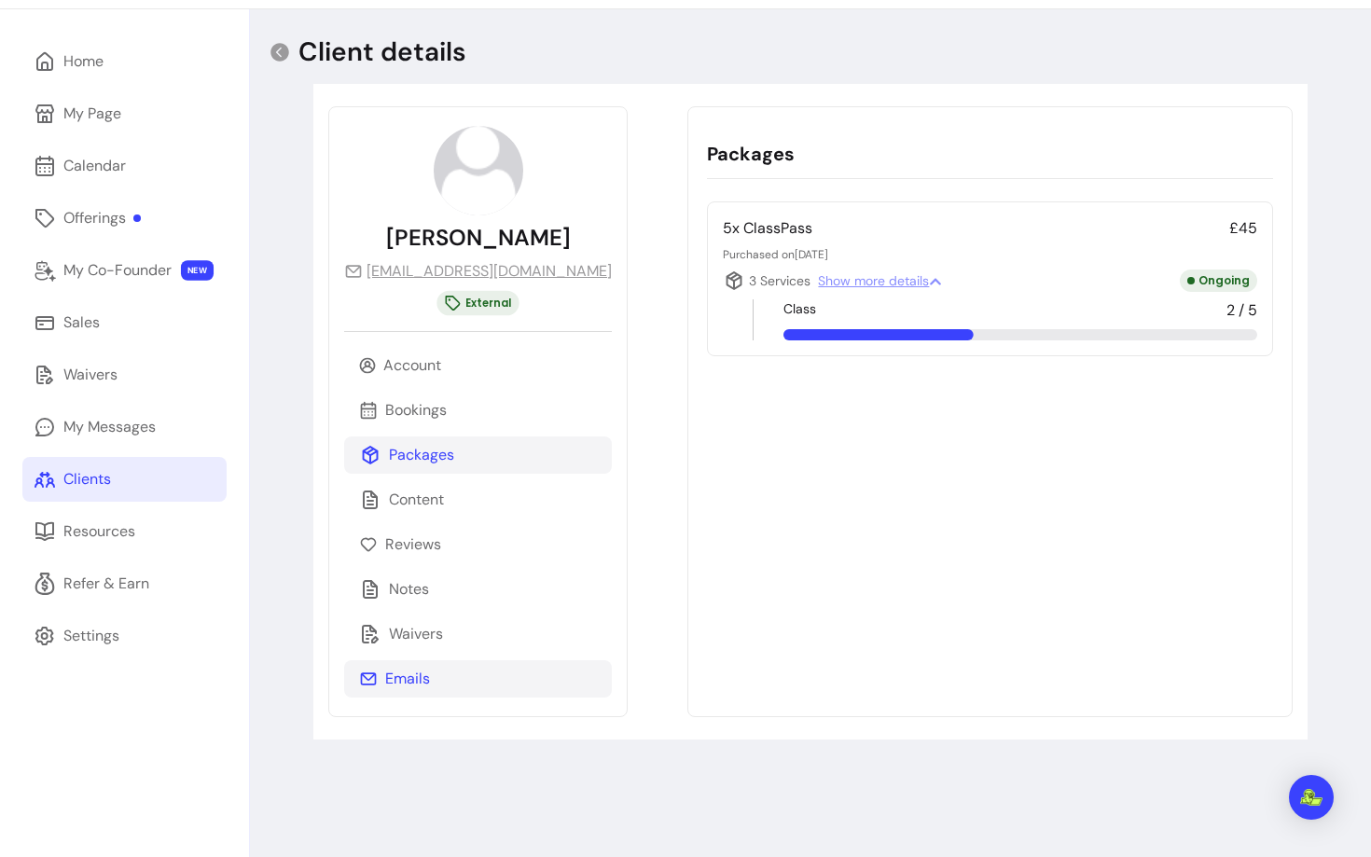
click at [415, 675] on p "Emails" at bounding box center [407, 679] width 45 height 22
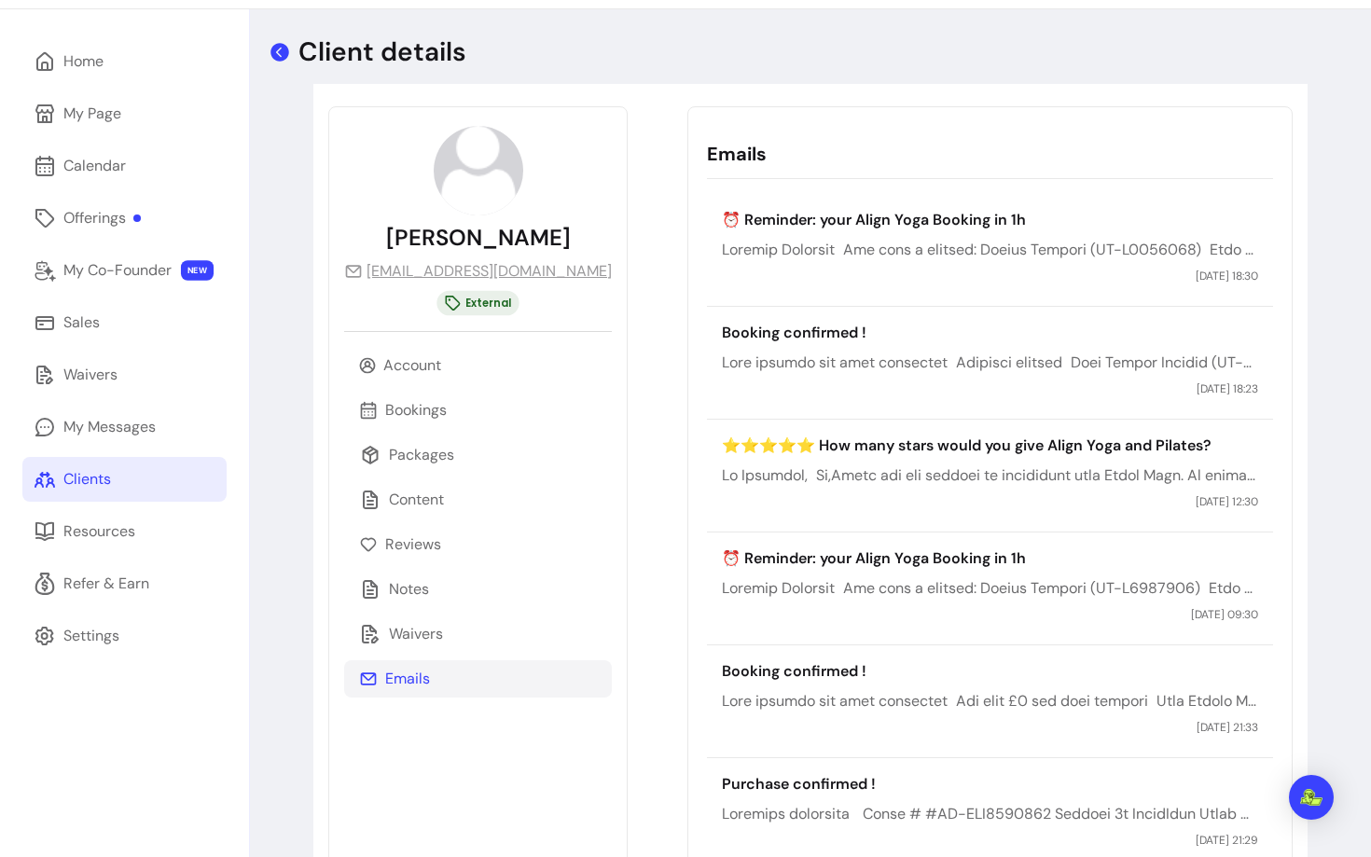
click at [278, 48] on icon at bounding box center [280, 52] width 19 height 19
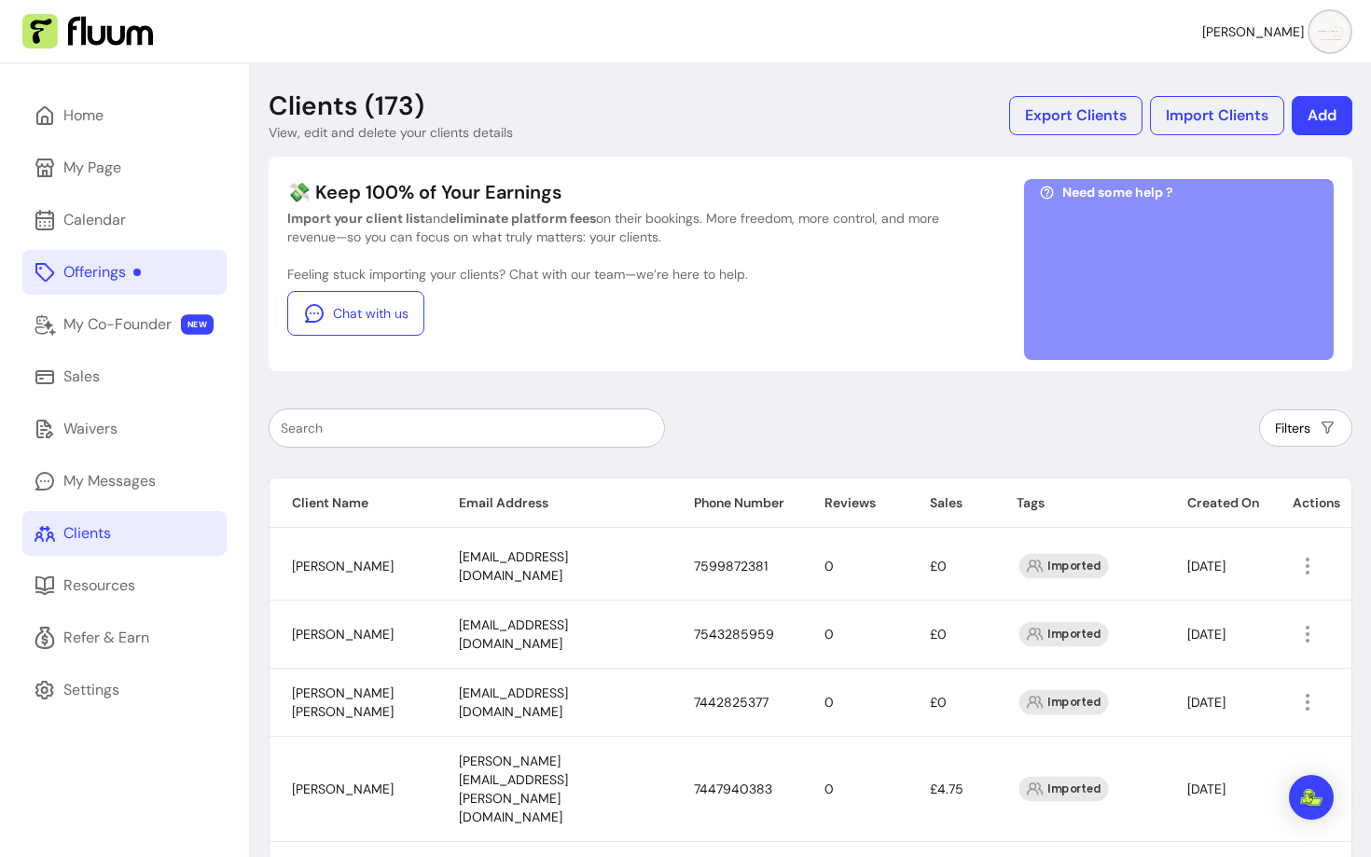
click at [118, 279] on div "Offerings" at bounding box center [101, 272] width 77 height 22
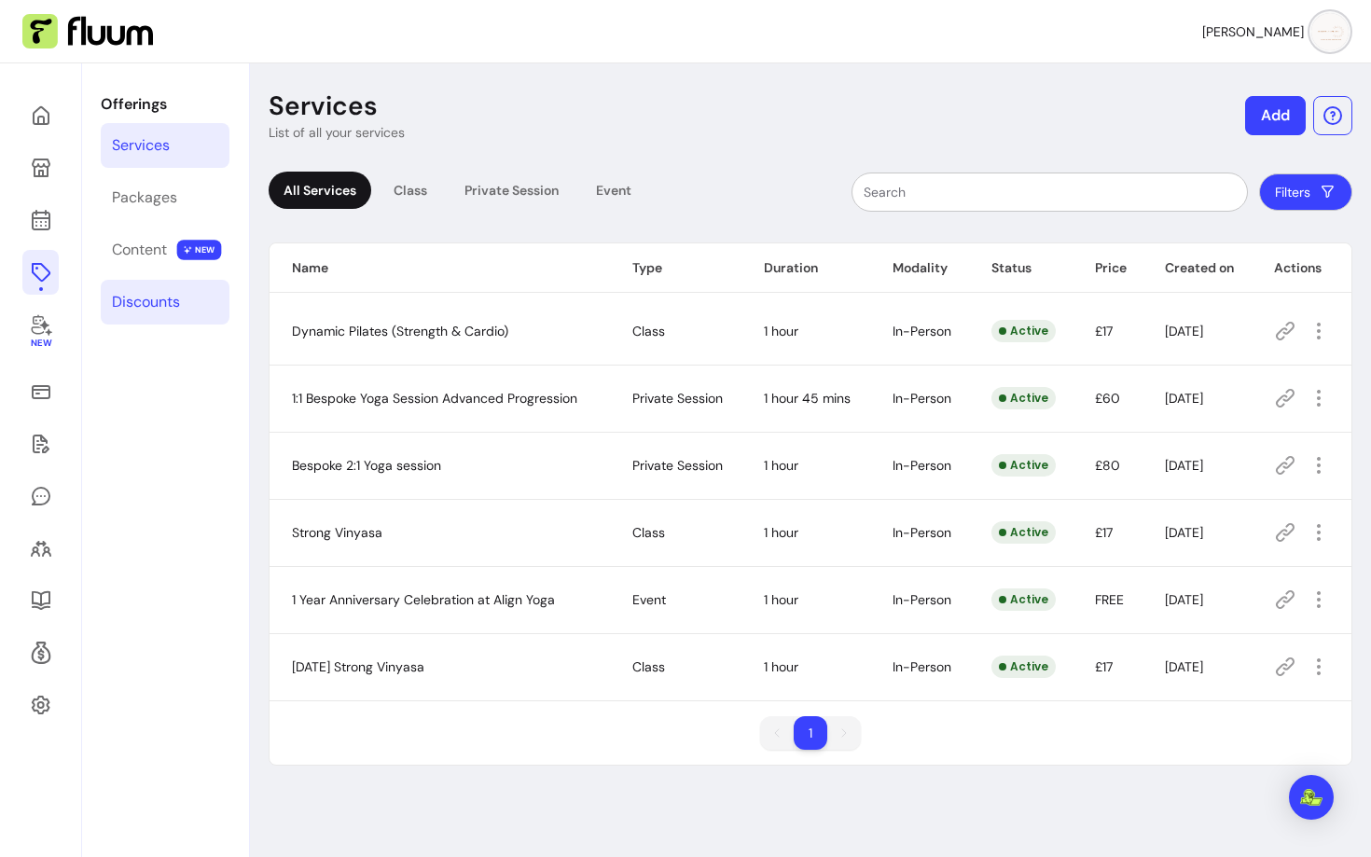
click at [147, 317] on link "Discounts" at bounding box center [165, 302] width 129 height 45
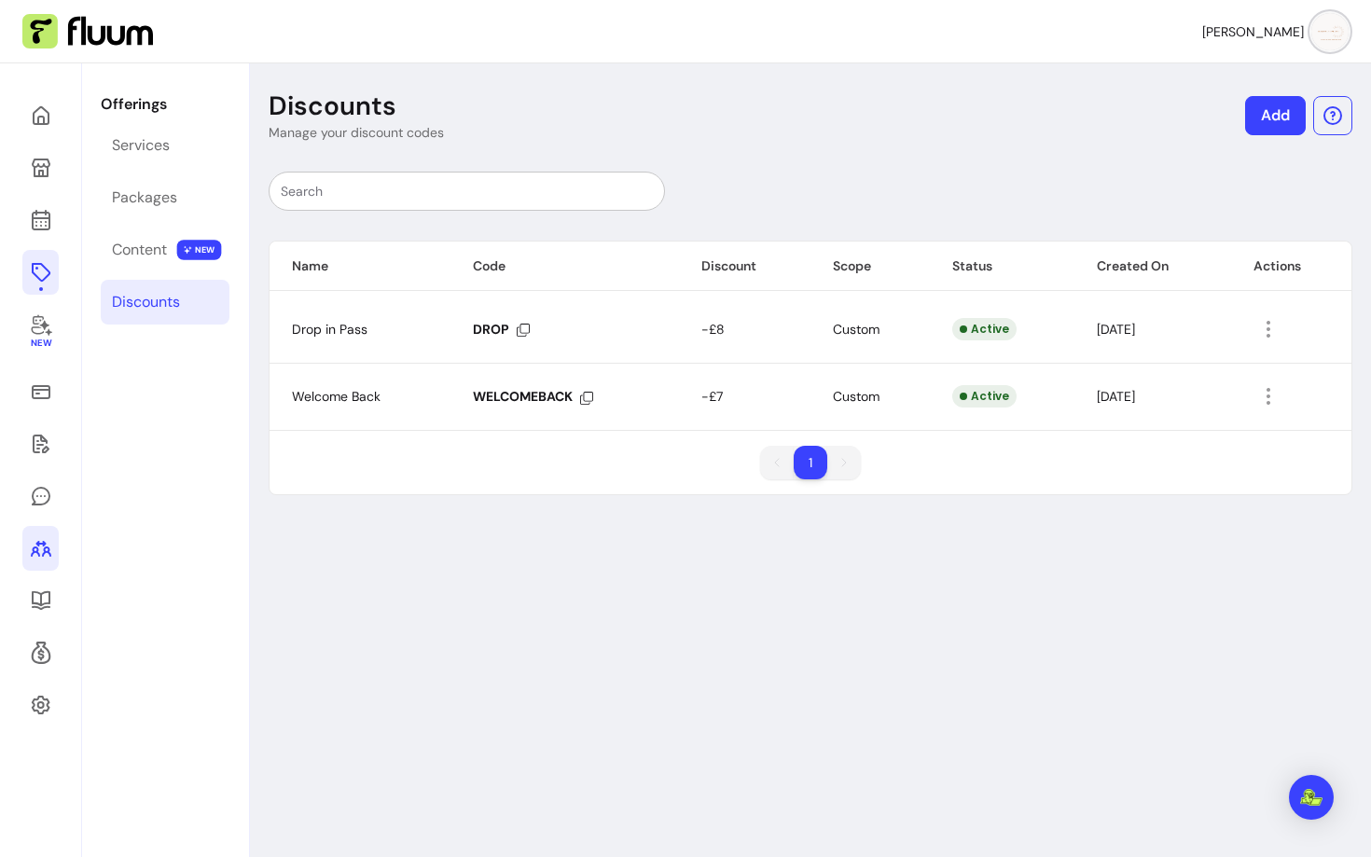
click at [47, 537] on icon at bounding box center [41, 548] width 22 height 22
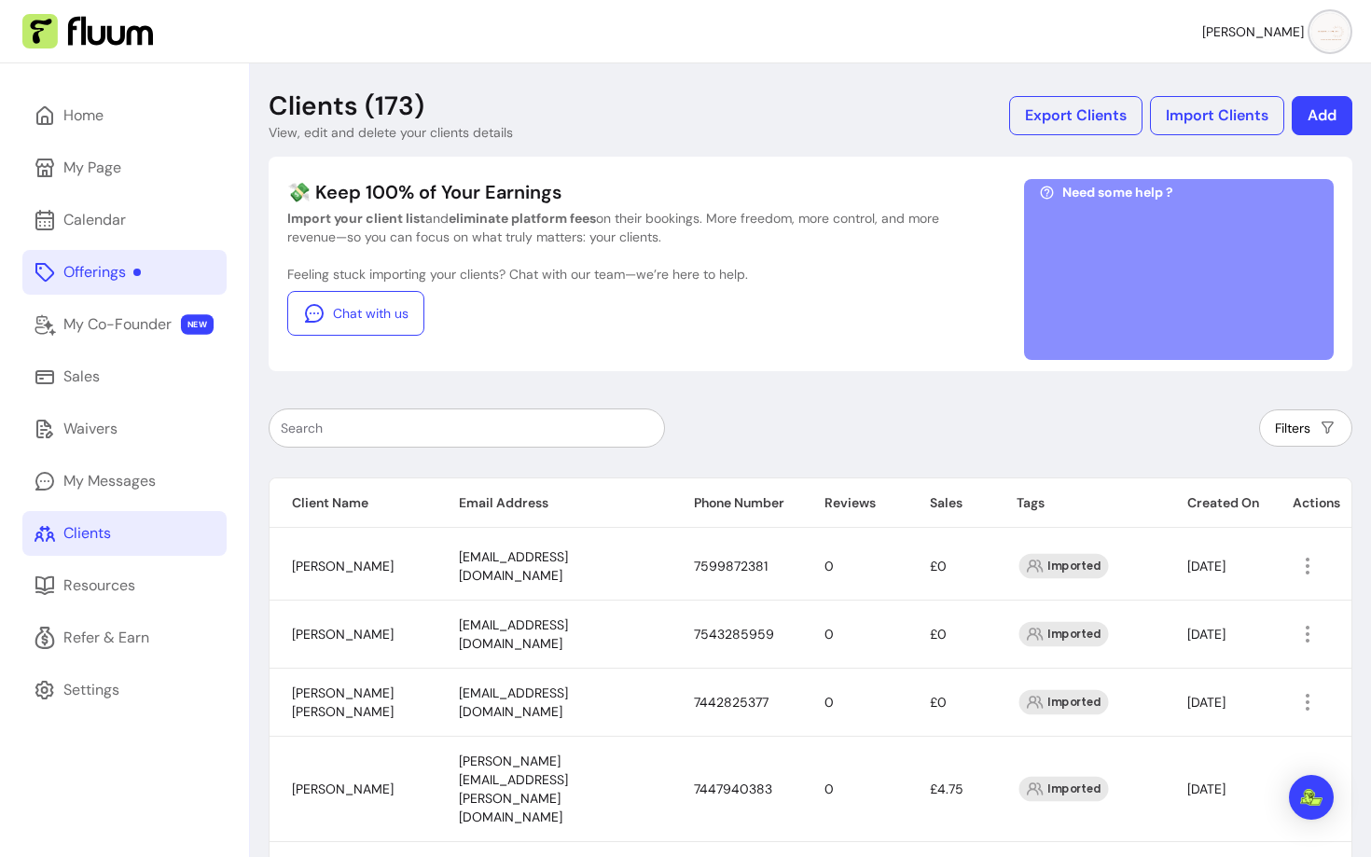
click at [457, 409] on div at bounding box center [467, 428] width 396 height 39
click at [451, 432] on input "text" at bounding box center [467, 428] width 372 height 19
paste input "racheljdawson@hotmail.com"
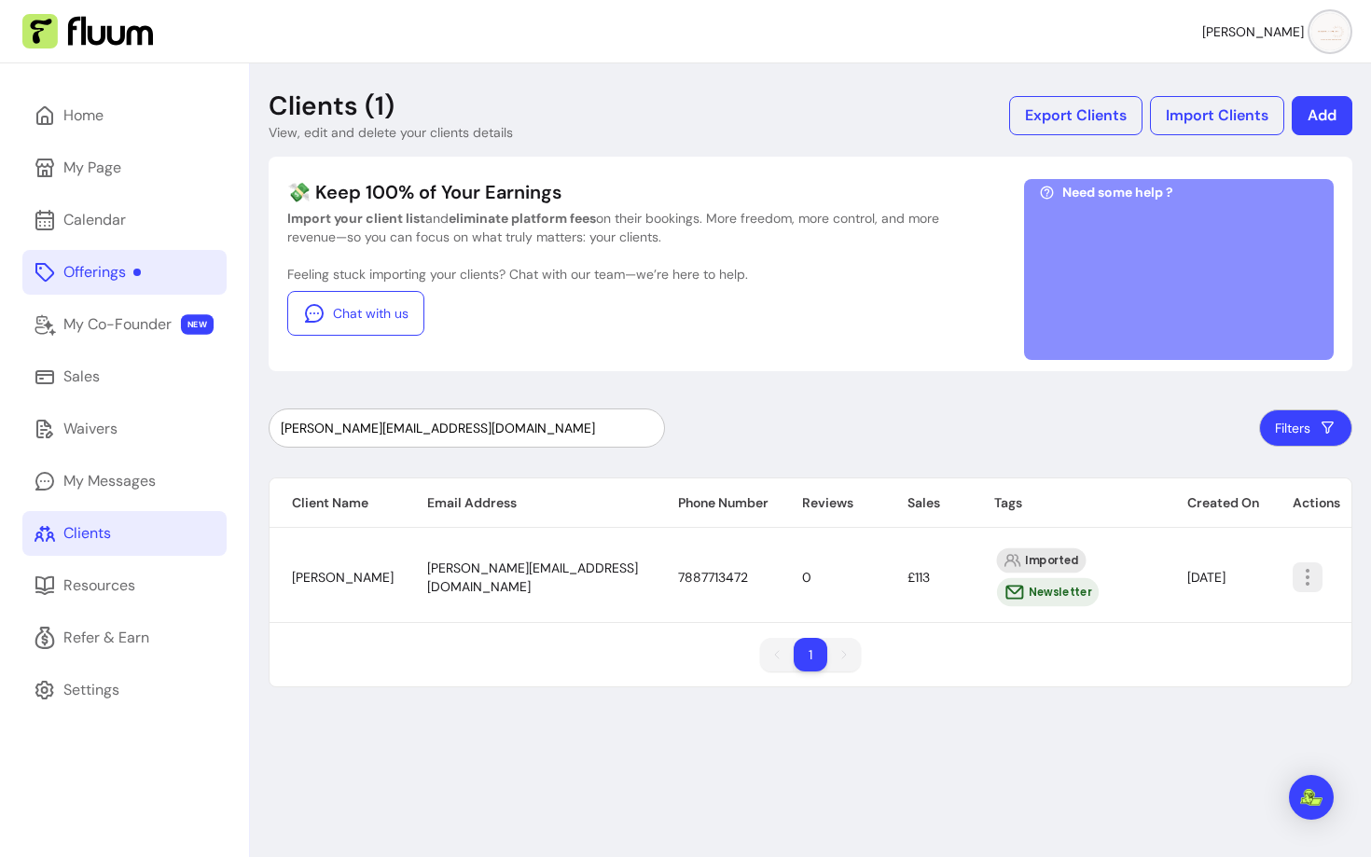
type input "racheljdawson@hotmail.com"
click at [1314, 576] on icon "button" at bounding box center [1308, 577] width 22 height 22
click at [1200, 625] on span "Amend" at bounding box center [1239, 620] width 136 height 19
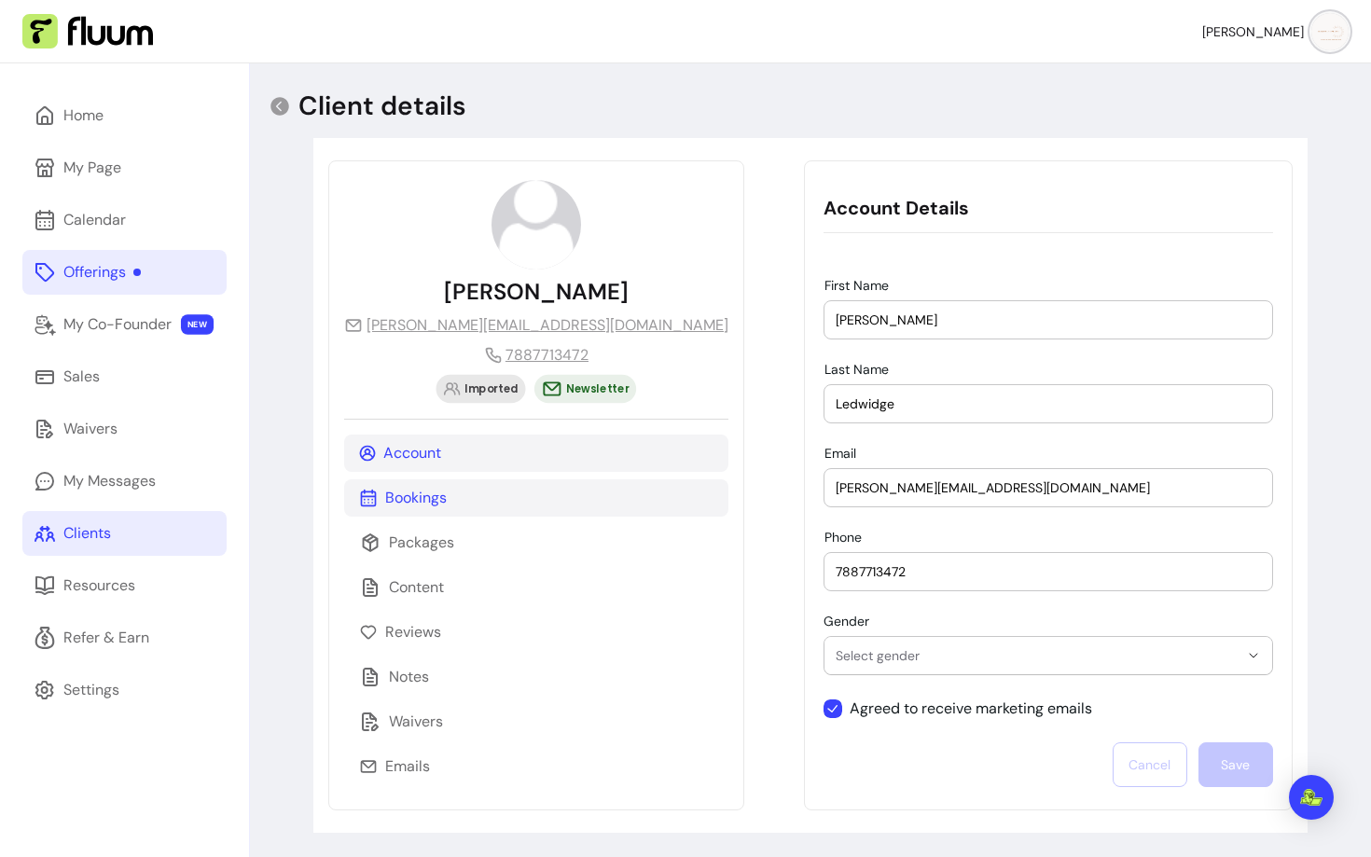
click at [403, 510] on div "Bookings" at bounding box center [536, 498] width 384 height 37
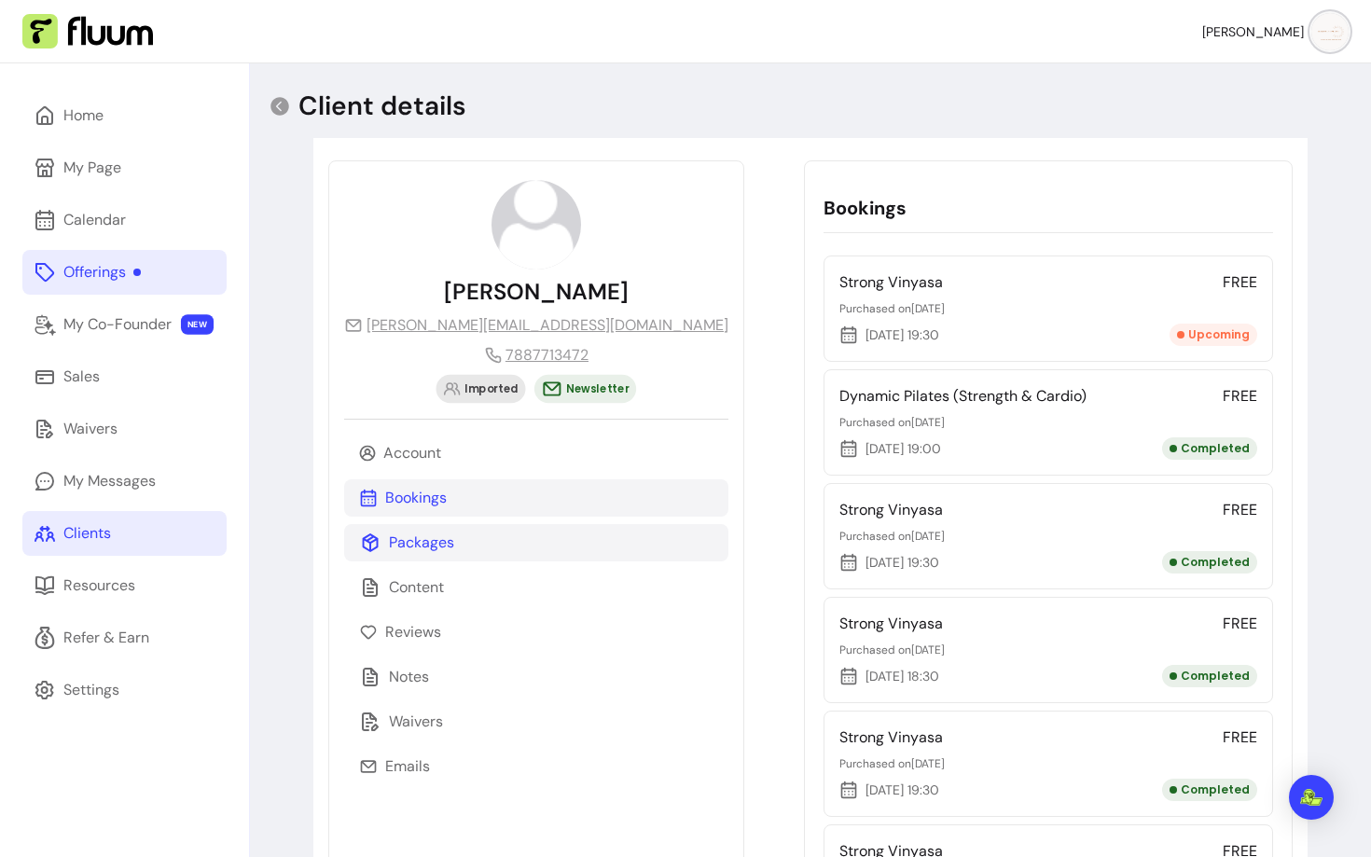
click at [431, 536] on p "Packages" at bounding box center [421, 543] width 65 height 22
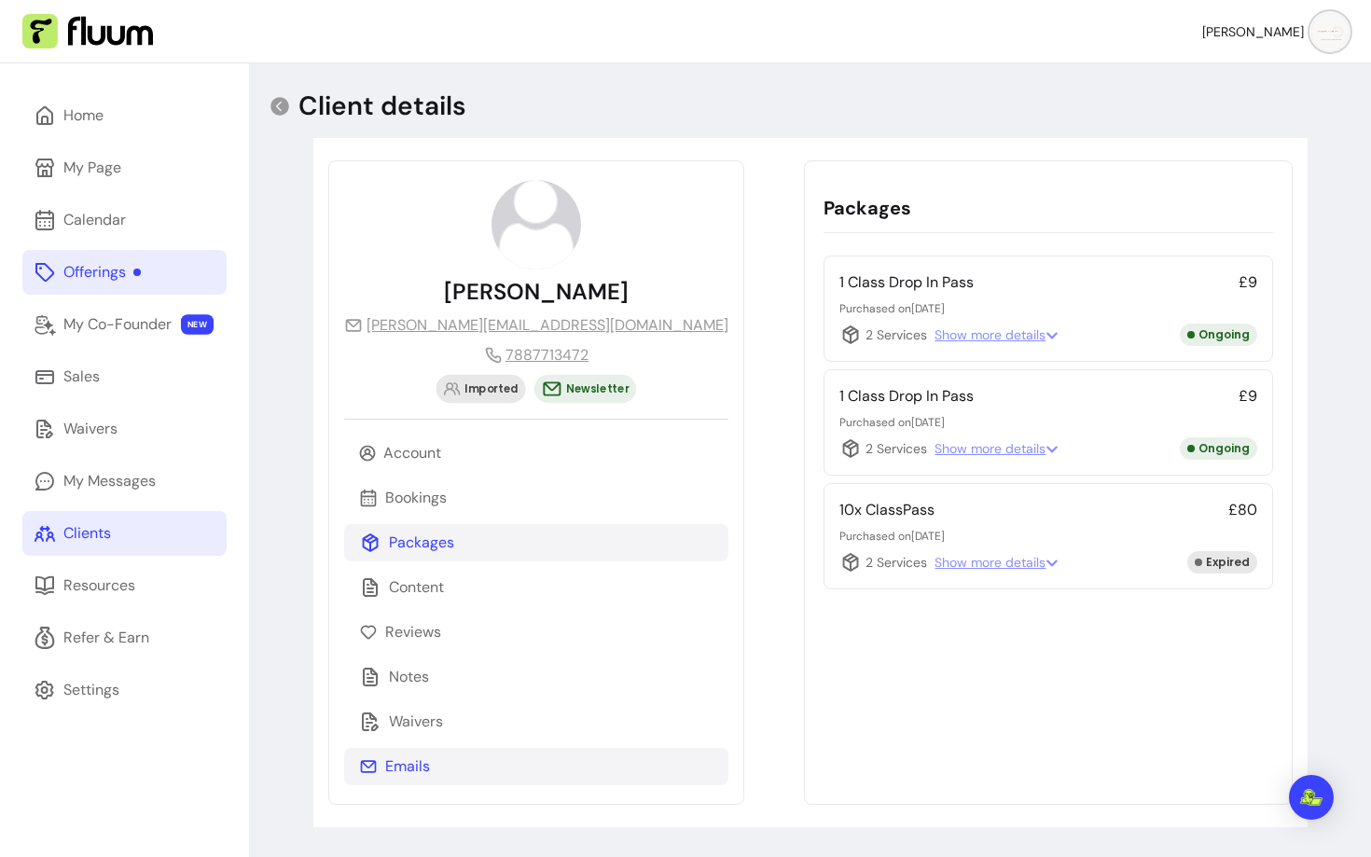
click at [434, 776] on div "Emails" at bounding box center [536, 766] width 384 height 37
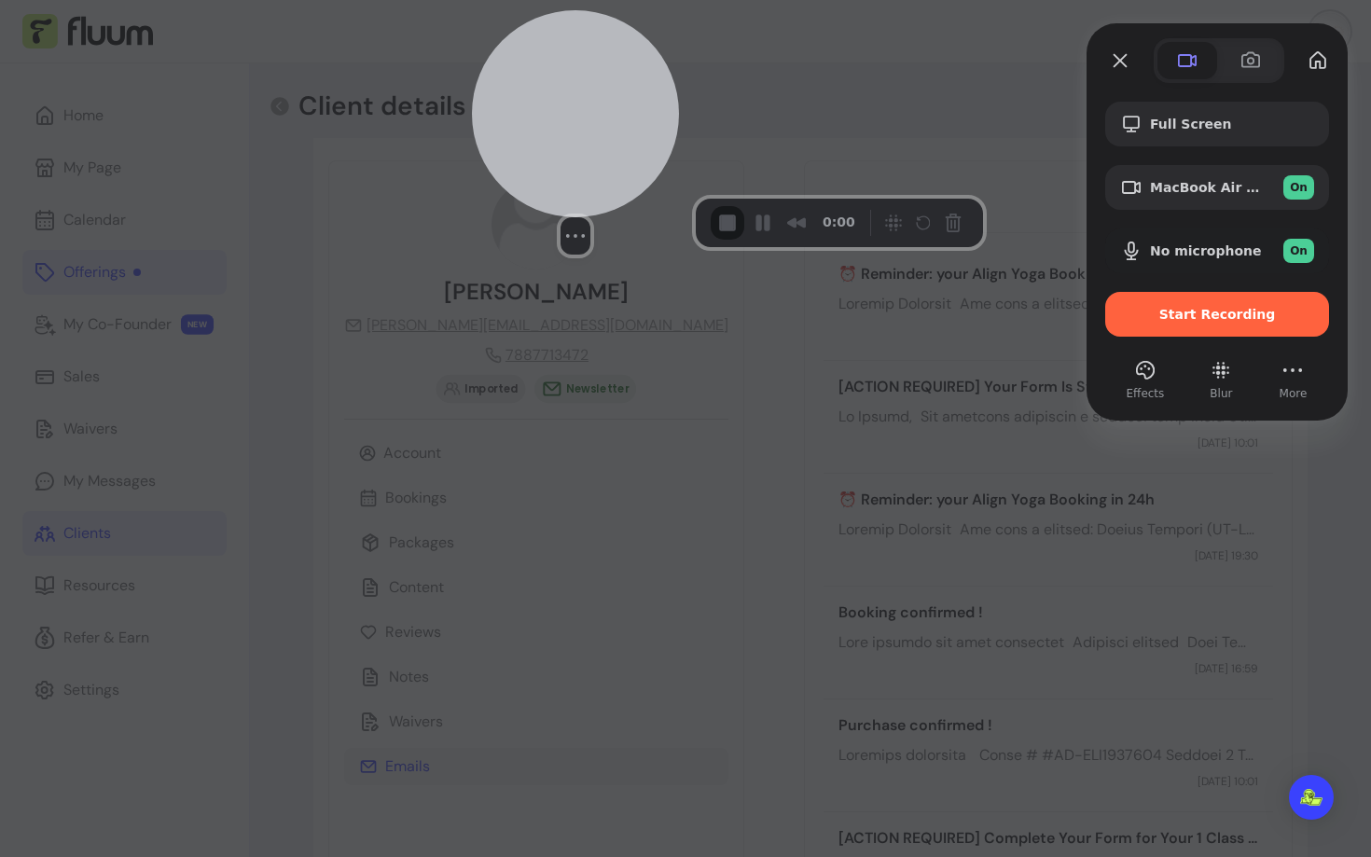
drag, startPoint x: 57, startPoint y: 806, endPoint x: 522, endPoint y: 175, distance: 783.8
click at [522, 217] on div "Select video screen size" at bounding box center [575, 235] width 207 height 37
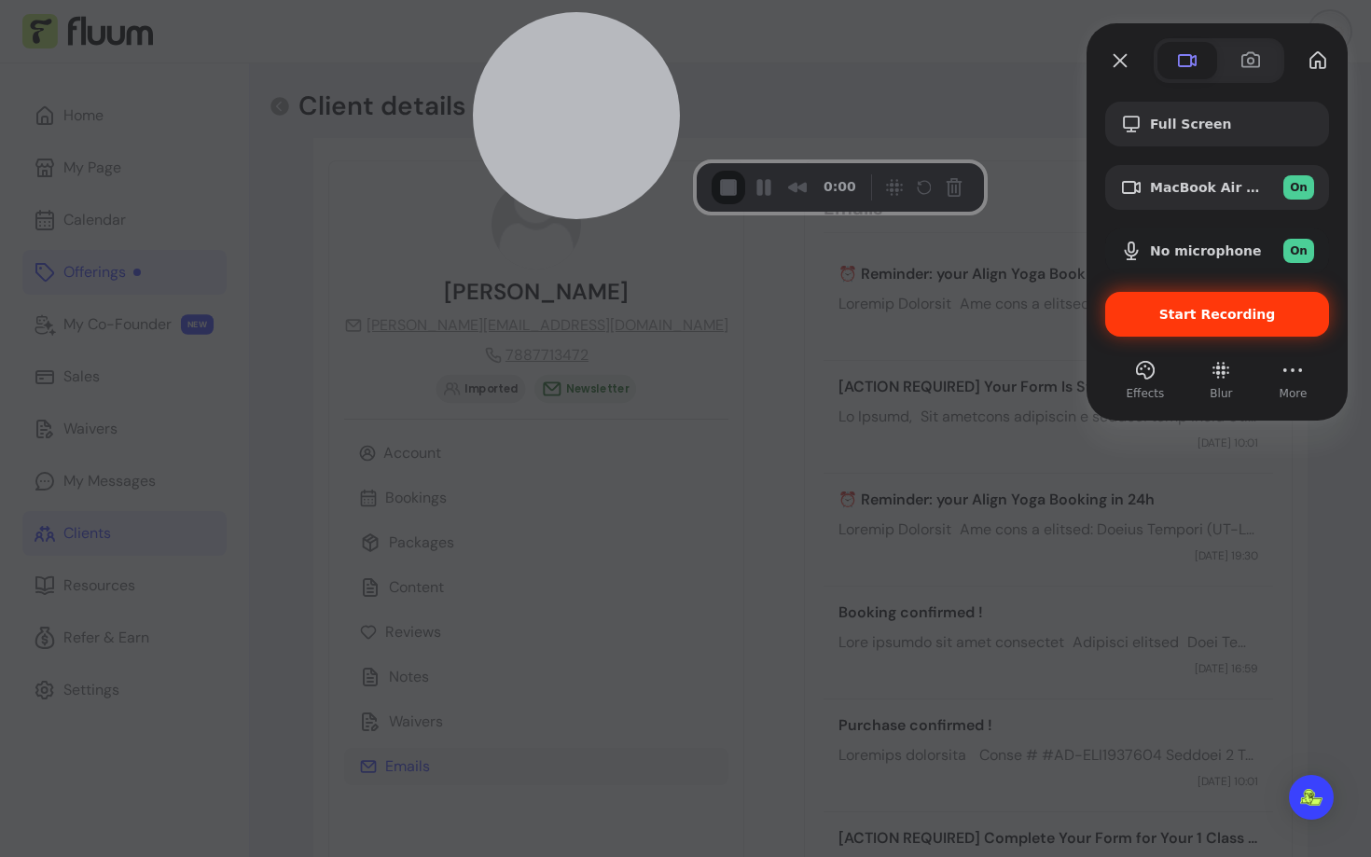
click at [1218, 318] on span "Start Recording" at bounding box center [1218, 314] width 117 height 15
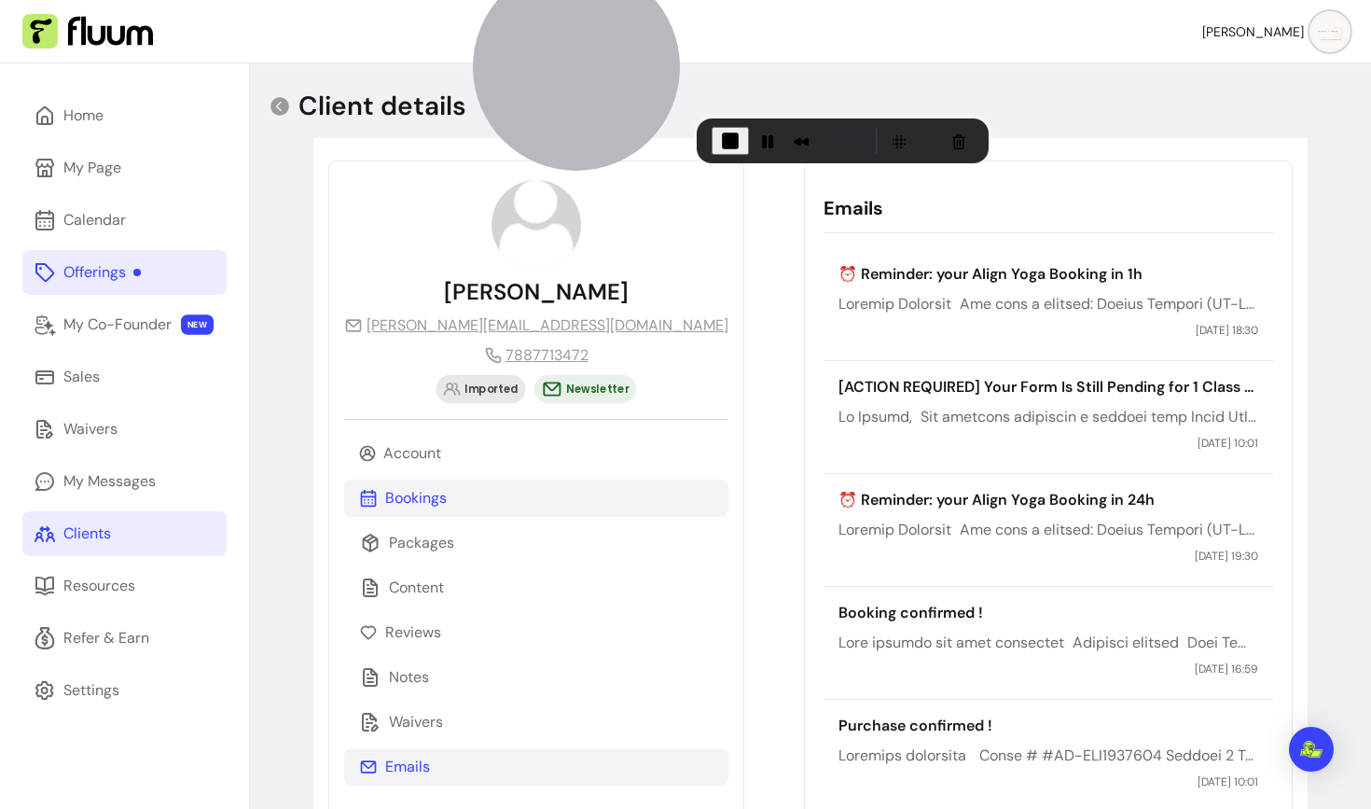
click at [446, 485] on div "Bookings" at bounding box center [536, 498] width 384 height 37
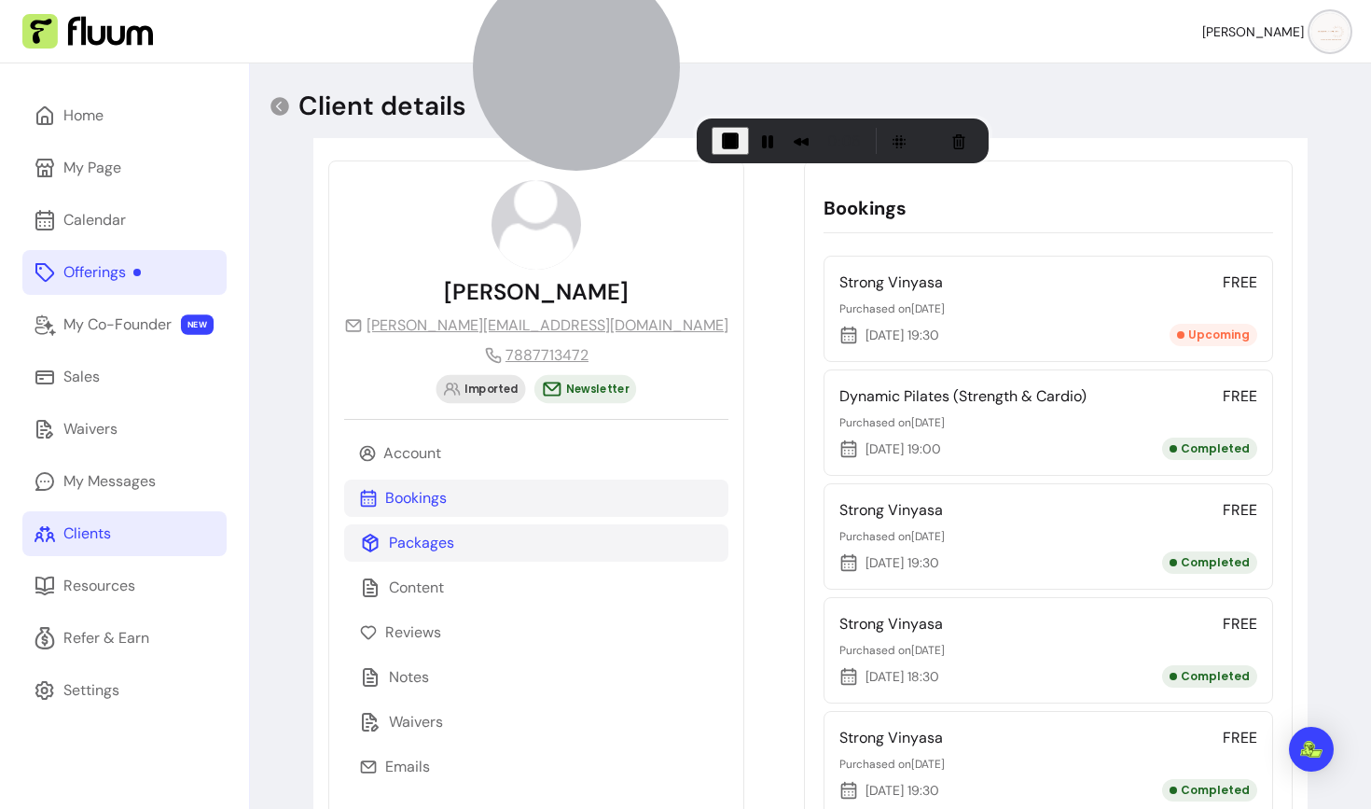
click at [442, 538] on p "Packages" at bounding box center [421, 543] width 65 height 22
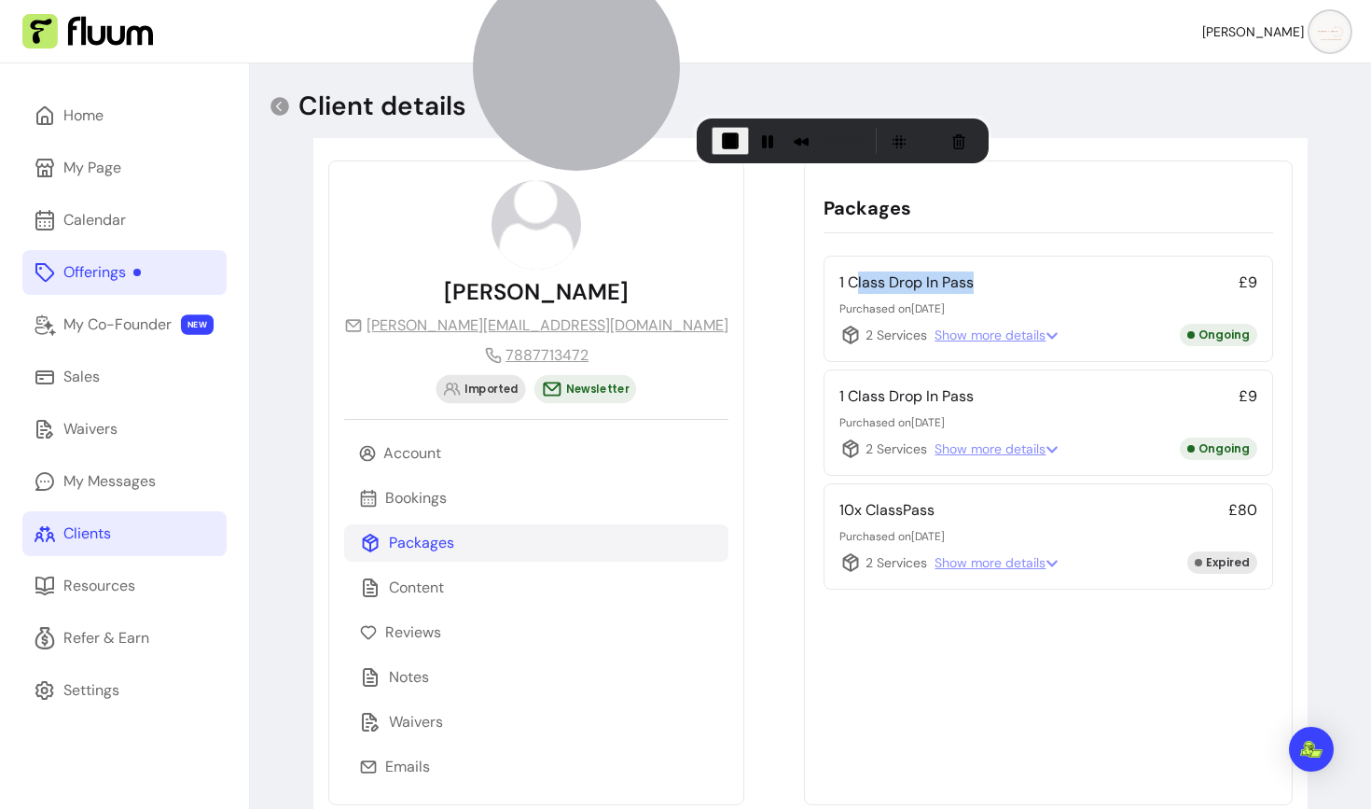
drag, startPoint x: 697, startPoint y: 280, endPoint x: 819, endPoint y: 280, distance: 122.2
click at [840, 280] on div "1 Class Drop In Pass £9" at bounding box center [1048, 282] width 417 height 22
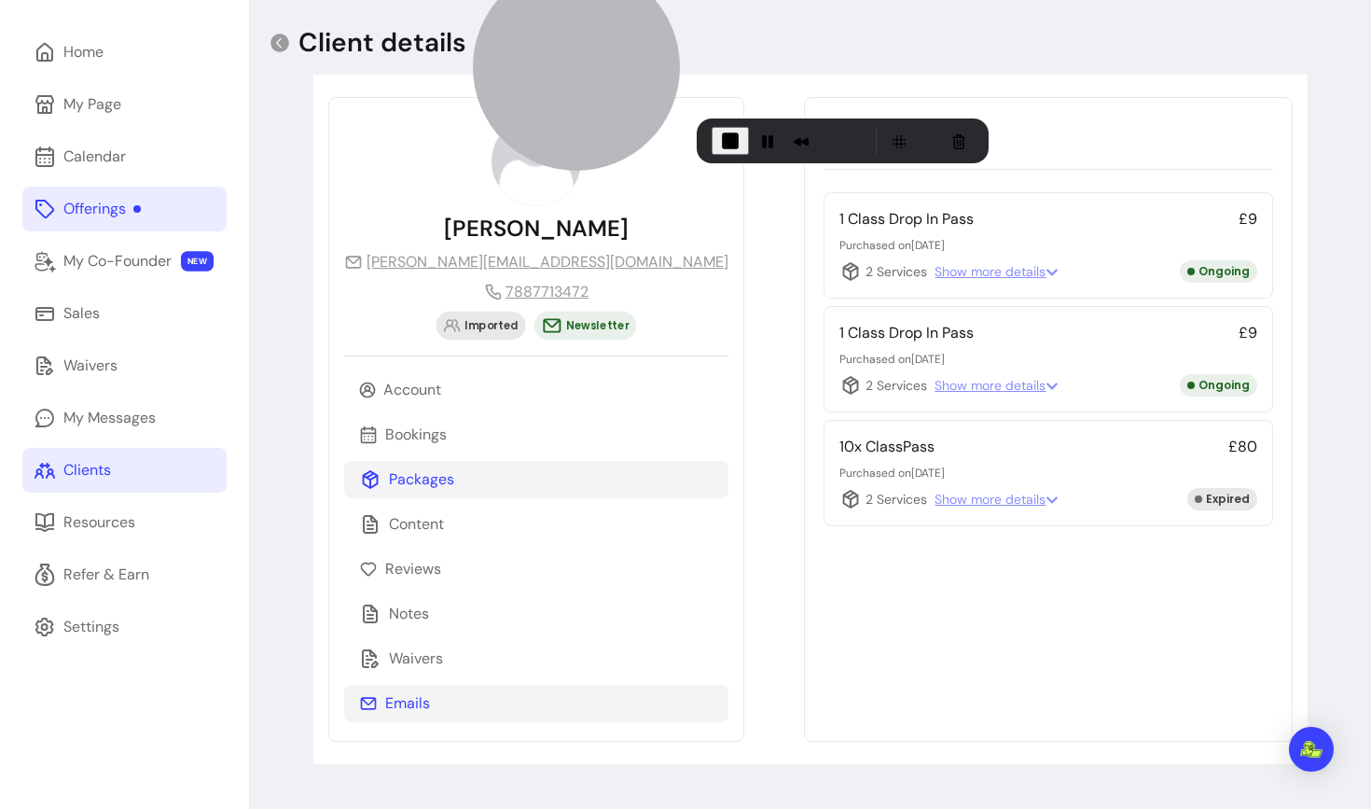
click at [403, 693] on p "Emails" at bounding box center [407, 703] width 45 height 22
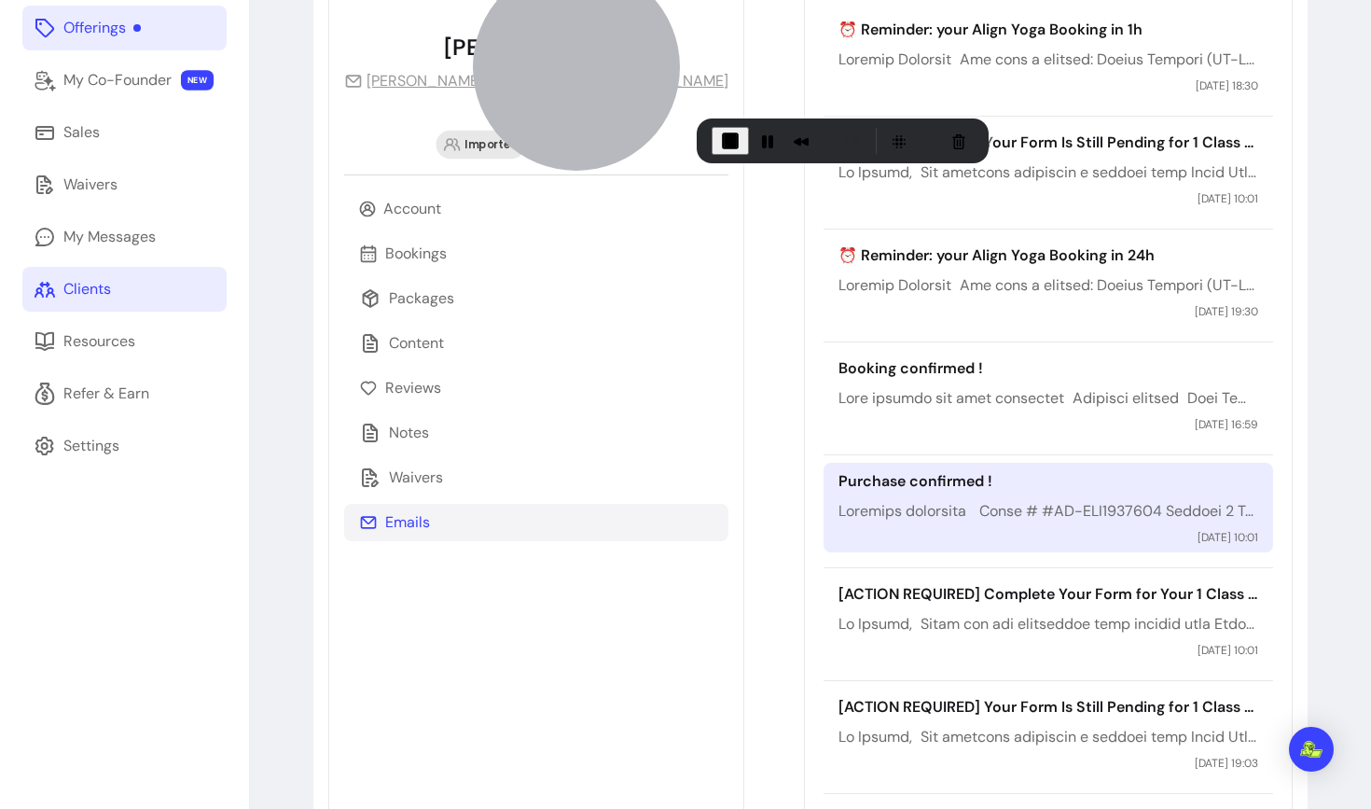
scroll to position [180, 0]
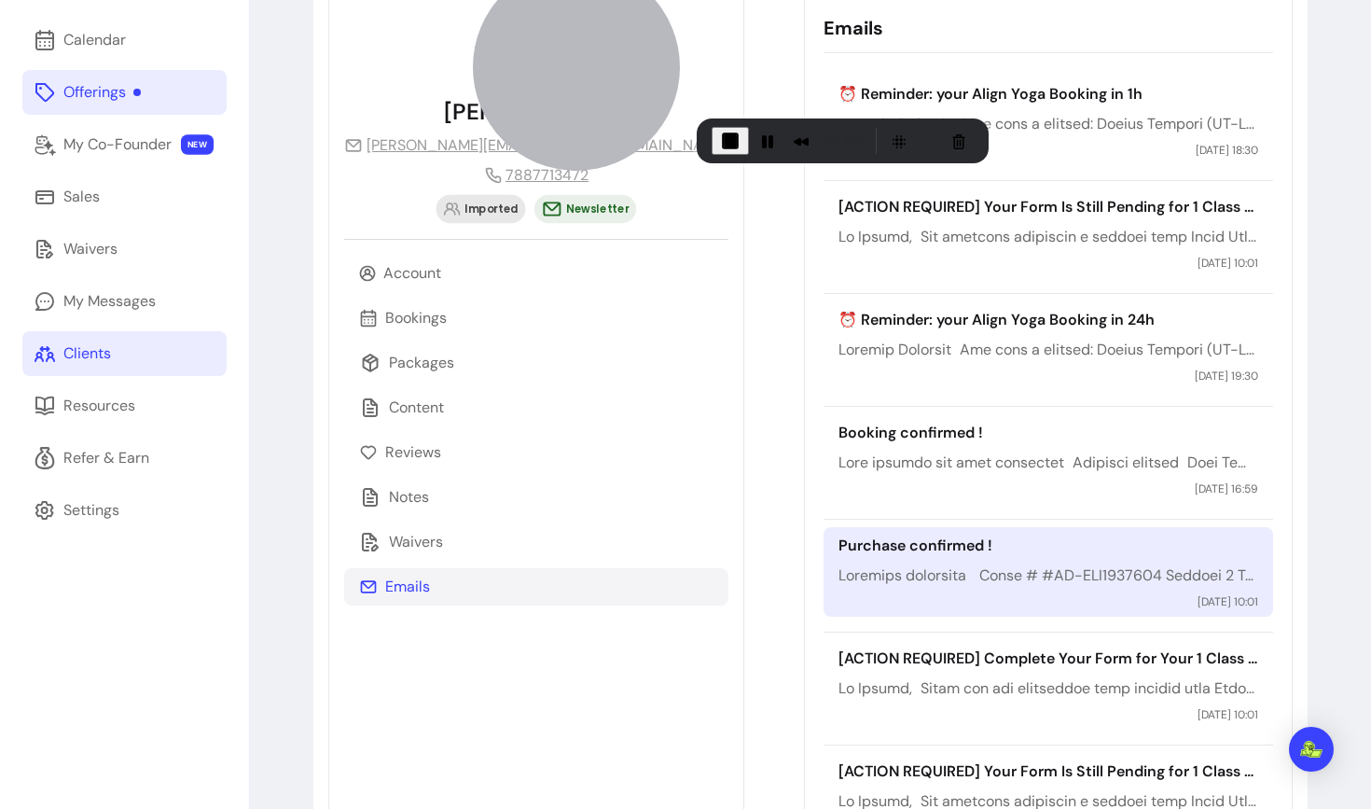
click at [839, 582] on p at bounding box center [1048, 575] width 419 height 22
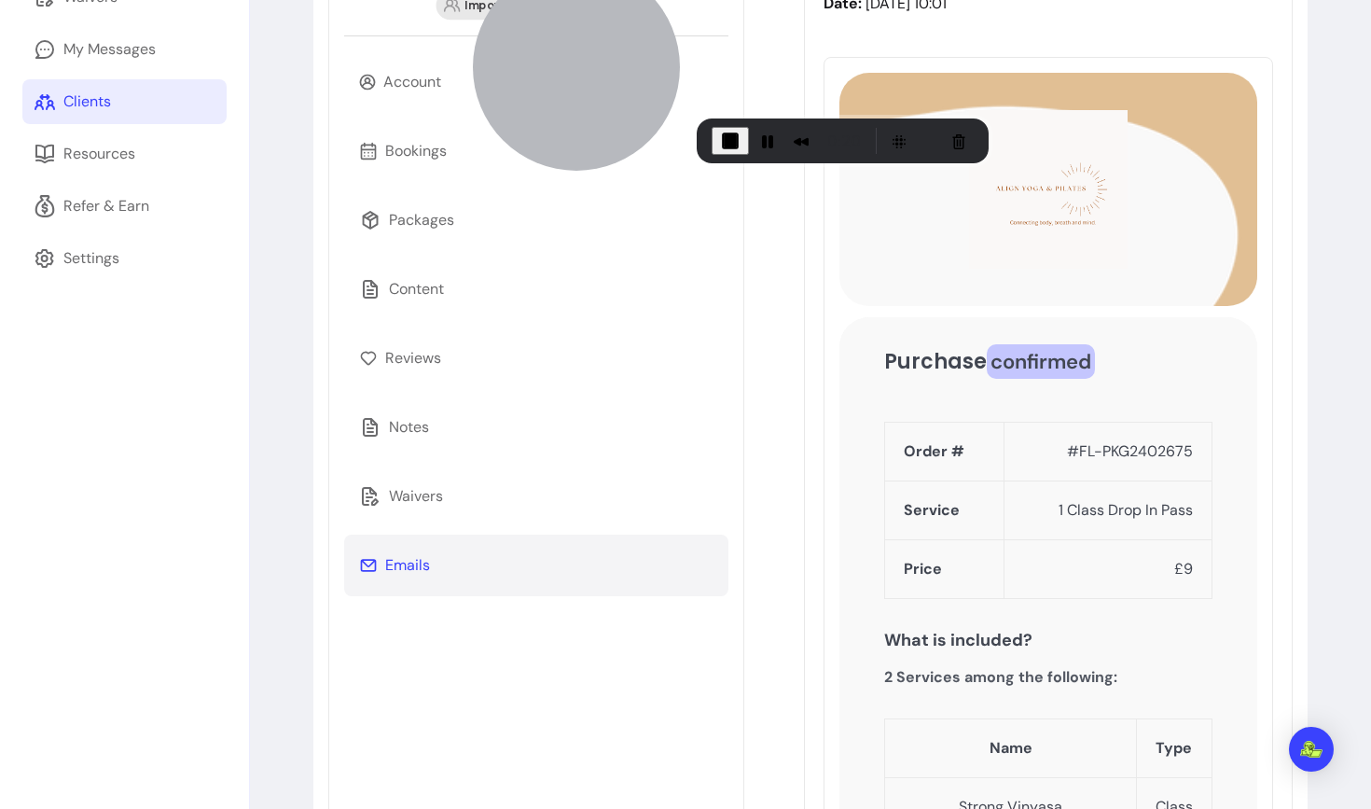
scroll to position [433, 0]
drag, startPoint x: 1037, startPoint y: 506, endPoint x: 1188, endPoint y: 511, distance: 150.3
click at [1187, 511] on td "1 Class Drop In Pass" at bounding box center [1108, 509] width 208 height 59
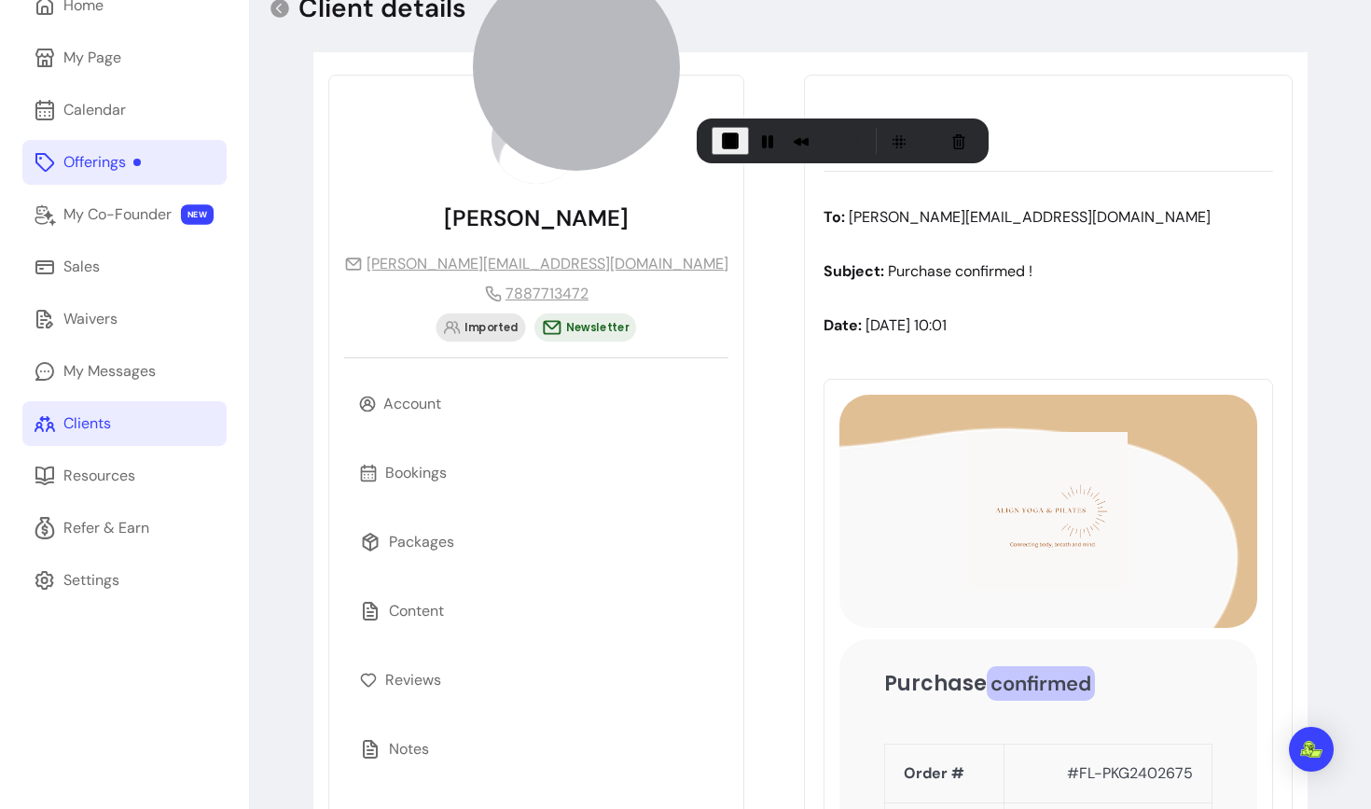
scroll to position [0, 0]
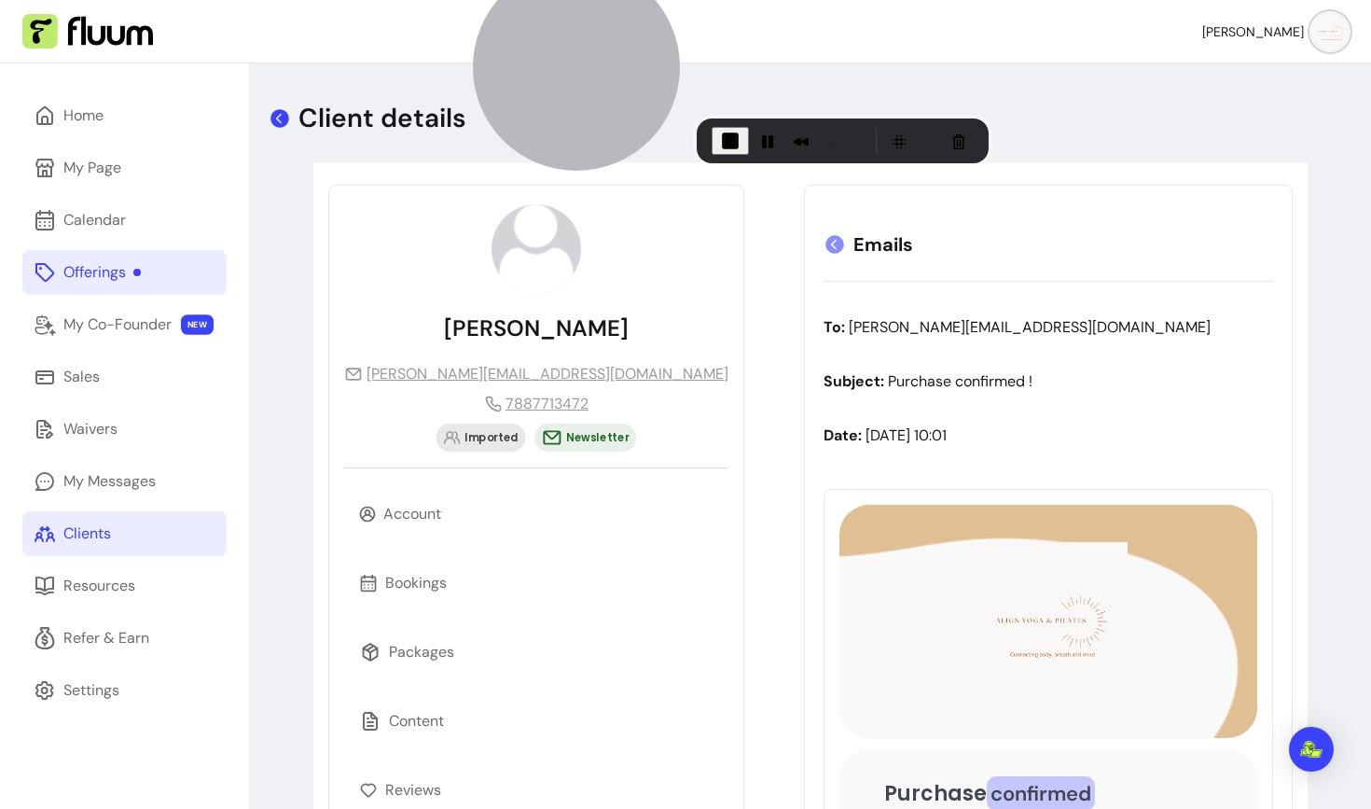
click at [276, 121] on icon at bounding box center [280, 118] width 19 height 19
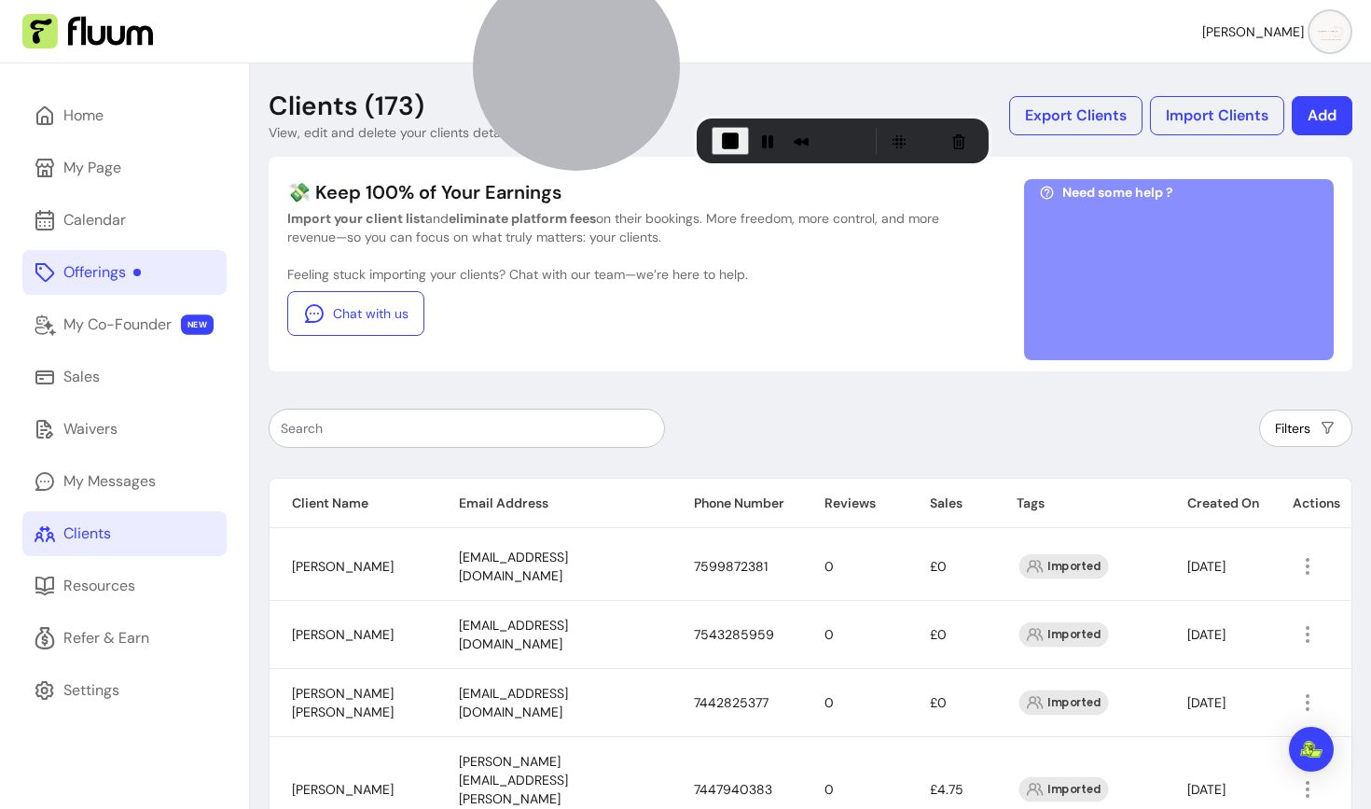
click at [464, 440] on div at bounding box center [467, 428] width 372 height 37
paste input "cmgreen158@gmail.com"
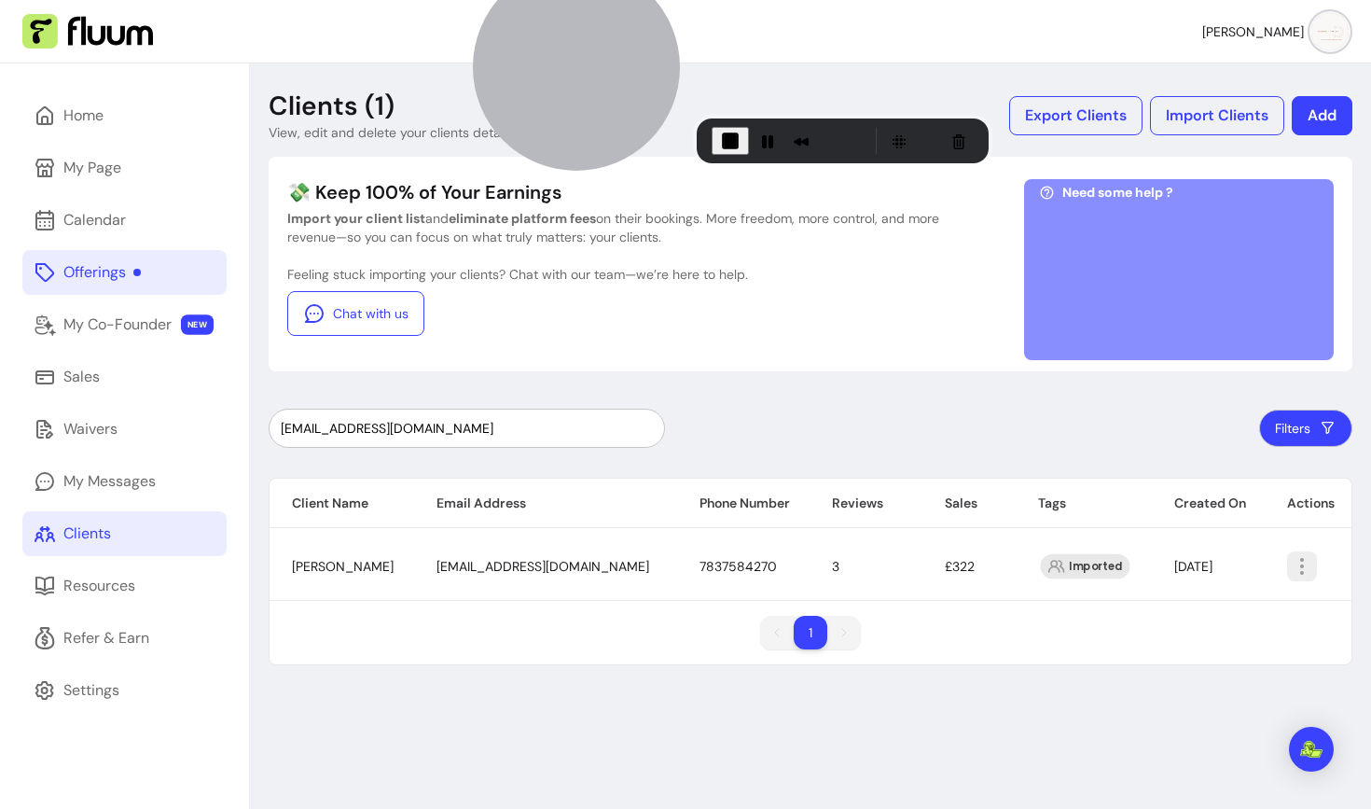
type input "cmgreen158@gmail.com"
click at [1294, 569] on icon "button" at bounding box center [1301, 565] width 21 height 21
click at [1197, 605] on span "Amend" at bounding box center [1227, 609] width 136 height 19
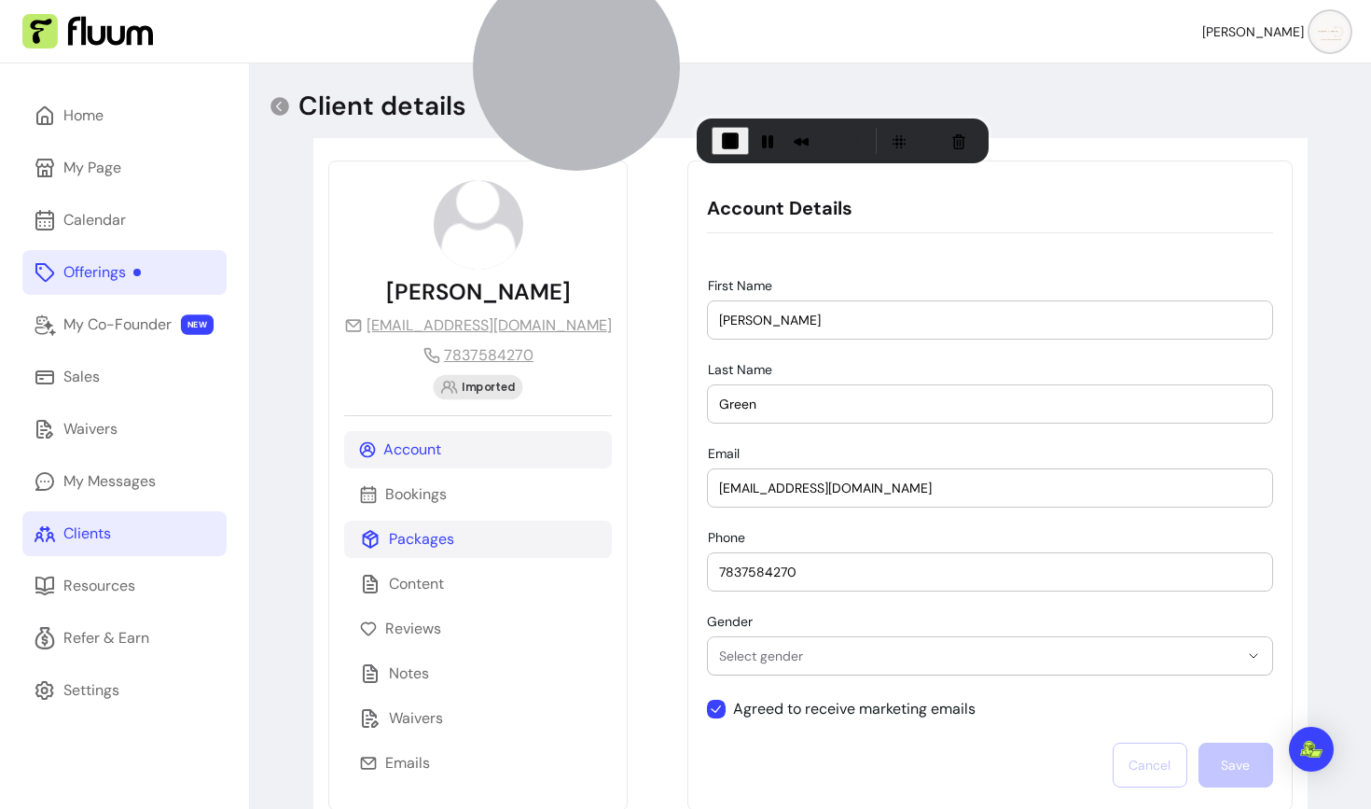
click at [396, 528] on p "Packages" at bounding box center [421, 539] width 65 height 22
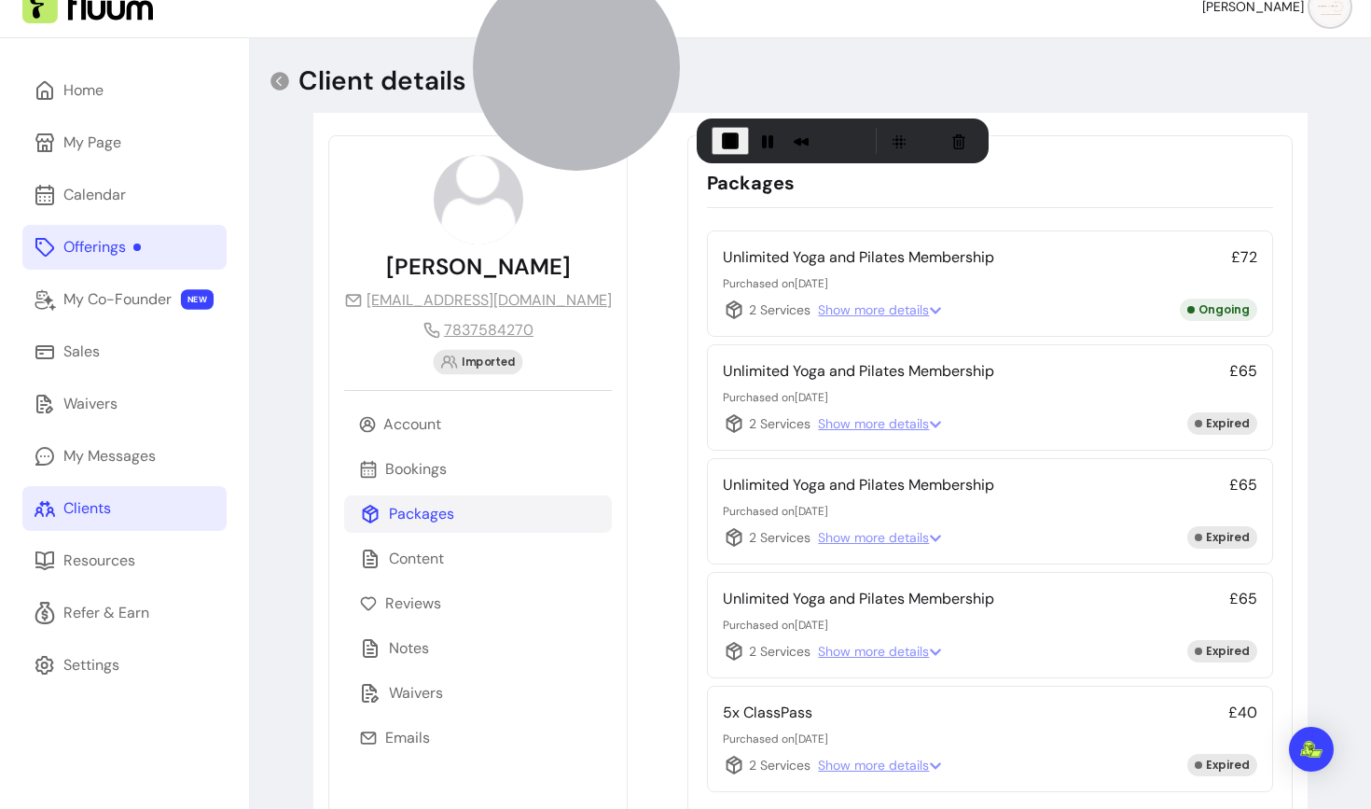
scroll to position [26, 0]
drag, startPoint x: 661, startPoint y: 255, endPoint x: 907, endPoint y: 259, distance: 245.4
click at [907, 259] on p "Unlimited Yoga and Pilates Membership" at bounding box center [858, 256] width 271 height 22
click at [384, 743] on div "Emails" at bounding box center [478, 736] width 268 height 37
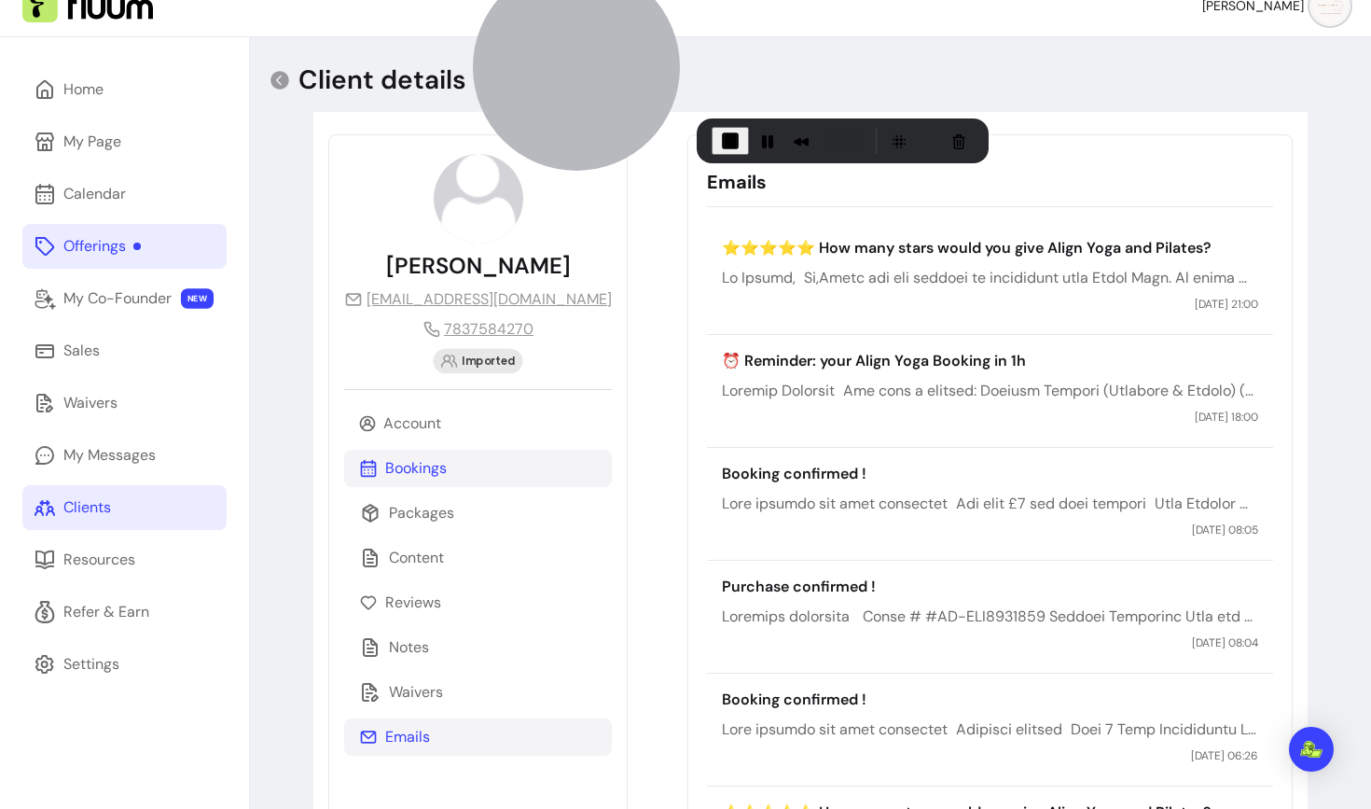
click at [422, 475] on p "Bookings" at bounding box center [416, 468] width 62 height 22
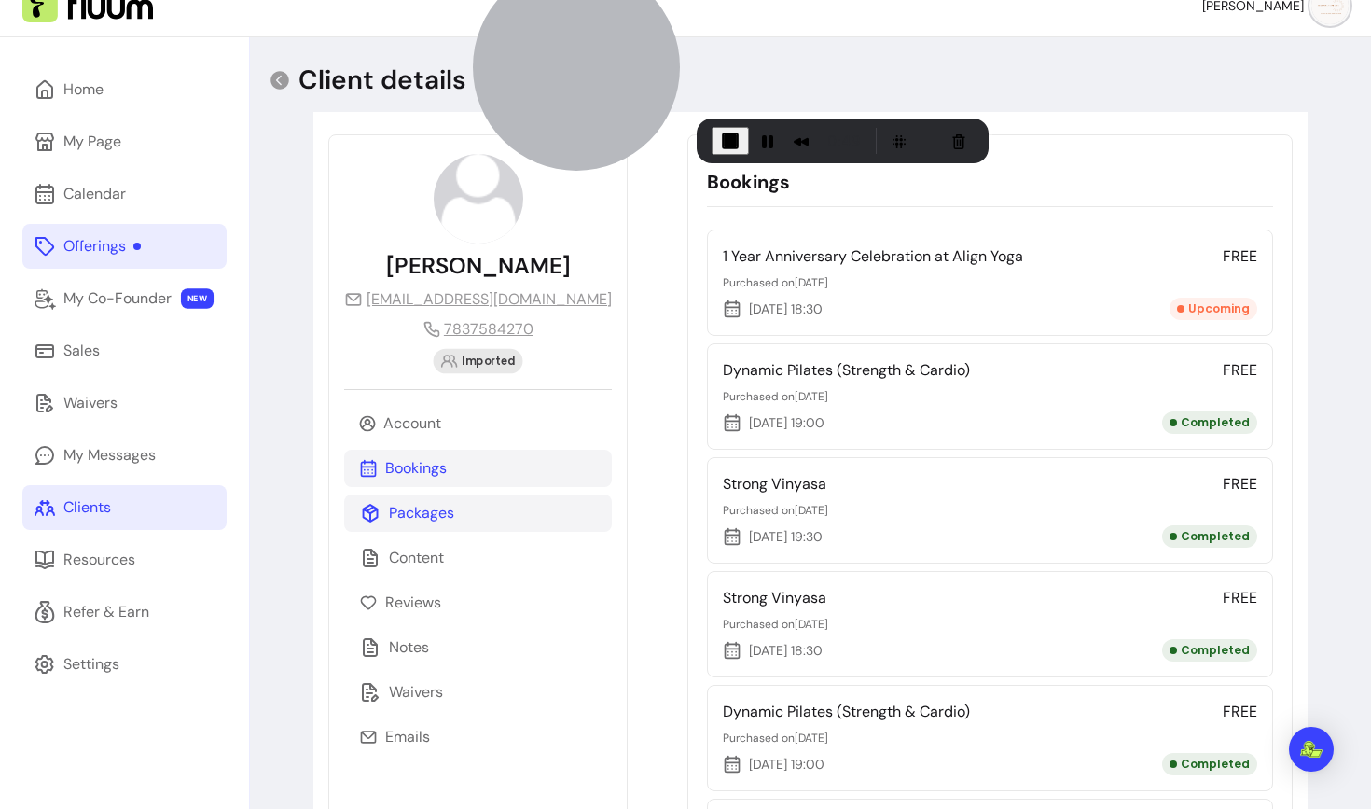
click at [398, 507] on p "Packages" at bounding box center [421, 513] width 65 height 22
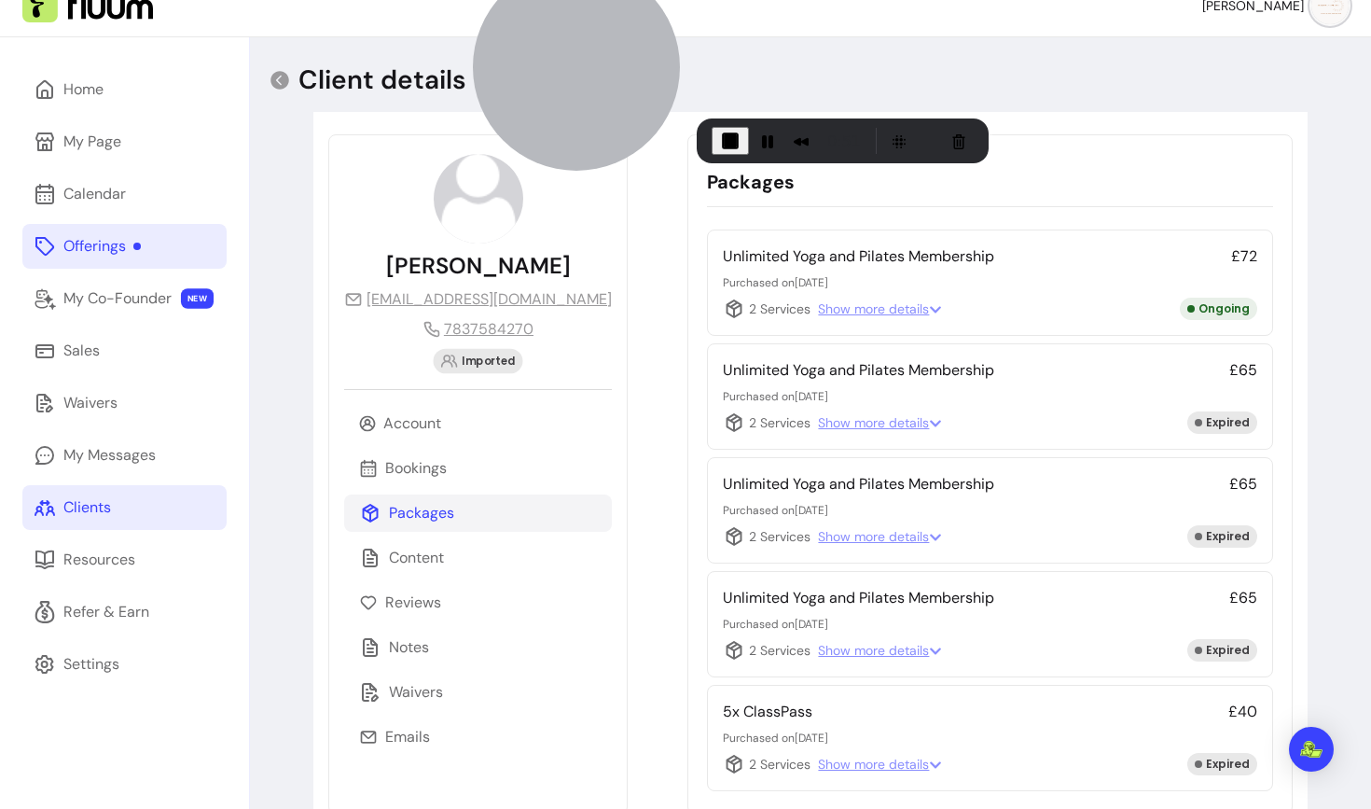
drag, startPoint x: 707, startPoint y: 284, endPoint x: 852, endPoint y: 284, distance: 144.6
click at [852, 284] on p "Purchased on 10/09/2025" at bounding box center [990, 282] width 534 height 15
click at [396, 736] on p "Emails" at bounding box center [407, 737] width 45 height 22
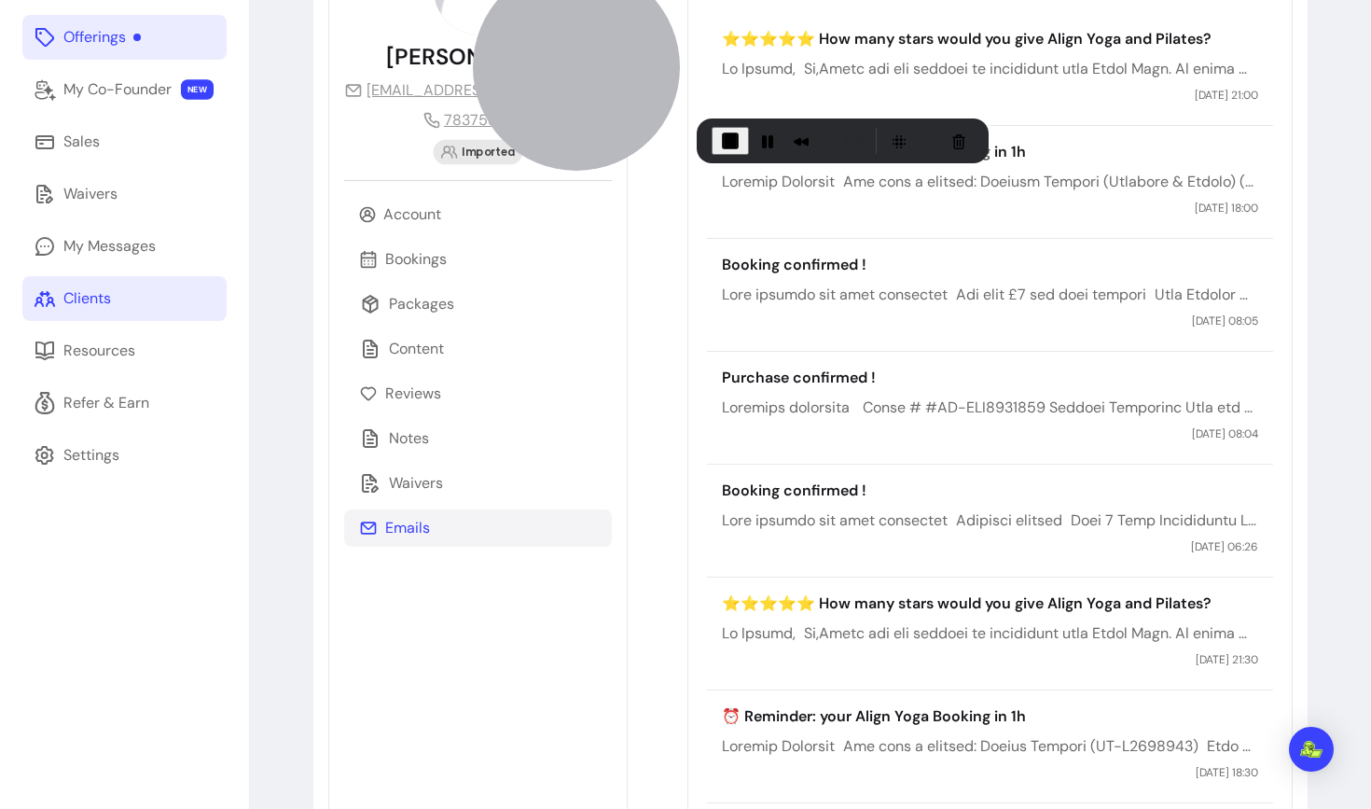
scroll to position [233, 0]
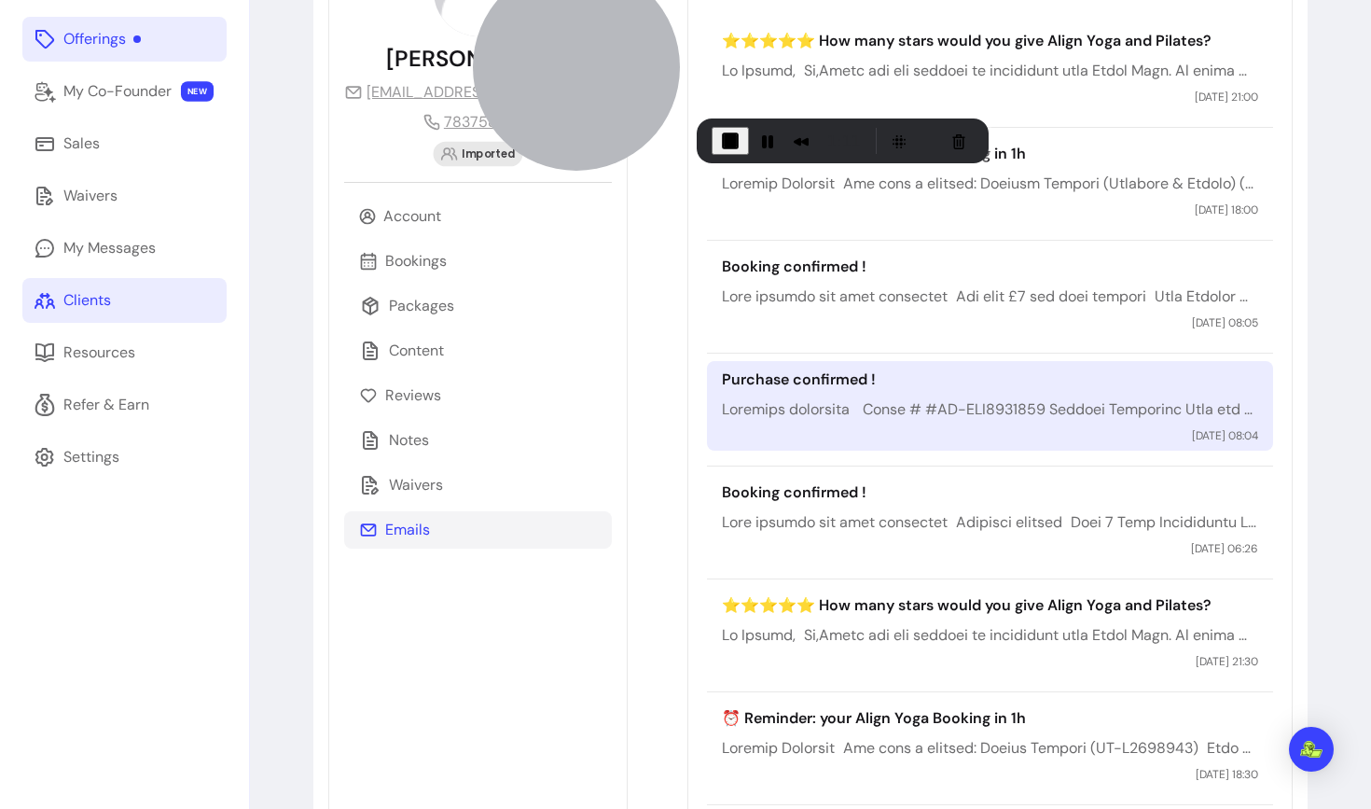
click at [783, 429] on div "Purchase confirmed ! 10 / 09 / 2025 08:04" at bounding box center [989, 406] width 565 height 90
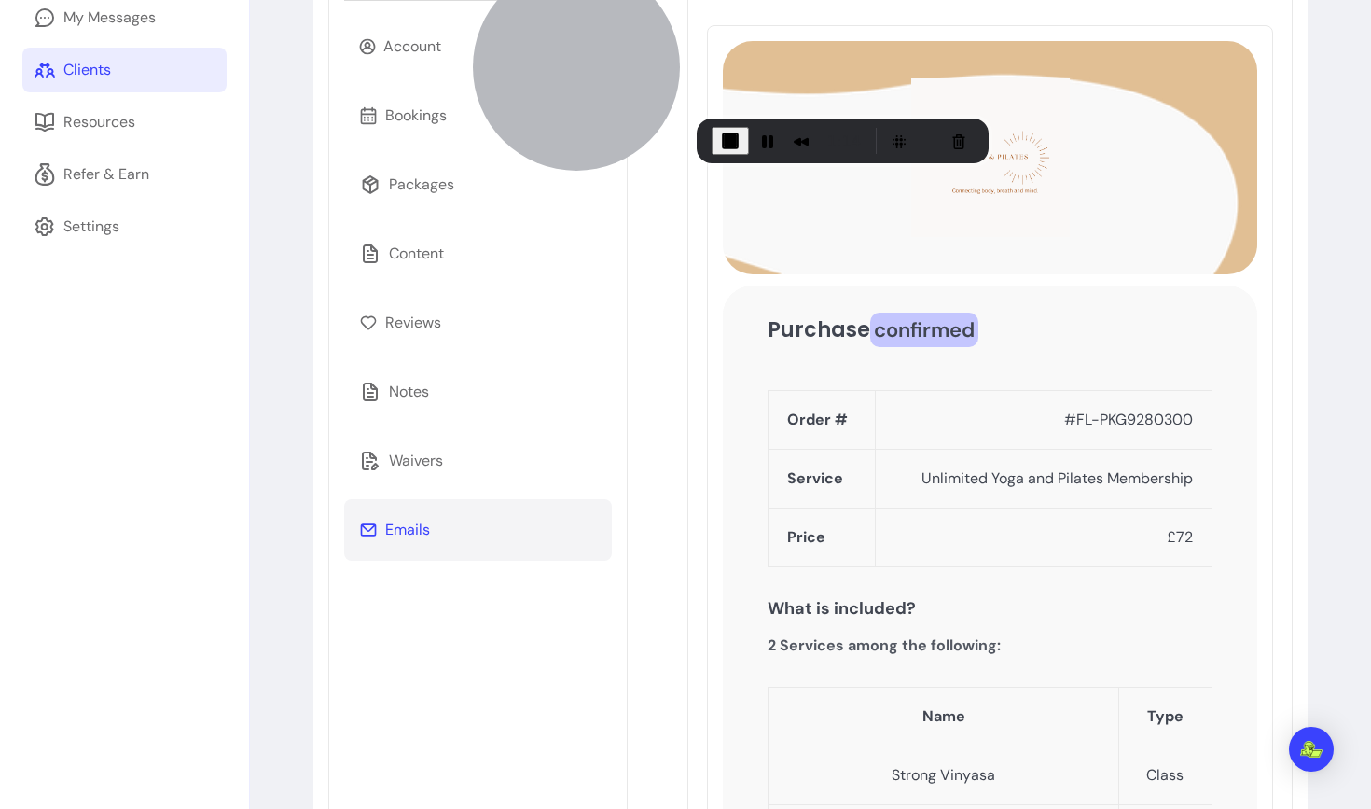
scroll to position [0, 0]
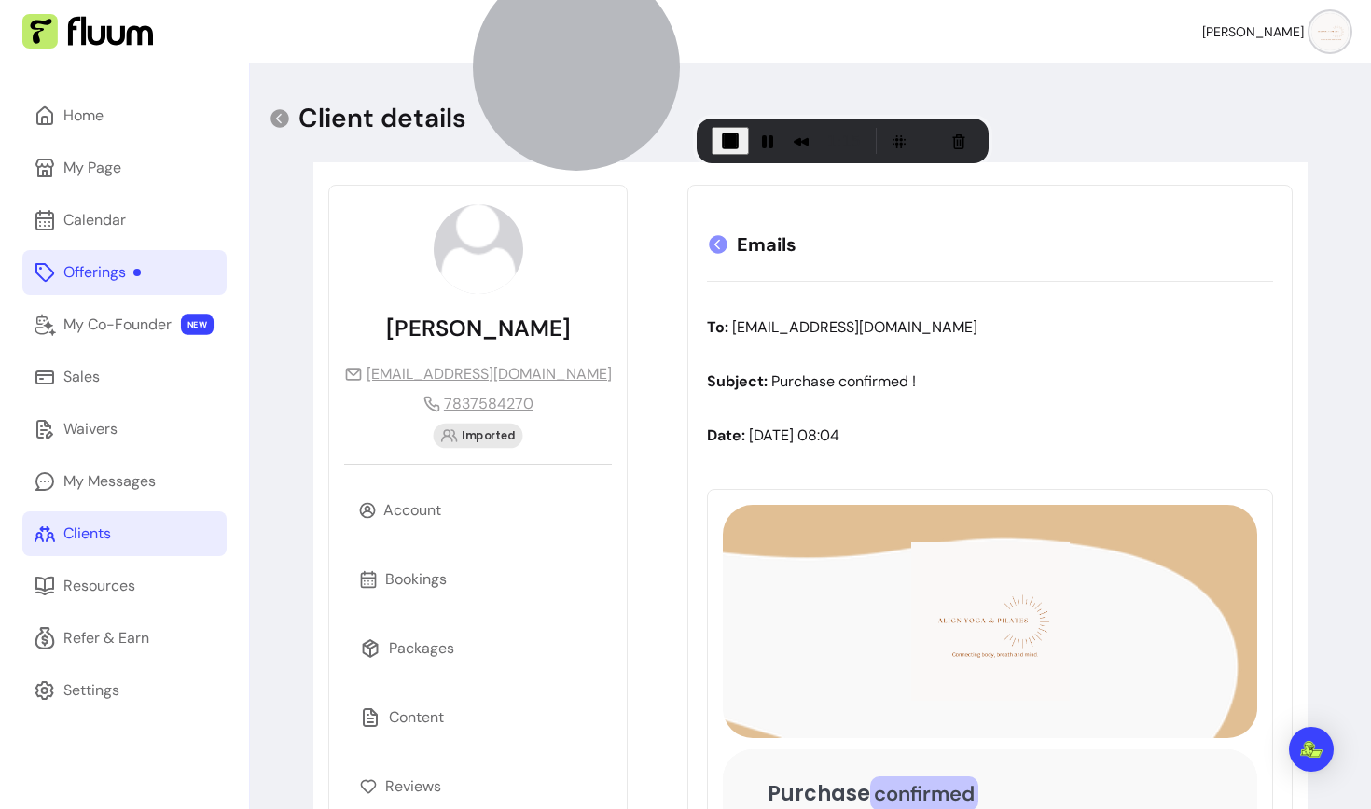
click at [710, 246] on icon at bounding box center [719, 244] width 19 height 19
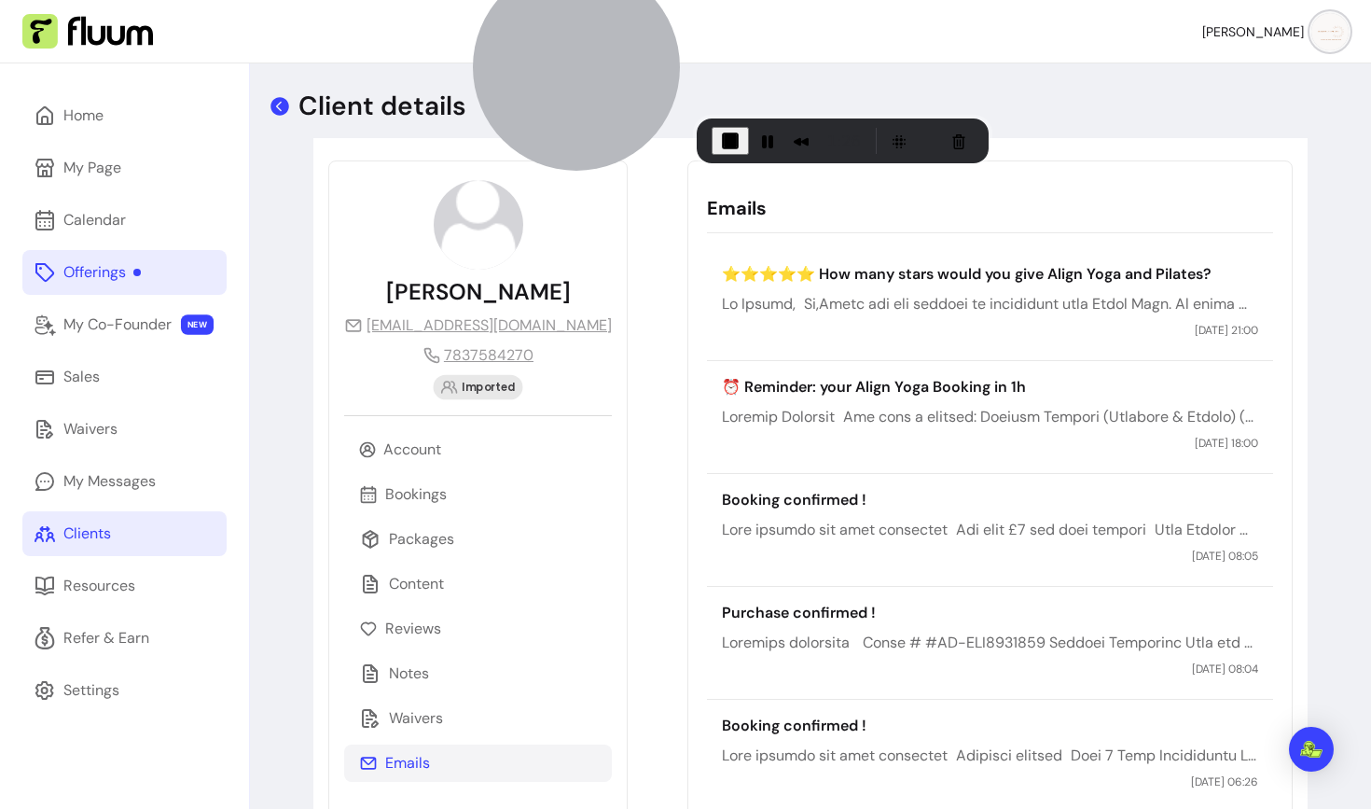
click at [278, 97] on icon at bounding box center [280, 106] width 22 height 22
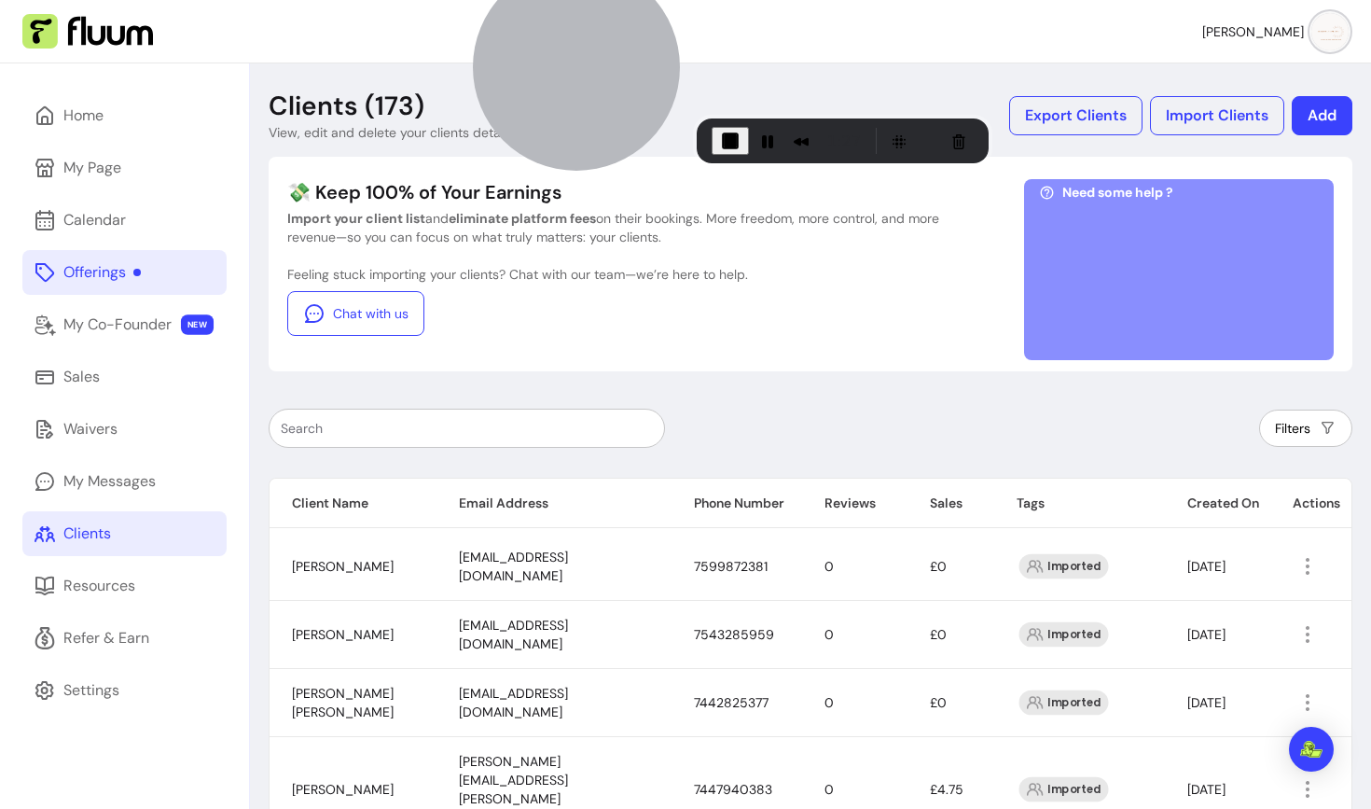
click at [437, 423] on input "text" at bounding box center [467, 428] width 372 height 19
paste input "charmainejli@gmail.com"
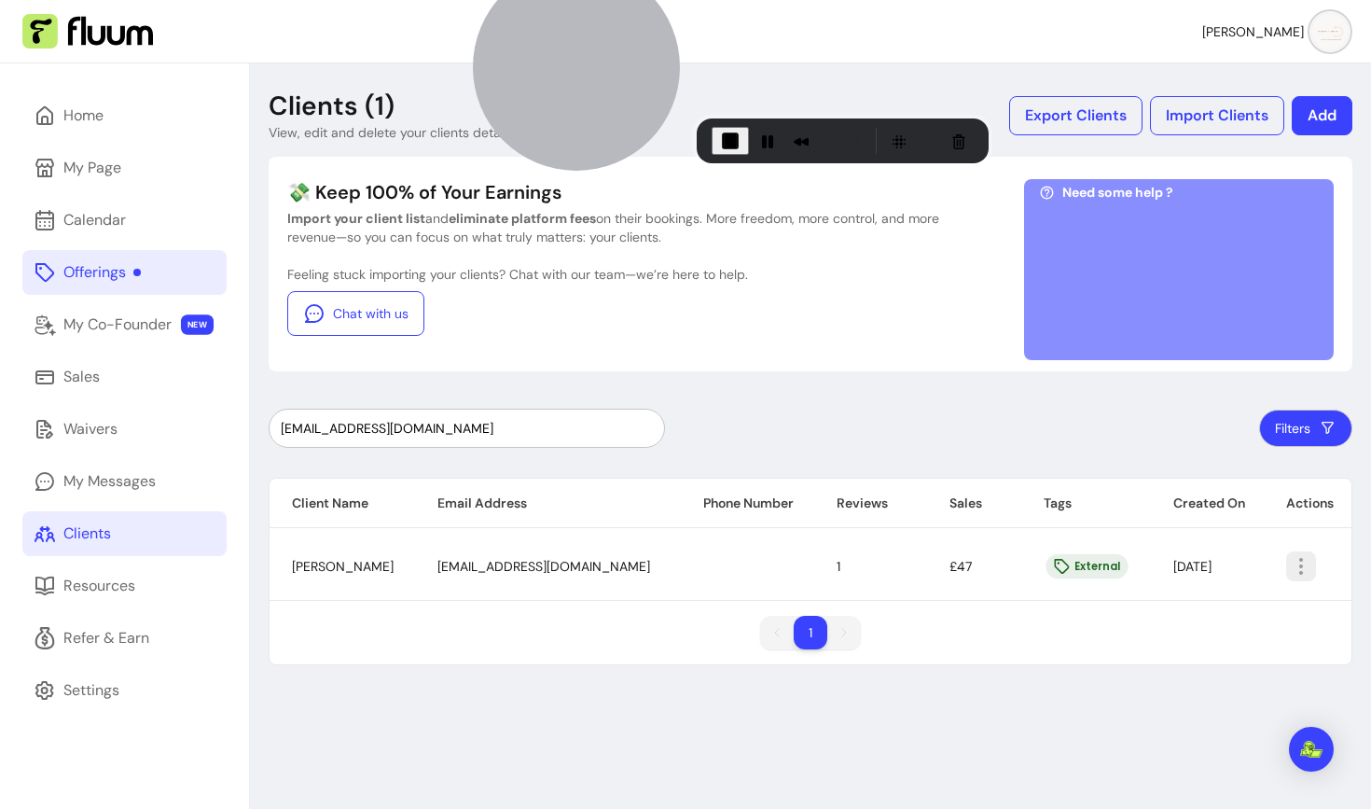
type input "charmainejli@gmail.com"
click at [1295, 564] on icon "button" at bounding box center [1301, 566] width 22 height 22
click at [1201, 612] on span "Amend" at bounding box center [1225, 609] width 136 height 19
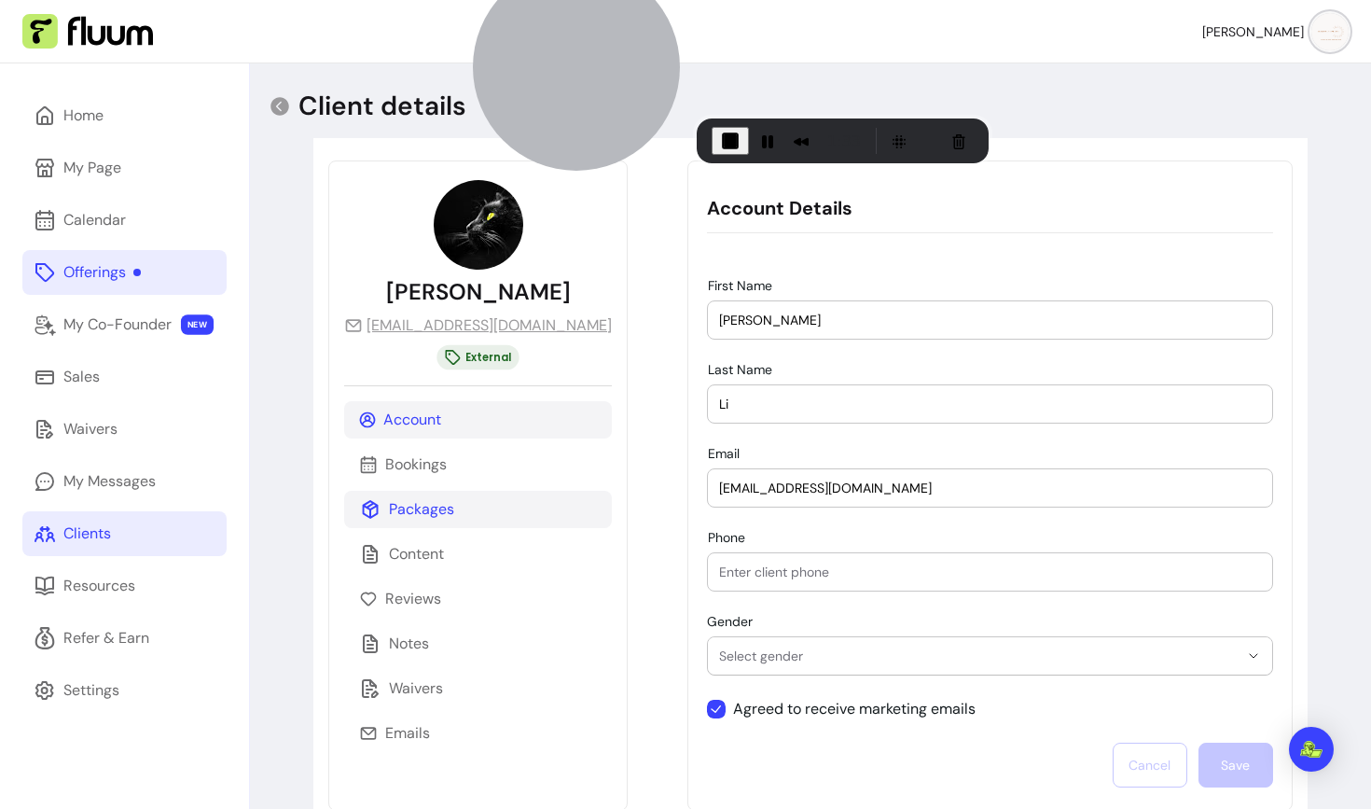
click at [411, 495] on div "Packages" at bounding box center [478, 509] width 268 height 37
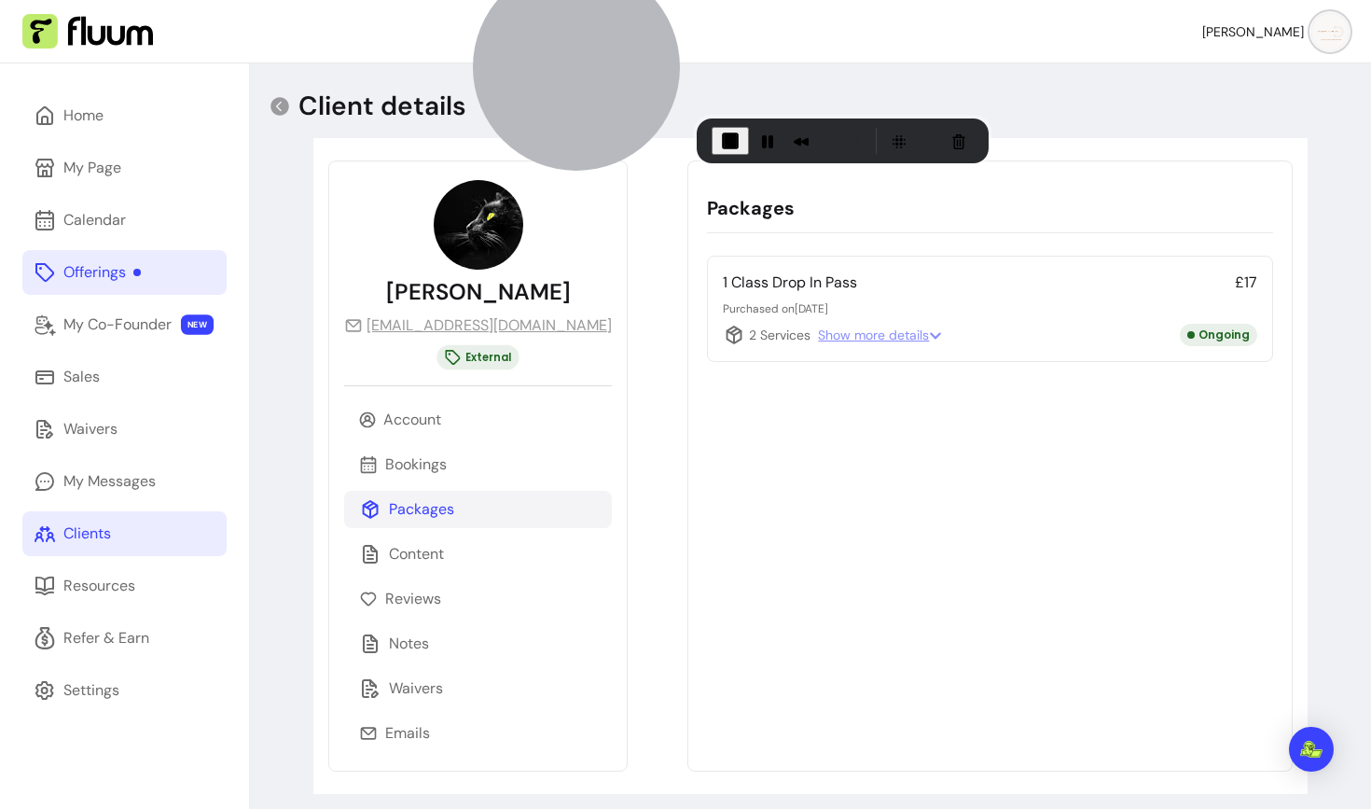
click at [723, 277] on p "1 Class Drop In Pass" at bounding box center [790, 282] width 134 height 22
click at [929, 340] on icon at bounding box center [935, 335] width 13 height 13
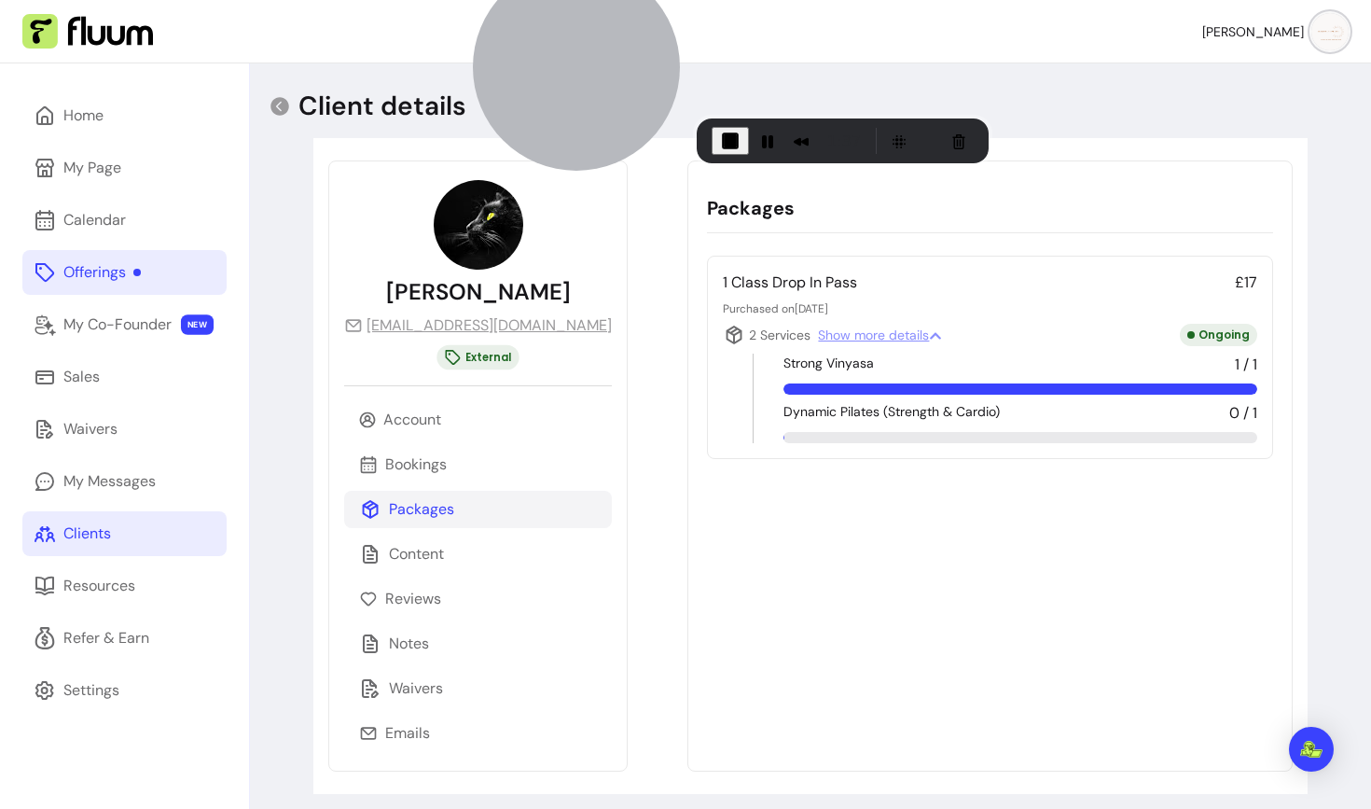
click at [929, 340] on icon at bounding box center [935, 335] width 13 height 13
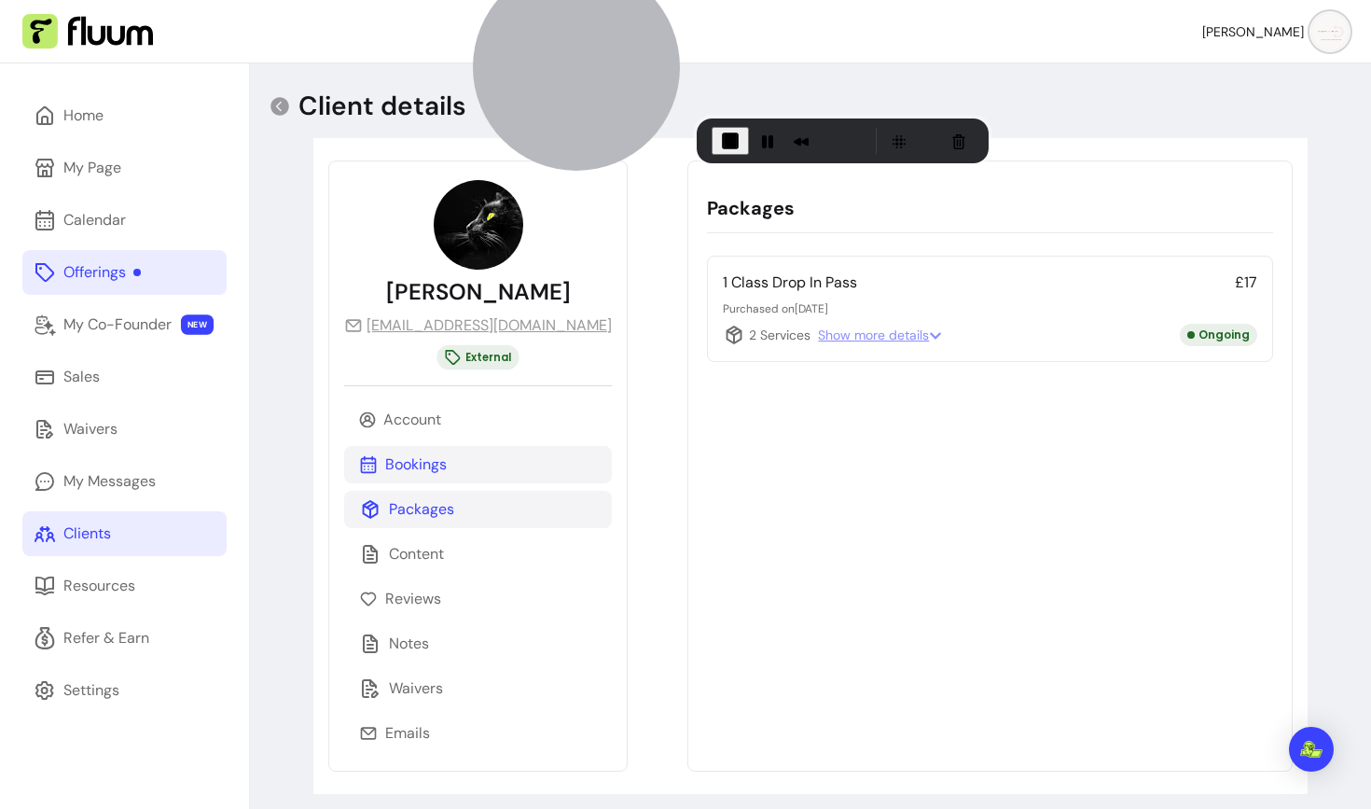
click at [408, 456] on p "Bookings" at bounding box center [416, 464] width 62 height 22
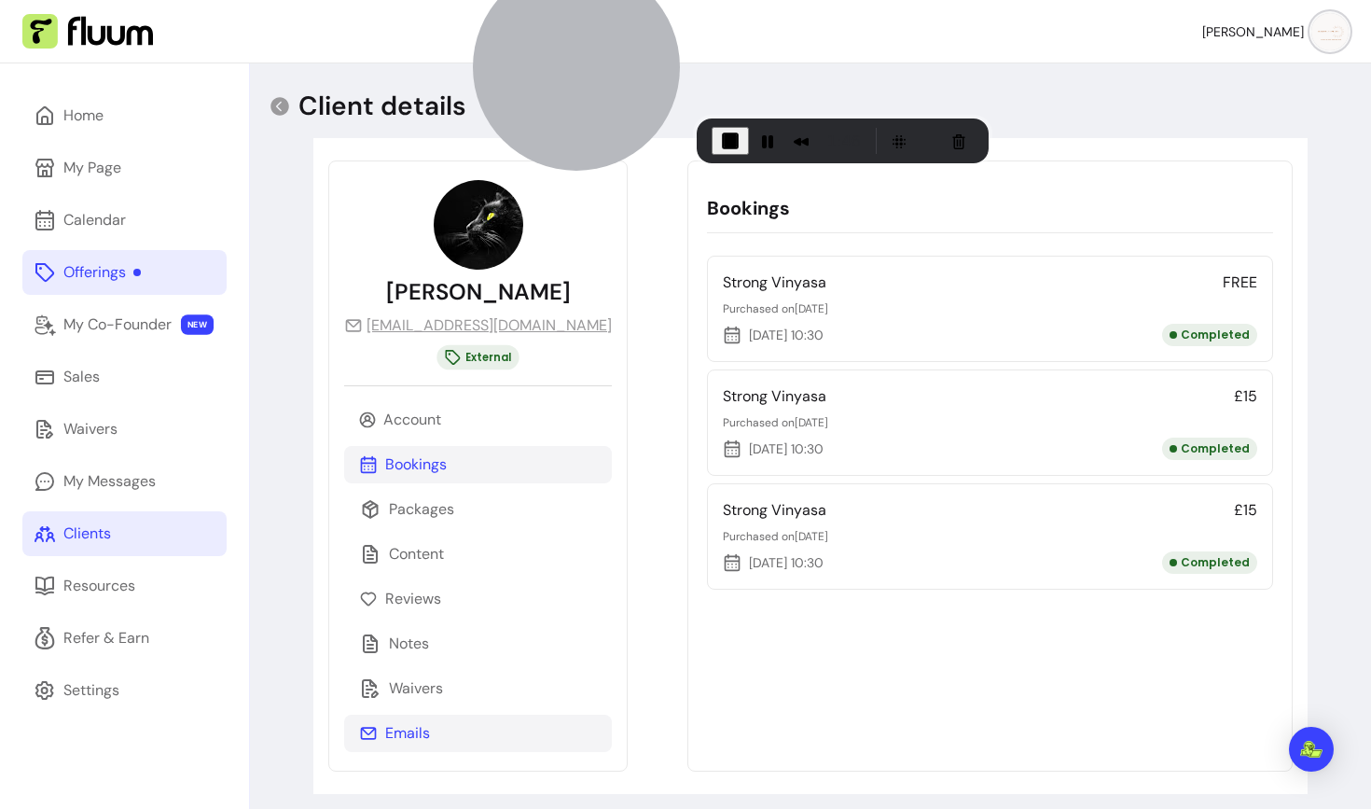
click at [454, 730] on div "Emails" at bounding box center [478, 733] width 268 height 37
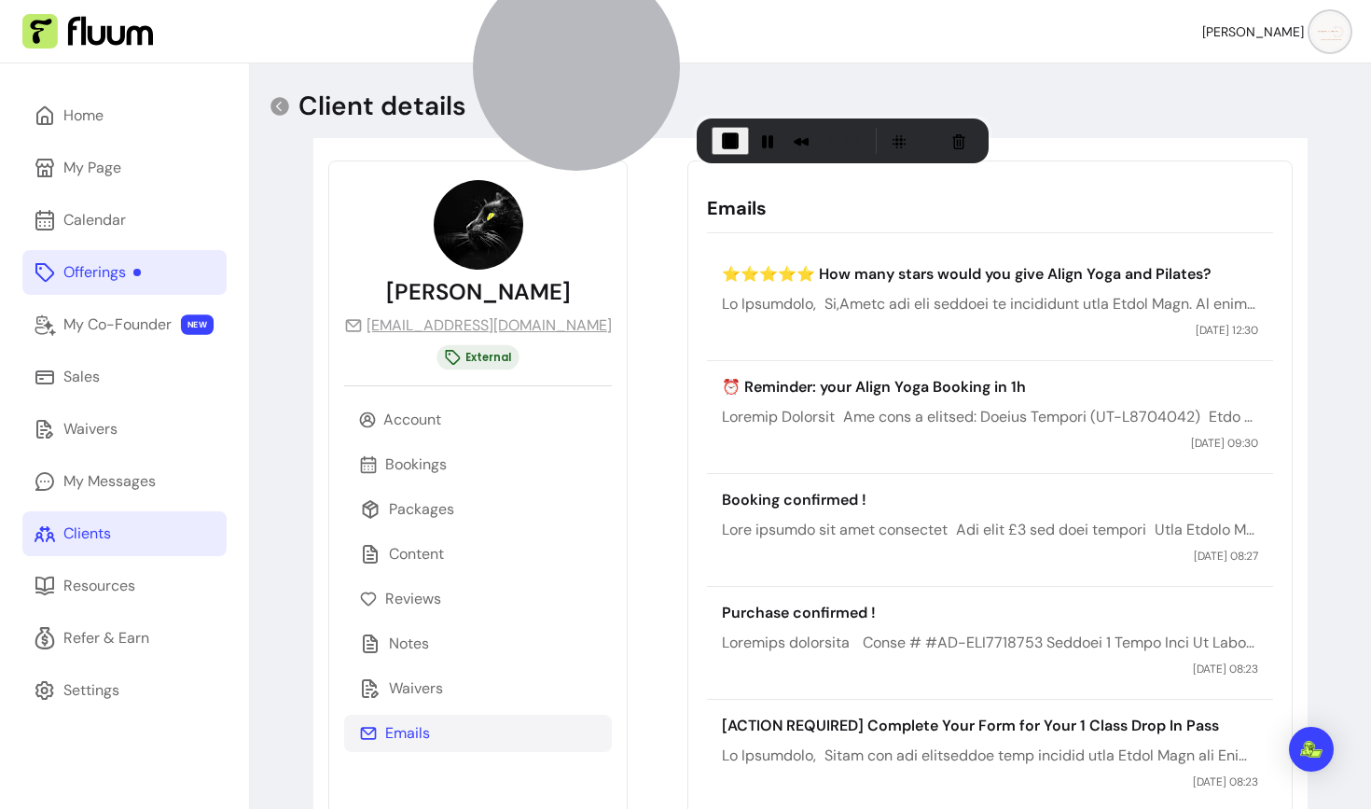
scroll to position [99, 0]
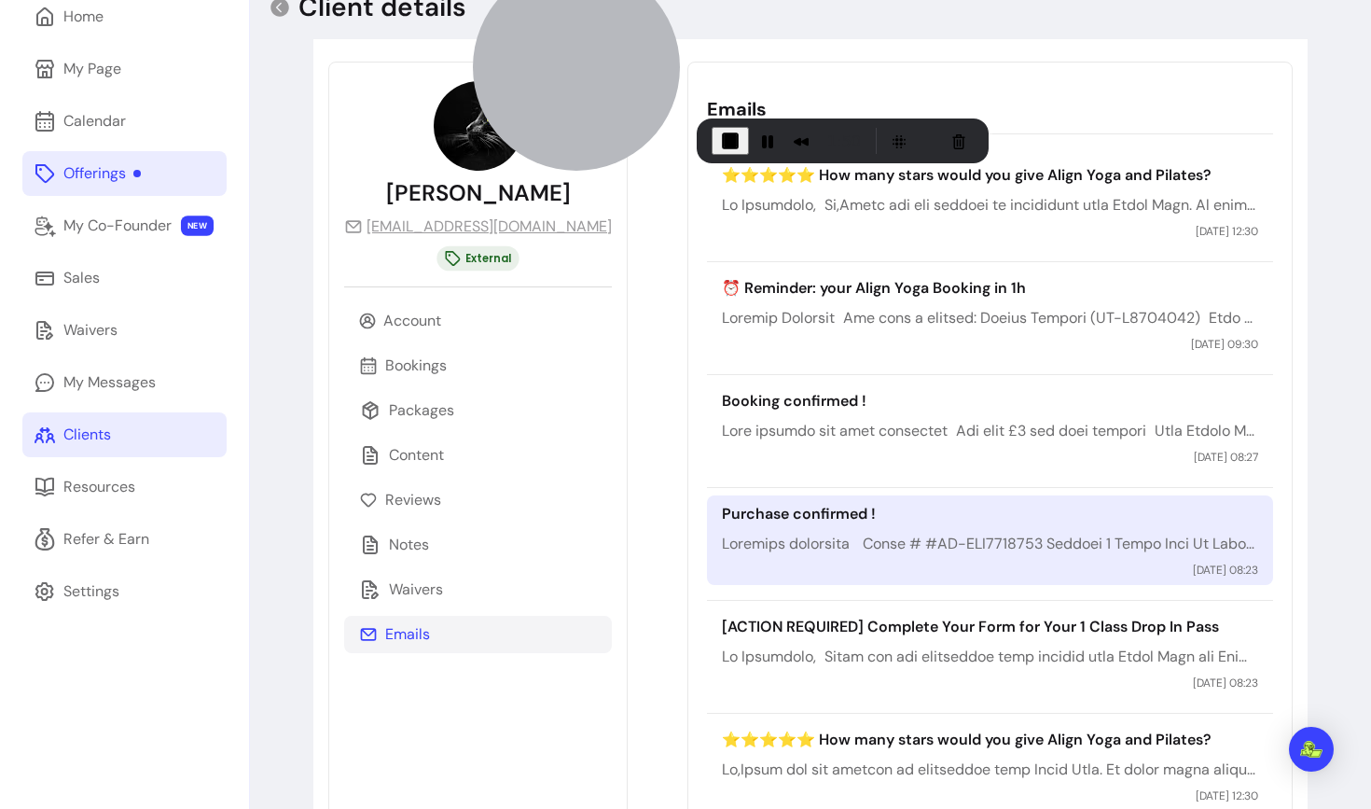
click at [766, 564] on div "Purchase confirmed ! 13 / 09 / 2025 08:23" at bounding box center [989, 540] width 565 height 90
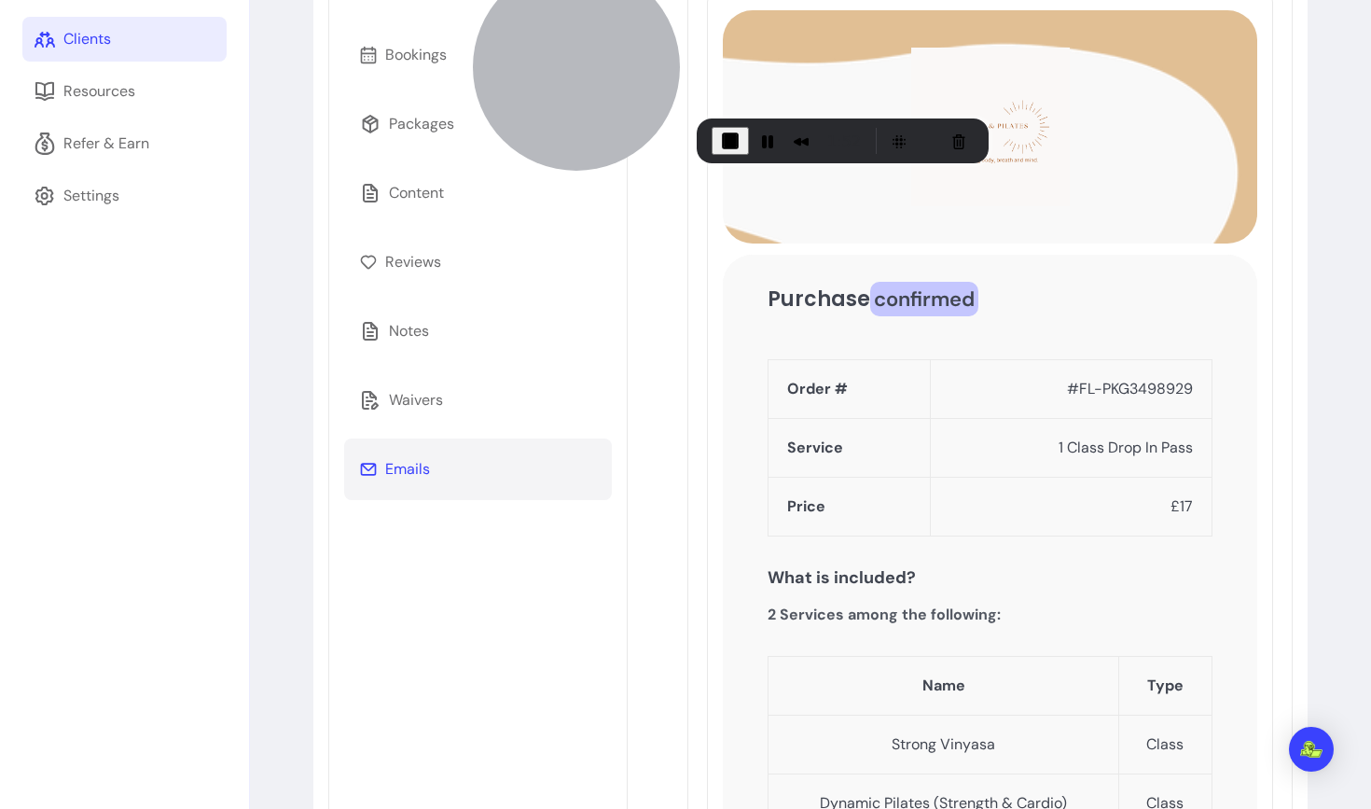
scroll to position [0, 0]
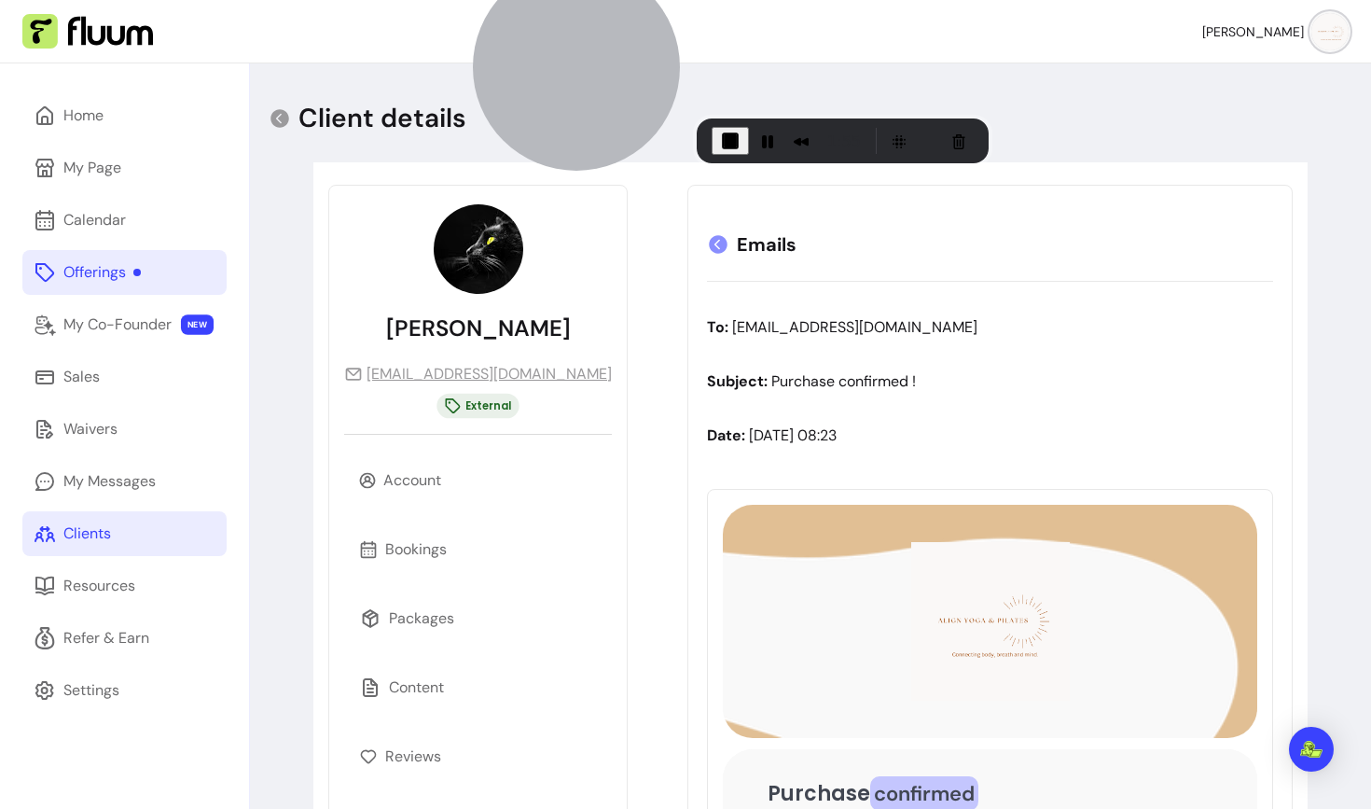
click at [707, 241] on icon at bounding box center [718, 244] width 22 height 22
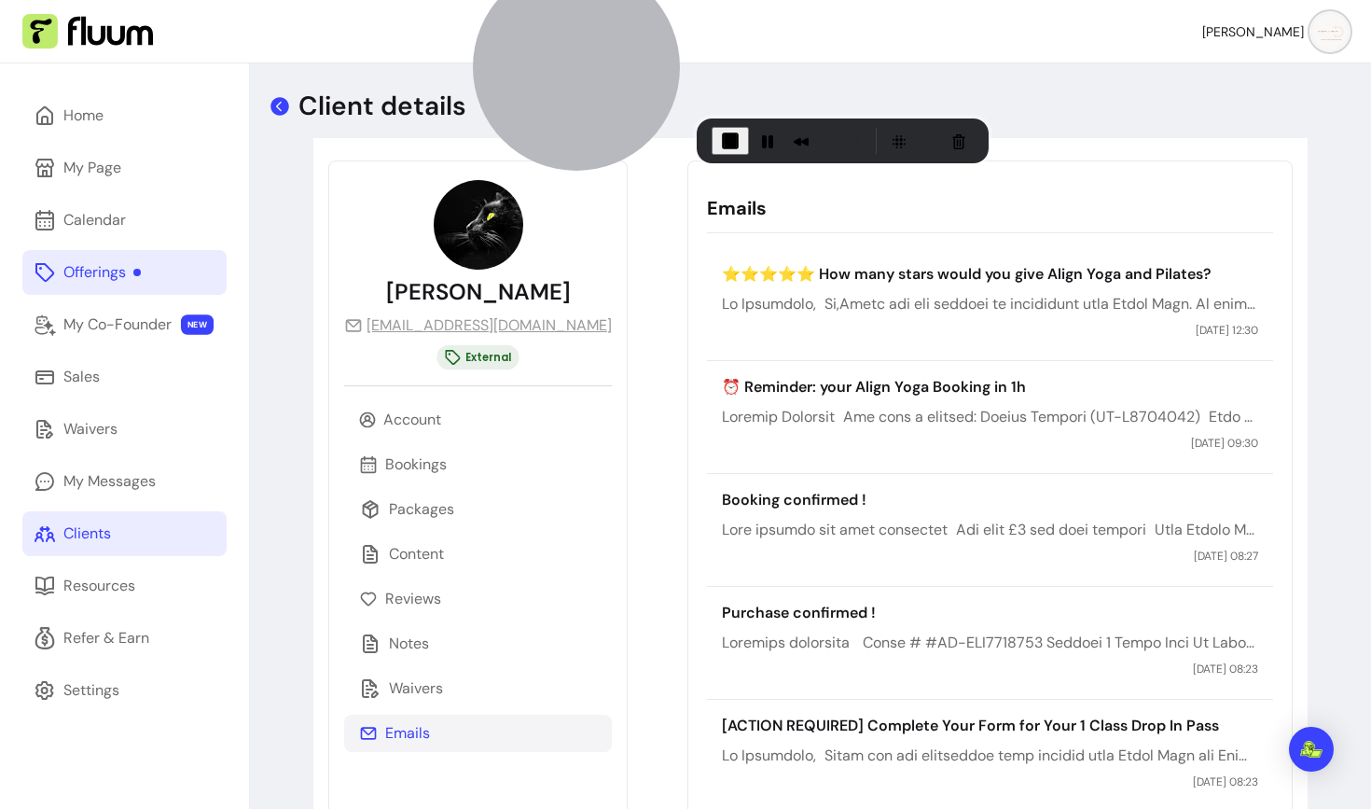
click at [285, 113] on icon at bounding box center [280, 106] width 19 height 19
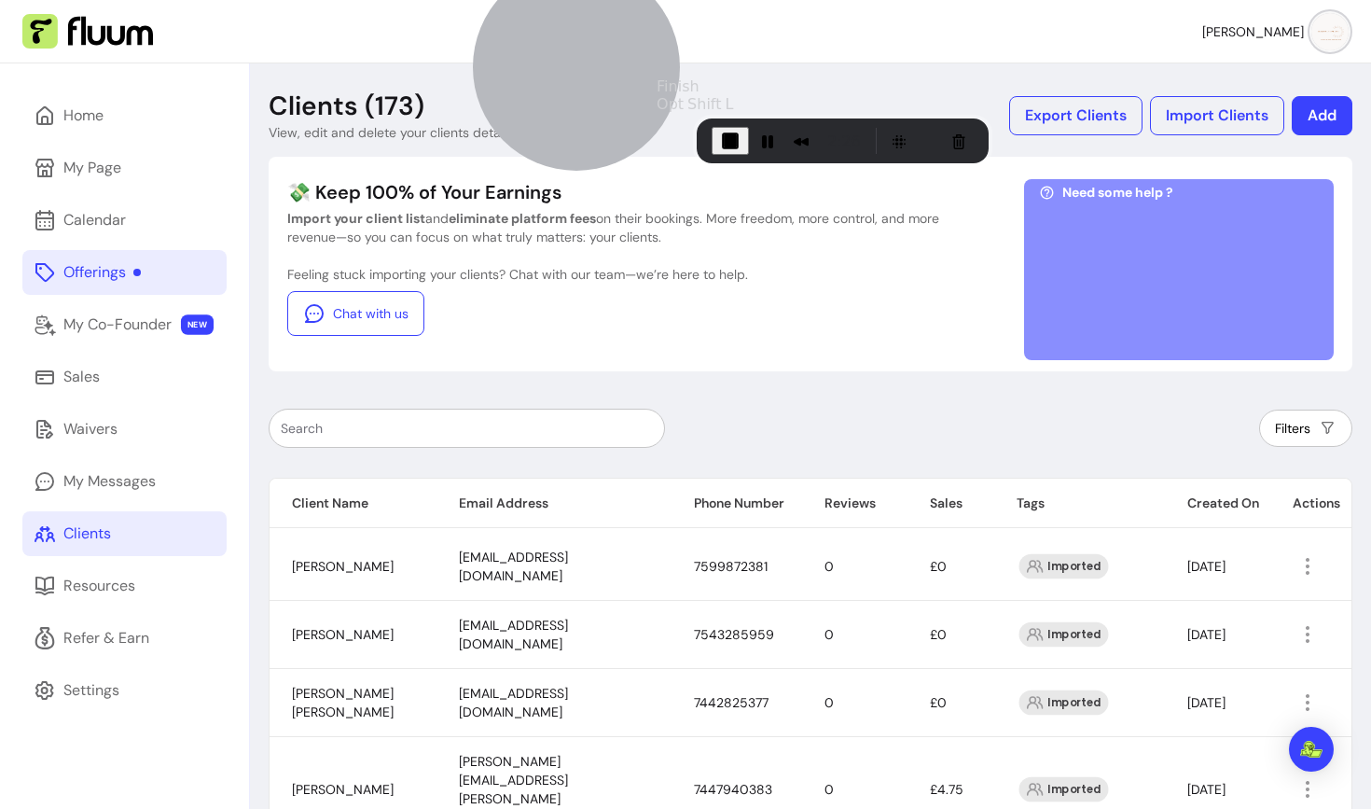
click at [736, 137] on span "End Recording" at bounding box center [730, 141] width 22 height 22
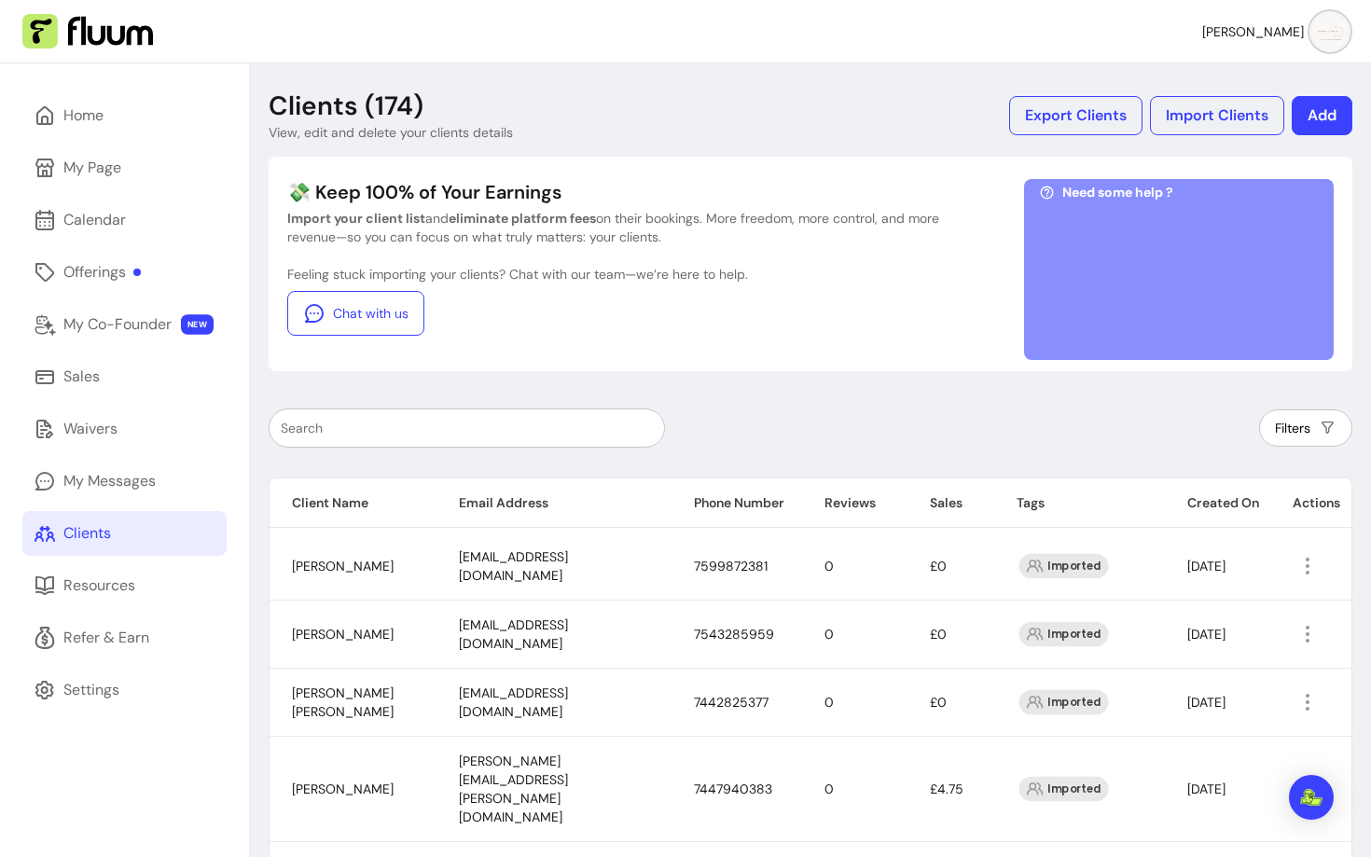
click at [477, 432] on input "text" at bounding box center [467, 428] width 372 height 19
paste input "racheljdawson@hotmail.com"
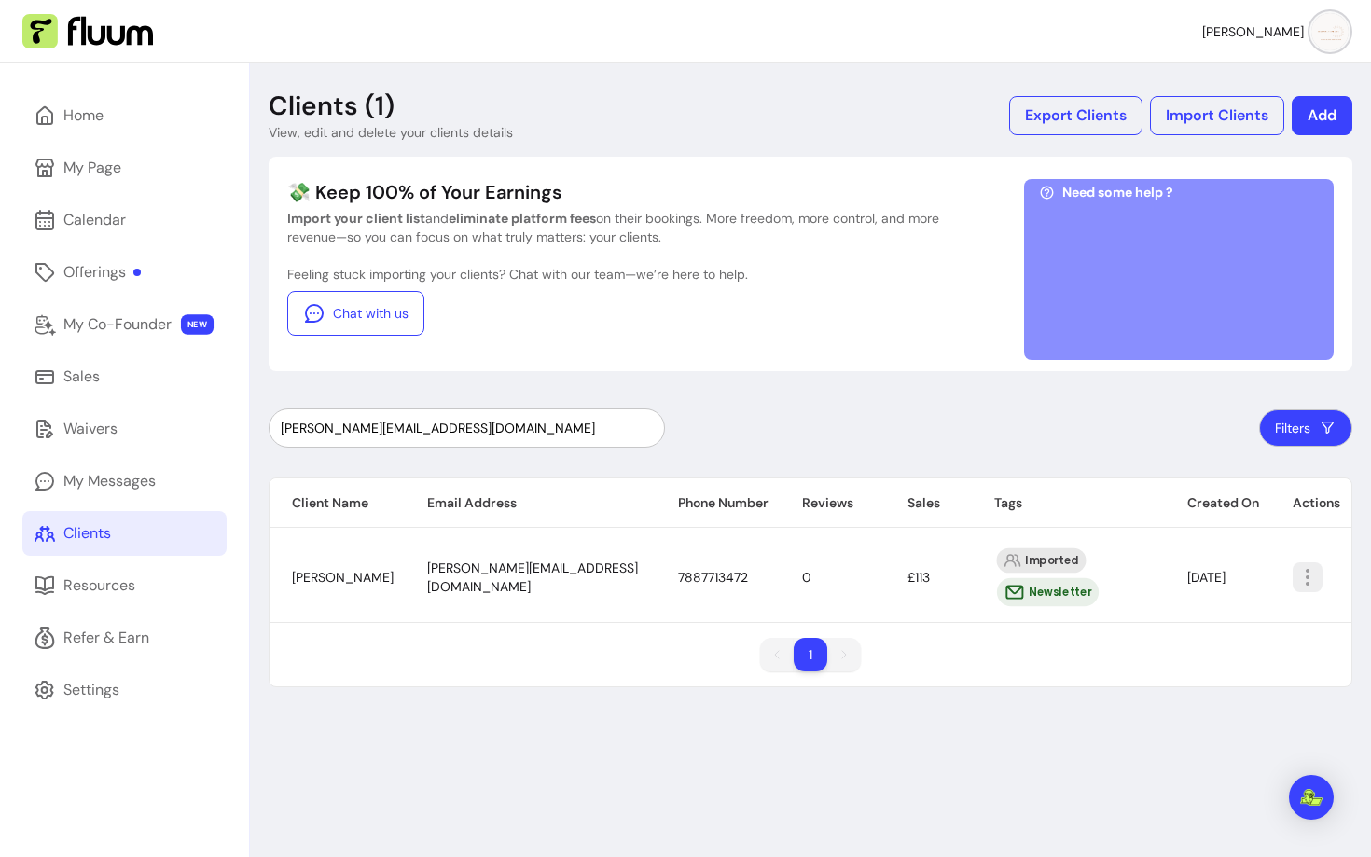
type input "racheljdawson@hotmail.com"
click at [1312, 575] on icon "button" at bounding box center [1308, 577] width 22 height 22
click at [1177, 619] on span "Amend" at bounding box center [1239, 620] width 136 height 19
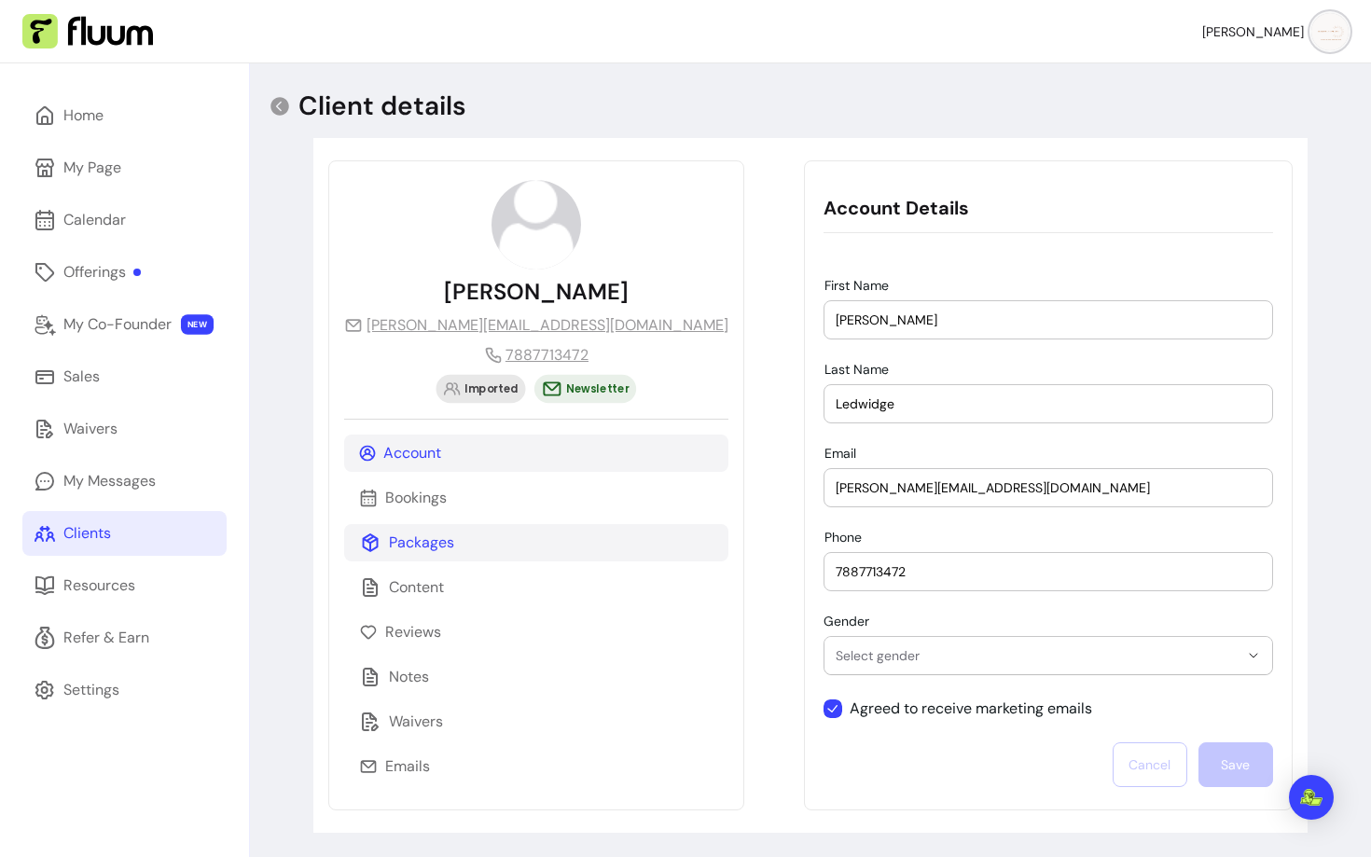
click at [420, 528] on div "Packages" at bounding box center [536, 542] width 384 height 37
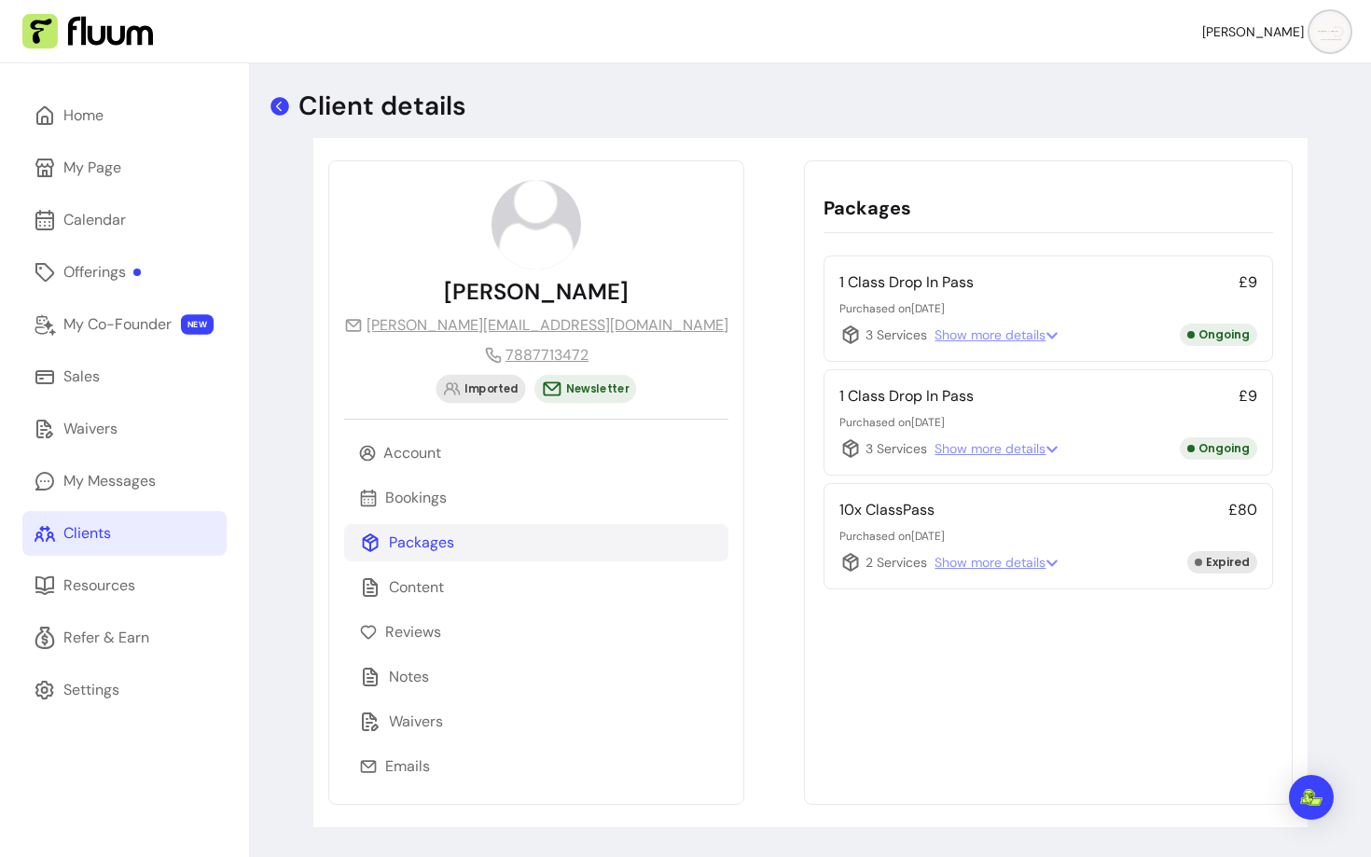
click at [275, 109] on icon at bounding box center [280, 106] width 19 height 19
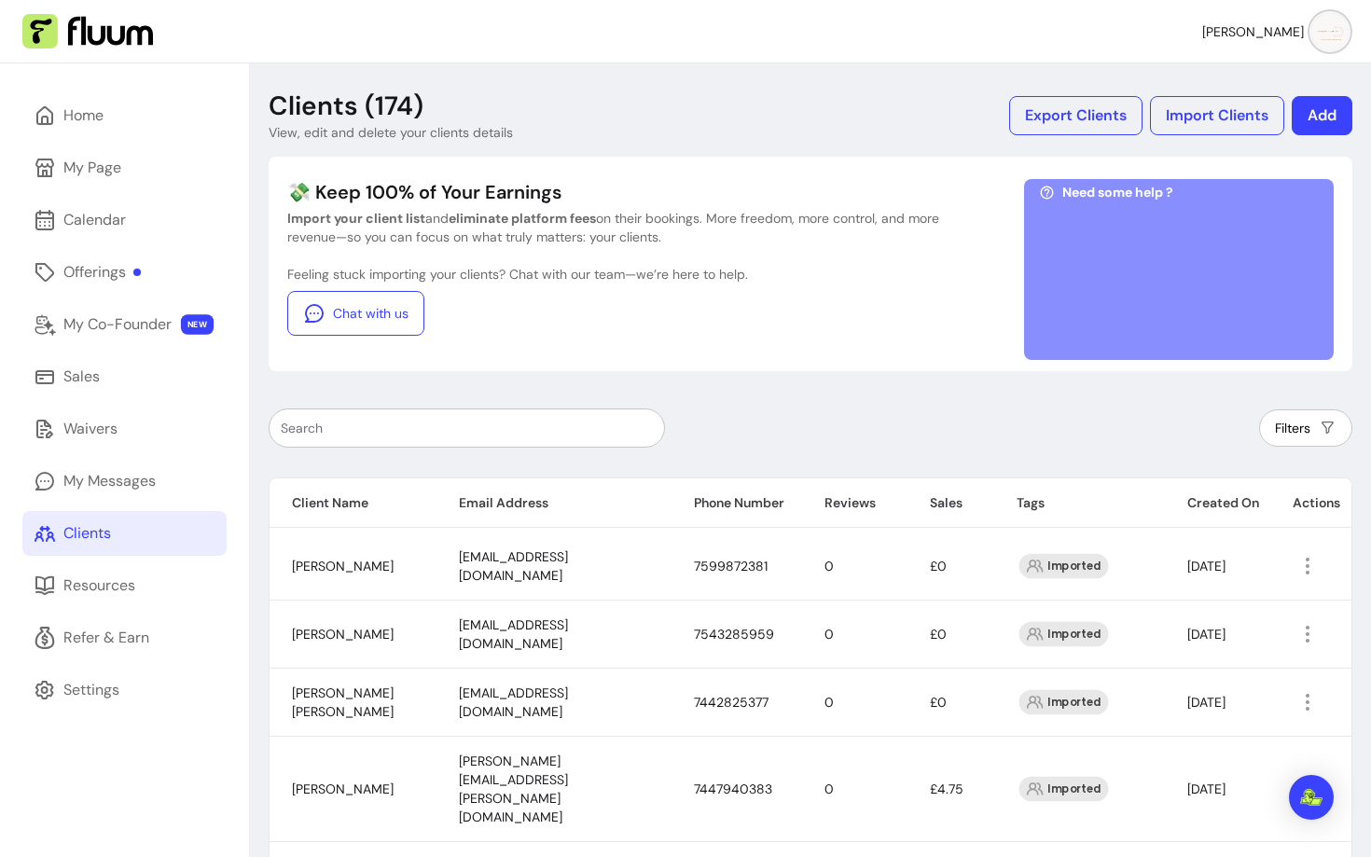
click at [467, 445] on div at bounding box center [467, 428] width 372 height 37
paste input "masonalison68@gmail.com"
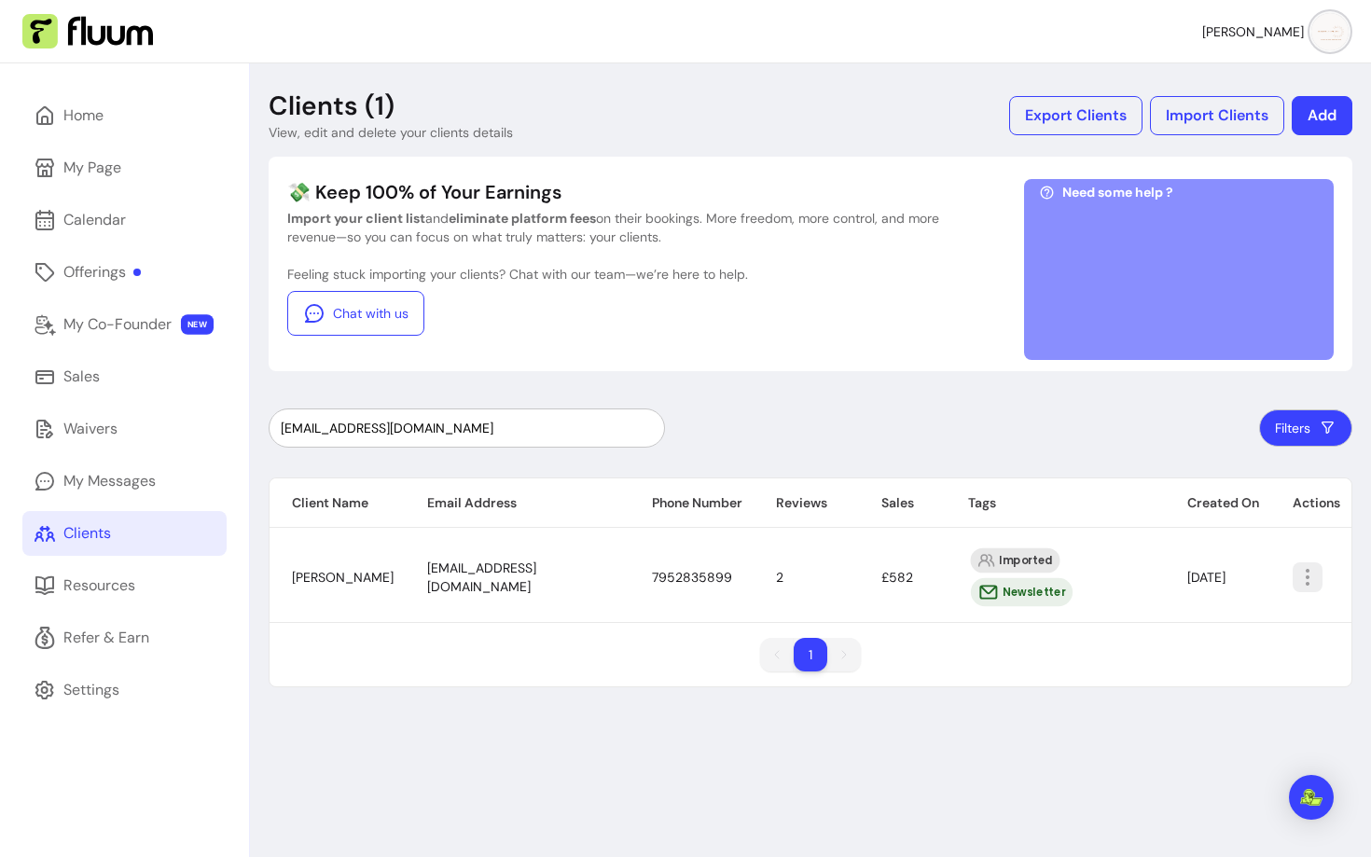
type input "masonalison68@gmail.com"
click at [1302, 566] on icon "button" at bounding box center [1308, 577] width 22 height 22
click at [1211, 613] on span "Amend" at bounding box center [1237, 609] width 136 height 19
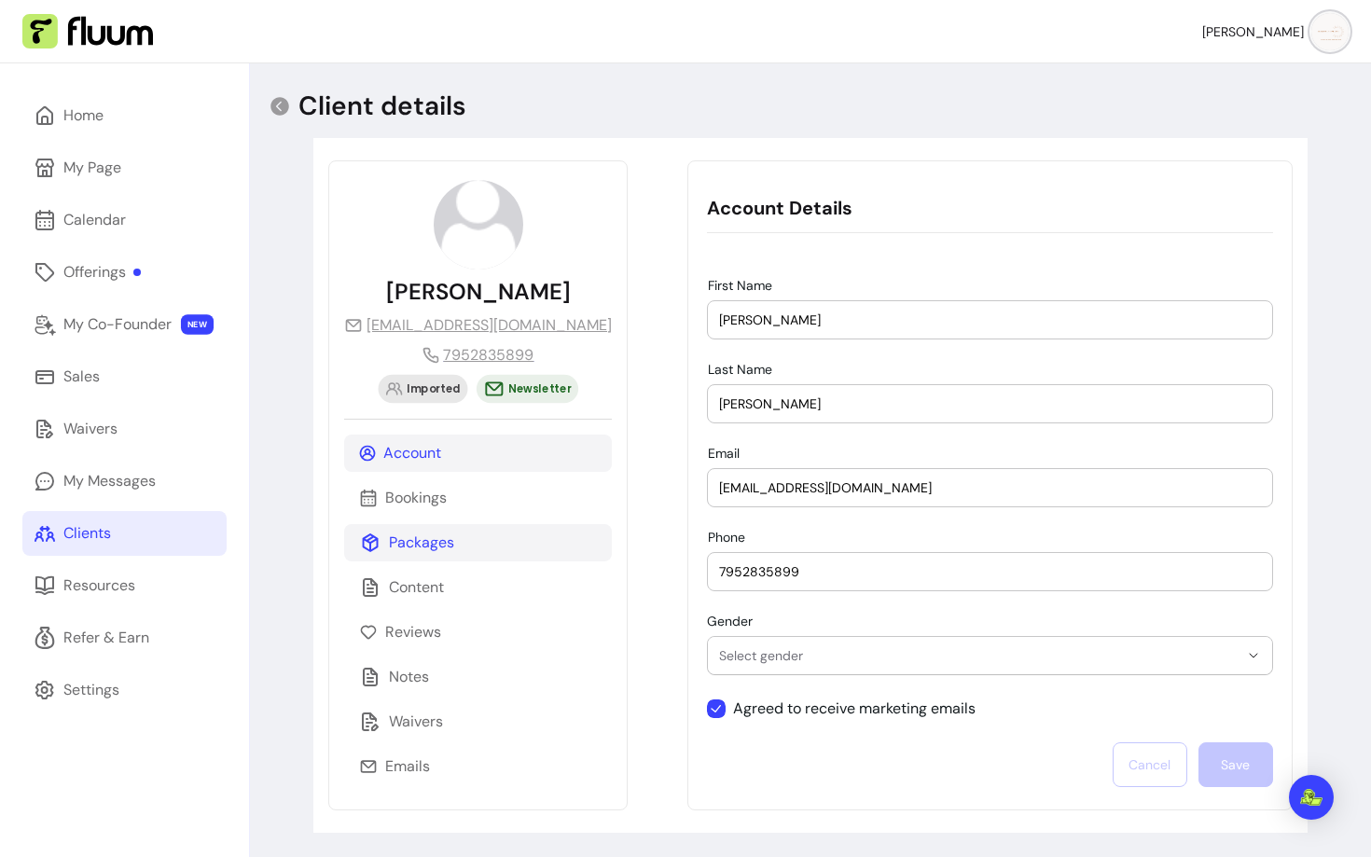
click at [412, 549] on p "Packages" at bounding box center [421, 543] width 65 height 22
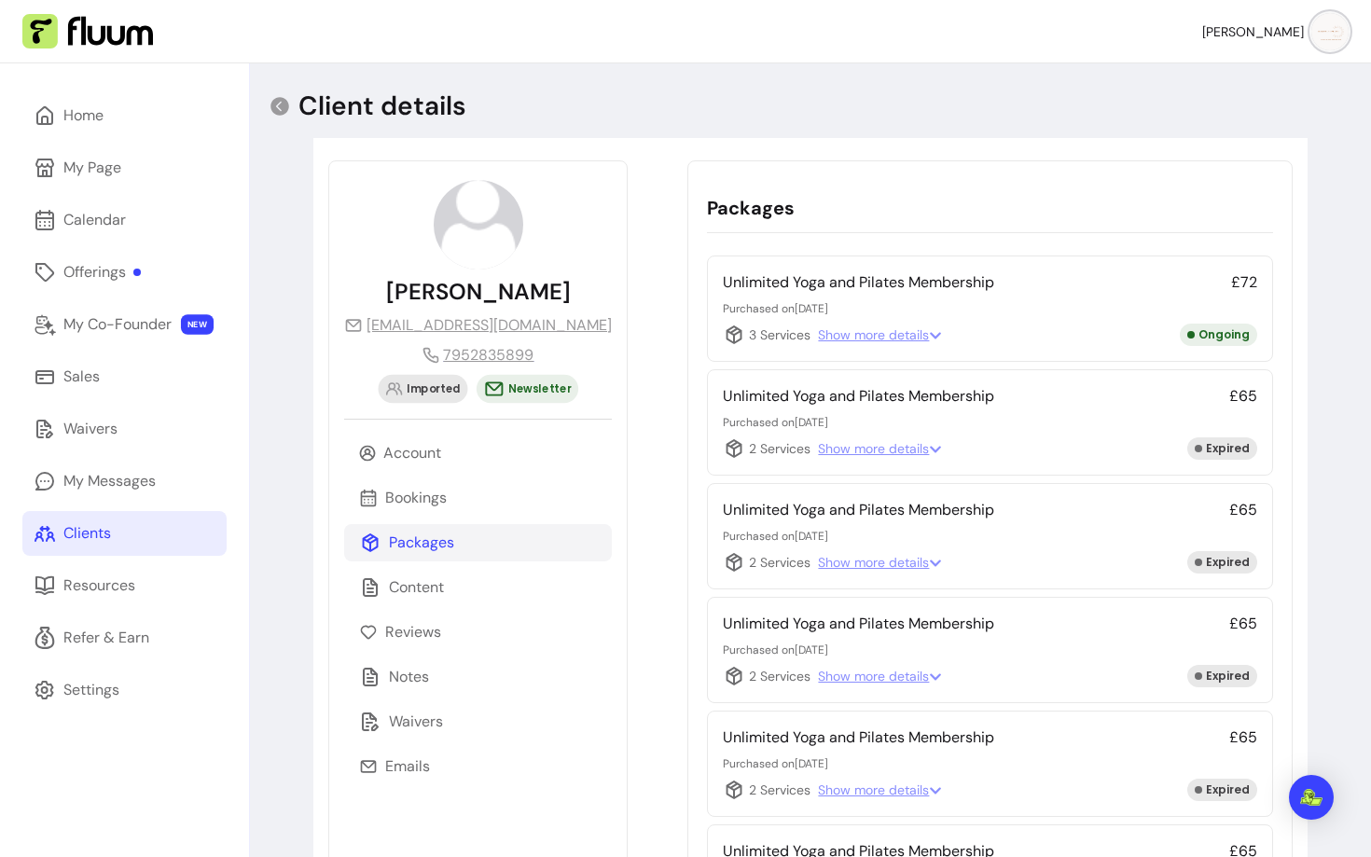
click at [865, 331] on span "Show more details" at bounding box center [880, 335] width 124 height 19
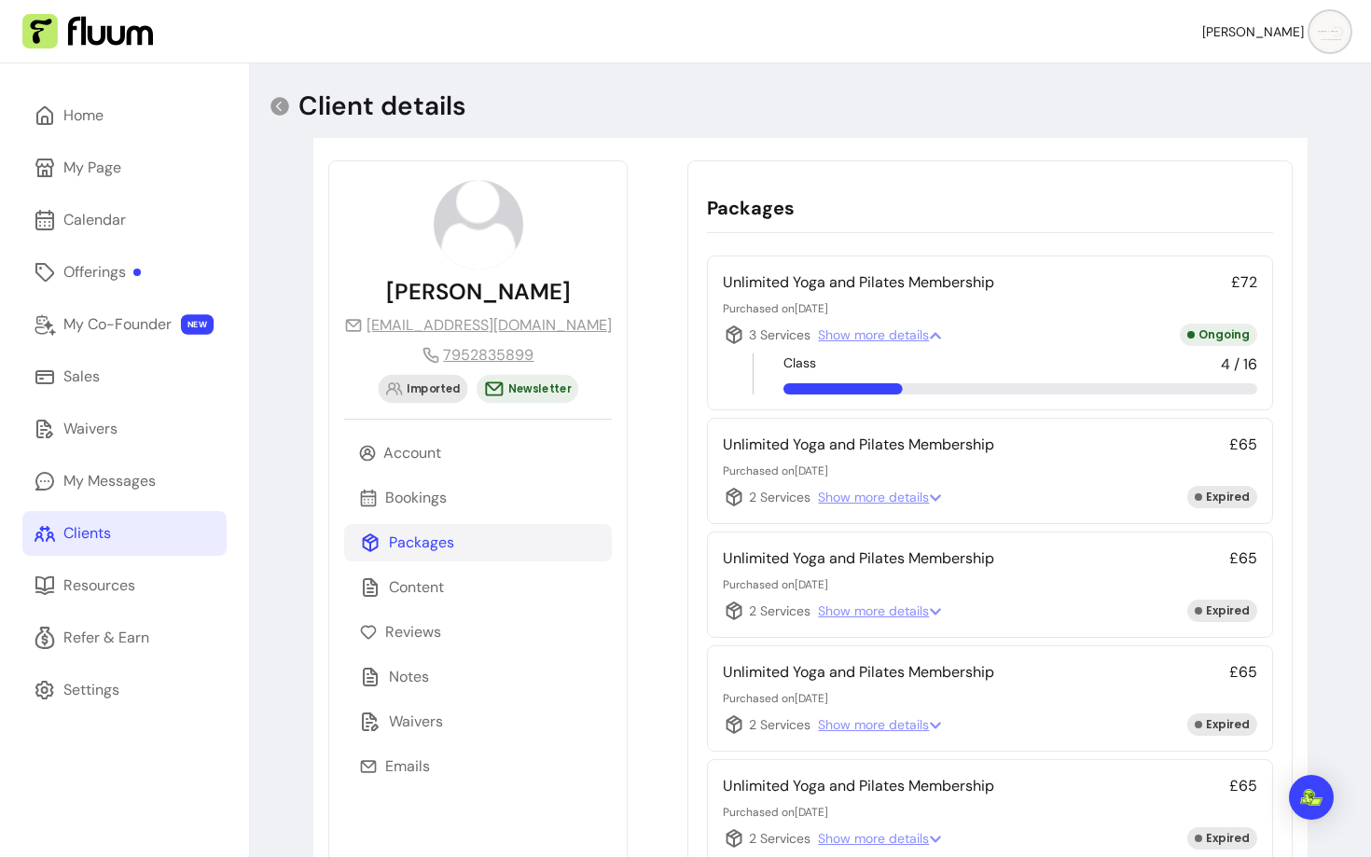
click at [723, 336] on span "3 Services" at bounding box center [767, 335] width 88 height 22
click at [282, 103] on icon at bounding box center [280, 106] width 19 height 19
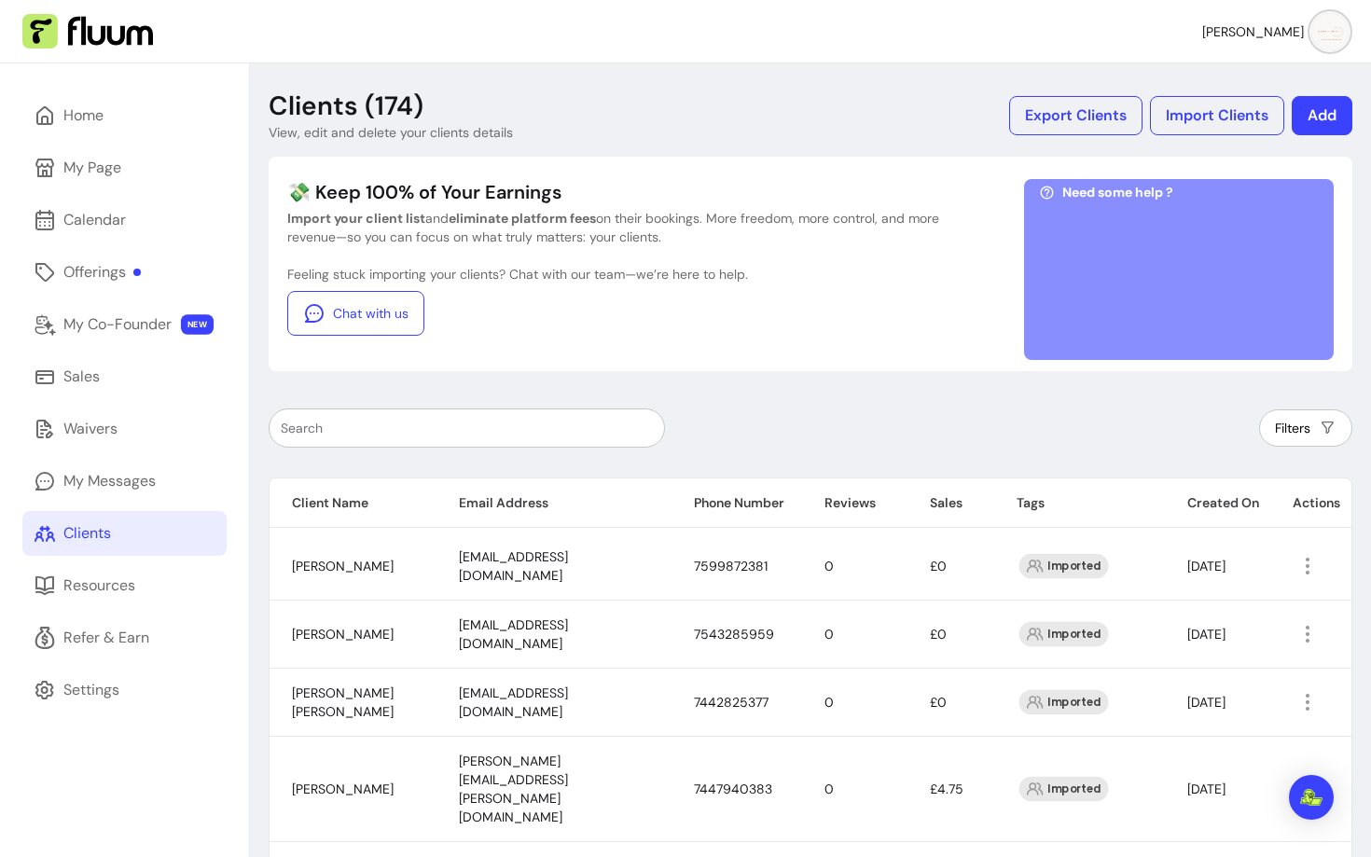
click at [400, 437] on input "text" at bounding box center [467, 428] width 372 height 19
paste input "dawn_harrington@hotmail.co.uk"
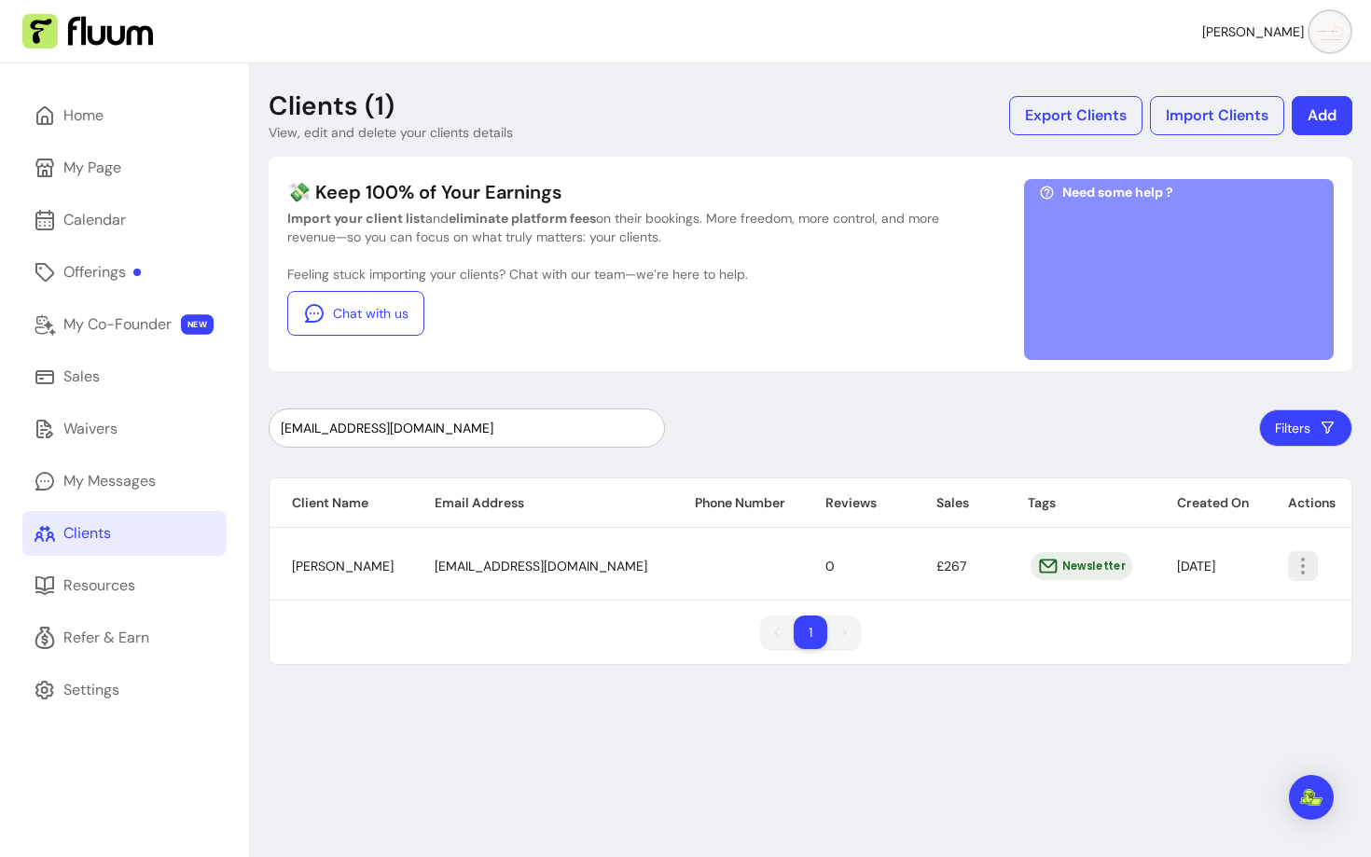
type input "dawn_harrington@hotmail.co.uk"
click at [1316, 575] on button "button" at bounding box center [1303, 565] width 29 height 29
click at [1192, 605] on span "Amend" at bounding box center [1234, 609] width 136 height 19
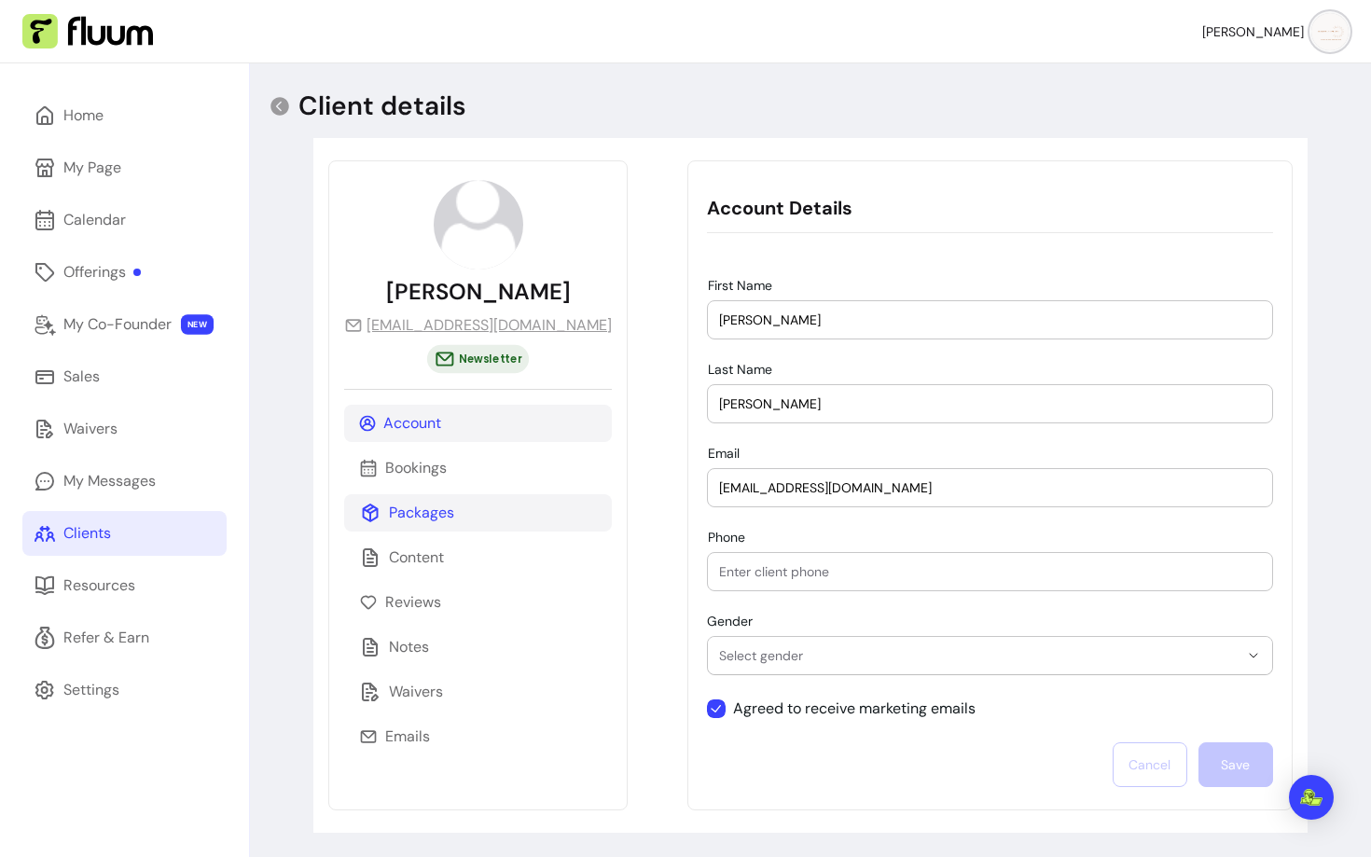
click at [455, 509] on div "Packages" at bounding box center [478, 512] width 268 height 37
